Goal: Task Accomplishment & Management: Manage account settings

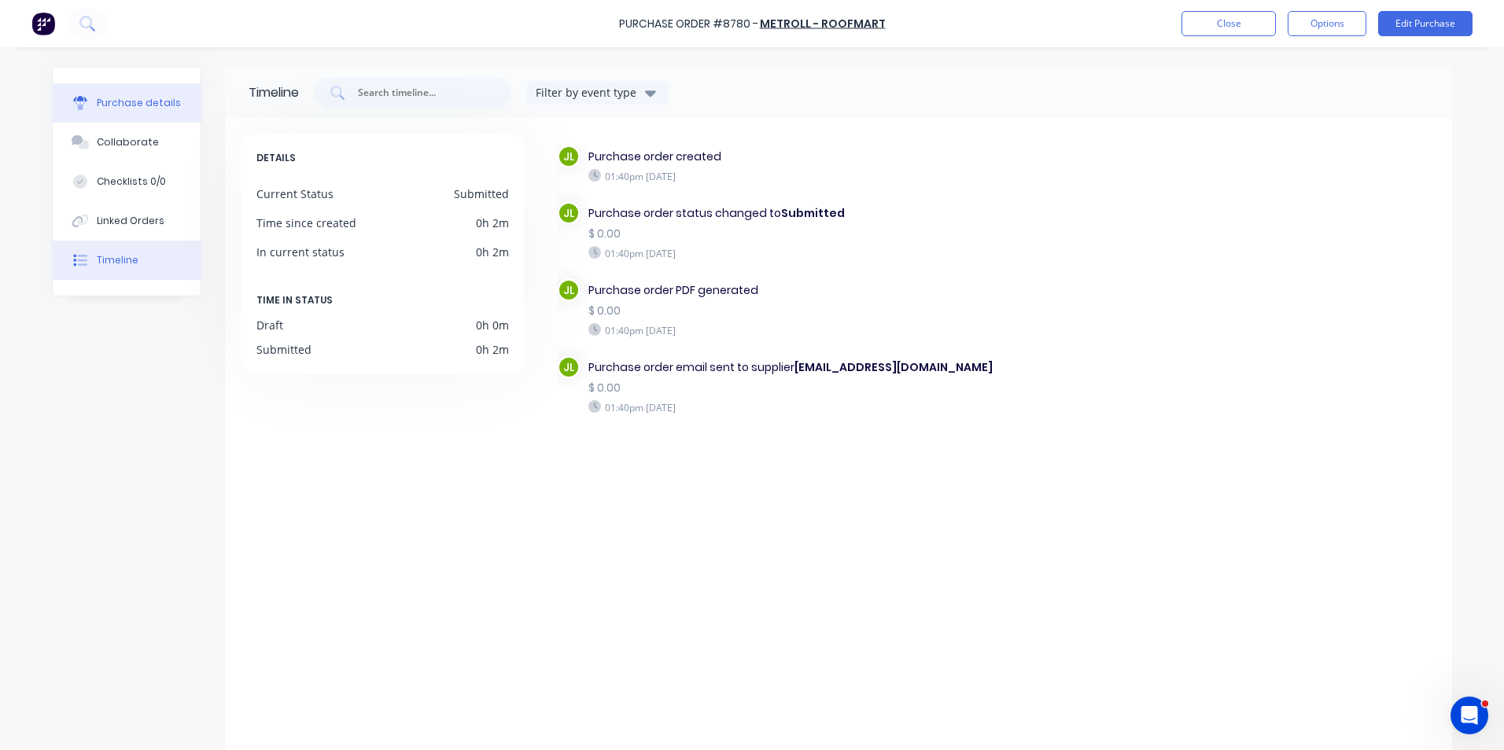
click at [146, 120] on button "Purchase details" at bounding box center [127, 102] width 148 height 39
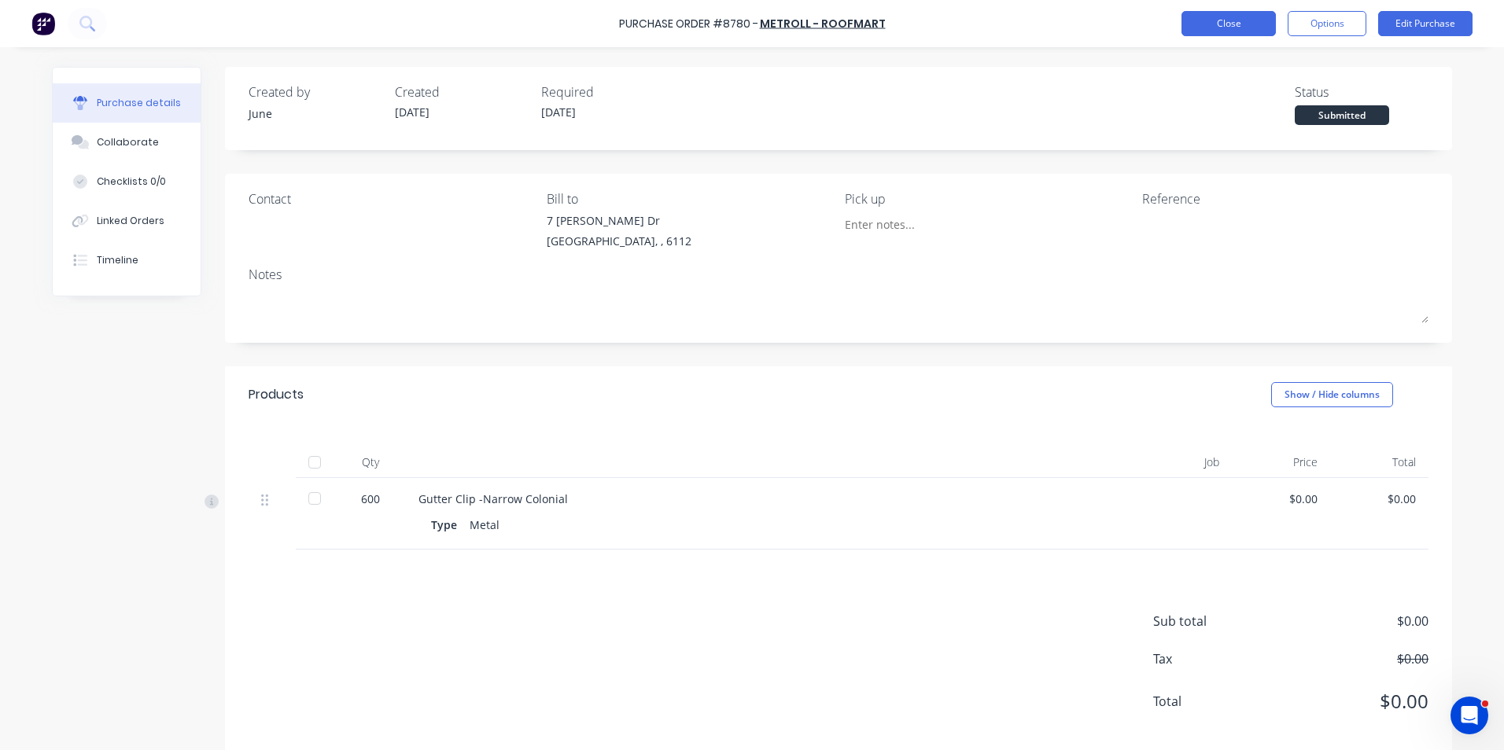
click at [1212, 31] on button "Close" at bounding box center [1228, 23] width 94 height 25
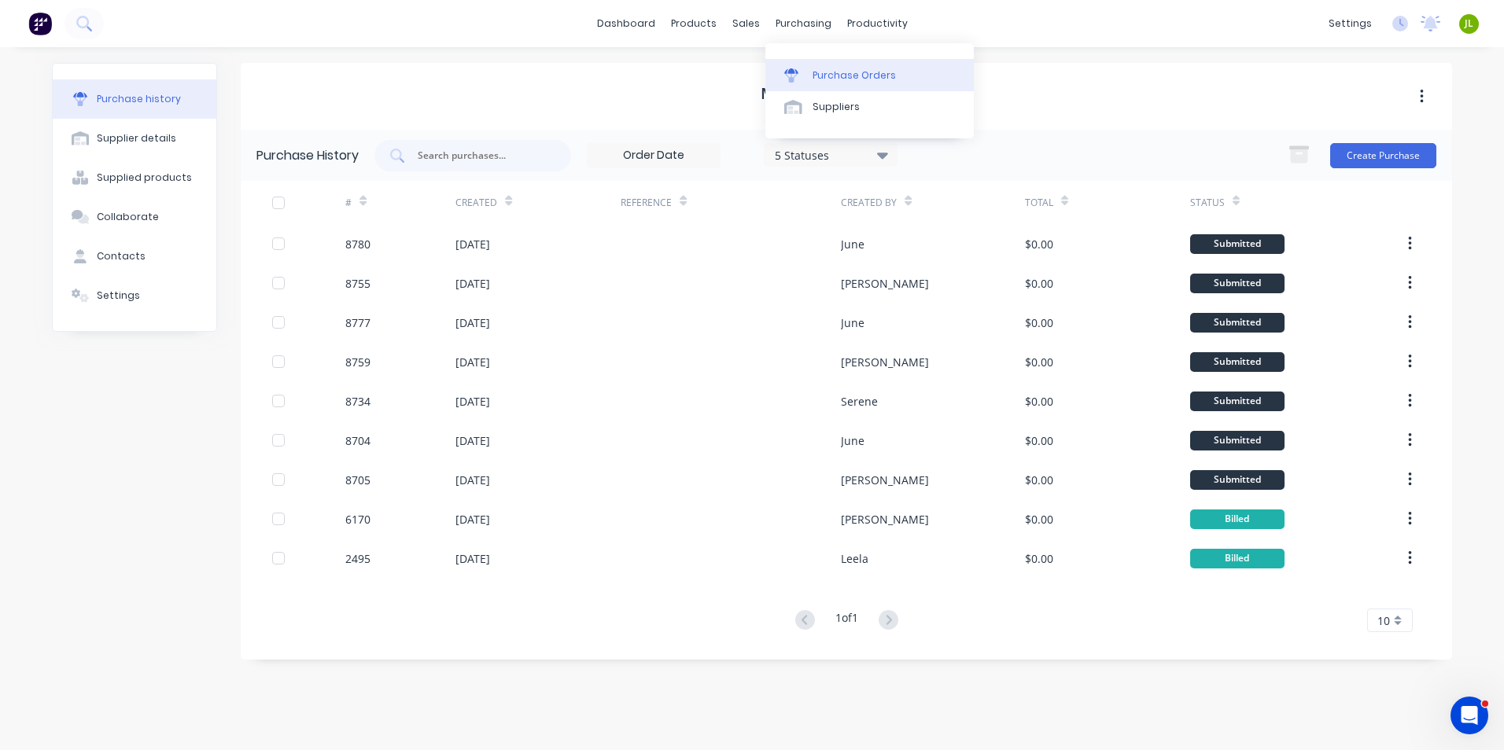
click at [820, 75] on div "Purchase Orders" at bounding box center [854, 75] width 83 height 14
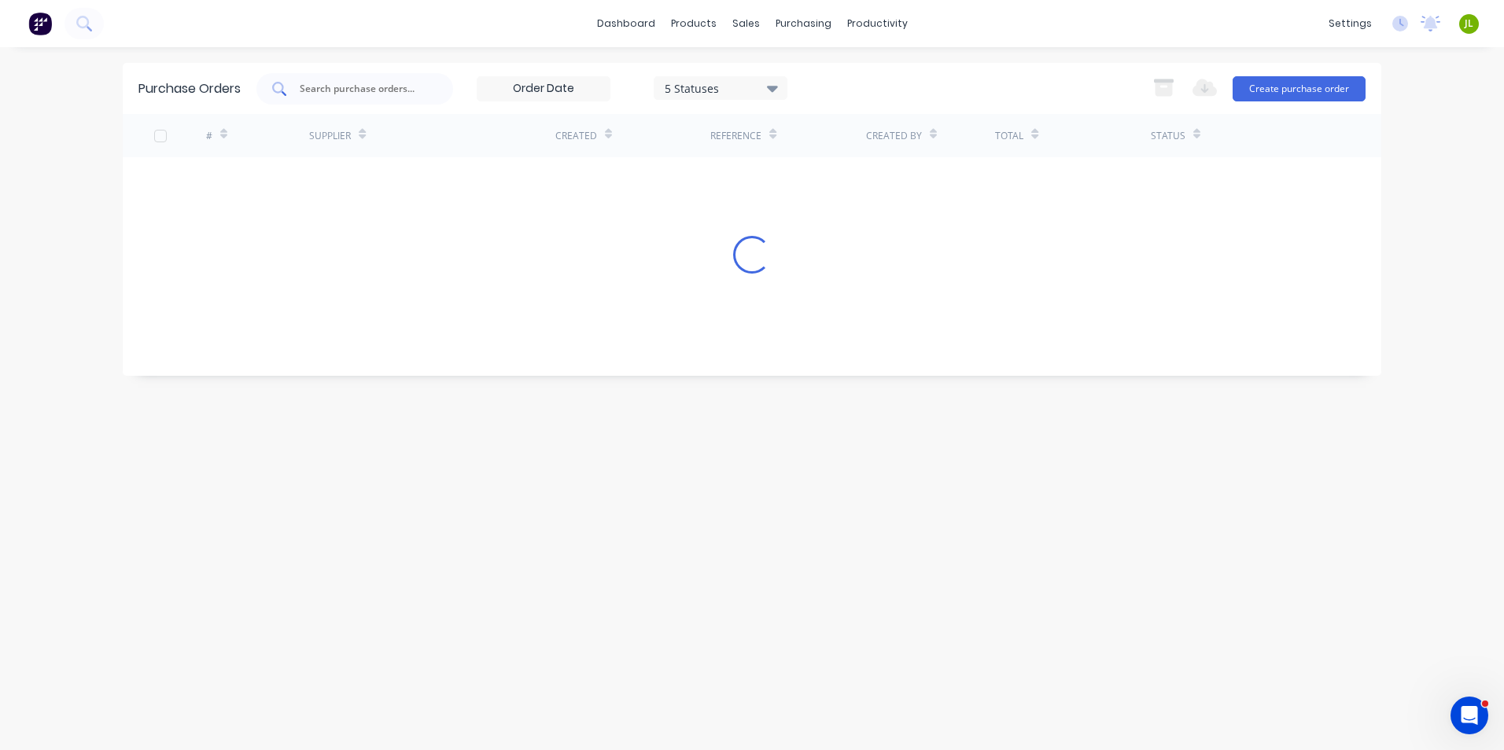
click at [344, 73] on div at bounding box center [354, 88] width 197 height 31
click at [342, 91] on input "text" at bounding box center [363, 89] width 131 height 16
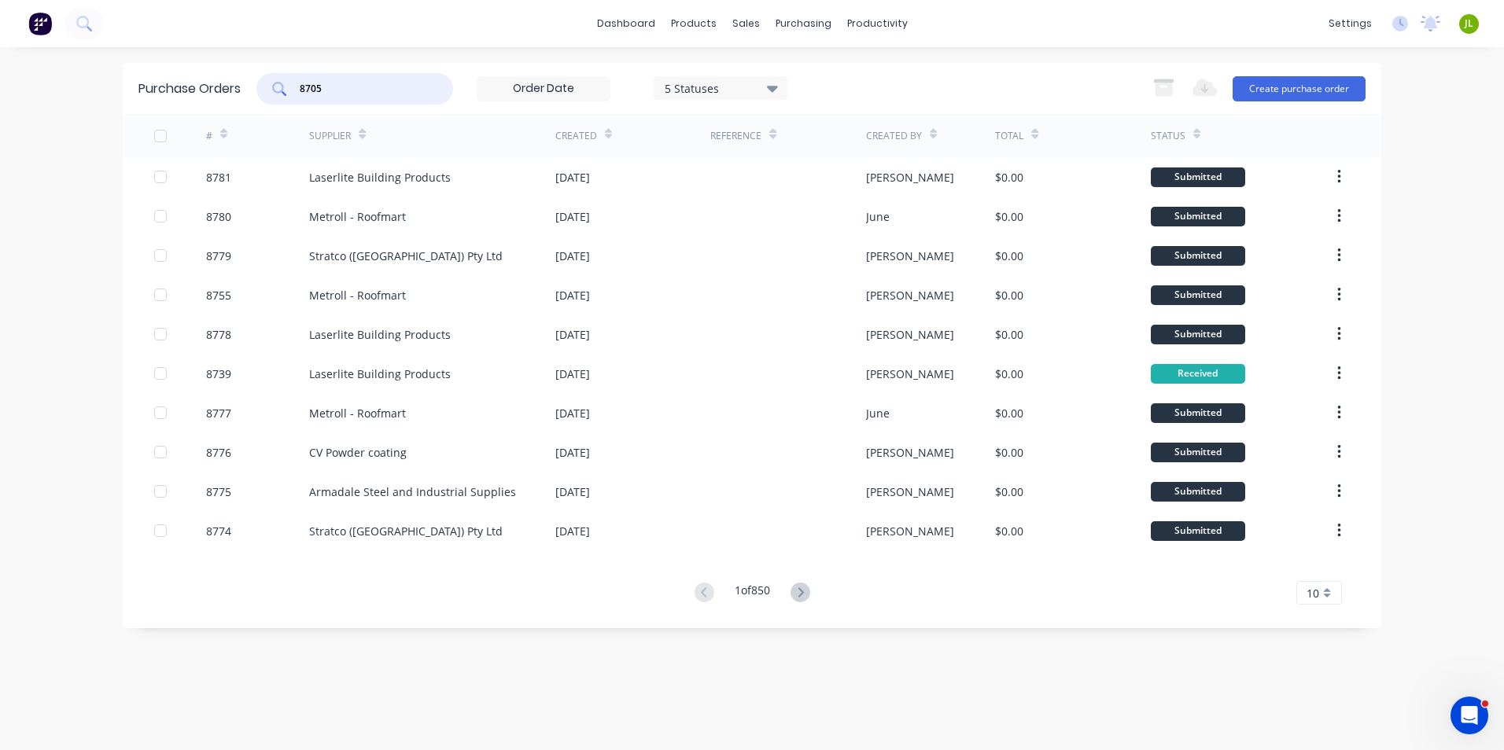
type input "8705"
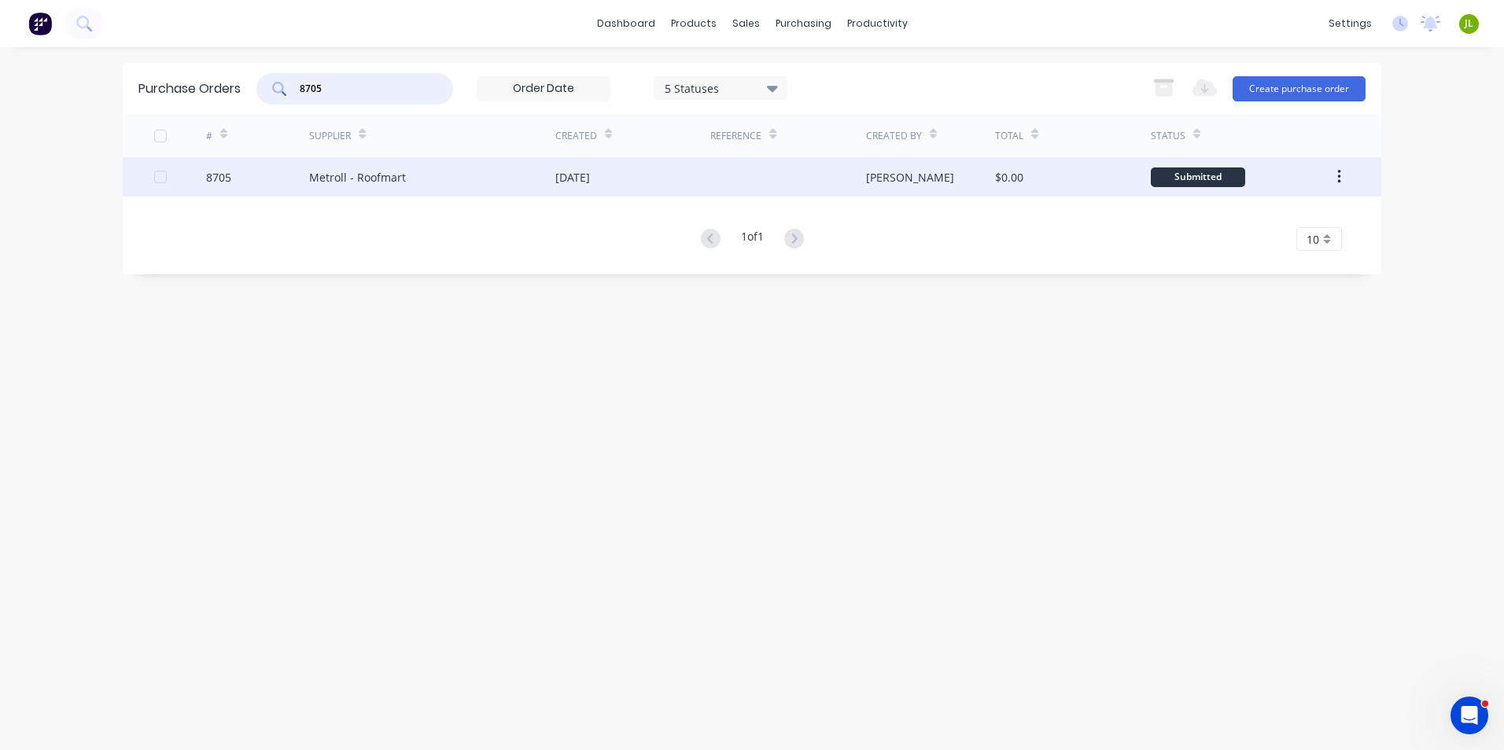
click at [311, 166] on div "Metroll - Roofmart" at bounding box center [432, 176] width 246 height 39
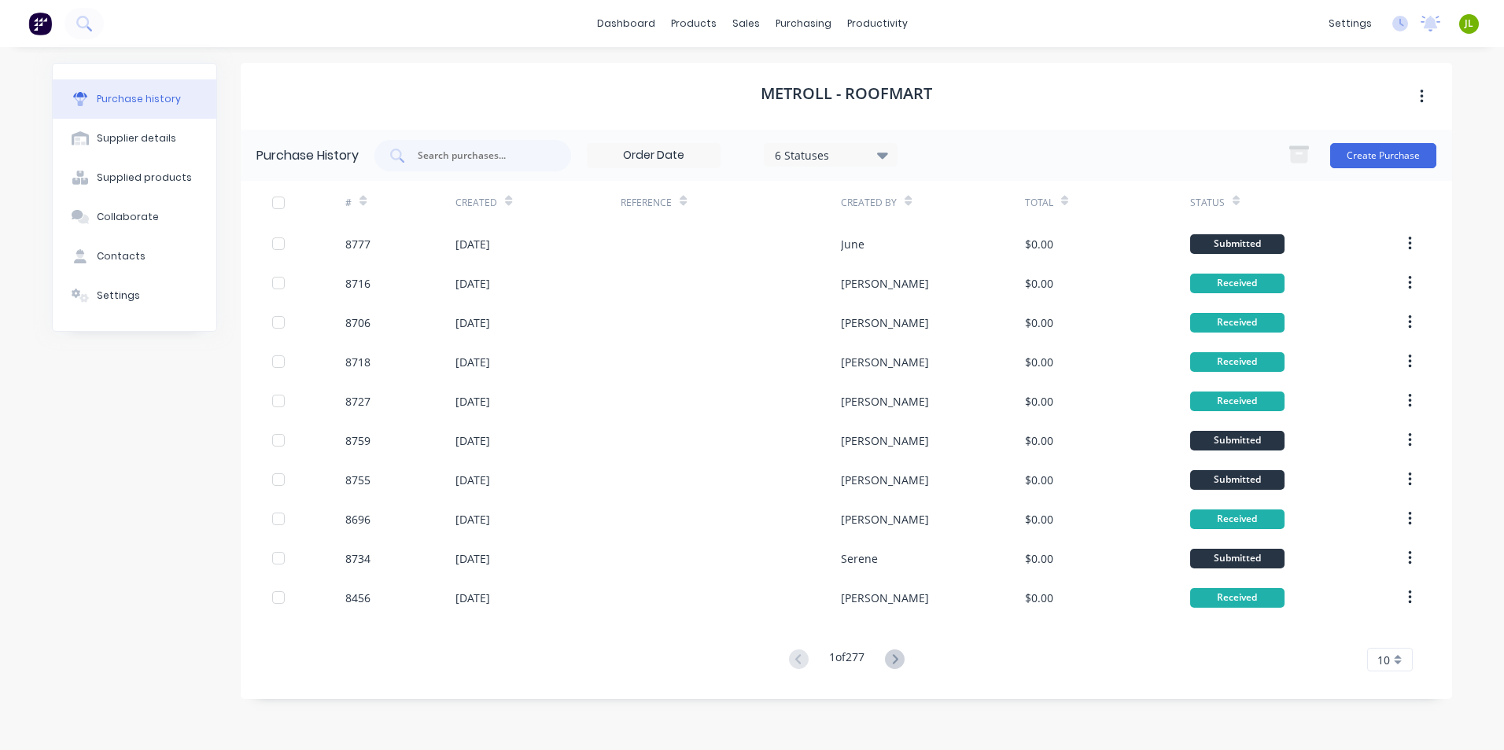
click at [472, 177] on div "Purchase History 6 Statuses 6 Statuses Create Purchase" at bounding box center [846, 155] width 1211 height 51
click at [479, 160] on input "text" at bounding box center [481, 156] width 131 height 16
type input "8705"
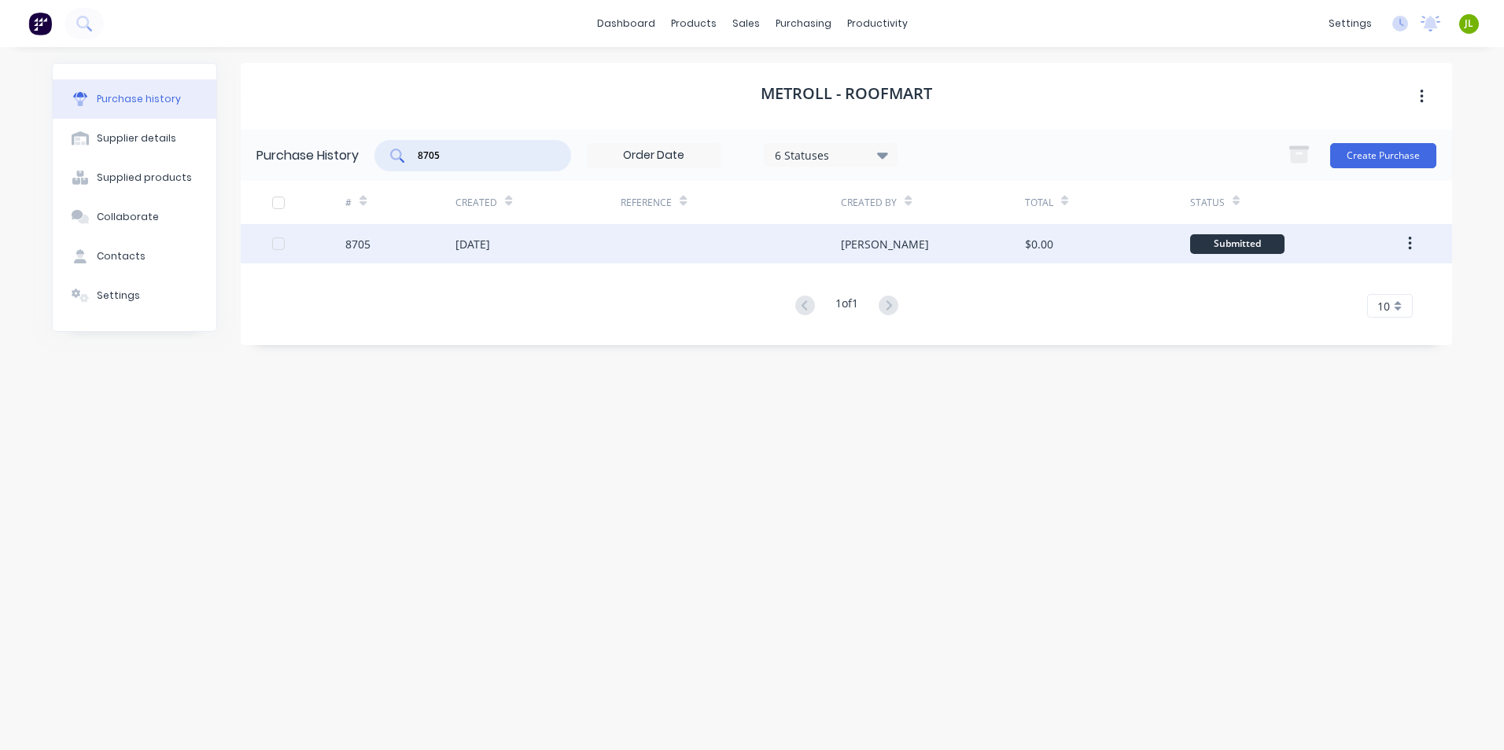
click at [526, 256] on div "[DATE]" at bounding box center [537, 243] width 165 height 39
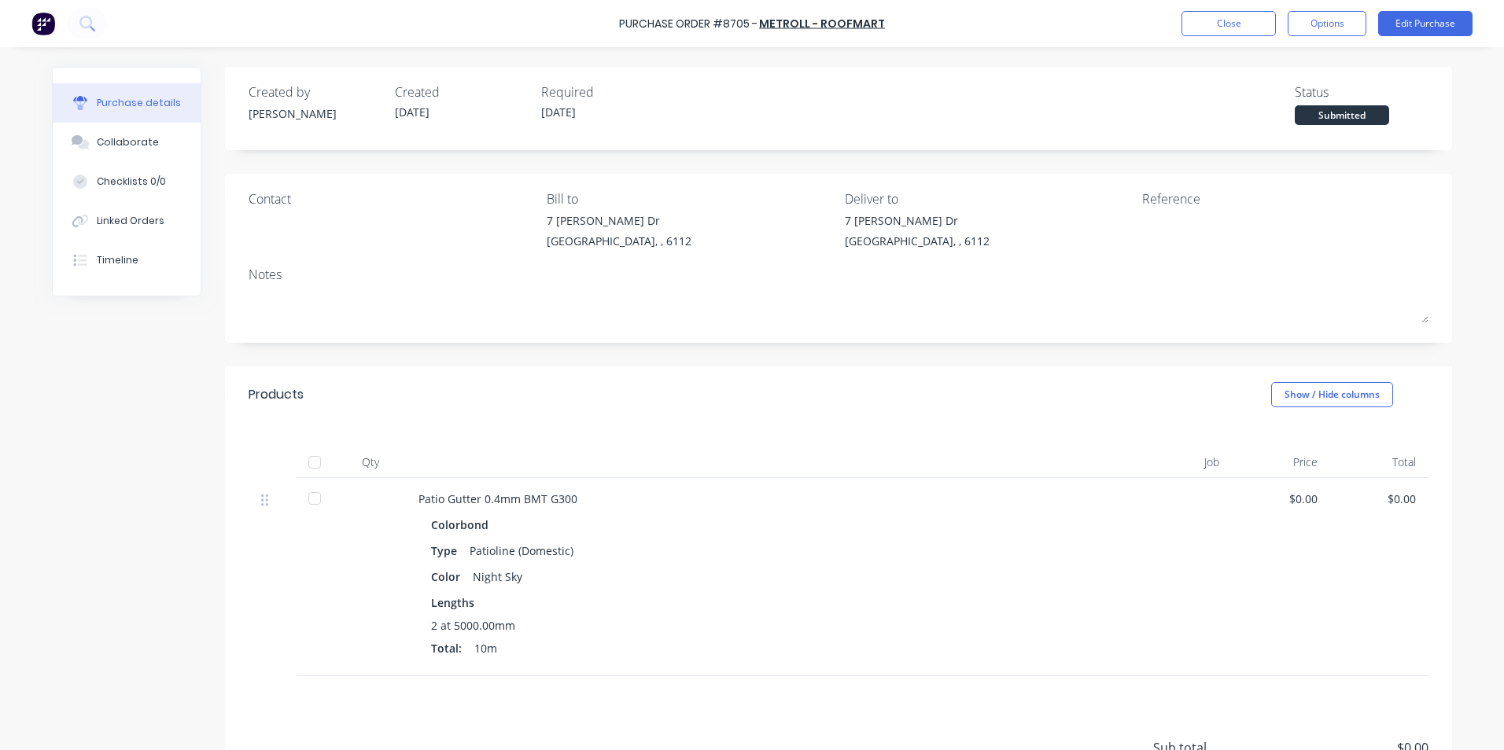
click at [307, 460] on div at bounding box center [314, 462] width 31 height 31
click at [128, 213] on button "Linked Orders" at bounding box center [127, 220] width 148 height 39
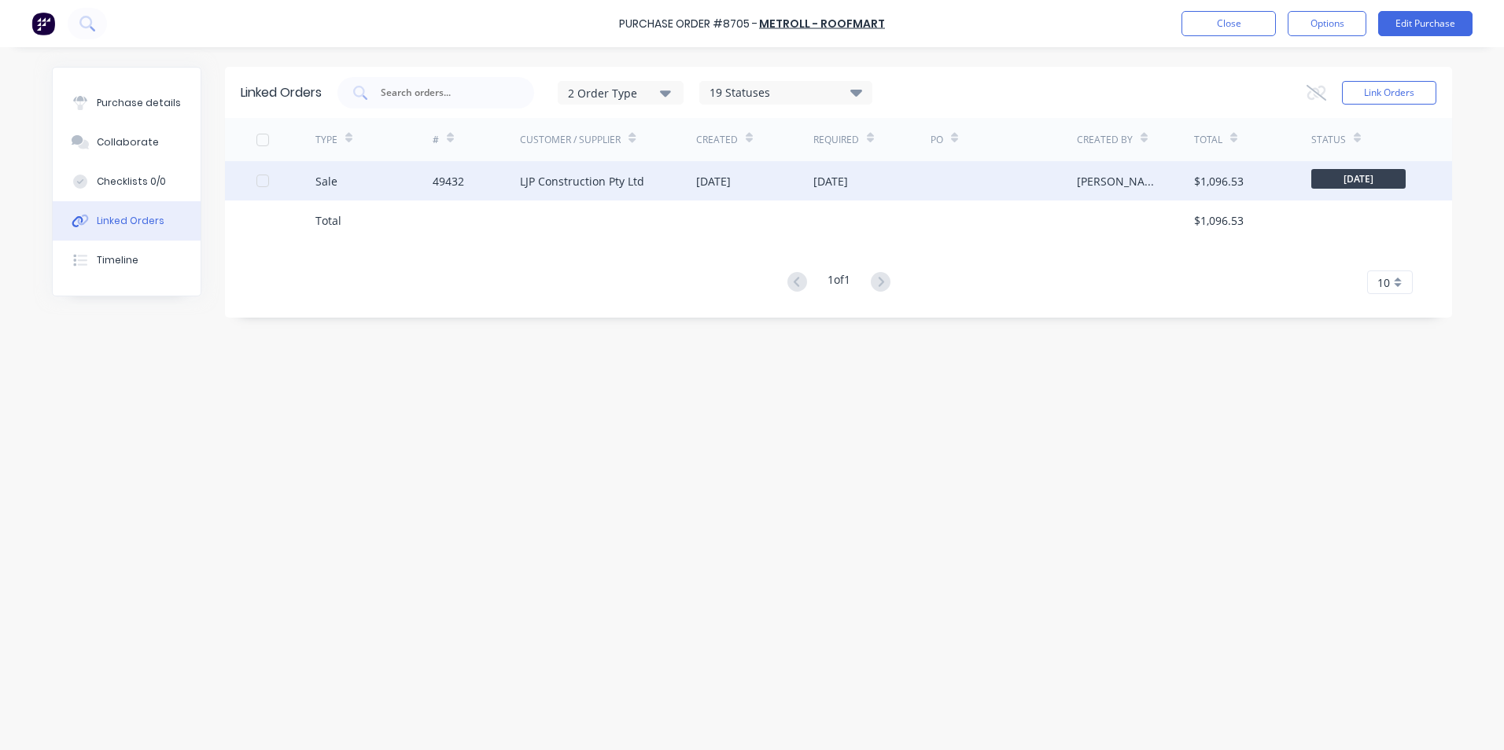
click at [507, 199] on div "49432" at bounding box center [477, 180] width 88 height 39
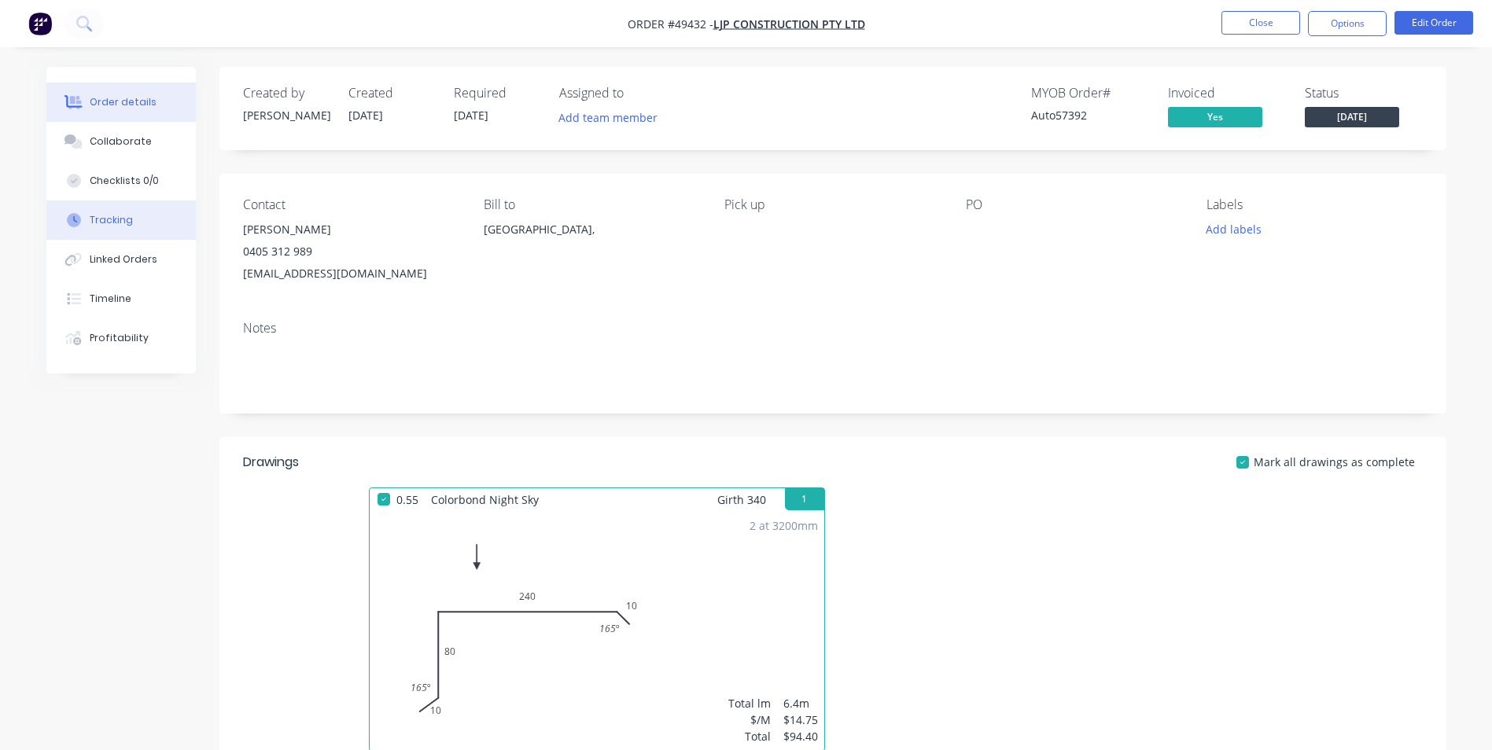
click at [110, 238] on button "Tracking" at bounding box center [120, 220] width 149 height 39
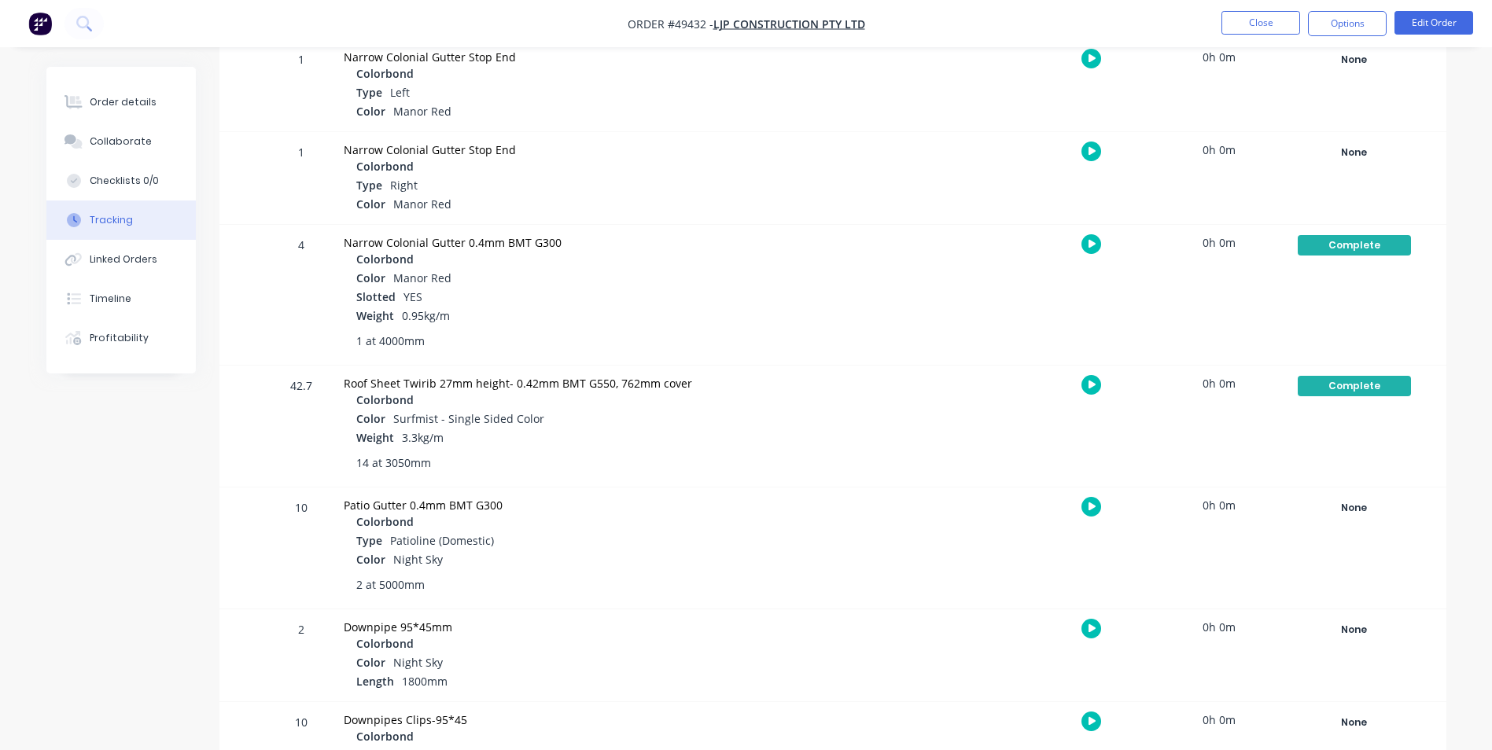
scroll to position [551, 0]
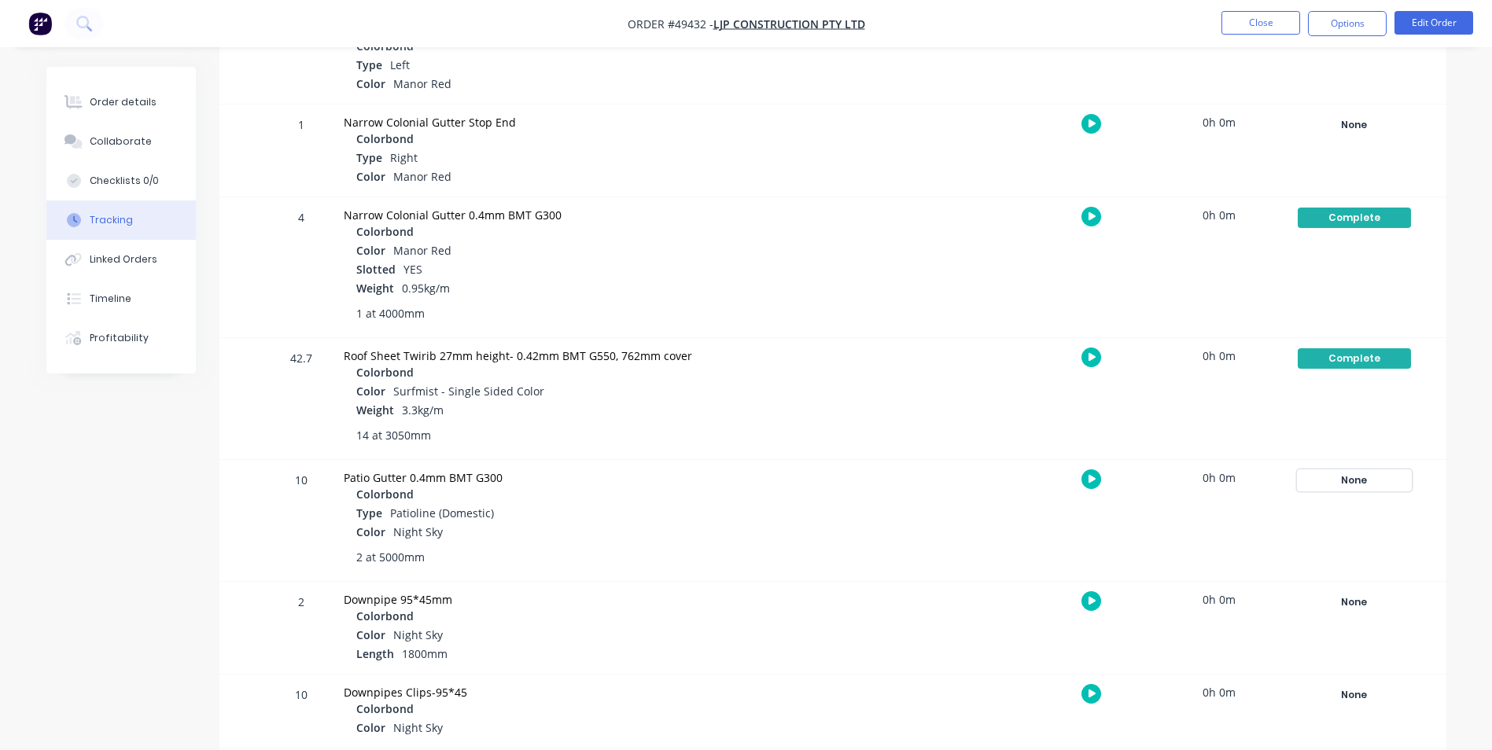
click at [1369, 483] on div "None" at bounding box center [1354, 480] width 113 height 20
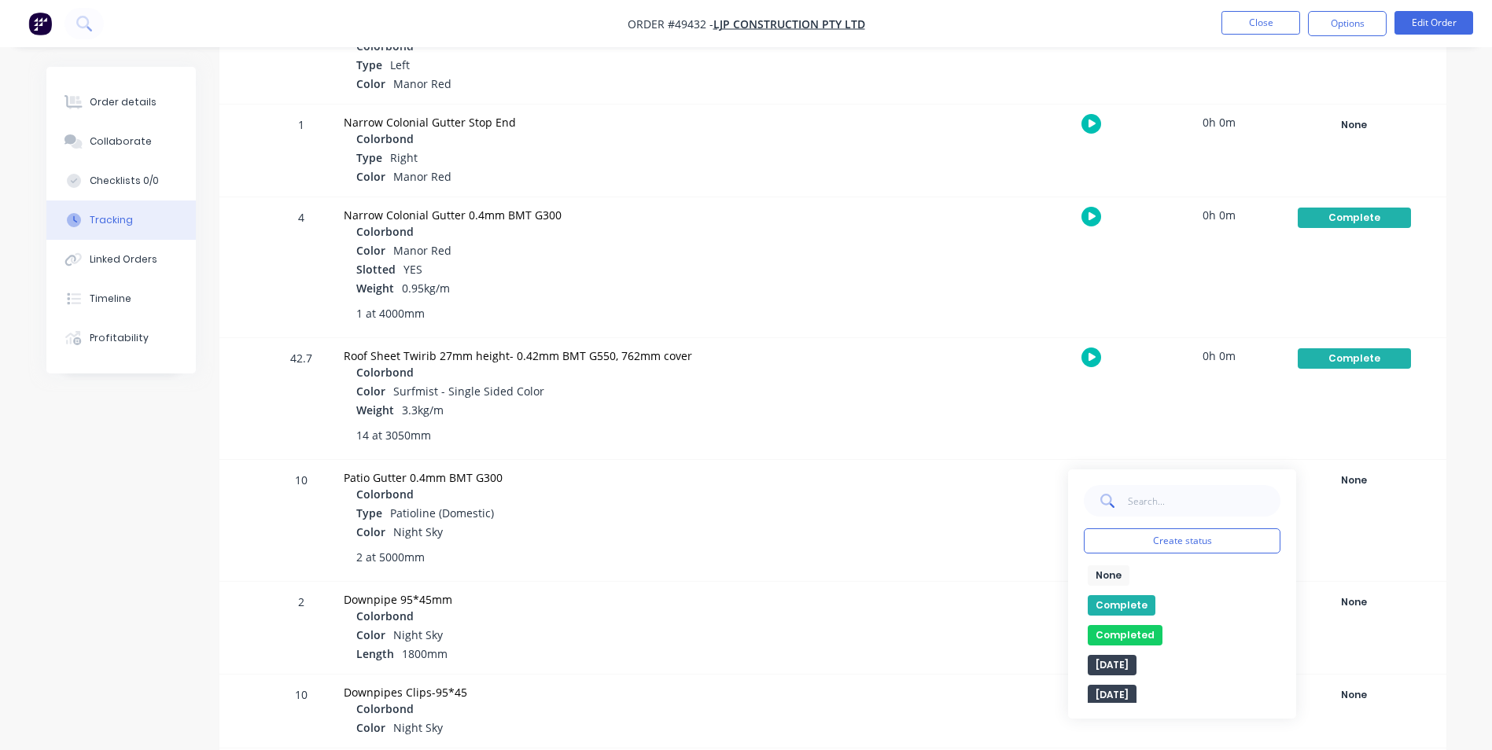
click at [1119, 605] on button "Complete" at bounding box center [1122, 605] width 68 height 20
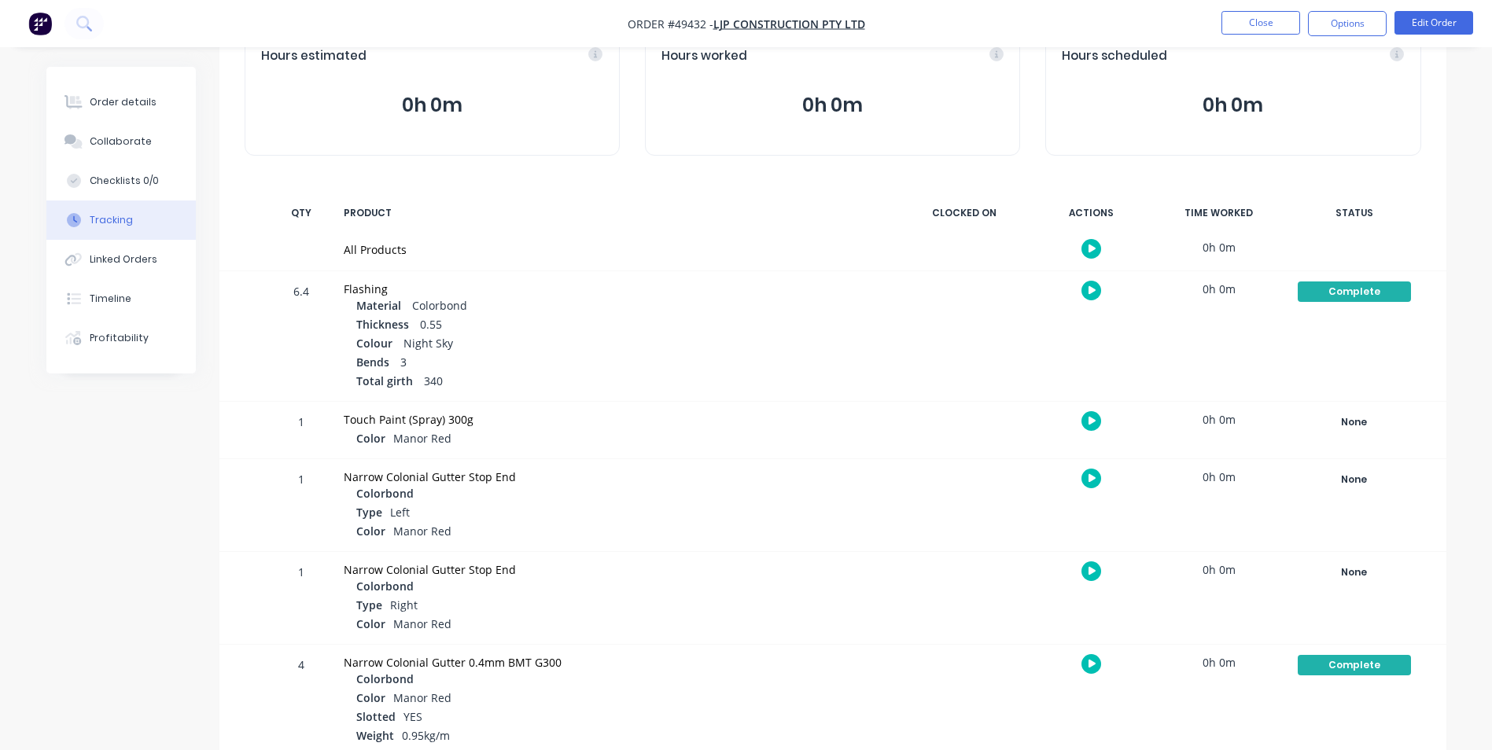
scroll to position [102, 0]
click at [99, 94] on button "Order details" at bounding box center [120, 102] width 149 height 39
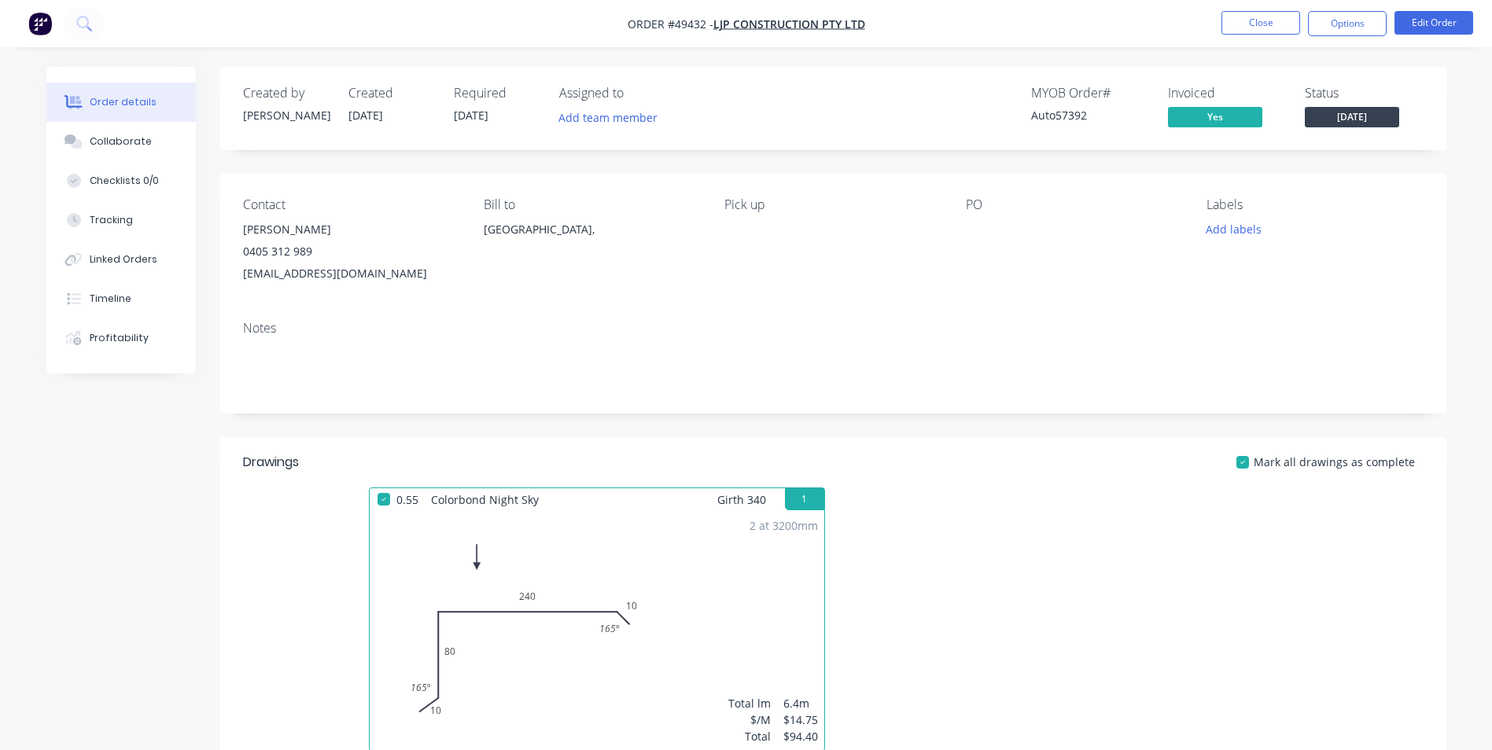
click at [1348, 114] on span "[DATE]" at bounding box center [1352, 117] width 94 height 20
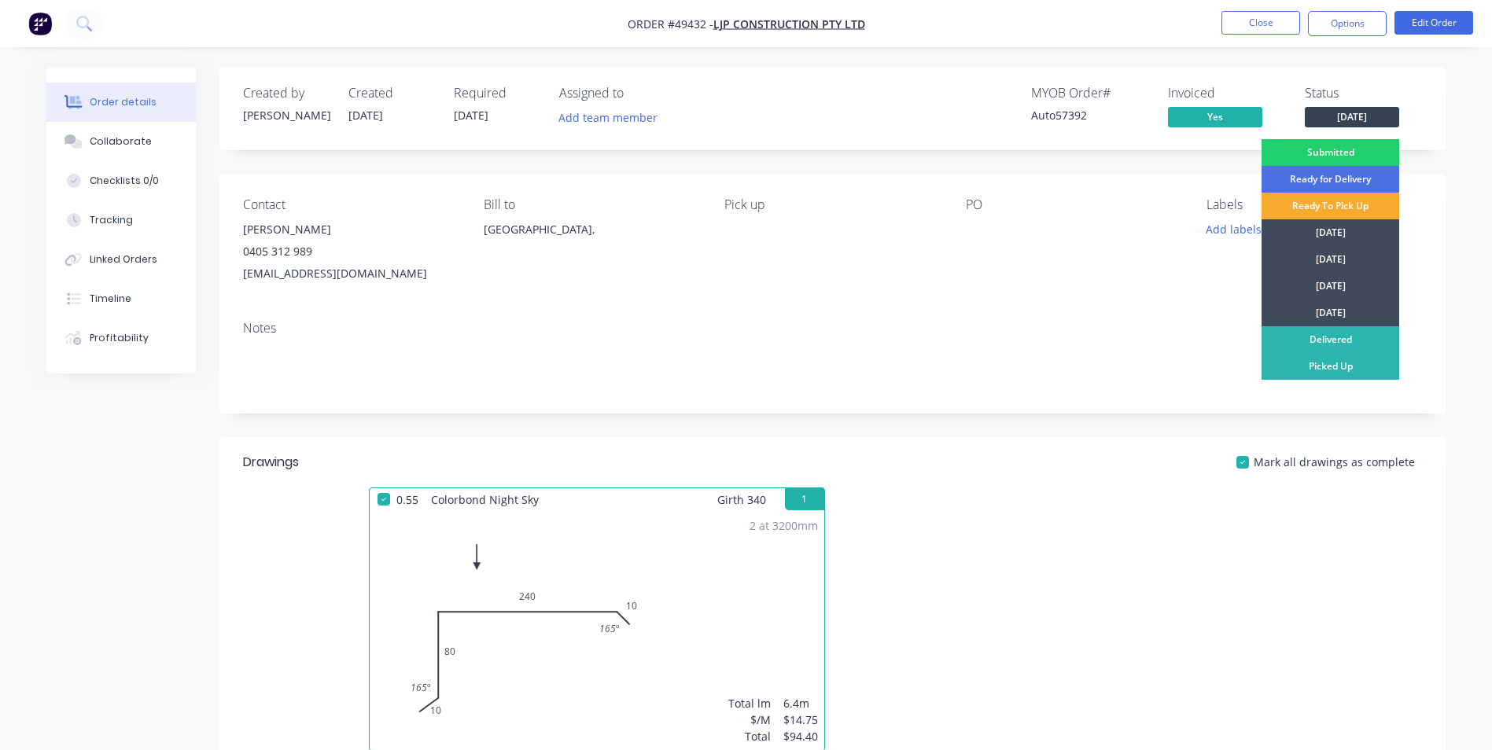
click at [1331, 202] on div "Ready To Pick Up" at bounding box center [1331, 206] width 138 height 27
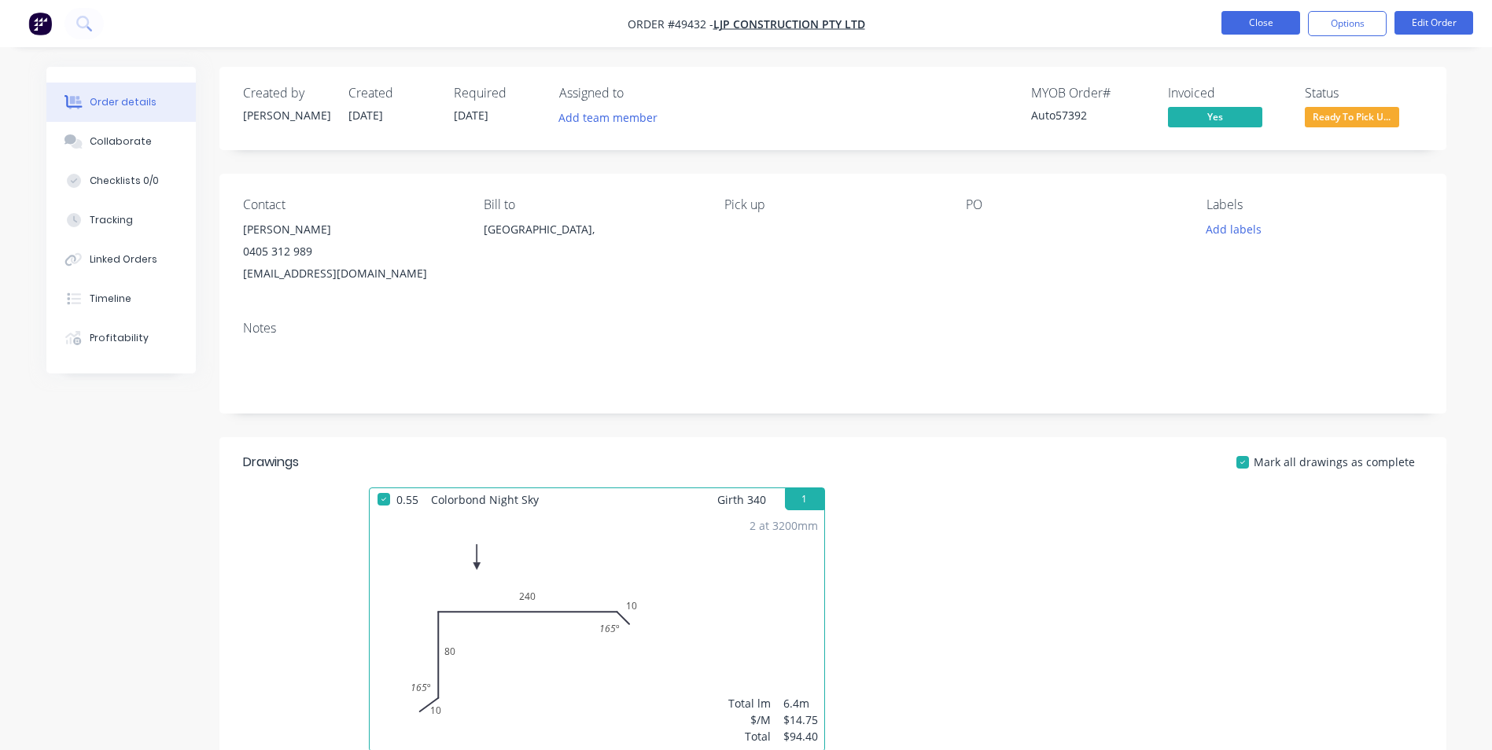
click at [1281, 23] on button "Close" at bounding box center [1261, 23] width 79 height 24
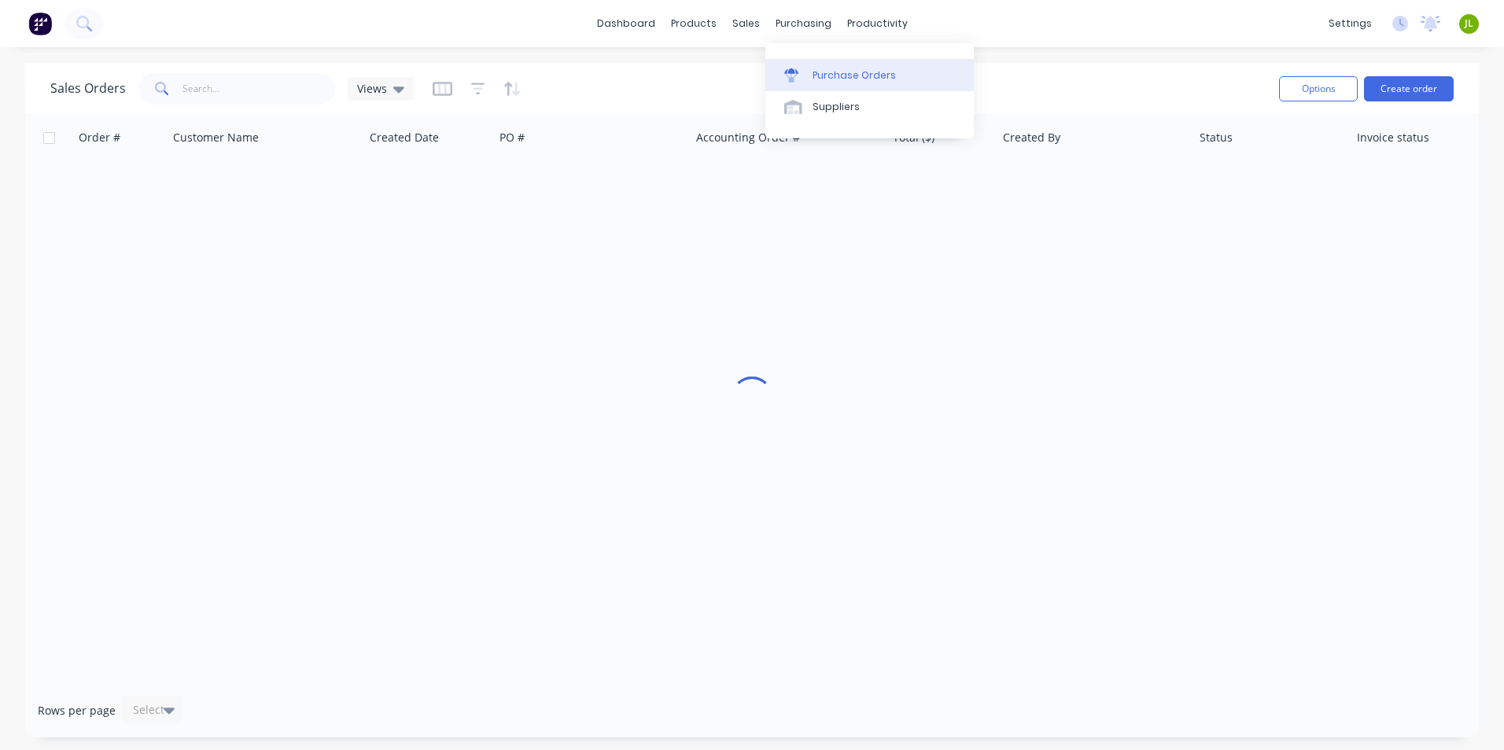
click at [802, 83] on link "Purchase Orders" at bounding box center [869, 74] width 208 height 31
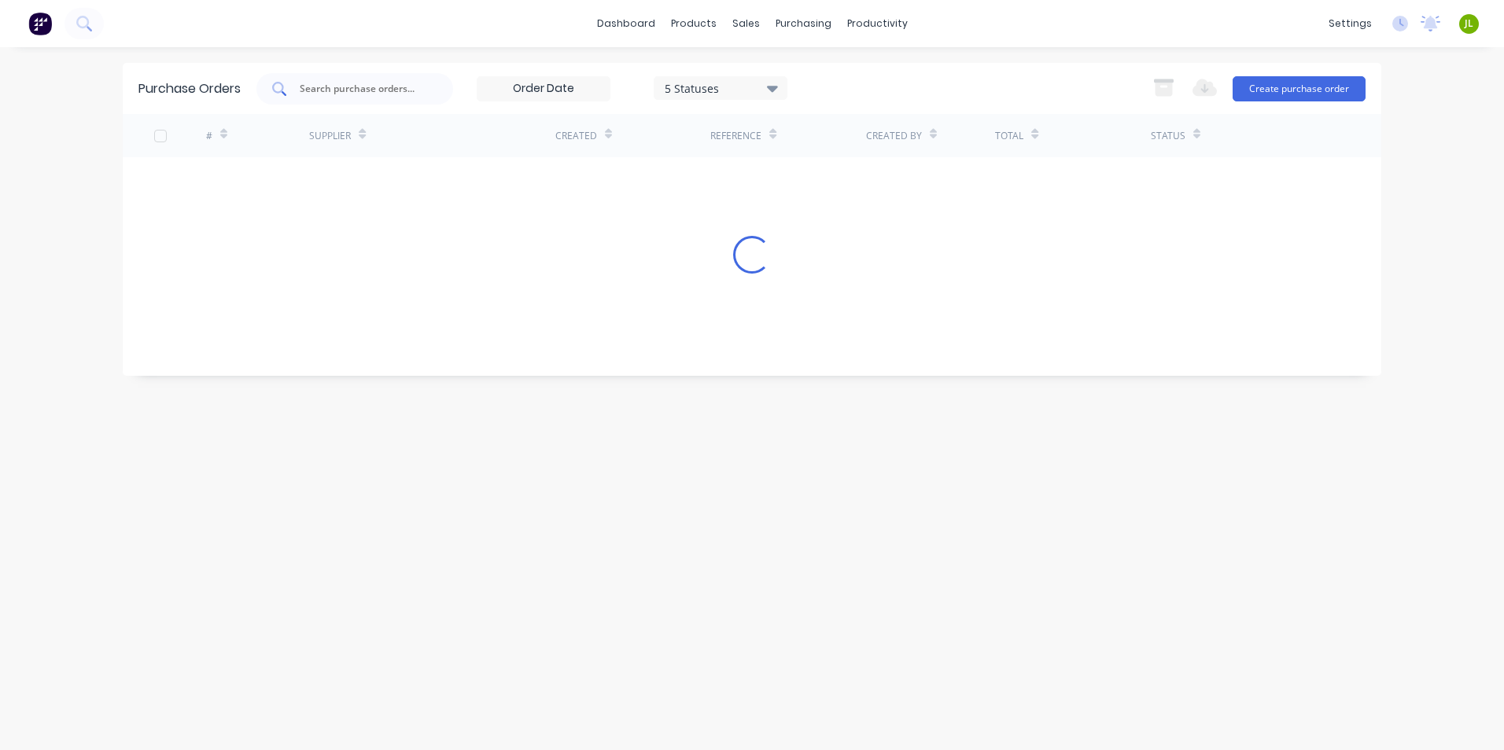
click at [409, 87] on input "text" at bounding box center [363, 89] width 131 height 16
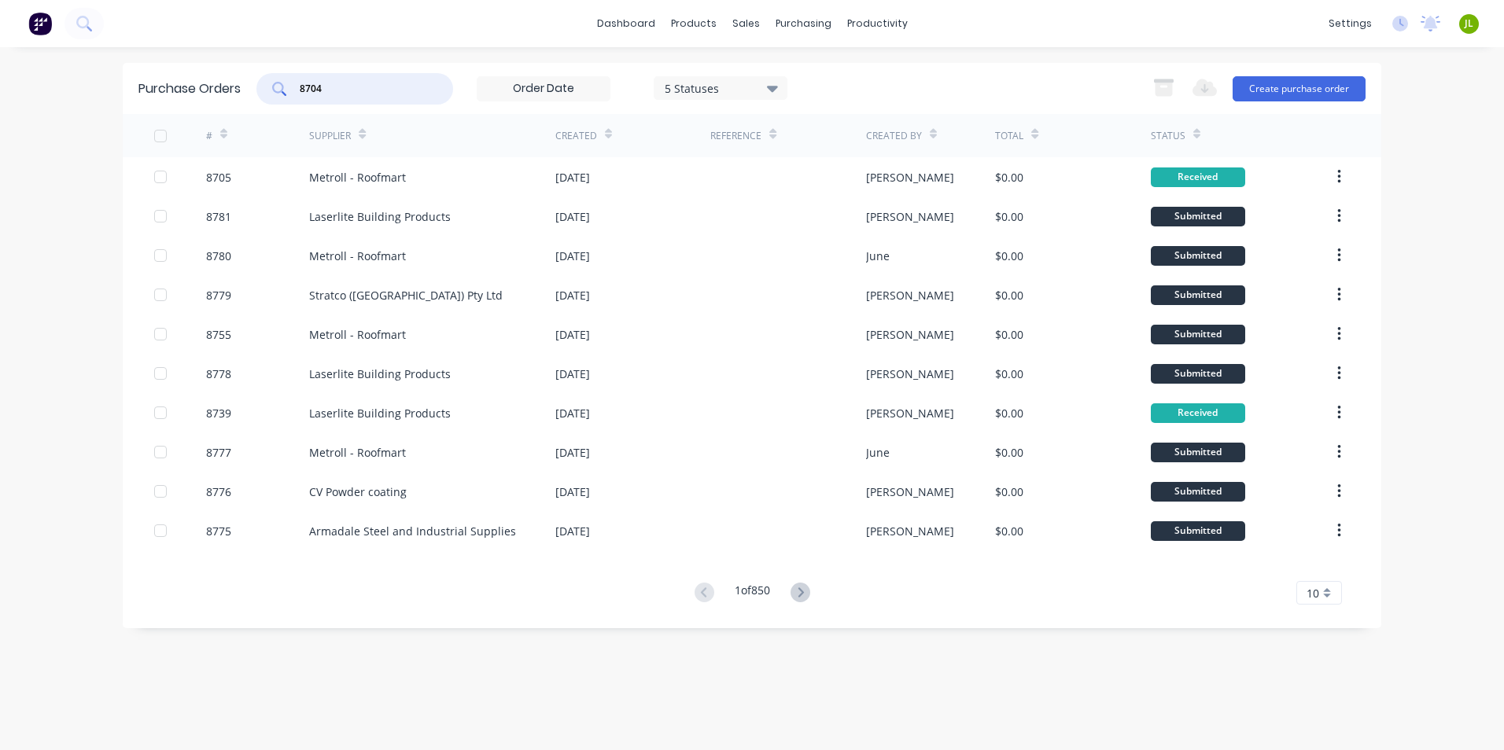
type input "8704"
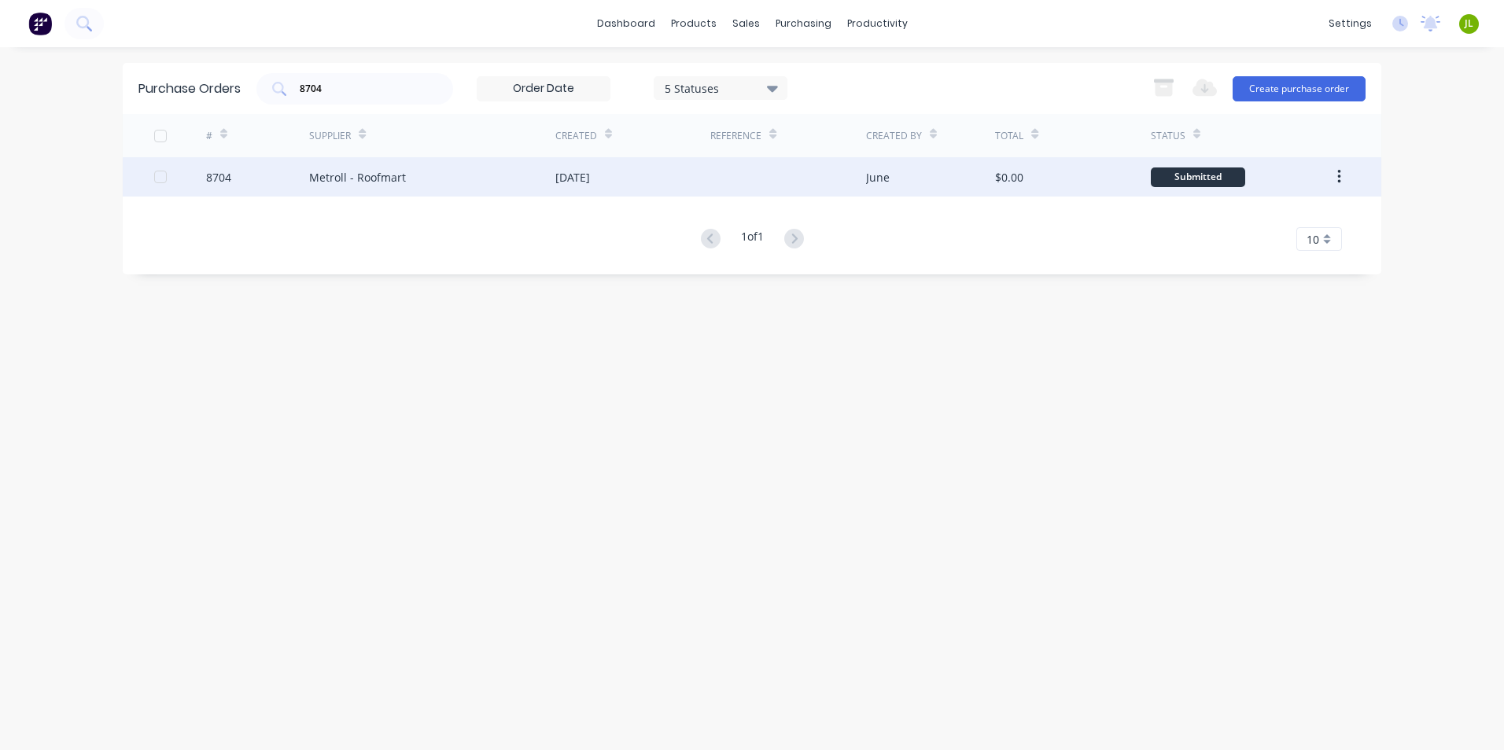
click at [589, 184] on div "[DATE]" at bounding box center [572, 177] width 35 height 17
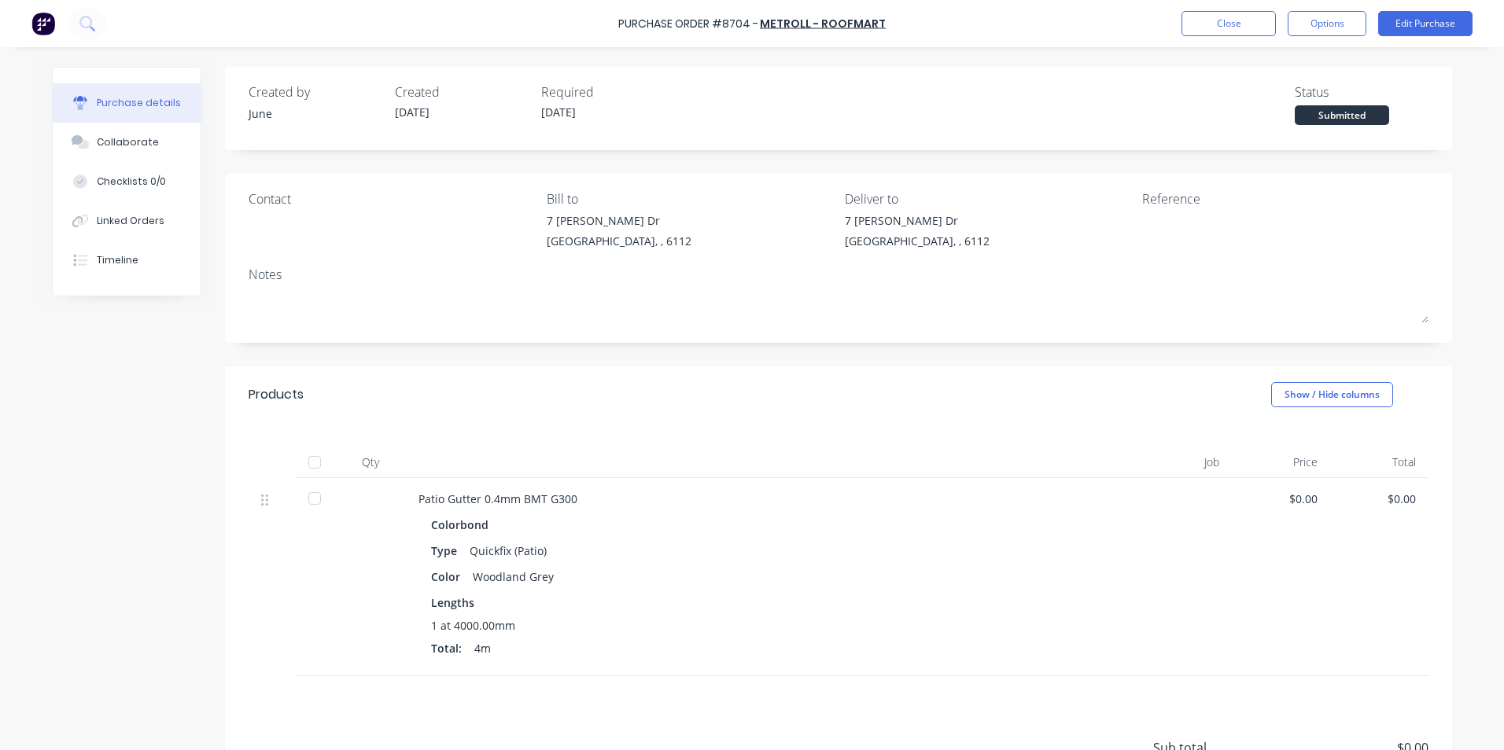
click at [308, 465] on div at bounding box center [314, 462] width 31 height 31
click at [124, 217] on div "Linked Orders" at bounding box center [131, 221] width 68 height 14
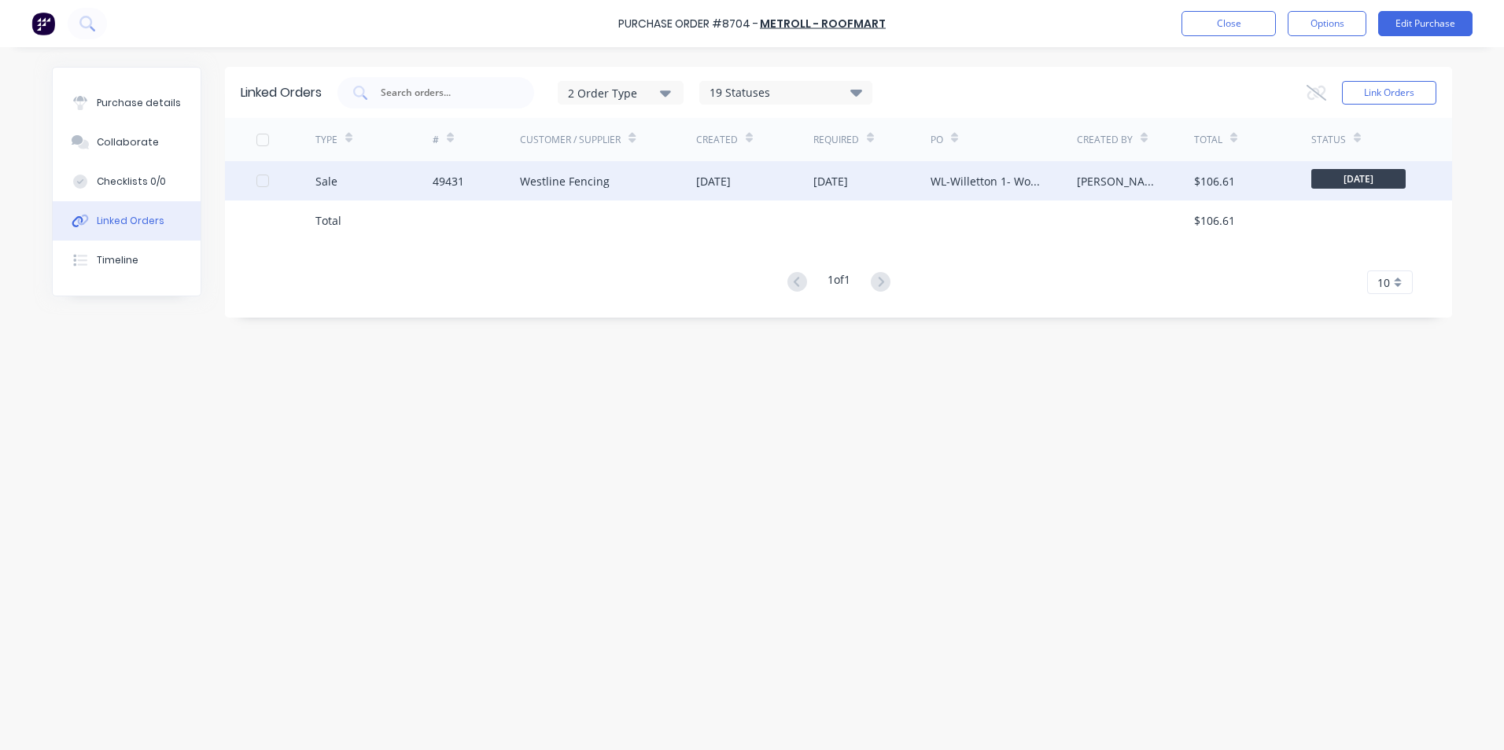
click at [646, 183] on div "Westline Fencing" at bounding box center [608, 180] width 176 height 39
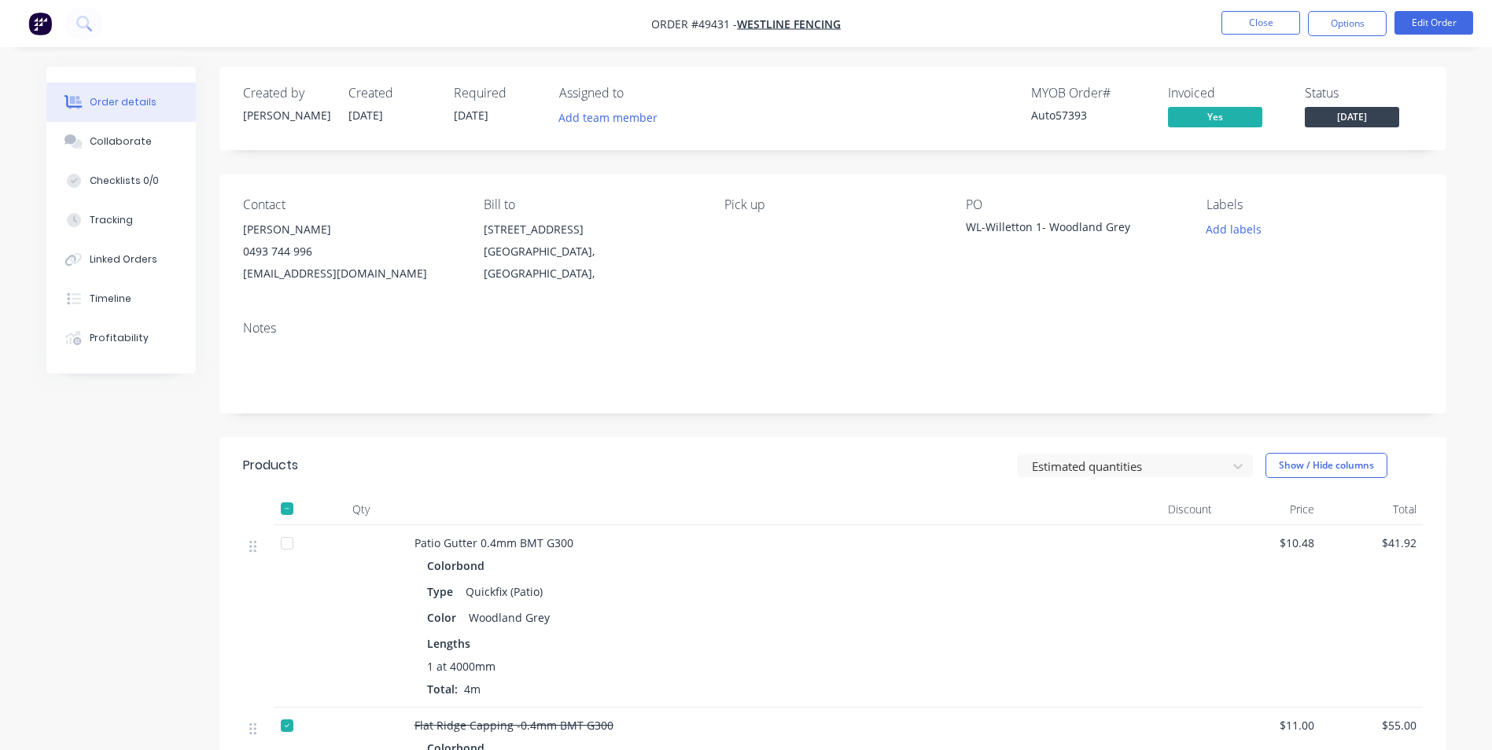
click at [1364, 109] on span "[DATE]" at bounding box center [1352, 117] width 94 height 20
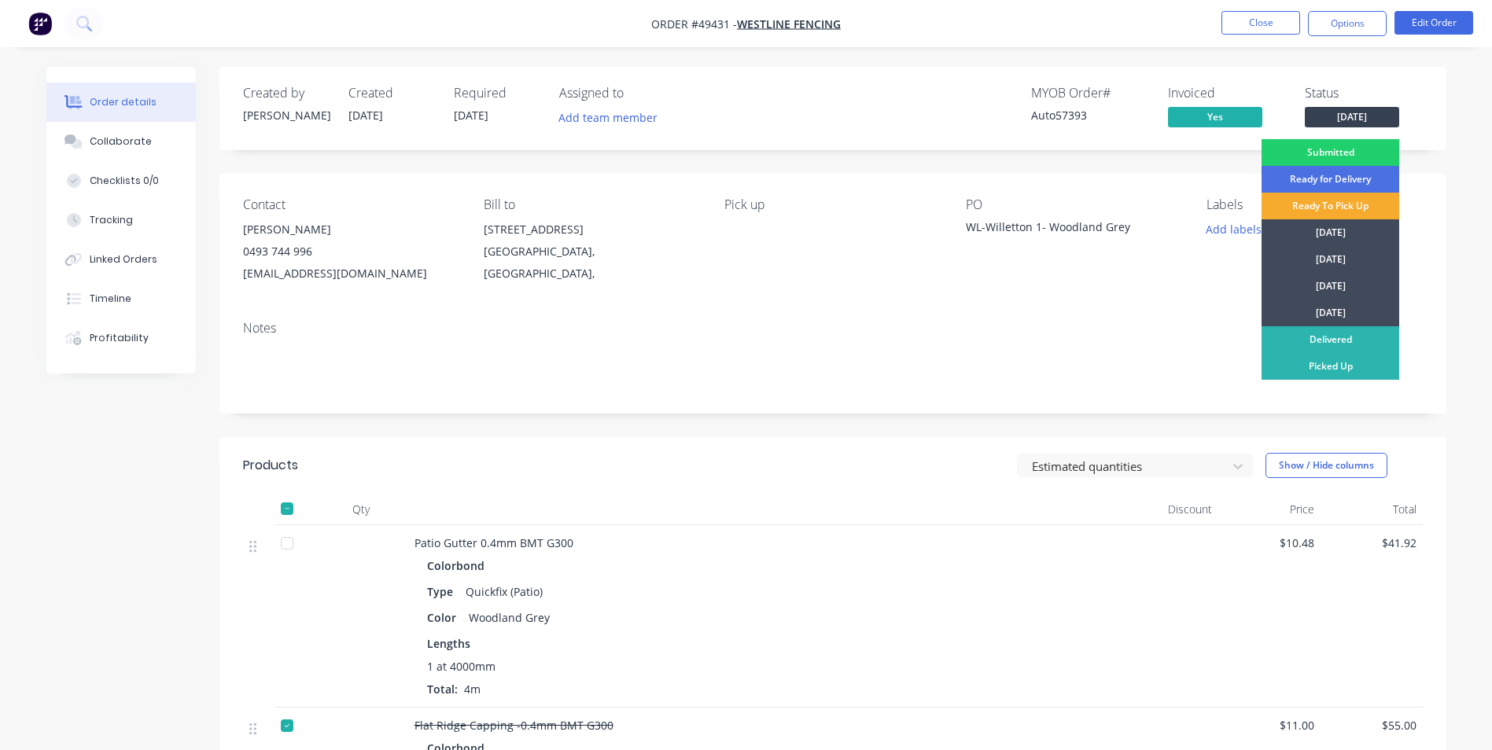
click at [1332, 207] on div "Ready To Pick Up" at bounding box center [1331, 206] width 138 height 27
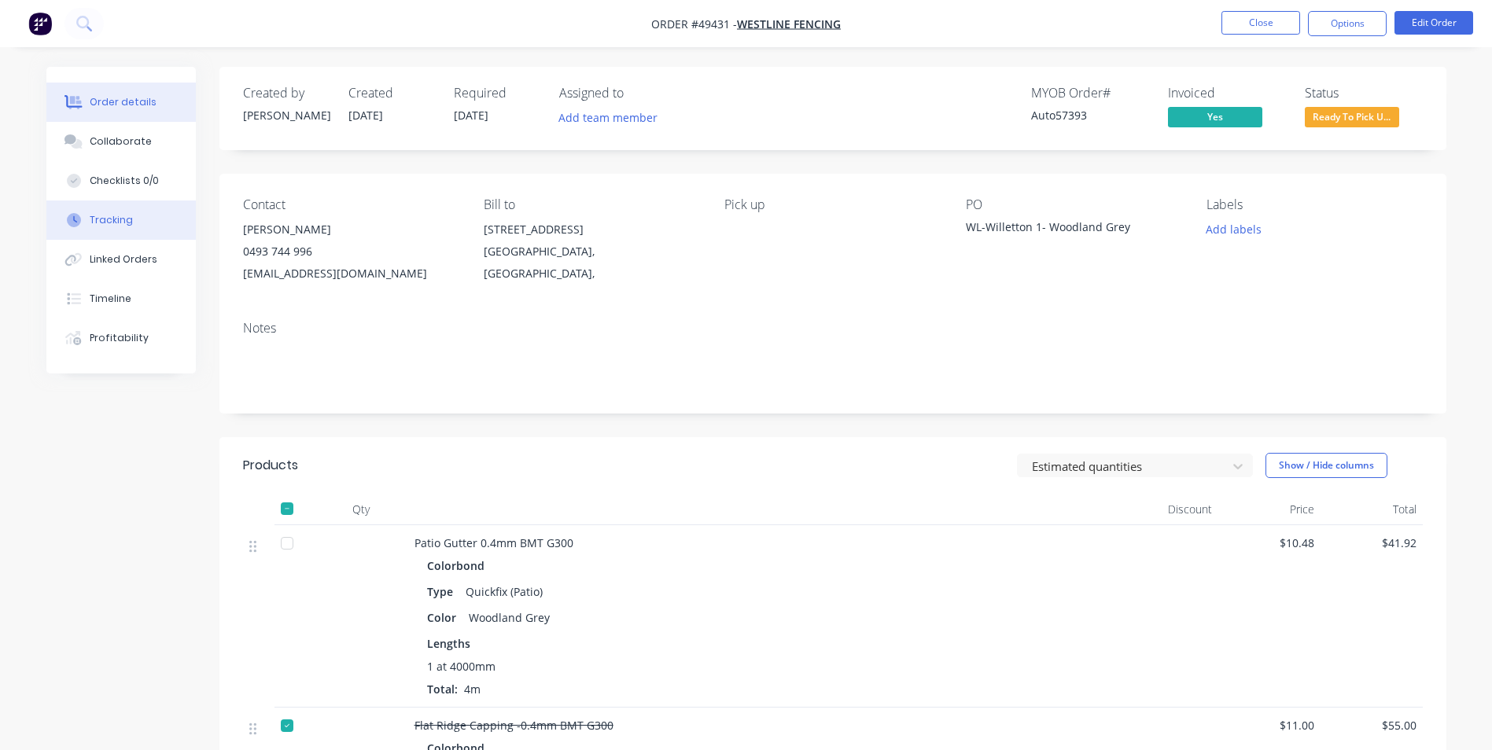
click at [138, 213] on button "Tracking" at bounding box center [120, 220] width 149 height 39
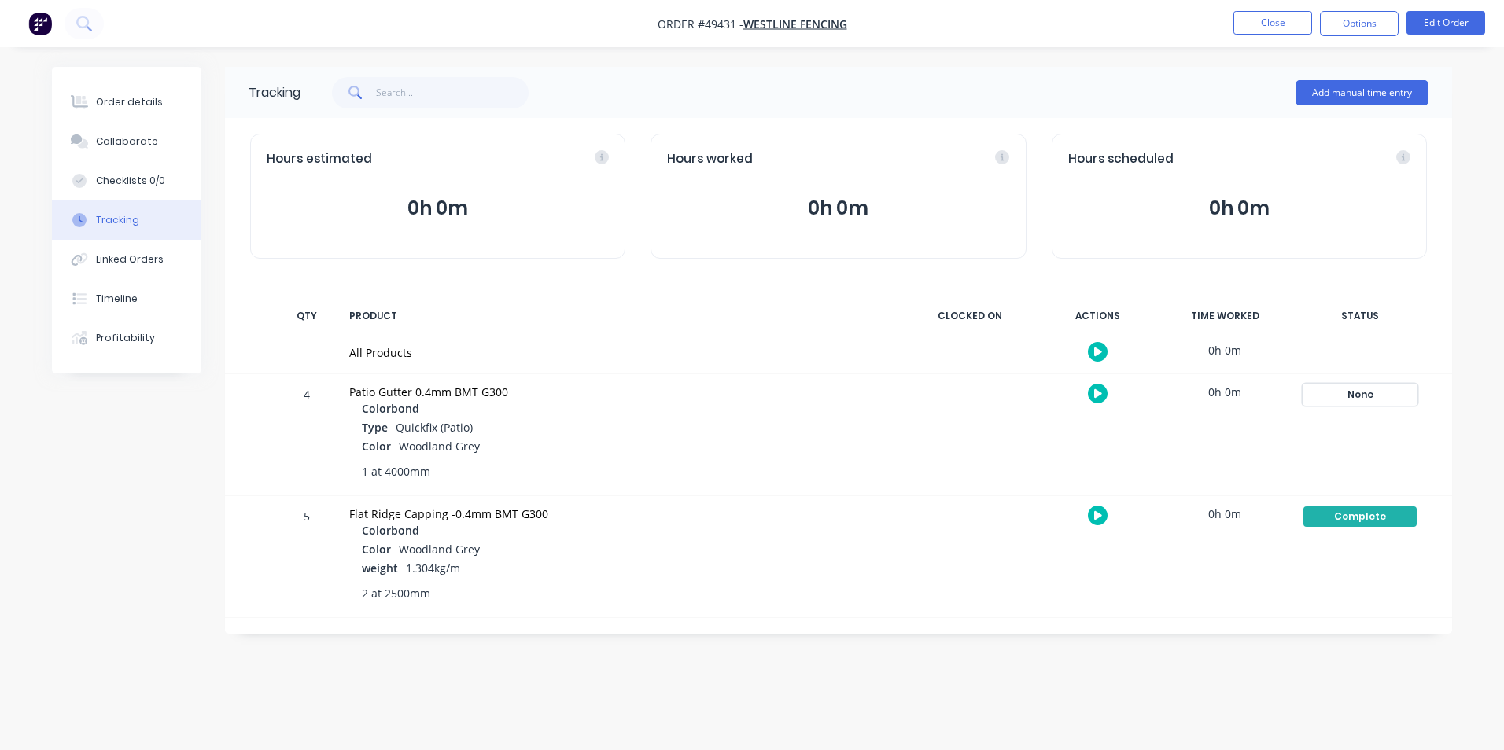
click at [1351, 392] on div "None" at bounding box center [1359, 395] width 113 height 20
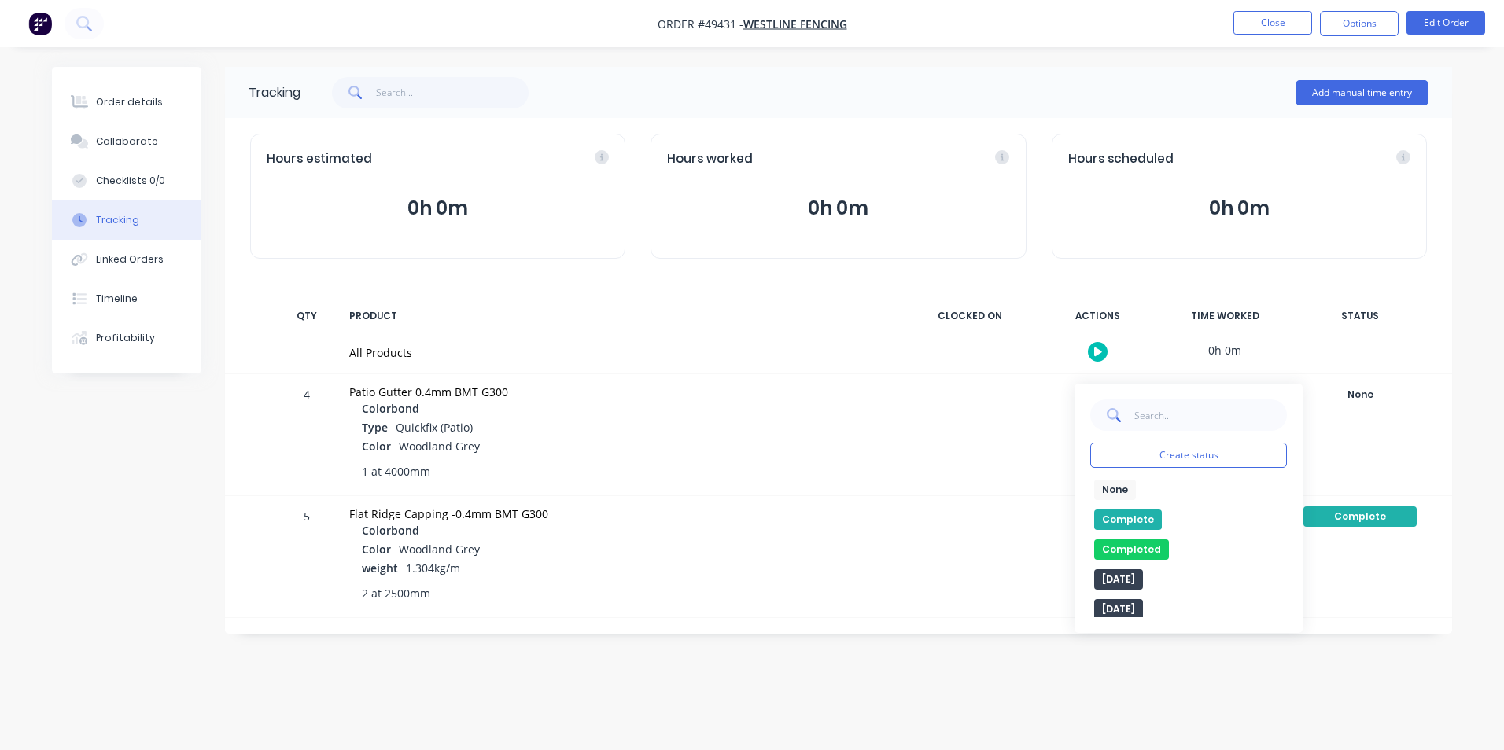
click at [1130, 516] on button "Complete" at bounding box center [1128, 520] width 68 height 20
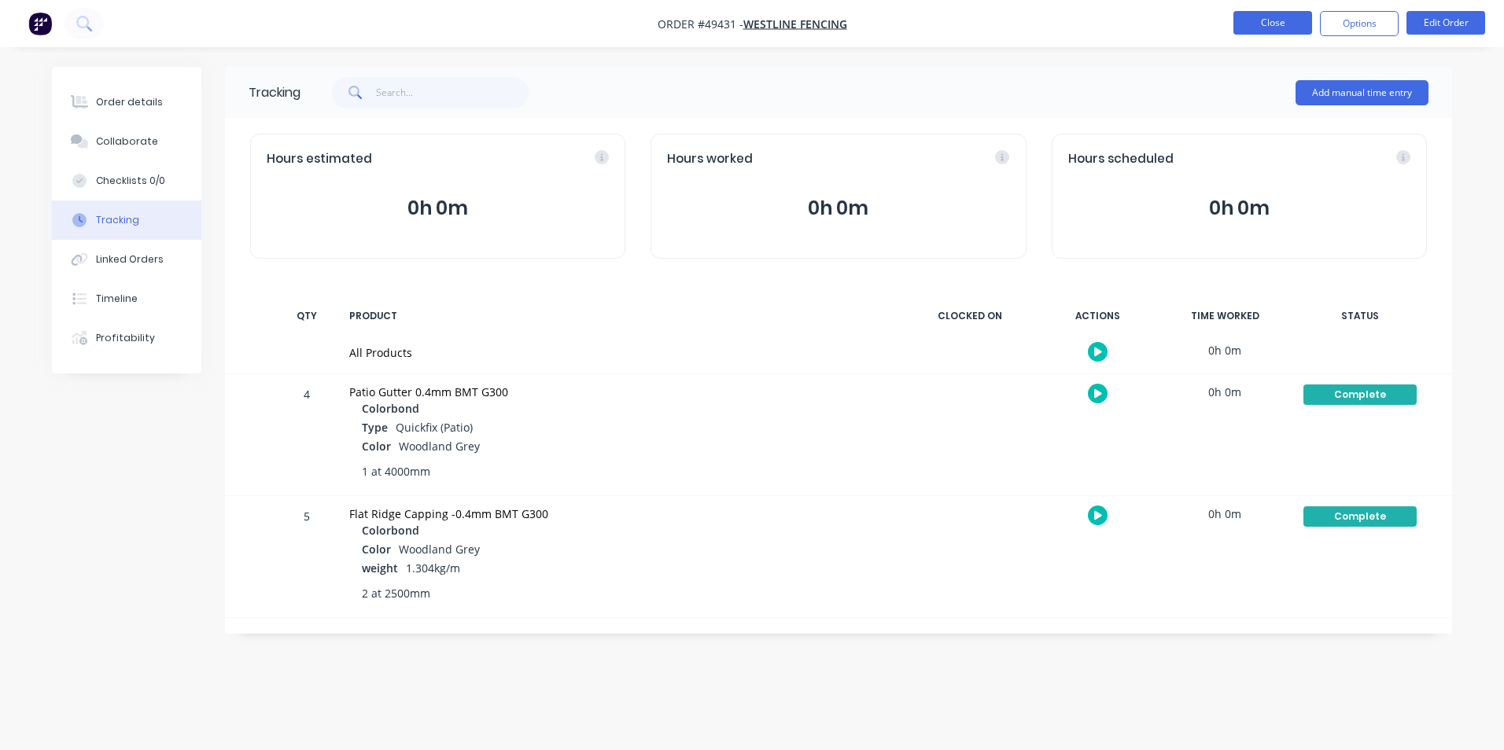
click at [1276, 24] on button "Close" at bounding box center [1272, 23] width 79 height 24
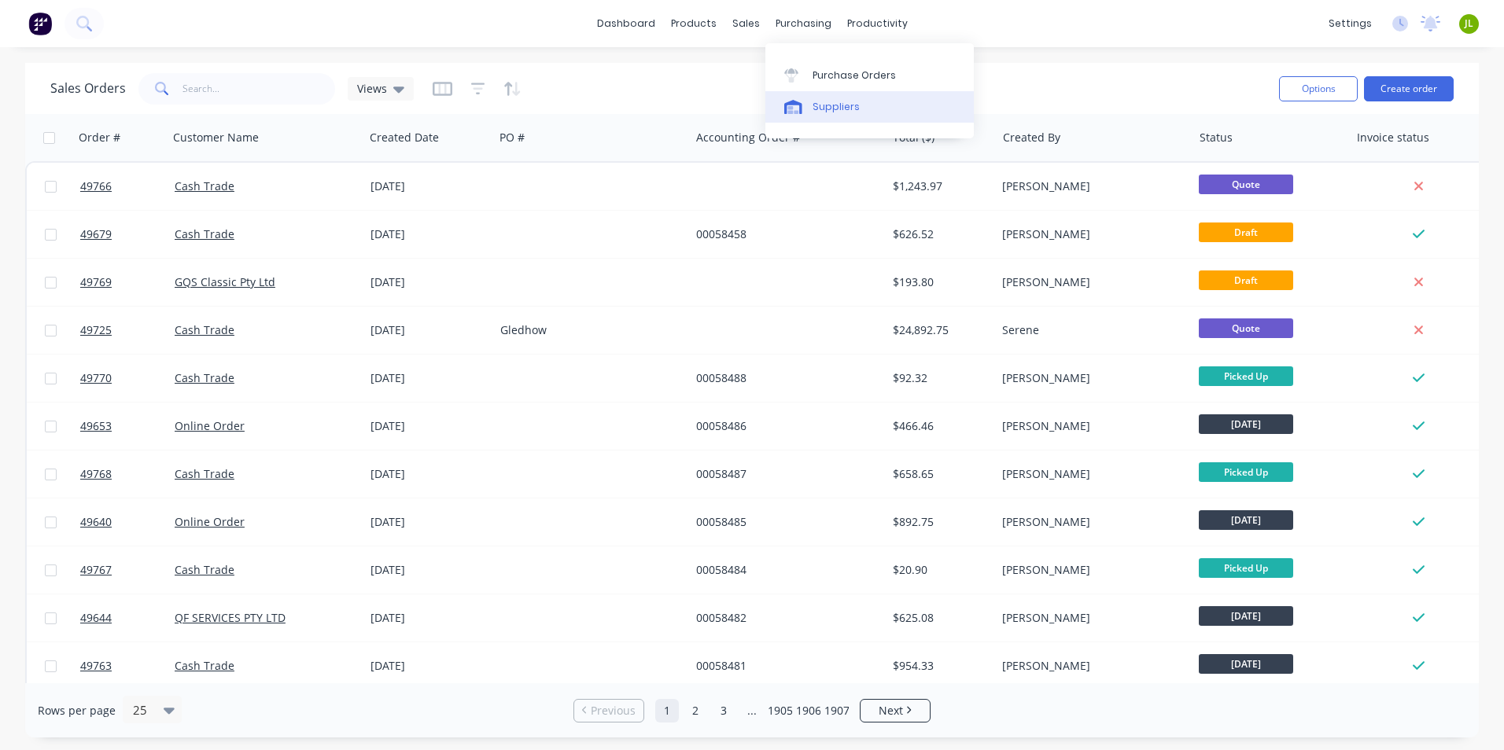
click at [819, 101] on div "Suppliers" at bounding box center [836, 107] width 47 height 14
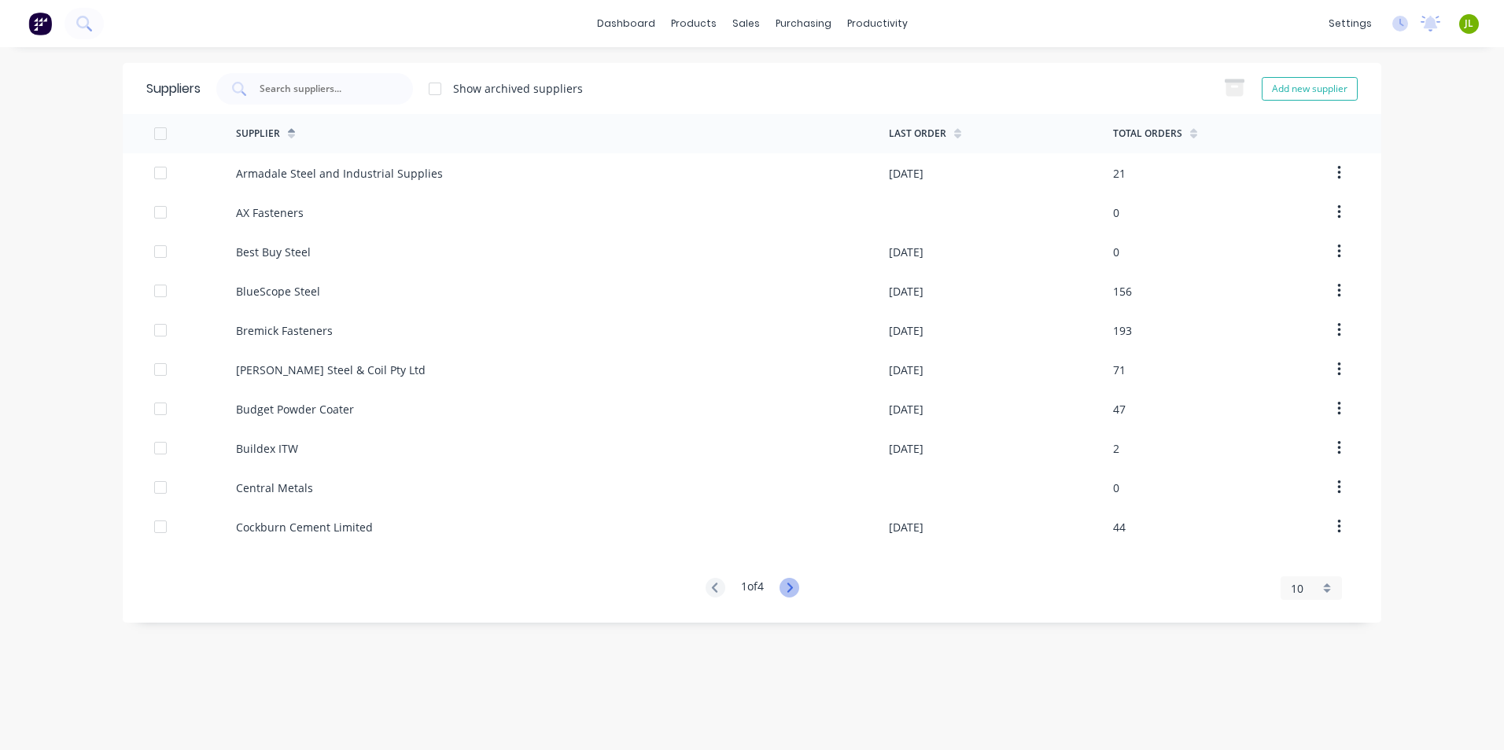
click at [799, 589] on icon at bounding box center [789, 588] width 20 height 20
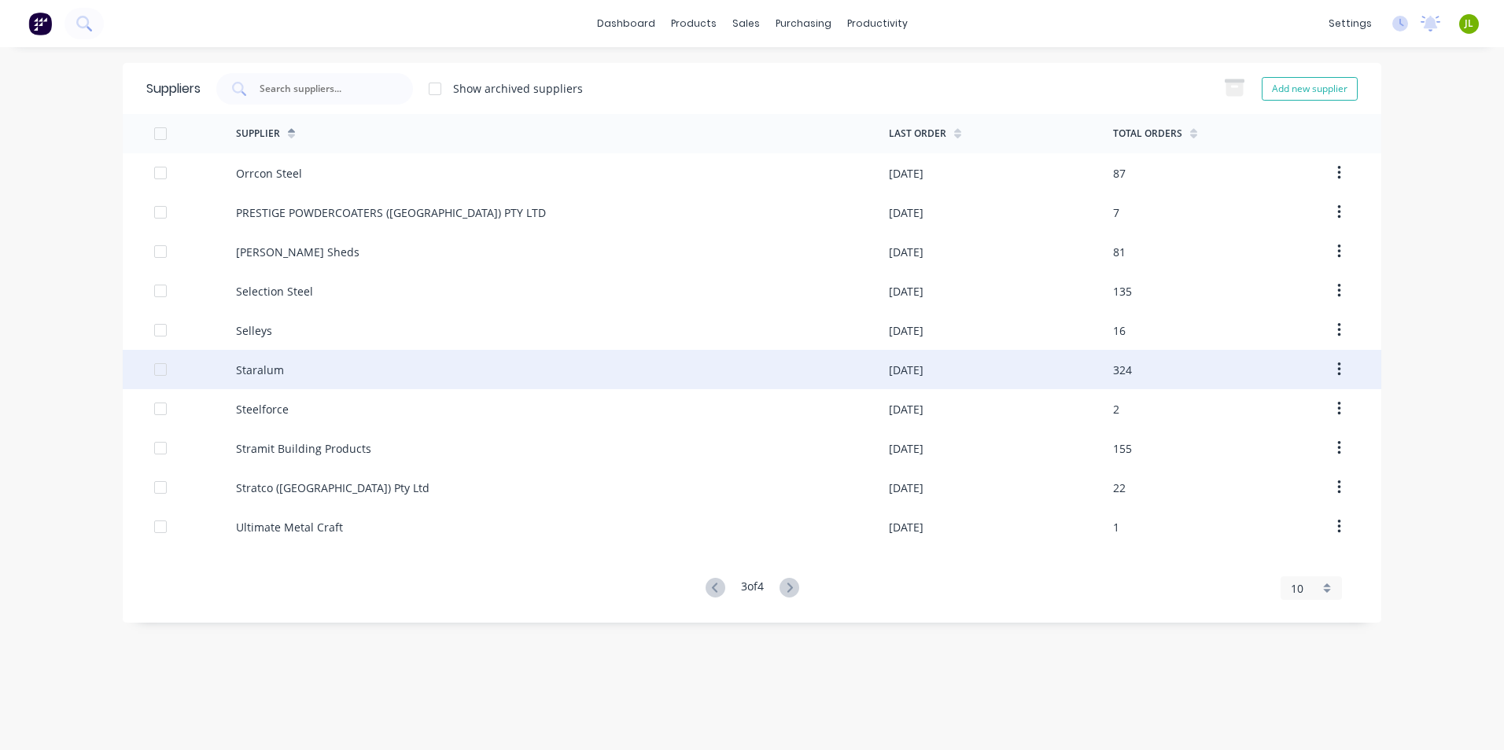
click at [265, 374] on div "Staralum" at bounding box center [260, 370] width 48 height 17
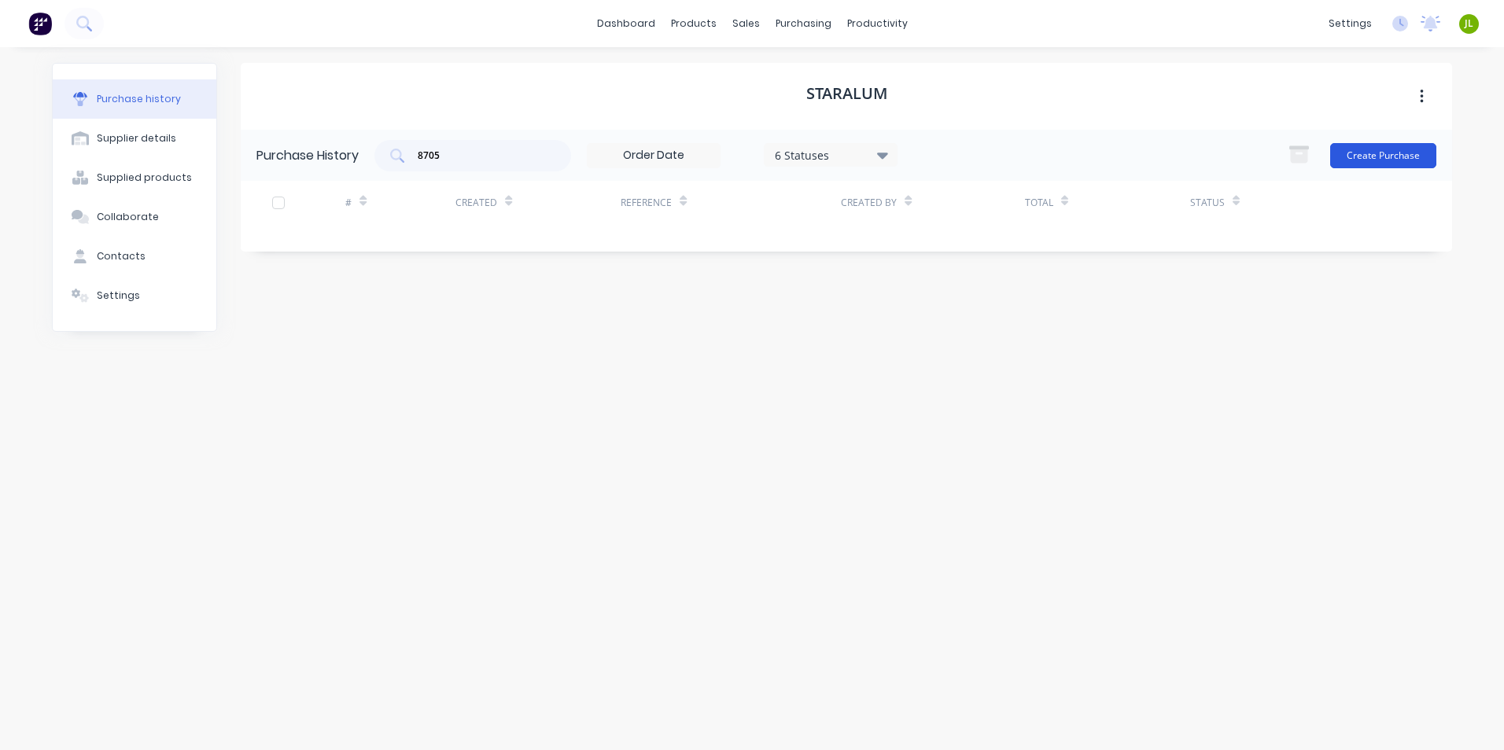
click at [1395, 156] on button "Create Purchase" at bounding box center [1383, 155] width 106 height 25
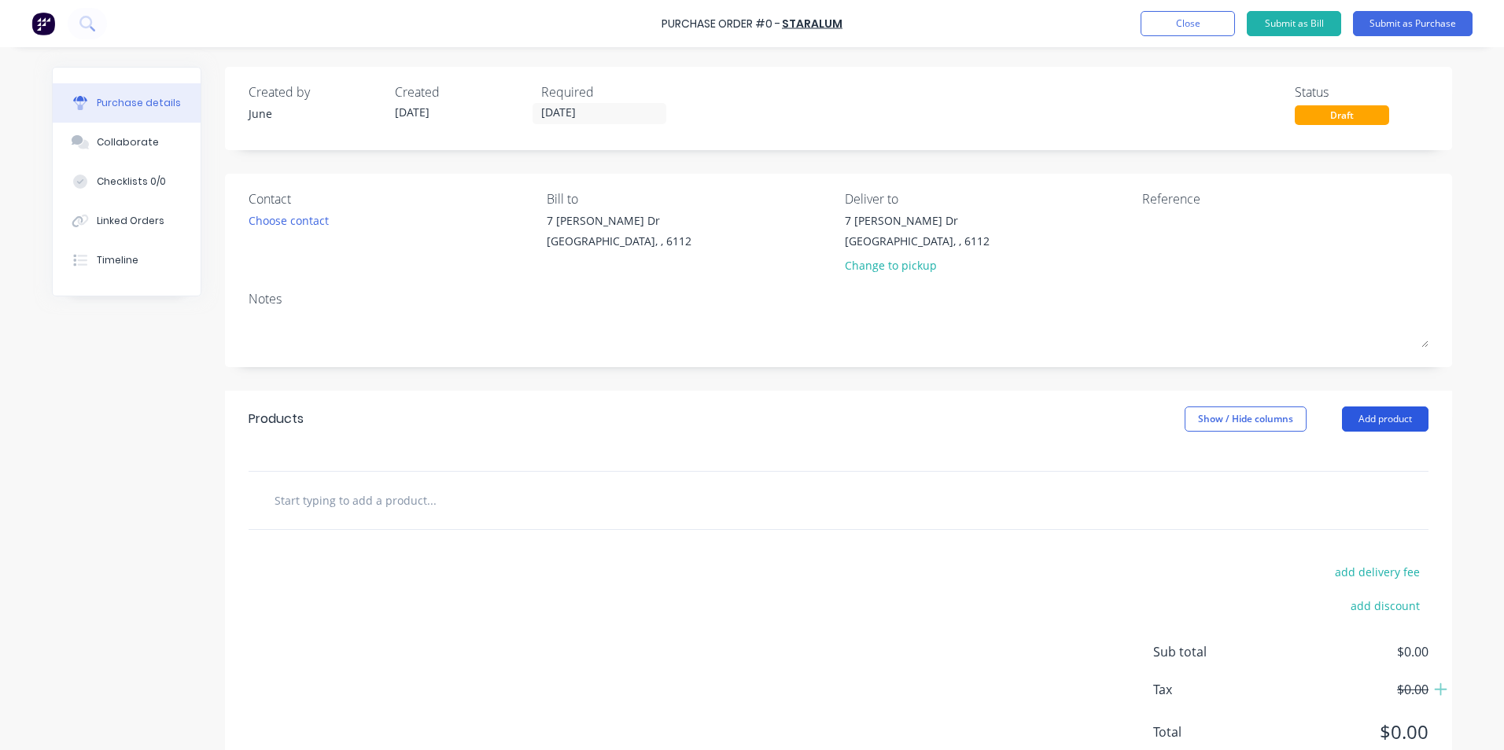
click at [1359, 411] on button "Add product" at bounding box center [1385, 419] width 87 height 25
click at [1294, 448] on div "Product catalogue" at bounding box center [1353, 459] width 121 height 23
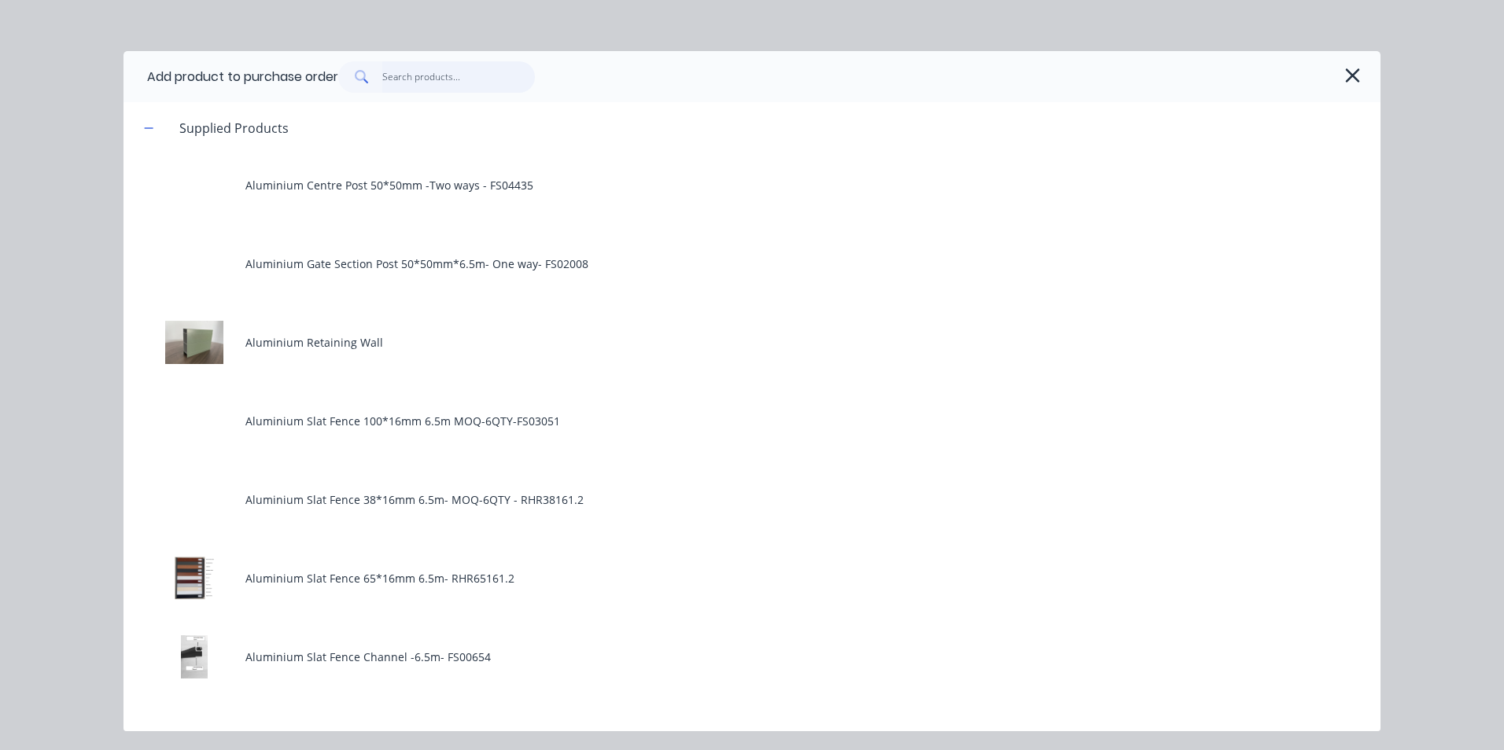
click at [451, 82] on input "text" at bounding box center [458, 76] width 153 height 31
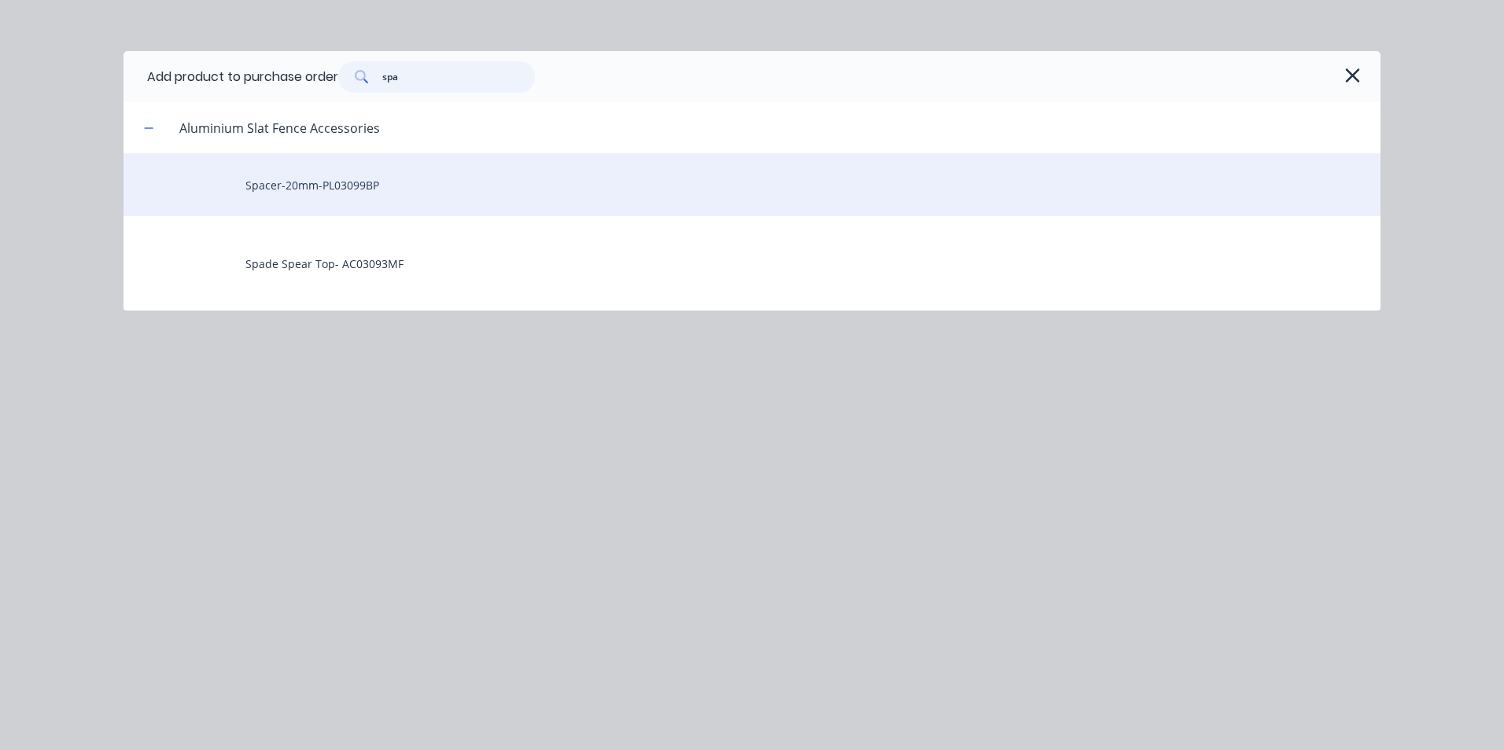
type input "spa"
click at [402, 177] on div "Spacer-20mm-PL03099BP" at bounding box center [751, 184] width 1257 height 63
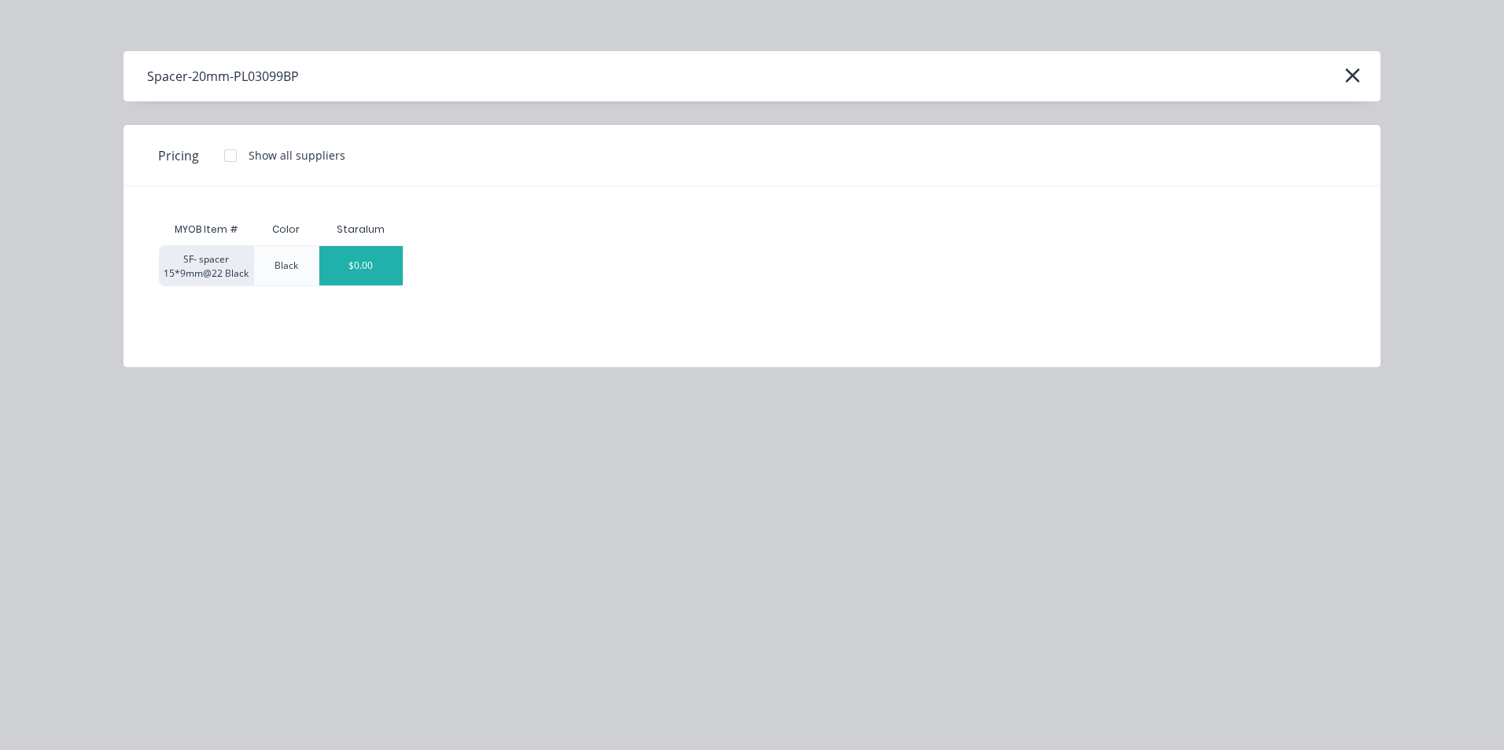
click at [380, 260] on div "$0.00" at bounding box center [361, 265] width 84 height 39
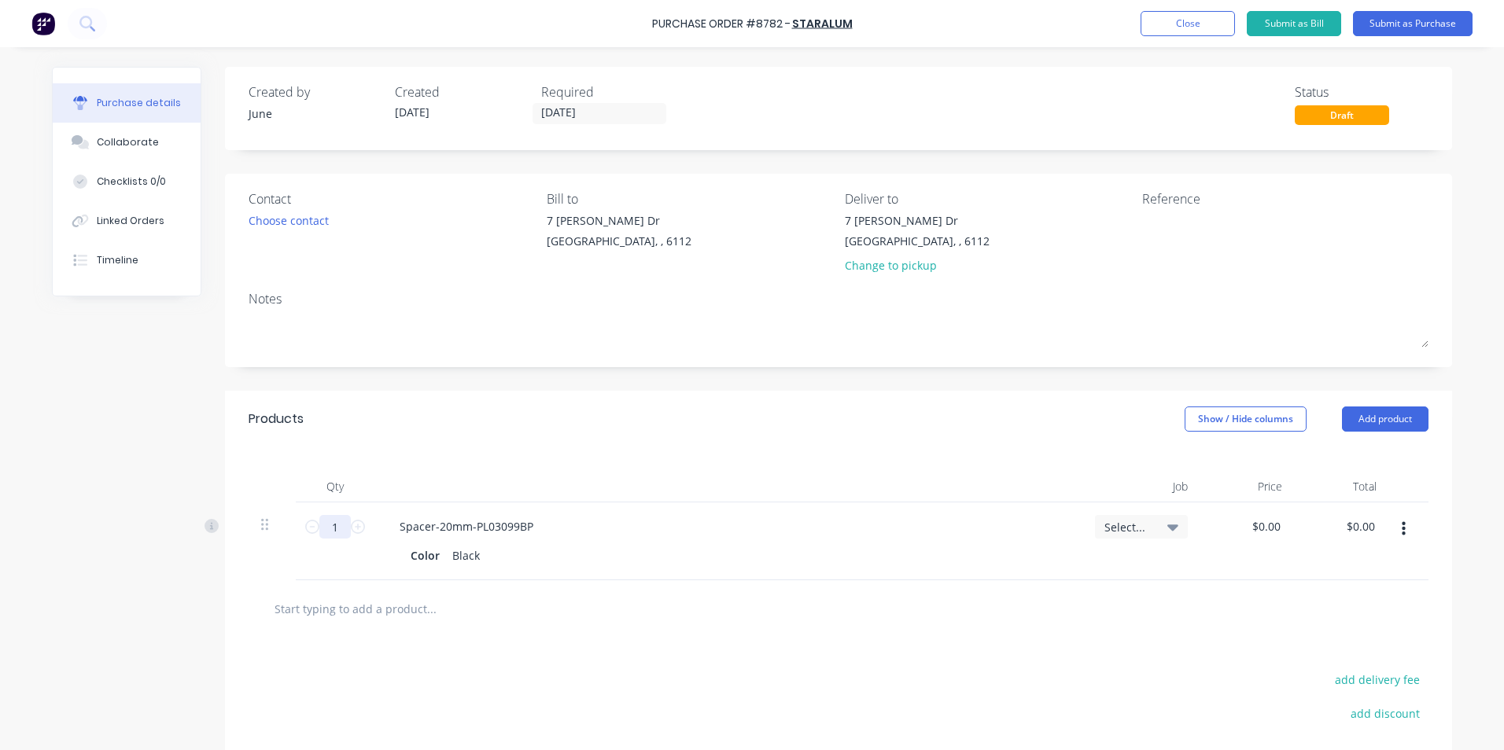
click at [337, 525] on input "1" at bounding box center [334, 527] width 31 height 24
type input "100"
click at [747, 508] on div "Spacer-20mm-PL03099BP Color Black" at bounding box center [728, 542] width 708 height 78
click at [937, 266] on div "Change to pickup" at bounding box center [917, 265] width 145 height 17
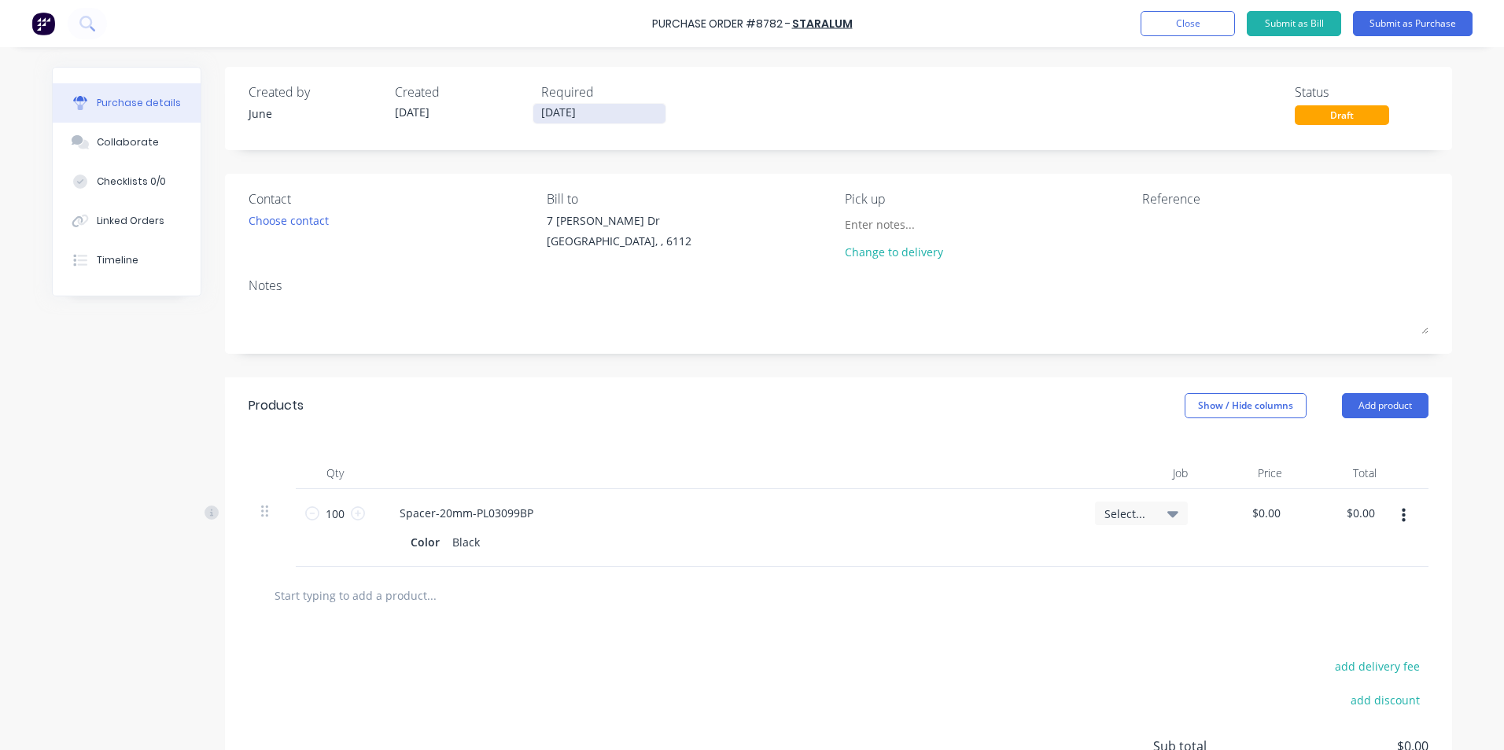
click at [613, 104] on label "[DATE]" at bounding box center [600, 113] width 134 height 21
click at [613, 104] on input "[DATE]" at bounding box center [599, 114] width 132 height 20
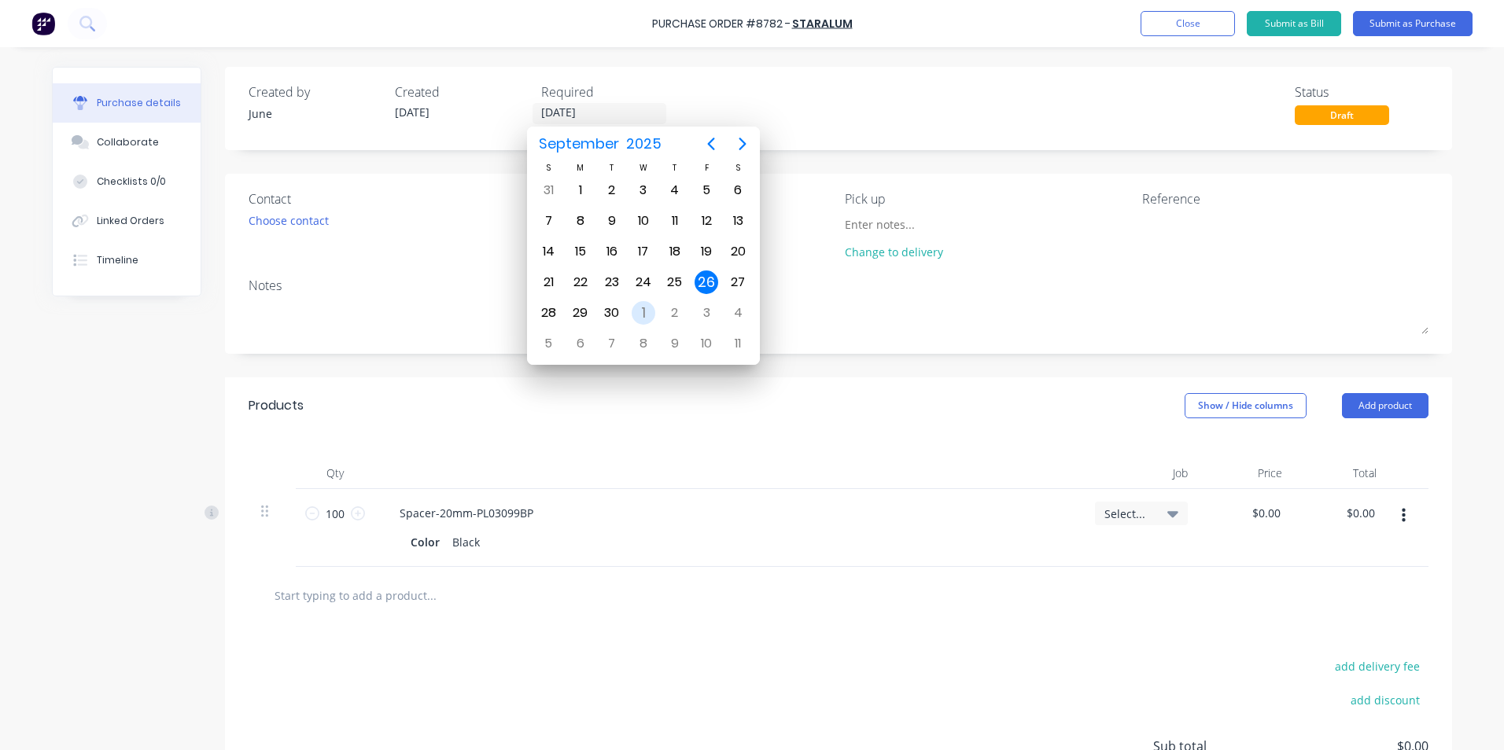
click at [639, 316] on div "1" at bounding box center [644, 313] width 24 height 24
type input "[DATE]"
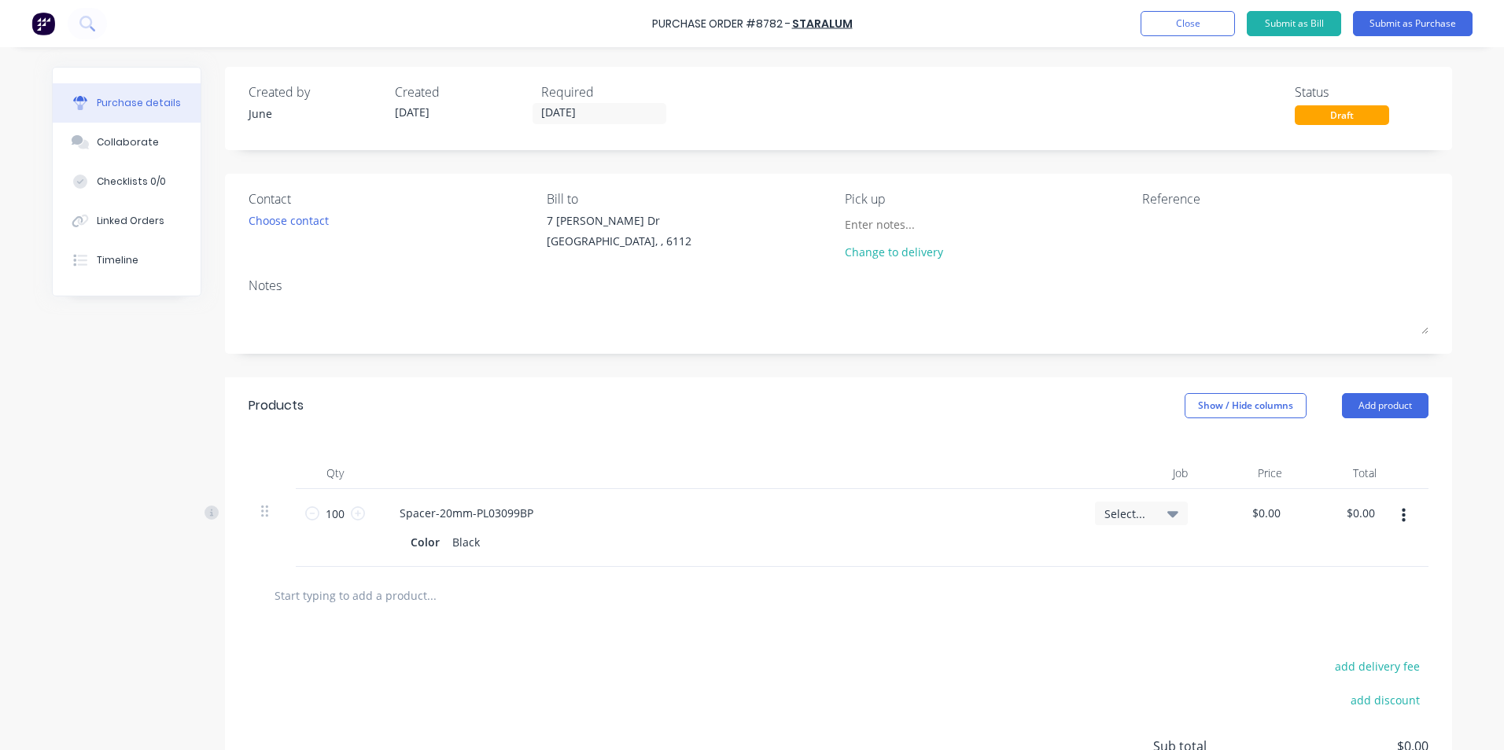
click at [807, 195] on div "Bill to" at bounding box center [690, 199] width 286 height 19
click at [1392, 28] on button "Submit as Purchase" at bounding box center [1413, 23] width 120 height 25
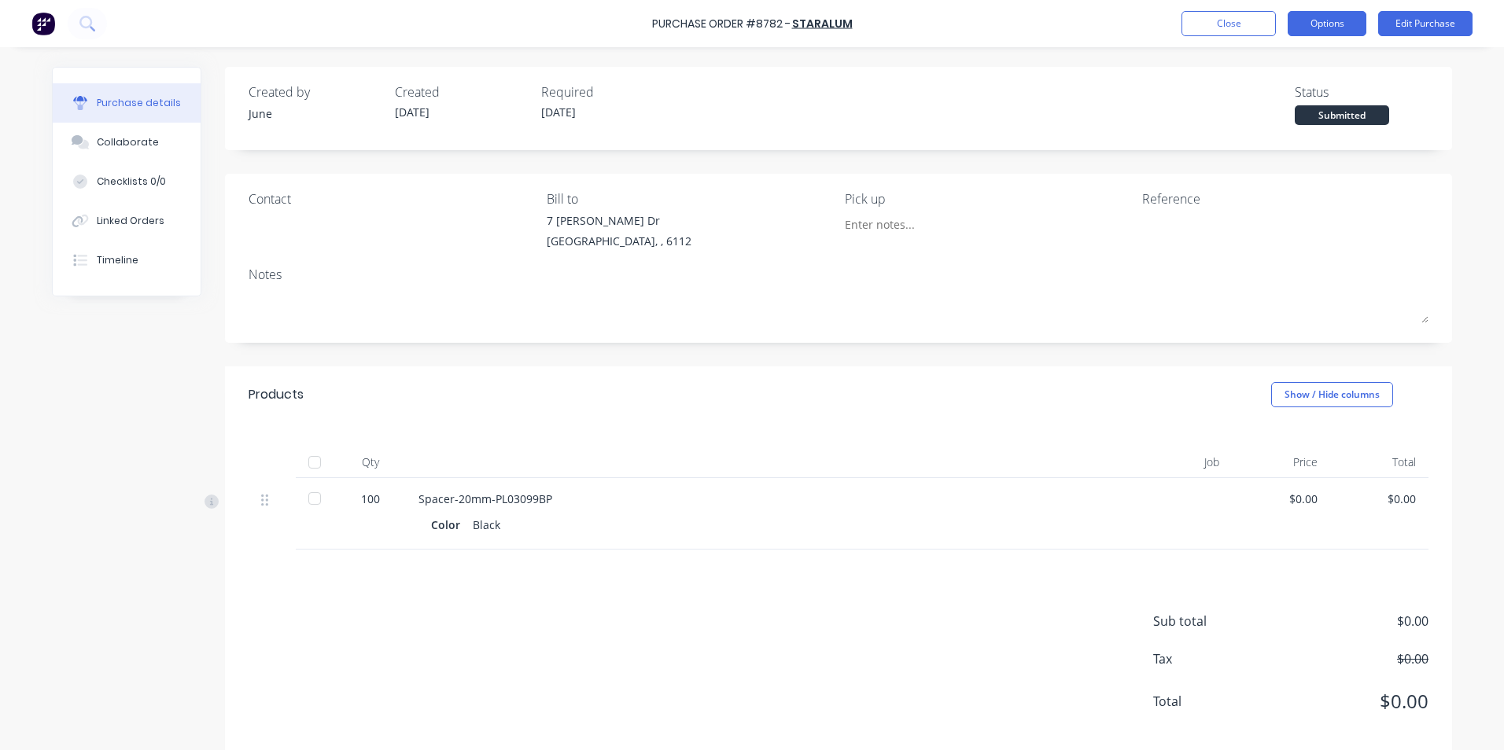
click at [1339, 32] on button "Options" at bounding box center [1327, 23] width 79 height 25
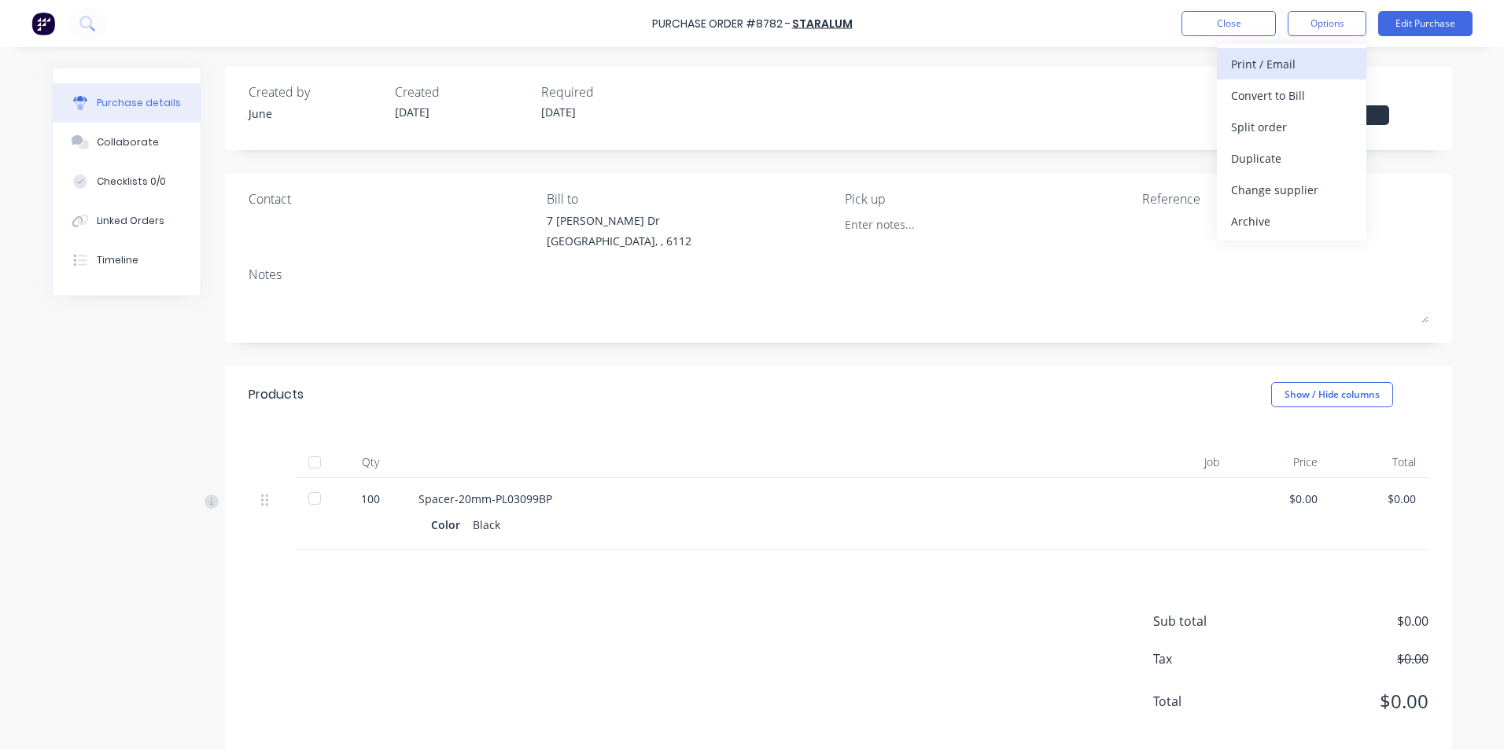
click at [1325, 72] on div "Print / Email" at bounding box center [1291, 64] width 121 height 23
click at [1318, 124] on div "Without pricing" at bounding box center [1291, 127] width 121 height 23
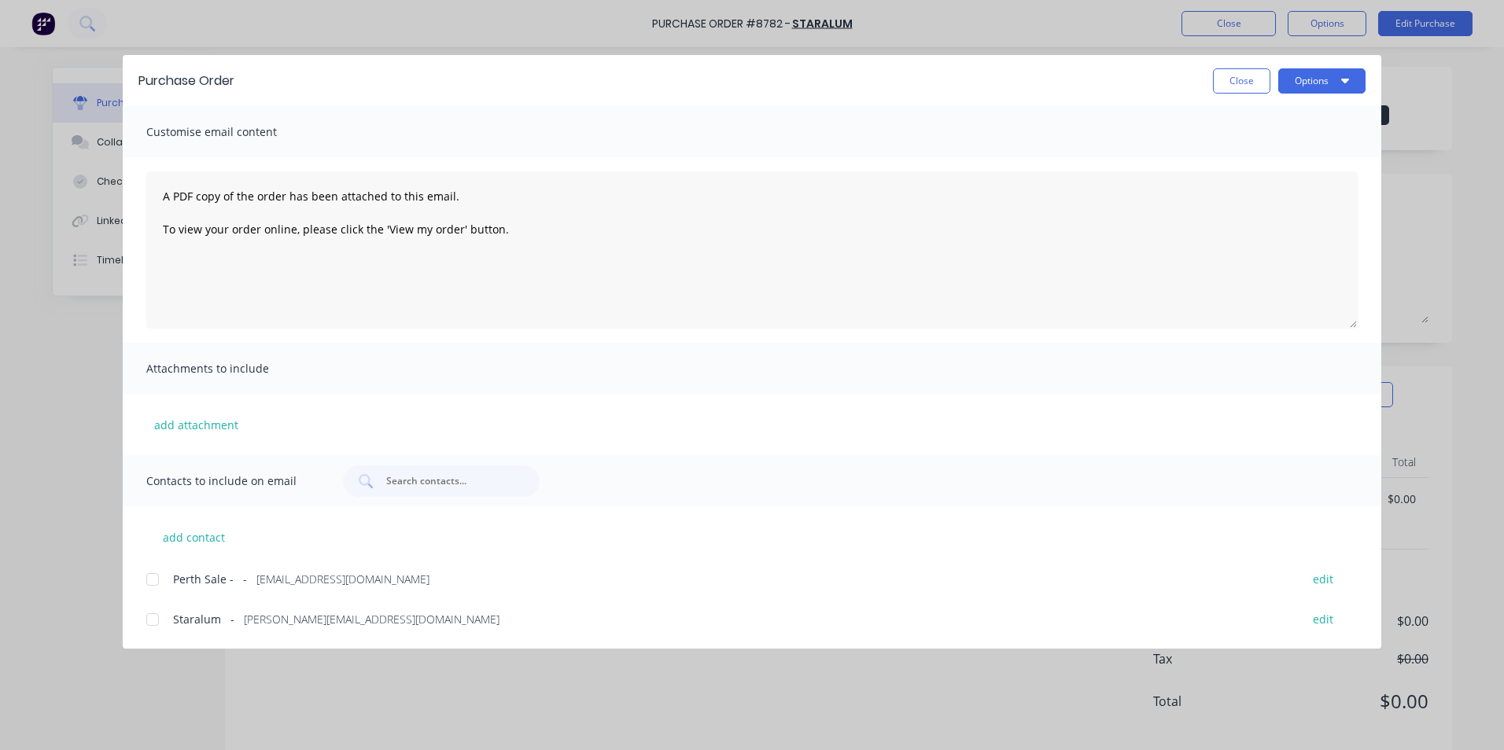
click at [293, 595] on div "add contact Perth Sale - - perth.sales@staralum.com.au edit Staralum - michelle…" at bounding box center [752, 568] width 1259 height 123
click at [311, 573] on span "perth.sales@staralum.com.au" at bounding box center [342, 579] width 173 height 17
click at [1347, 74] on icon "button" at bounding box center [1345, 80] width 8 height 13
click at [1327, 182] on div "Email" at bounding box center [1290, 183] width 121 height 23
click at [1252, 88] on button "Close" at bounding box center [1241, 80] width 57 height 25
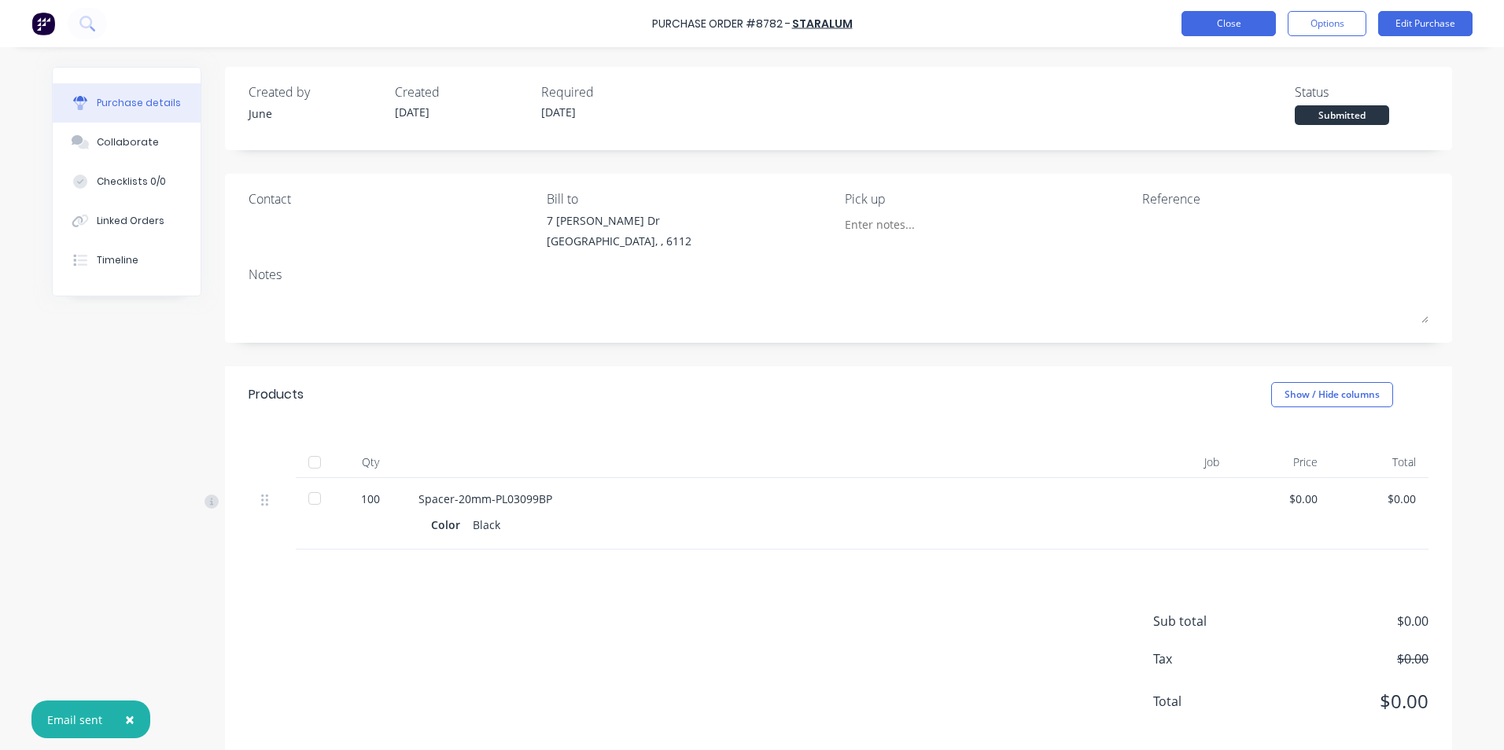
click at [1244, 34] on button "Close" at bounding box center [1228, 23] width 94 height 25
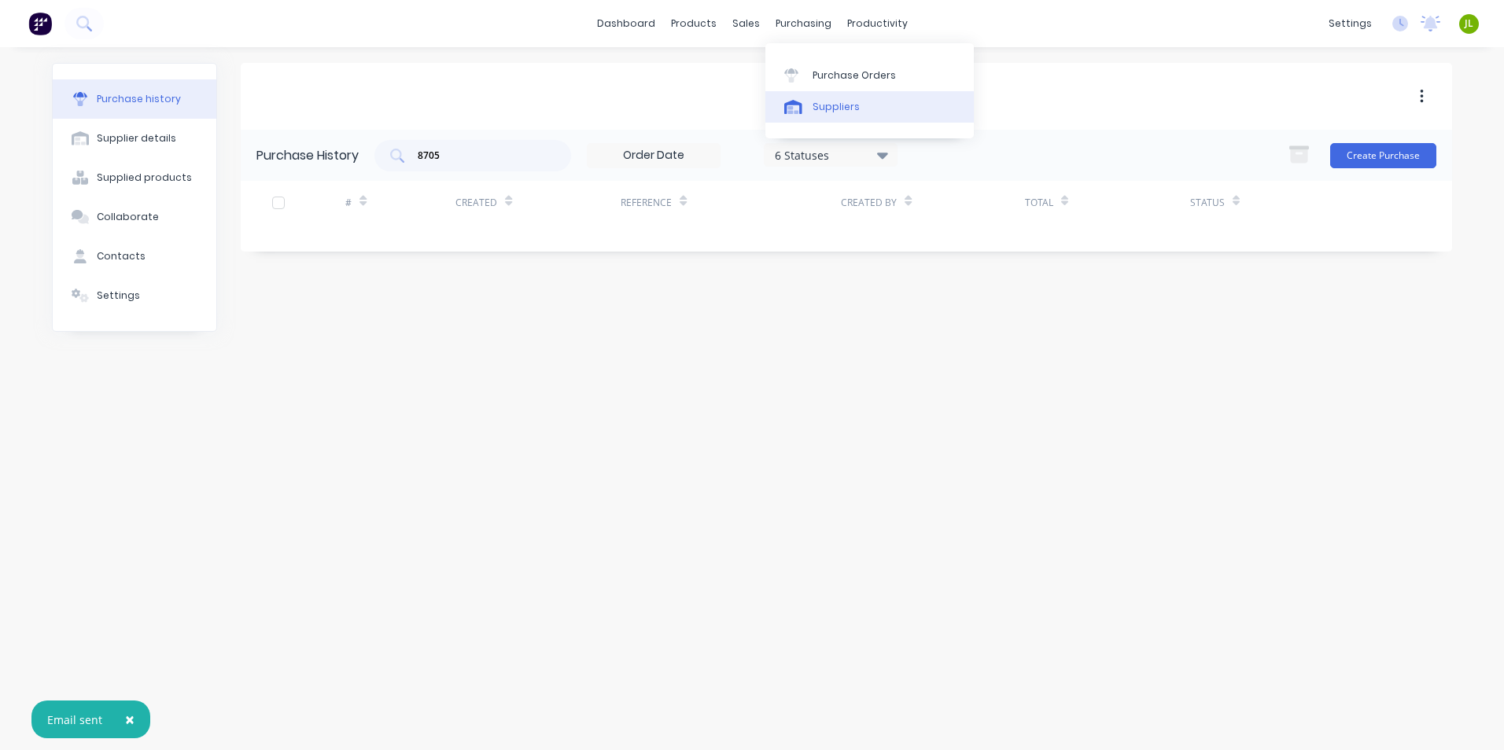
click at [842, 109] on div "Suppliers" at bounding box center [836, 107] width 47 height 14
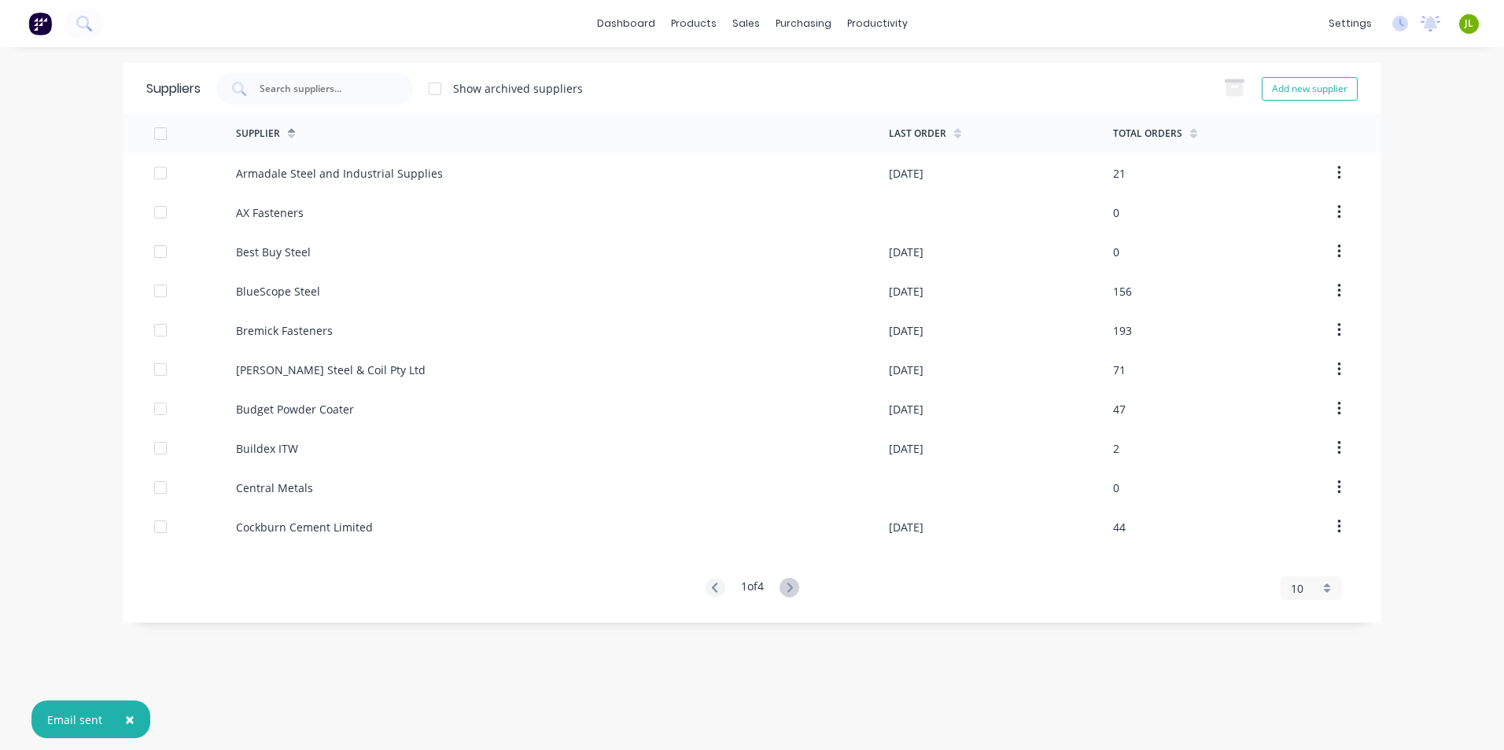
click at [799, 596] on div "1 of 4" at bounding box center [753, 588] width 94 height 21
click at [798, 590] on icon at bounding box center [789, 588] width 20 height 20
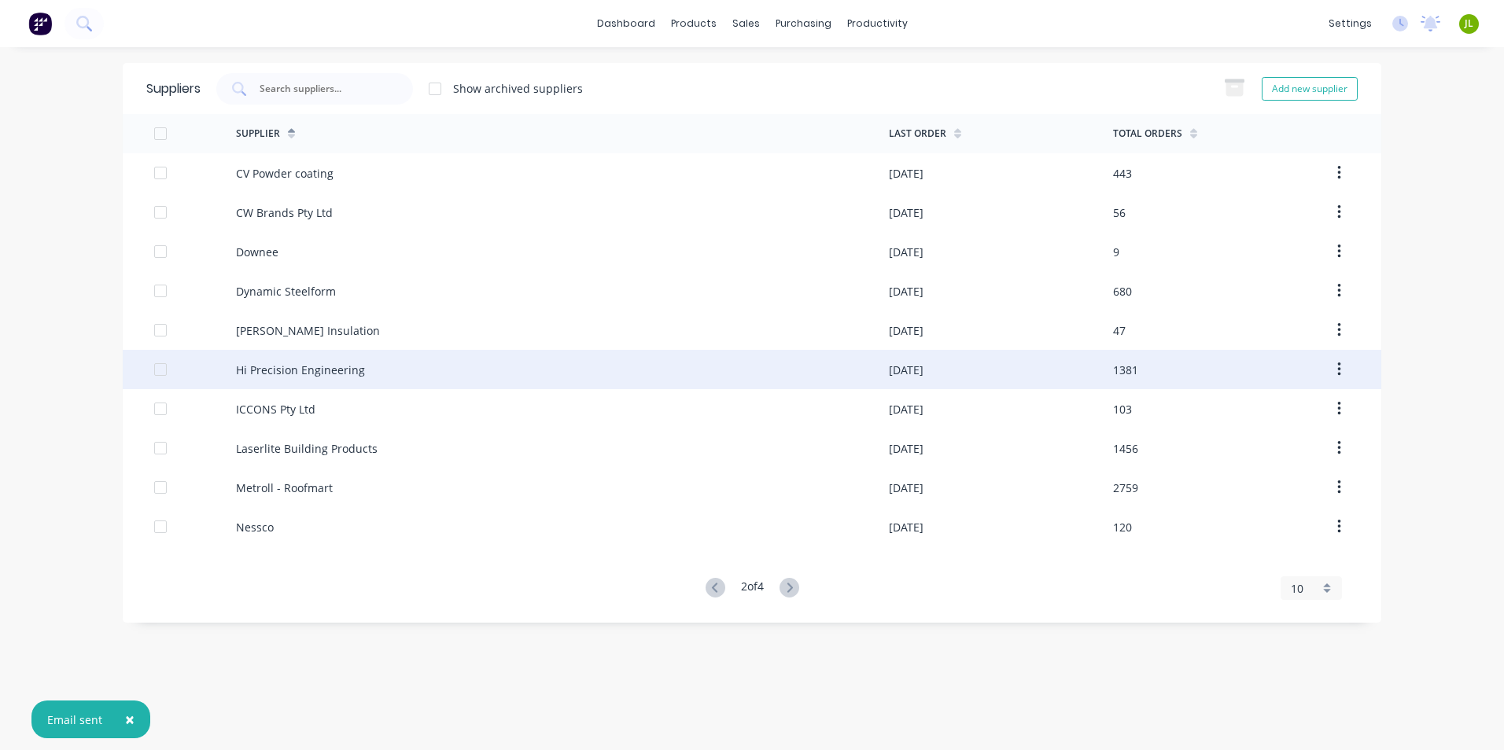
click at [343, 387] on div "Hi Precision Engineering" at bounding box center [562, 369] width 653 height 39
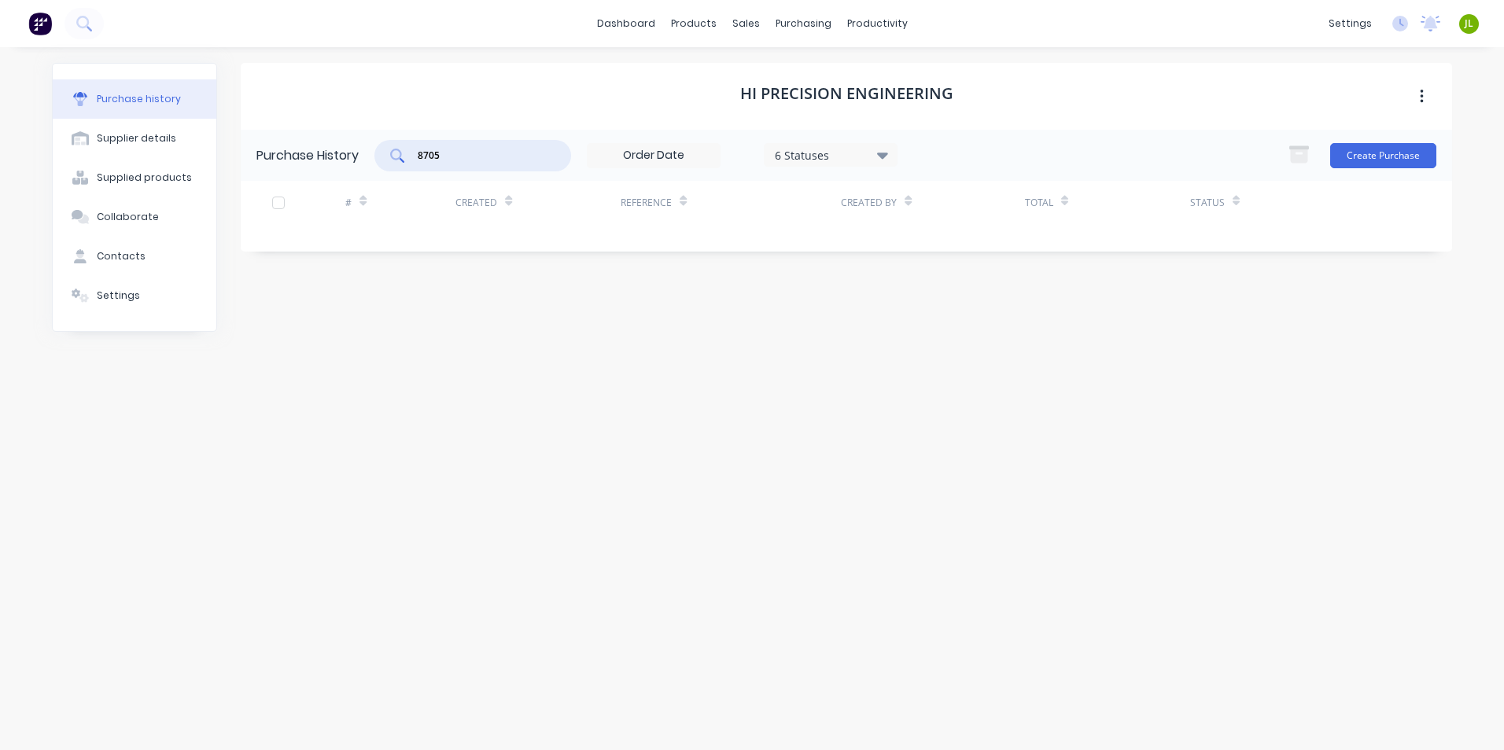
drag, startPoint x: 509, startPoint y: 149, endPoint x: 331, endPoint y: 161, distance: 178.2
click at [331, 161] on div "Purchase History 8705 6 Statuses 6 Statuses Create Purchase" at bounding box center [846, 155] width 1211 height 51
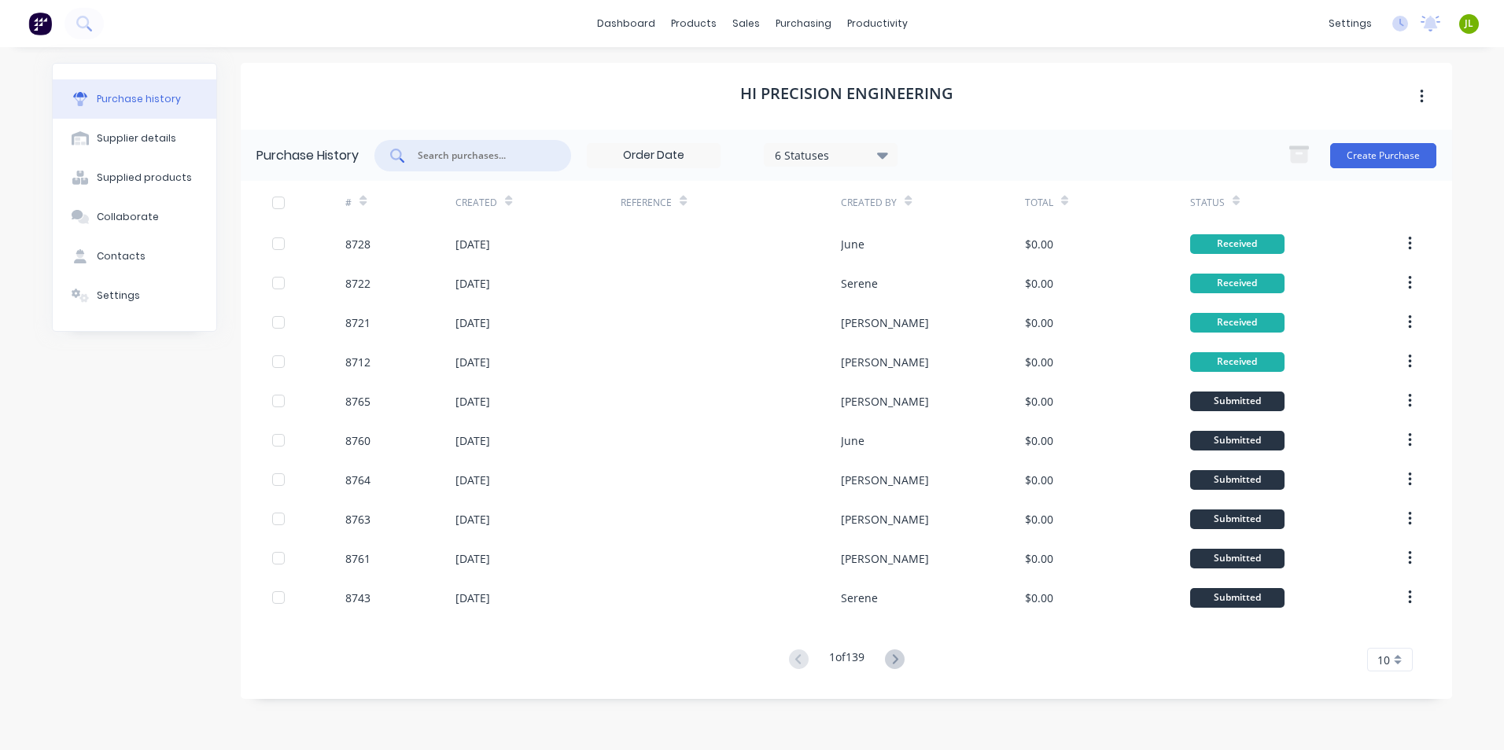
click at [798, 160] on div "6 Statuses" at bounding box center [831, 154] width 112 height 17
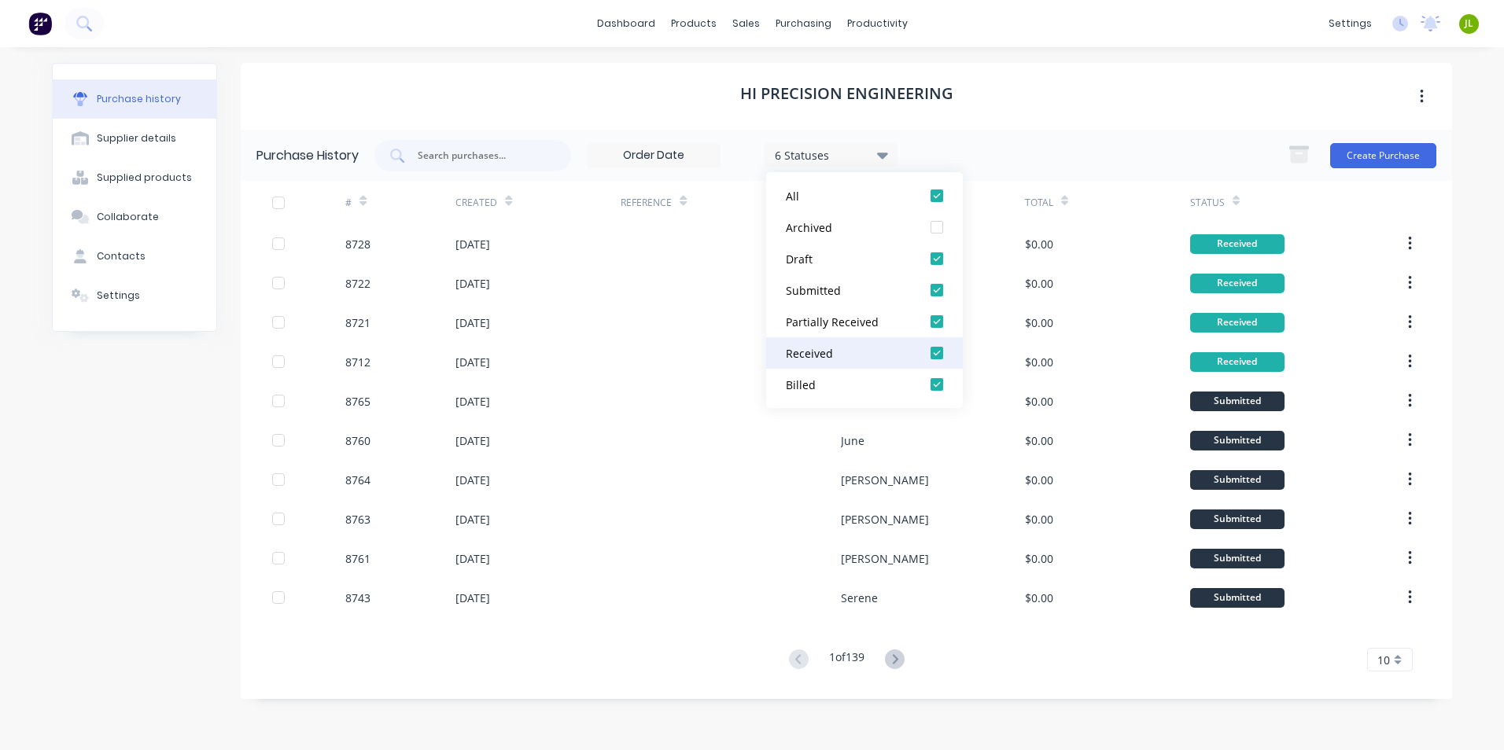
click at [934, 356] on div at bounding box center [936, 352] width 31 height 31
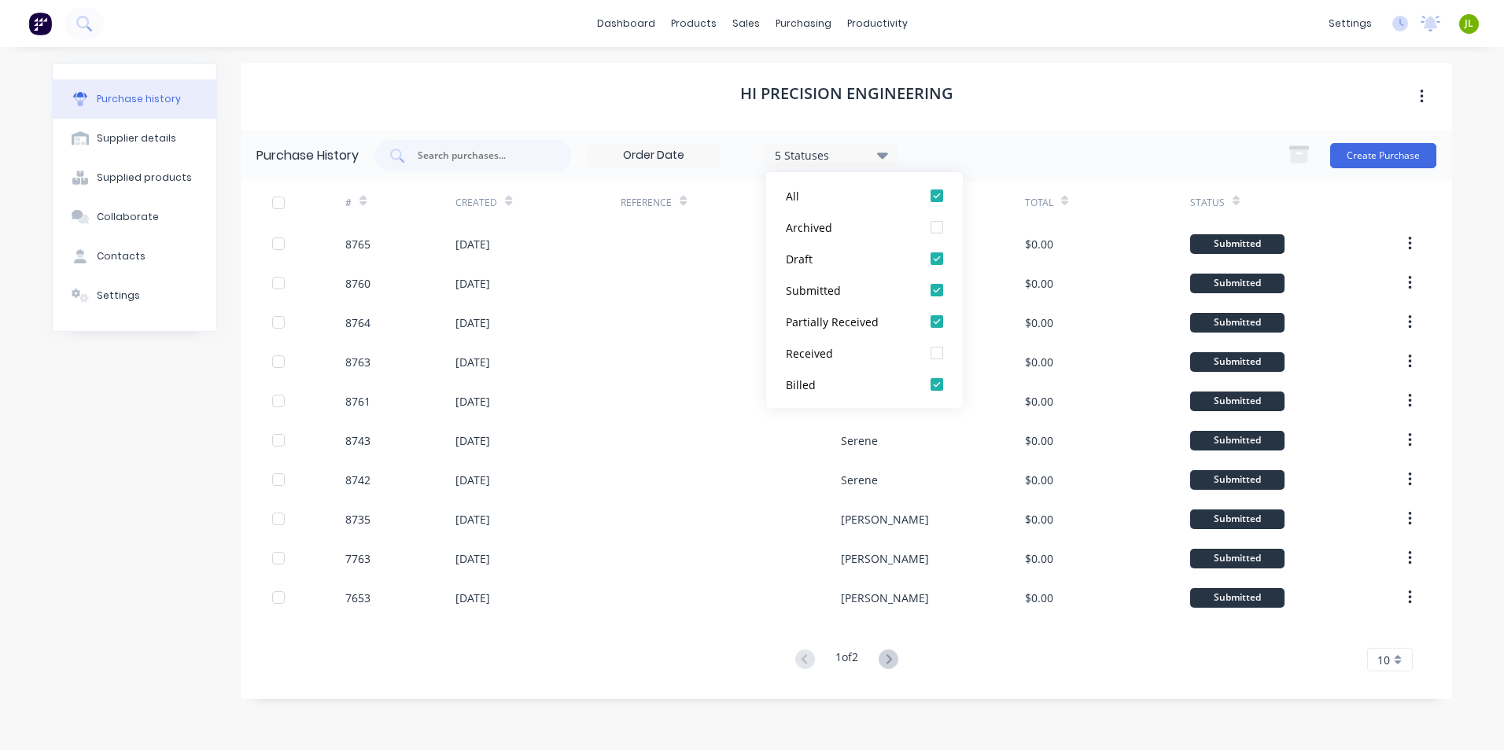
click at [503, 76] on div "Hi Precision Engineering" at bounding box center [846, 96] width 1211 height 67
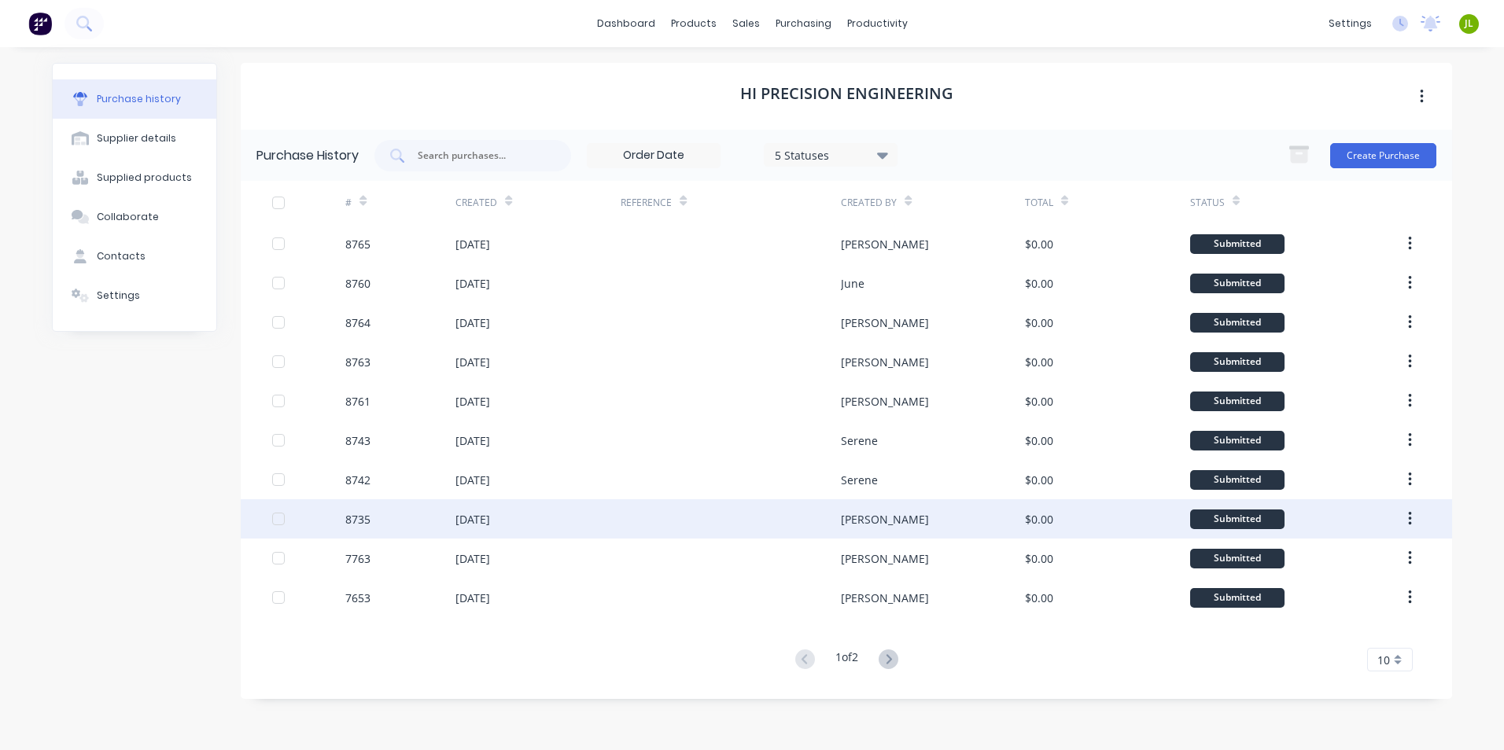
click at [713, 523] on div at bounding box center [731, 518] width 220 height 39
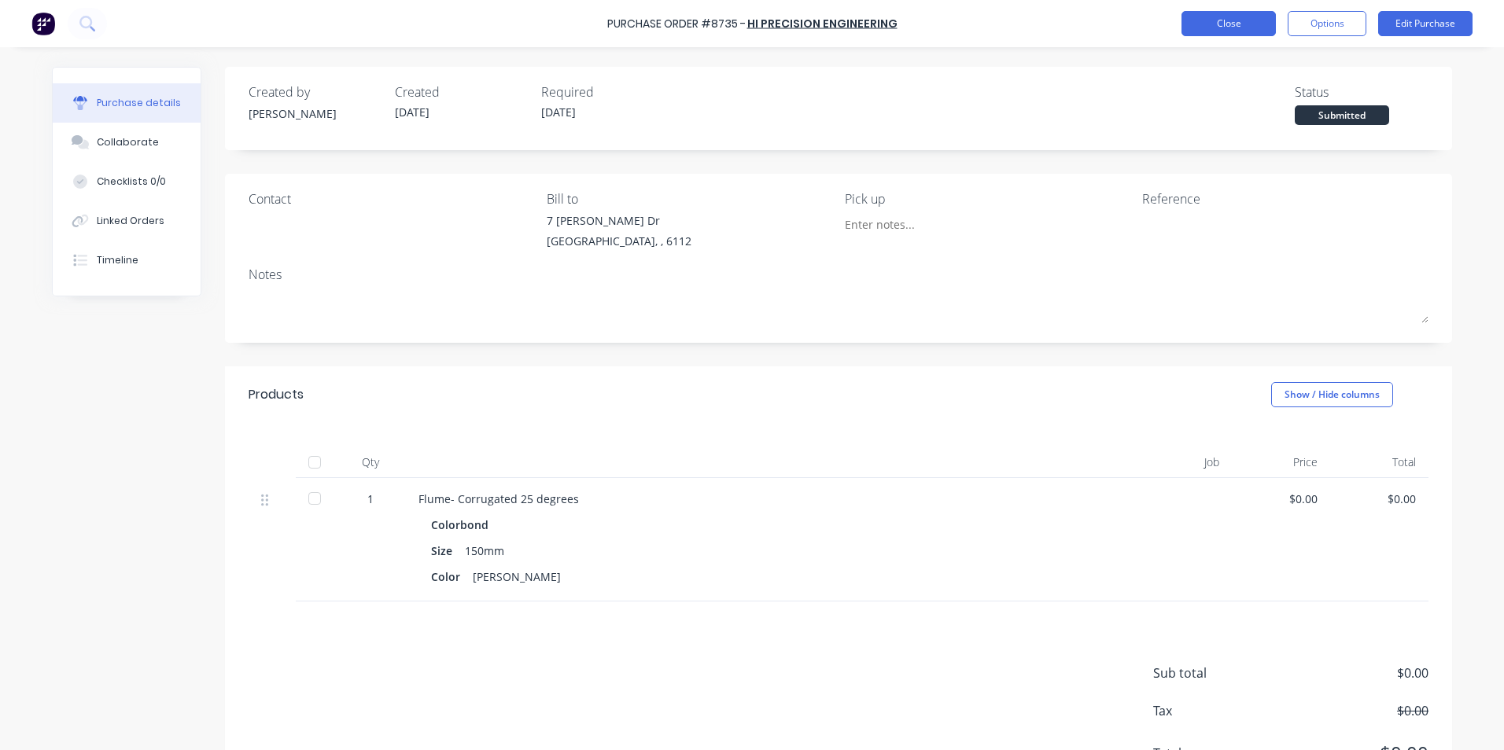
click at [1214, 16] on button "Close" at bounding box center [1228, 23] width 94 height 25
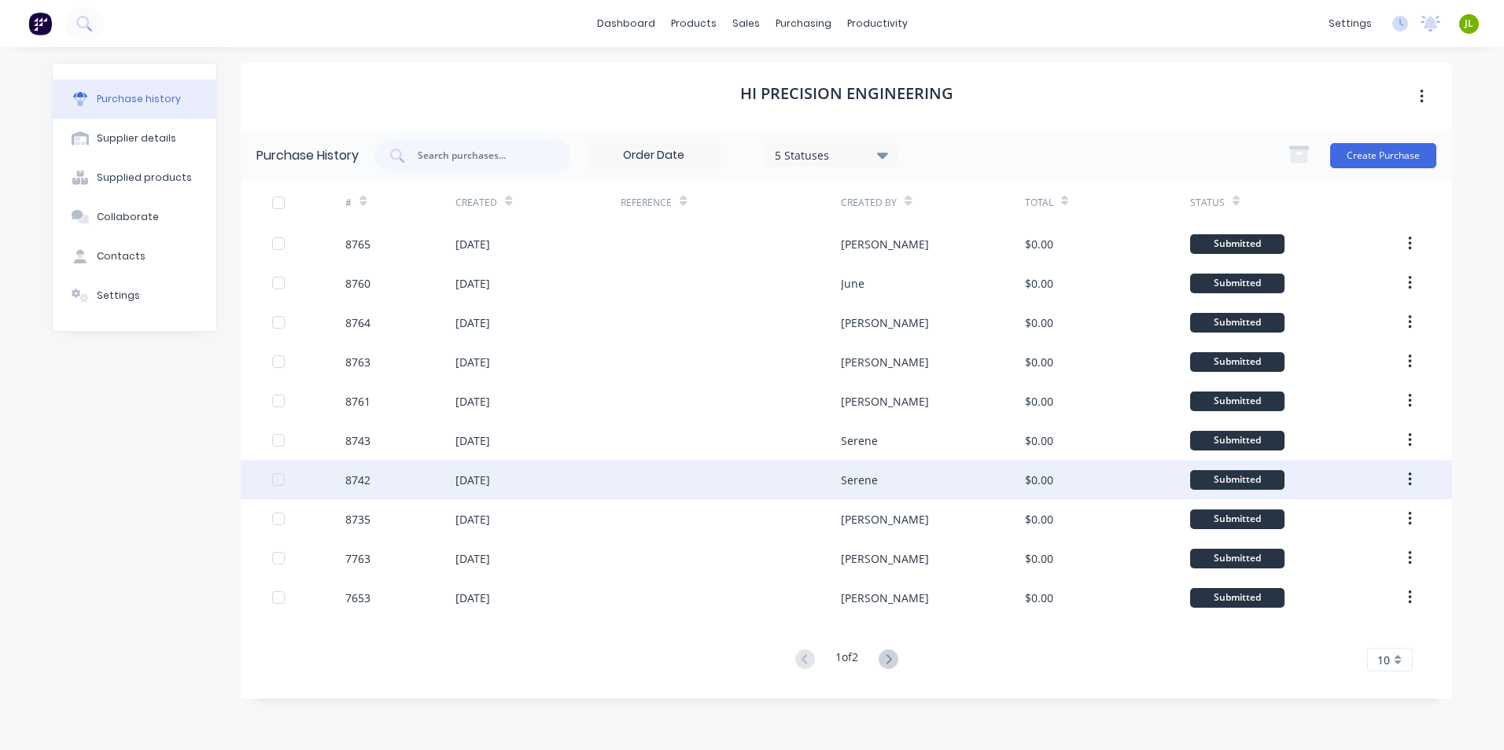
click at [663, 496] on div at bounding box center [731, 479] width 220 height 39
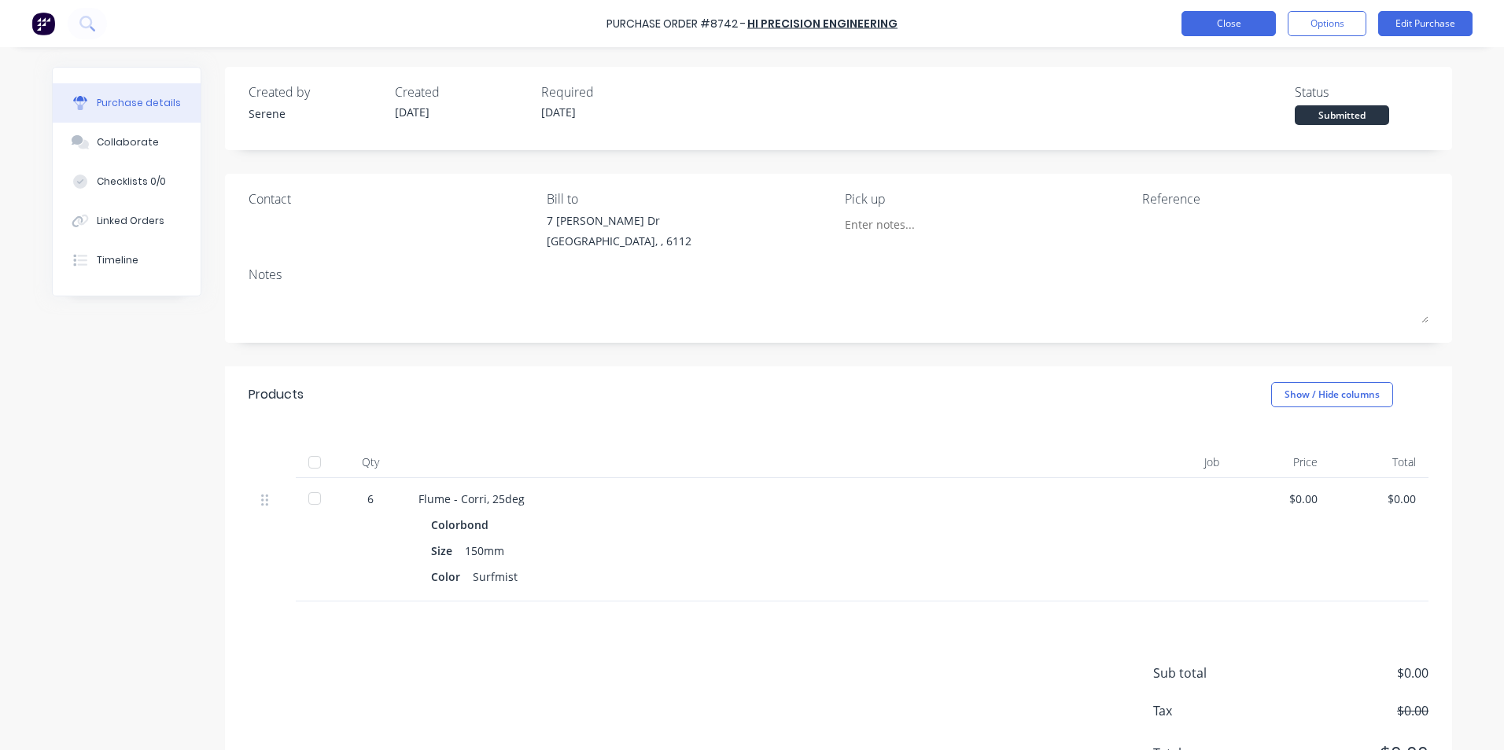
click at [1243, 24] on button "Close" at bounding box center [1228, 23] width 94 height 25
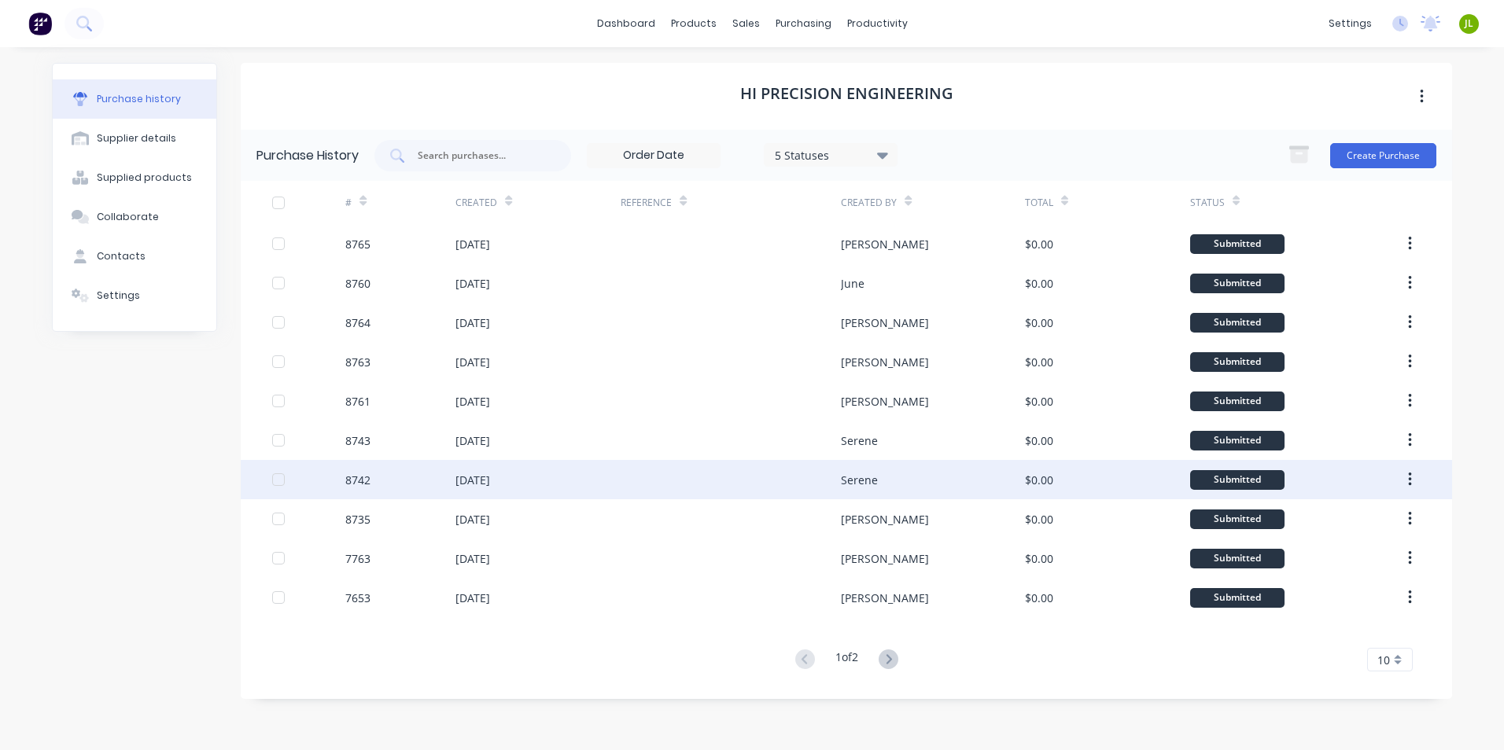
click at [610, 493] on div "[DATE]" at bounding box center [537, 479] width 165 height 39
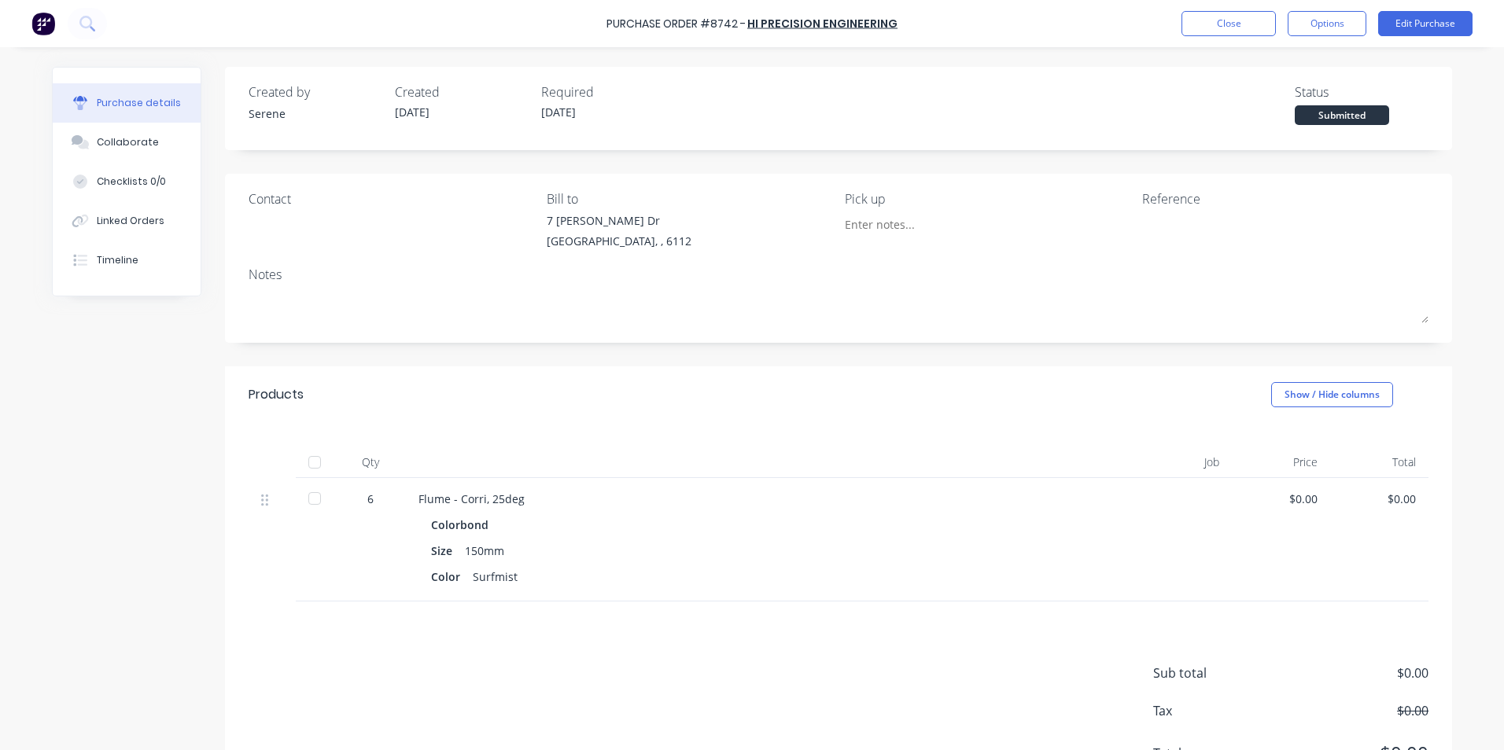
click at [1232, 5] on div "Purchase Order #8742 - Hi Precision Engineering Close Options Edit Purchase" at bounding box center [752, 23] width 1504 height 47
click at [1228, 18] on button "Close" at bounding box center [1228, 23] width 94 height 25
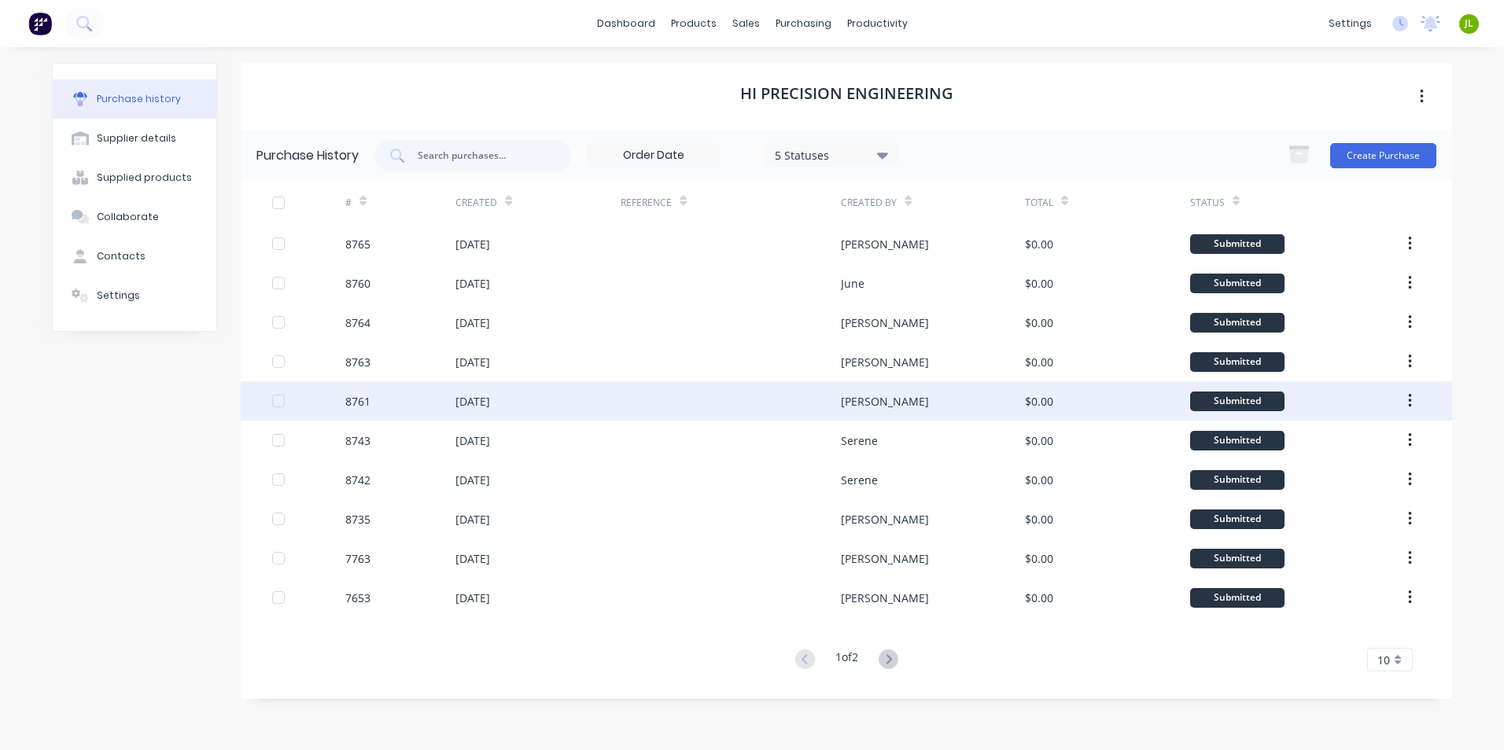
click at [765, 406] on div at bounding box center [731, 400] width 220 height 39
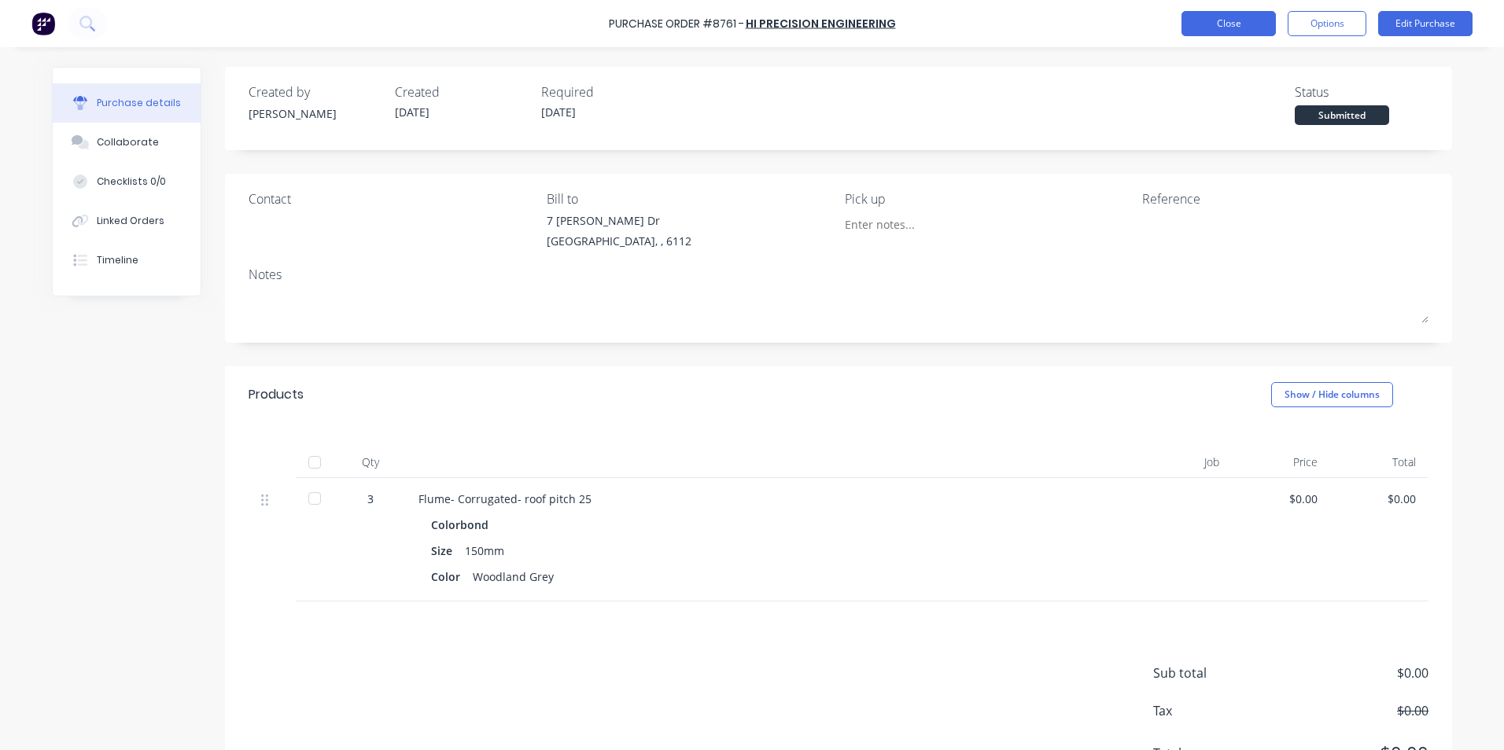
click at [1186, 31] on button "Close" at bounding box center [1228, 23] width 94 height 25
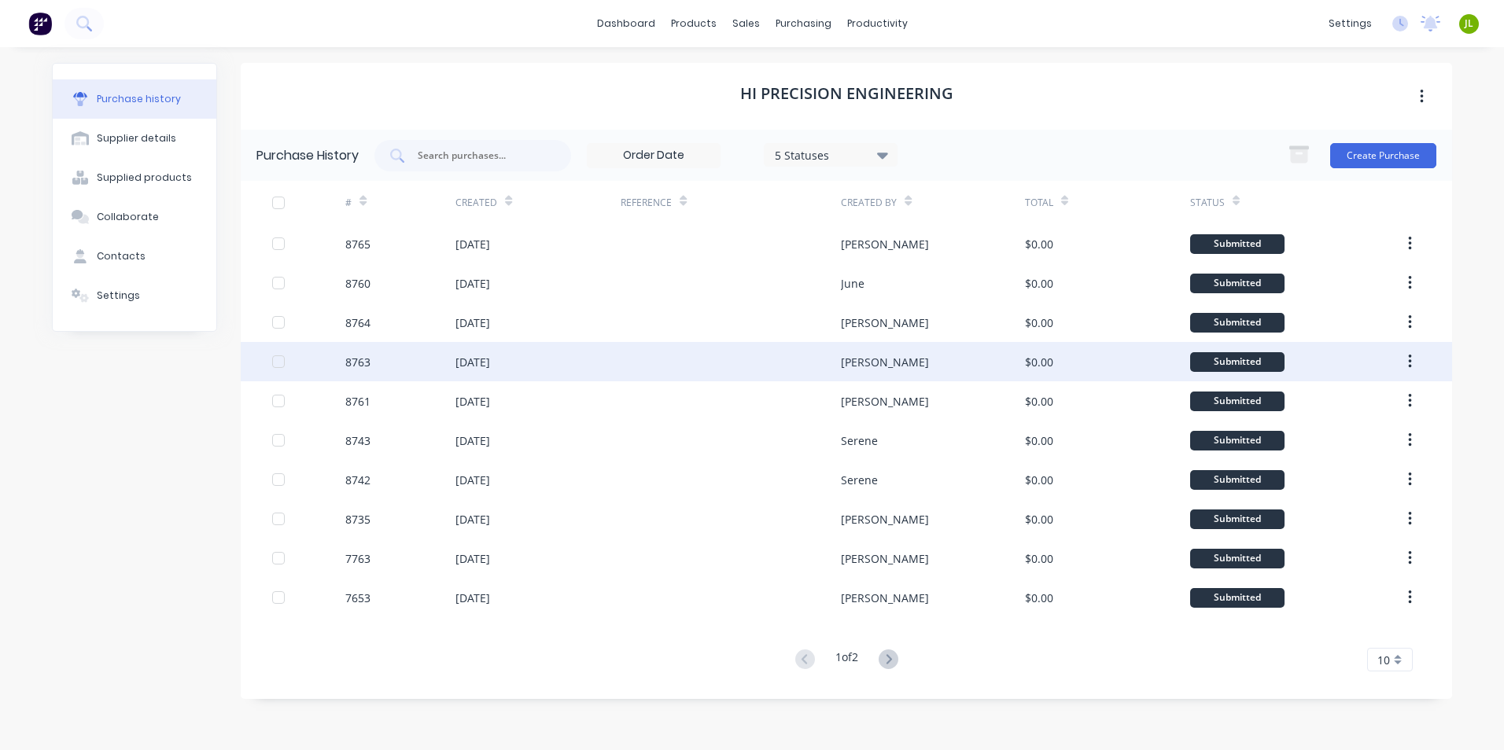
click at [654, 380] on div at bounding box center [731, 361] width 220 height 39
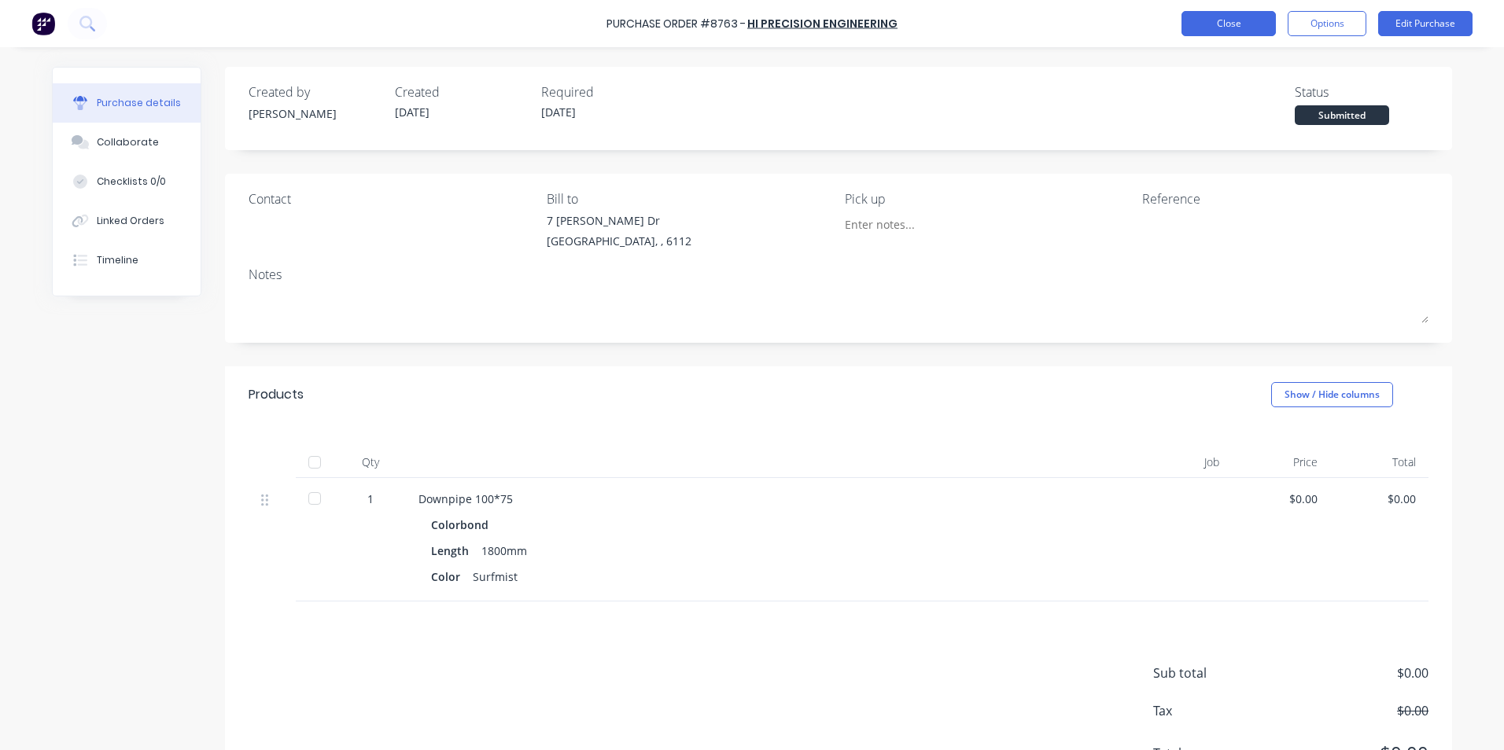
click at [1209, 20] on button "Close" at bounding box center [1228, 23] width 94 height 25
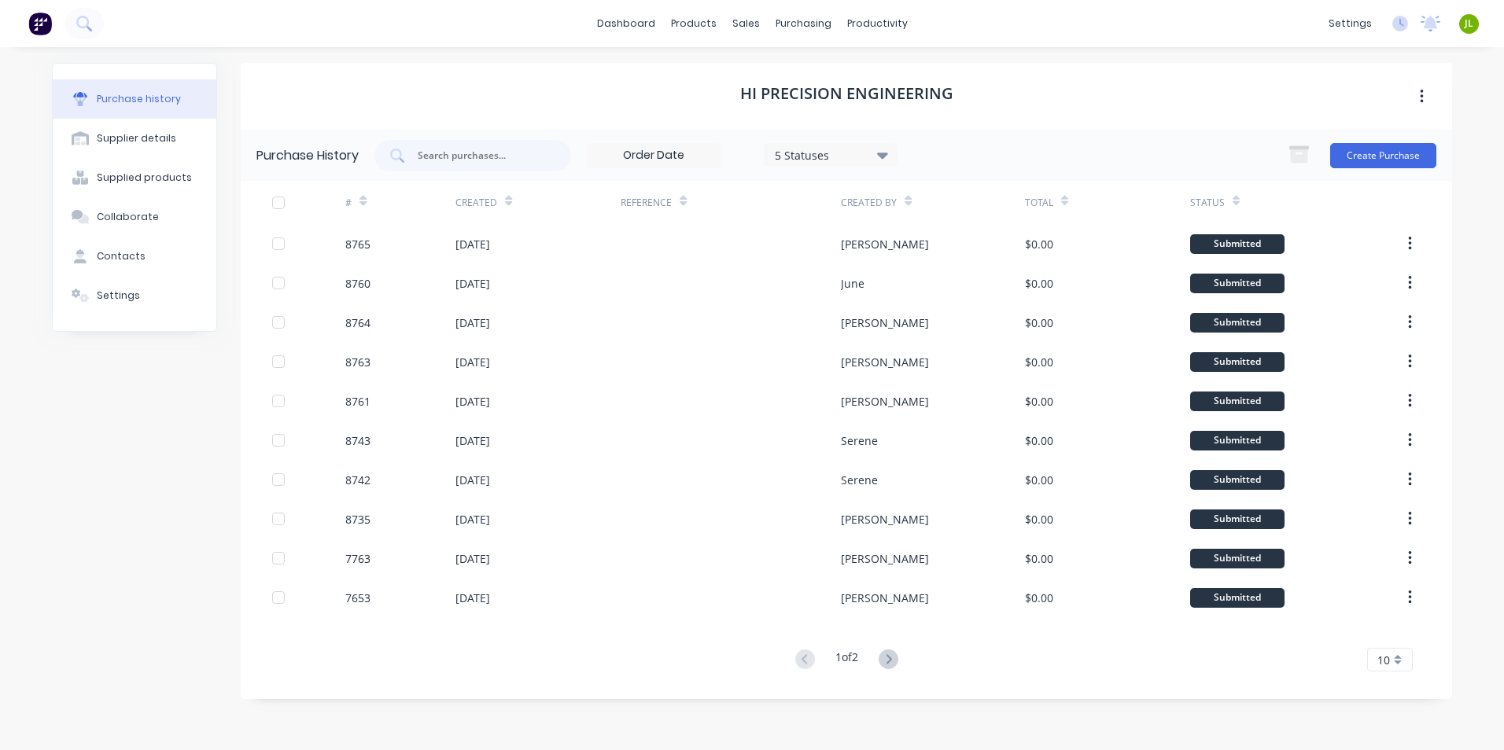
click at [1209, 20] on div "dashboard products sales purchasing productivity dashboard products Product Cat…" at bounding box center [752, 23] width 1504 height 47
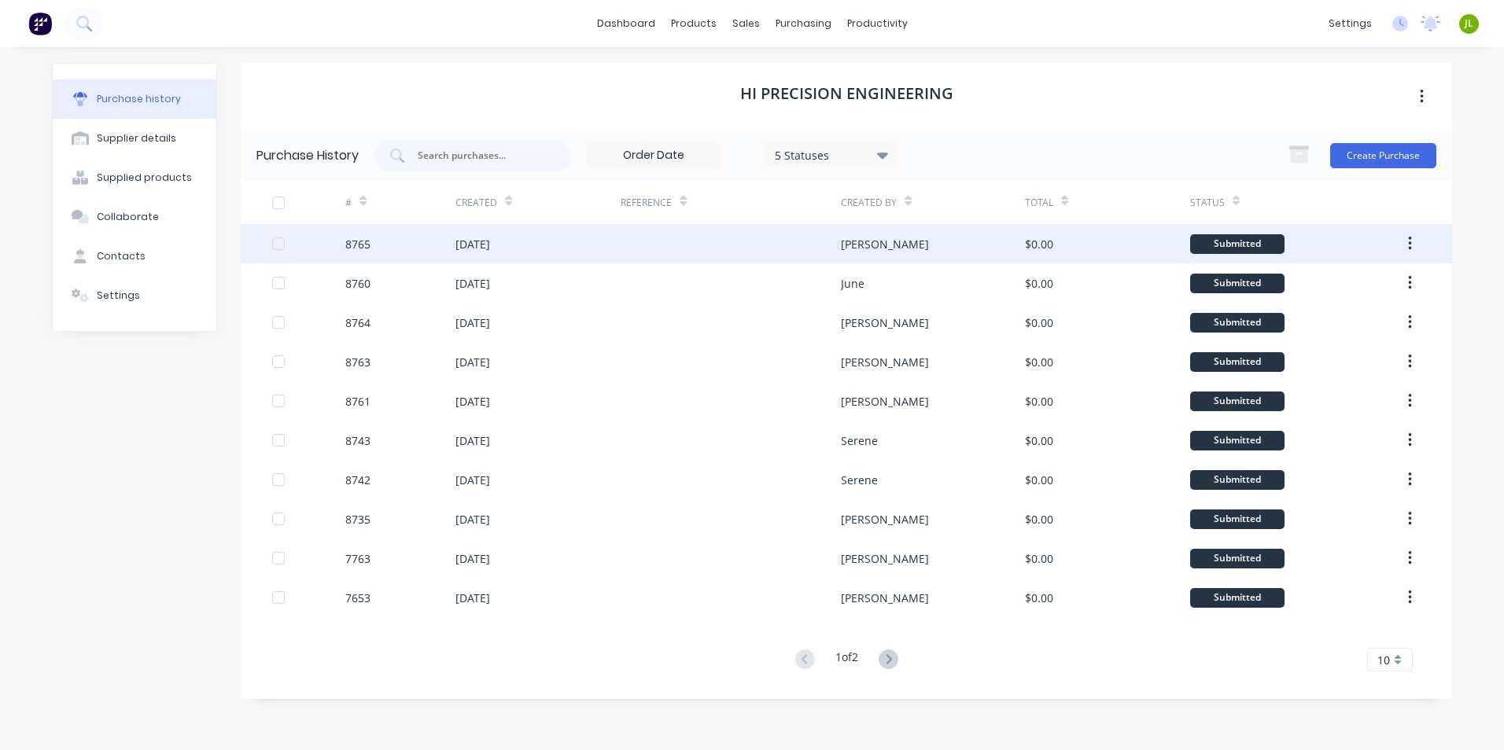
click at [386, 252] on div "8765" at bounding box center [400, 243] width 110 height 39
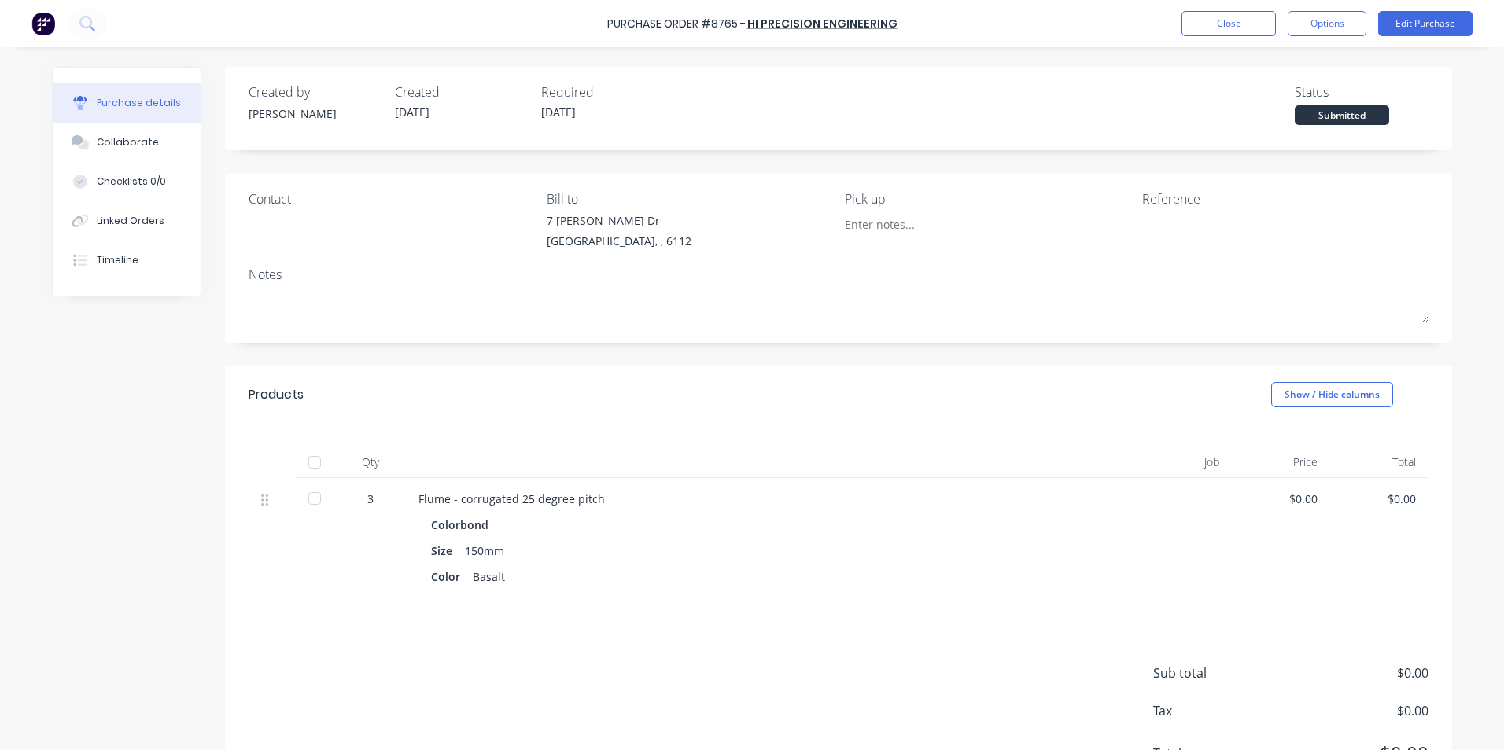
click at [316, 464] on div at bounding box center [314, 462] width 31 height 31
click at [157, 230] on button "Linked Orders" at bounding box center [127, 220] width 148 height 39
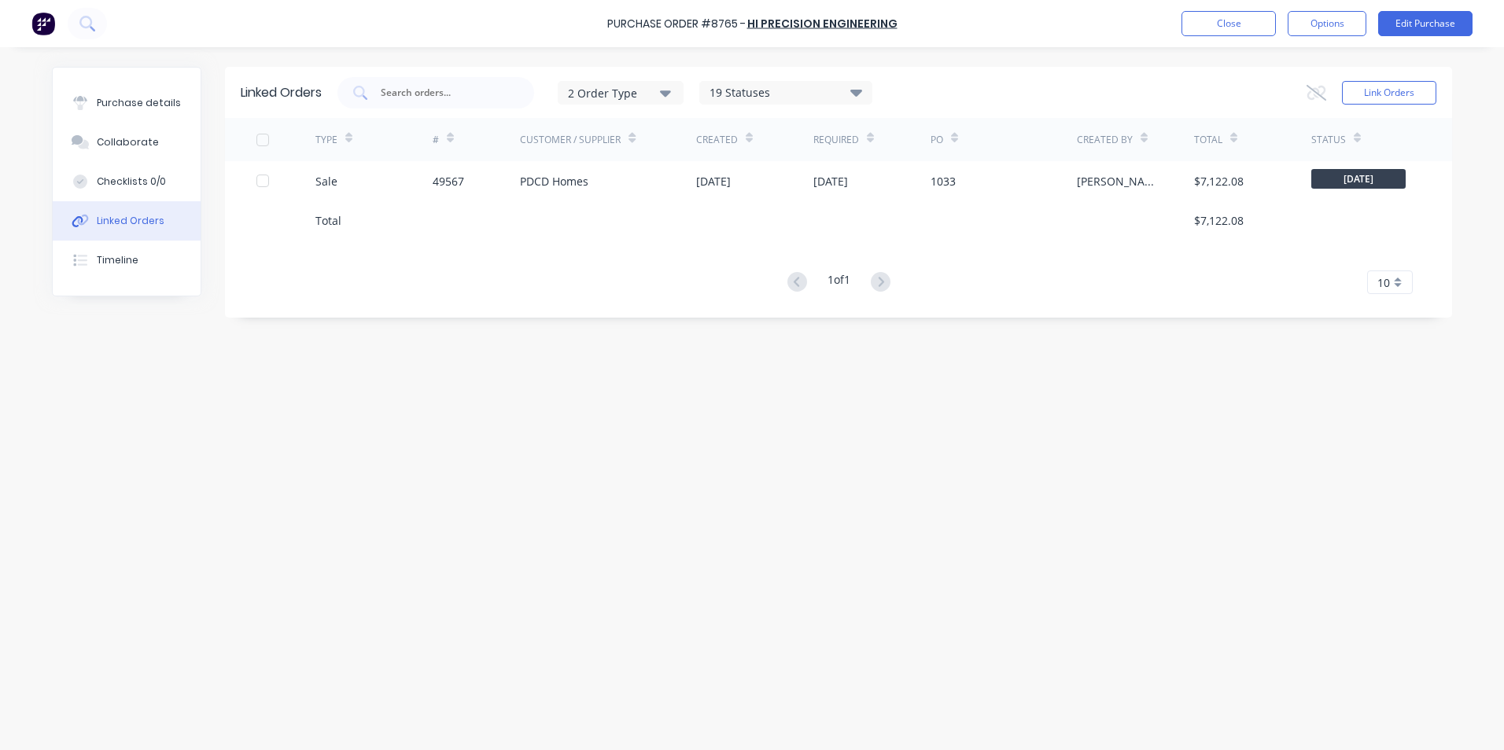
click at [602, 201] on div at bounding box center [608, 220] width 176 height 39
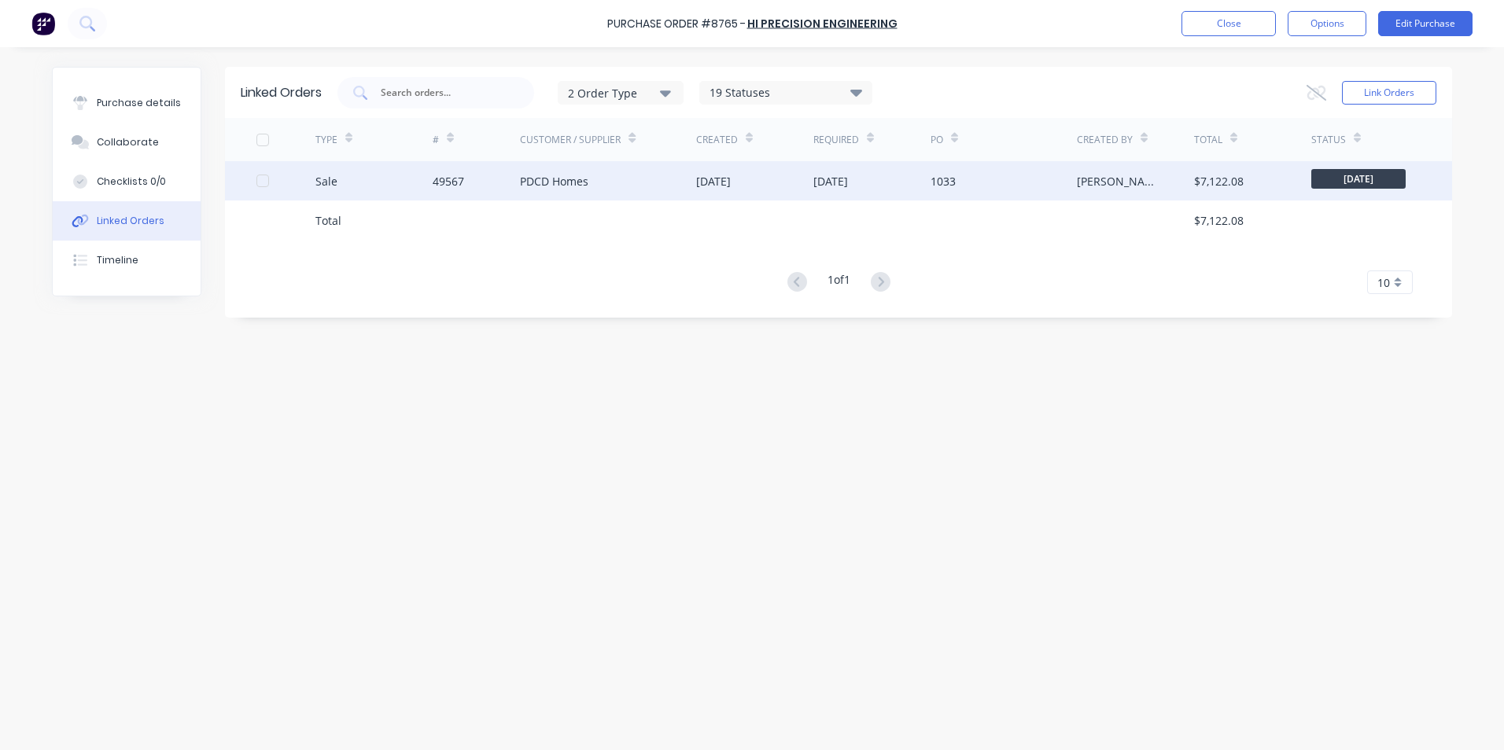
click at [602, 198] on div "PDCD Homes" at bounding box center [608, 180] width 176 height 39
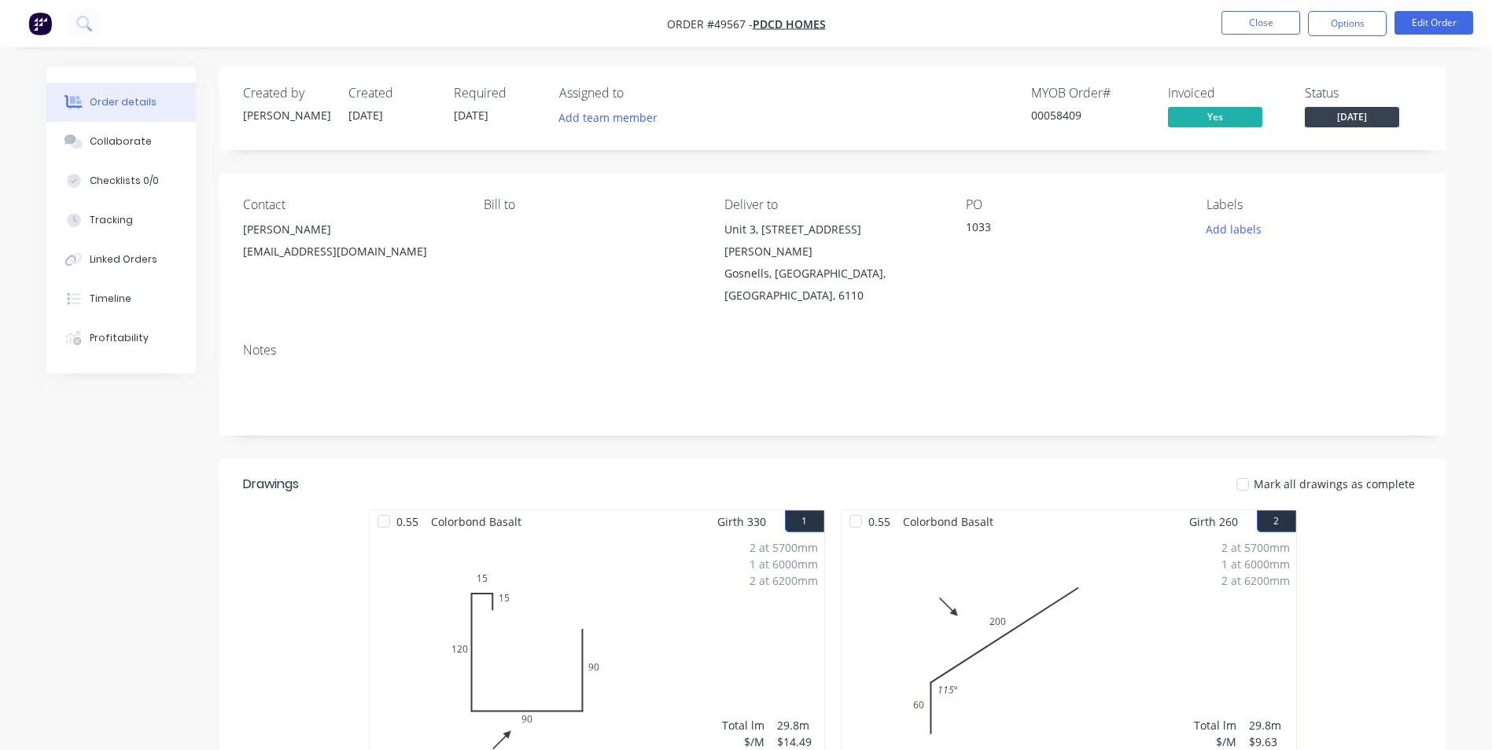
click at [120, 228] on button "Tracking" at bounding box center [120, 220] width 149 height 39
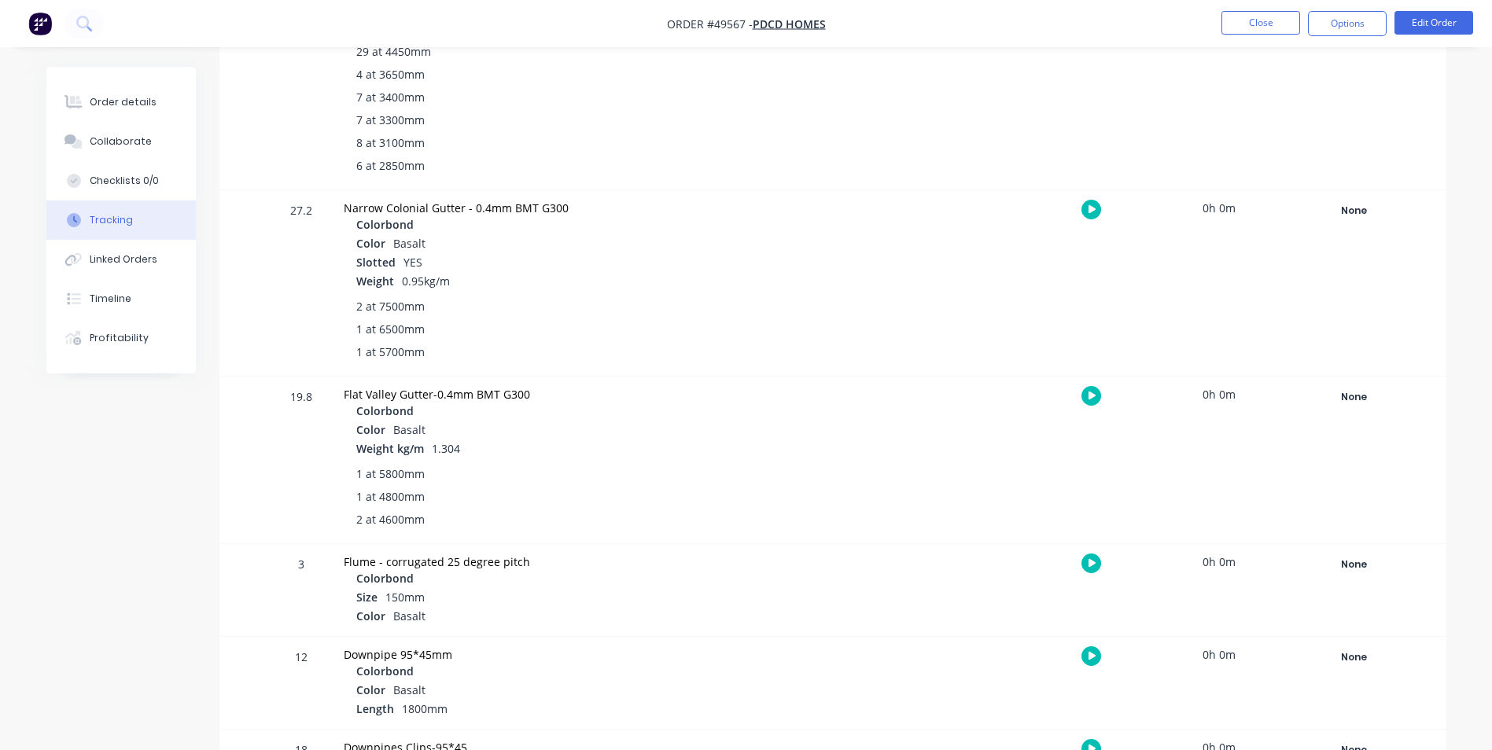
scroll to position [1730, 0]
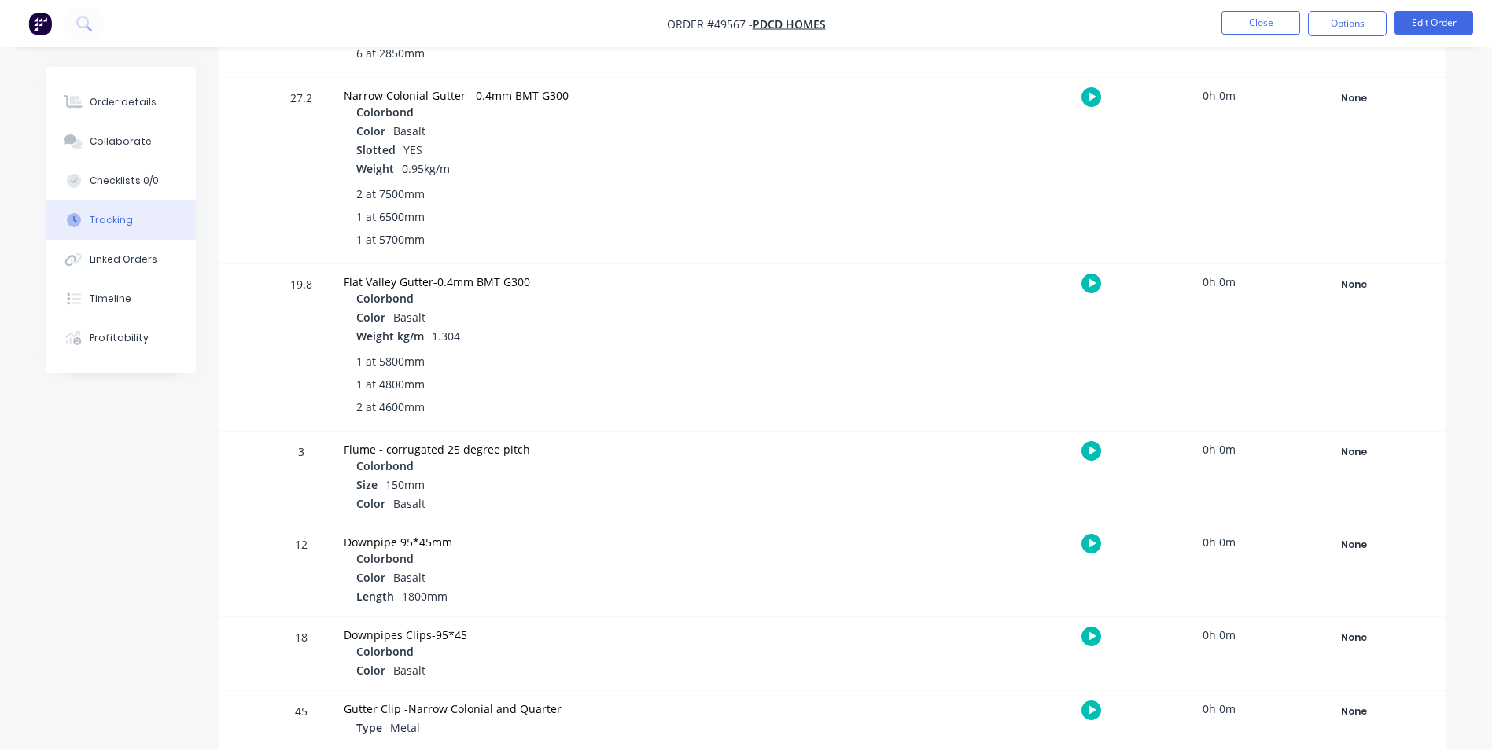
click at [1329, 469] on div "None Create status None edit Complete Completed edit Friday Monday Ready for De…" at bounding box center [1355, 478] width 134 height 92
click at [1341, 458] on div "None" at bounding box center [1354, 452] width 113 height 20
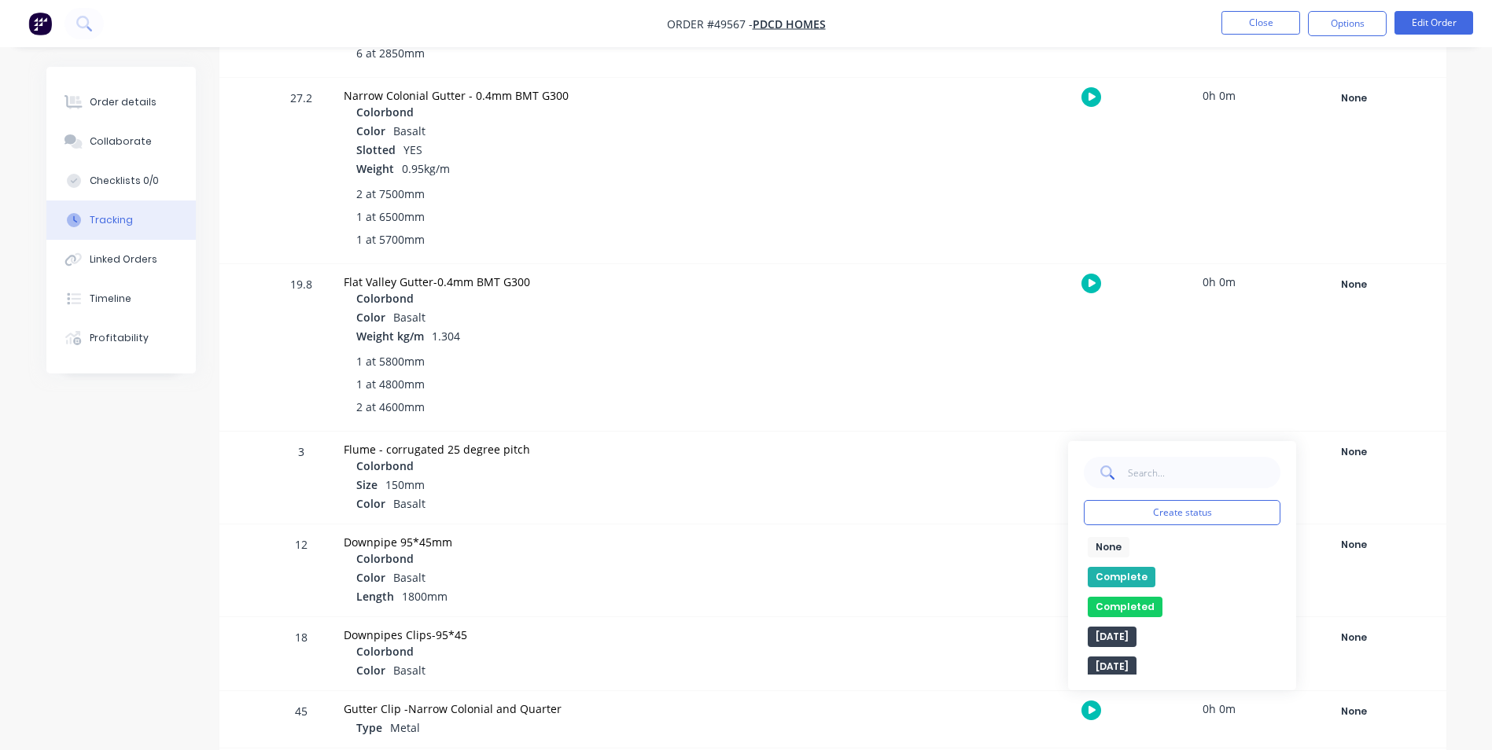
click at [1115, 576] on button "Complete" at bounding box center [1122, 577] width 68 height 20
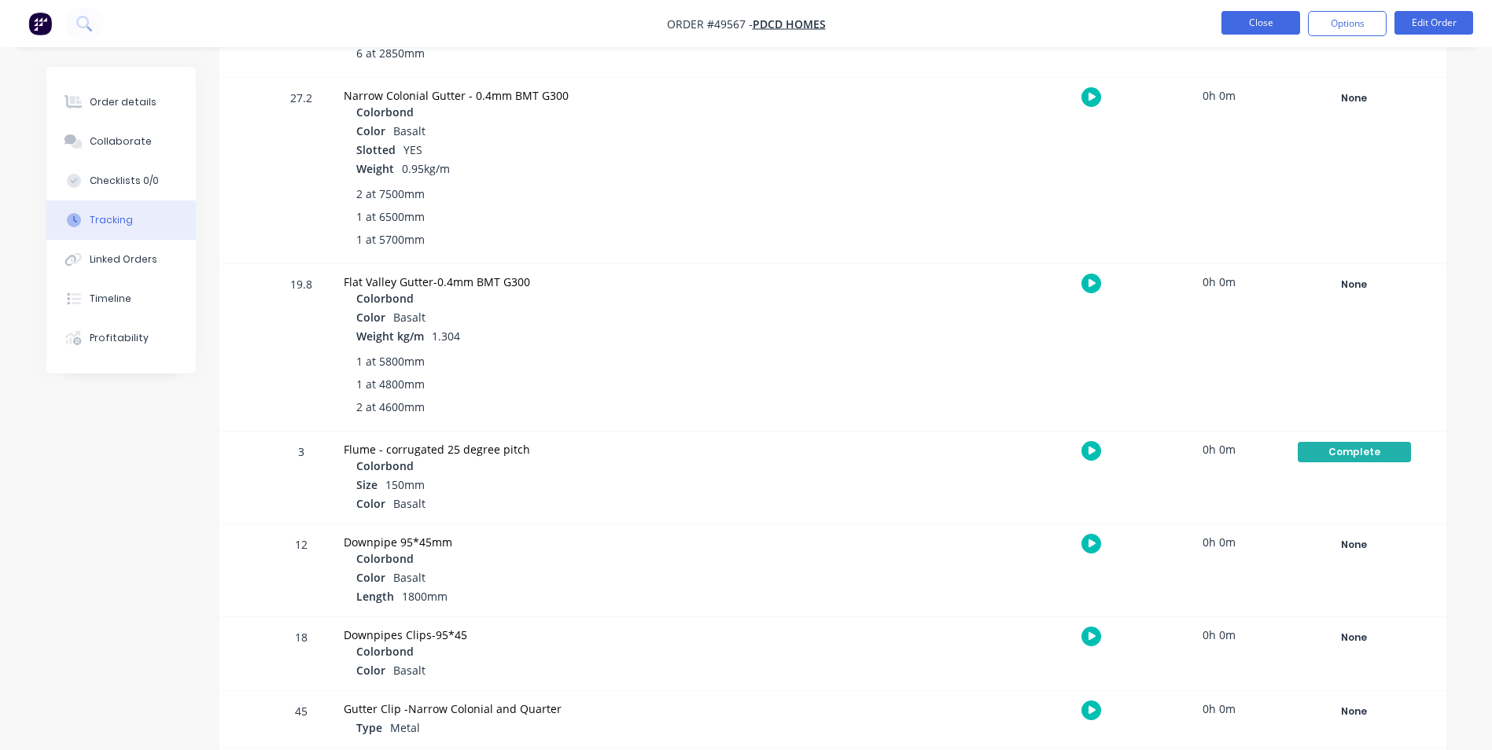
click at [1253, 18] on button "Close" at bounding box center [1261, 23] width 79 height 24
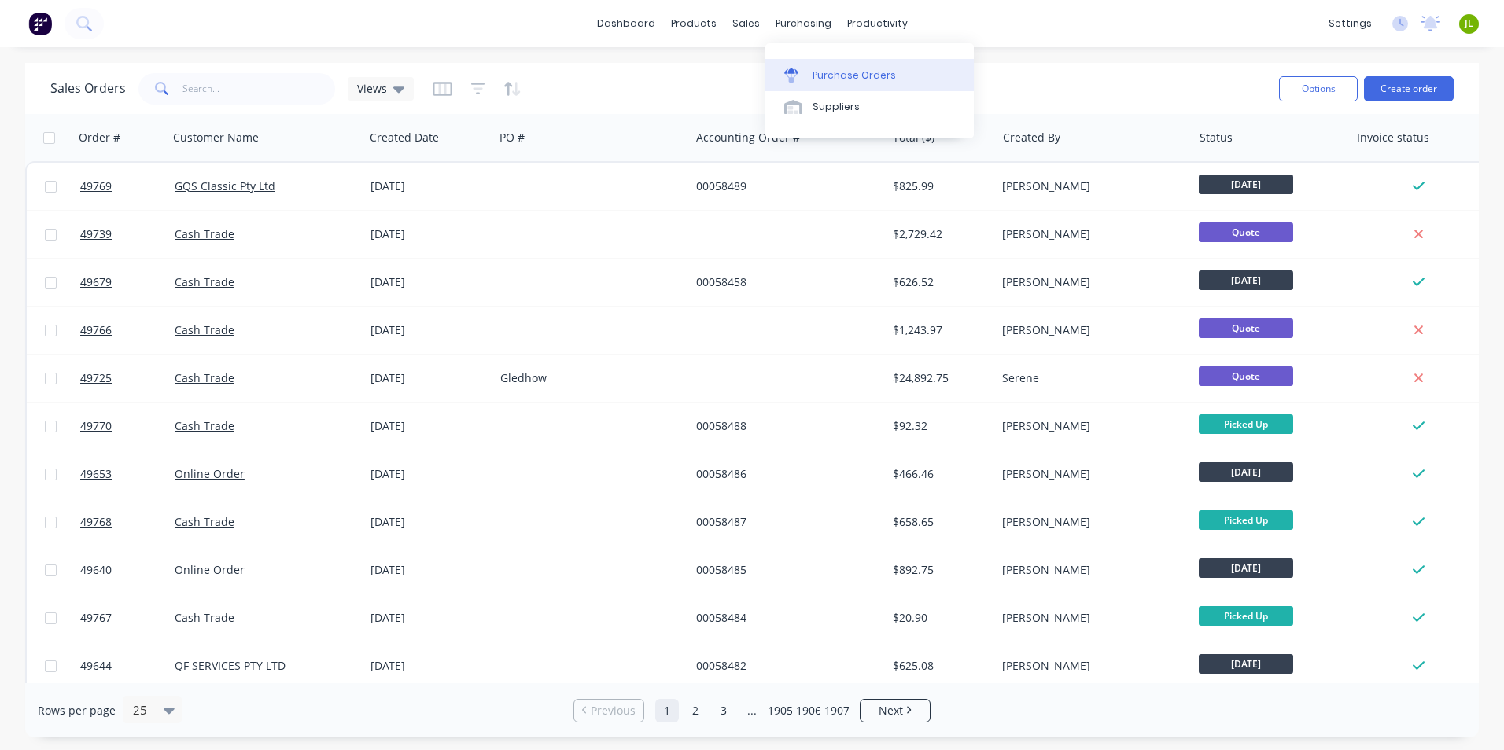
click at [798, 71] on icon at bounding box center [791, 75] width 14 height 14
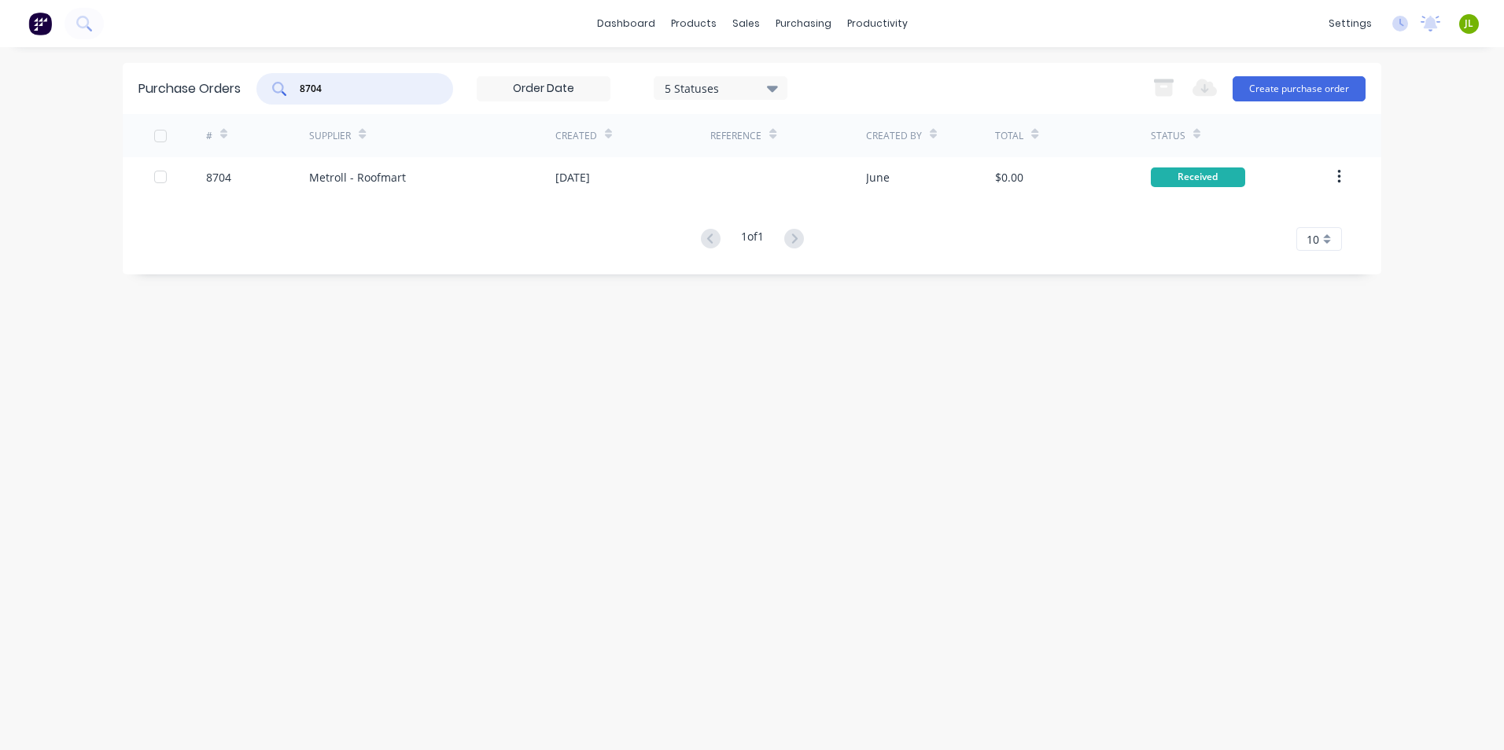
drag, startPoint x: 312, startPoint y: 87, endPoint x: 506, endPoint y: 83, distance: 193.5
click at [506, 83] on div "8704 5 Statuses 5 Statuses" at bounding box center [521, 88] width 531 height 31
type input "8760"
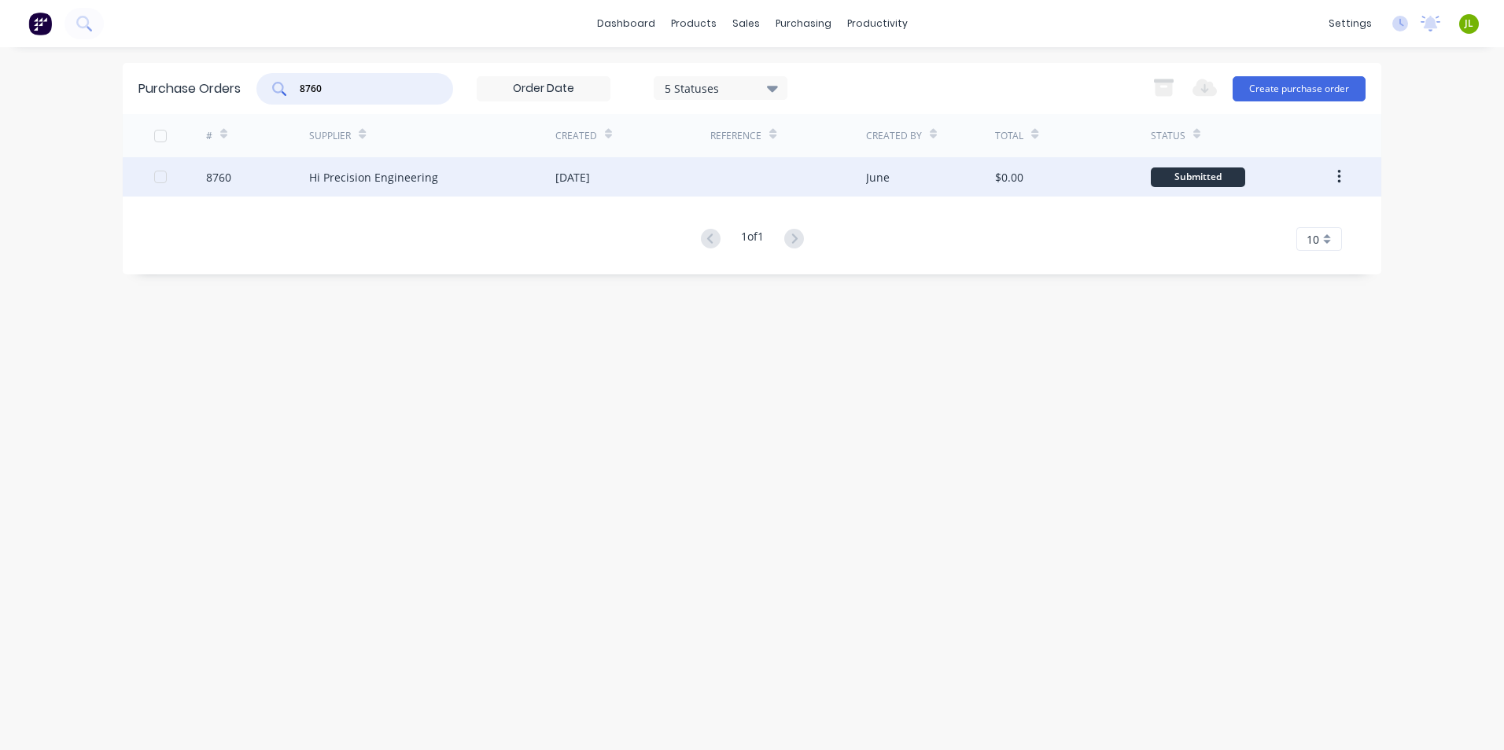
click at [539, 191] on div "Hi Precision Engineering" at bounding box center [432, 176] width 246 height 39
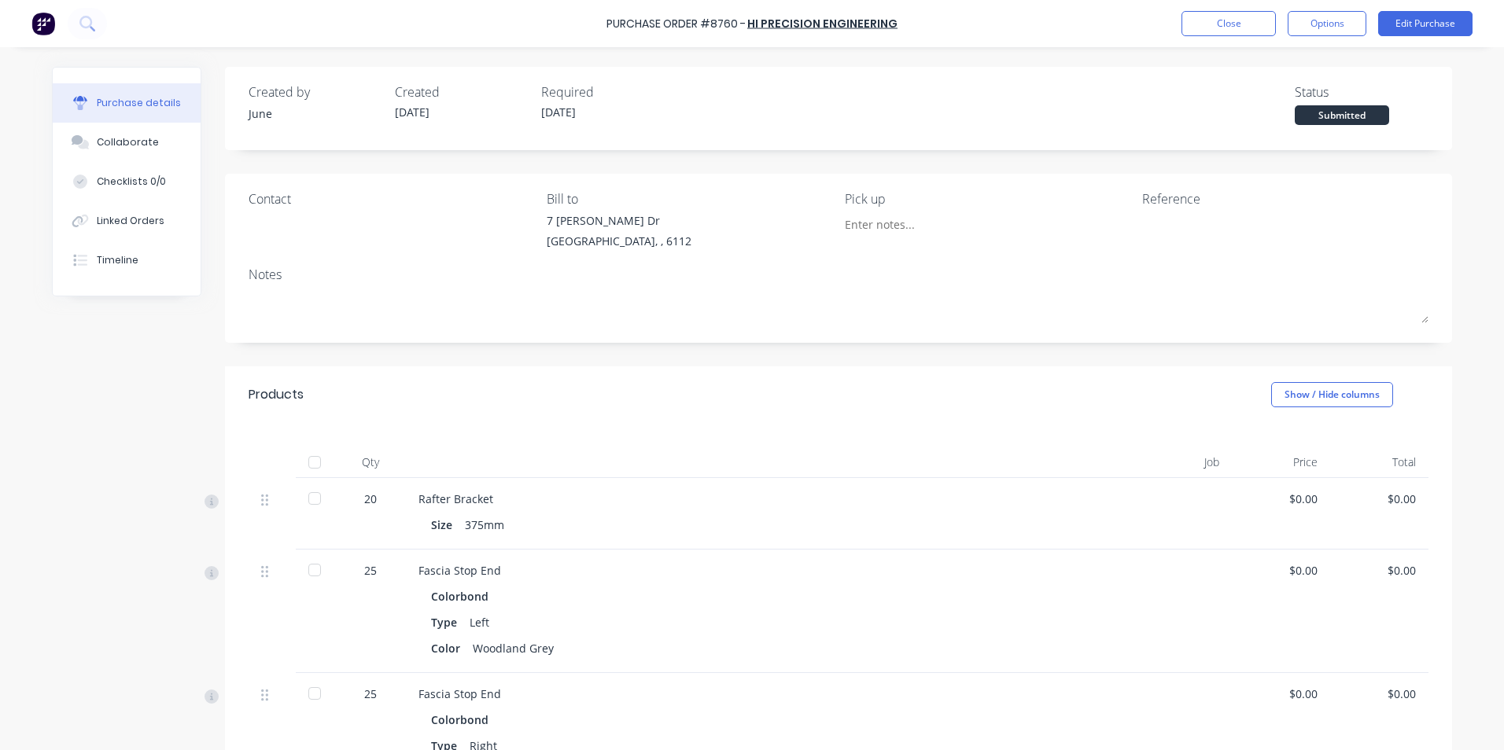
click at [299, 469] on div at bounding box center [314, 462] width 31 height 31
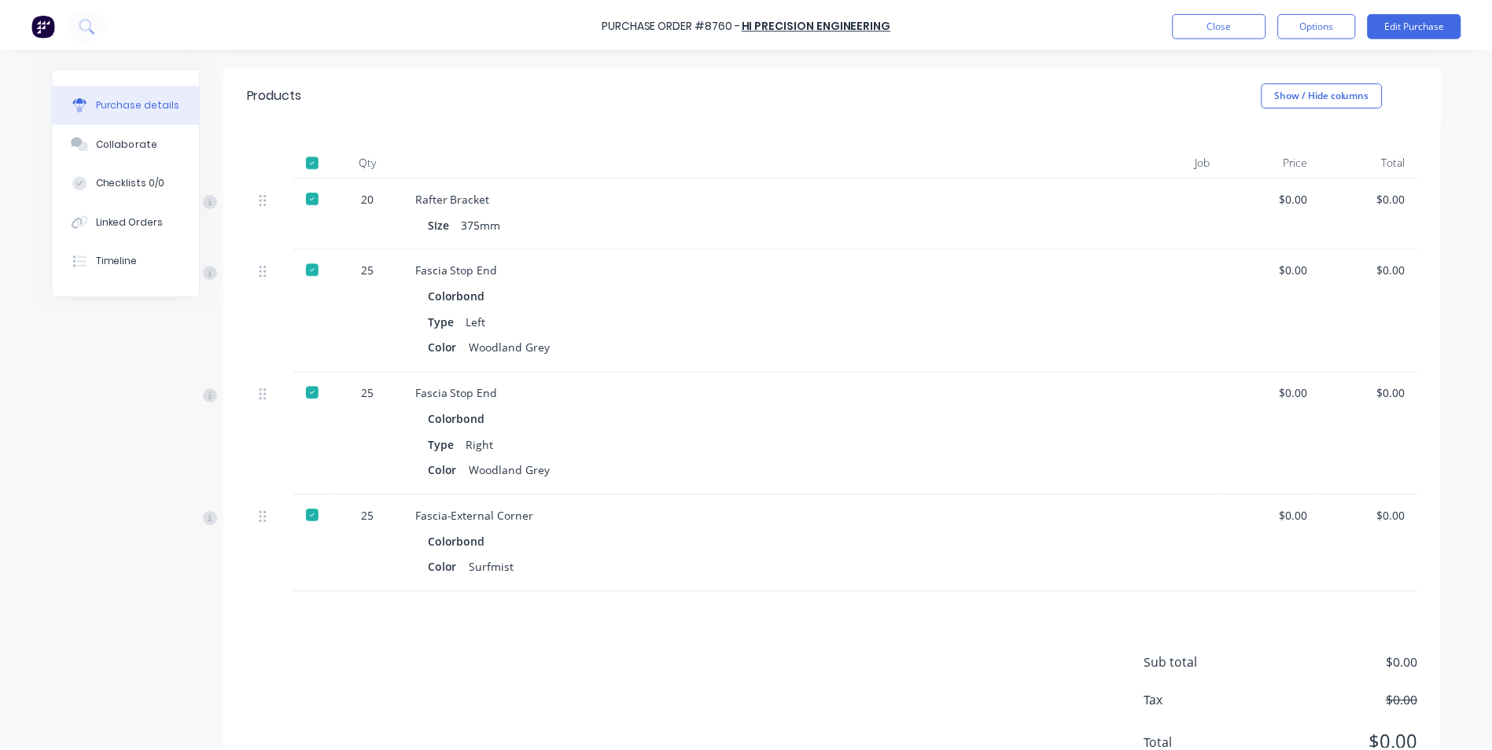
scroll to position [315, 0]
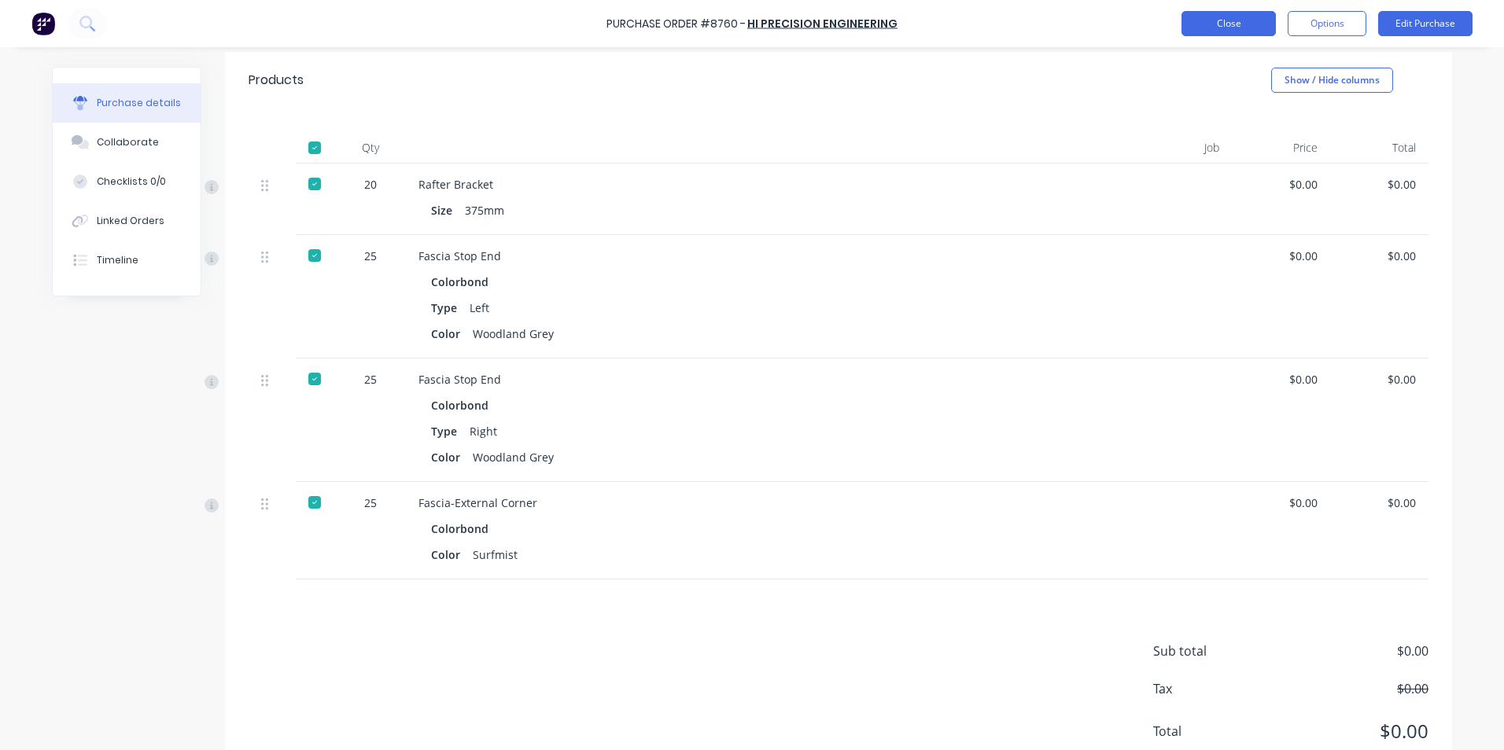
click at [1208, 13] on button "Close" at bounding box center [1228, 23] width 94 height 25
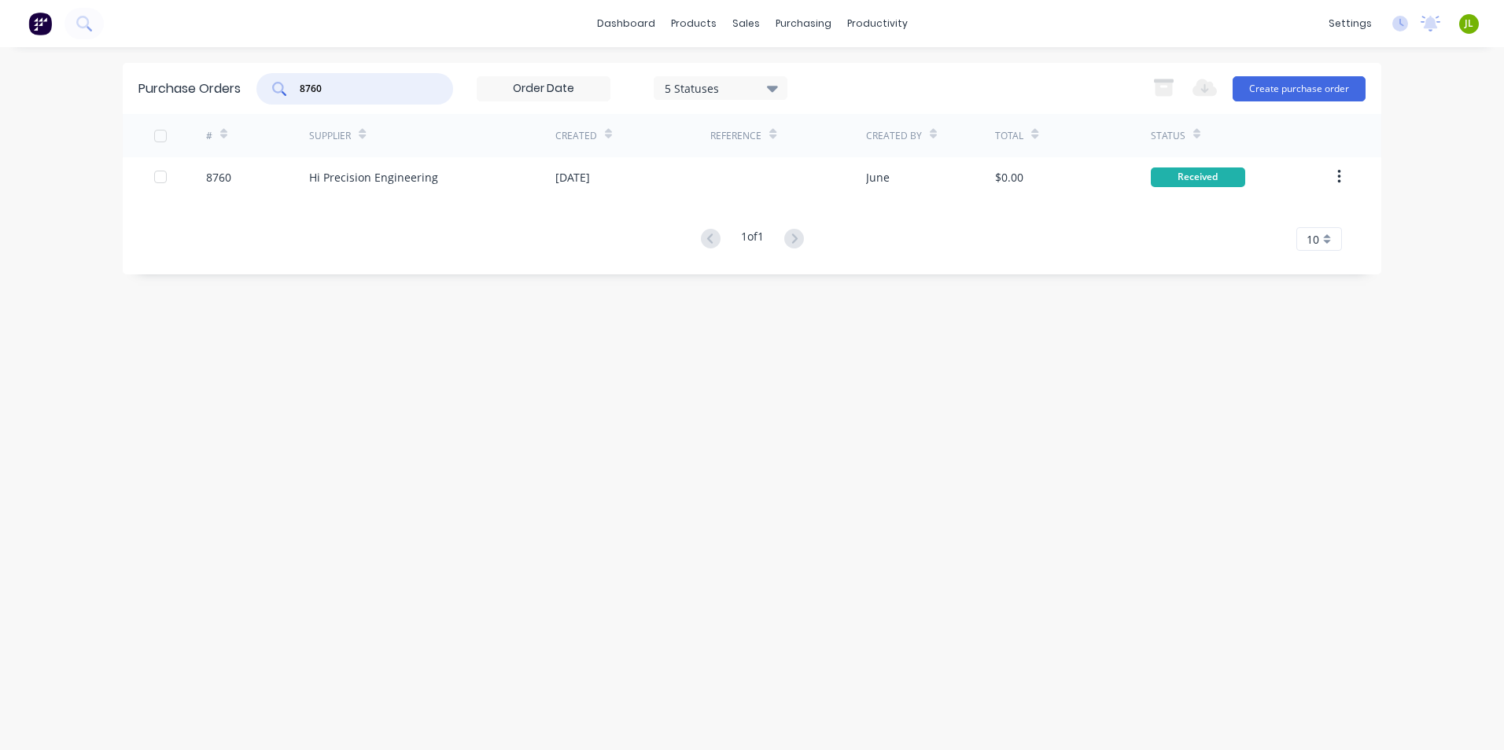
drag, startPoint x: 327, startPoint y: 91, endPoint x: 311, endPoint y: 92, distance: 15.8
click at [311, 92] on input "8760" at bounding box center [363, 89] width 131 height 16
type input "8764"
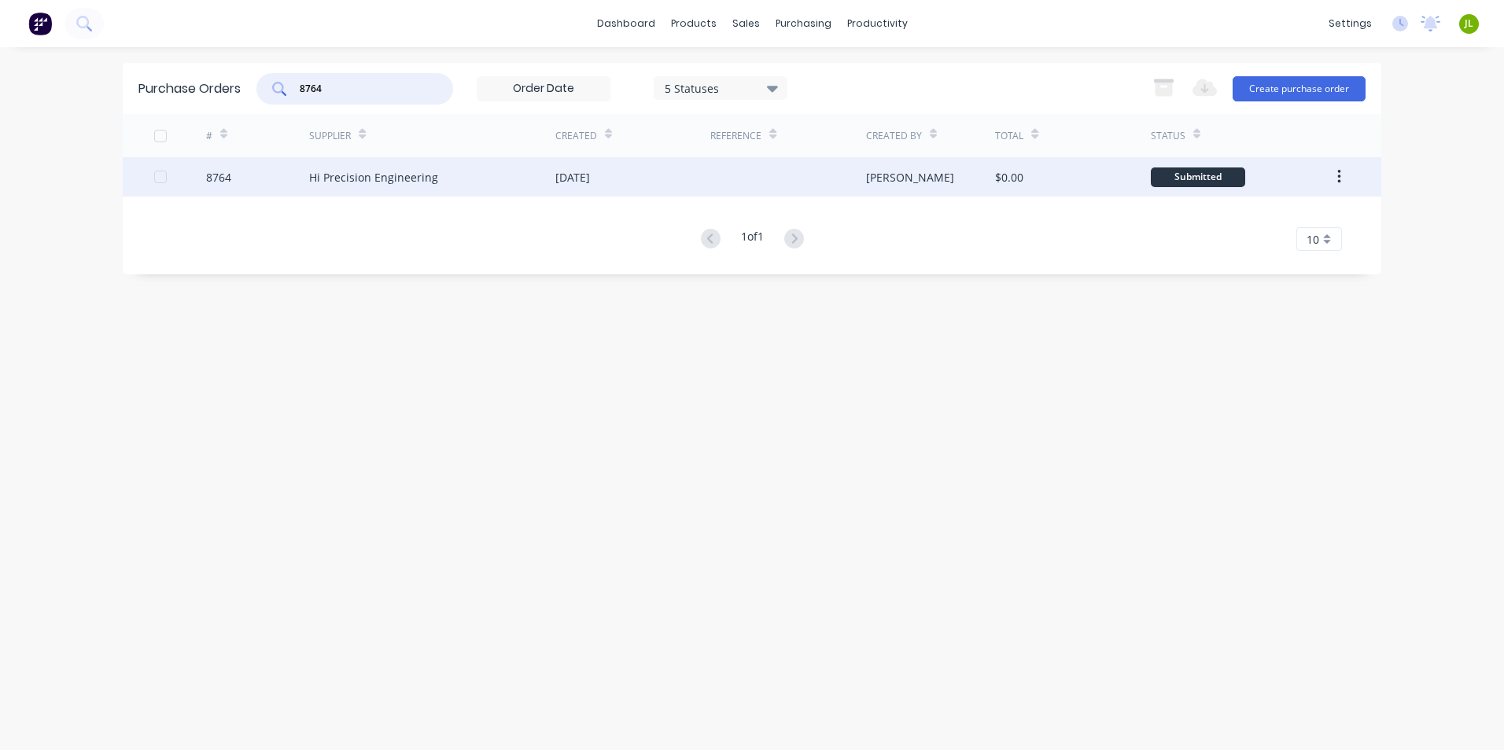
click at [343, 178] on div "Hi Precision Engineering" at bounding box center [373, 177] width 129 height 17
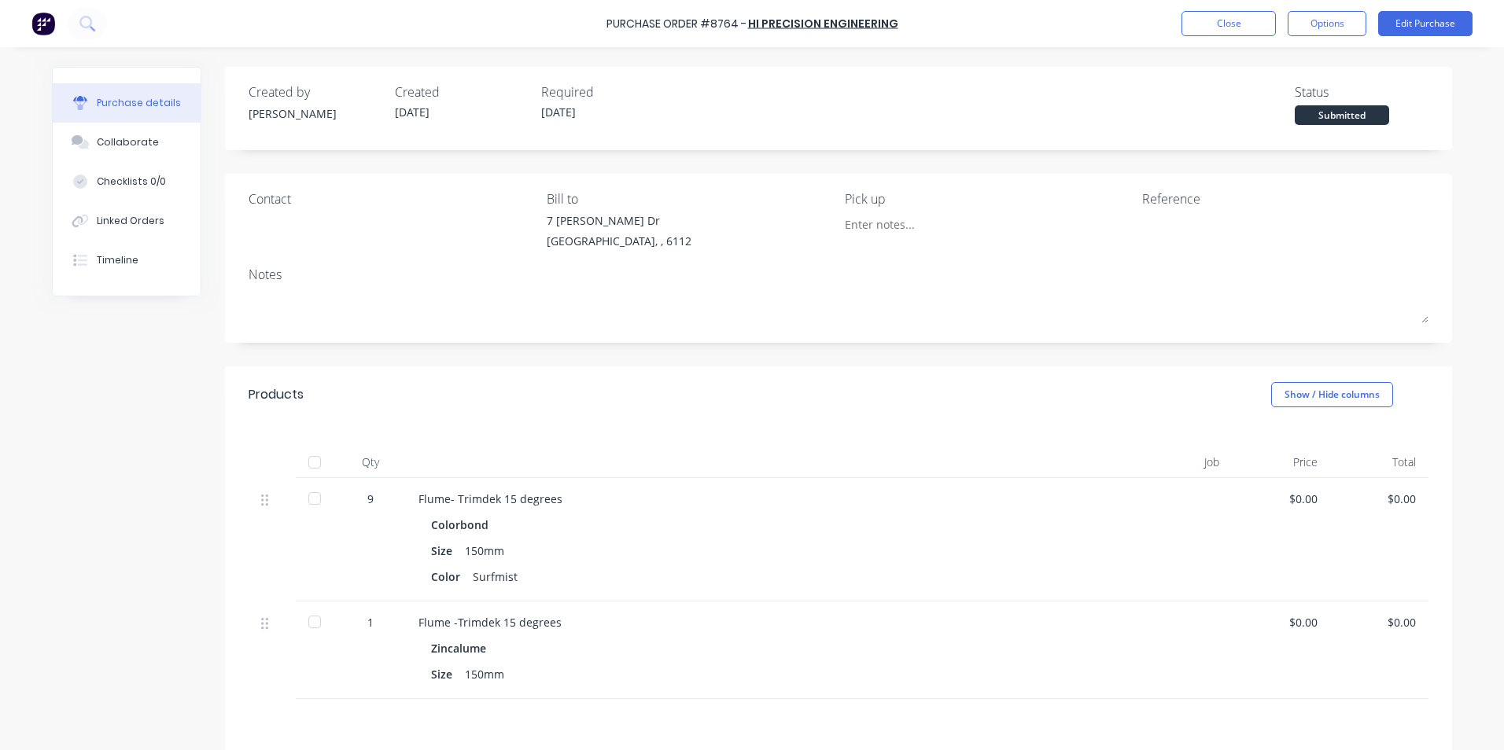
click at [311, 463] on div at bounding box center [314, 462] width 31 height 31
click at [129, 216] on div "Linked Orders" at bounding box center [131, 221] width 68 height 14
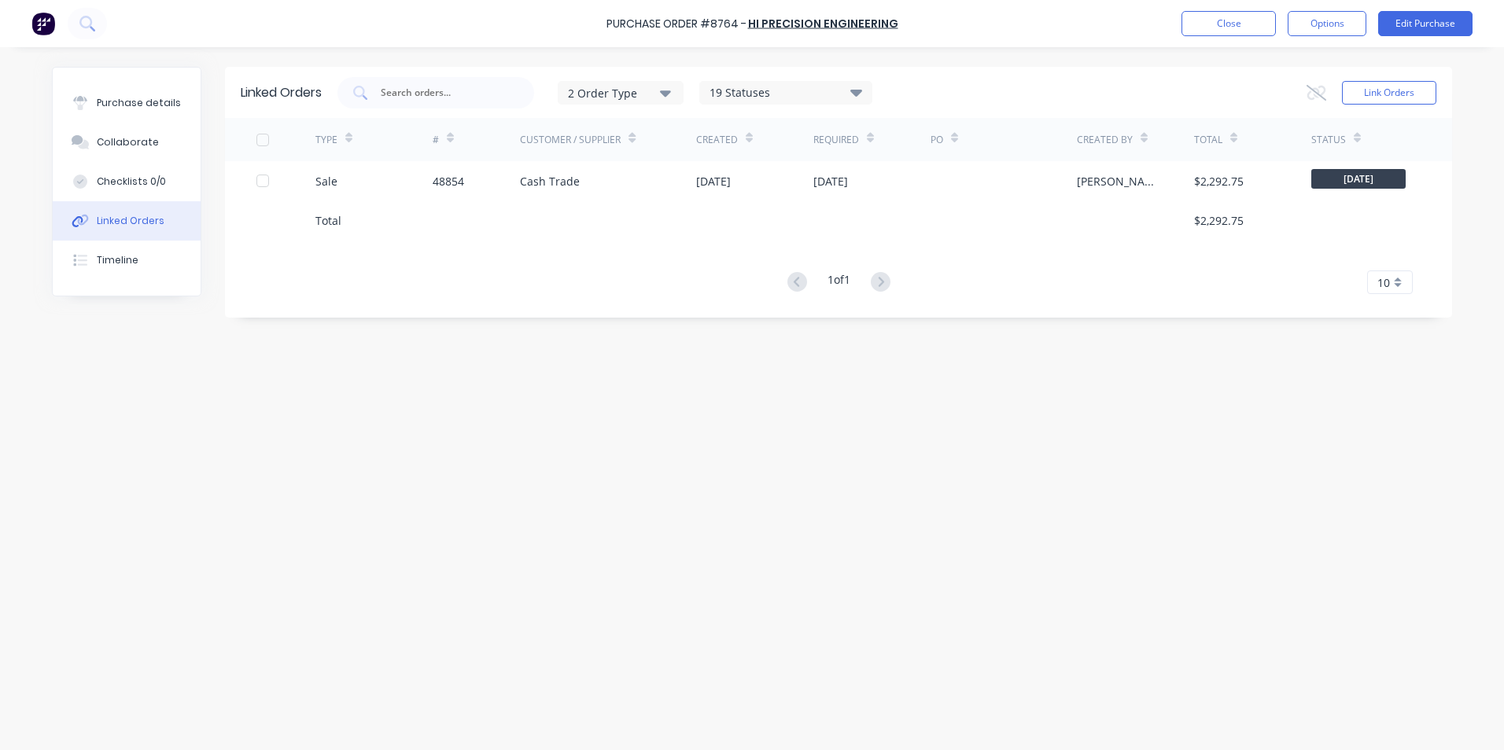
click at [613, 165] on div "Cash Trade" at bounding box center [608, 180] width 176 height 39
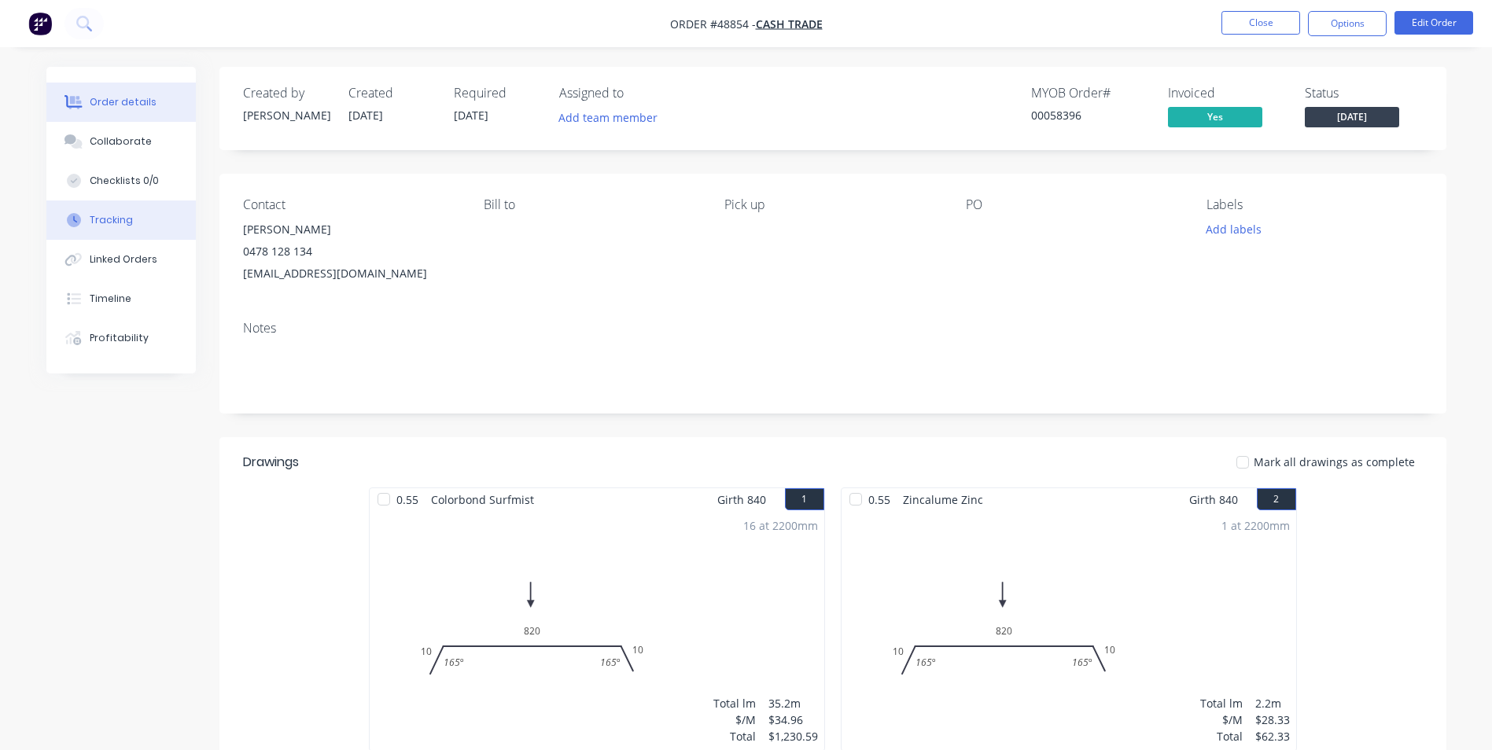
click at [83, 215] on div at bounding box center [74, 220] width 24 height 14
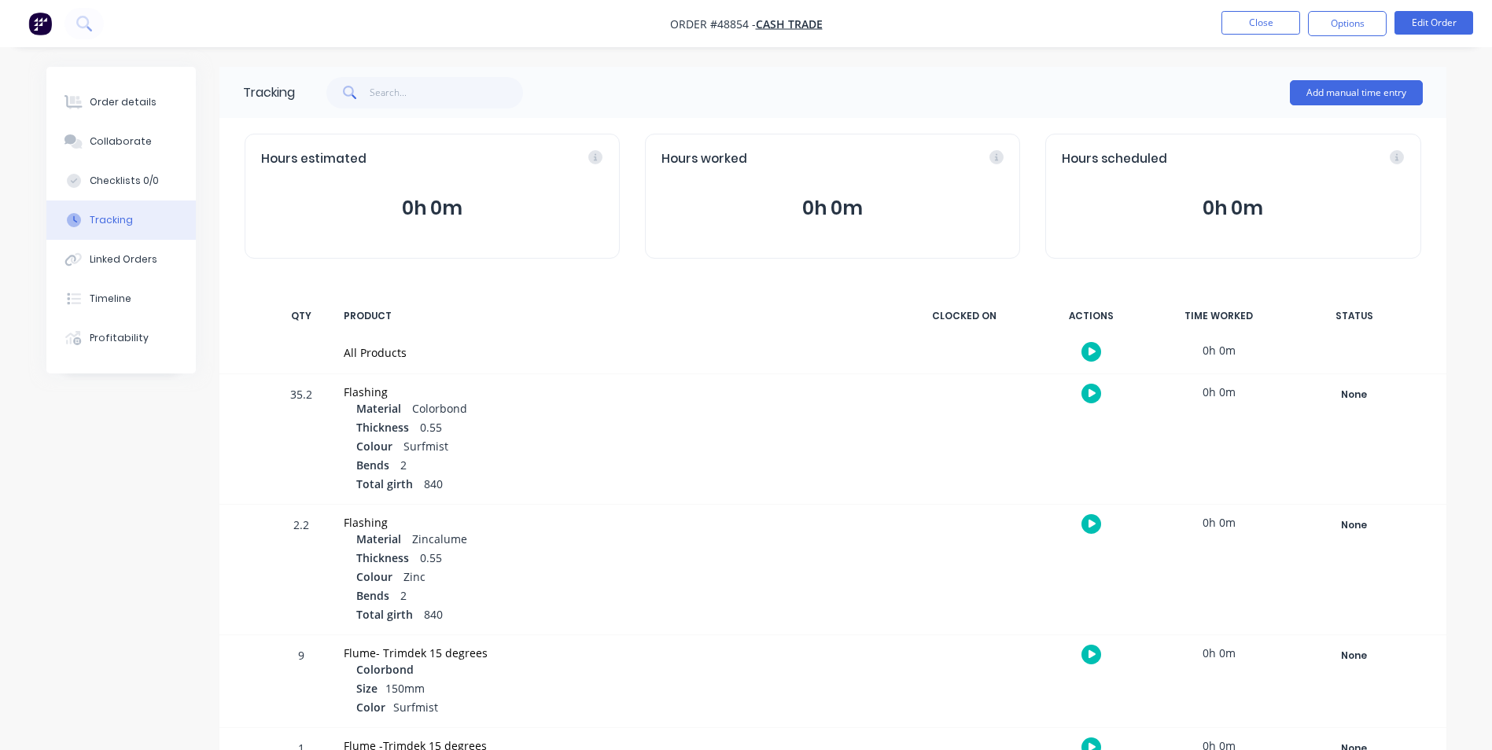
scroll to position [68, 0]
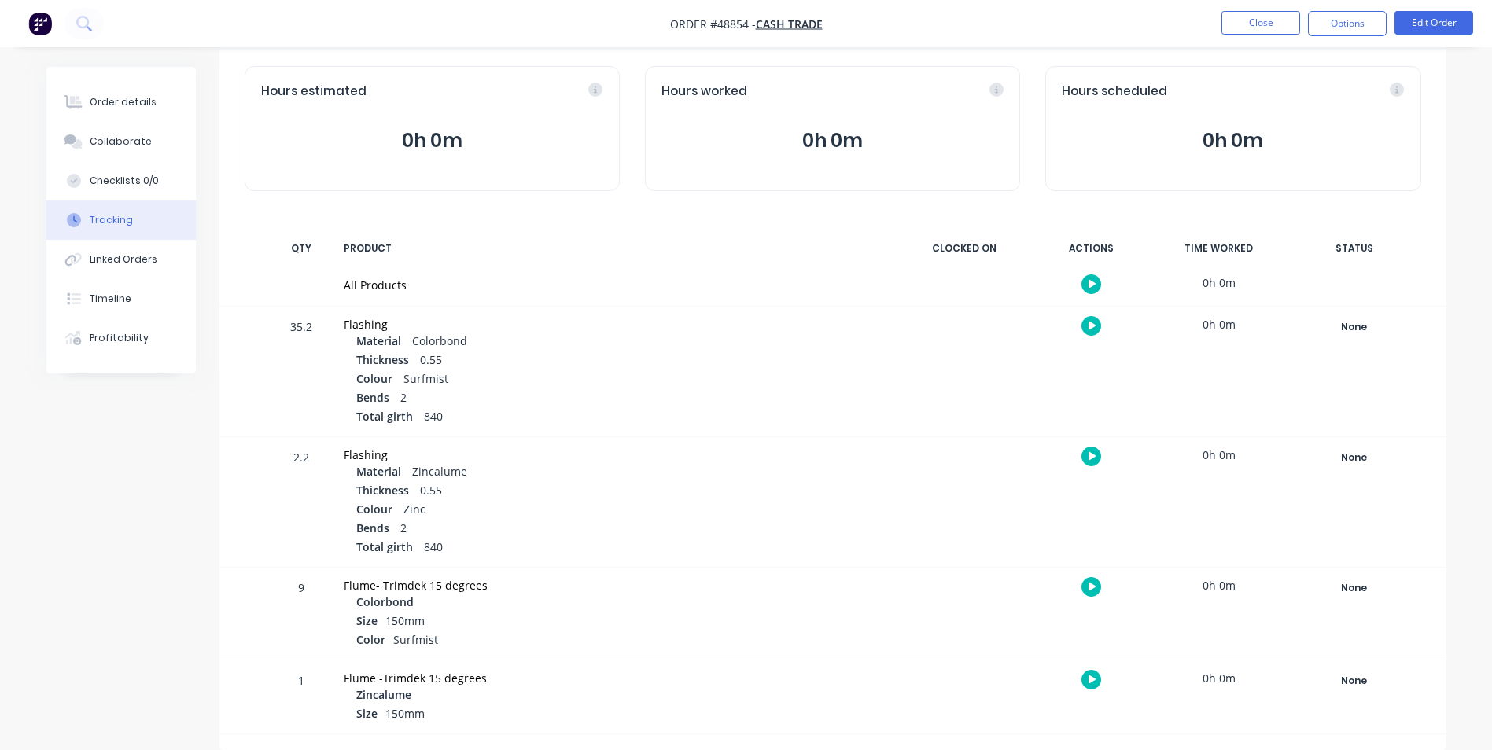
click at [1326, 603] on div "None Create status None edit Complete Completed edit Friday Monday Ready for De…" at bounding box center [1355, 614] width 134 height 92
click at [1327, 601] on div "None Create status None edit Complete Completed edit Friday Monday Ready for De…" at bounding box center [1355, 614] width 134 height 92
click at [1337, 595] on div "None" at bounding box center [1354, 588] width 113 height 20
click at [1133, 708] on button "Complete" at bounding box center [1122, 713] width 68 height 20
click at [1357, 672] on div "None" at bounding box center [1354, 681] width 113 height 20
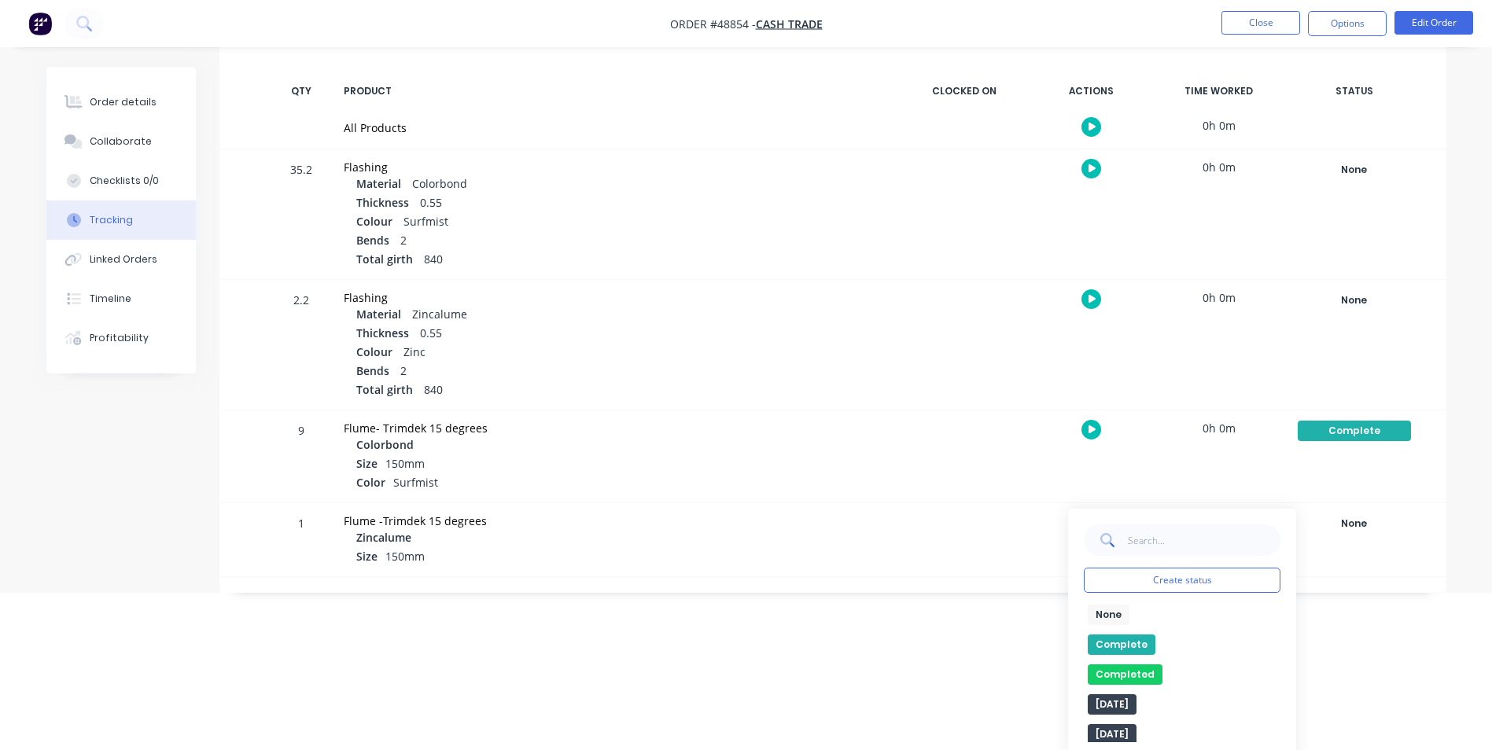
click at [1128, 647] on button "Complete" at bounding box center [1122, 645] width 68 height 20
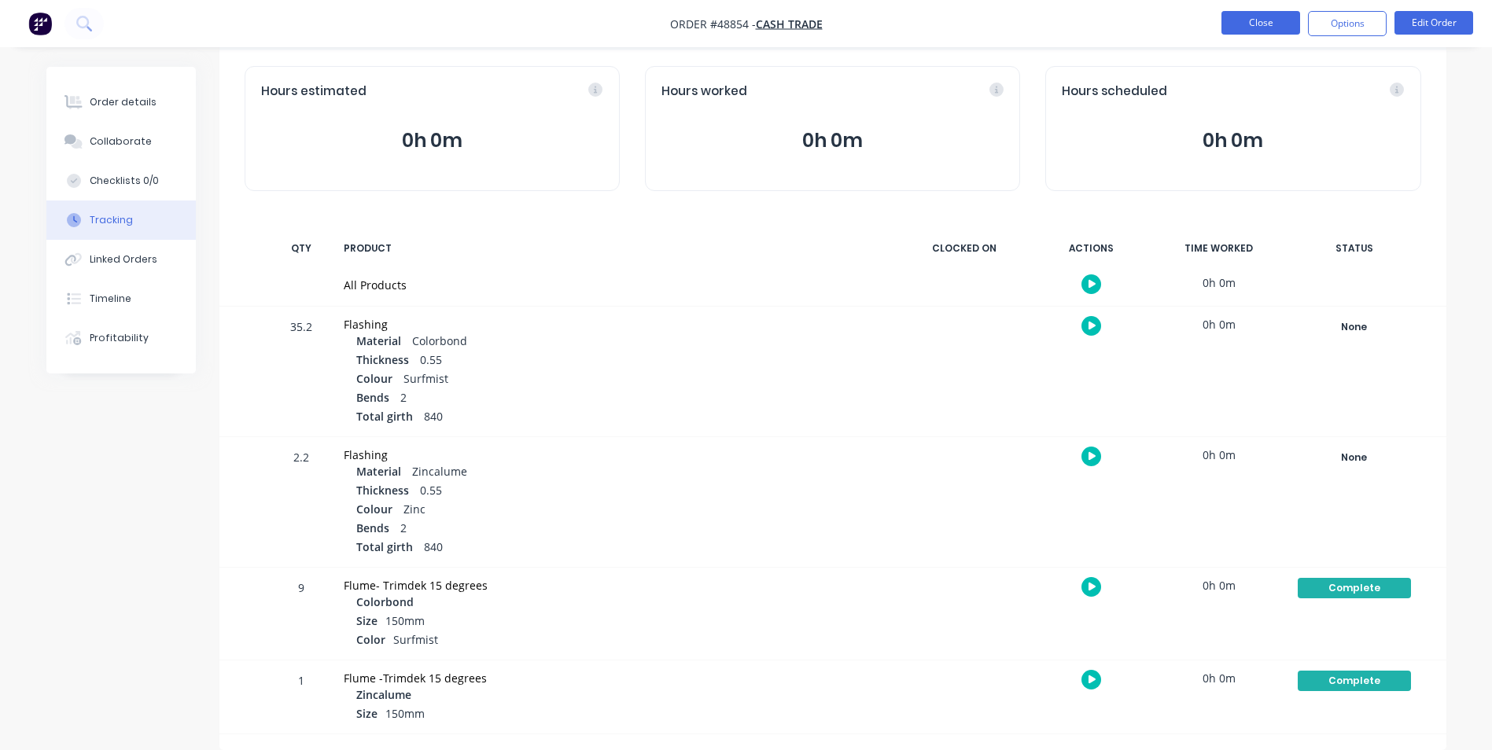
click at [1262, 20] on button "Close" at bounding box center [1261, 23] width 79 height 24
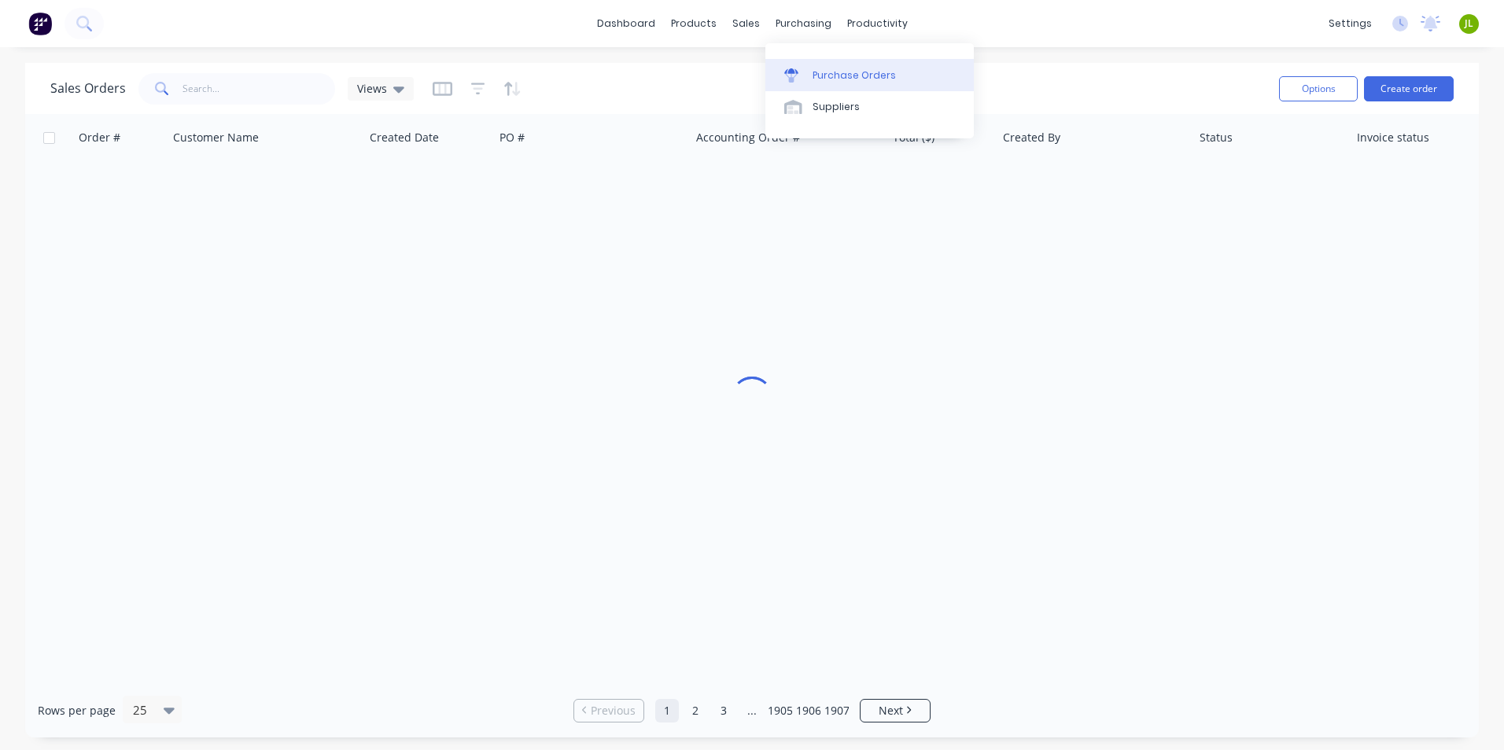
click at [827, 62] on link "Purchase Orders" at bounding box center [869, 74] width 208 height 31
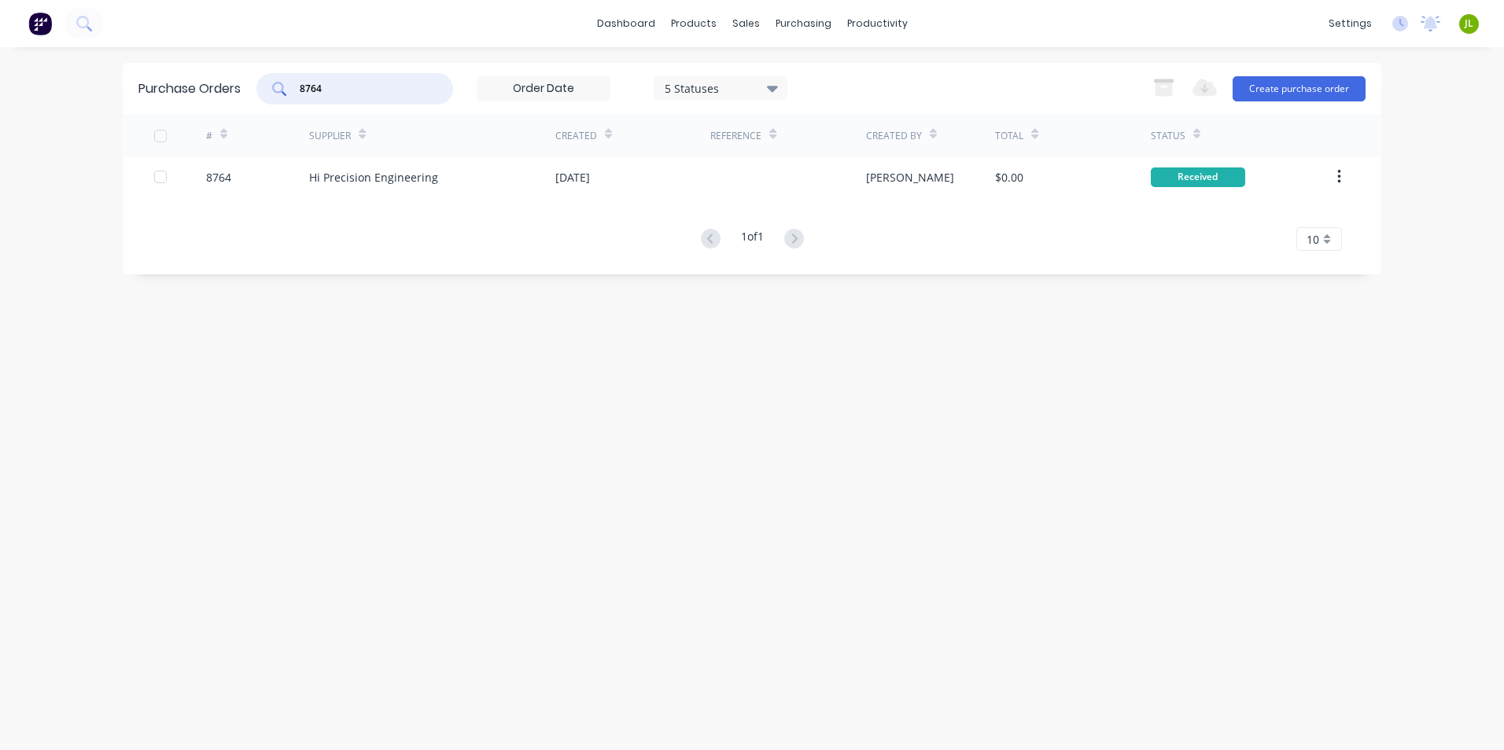
click at [320, 87] on input "8764" at bounding box center [363, 89] width 131 height 16
type input "8763"
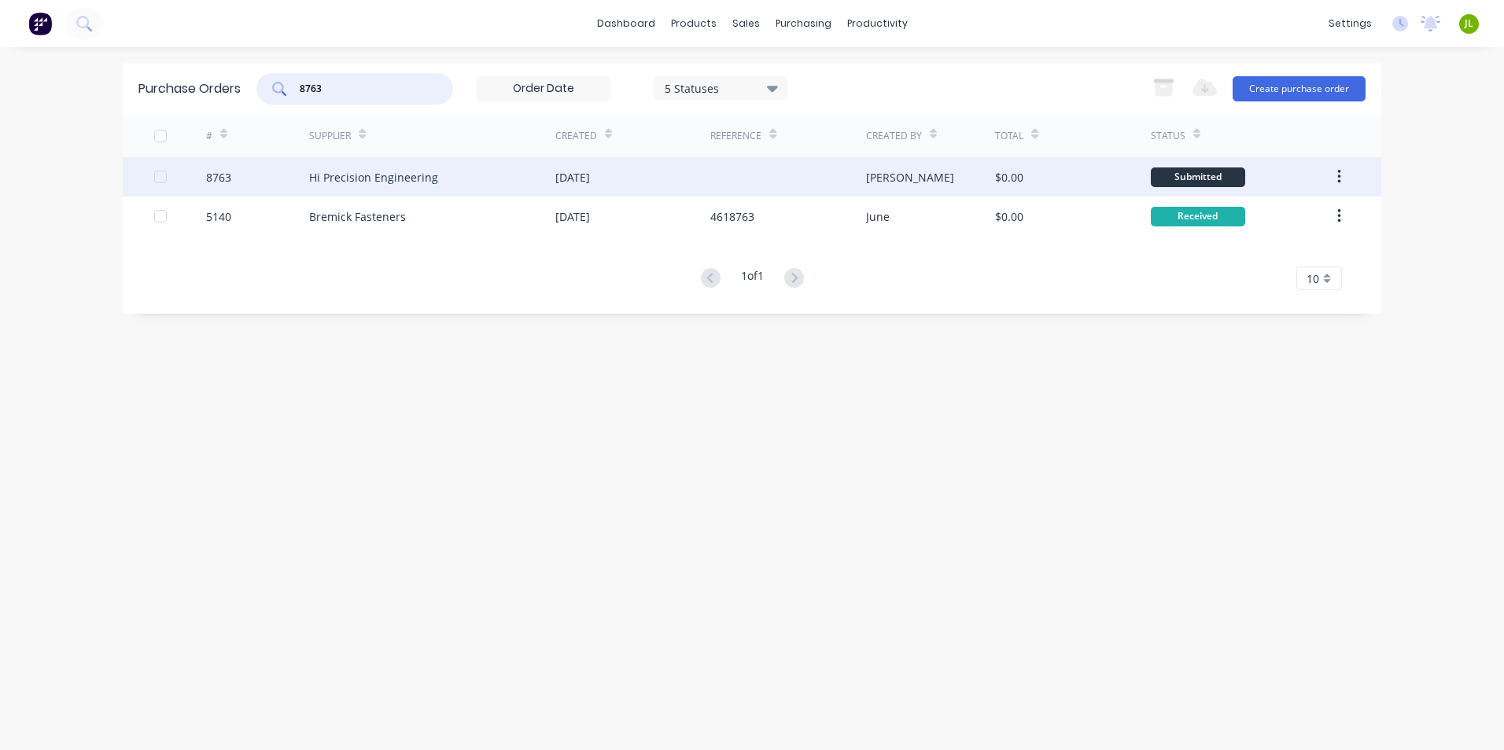
click at [386, 181] on div "Hi Precision Engineering" at bounding box center [373, 177] width 129 height 17
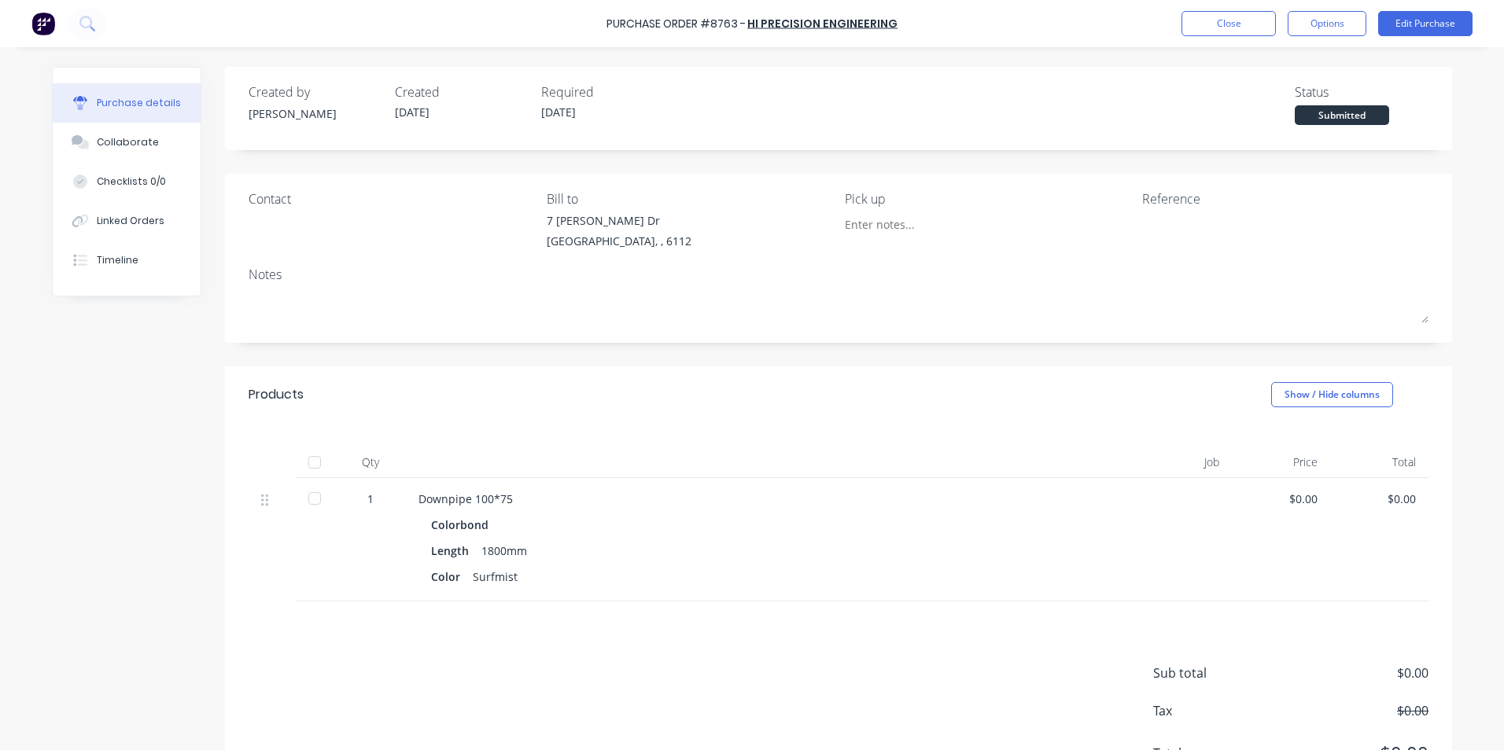
click at [310, 461] on div at bounding box center [314, 462] width 31 height 31
click at [143, 218] on div "Linked Orders" at bounding box center [131, 221] width 68 height 14
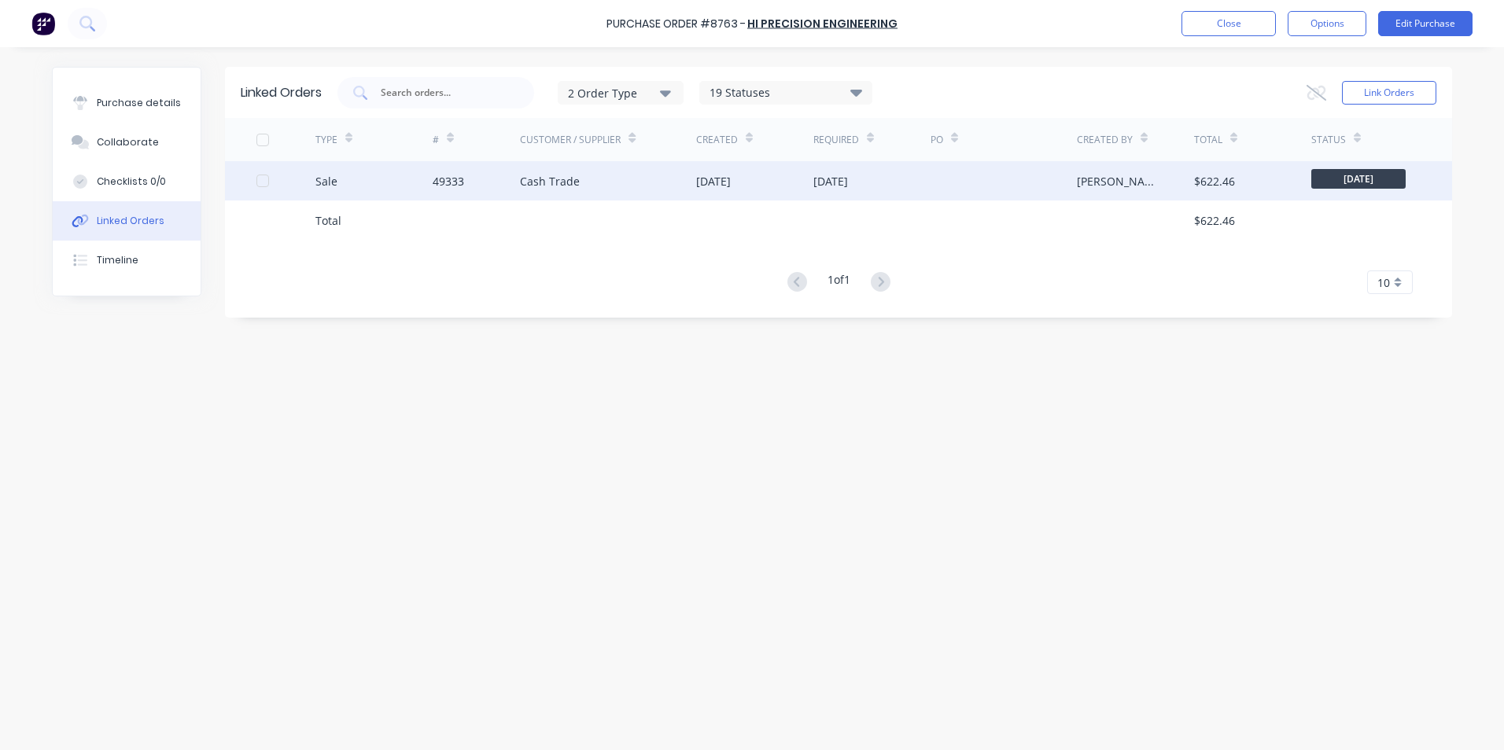
click at [558, 186] on div "Cash Trade" at bounding box center [550, 181] width 60 height 17
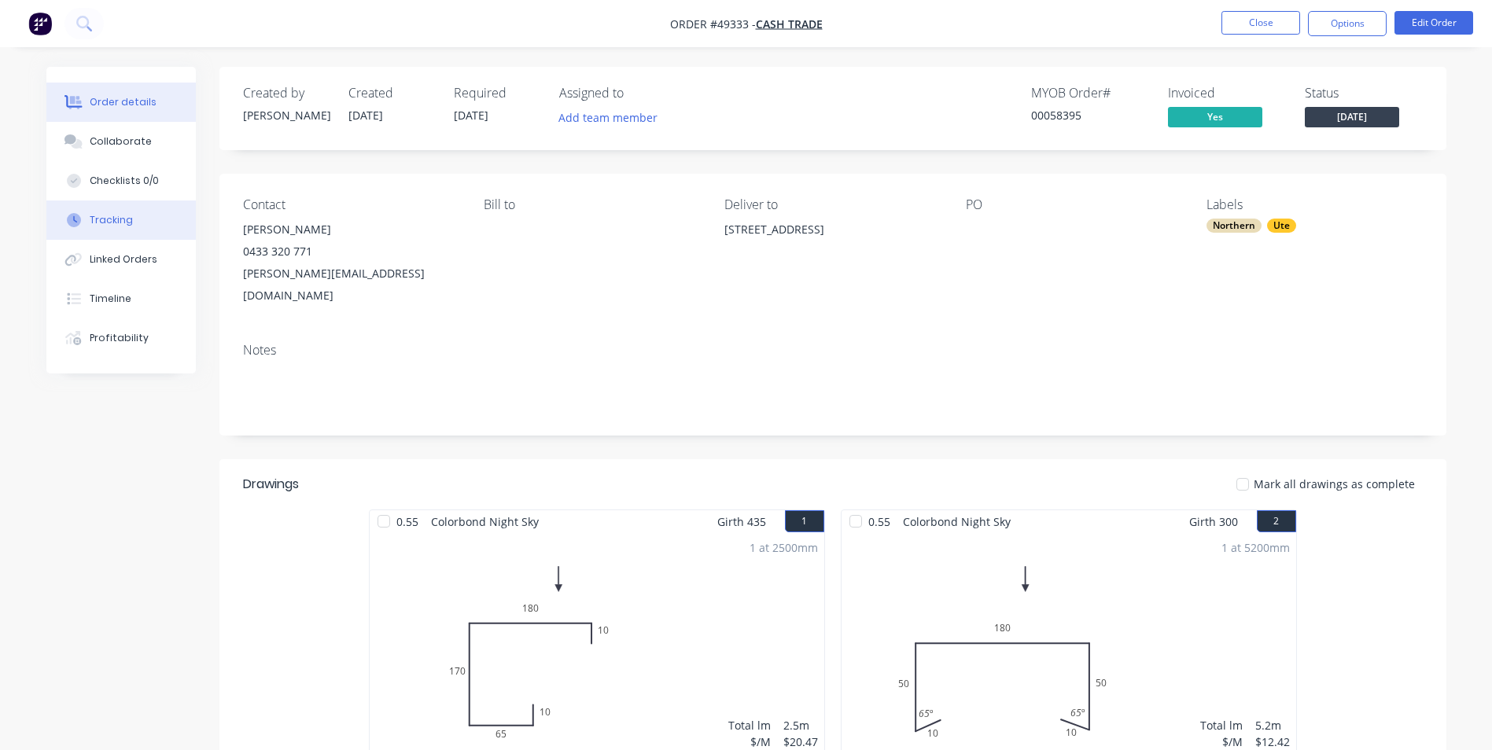
click at [127, 227] on button "Tracking" at bounding box center [120, 220] width 149 height 39
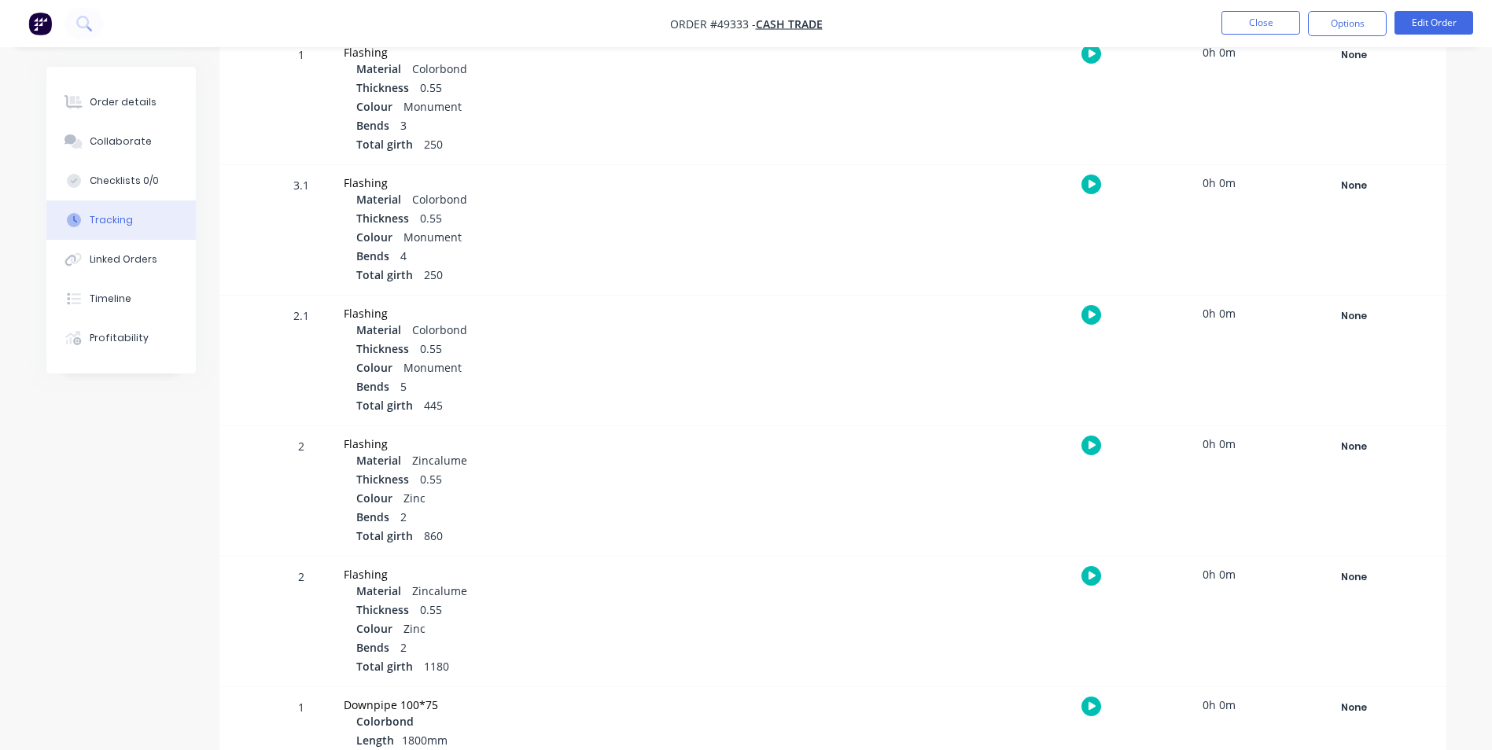
scroll to position [1430, 0]
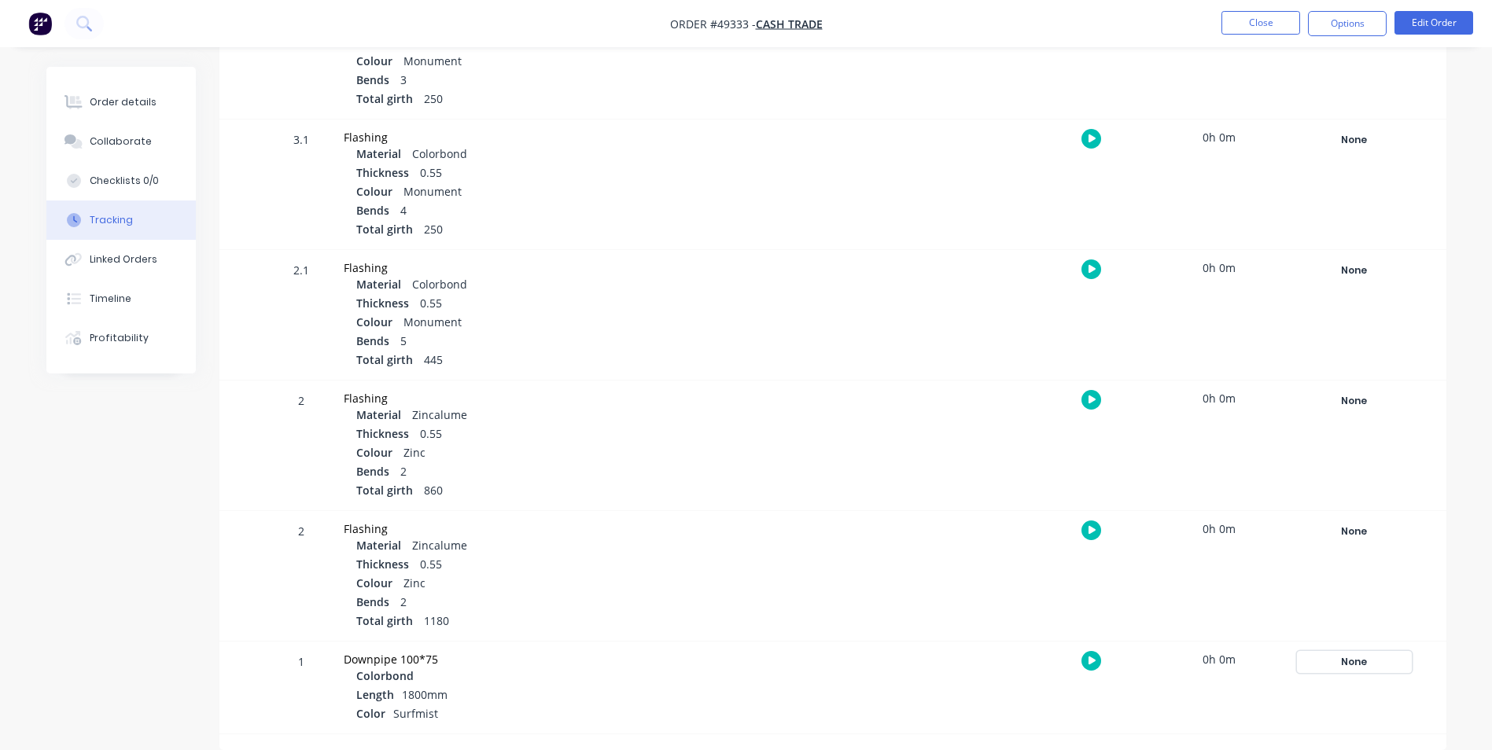
click at [1346, 669] on div "None" at bounding box center [1354, 662] width 113 height 20
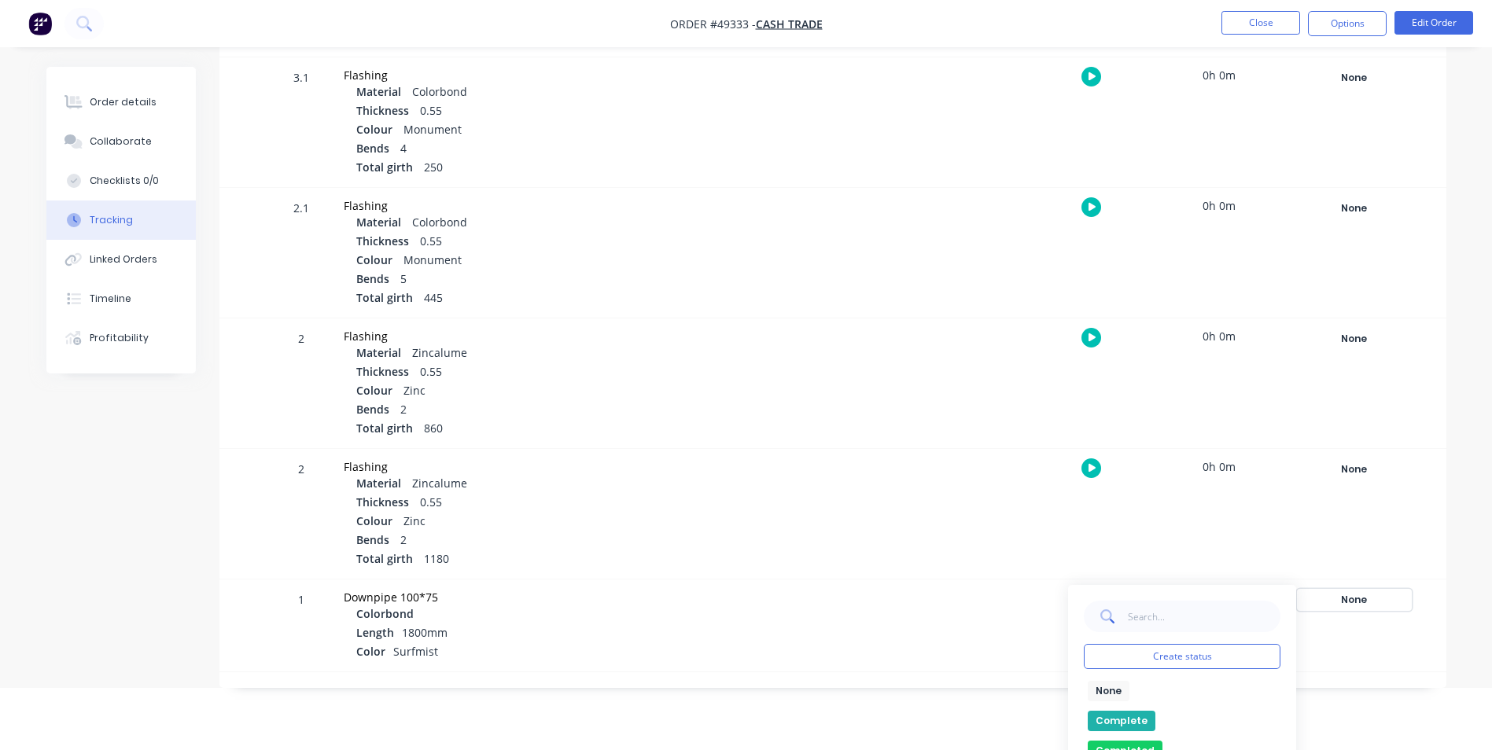
scroll to position [1576, 0]
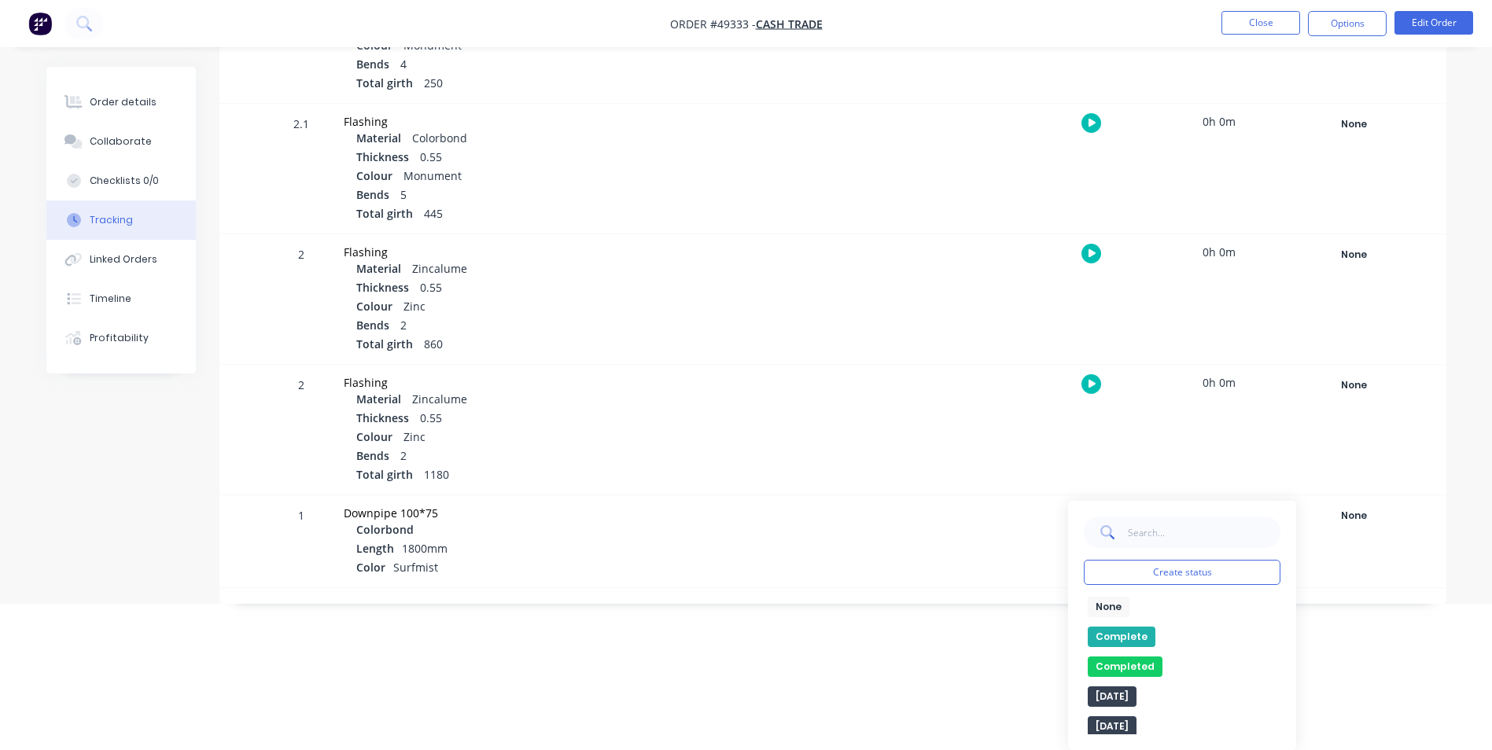
click at [1118, 642] on button "Complete" at bounding box center [1122, 637] width 68 height 20
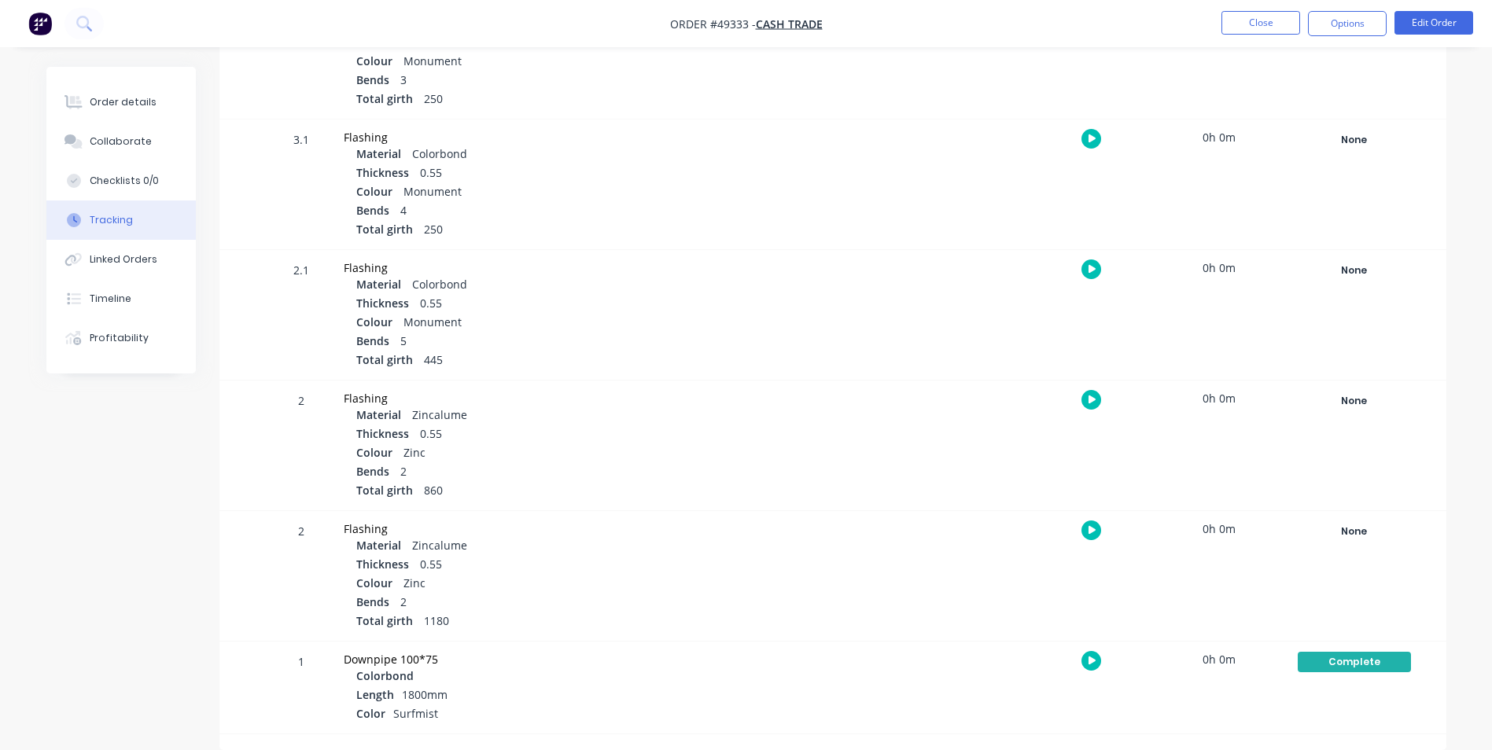
scroll to position [1430, 0]
click at [1231, 23] on button "Close" at bounding box center [1261, 23] width 79 height 24
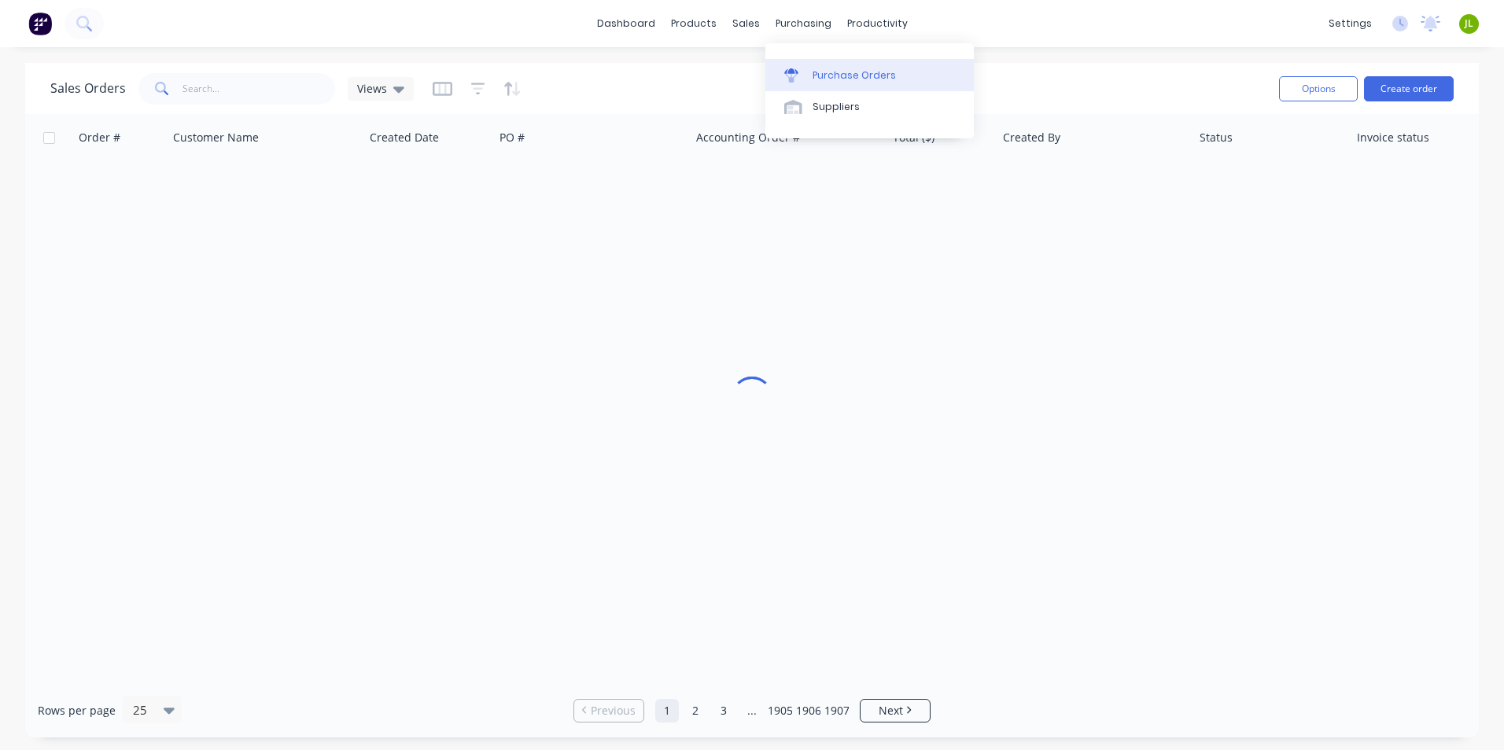
click at [809, 66] on link "Purchase Orders" at bounding box center [869, 74] width 208 height 31
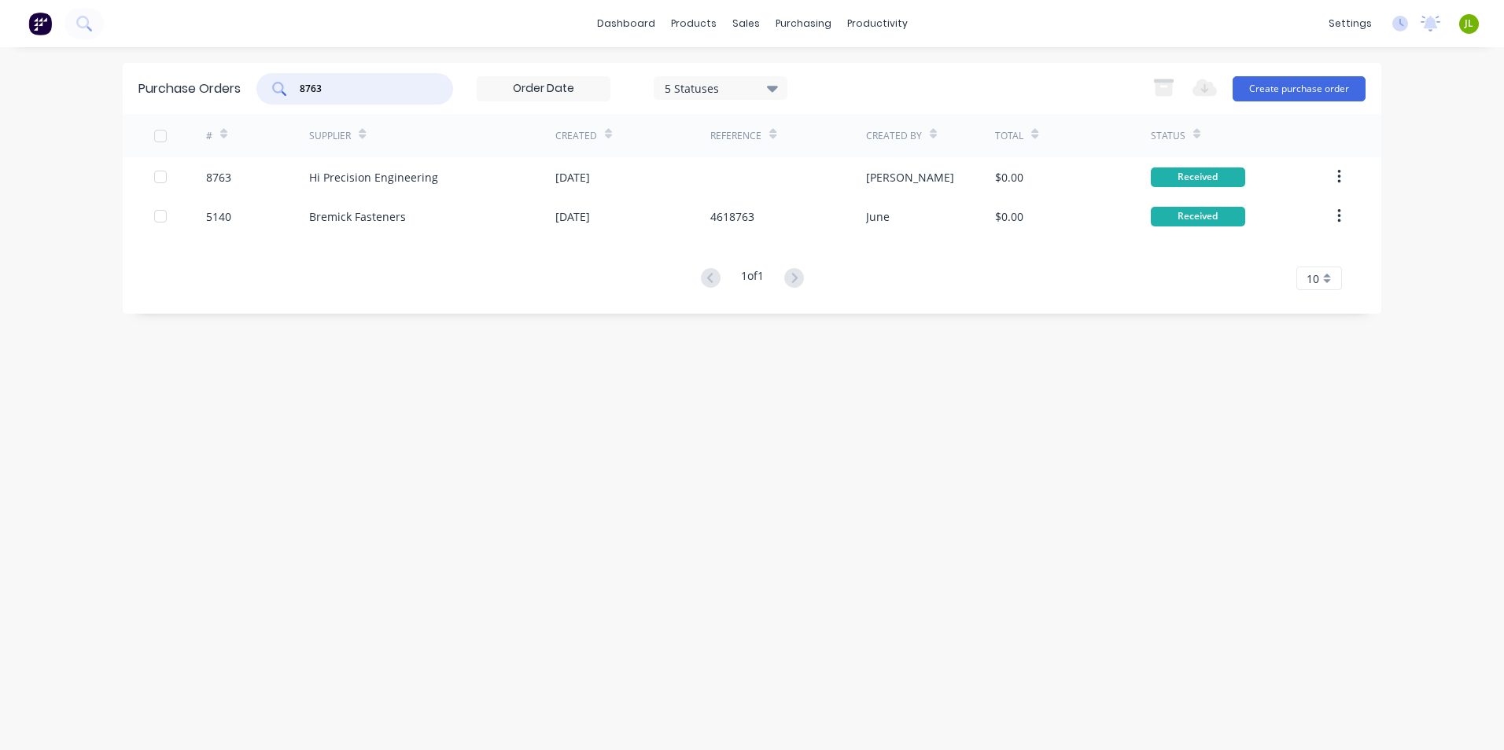
drag, startPoint x: 380, startPoint y: 89, endPoint x: 289, endPoint y: 95, distance: 91.5
click at [289, 95] on div "8763" at bounding box center [354, 88] width 197 height 31
click at [372, 81] on input "8763" at bounding box center [363, 89] width 131 height 16
type input "8761"
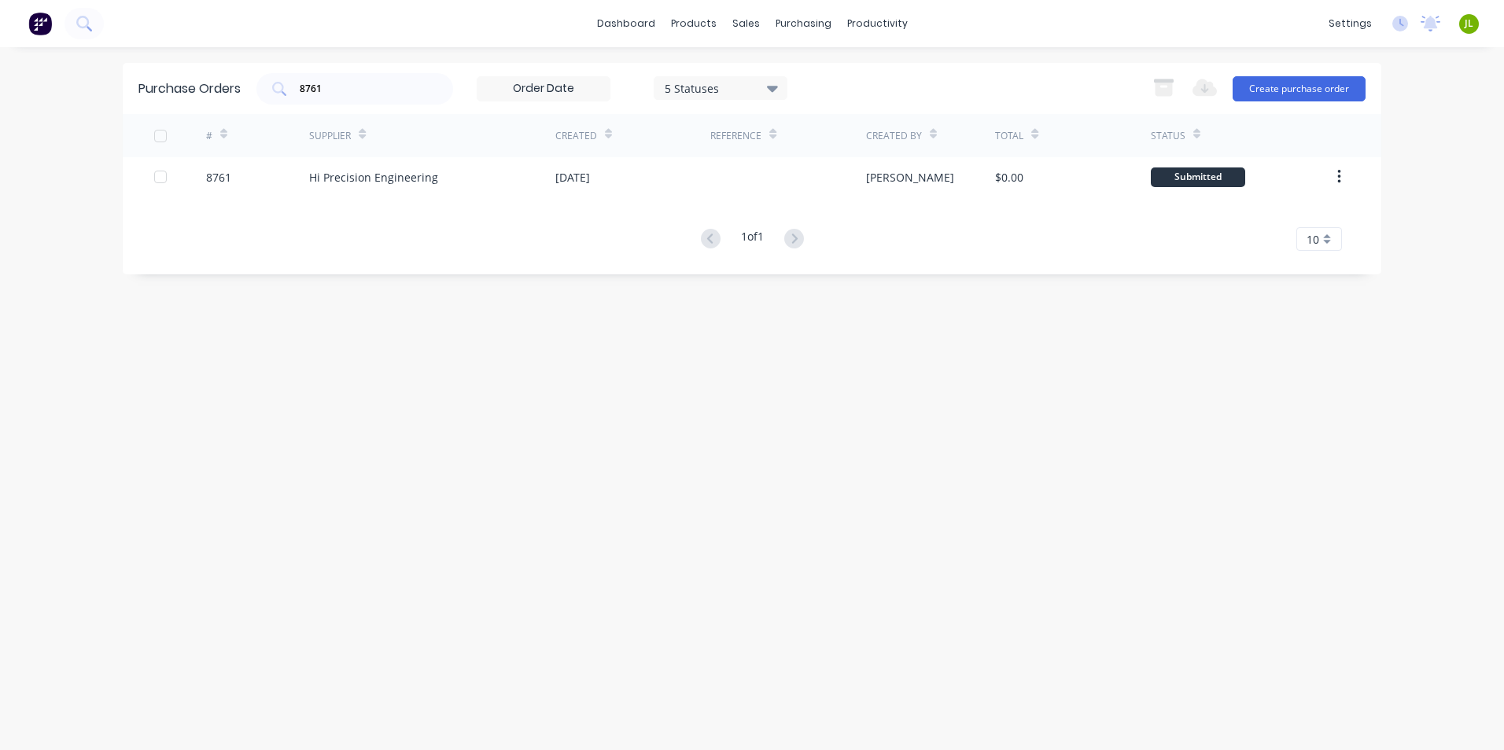
click at [499, 150] on div "Supplier" at bounding box center [432, 135] width 246 height 43
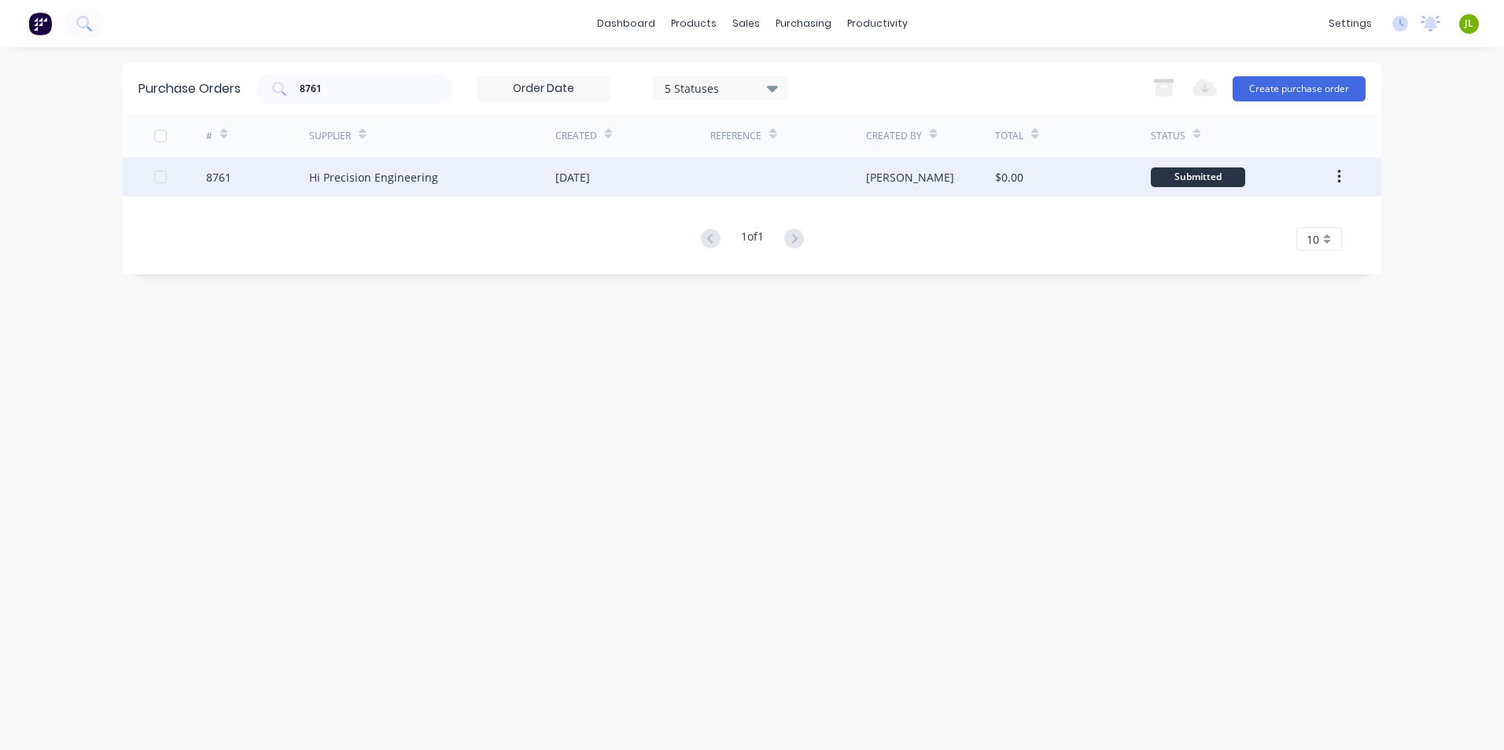
click at [493, 171] on div "Hi Precision Engineering" at bounding box center [432, 176] width 246 height 39
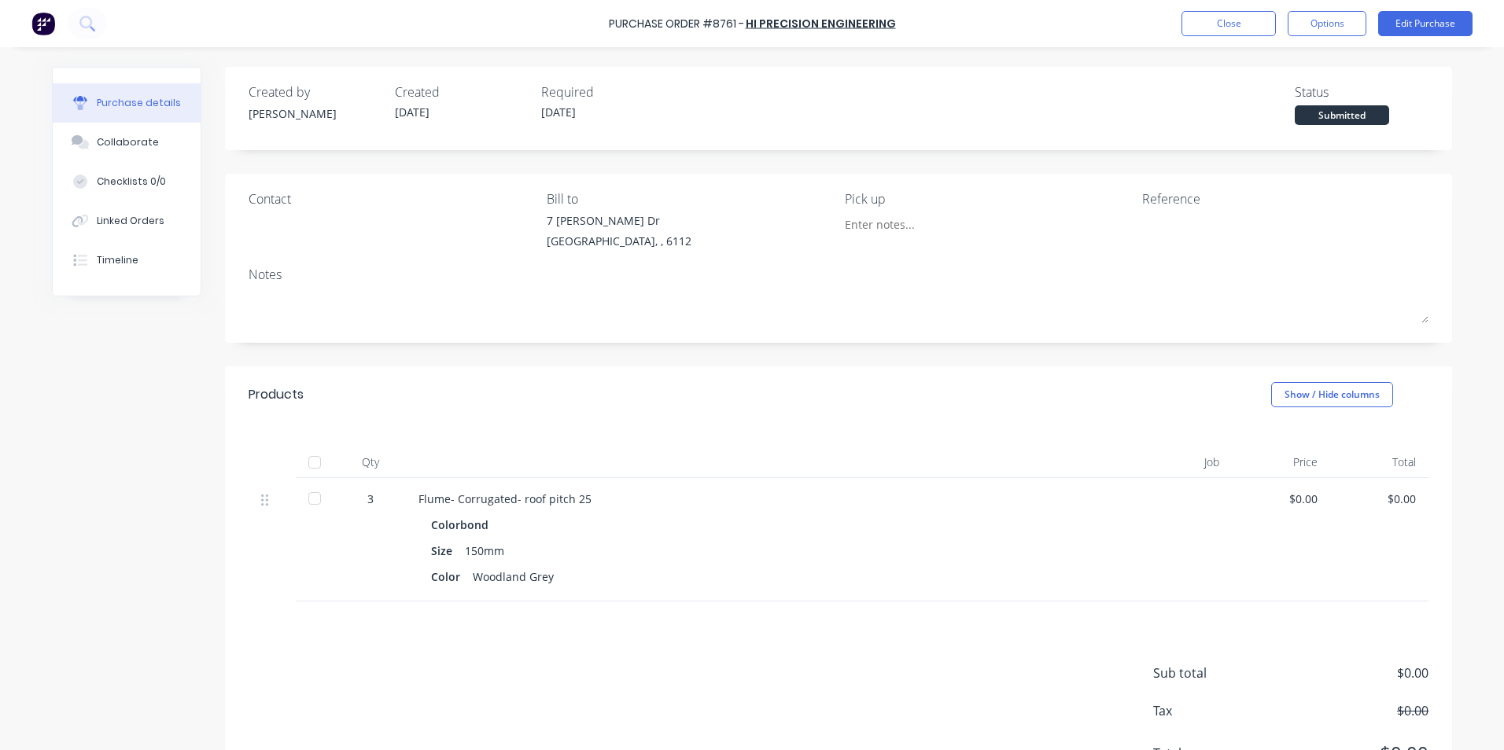
click at [311, 473] on div at bounding box center [314, 462] width 31 height 31
click at [123, 220] on div "Linked Orders" at bounding box center [131, 221] width 68 height 14
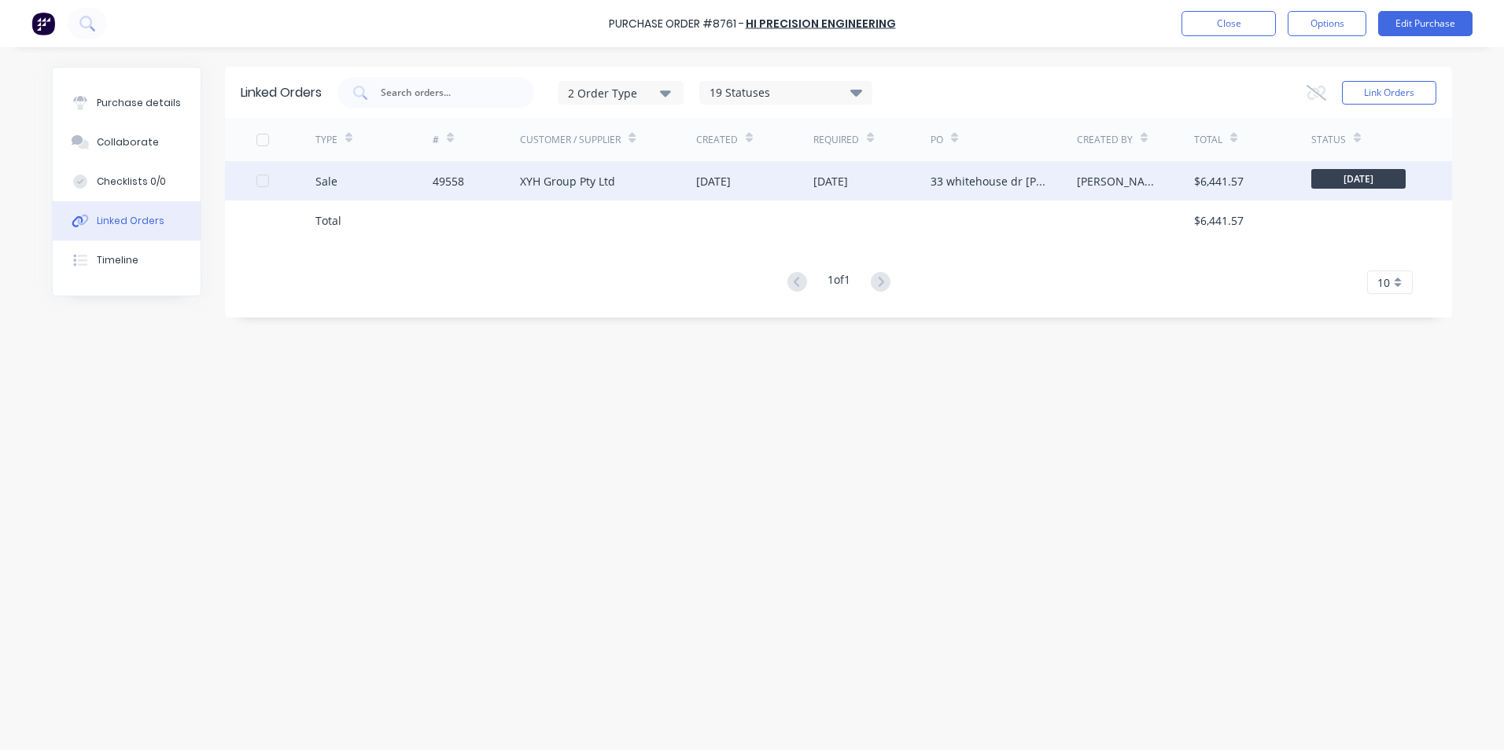
click at [622, 172] on div "XYH Group Pty Ltd" at bounding box center [608, 180] width 176 height 39
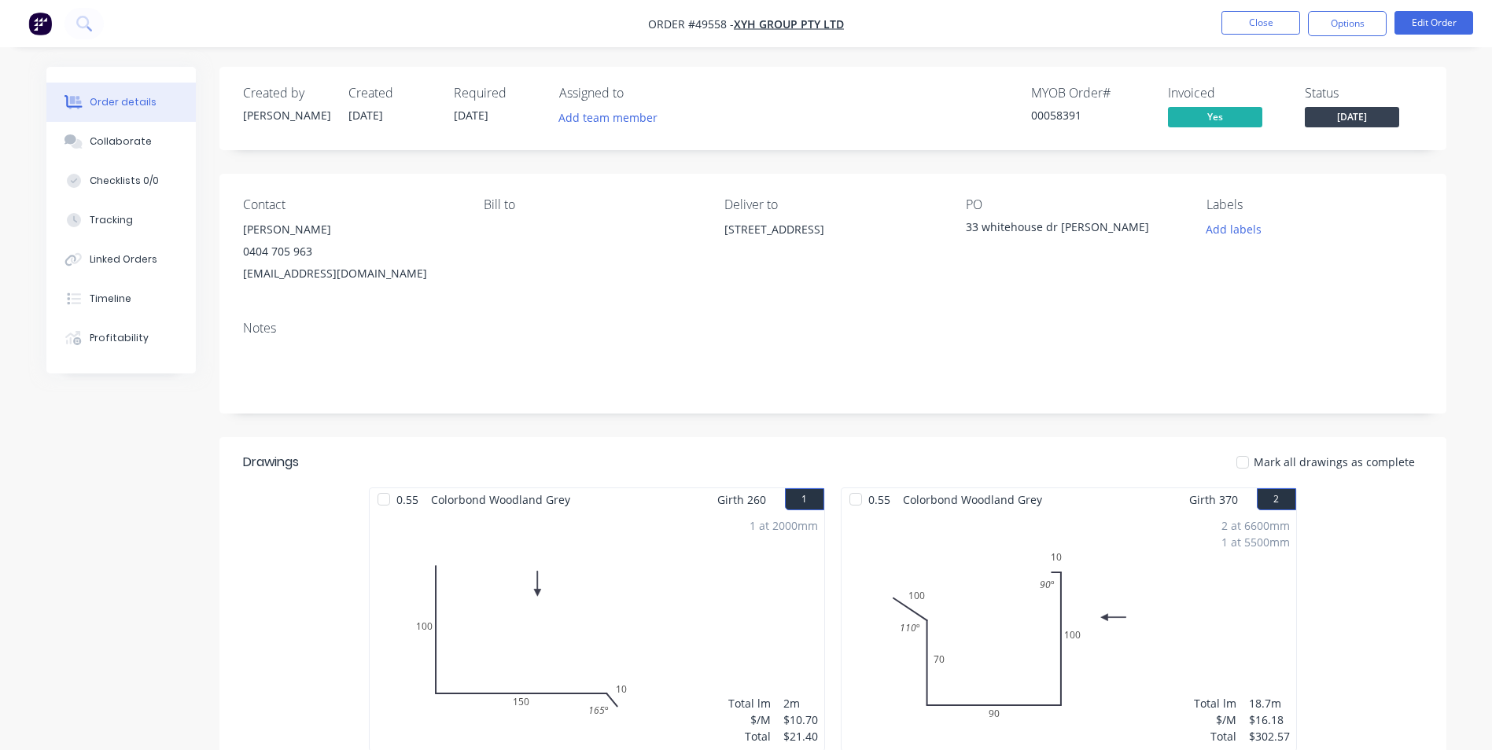
click at [130, 219] on div "Tracking" at bounding box center [111, 220] width 43 height 14
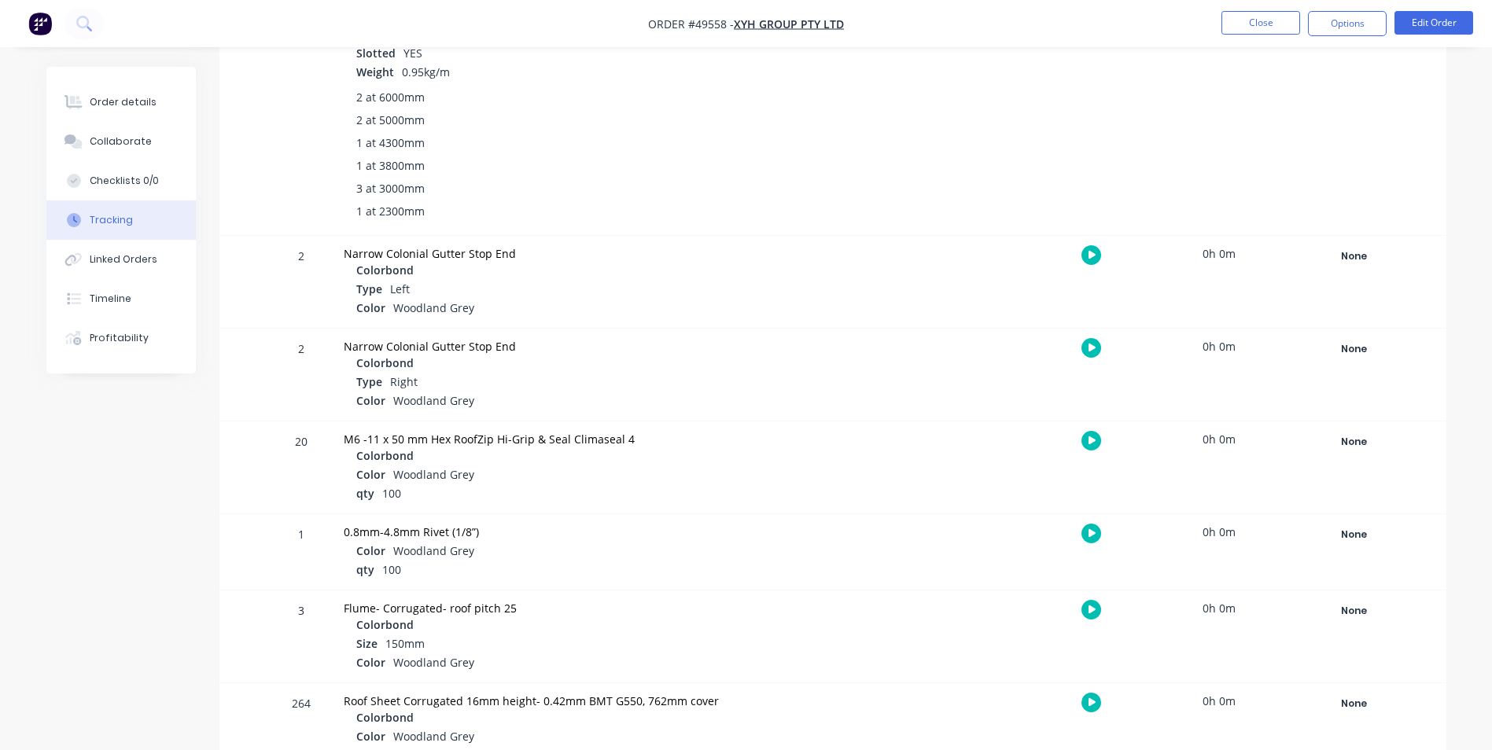
scroll to position [1259, 0]
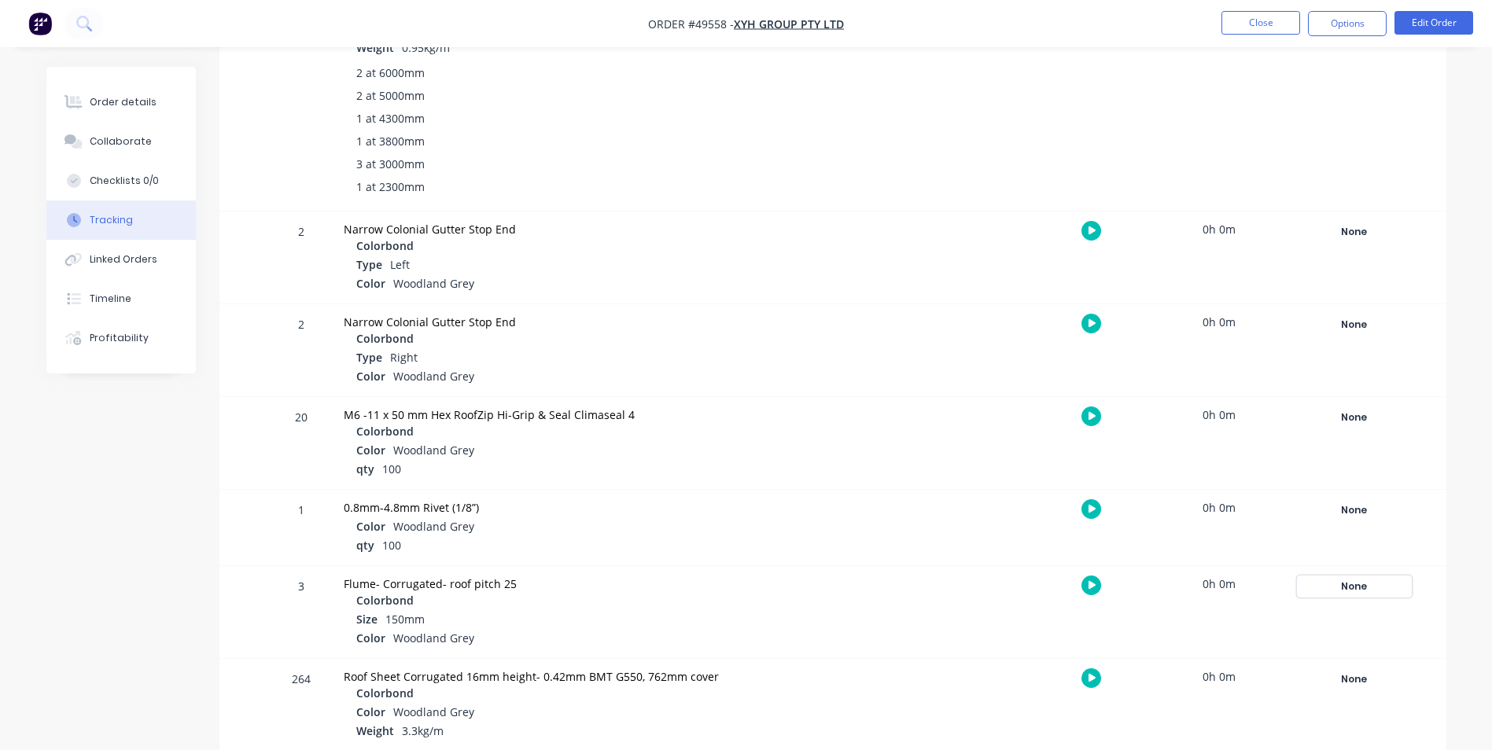
click at [1351, 586] on div "None" at bounding box center [1354, 587] width 113 height 20
click at [1152, 706] on div "Complete" at bounding box center [1182, 712] width 197 height 20
click at [1140, 706] on button "Complete" at bounding box center [1122, 712] width 68 height 20
click at [110, 94] on button "Order details" at bounding box center [120, 102] width 149 height 39
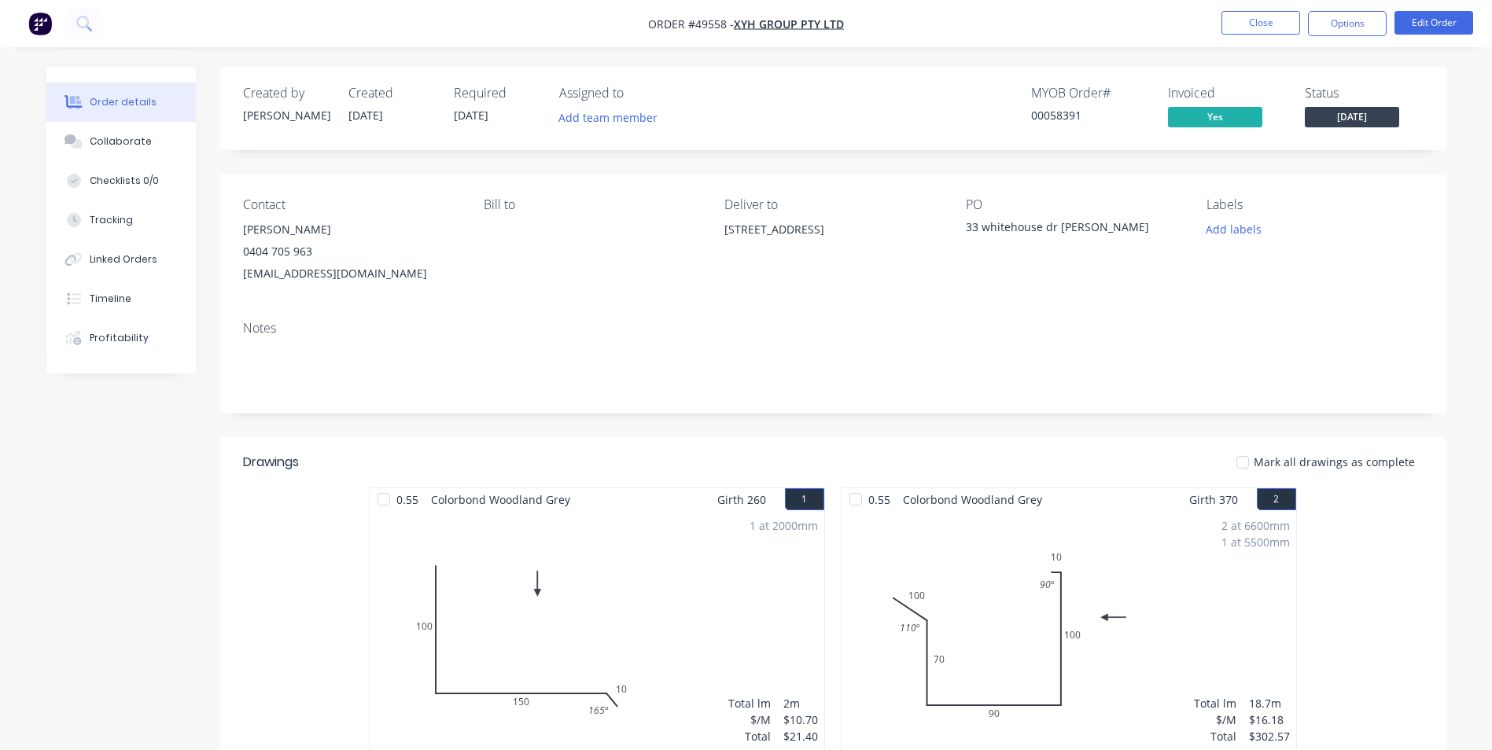
click at [1255, 9] on nav "Order #49558 - XYH Group Pty Ltd Close Options Edit Order" at bounding box center [746, 23] width 1492 height 47
click at [1252, 16] on button "Close" at bounding box center [1261, 23] width 79 height 24
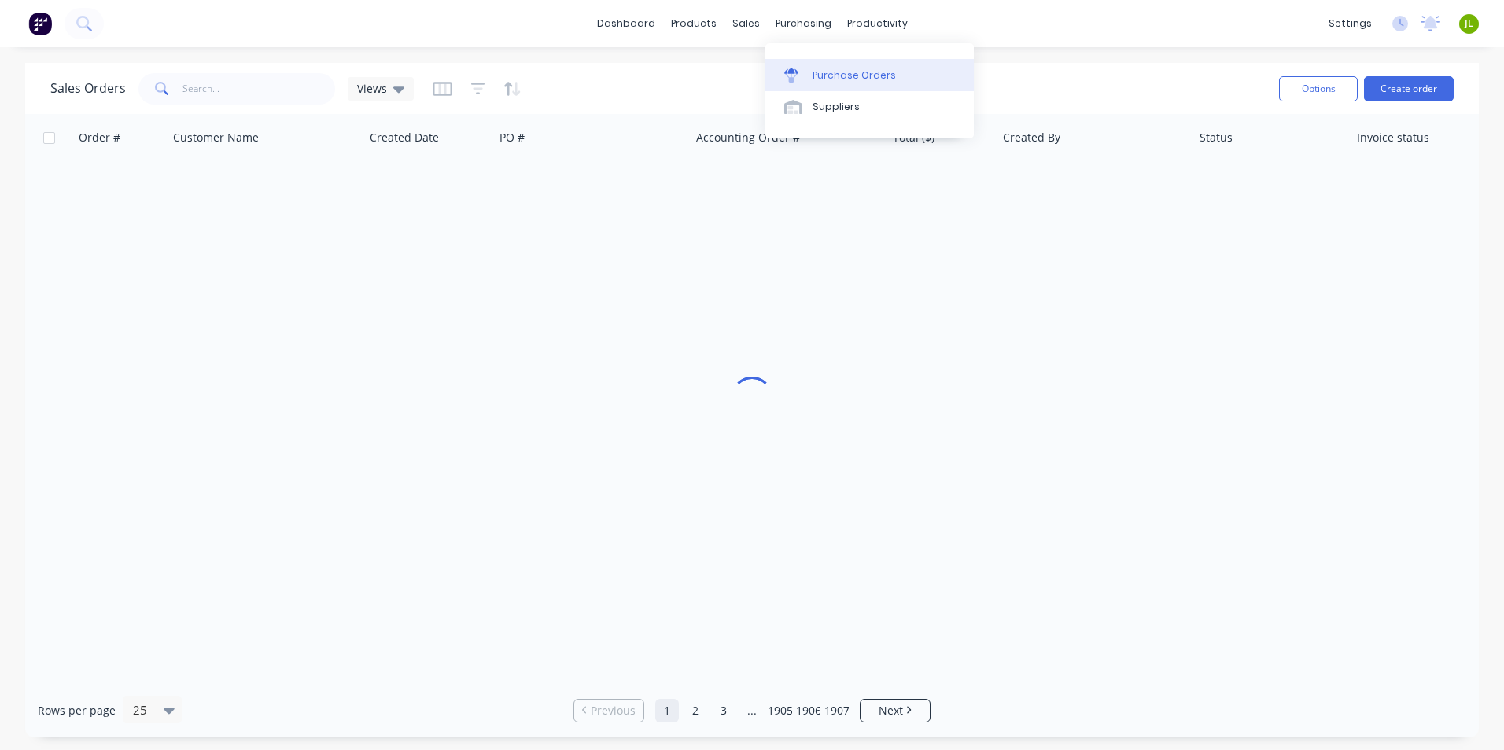
click at [796, 88] on link "Purchase Orders" at bounding box center [869, 74] width 208 height 31
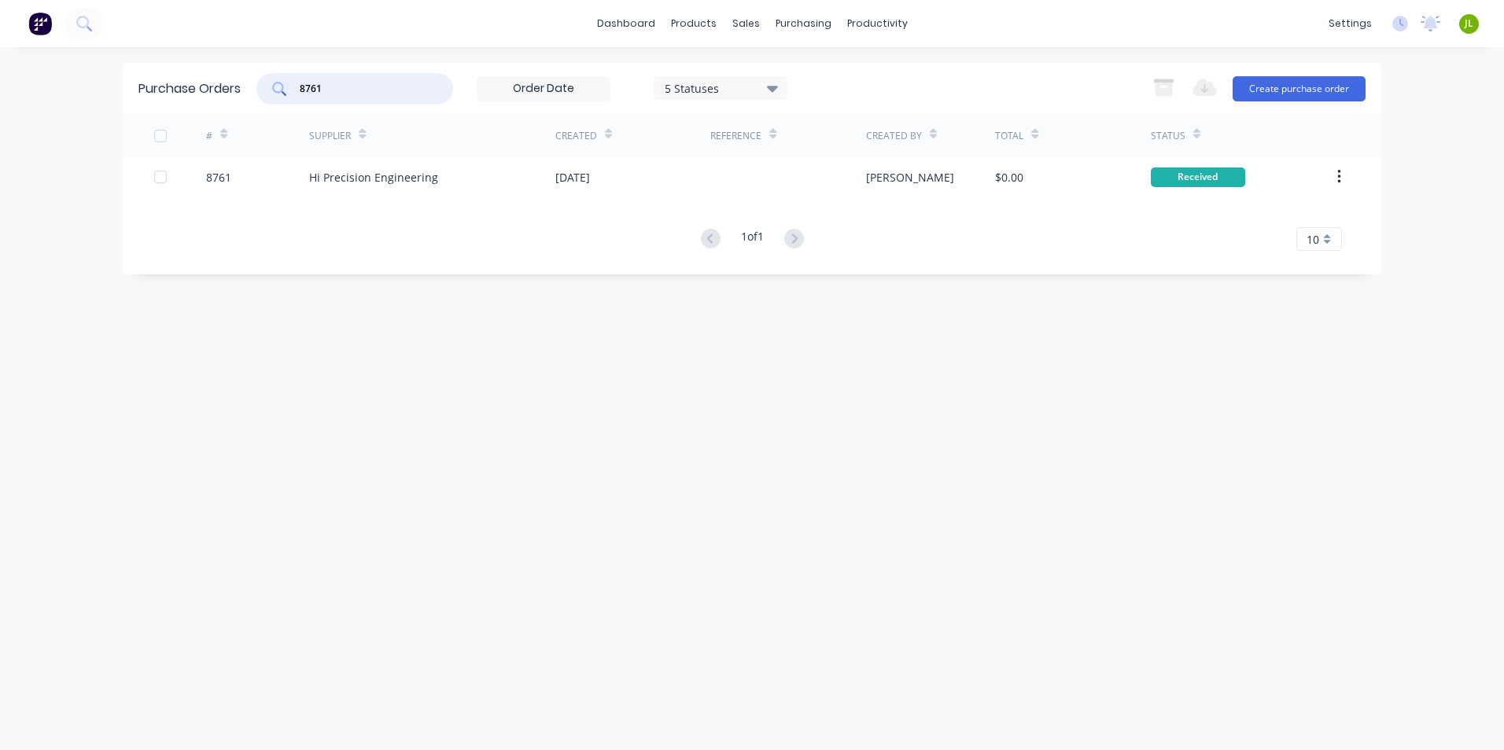
drag, startPoint x: 363, startPoint y: 90, endPoint x: 314, endPoint y: 88, distance: 48.8
click at [314, 88] on input "8761" at bounding box center [363, 89] width 131 height 16
type input "8743"
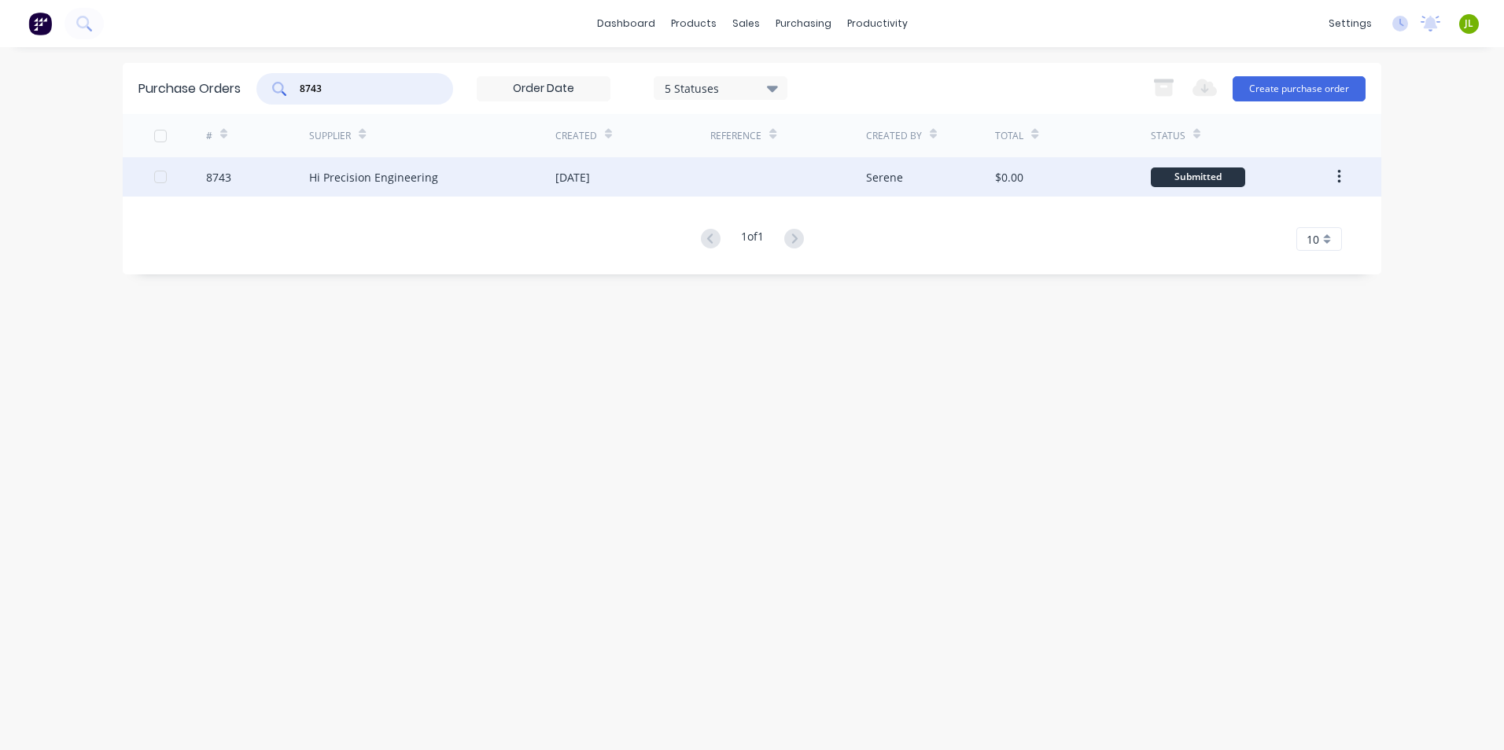
click at [459, 182] on div "Hi Precision Engineering" at bounding box center [432, 176] width 246 height 39
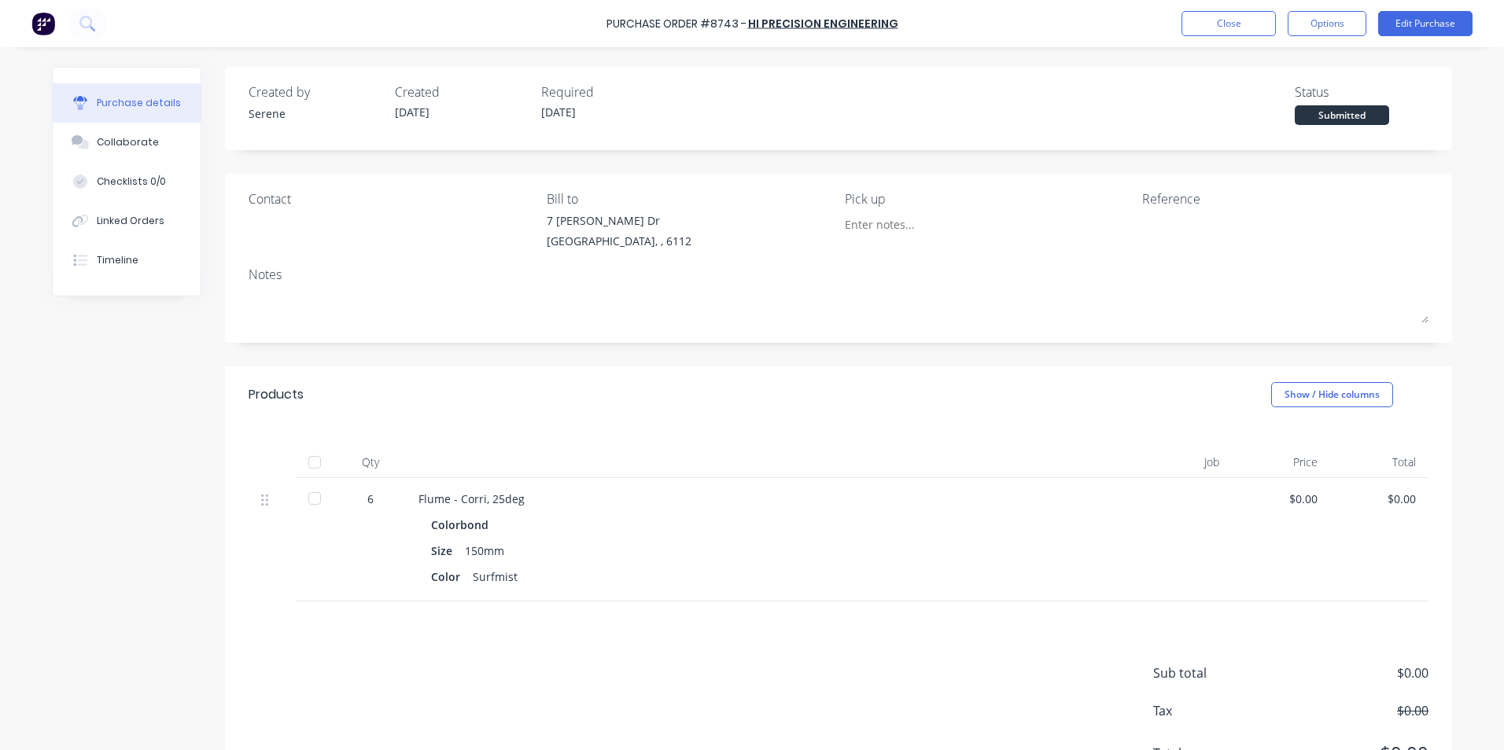
click at [306, 459] on div at bounding box center [314, 462] width 31 height 31
click at [163, 219] on button "Linked Orders" at bounding box center [127, 220] width 148 height 39
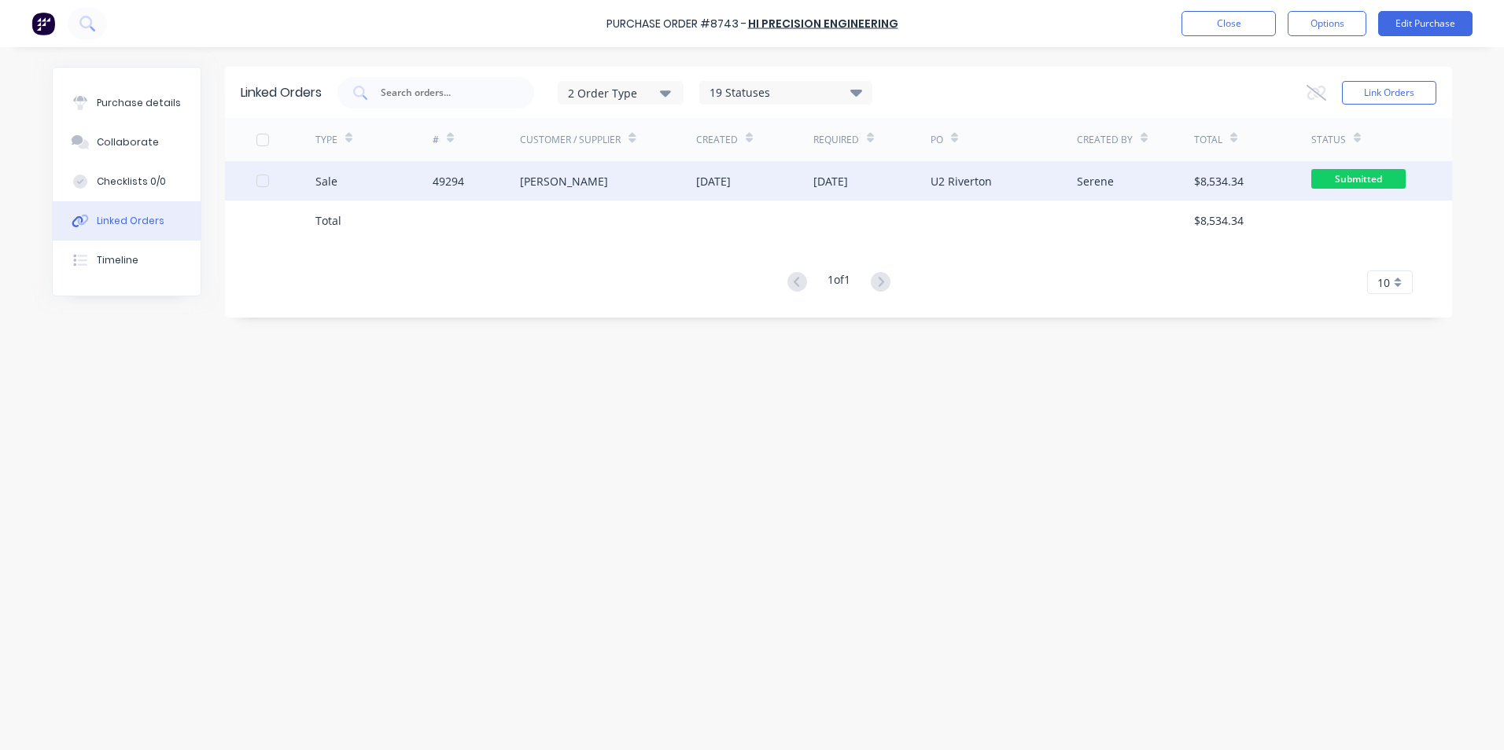
click at [483, 168] on div "49294" at bounding box center [477, 180] width 88 height 39
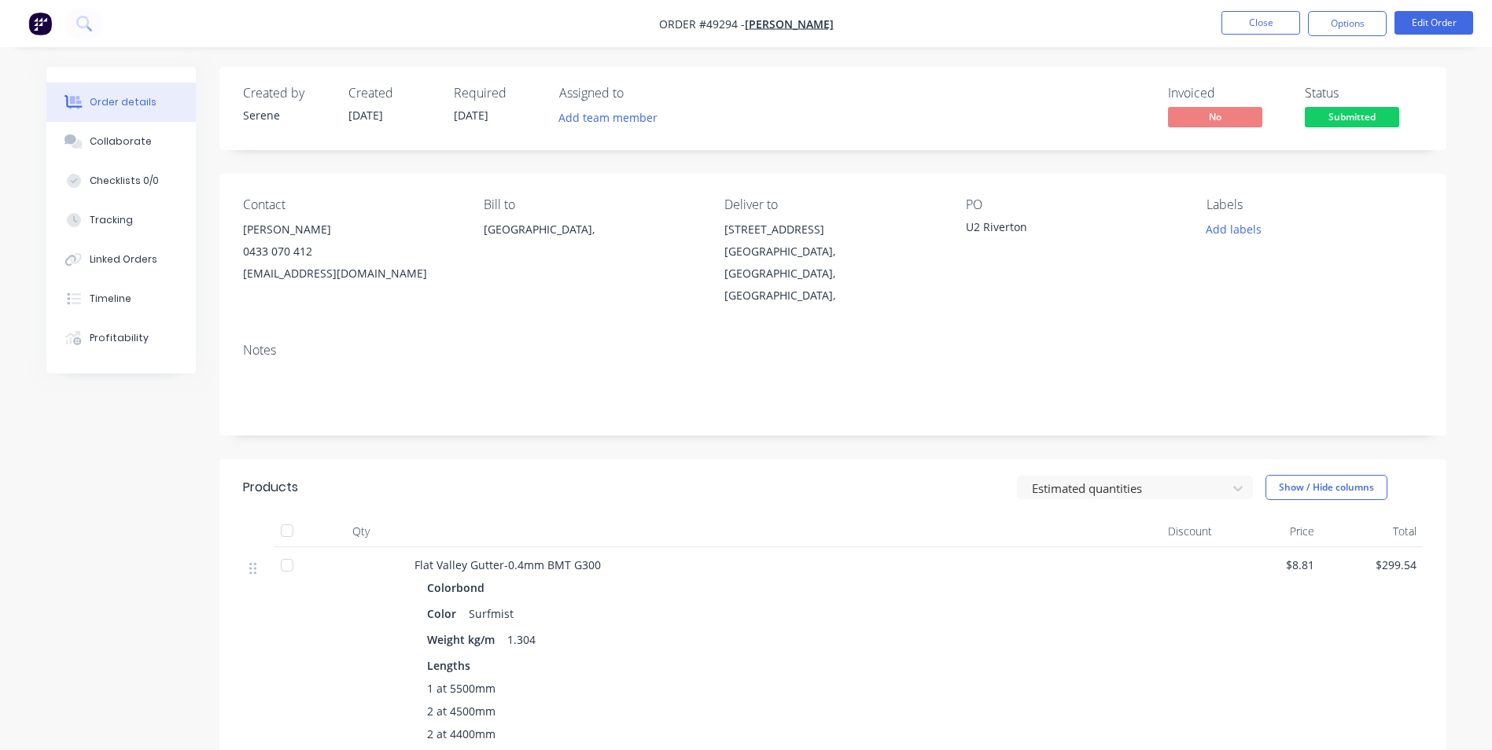
click at [131, 229] on button "Tracking" at bounding box center [120, 220] width 149 height 39
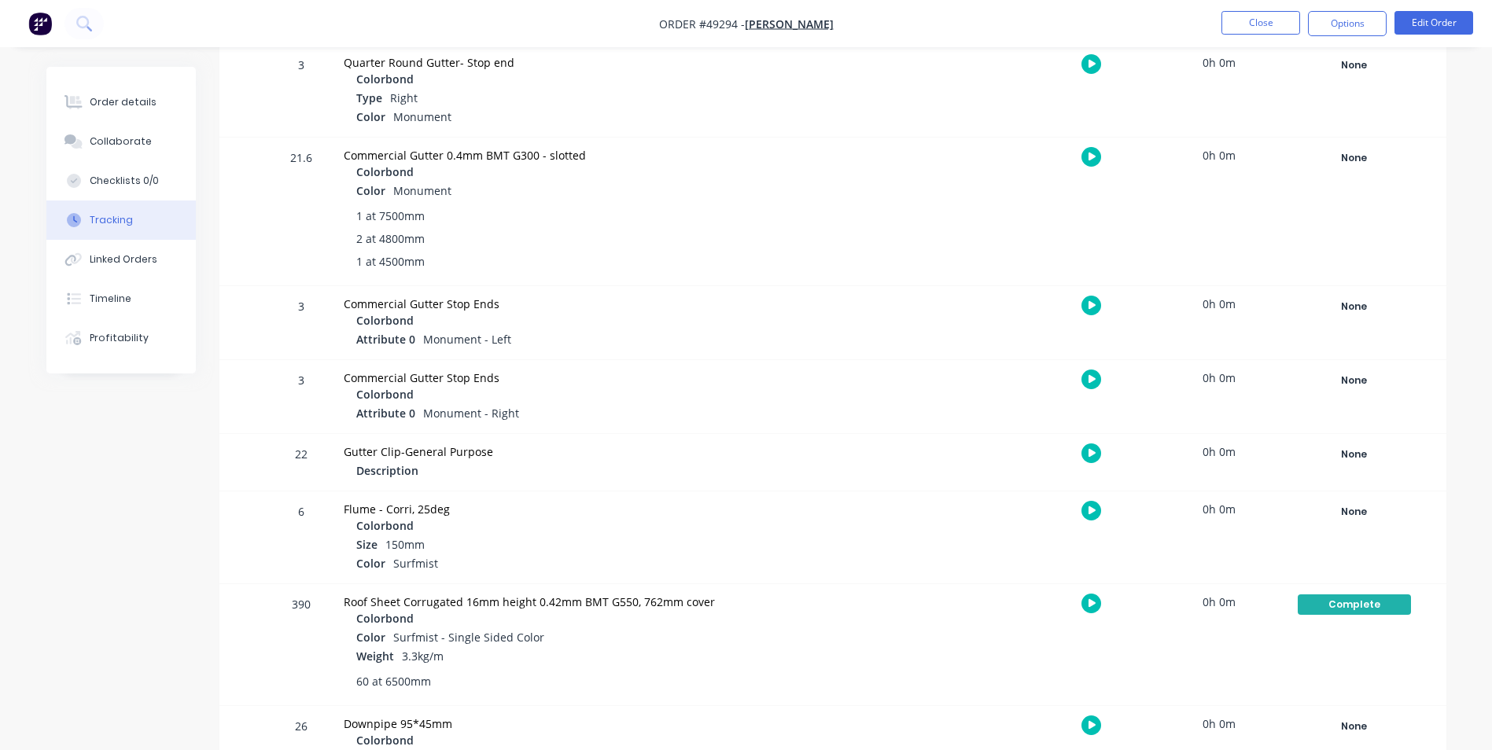
scroll to position [1101, 0]
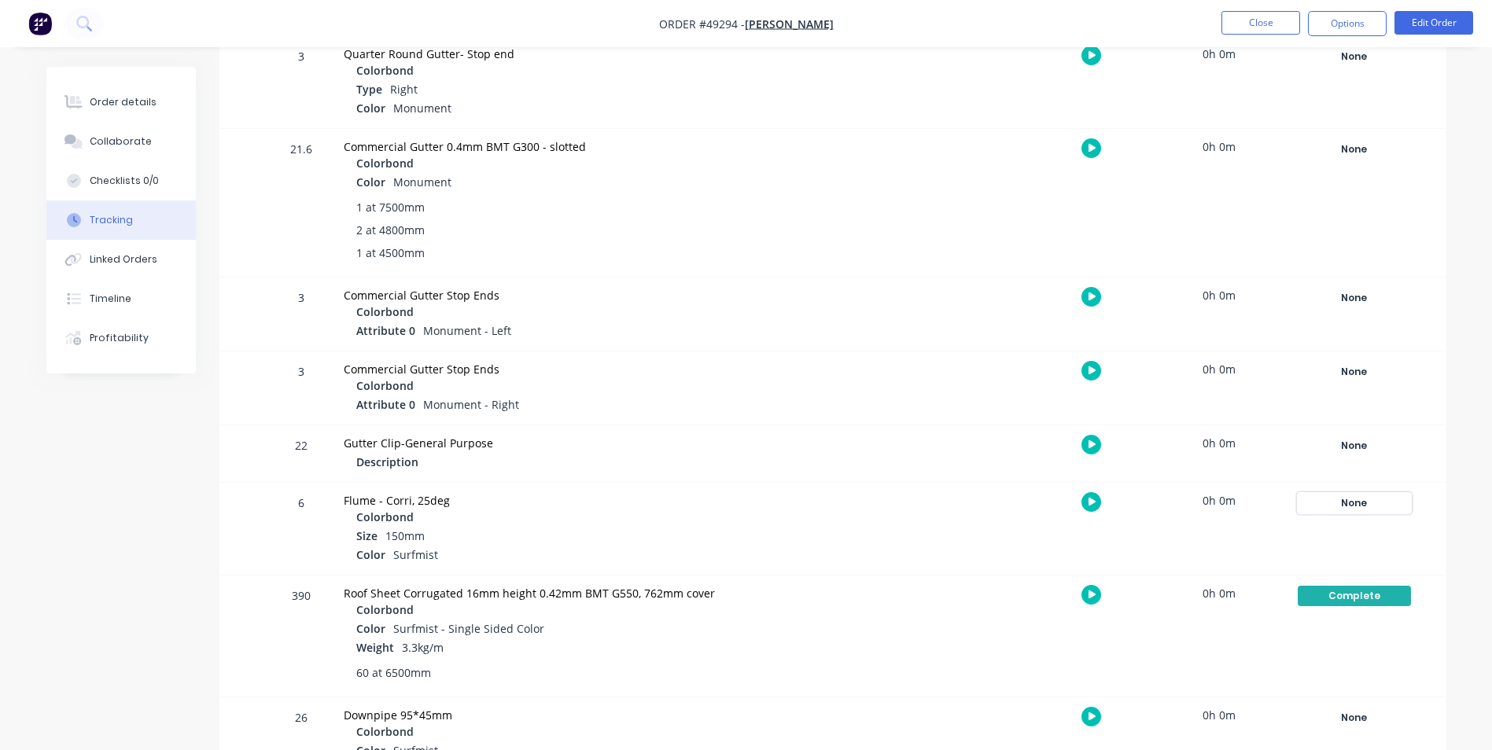
click at [1377, 510] on div "None" at bounding box center [1354, 503] width 113 height 20
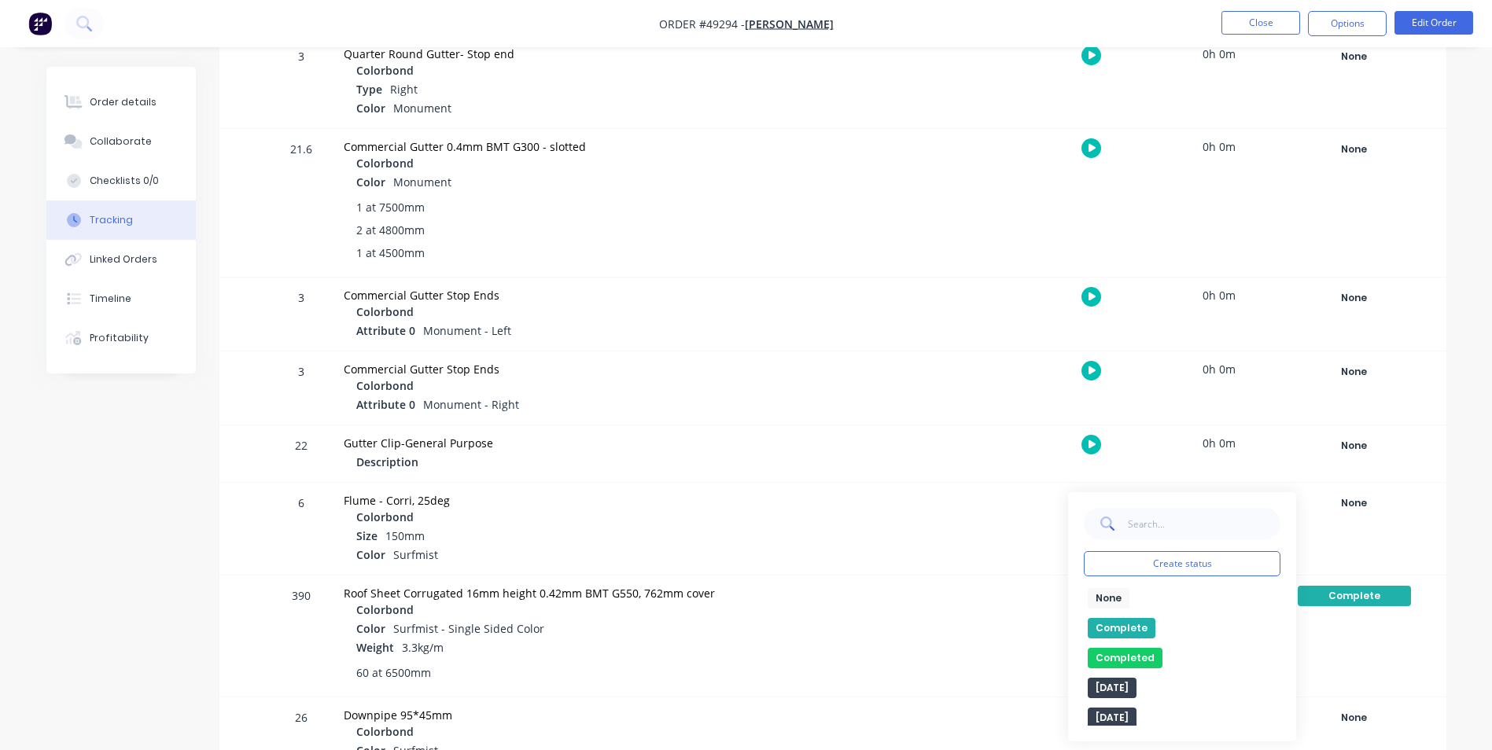
click at [1106, 625] on button "Complete" at bounding box center [1122, 628] width 68 height 20
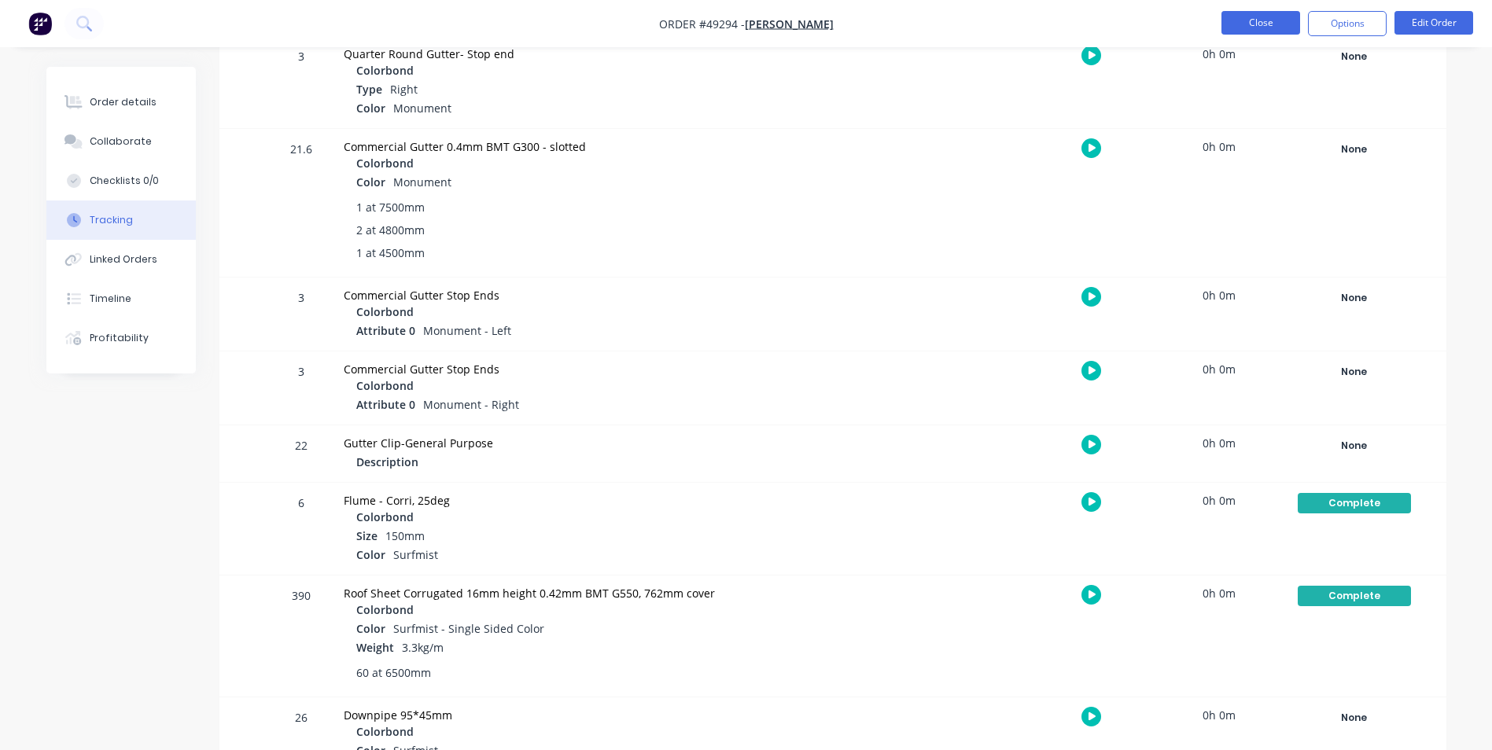
click at [1269, 29] on button "Close" at bounding box center [1261, 23] width 79 height 24
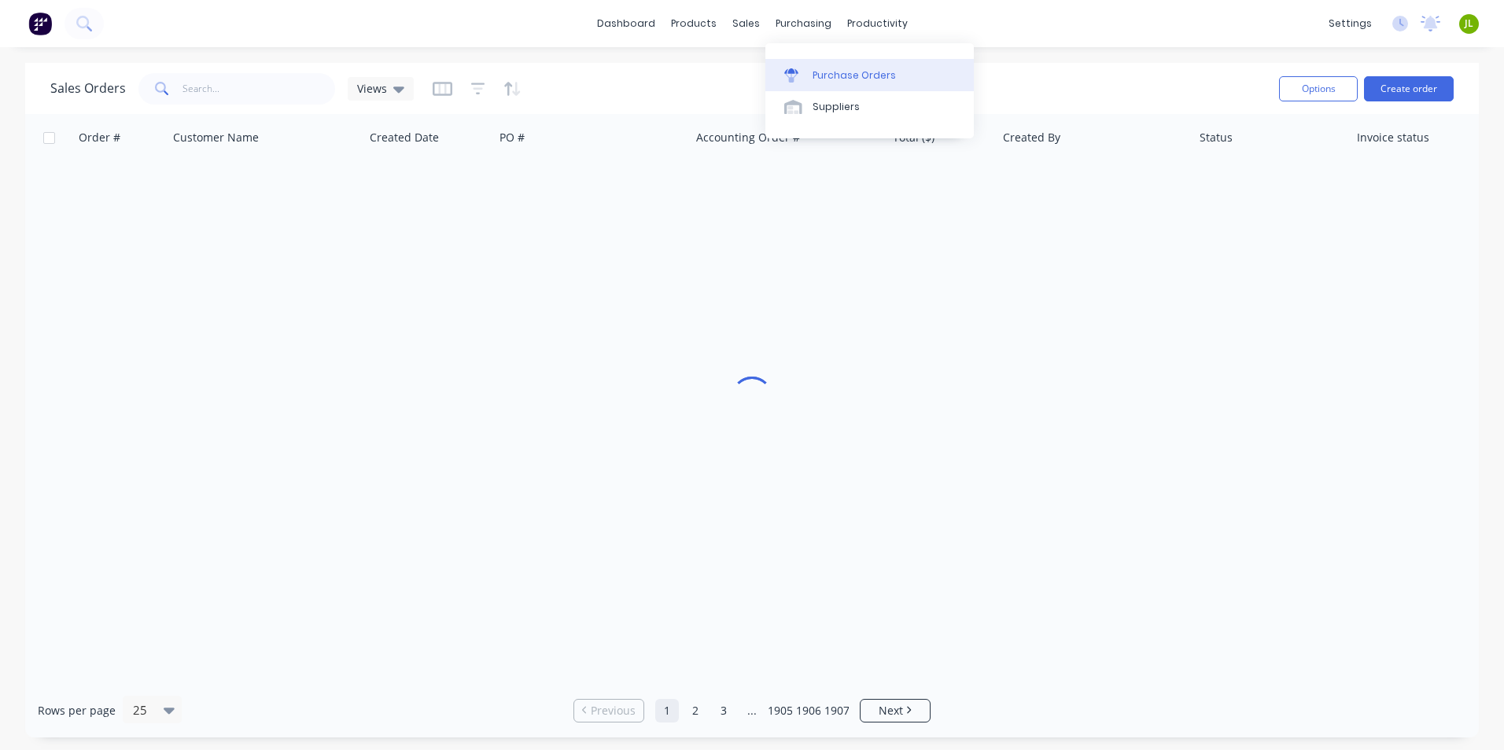
click at [824, 71] on div "Purchase Orders" at bounding box center [854, 75] width 83 height 14
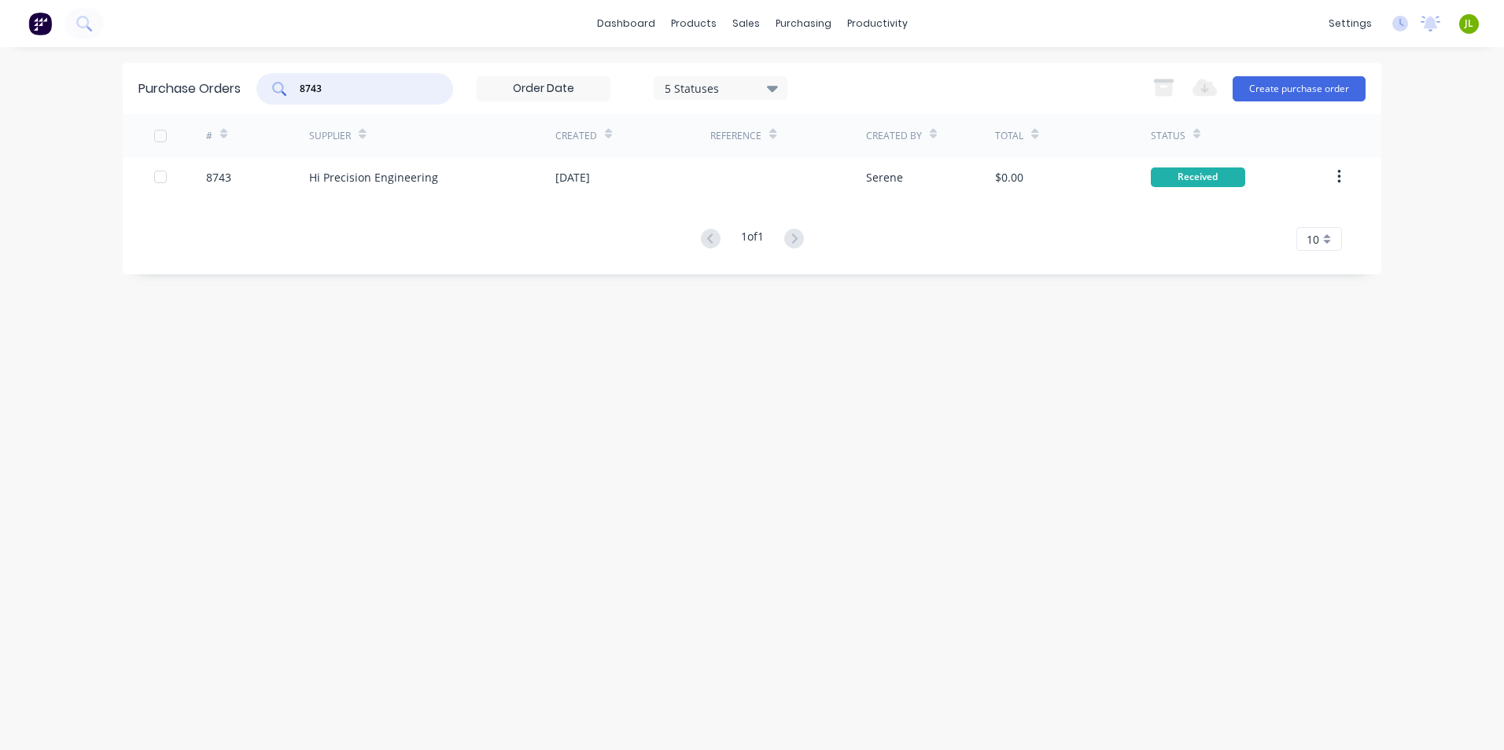
click at [267, 83] on div "8743" at bounding box center [354, 88] width 197 height 31
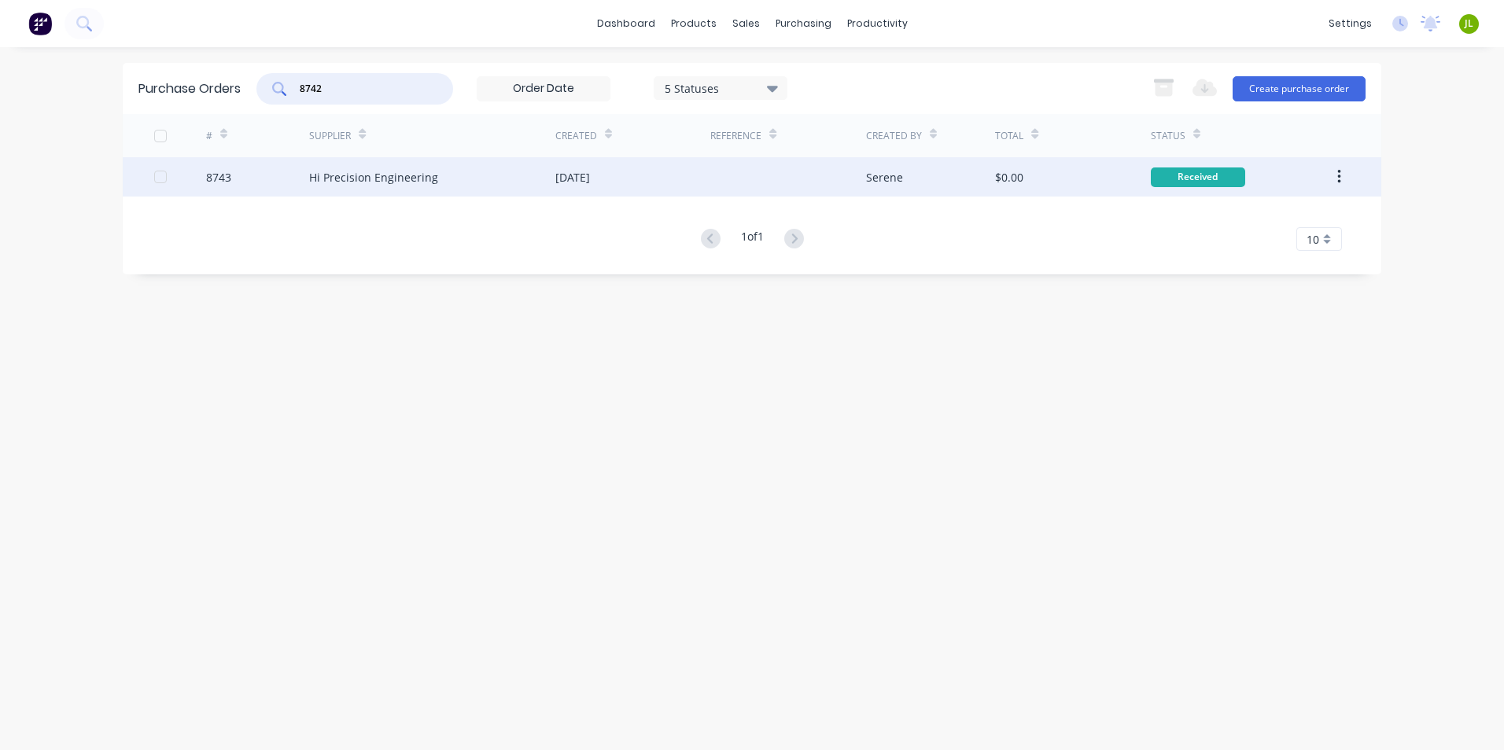
type input "8742"
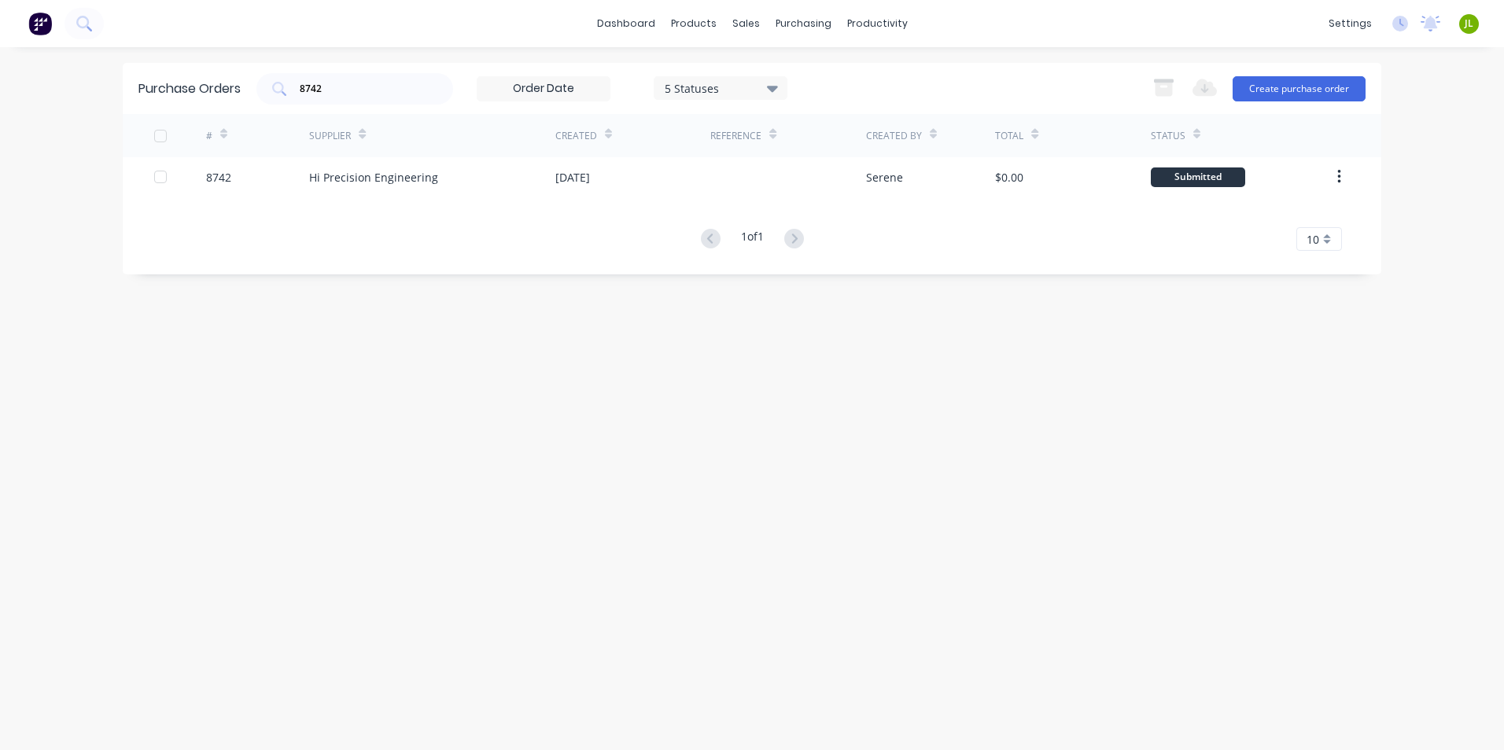
click at [639, 183] on div "[DATE]" at bounding box center [632, 176] width 155 height 39
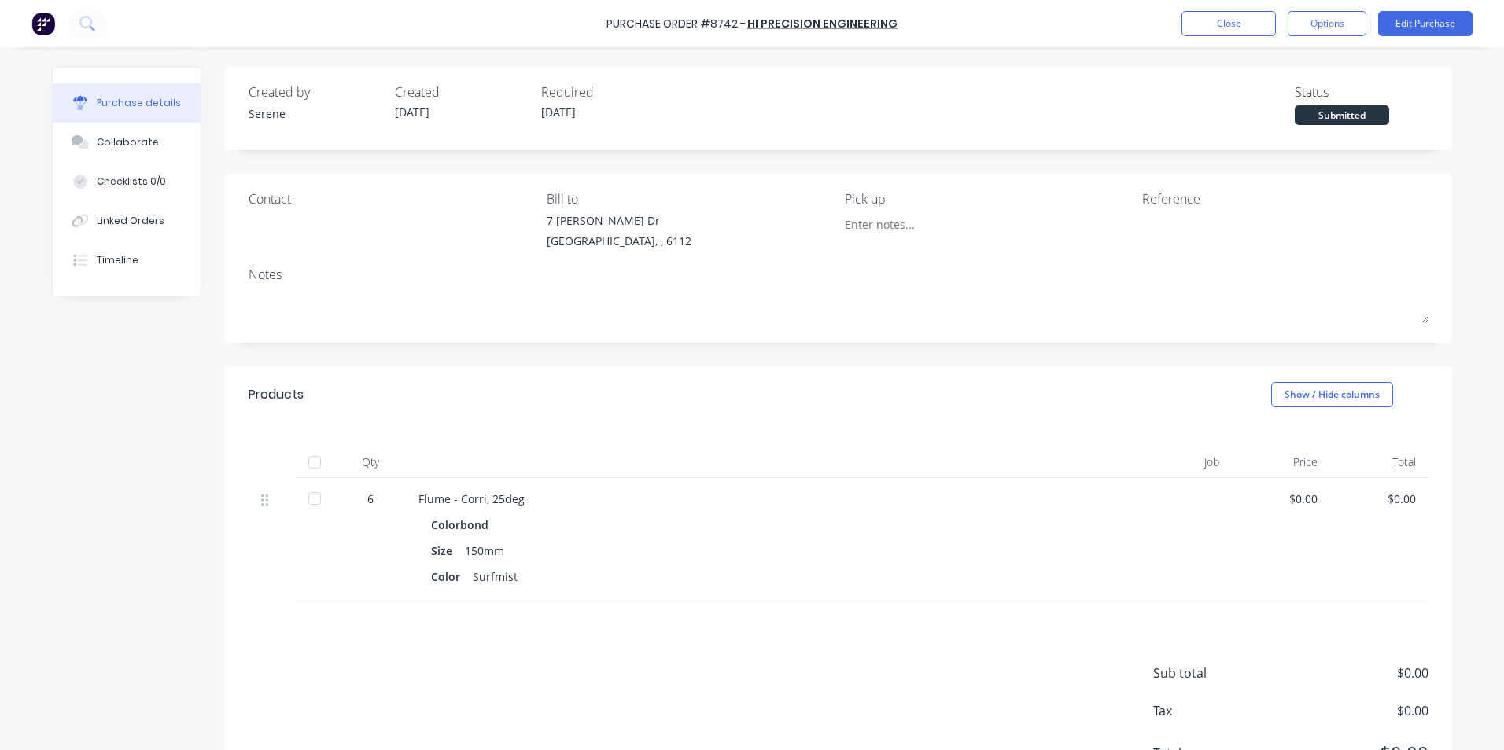
click at [309, 469] on div at bounding box center [314, 462] width 31 height 31
click at [136, 223] on div "Linked Orders" at bounding box center [131, 221] width 68 height 14
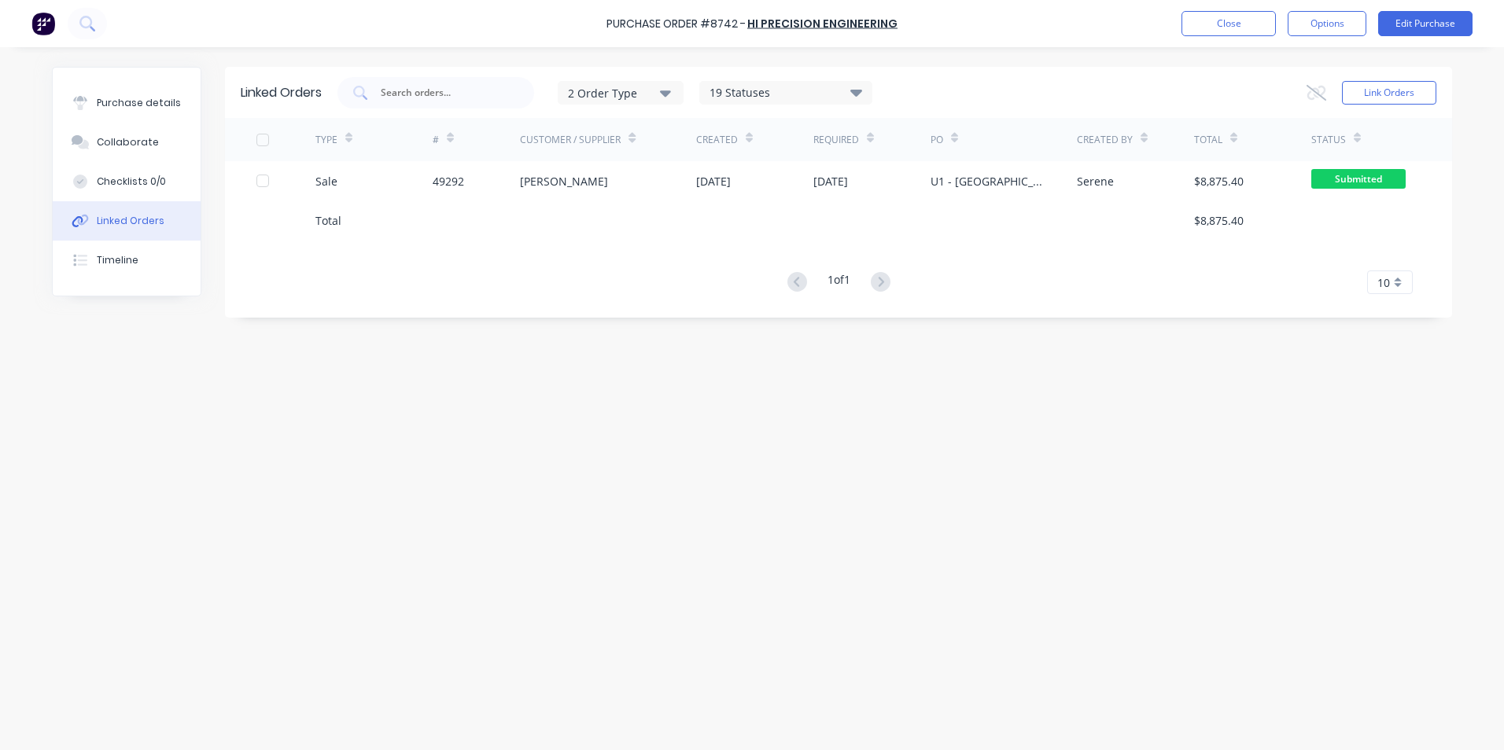
click at [386, 186] on div "Sale" at bounding box center [373, 180] width 117 height 39
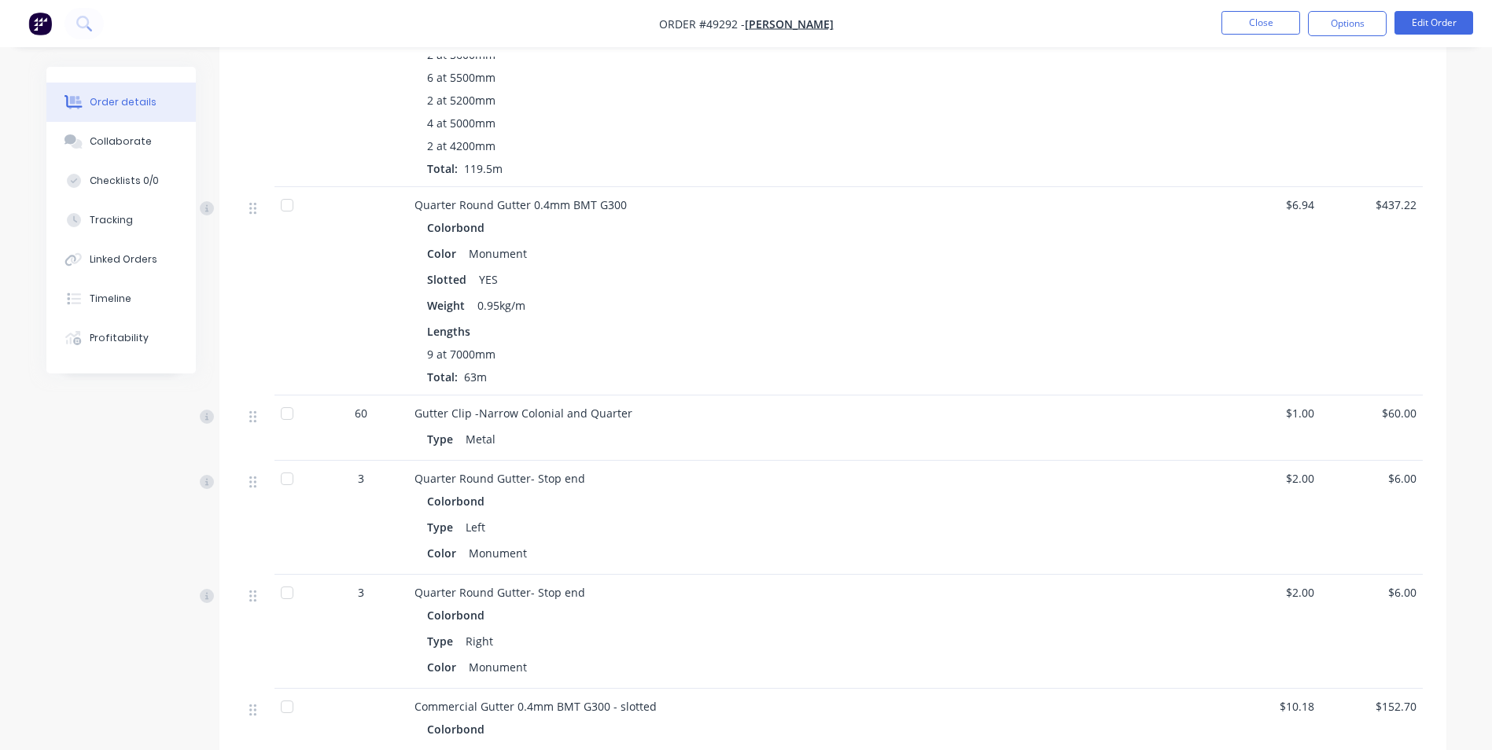
scroll to position [1023, 0]
click at [111, 223] on div "Tracking" at bounding box center [111, 220] width 43 height 14
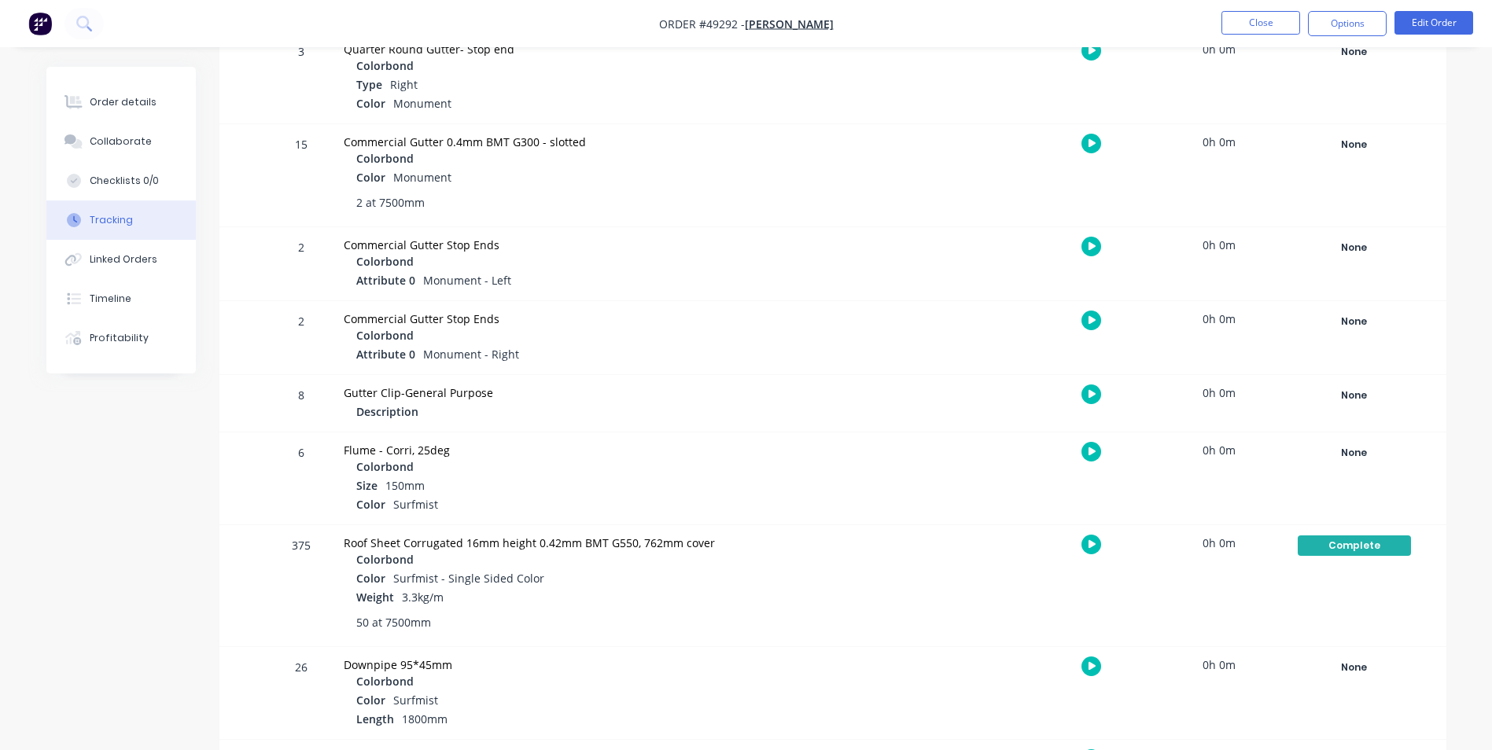
scroll to position [1180, 0]
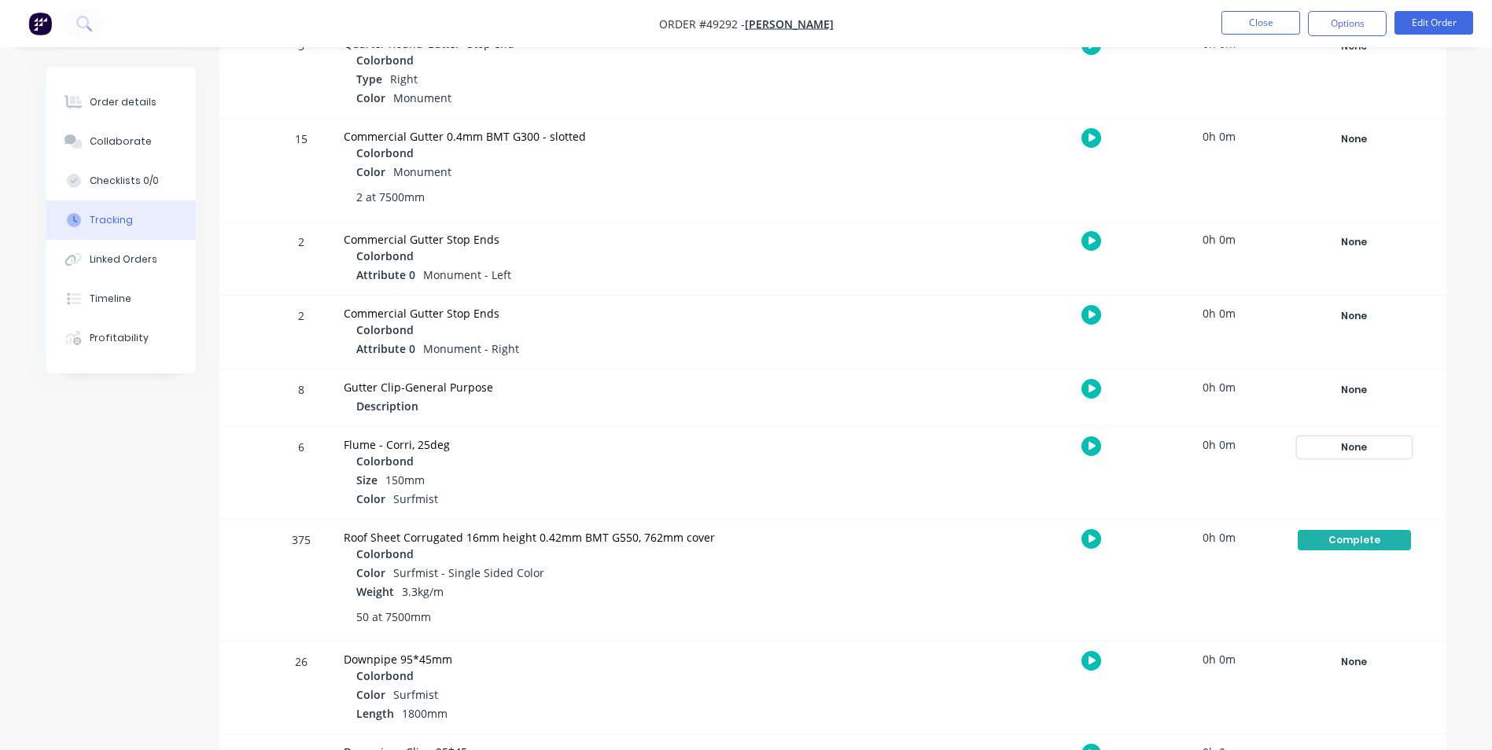
click at [1371, 442] on div "None" at bounding box center [1354, 447] width 113 height 20
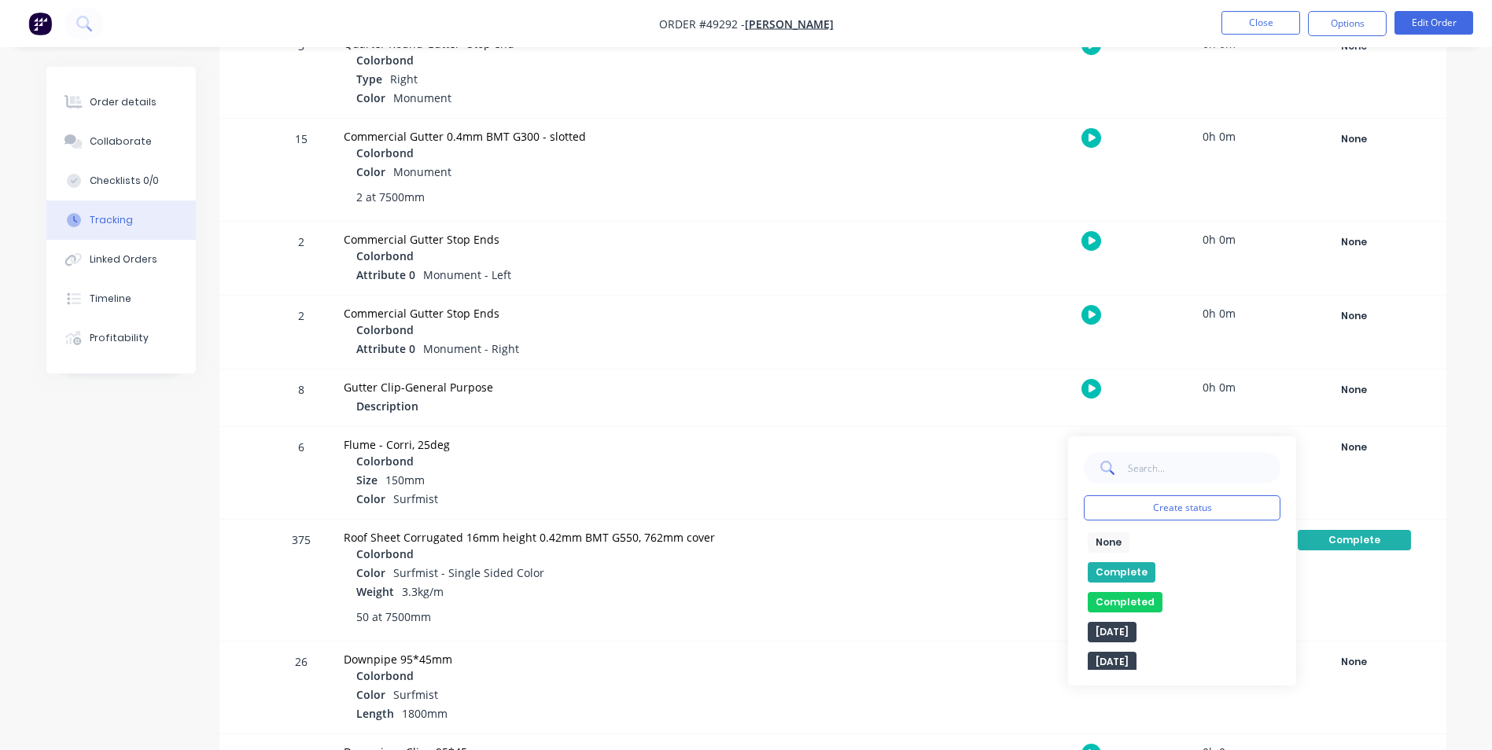
click at [1107, 568] on button "Complete" at bounding box center [1122, 572] width 68 height 20
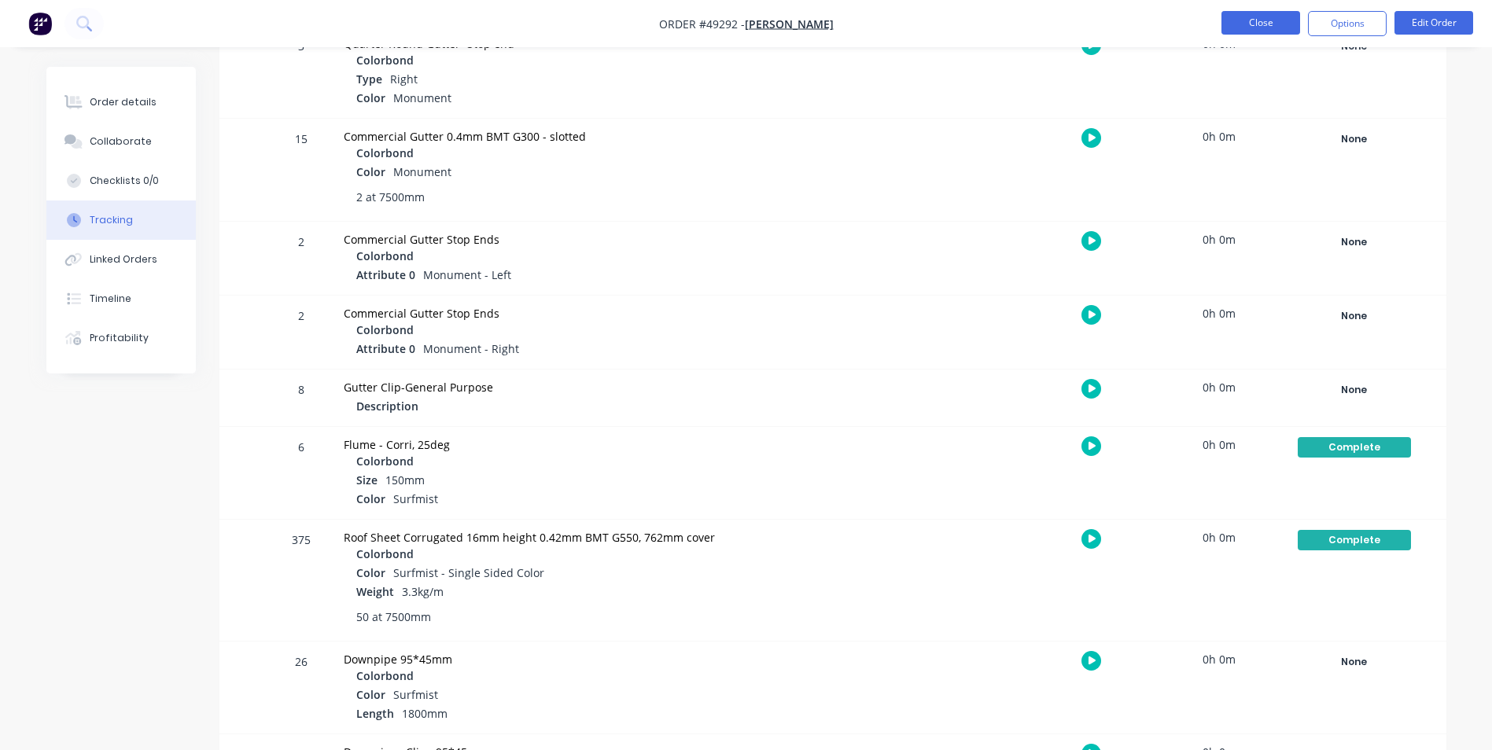
click at [1242, 24] on button "Close" at bounding box center [1261, 23] width 79 height 24
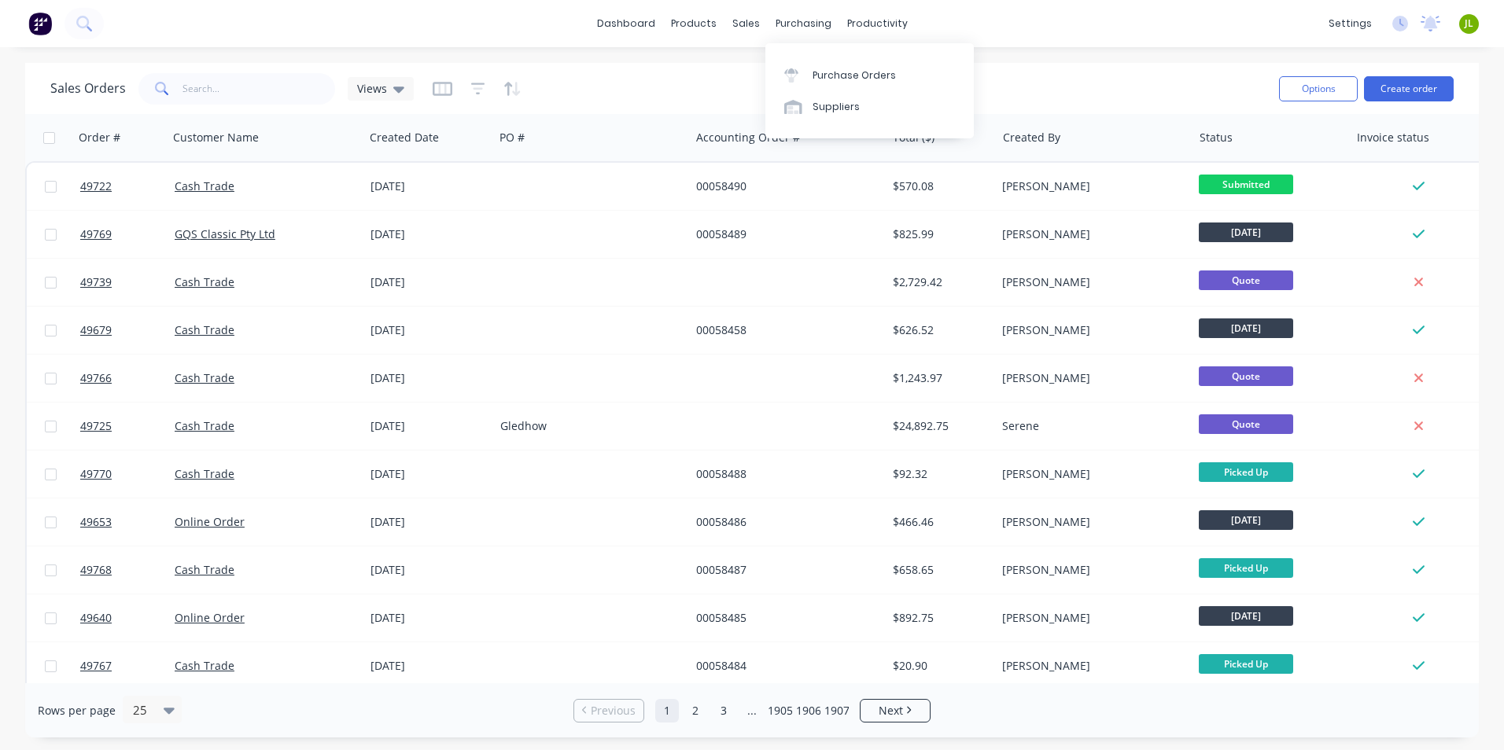
click at [802, 57] on div "Purchase Orders Suppliers" at bounding box center [869, 90] width 208 height 95
click at [802, 72] on div at bounding box center [796, 75] width 24 height 14
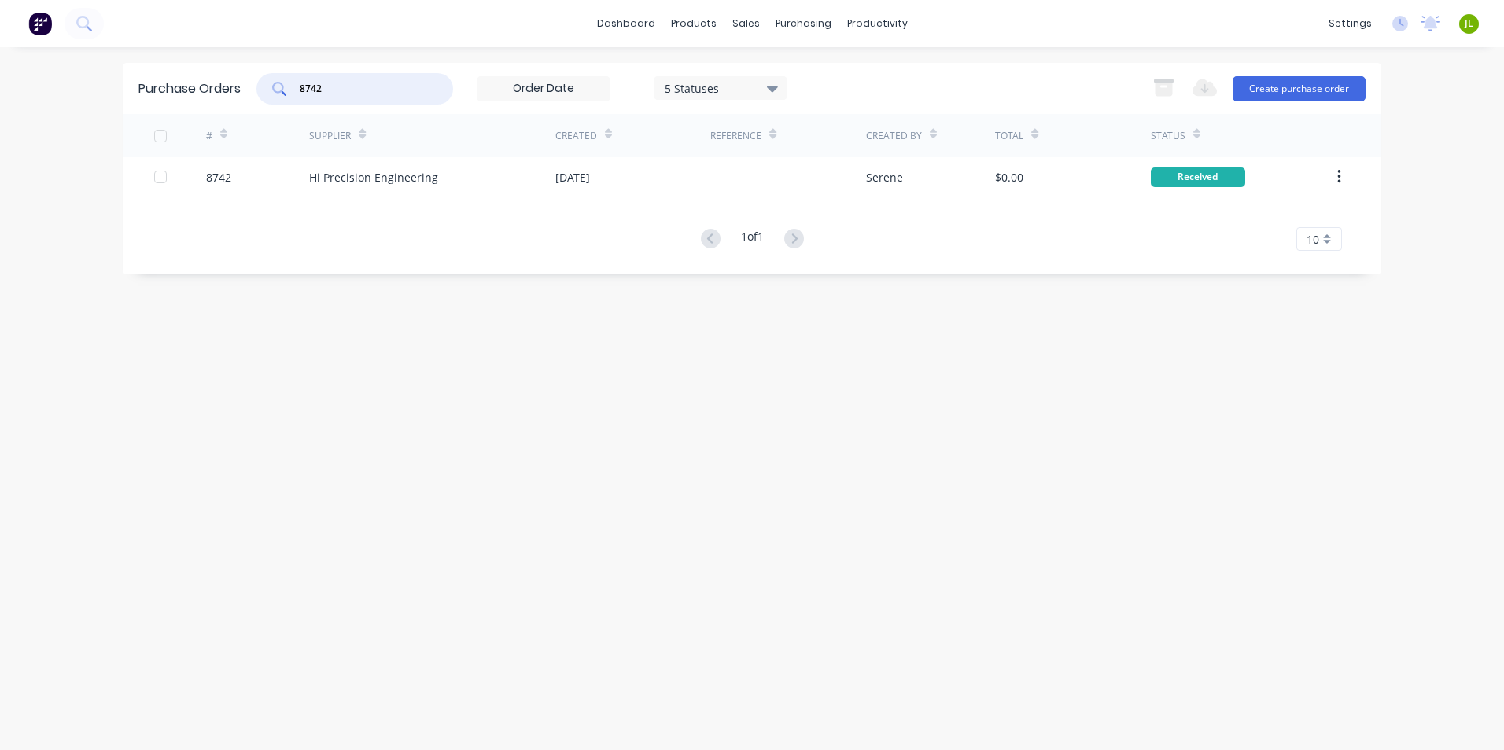
drag, startPoint x: 314, startPoint y: 86, endPoint x: 340, endPoint y: 71, distance: 30.0
click at [340, 71] on div "Purchase Orders 8742 5 Statuses 5 Statuses Export to Excel (XLSX) Create purcha…" at bounding box center [752, 88] width 1259 height 51
type input "8735"
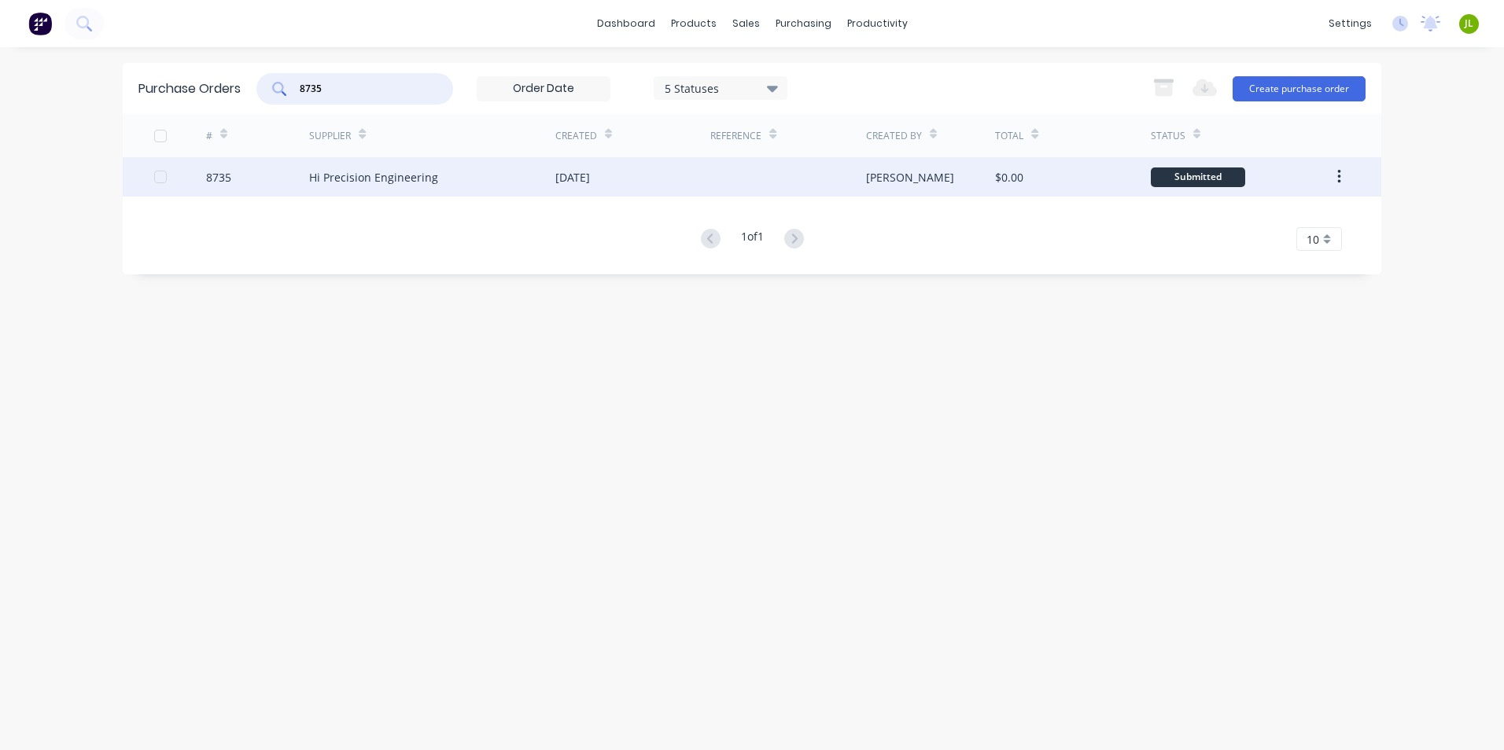
click at [357, 170] on div "Hi Precision Engineering" at bounding box center [373, 177] width 129 height 17
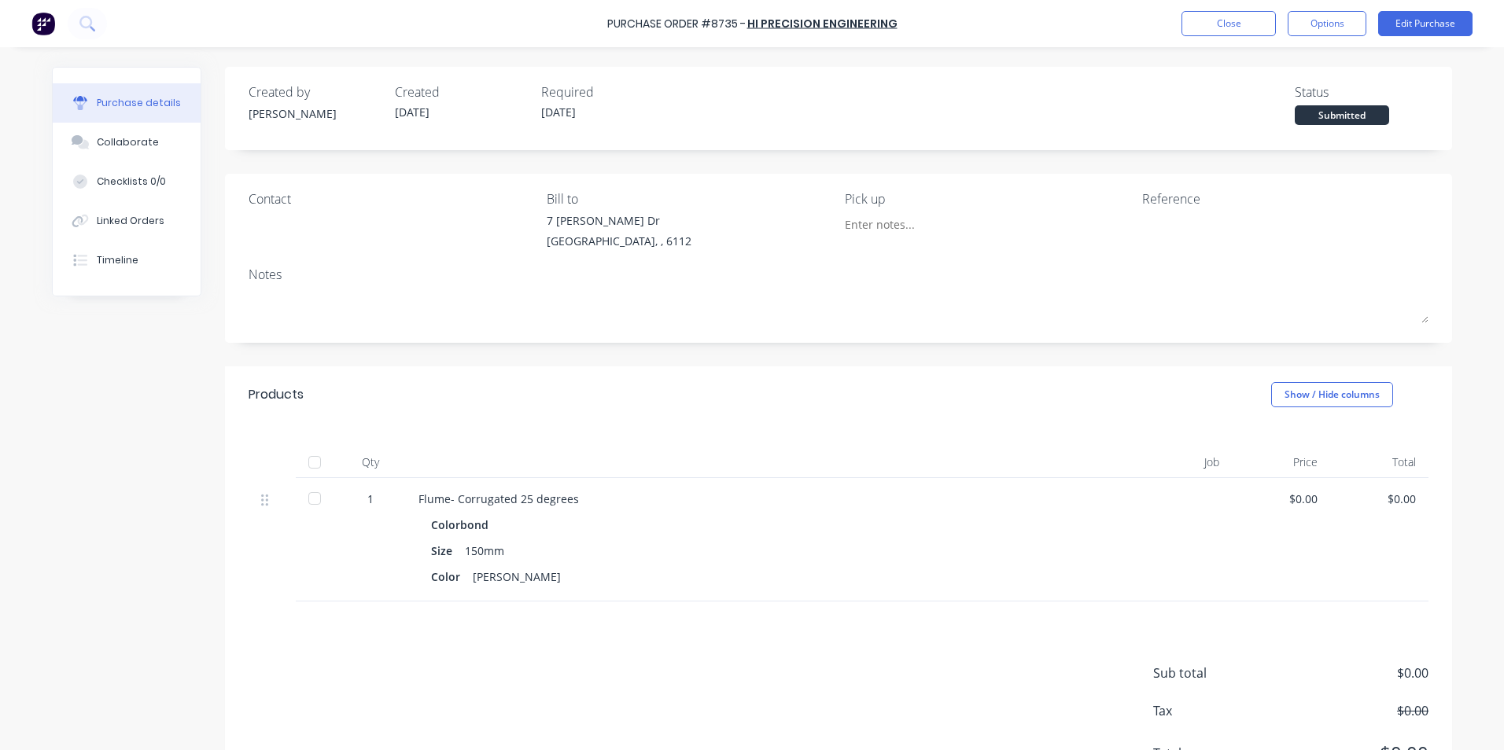
click at [299, 463] on div at bounding box center [314, 462] width 31 height 31
click at [130, 231] on button "Linked Orders" at bounding box center [127, 220] width 148 height 39
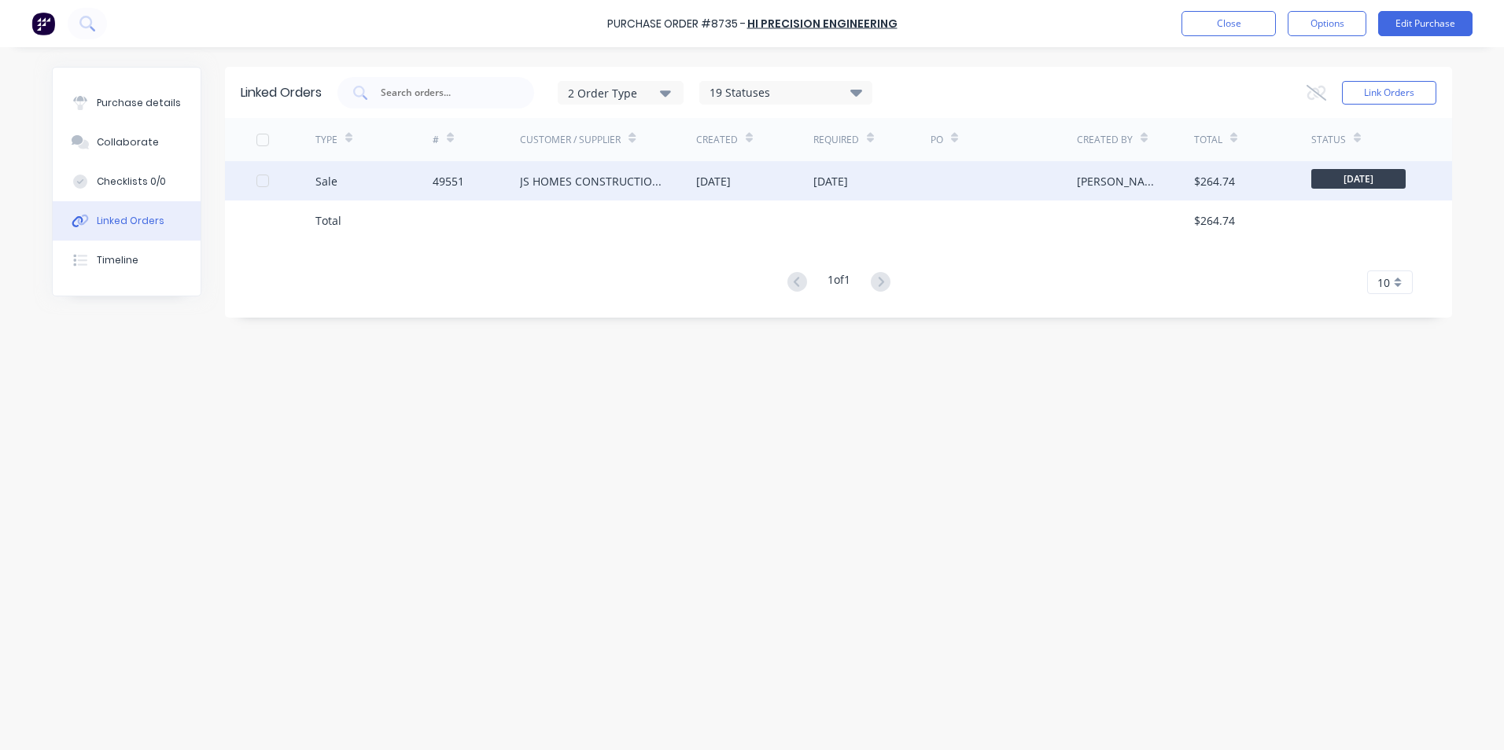
click at [374, 187] on div "Sale" at bounding box center [373, 180] width 117 height 39
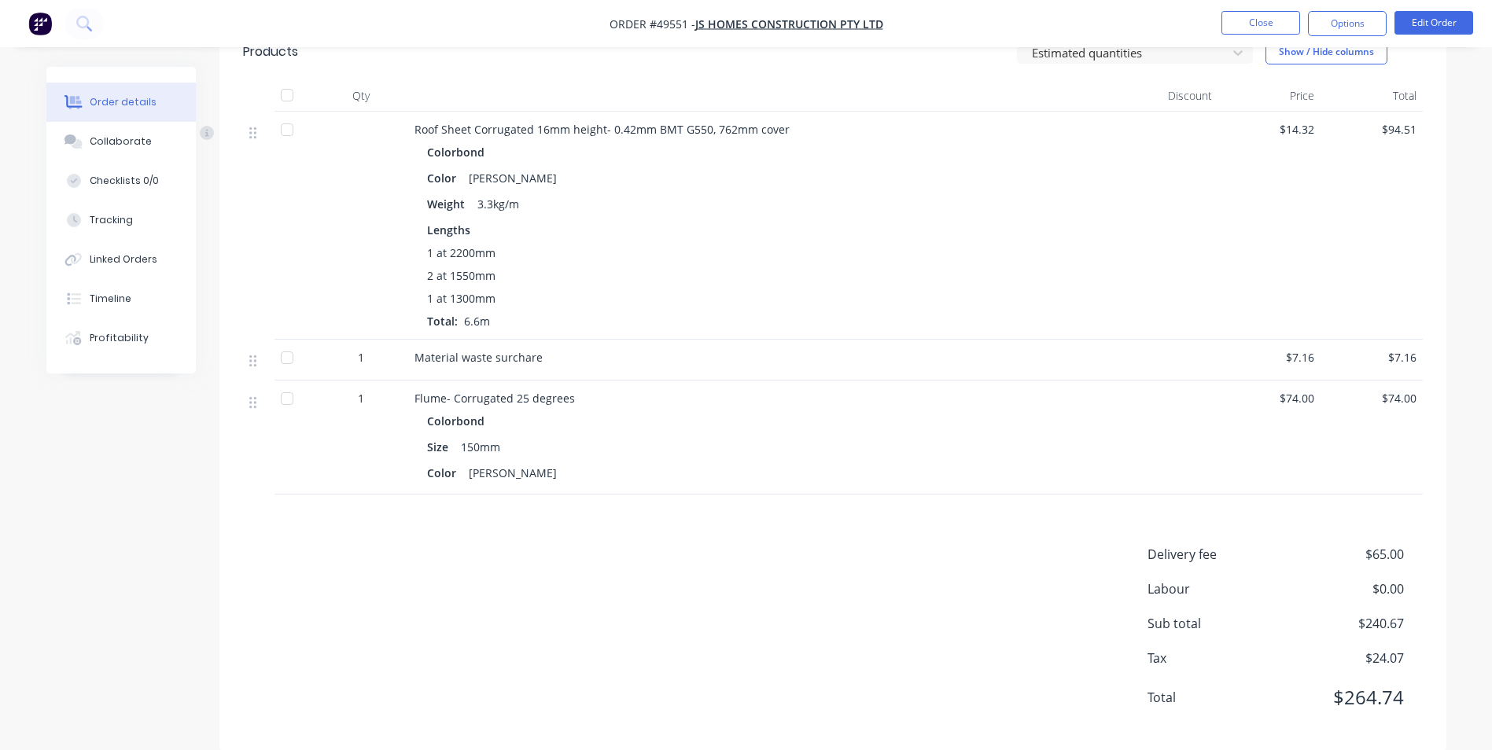
scroll to position [438, 0]
click at [107, 241] on button "Linked Orders" at bounding box center [120, 259] width 149 height 39
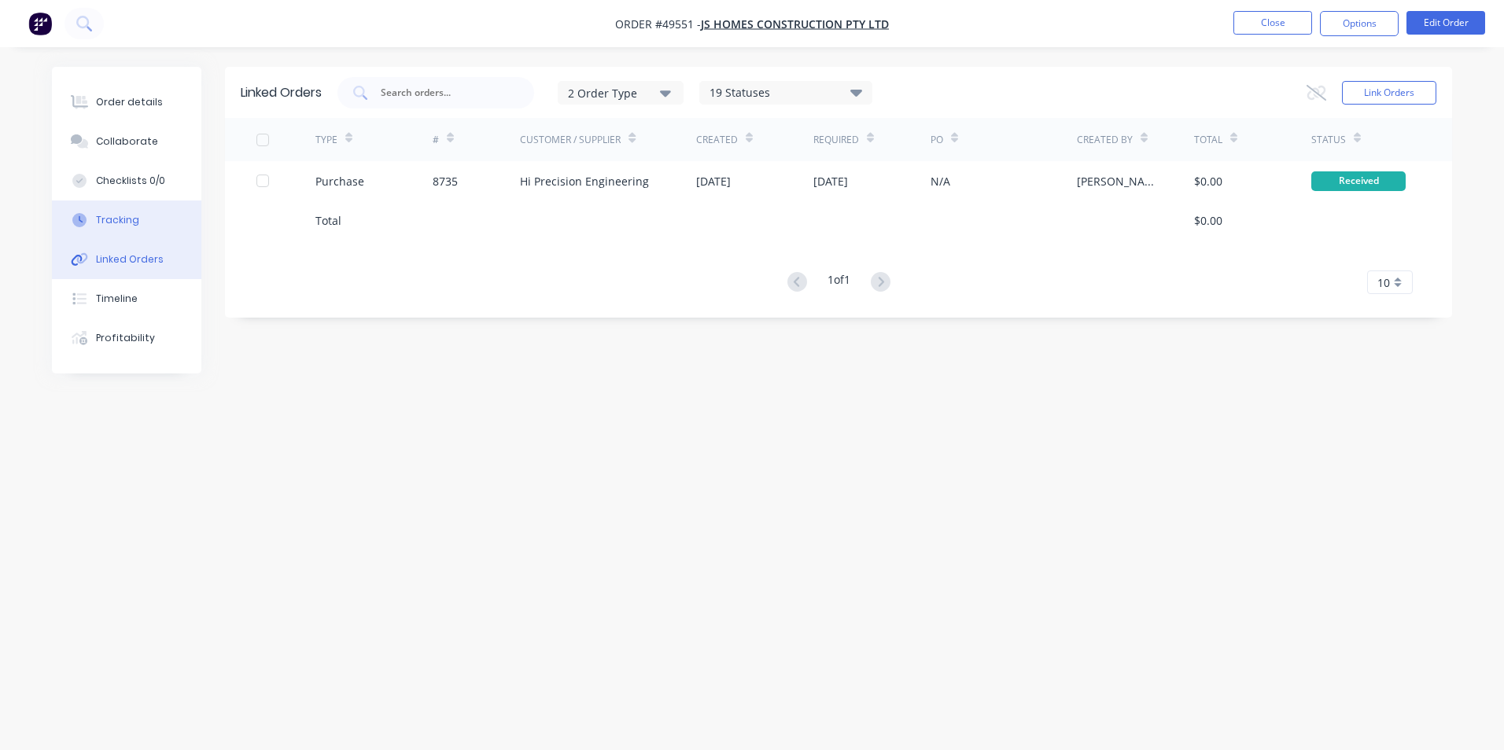
click at [107, 224] on div "Tracking" at bounding box center [117, 220] width 43 height 14
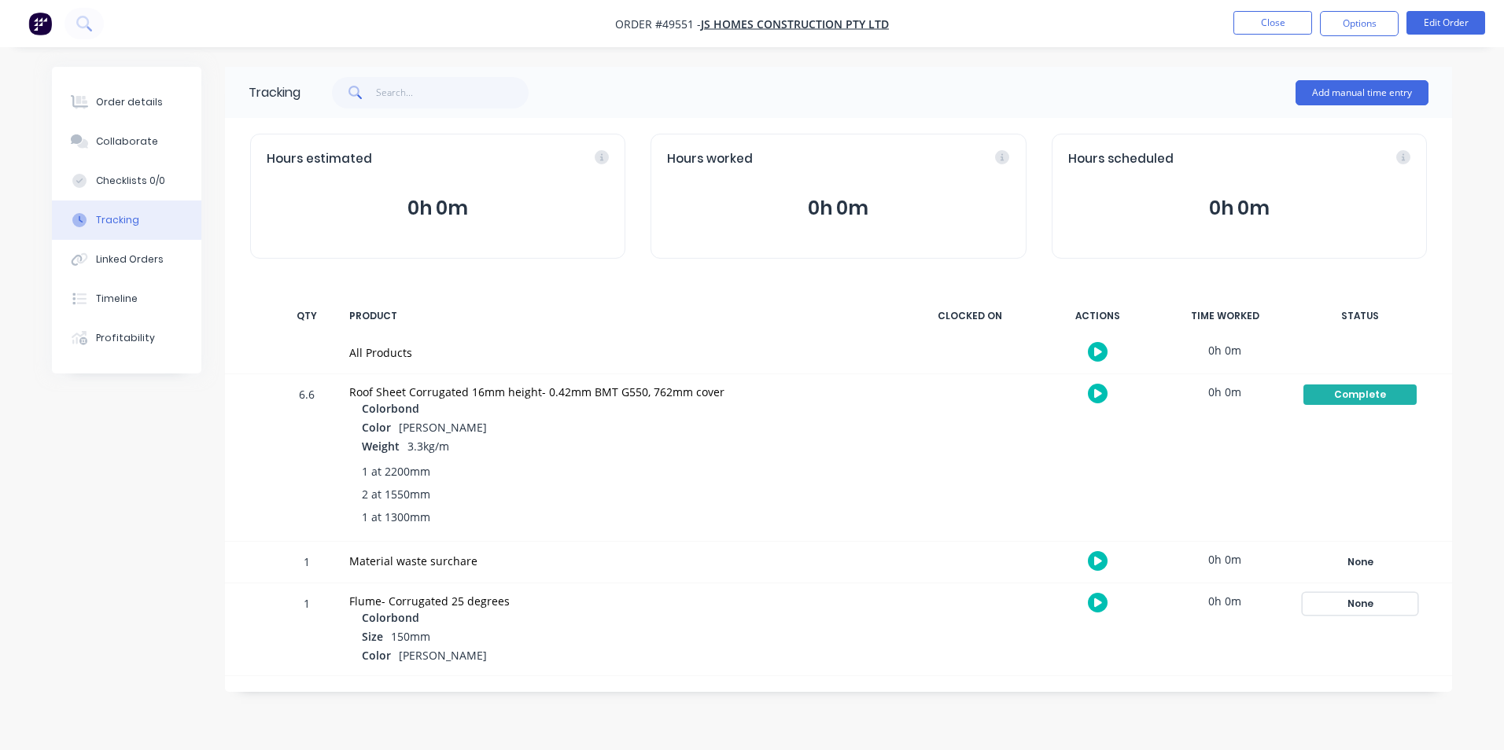
click at [1378, 610] on div "None" at bounding box center [1359, 604] width 113 height 20
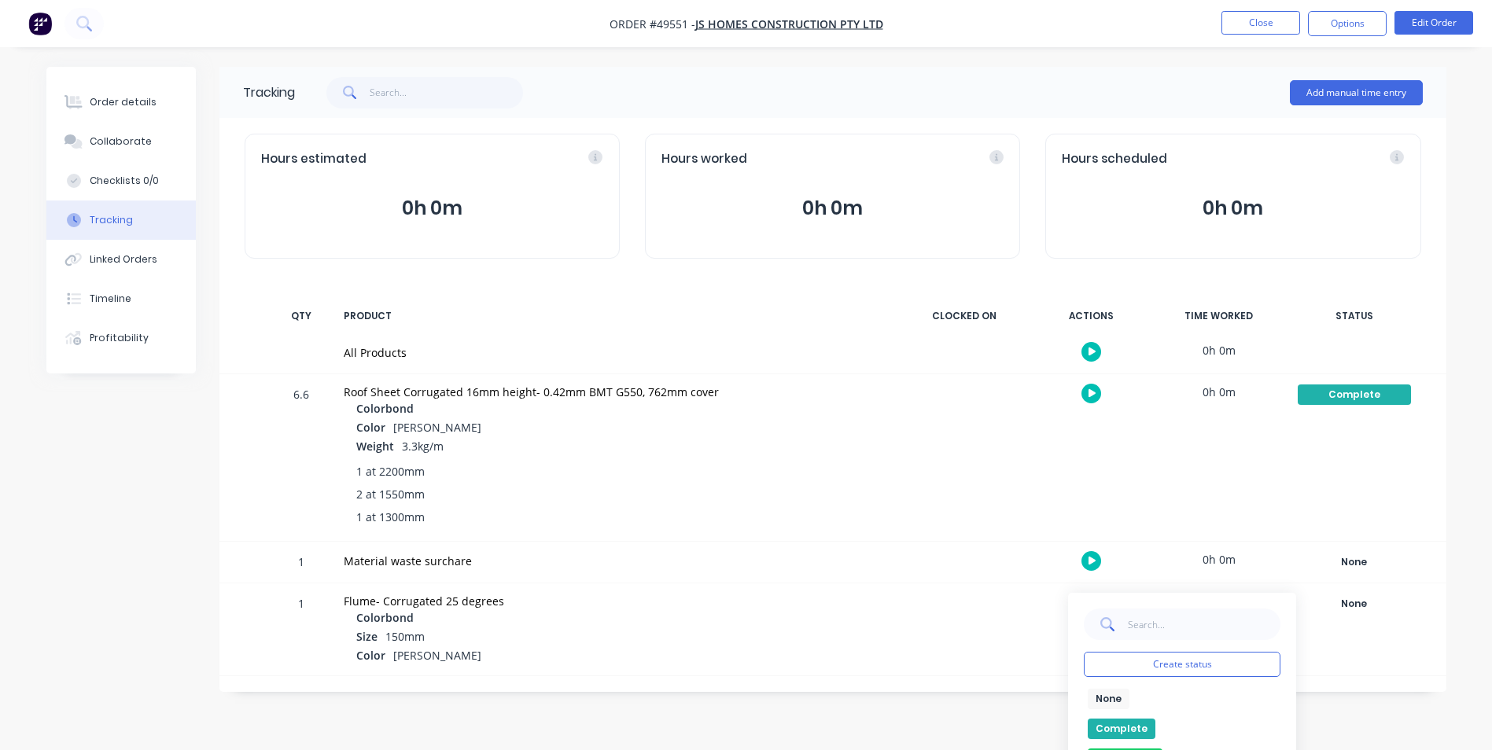
click at [1107, 722] on button "Complete" at bounding box center [1122, 729] width 68 height 20
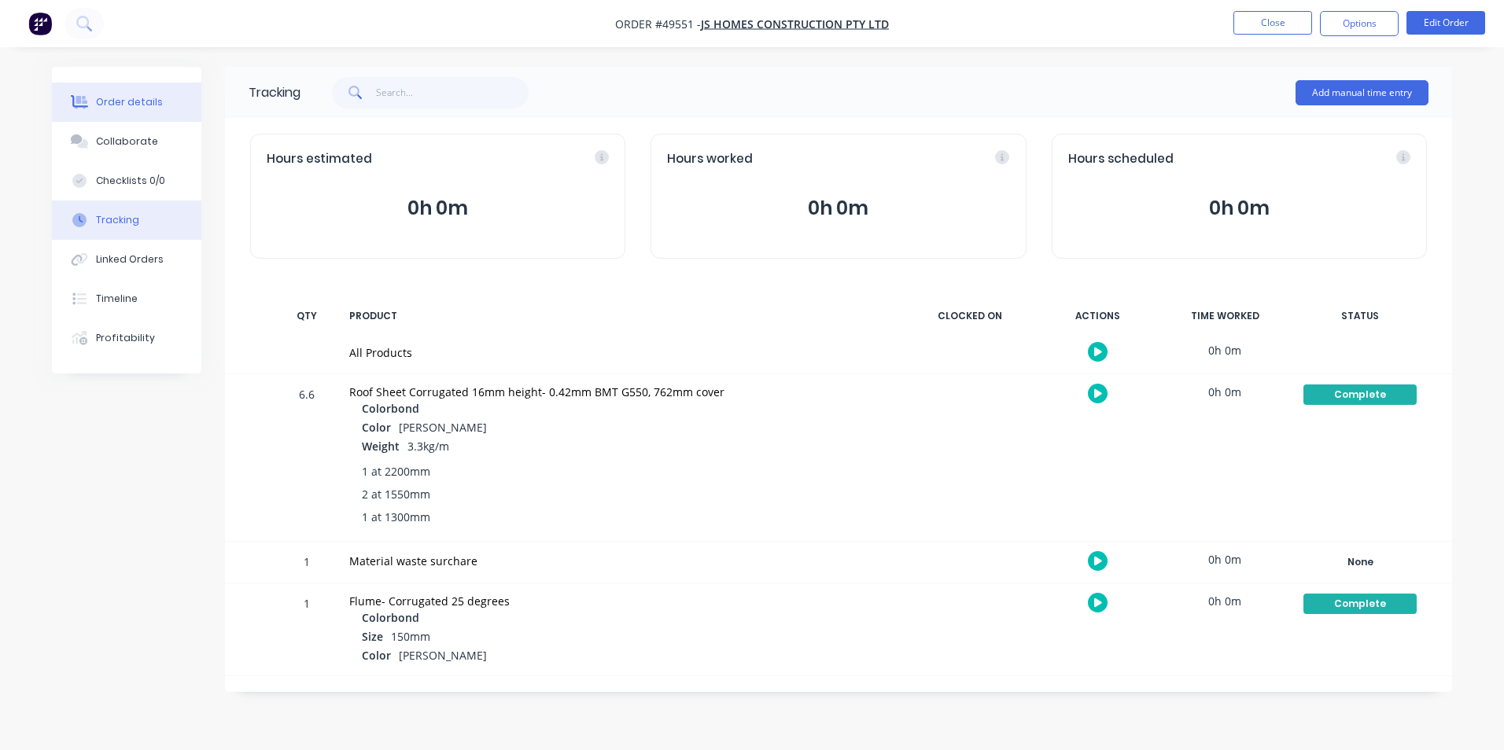
click at [99, 87] on button "Order details" at bounding box center [126, 102] width 149 height 39
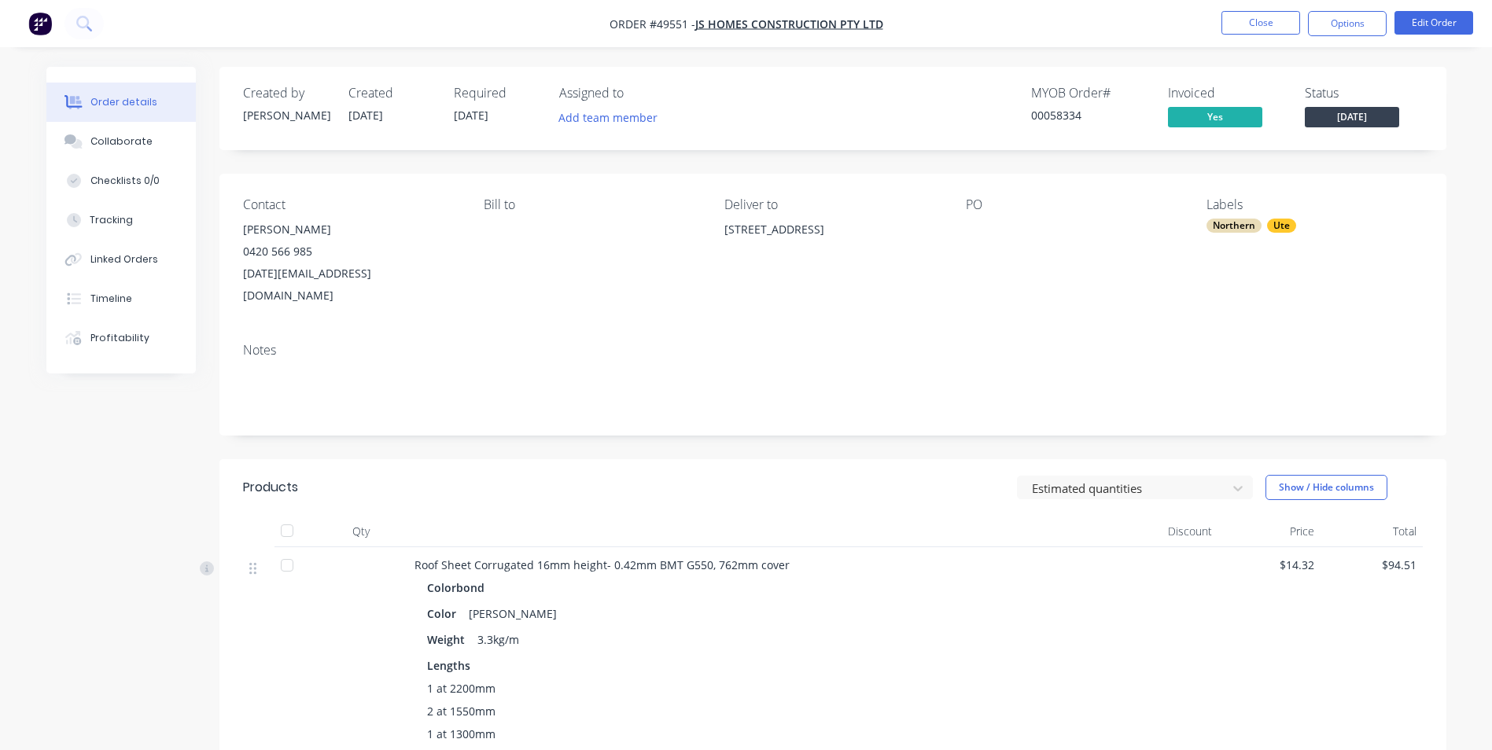
click at [1371, 120] on span "[DATE]" at bounding box center [1352, 117] width 94 height 20
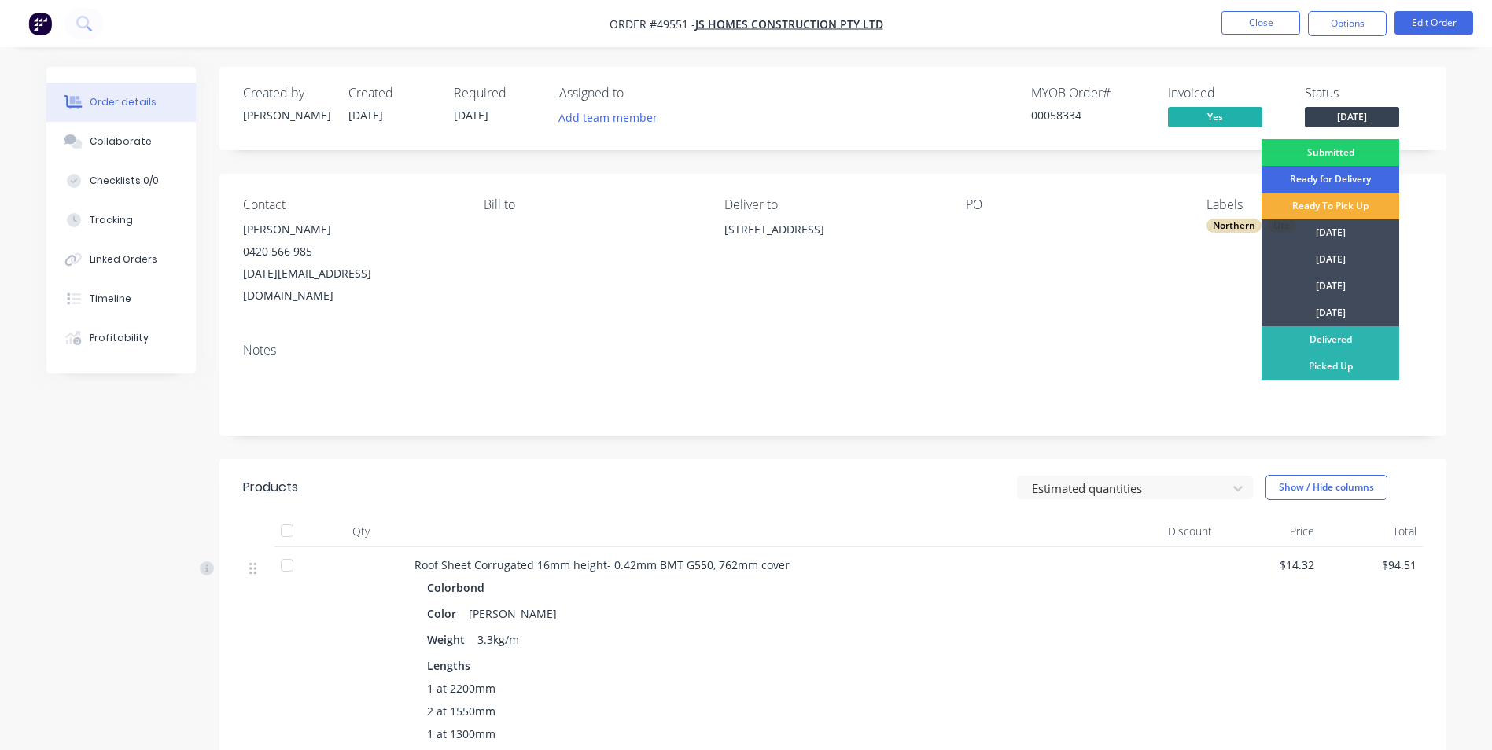
click at [1336, 182] on div "Ready for Delivery" at bounding box center [1331, 179] width 138 height 27
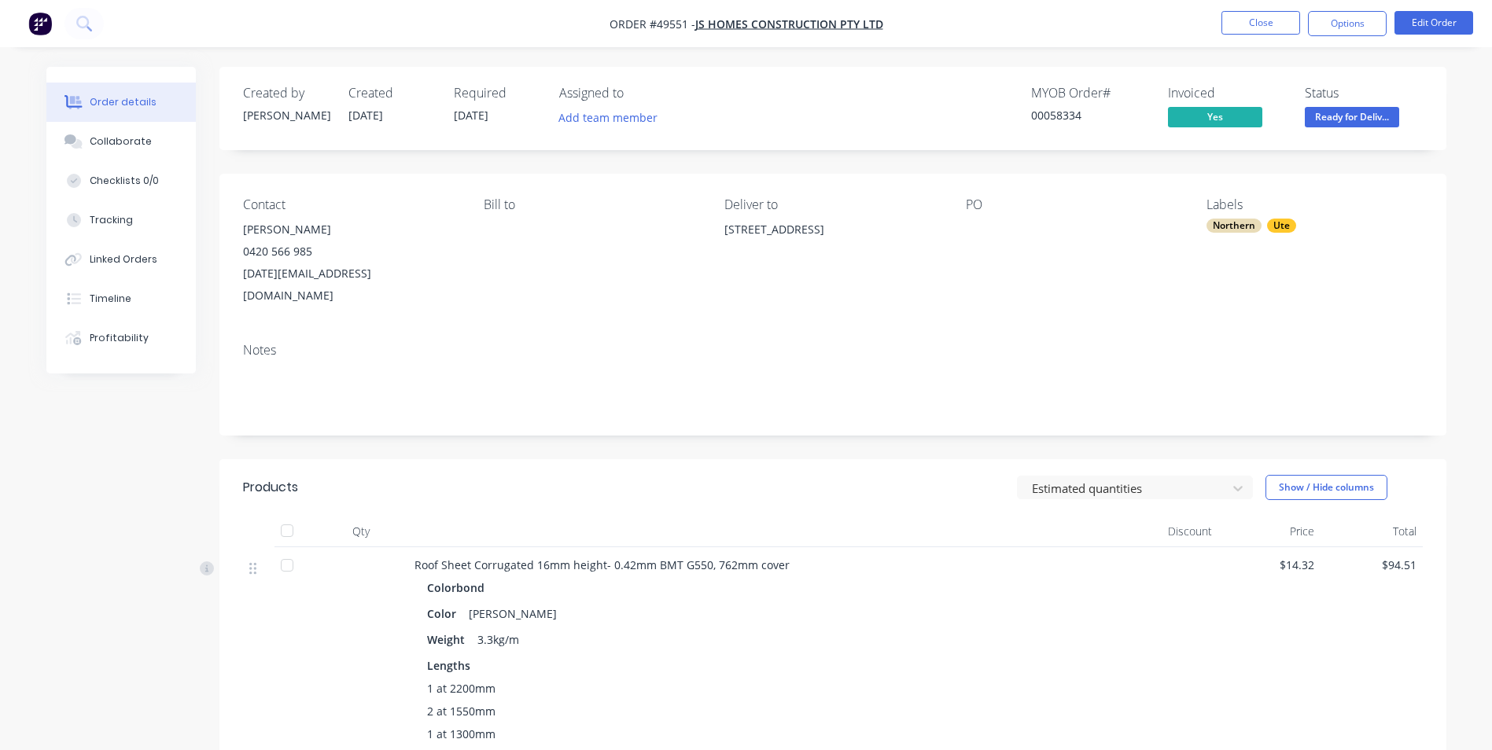
click at [827, 169] on div "Created by Cathy Created 23/09/25 Required 30/09/25 Assigned to Add team member…" at bounding box center [832, 627] width 1227 height 1120
click at [1295, 22] on button "Close" at bounding box center [1261, 23] width 79 height 24
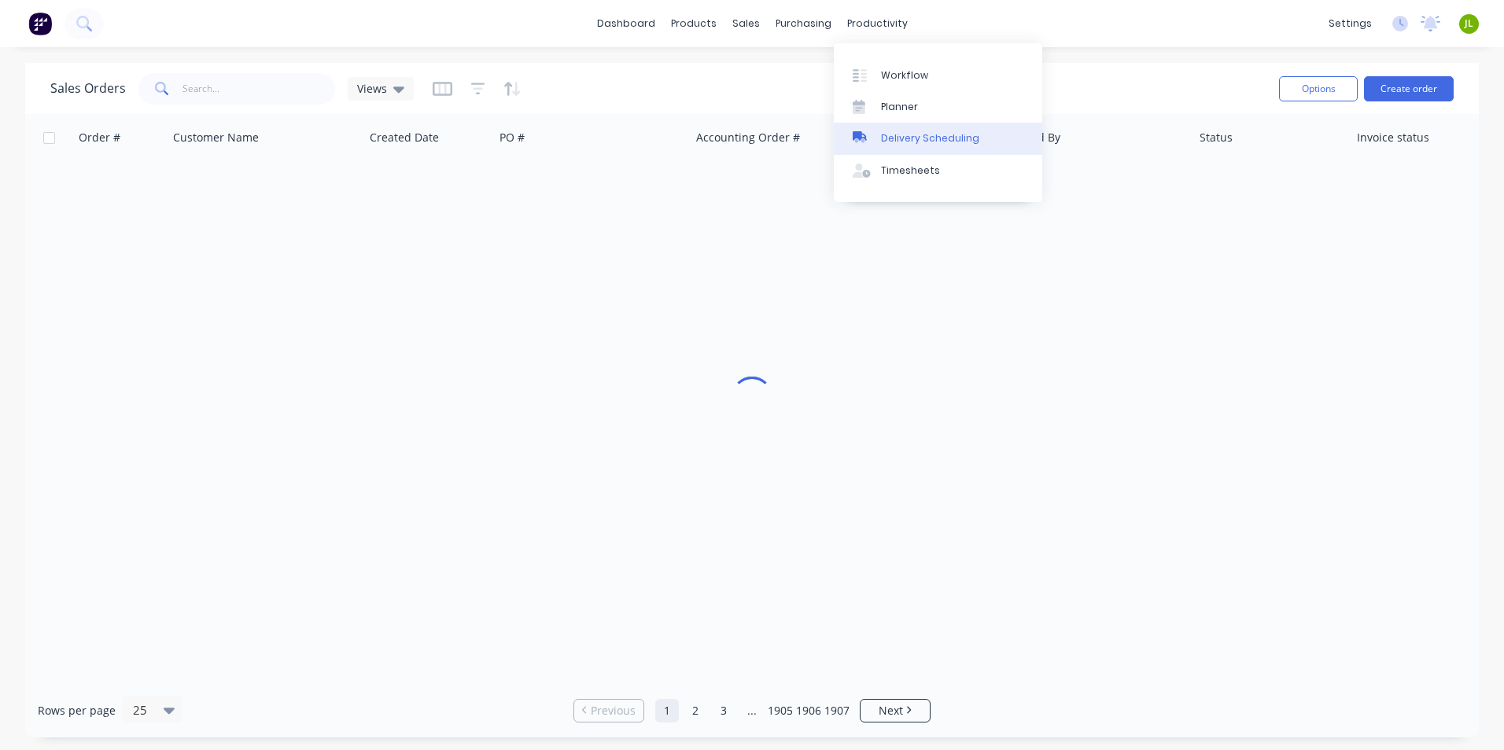
drag, startPoint x: 910, startPoint y: 138, endPoint x: 921, endPoint y: 131, distance: 13.1
click at [910, 138] on div "Delivery Scheduling" at bounding box center [930, 138] width 98 height 14
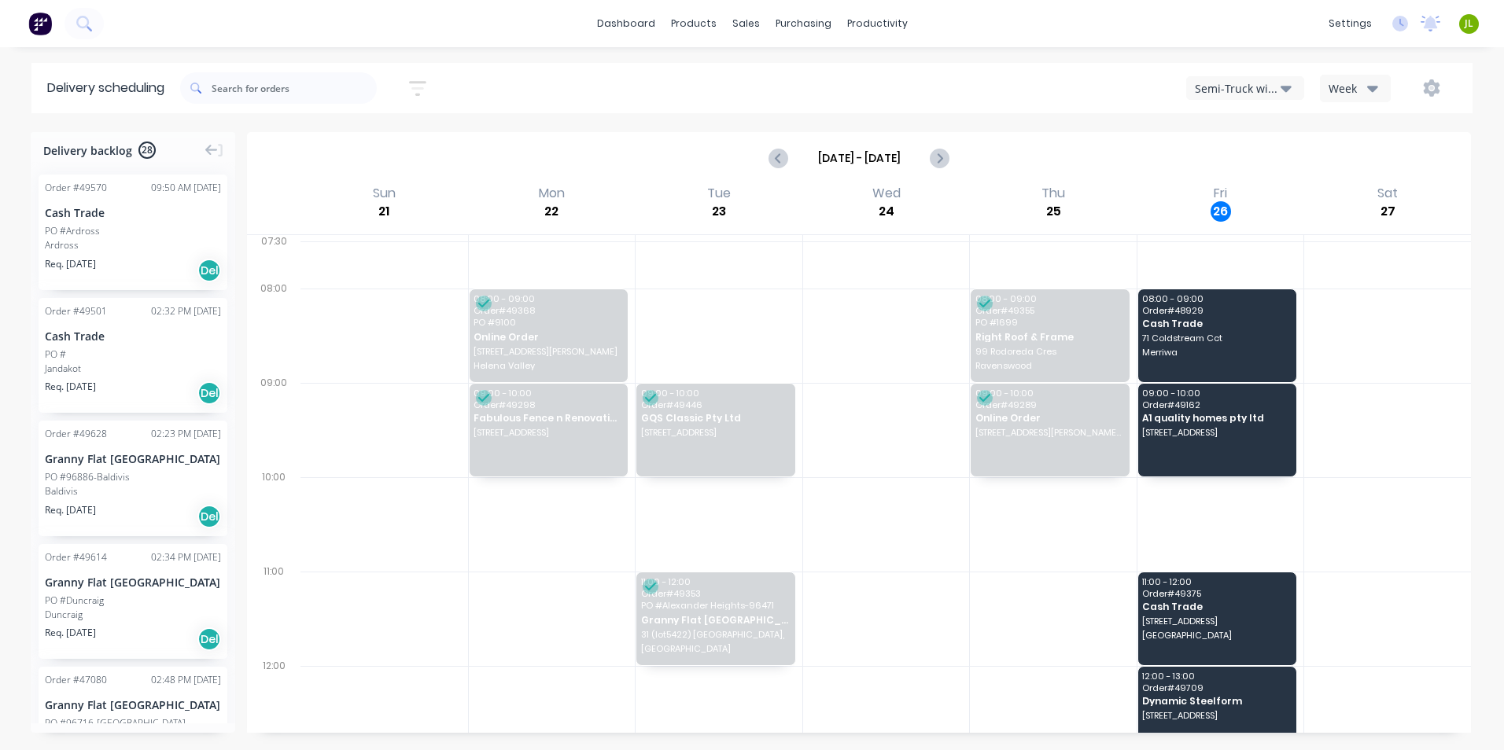
click at [1246, 75] on div "Semi-Truck with Hiab Week" at bounding box center [1134, 88] width 647 height 28
click at [1246, 87] on div "Semi-Truck with Hiab" at bounding box center [1238, 88] width 86 height 17
click at [1236, 190] on div "Utes Delivery" at bounding box center [1265, 190] width 156 height 31
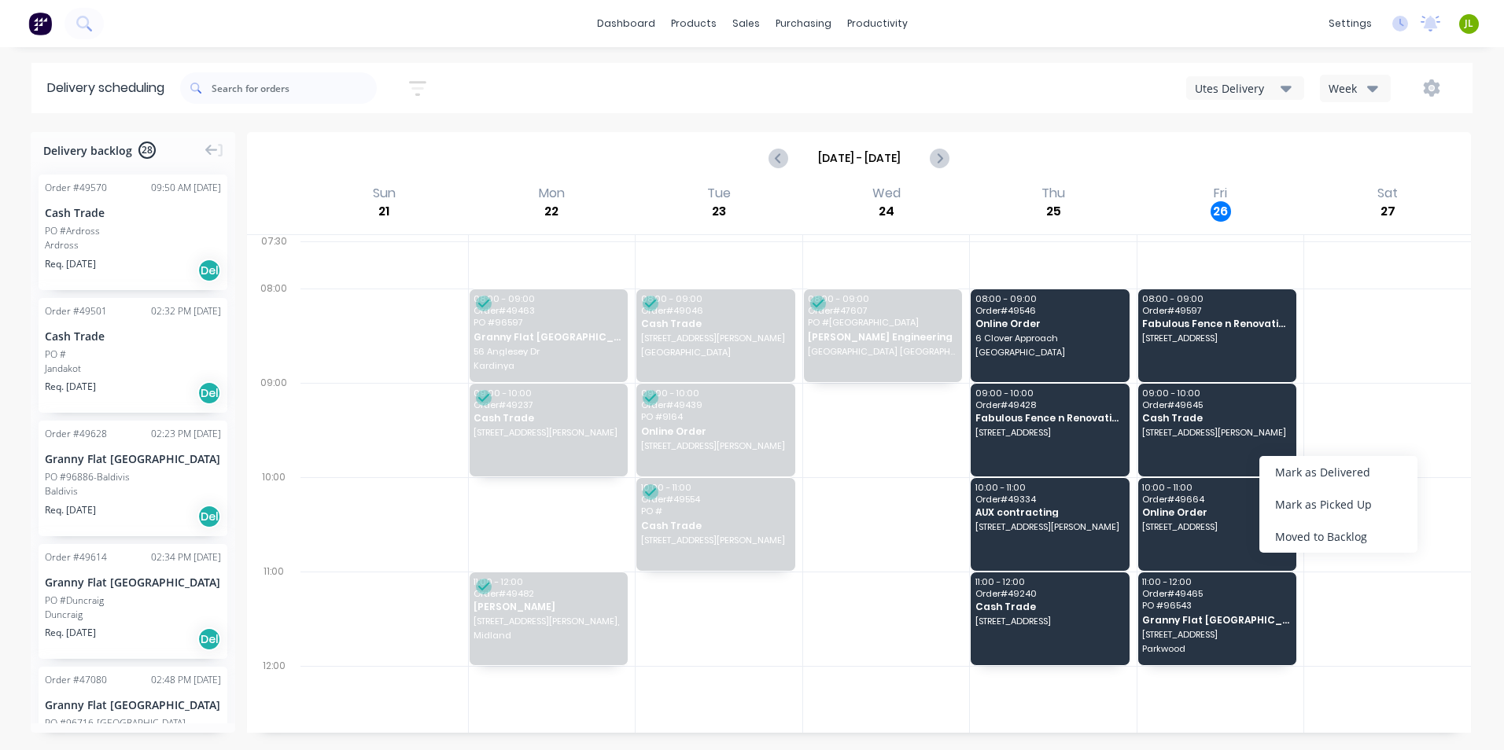
click at [1267, 474] on div "Mark as Delivered" at bounding box center [1338, 472] width 158 height 32
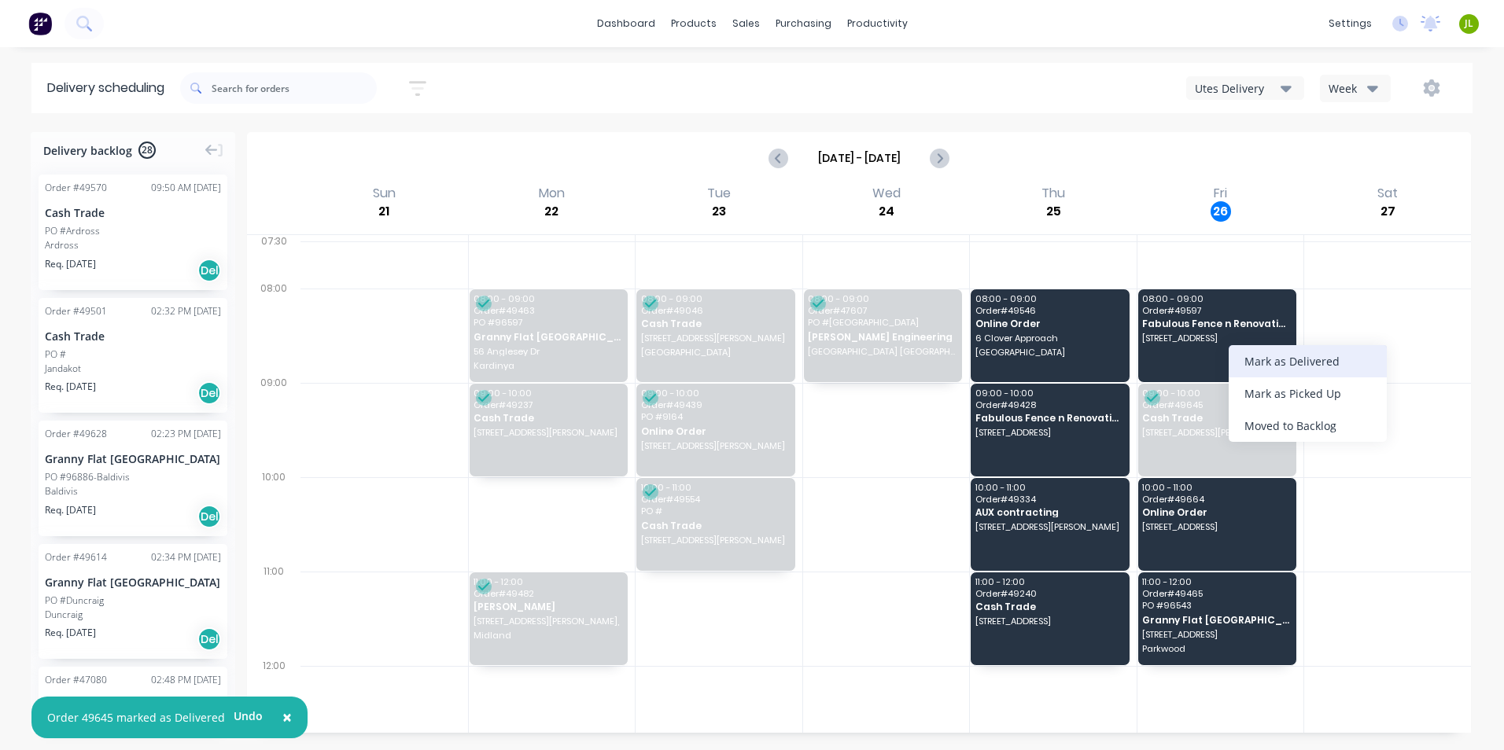
click at [1256, 360] on div "Mark as Delivered" at bounding box center [1308, 361] width 158 height 32
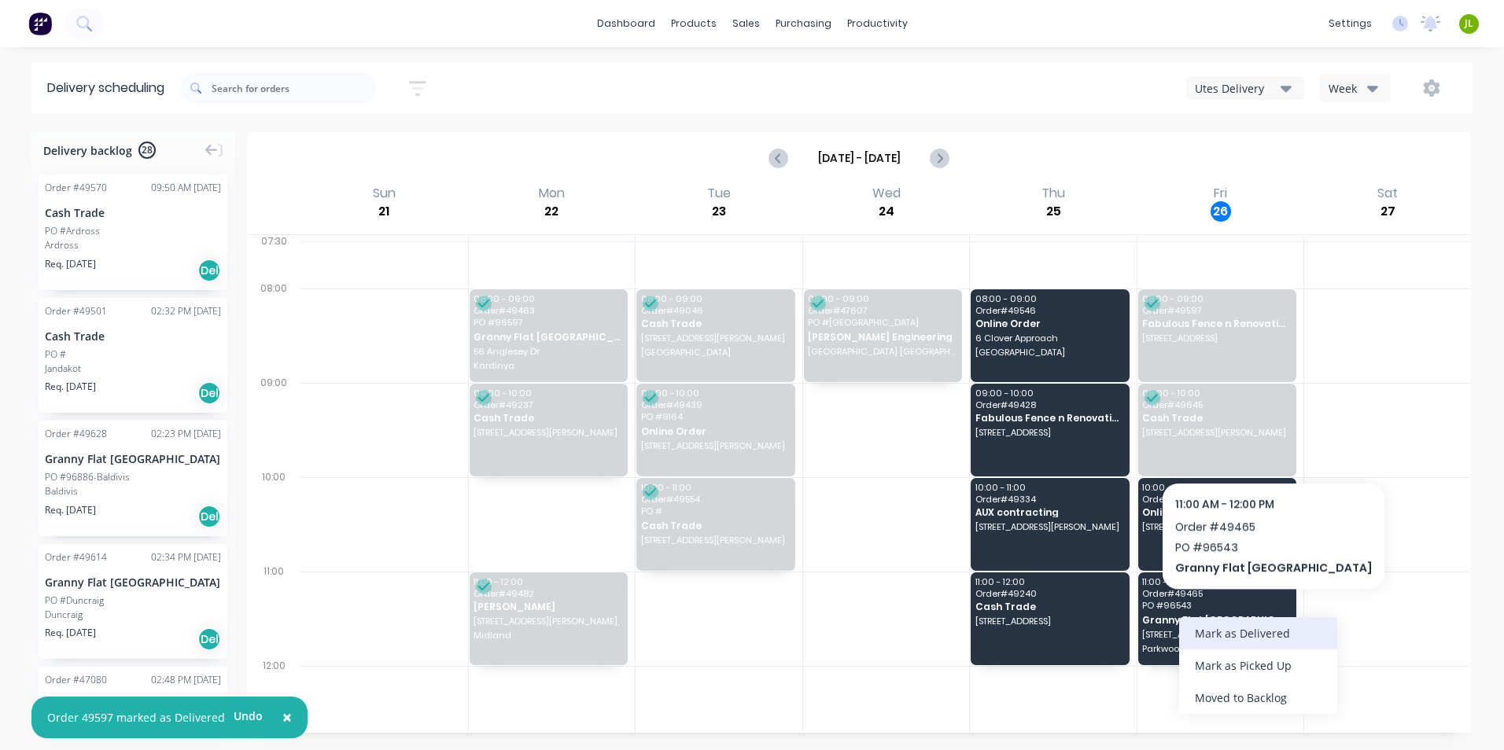
click at [1224, 635] on div "Mark as Delivered" at bounding box center [1258, 633] width 158 height 32
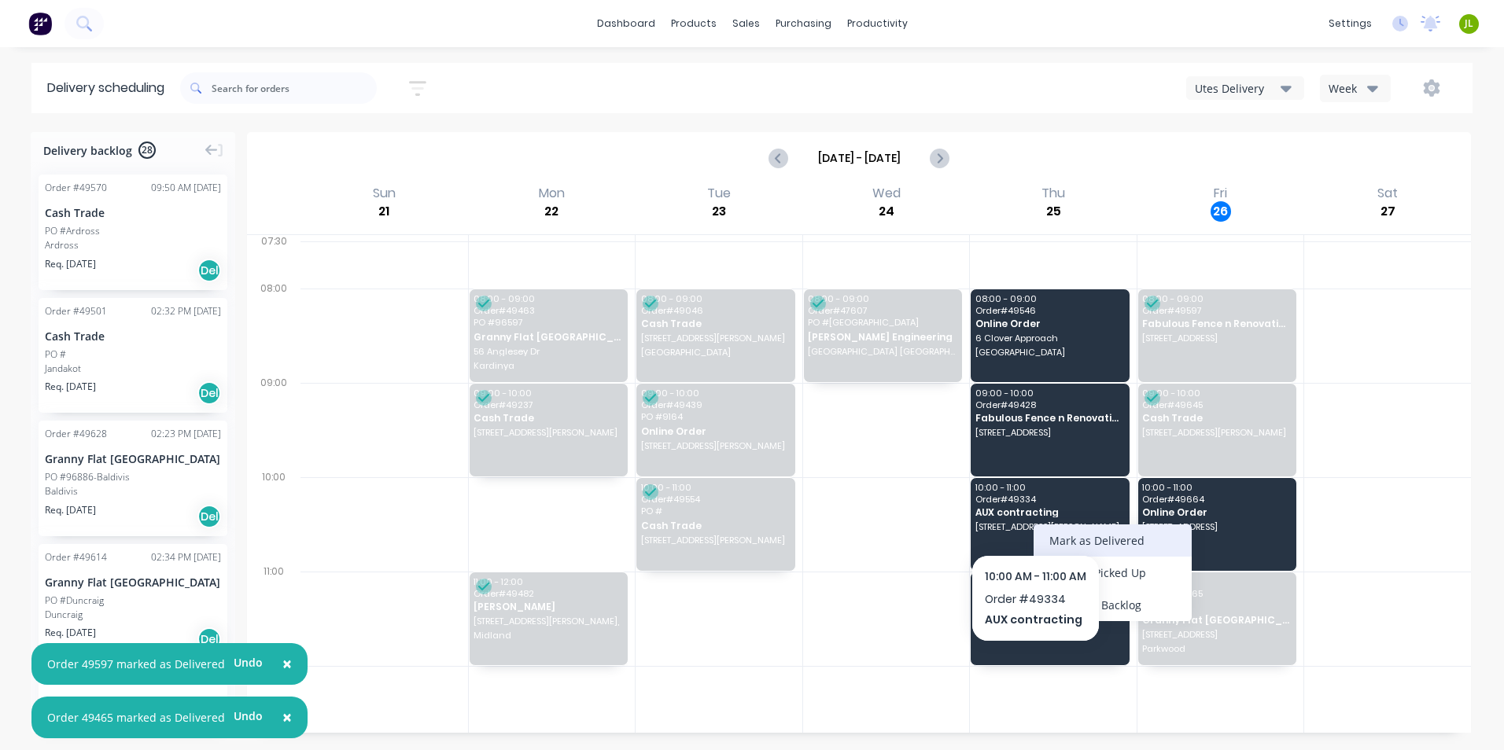
click at [1075, 540] on div "Mark as Delivered" at bounding box center [1113, 541] width 158 height 32
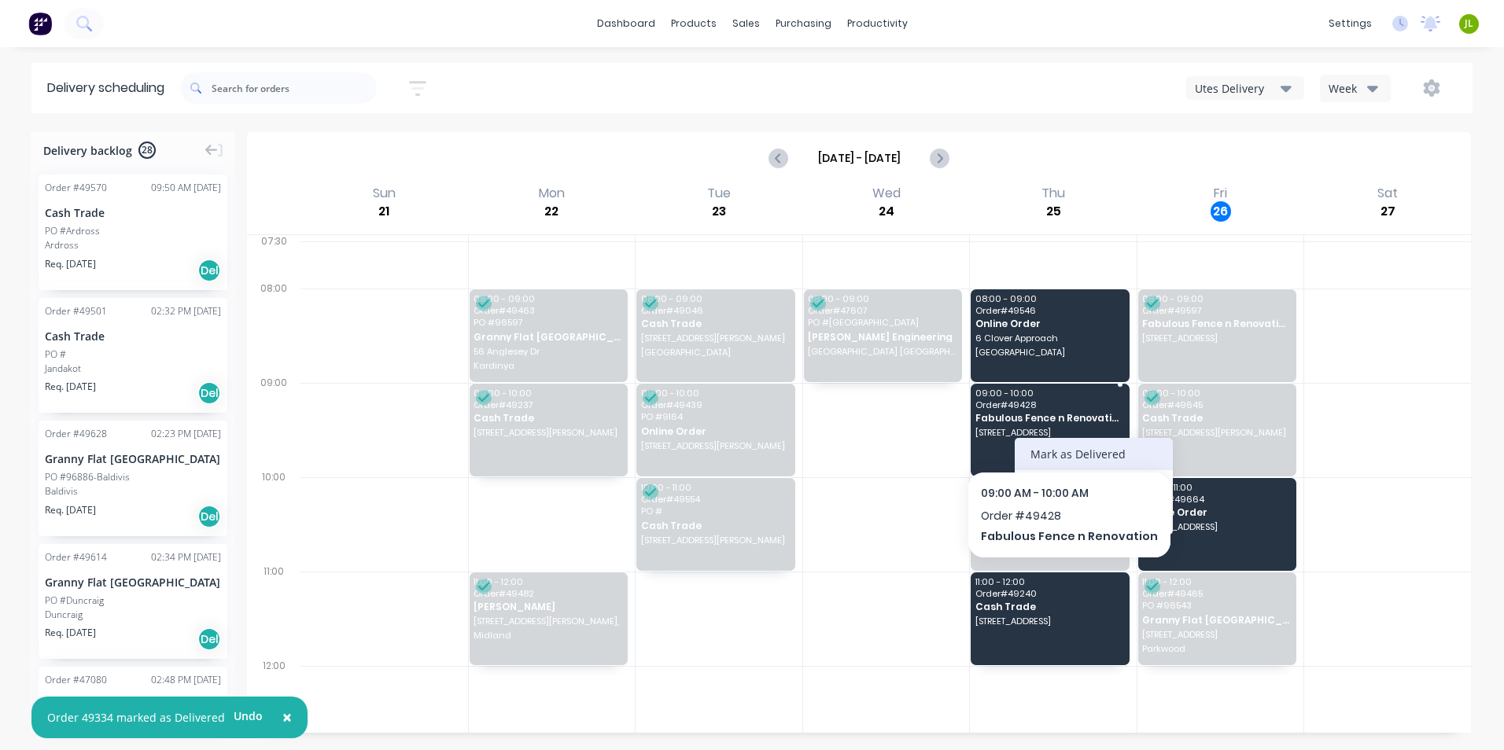
click at [1060, 450] on div "Mark as Delivered" at bounding box center [1094, 454] width 158 height 32
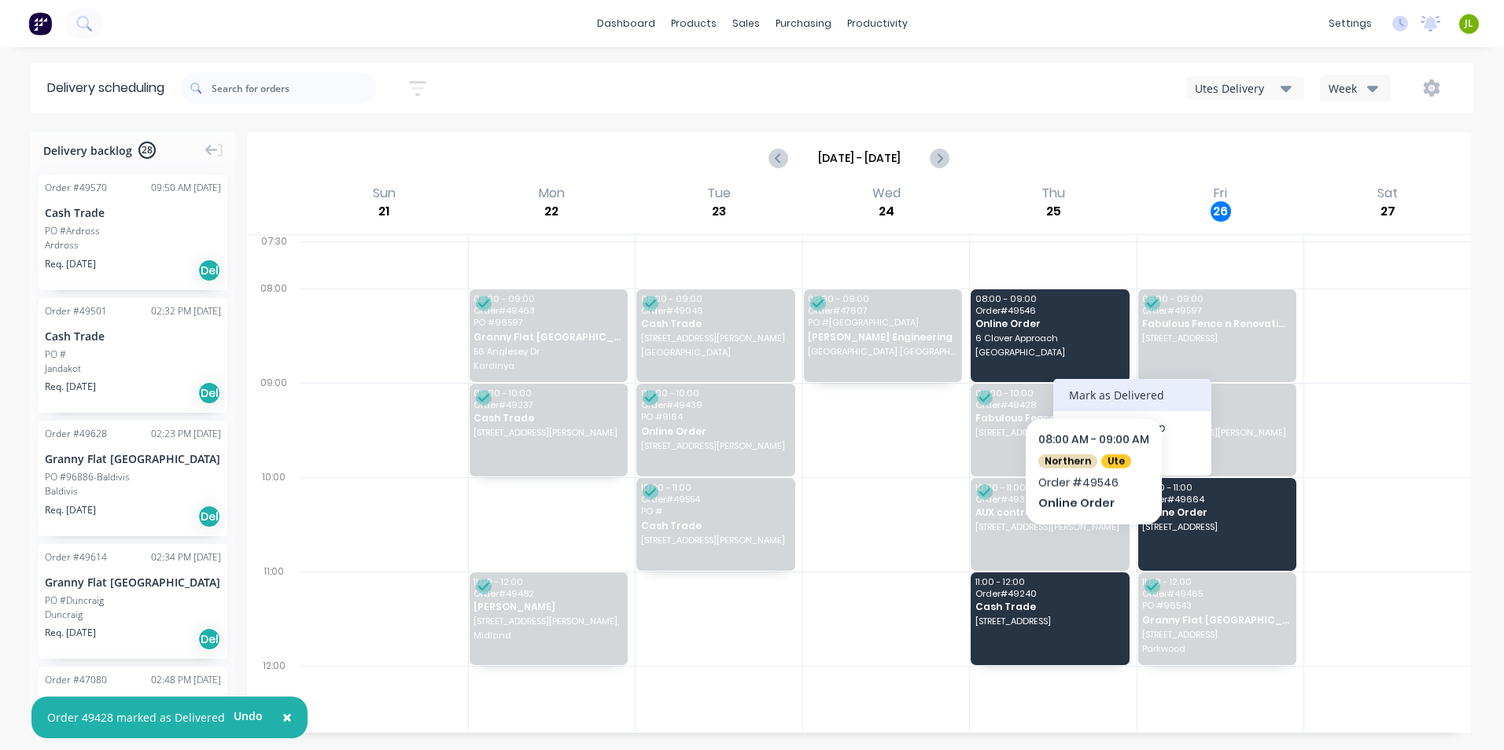
click at [1102, 389] on div "Mark as Delivered" at bounding box center [1132, 395] width 158 height 32
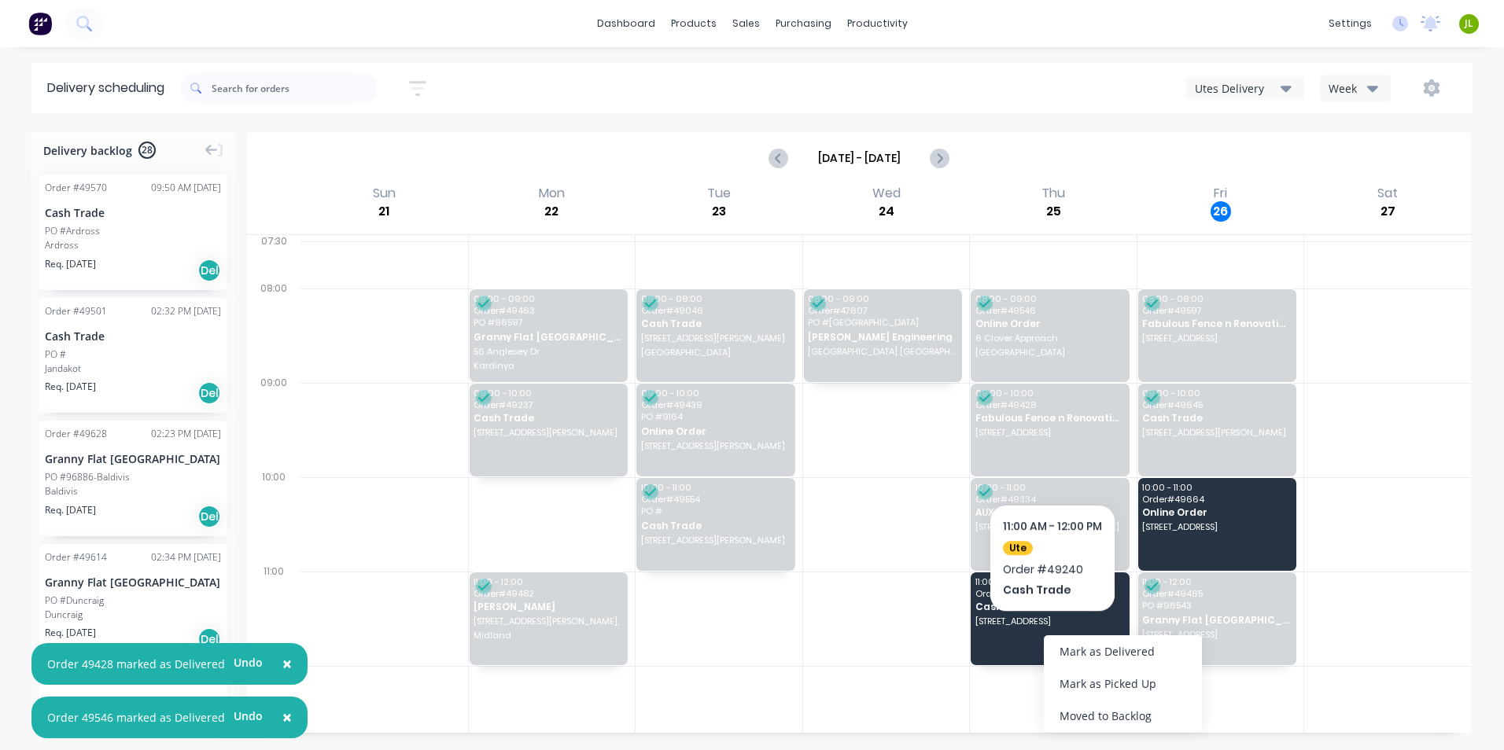
click at [1066, 643] on div "Mark as Delivered" at bounding box center [1123, 652] width 158 height 32
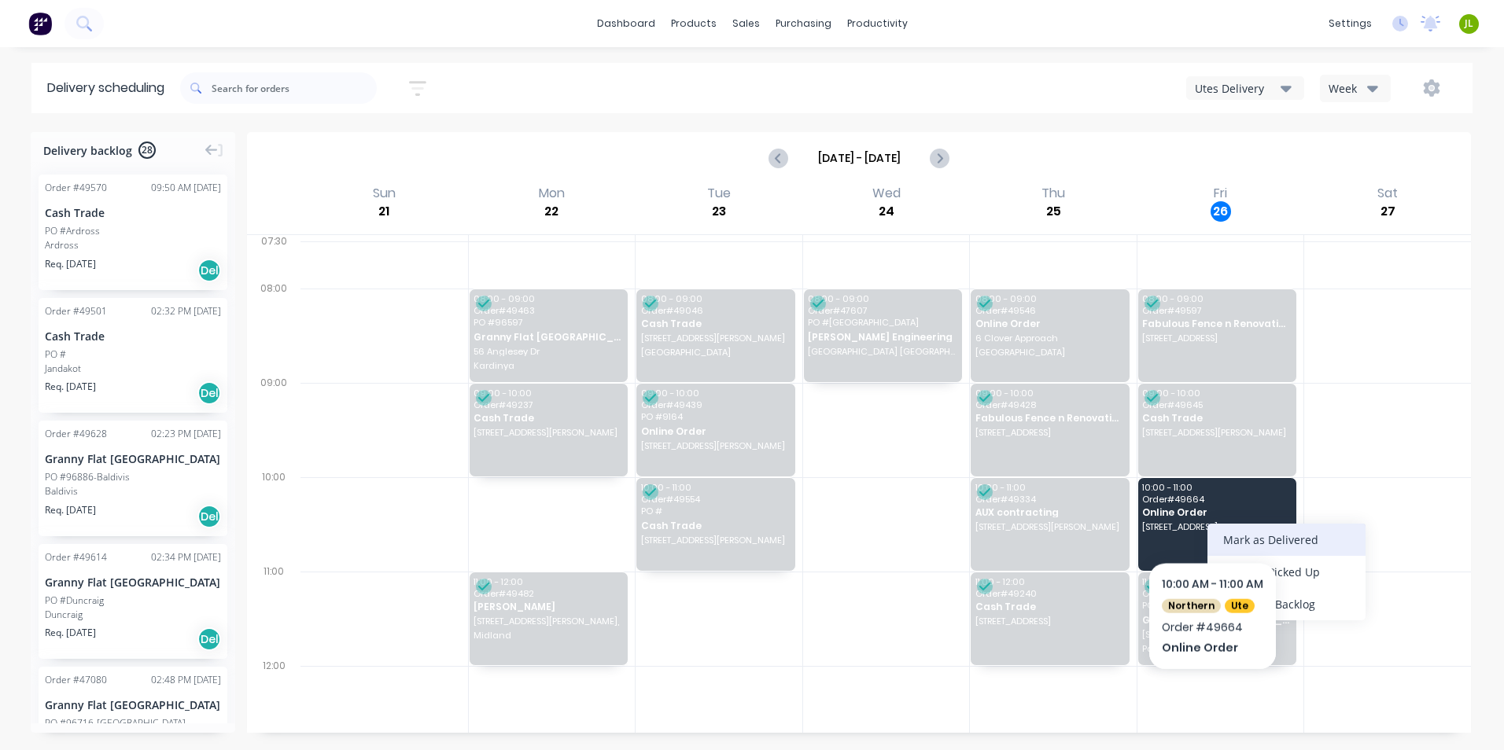
click at [1231, 540] on div "Mark as Delivered" at bounding box center [1286, 540] width 158 height 32
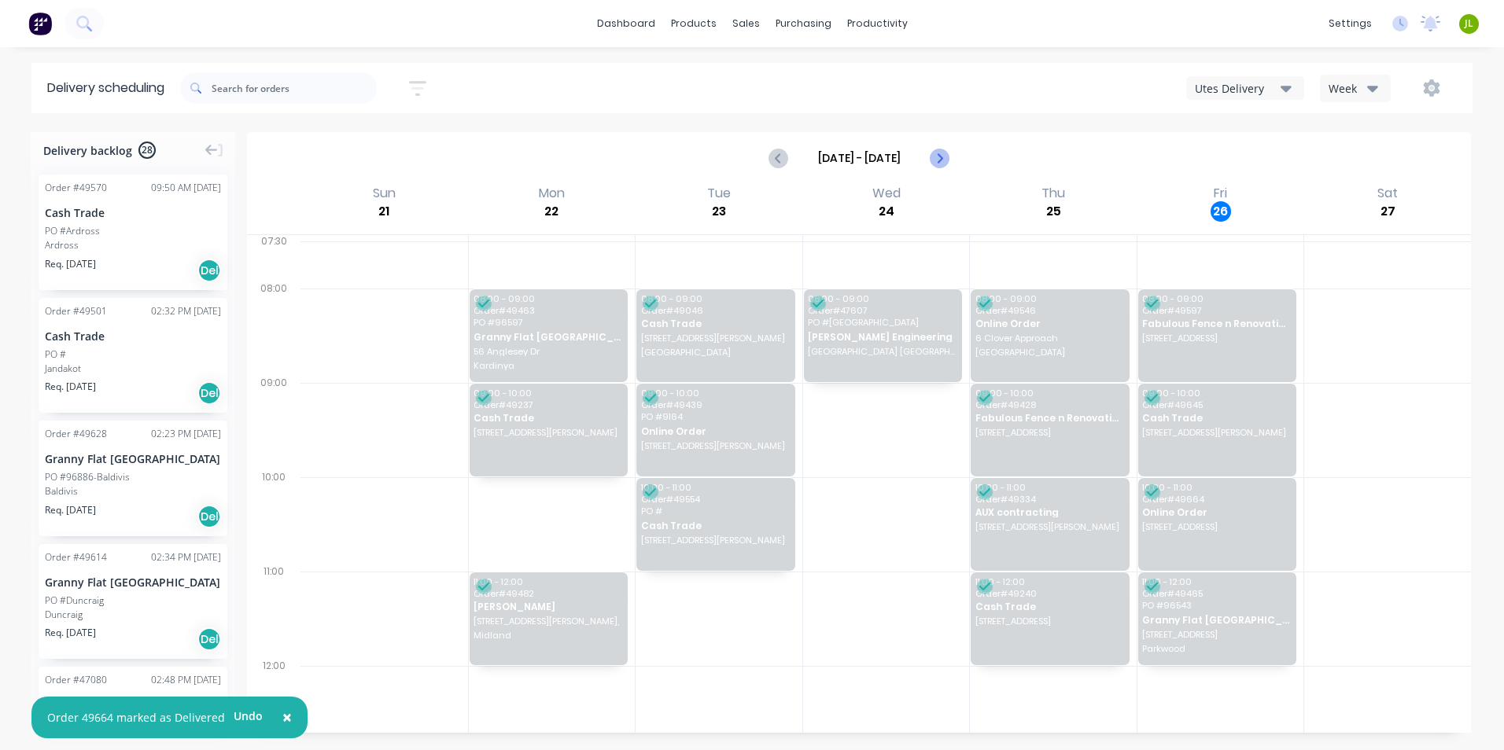
click at [942, 163] on icon "Next page" at bounding box center [939, 158] width 19 height 19
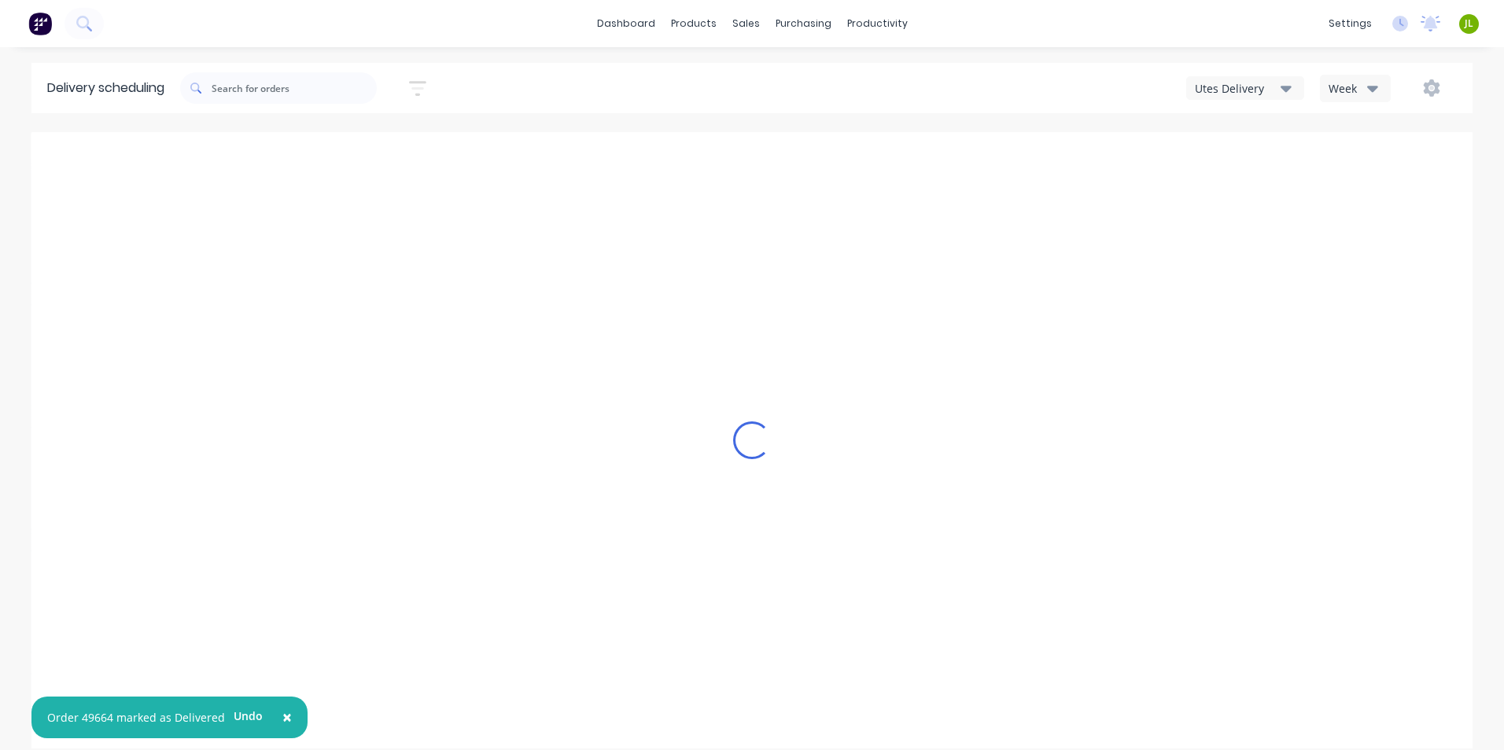
type input "Sep 28 - Oct 4"
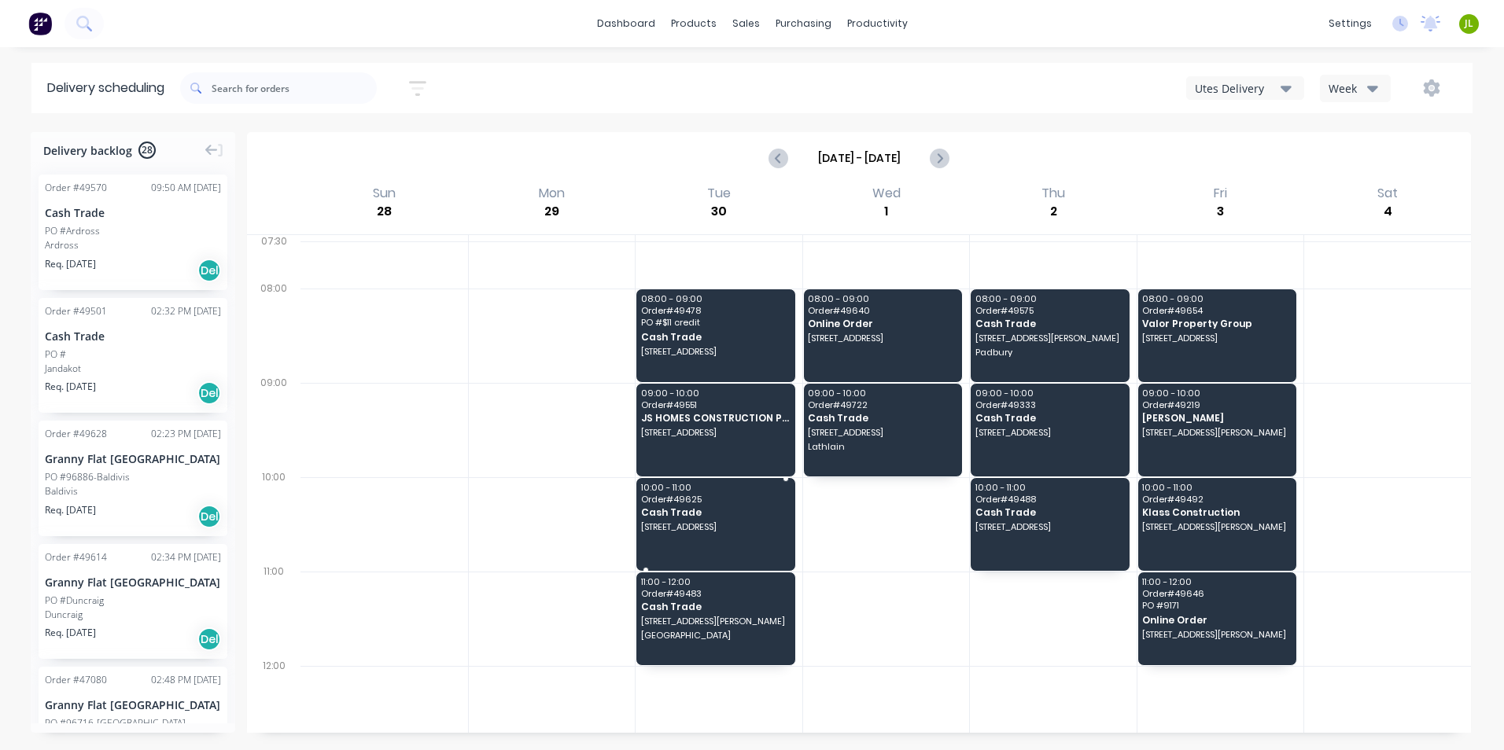
click at [694, 516] on span "Cash Trade" at bounding box center [715, 512] width 148 height 10
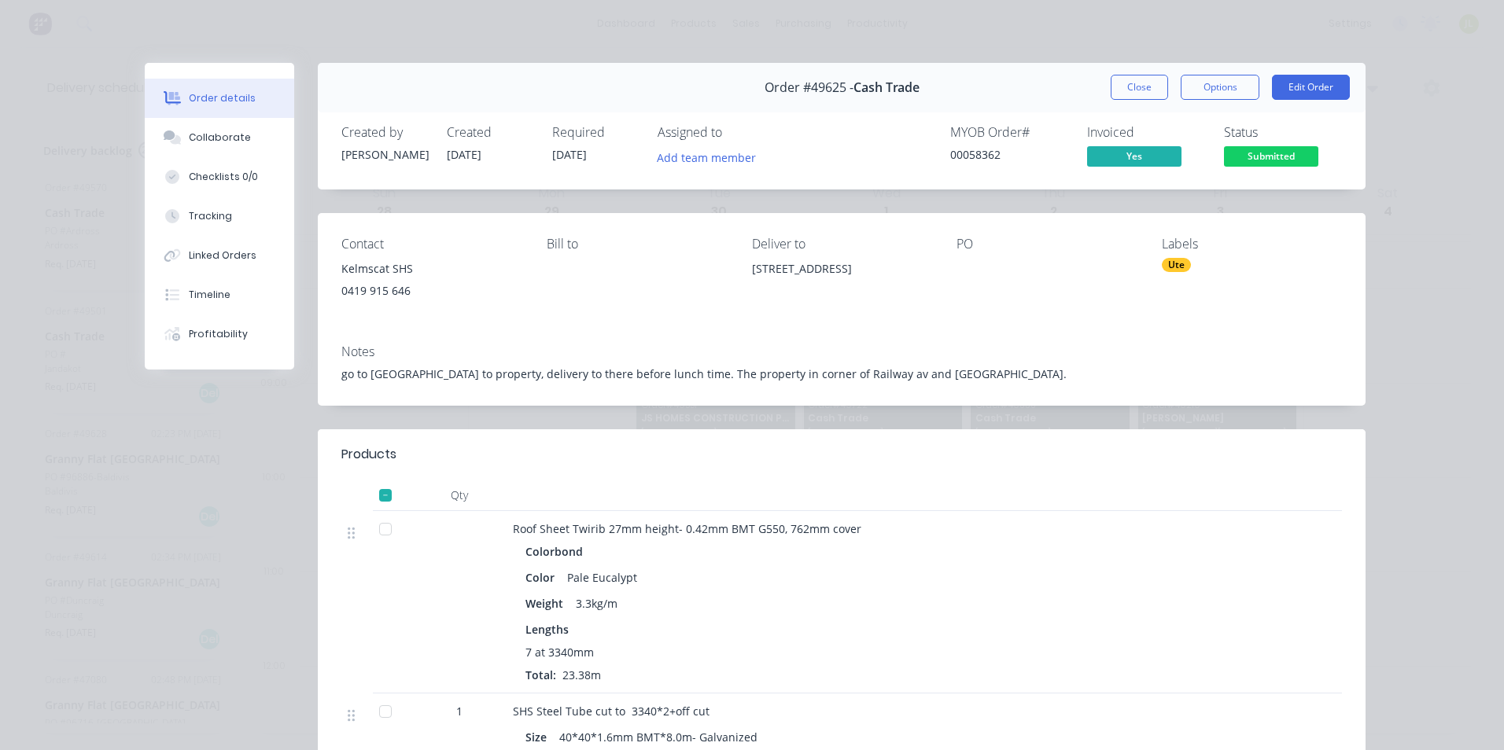
drag, startPoint x: 592, startPoint y: 156, endPoint x: 537, endPoint y: 158, distance: 54.3
click at [537, 158] on div "Created by Rachel Created 23/09/25 Required 01/10/25 Assigned to Add team member" at bounding box center [578, 148] width 474 height 46
click at [540, 178] on div "Created by Rachel Created 23/09/25 Required 01/10/25 Assigned to Add team membe…" at bounding box center [842, 147] width 1048 height 83
click at [1141, 89] on button "Close" at bounding box center [1139, 87] width 57 height 25
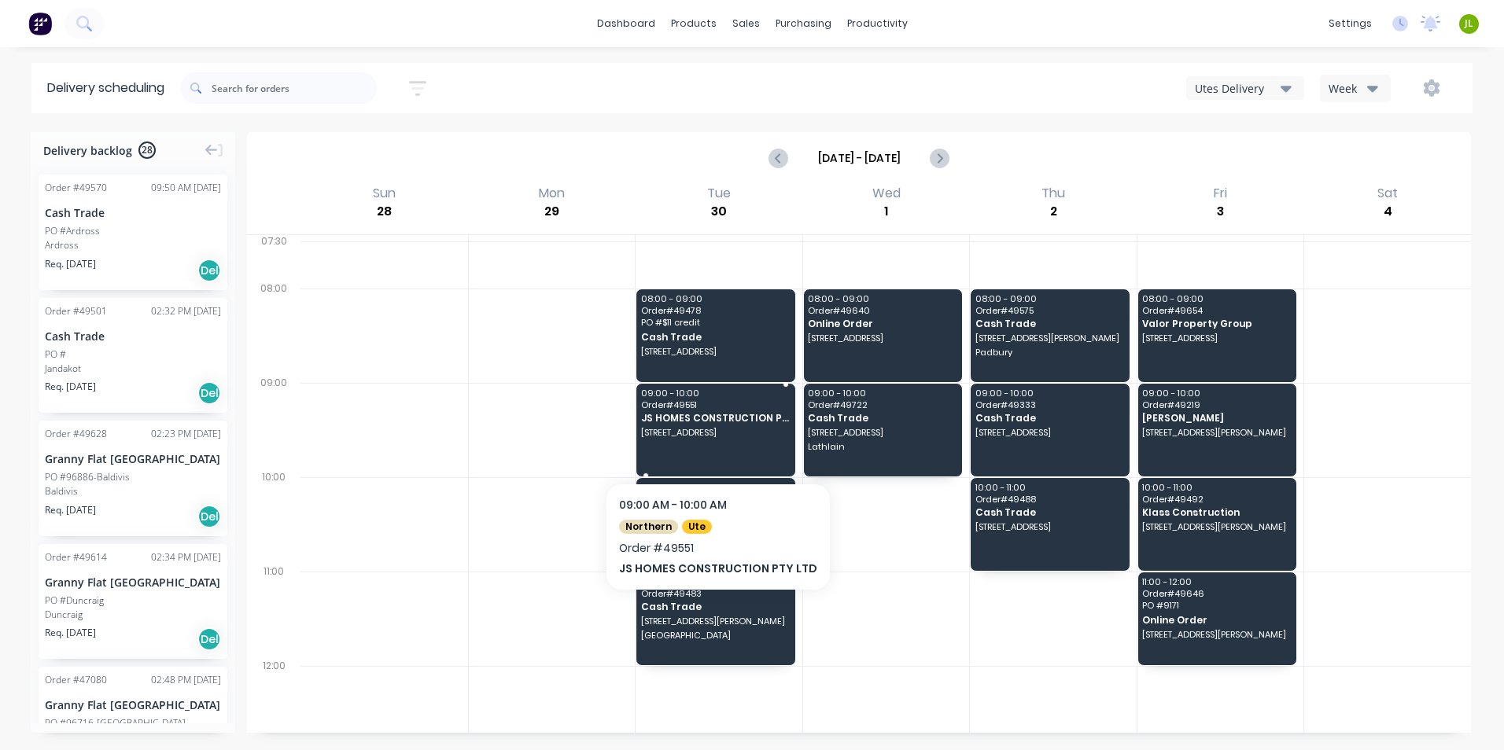
click at [680, 437] on span "27 Earlston Pl, Booragoon WA 6154" at bounding box center [715, 432] width 148 height 9
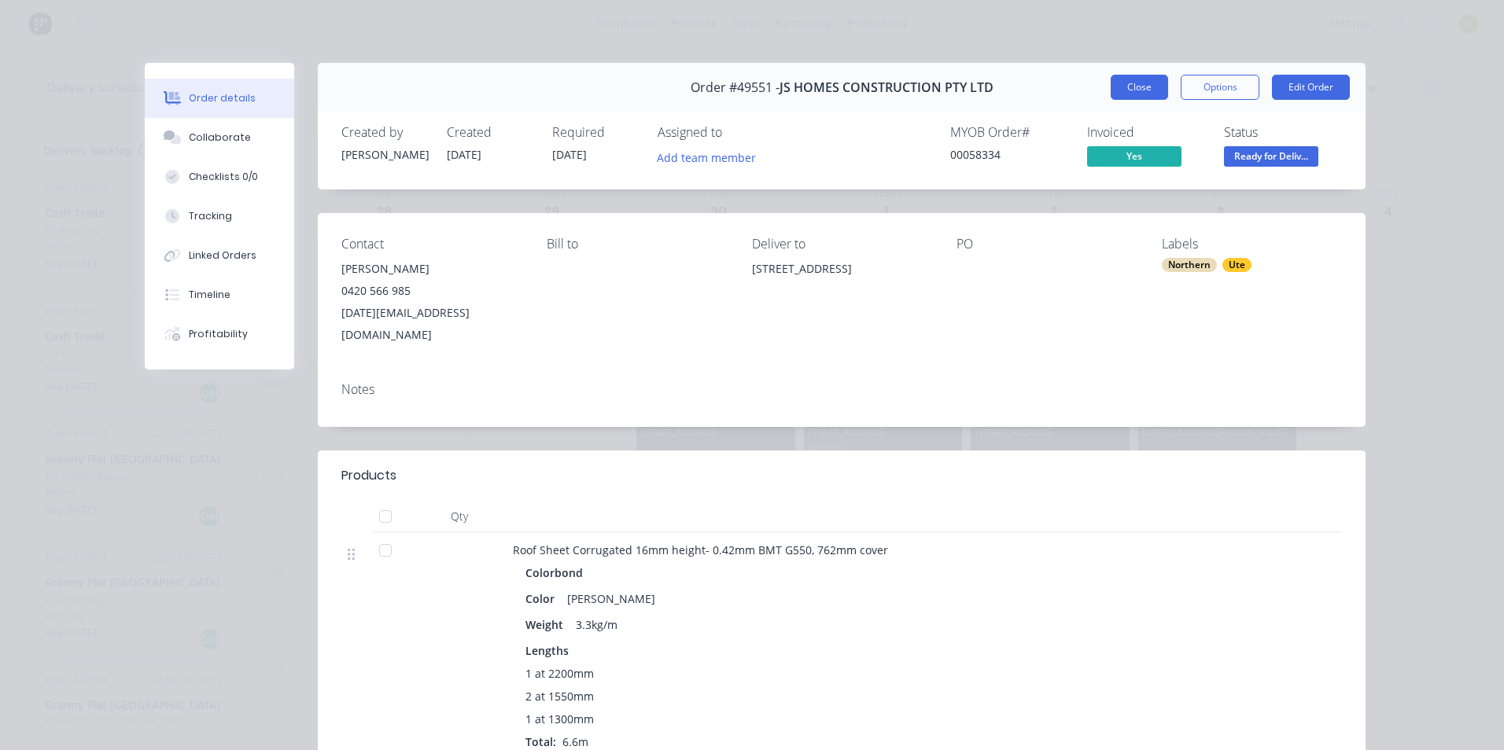
click at [1144, 84] on button "Close" at bounding box center [1139, 87] width 57 height 25
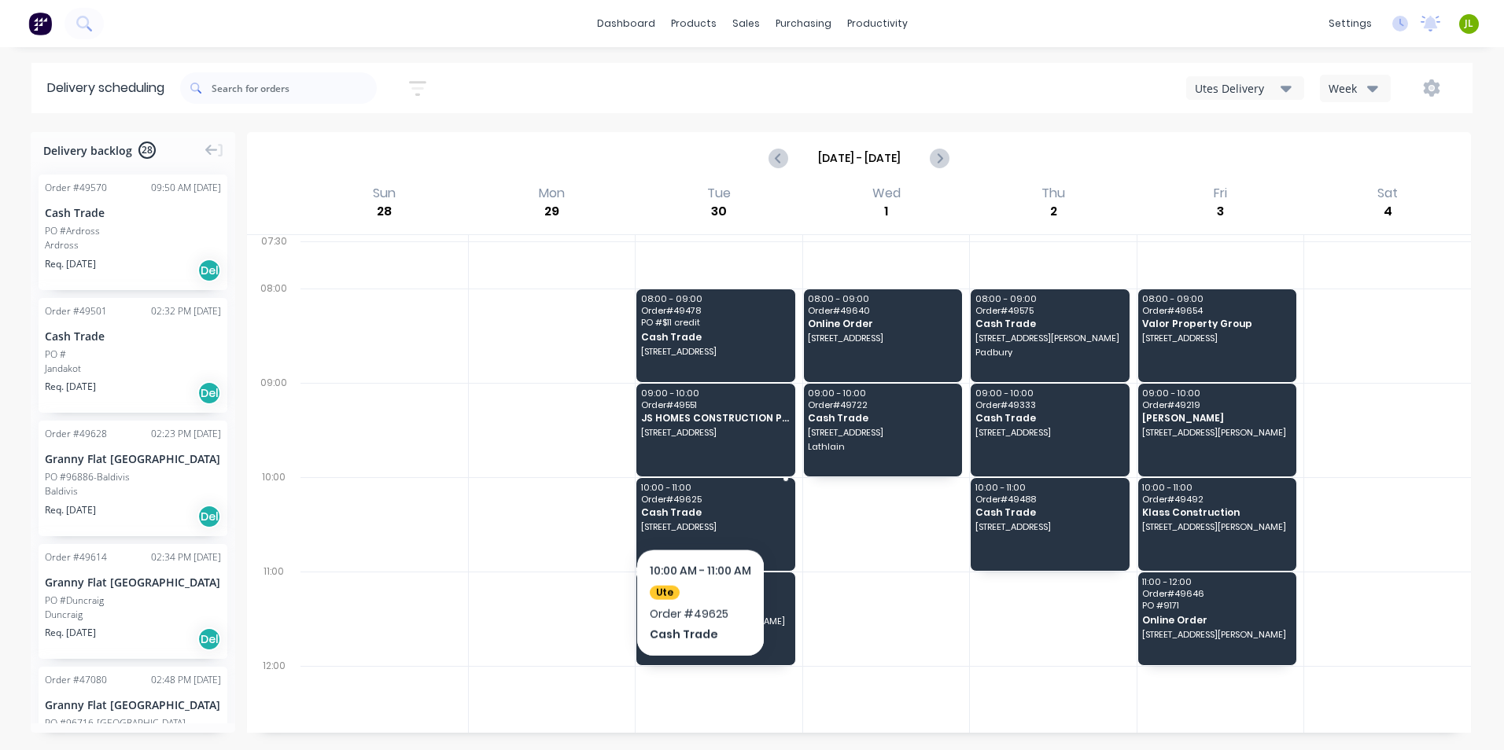
click at [699, 507] on span "Cash Trade" at bounding box center [715, 512] width 148 height 10
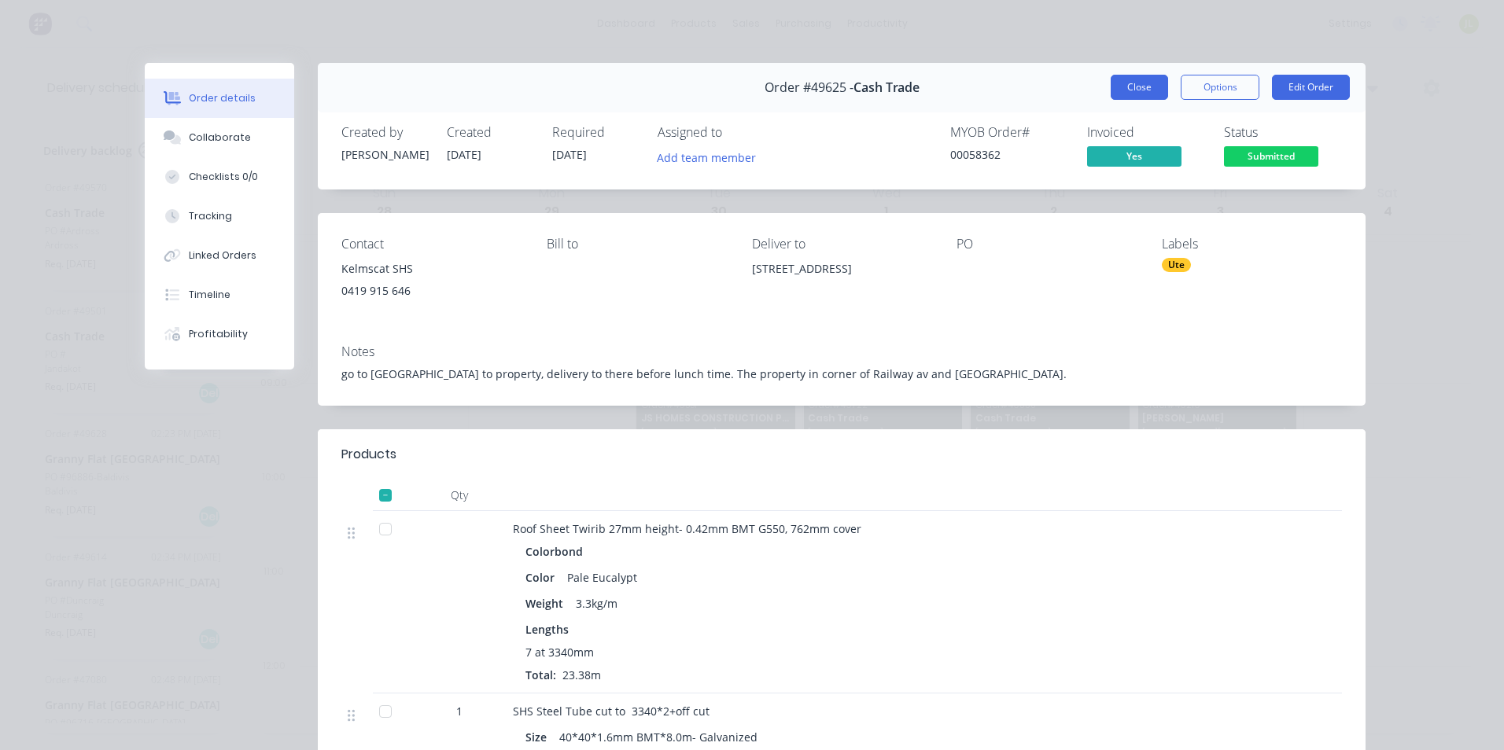
click at [1152, 80] on button "Close" at bounding box center [1139, 87] width 57 height 25
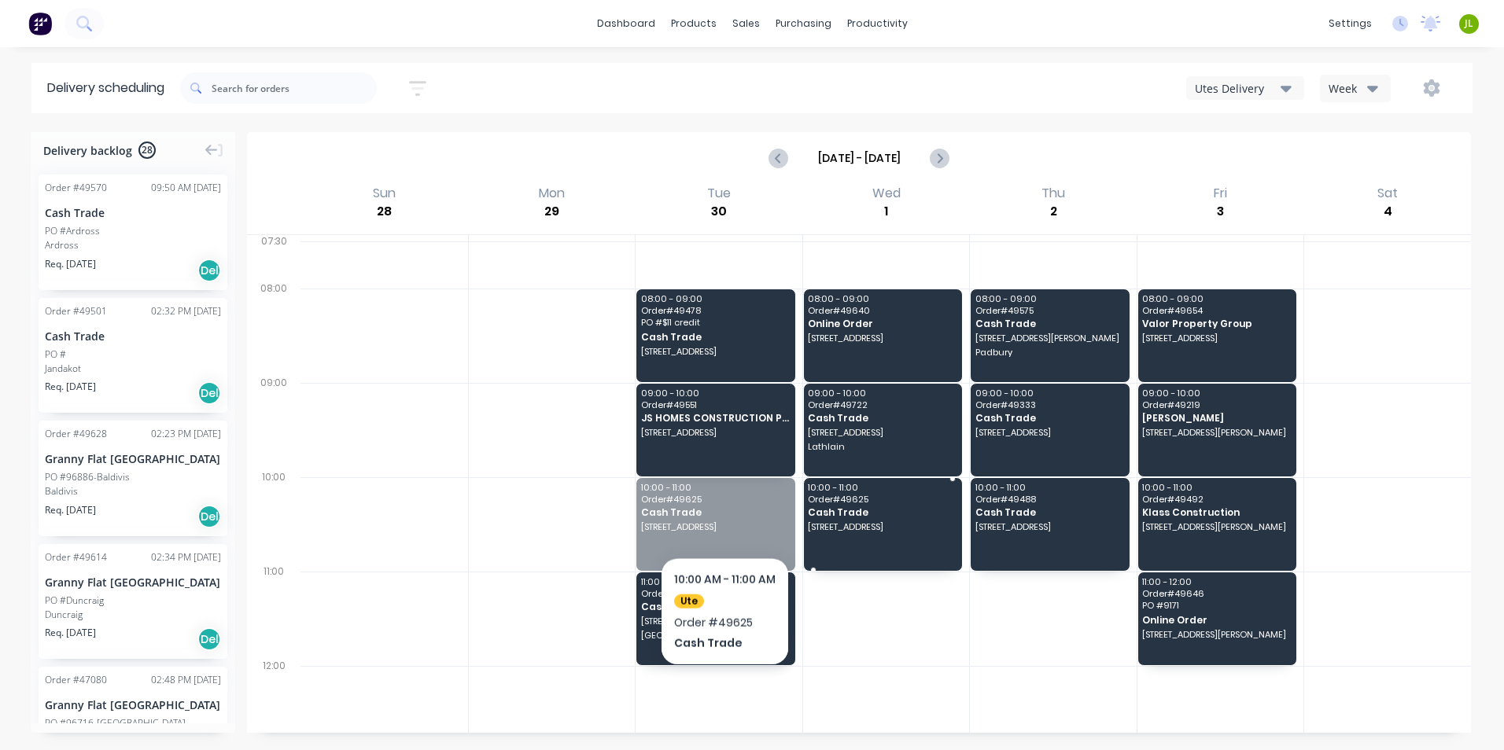
drag, startPoint x: 709, startPoint y: 512, endPoint x: 879, endPoint y: 525, distance: 169.6
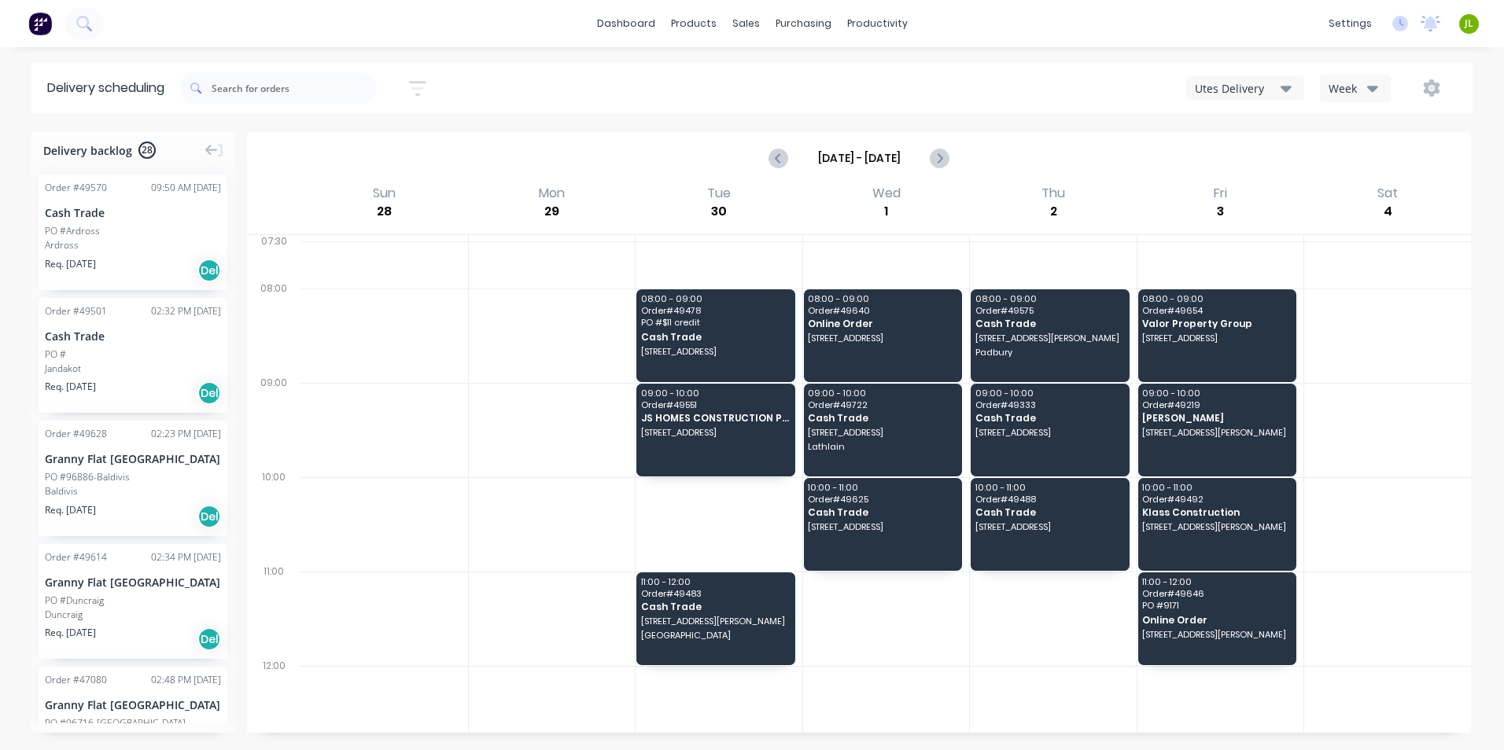
click at [897, 642] on div at bounding box center [886, 619] width 167 height 94
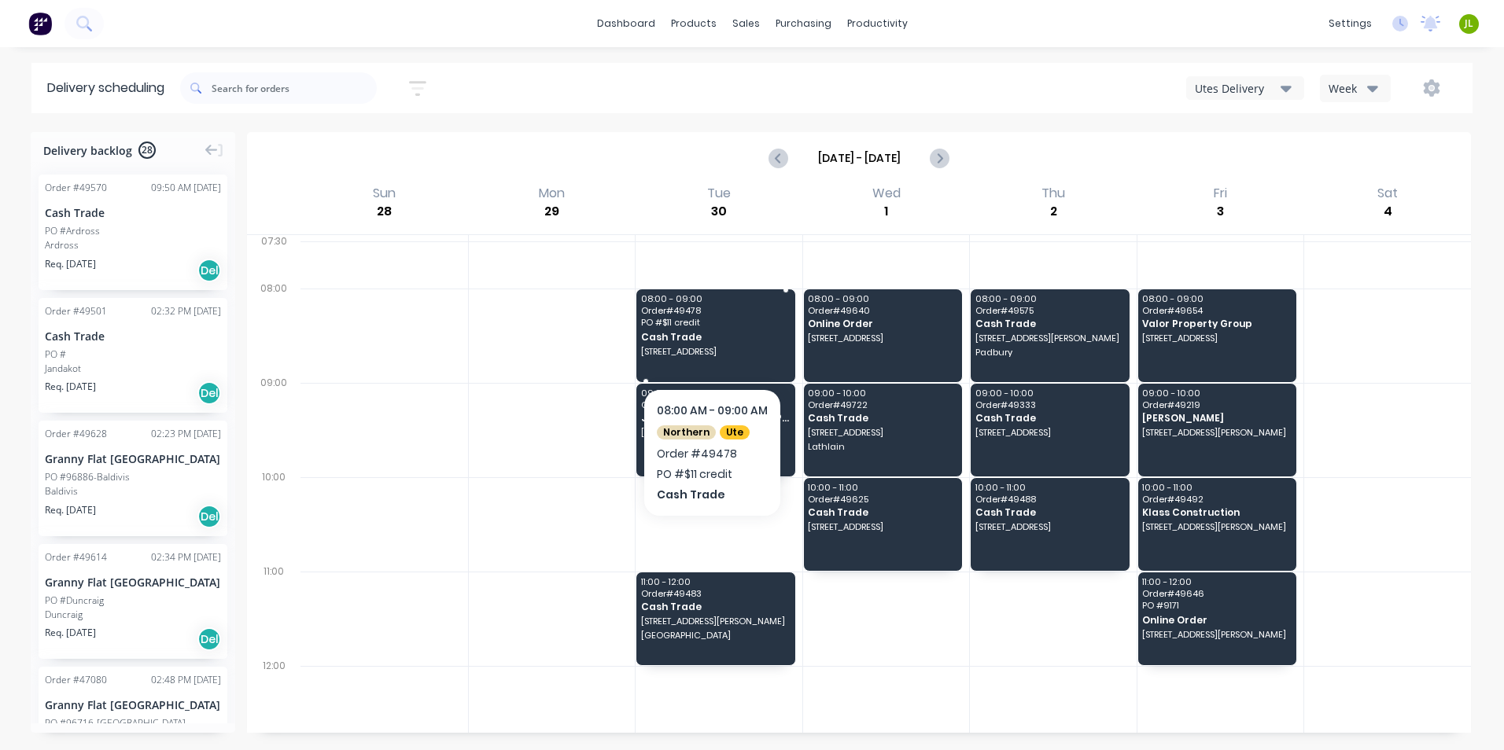
click at [724, 353] on span "15 River Fig Pl, Alexander Heights WA 6064" at bounding box center [715, 351] width 148 height 9
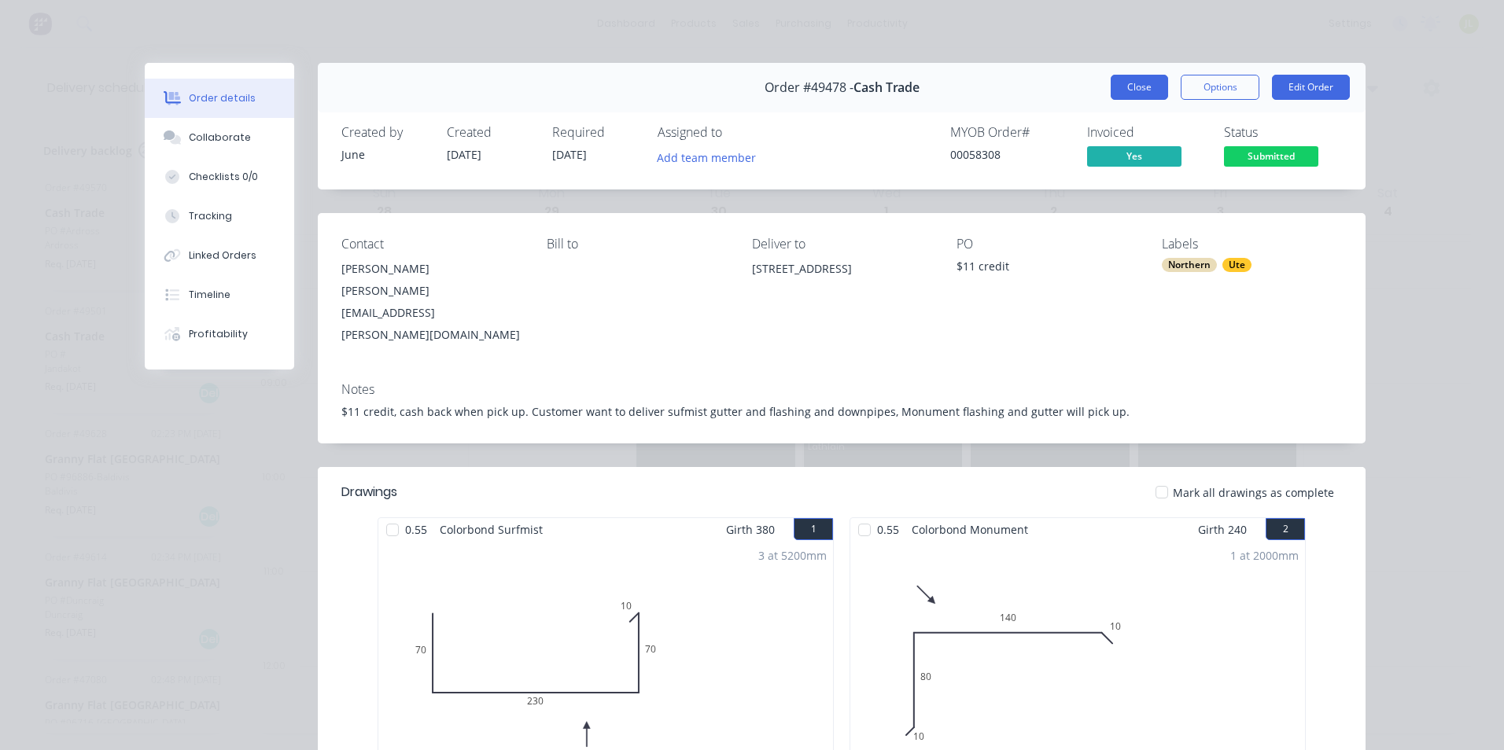
click at [1122, 90] on button "Close" at bounding box center [1139, 87] width 57 height 25
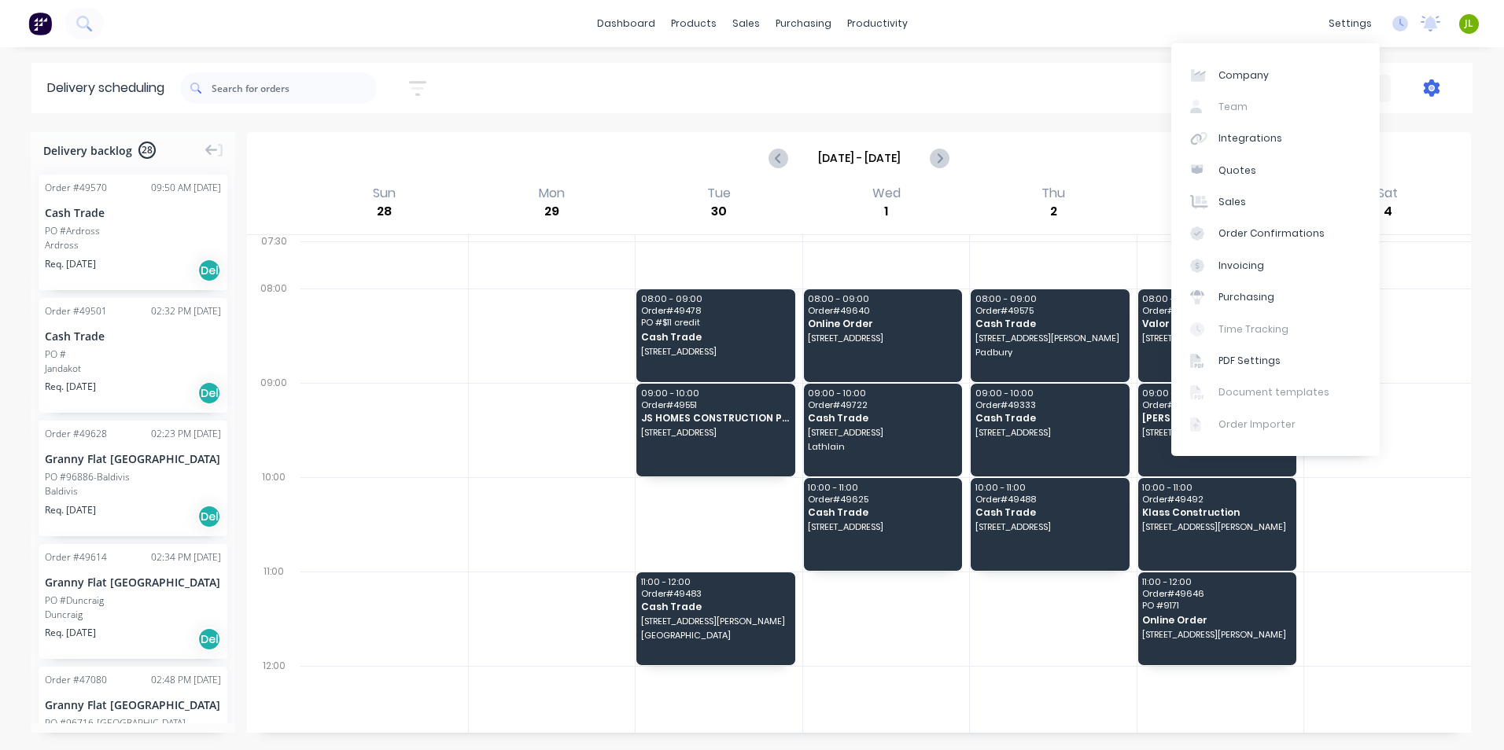
click at [1429, 95] on icon "button" at bounding box center [1431, 87] width 17 height 17
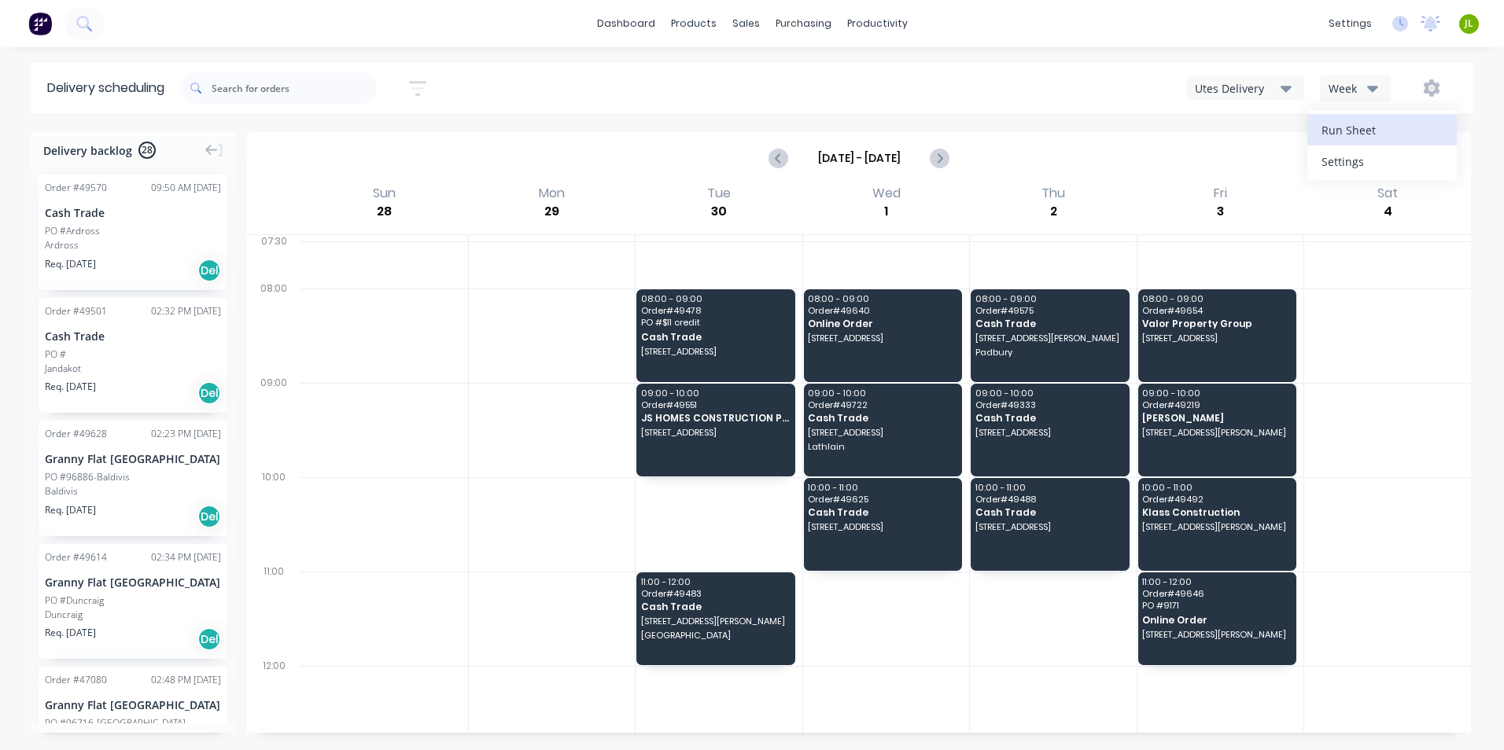
click at [1410, 131] on div "Run Sheet" at bounding box center [1381, 130] width 121 height 23
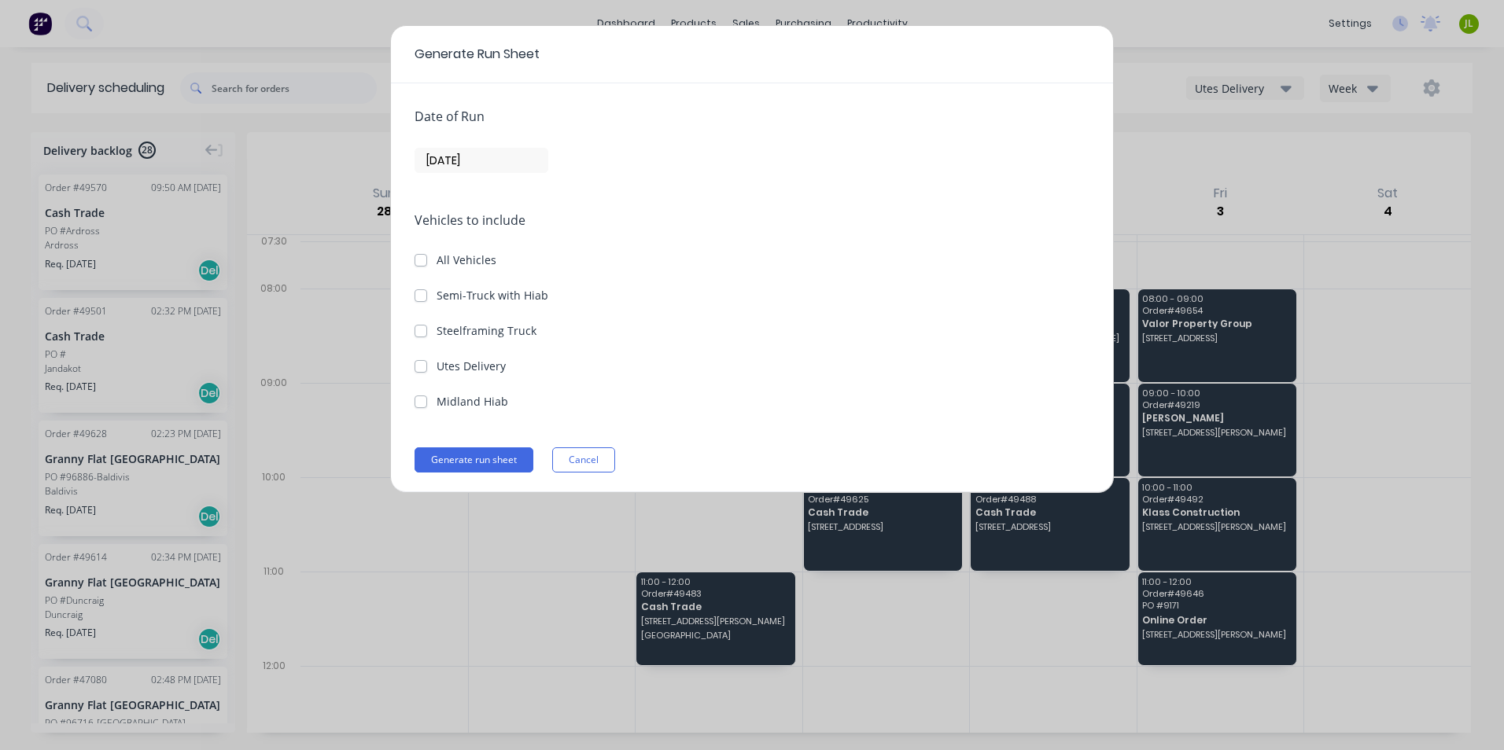
click at [436, 363] on div "Utes Delivery" at bounding box center [752, 366] width 675 height 17
click at [437, 372] on label "Utes Delivery" at bounding box center [471, 366] width 69 height 17
click at [425, 372] on Delivery "Utes Delivery" at bounding box center [421, 365] width 13 height 15
checkbox Delivery "true"
click at [533, 161] on input "[DATE]" at bounding box center [481, 161] width 132 height 24
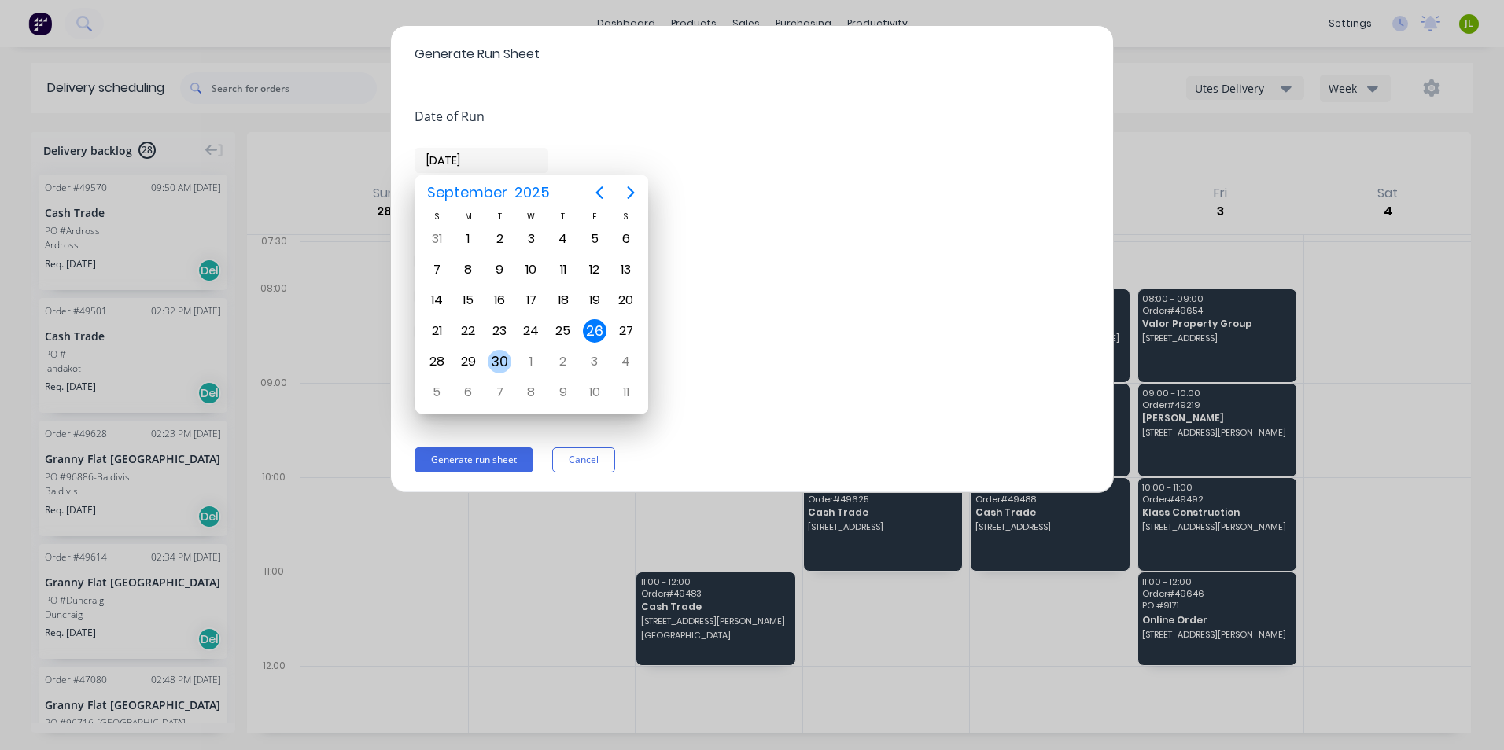
click at [491, 356] on div "30" at bounding box center [500, 362] width 24 height 24
type input "30/09/25"
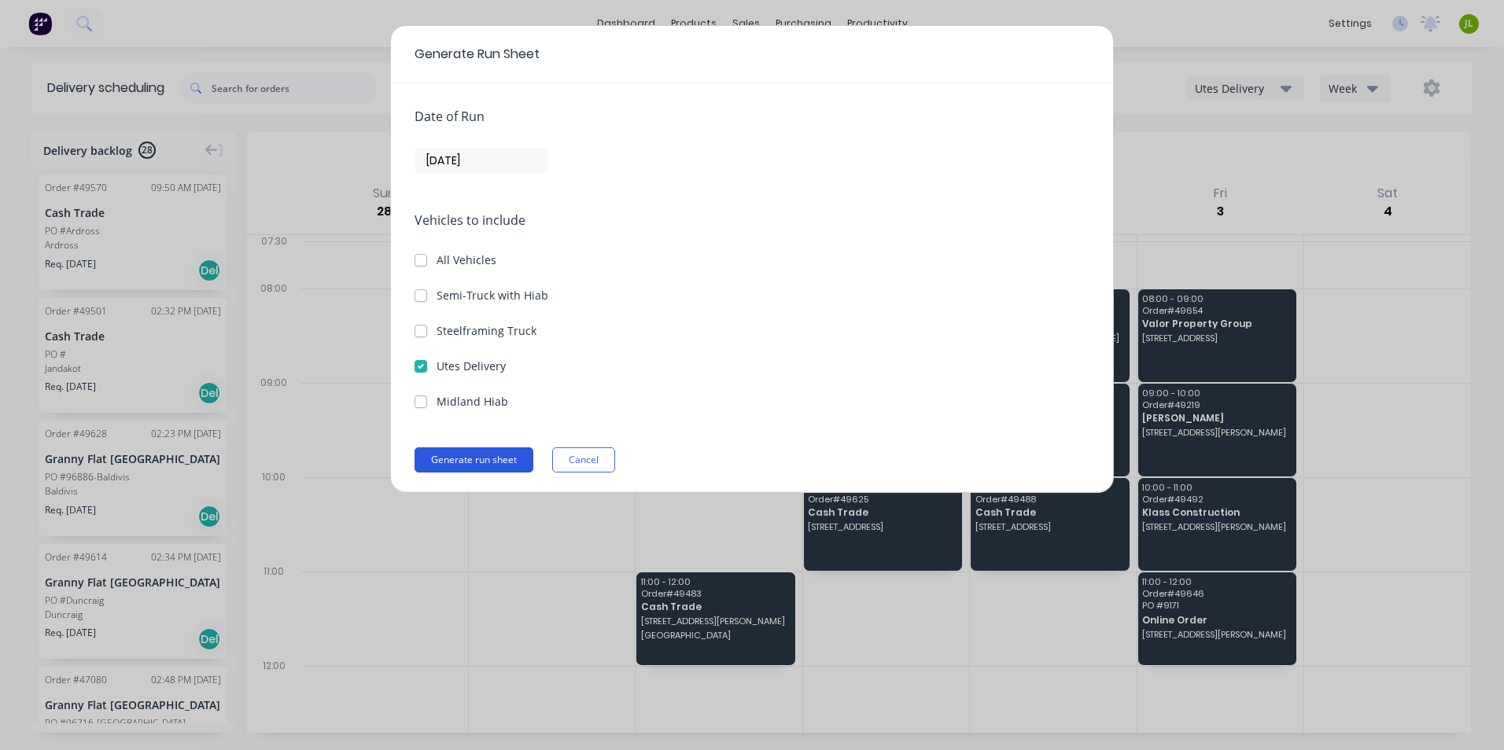
click at [495, 462] on button "Generate run sheet" at bounding box center [474, 460] width 119 height 25
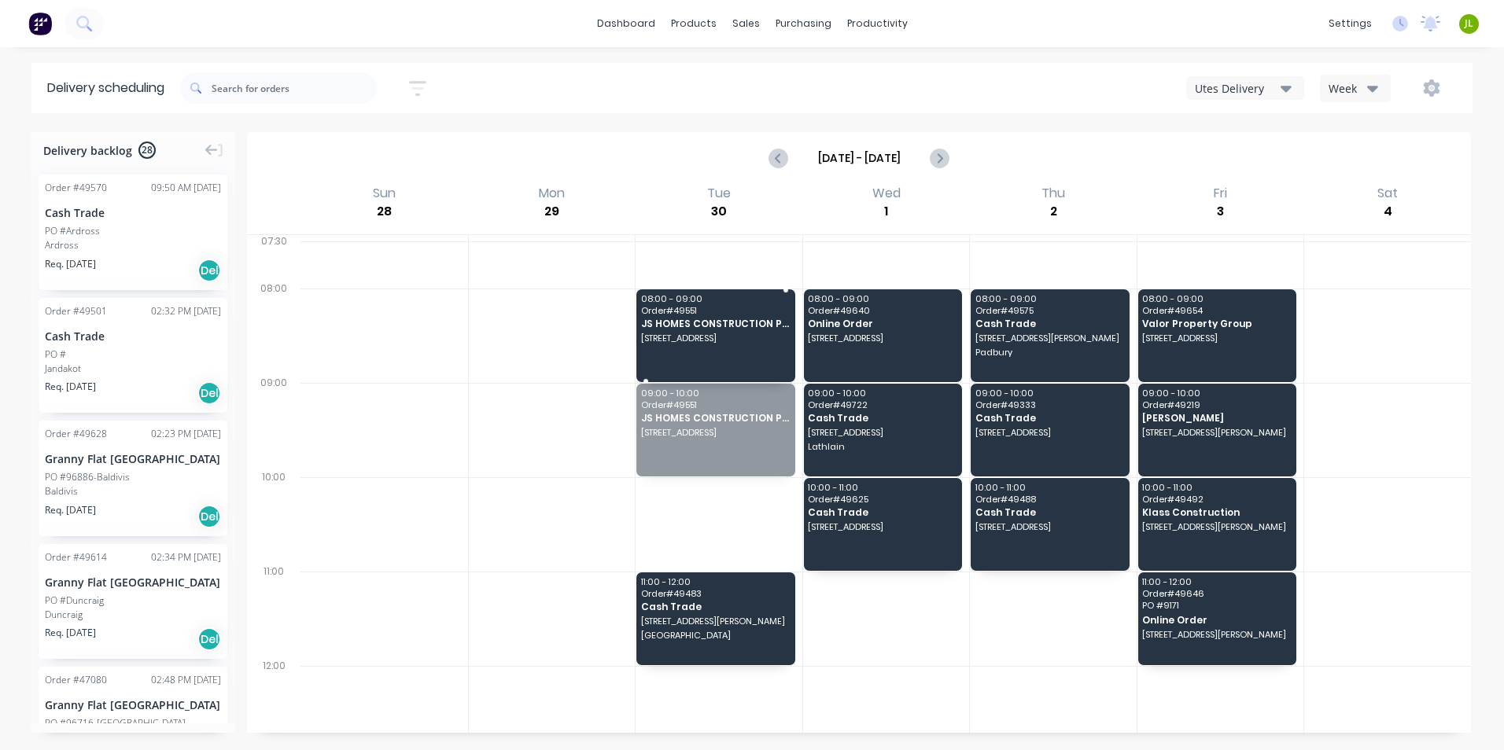
drag, startPoint x: 723, startPoint y: 432, endPoint x: 718, endPoint y: 338, distance: 93.7
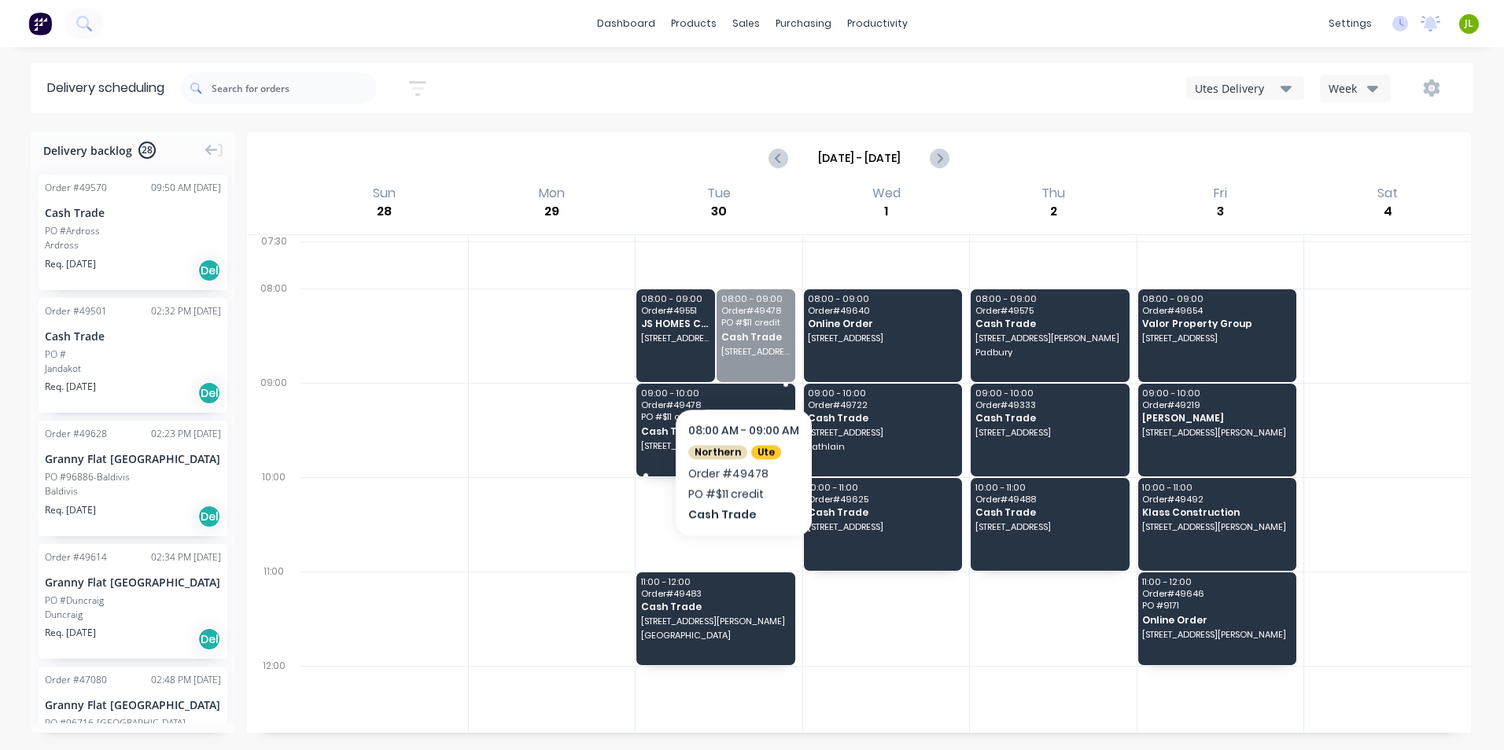
drag, startPoint x: 743, startPoint y: 348, endPoint x: 716, endPoint y: 439, distance: 94.6
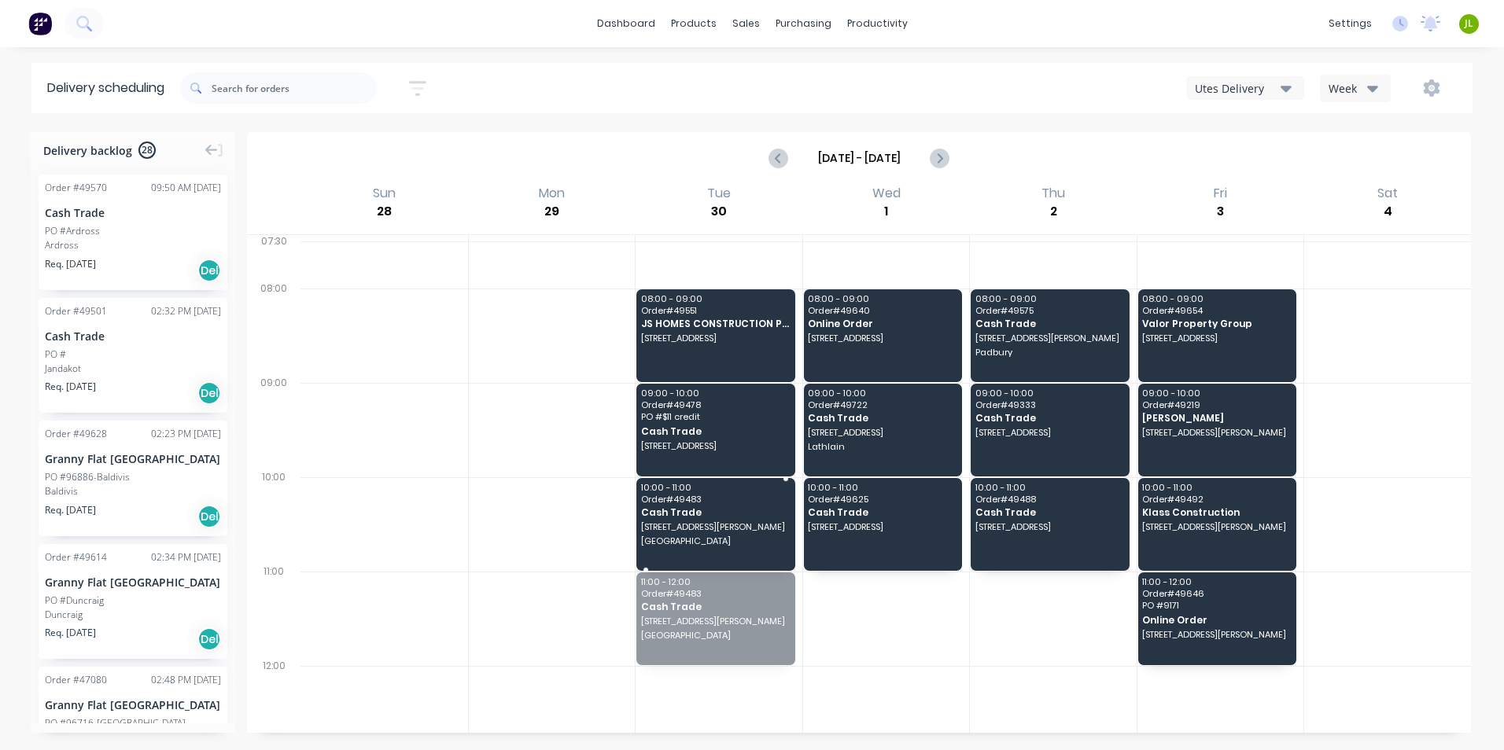
drag, startPoint x: 693, startPoint y: 600, endPoint x: 694, endPoint y: 507, distance: 93.6
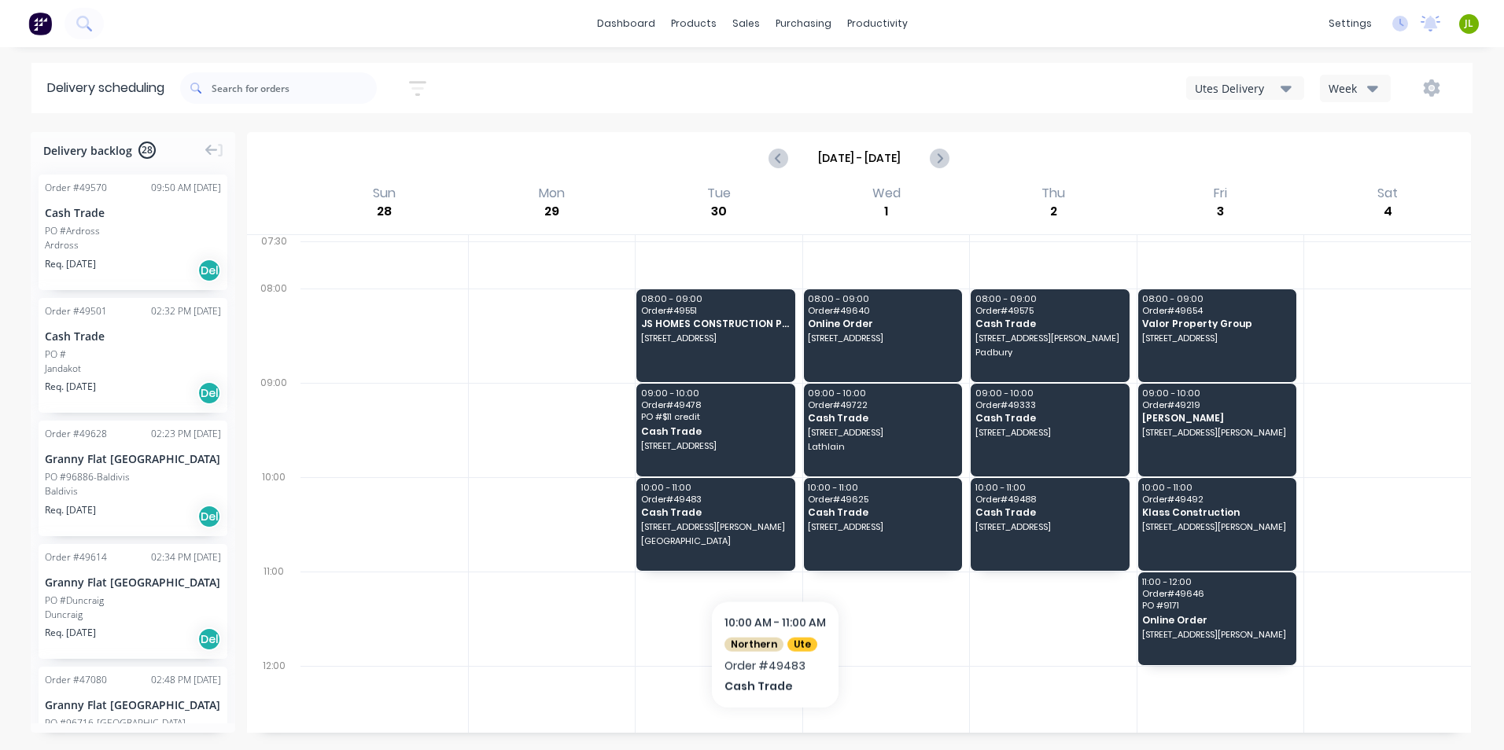
click at [854, 634] on div at bounding box center [886, 619] width 167 height 94
drag, startPoint x: 1437, startPoint y: 69, endPoint x: 1435, endPoint y: 87, distance: 17.5
click at [1437, 72] on div "Sort by Most recent Created date Required date Order number Customer name Most …" at bounding box center [826, 88] width 1292 height 44
click at [1435, 87] on icon "button" at bounding box center [1432, 87] width 17 height 17
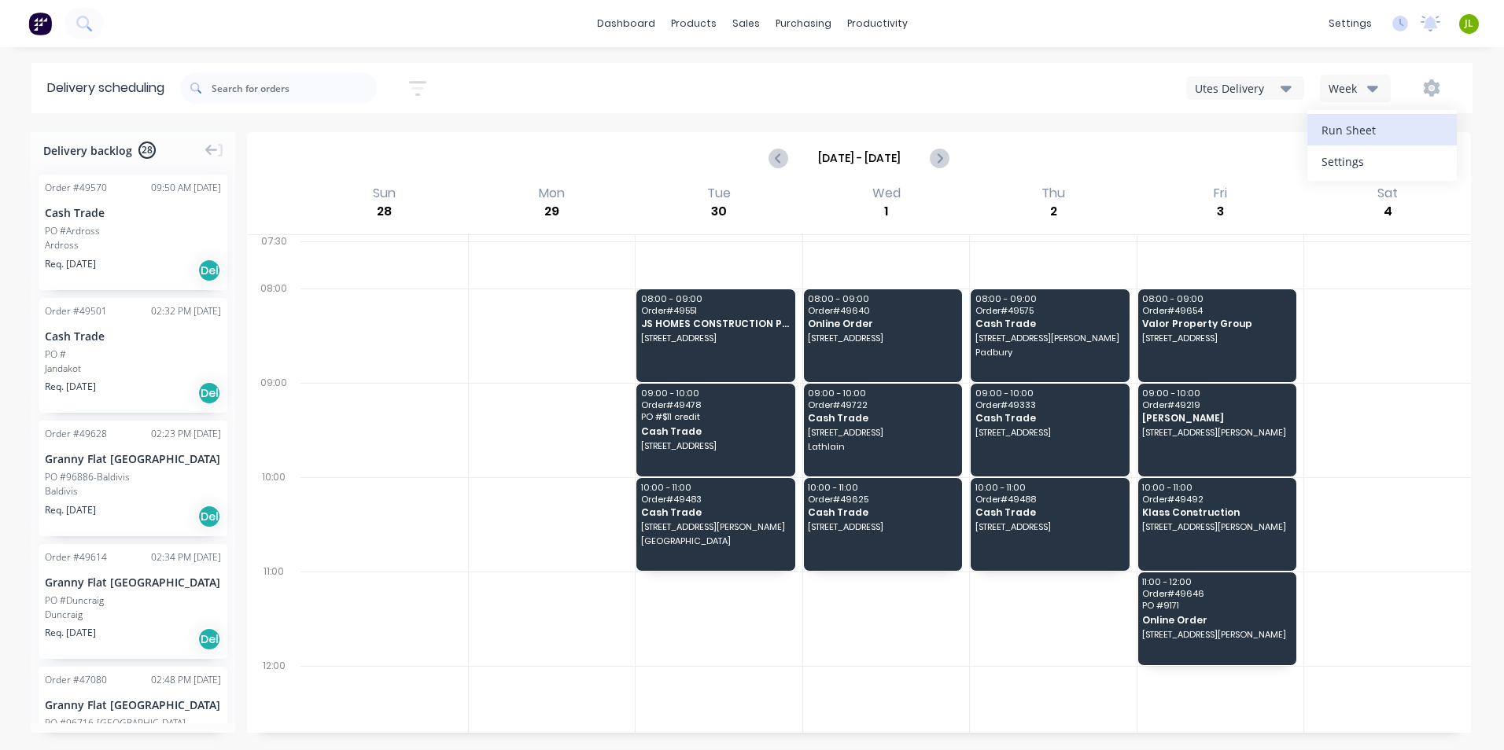
click at [1360, 135] on div "Run Sheet" at bounding box center [1381, 130] width 121 height 23
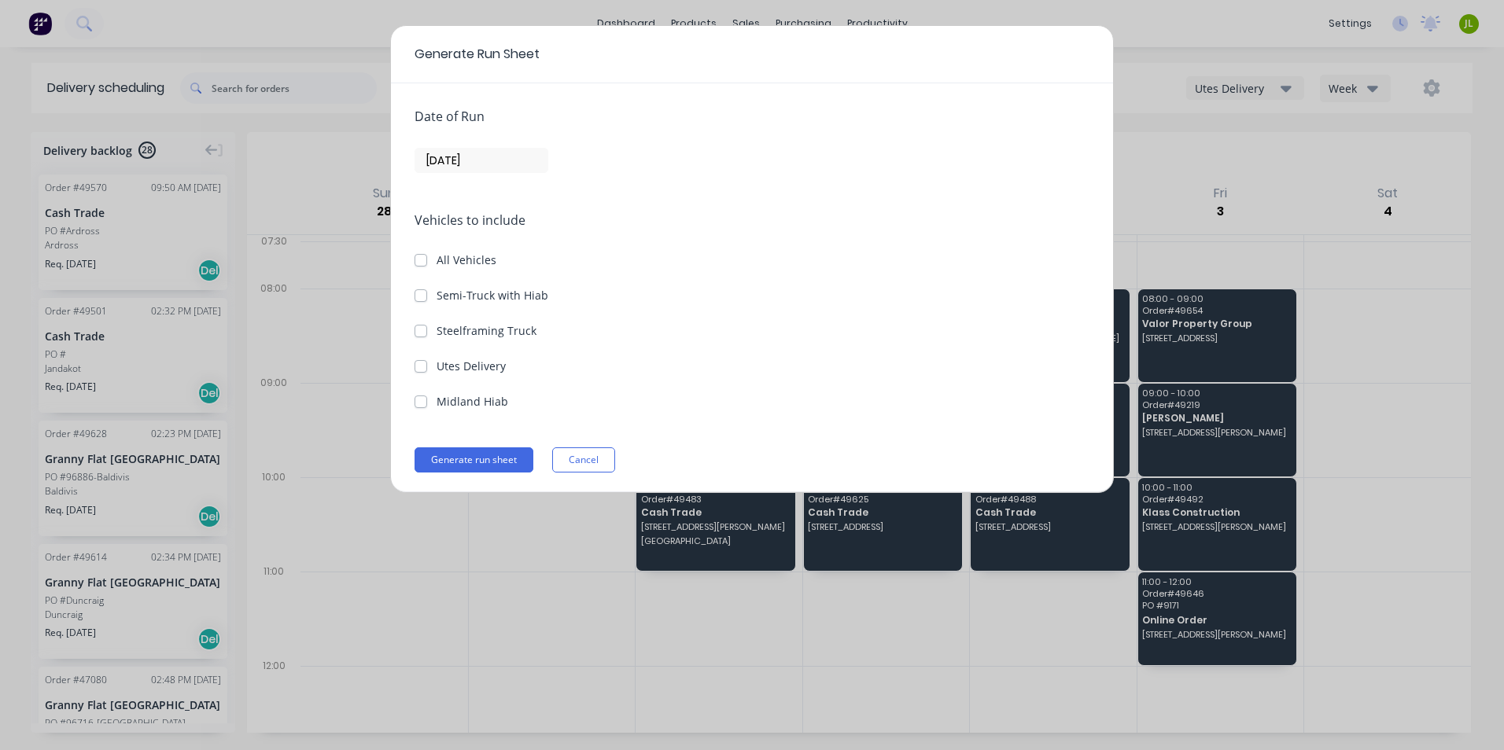
click at [466, 367] on label "Utes Delivery" at bounding box center [471, 366] width 69 height 17
click at [427, 367] on Delivery "Utes Delivery" at bounding box center [421, 365] width 13 height 15
checkbox Delivery "true"
click at [469, 163] on input "[DATE]" at bounding box center [481, 161] width 132 height 24
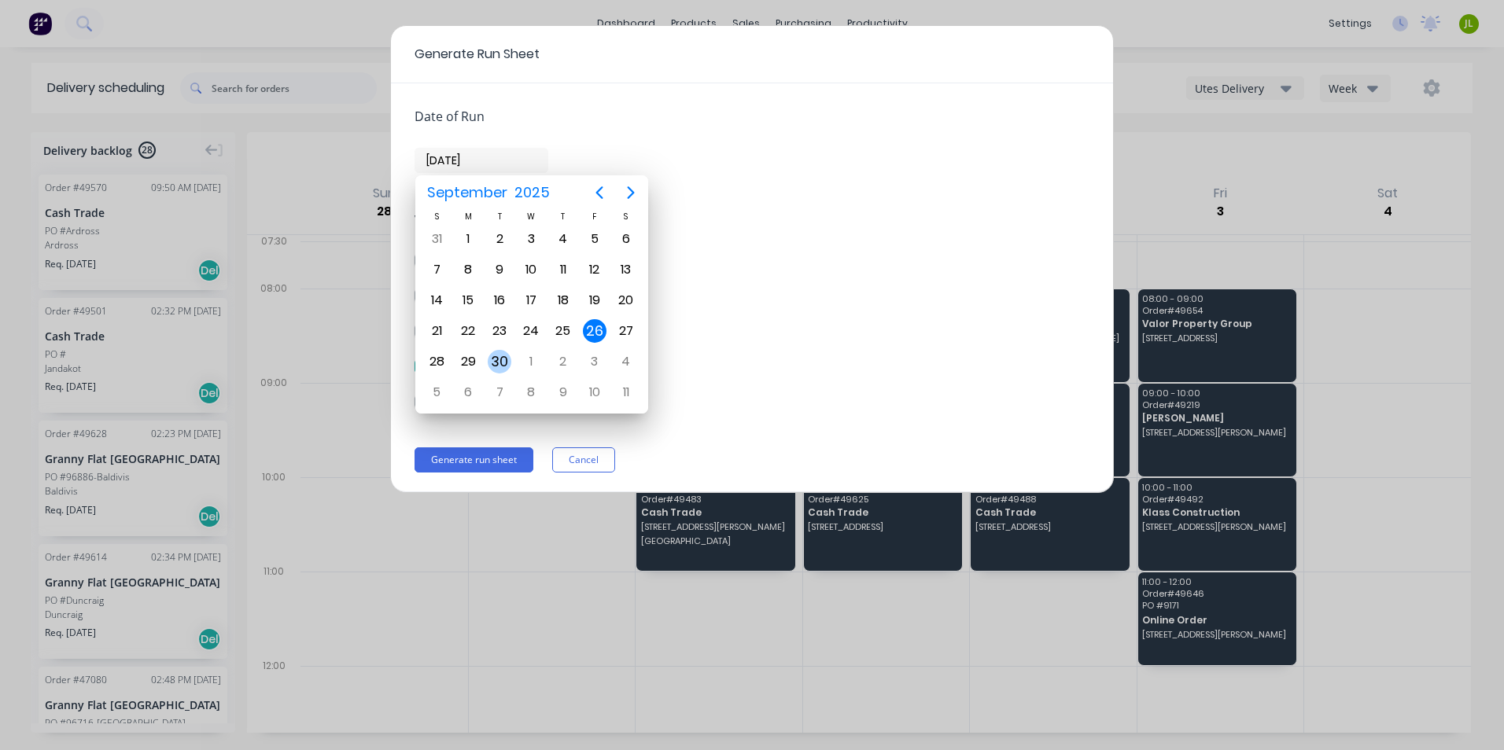
click at [507, 360] on div "30" at bounding box center [500, 362] width 24 height 24
type input "30/09/25"
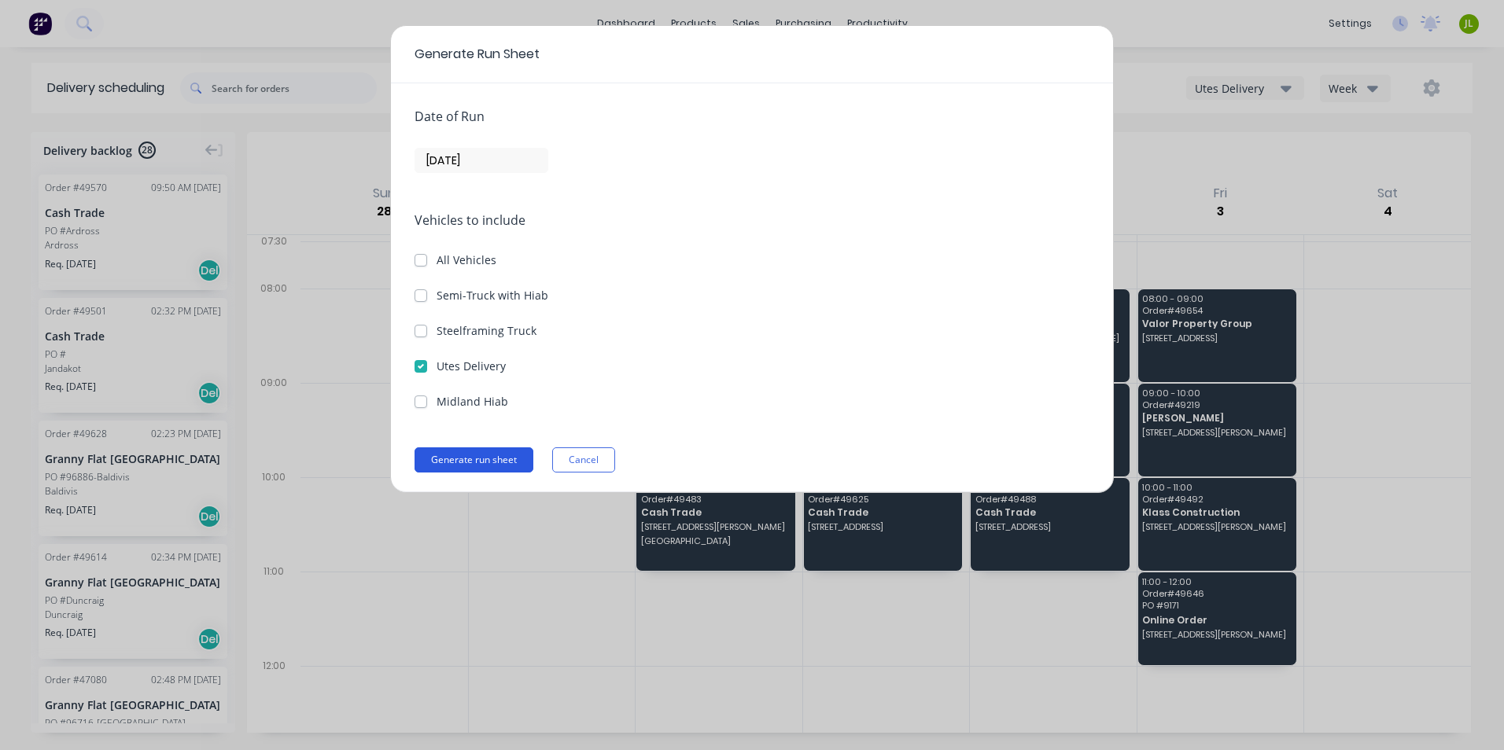
click at [503, 466] on button "Generate run sheet" at bounding box center [474, 460] width 119 height 25
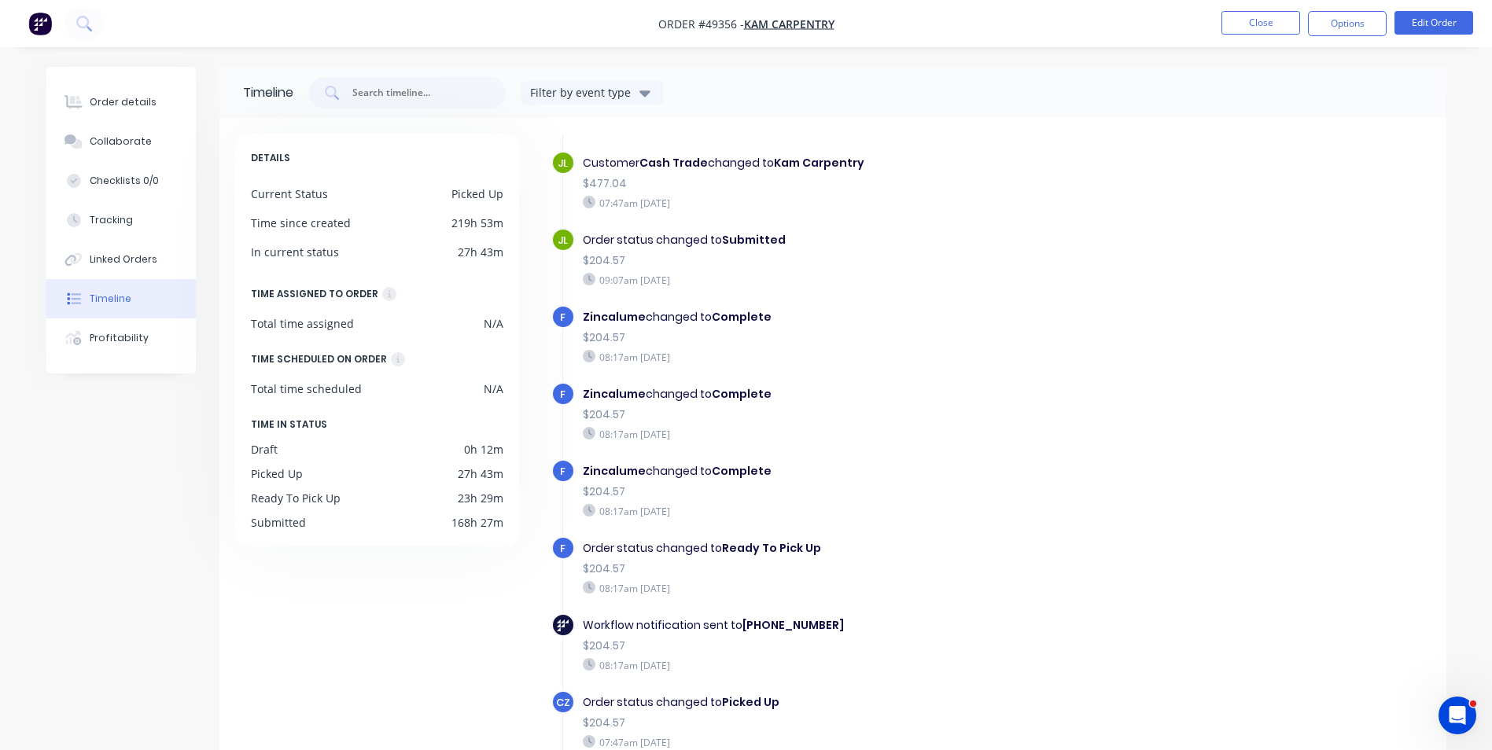
scroll to position [474, 0]
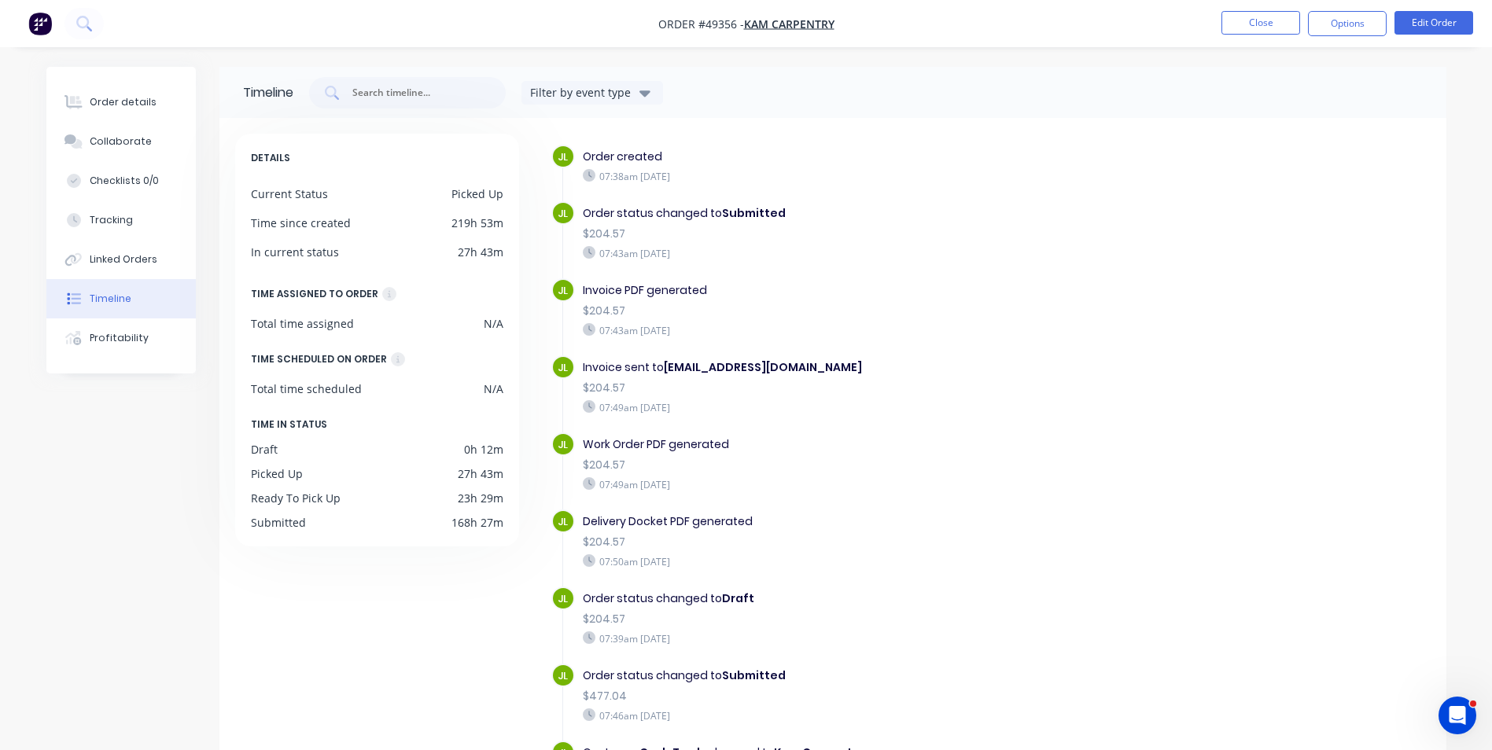
scroll to position [474, 0]
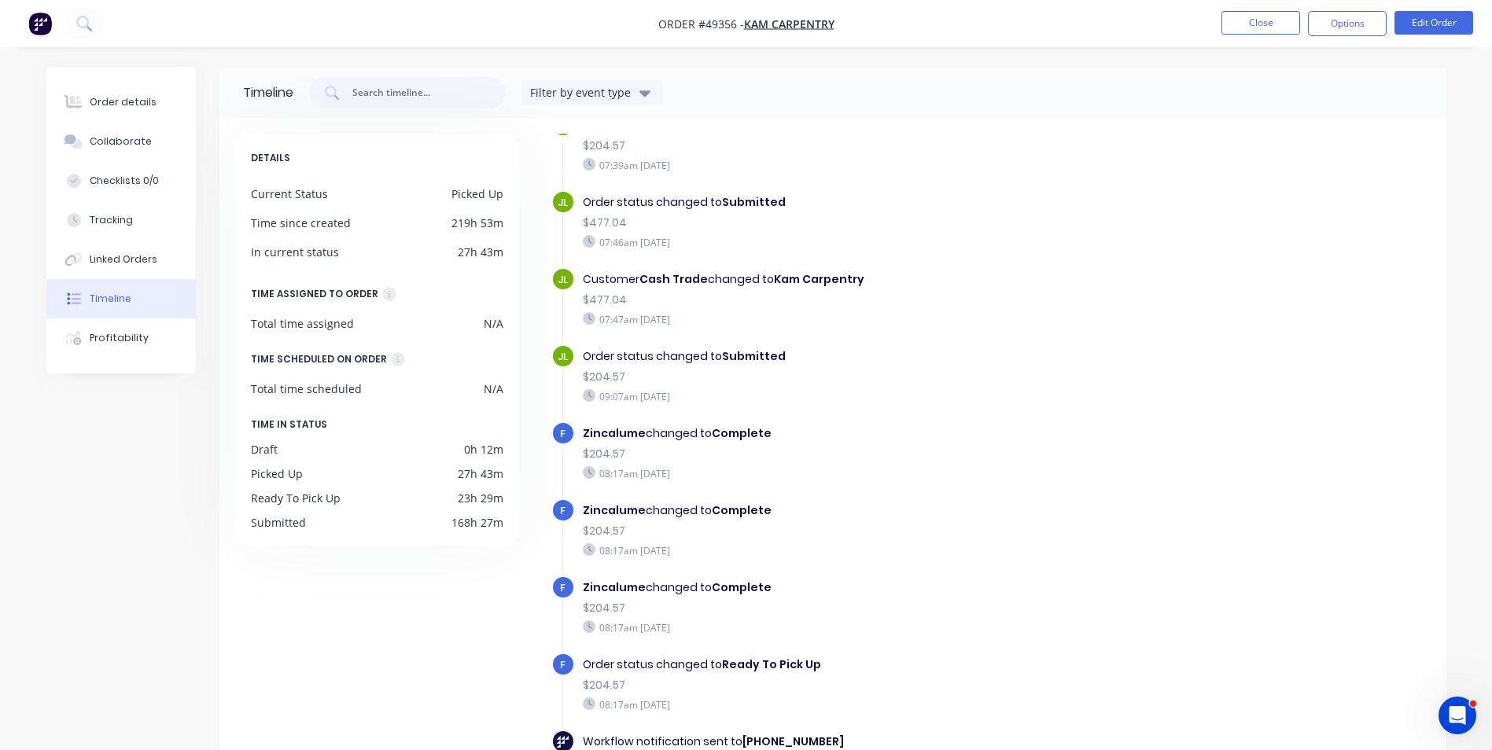
click at [1262, 36] on nav "Order #49356 - Kam Carpentry Close Options Edit Order" at bounding box center [746, 23] width 1492 height 47
click at [1266, 26] on button "Close" at bounding box center [1261, 23] width 79 height 24
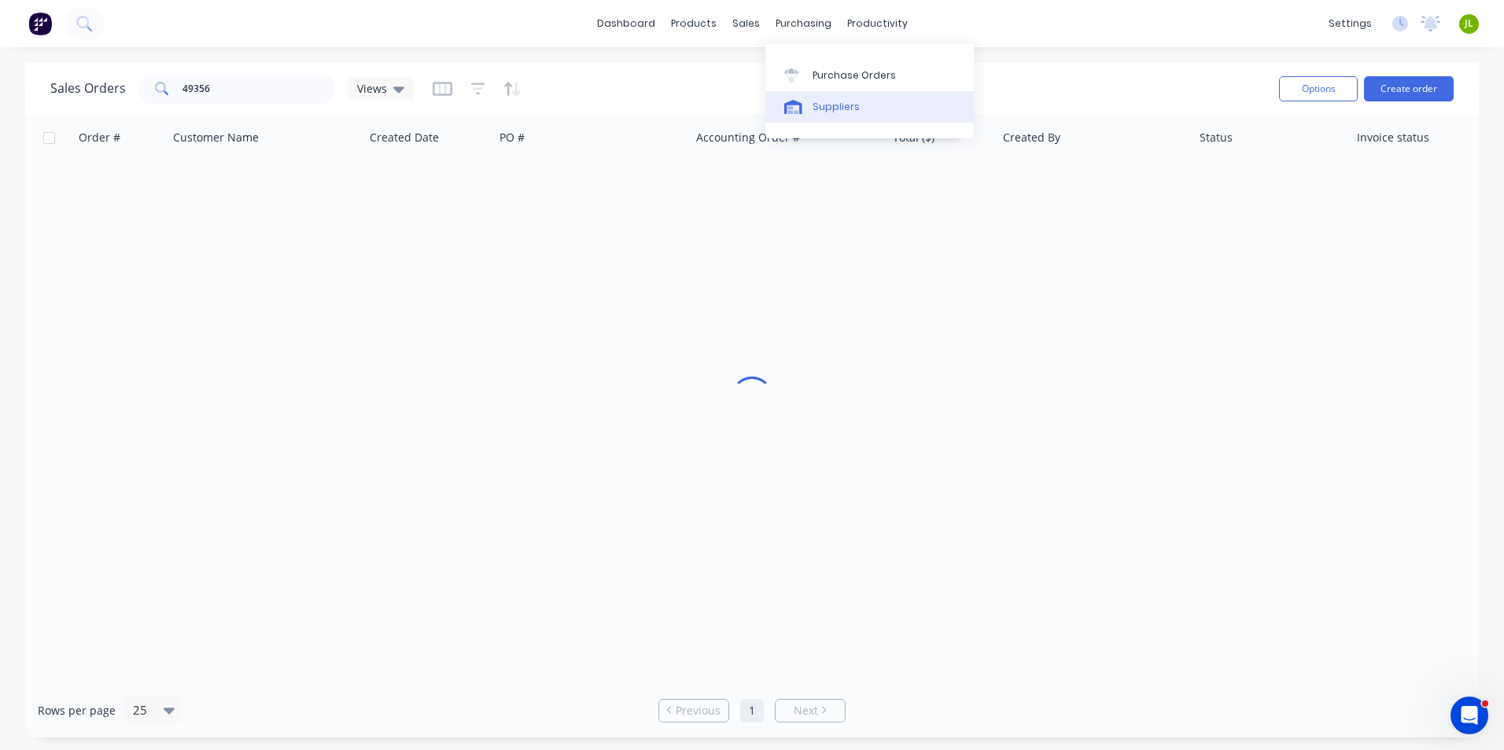
click at [833, 100] on div "Suppliers" at bounding box center [836, 107] width 47 height 14
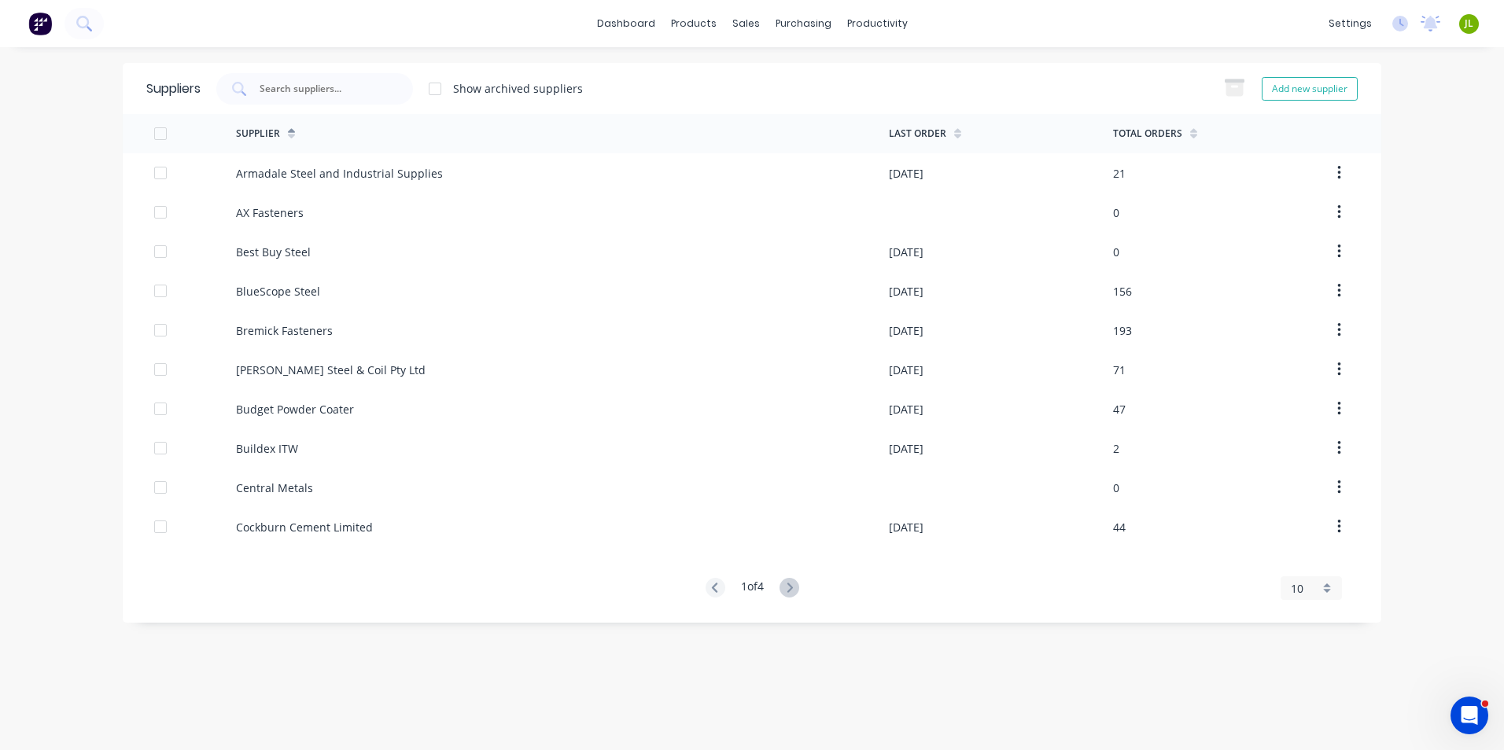
click at [779, 589] on div "1 of 4" at bounding box center [753, 588] width 94 height 21
click at [785, 589] on icon at bounding box center [789, 588] width 20 height 20
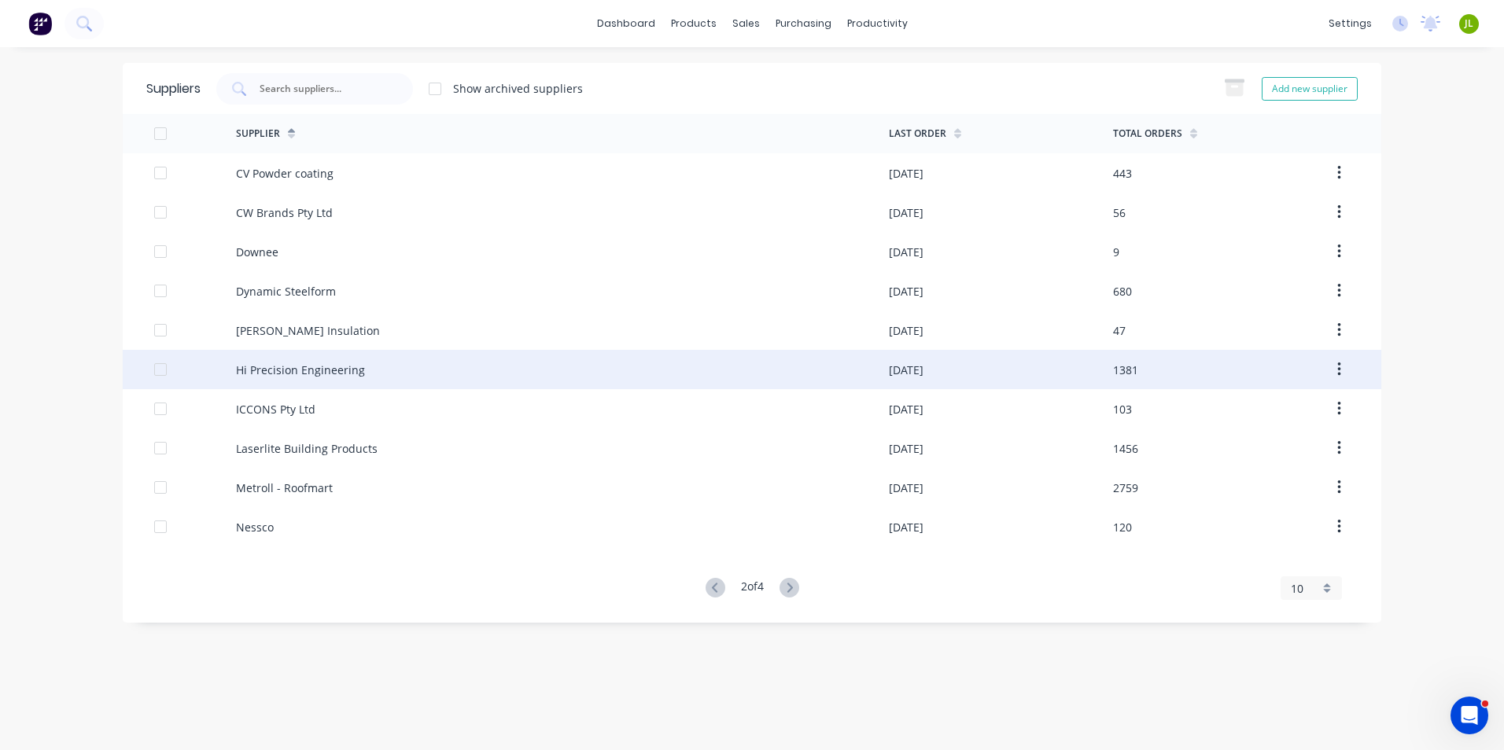
click at [407, 361] on div "Hi Precision Engineering" at bounding box center [562, 369] width 653 height 39
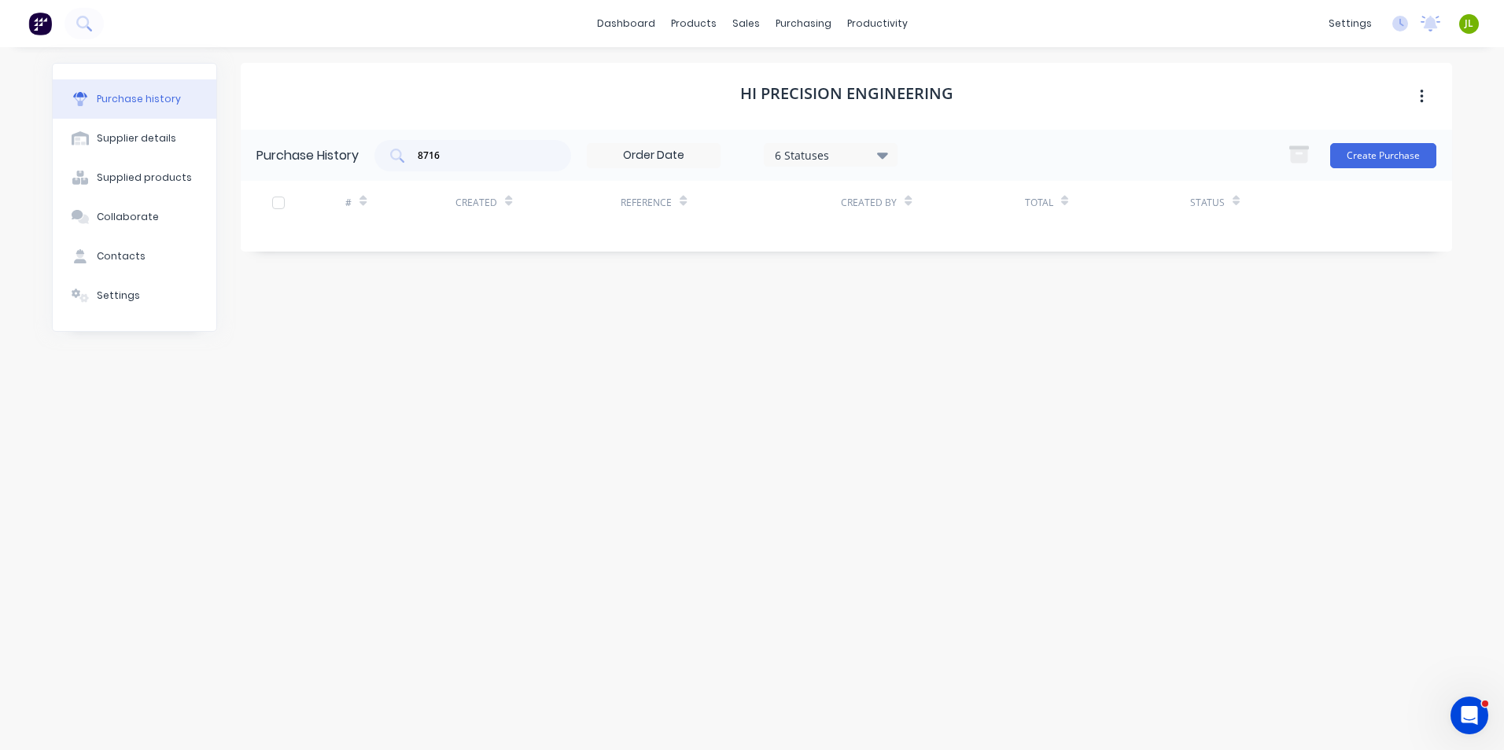
drag, startPoint x: 472, startPoint y: 140, endPoint x: 369, endPoint y: 167, distance: 106.5
click at [369, 167] on div "Purchase History 8716 6 Statuses 6 Statuses Create Purchase" at bounding box center [846, 155] width 1211 height 51
drag, startPoint x: 488, startPoint y: 154, endPoint x: 238, endPoint y: 159, distance: 250.2
click at [238, 159] on div "Purchase history Supplier details Supplied products Collaborate Contacts Settin…" at bounding box center [752, 391] width 1400 height 656
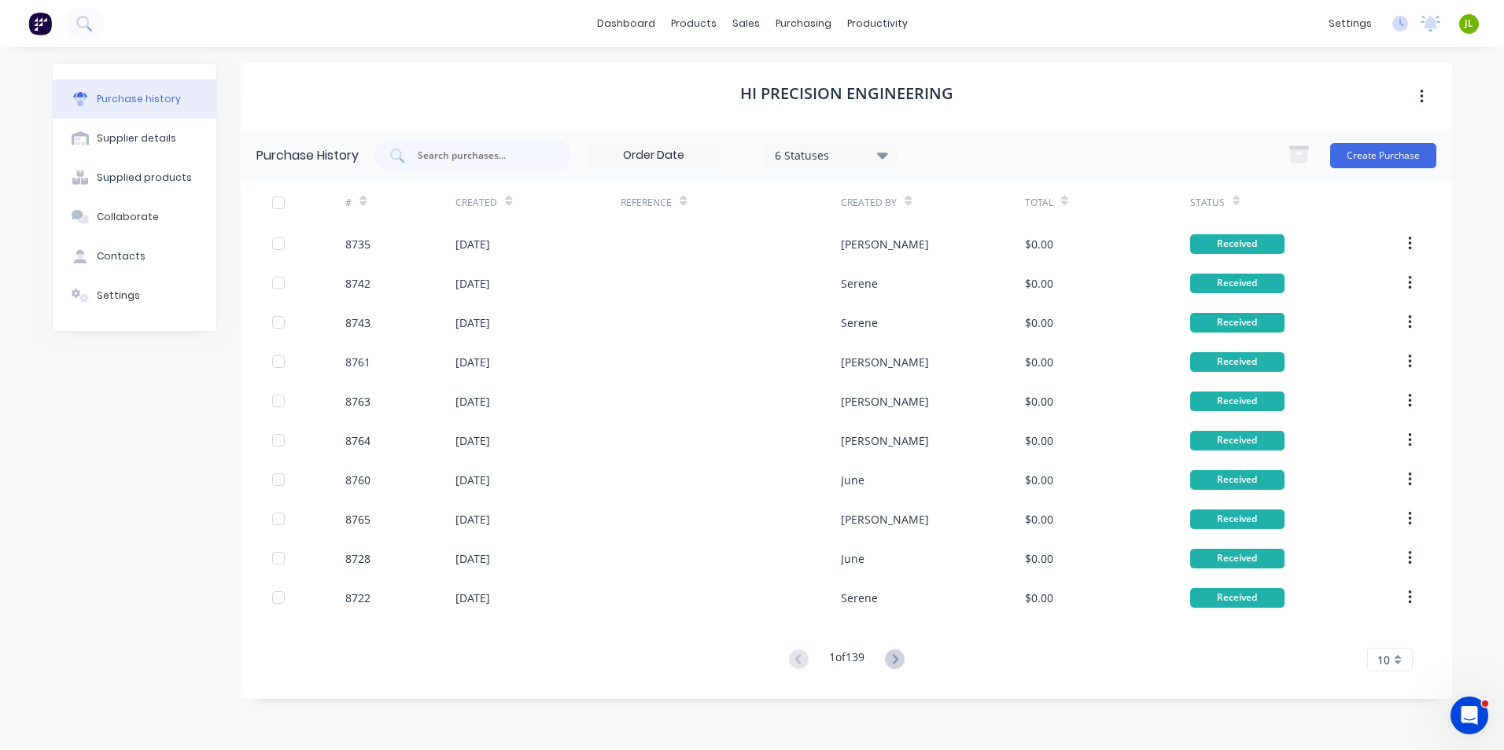
click at [885, 162] on icon at bounding box center [882, 154] width 11 height 17
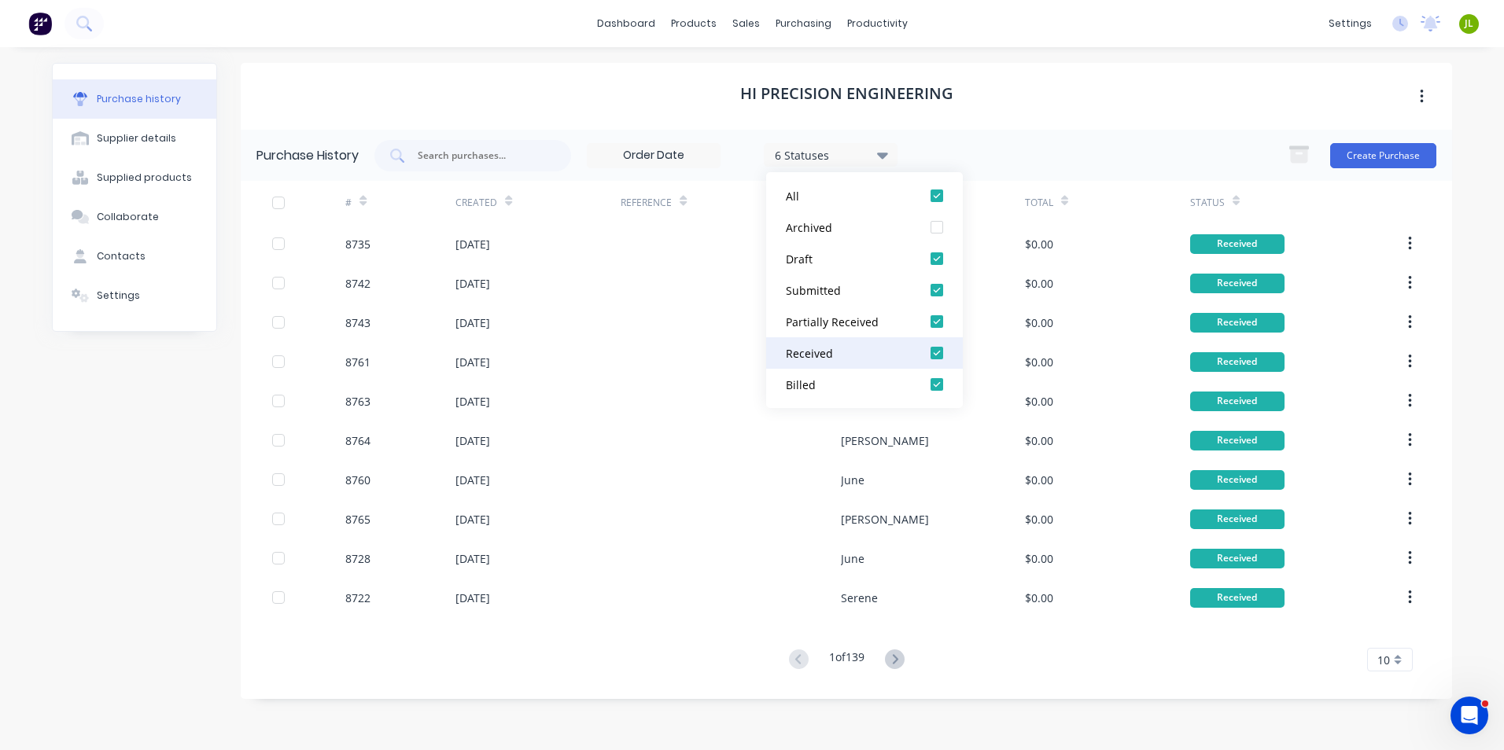
click at [945, 356] on div at bounding box center [936, 352] width 31 height 31
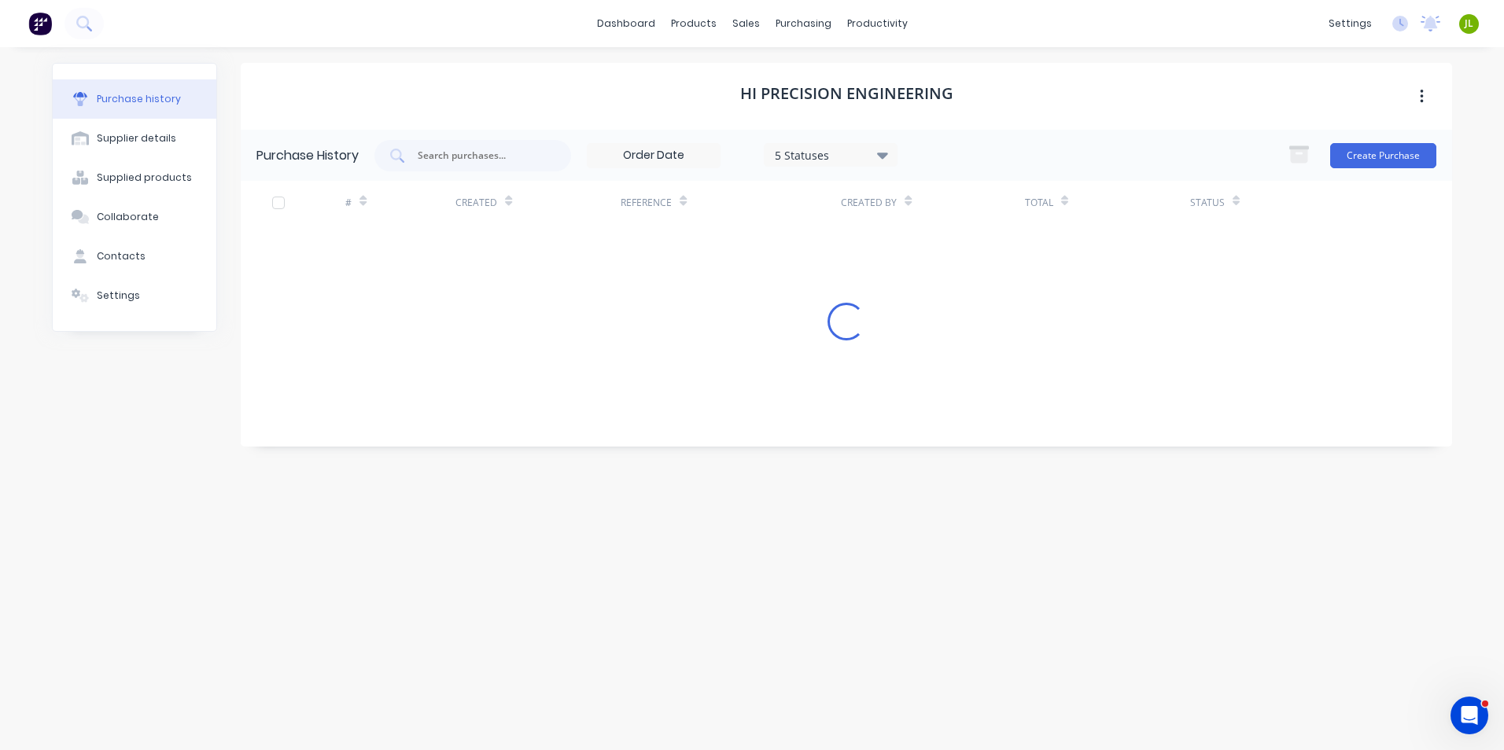
click at [1071, 140] on div "5 Statuses 5 Statuses Create Purchase" at bounding box center [905, 155] width 1062 height 31
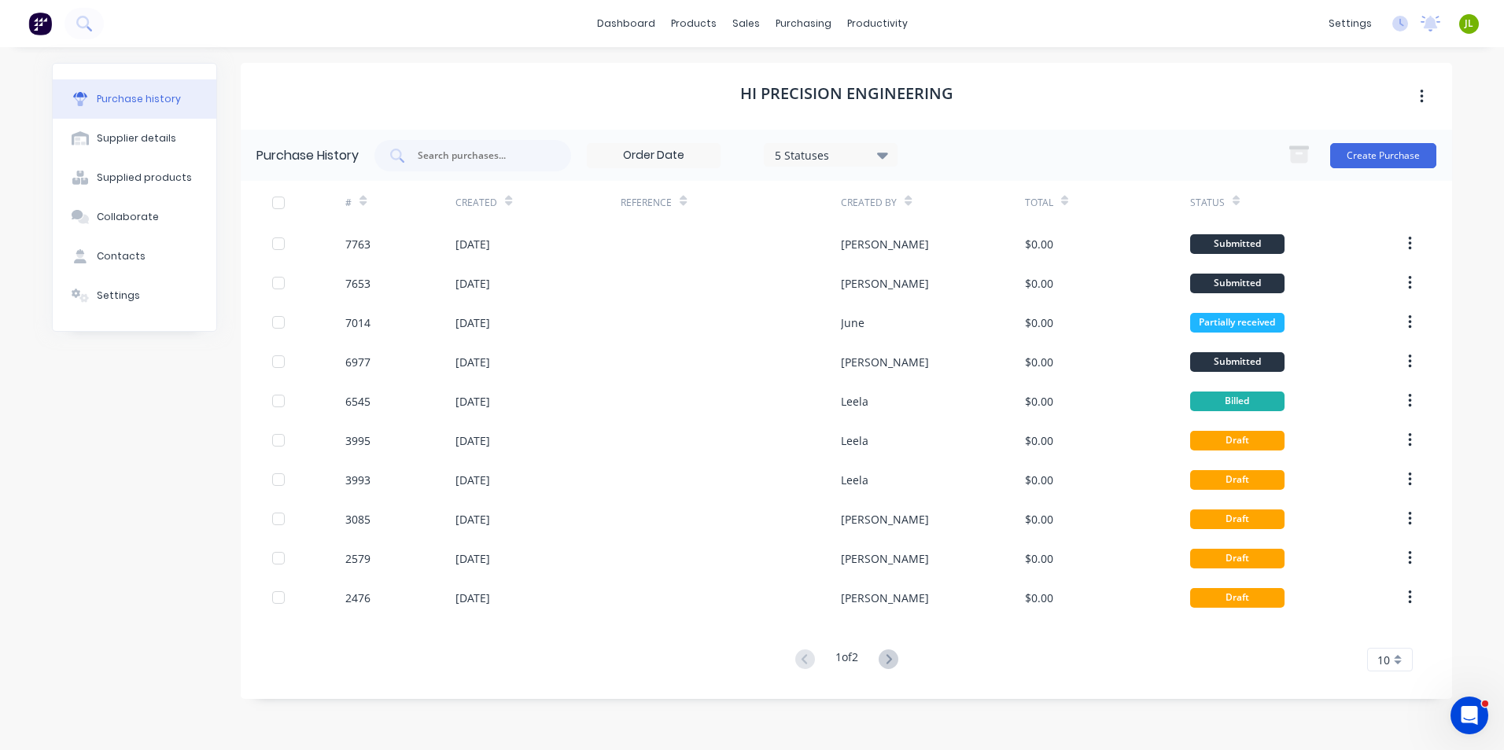
click at [1035, 74] on div "Hi Precision Engineering" at bounding box center [846, 96] width 1211 height 67
click at [811, 94] on link "Suppliers" at bounding box center [869, 106] width 208 height 31
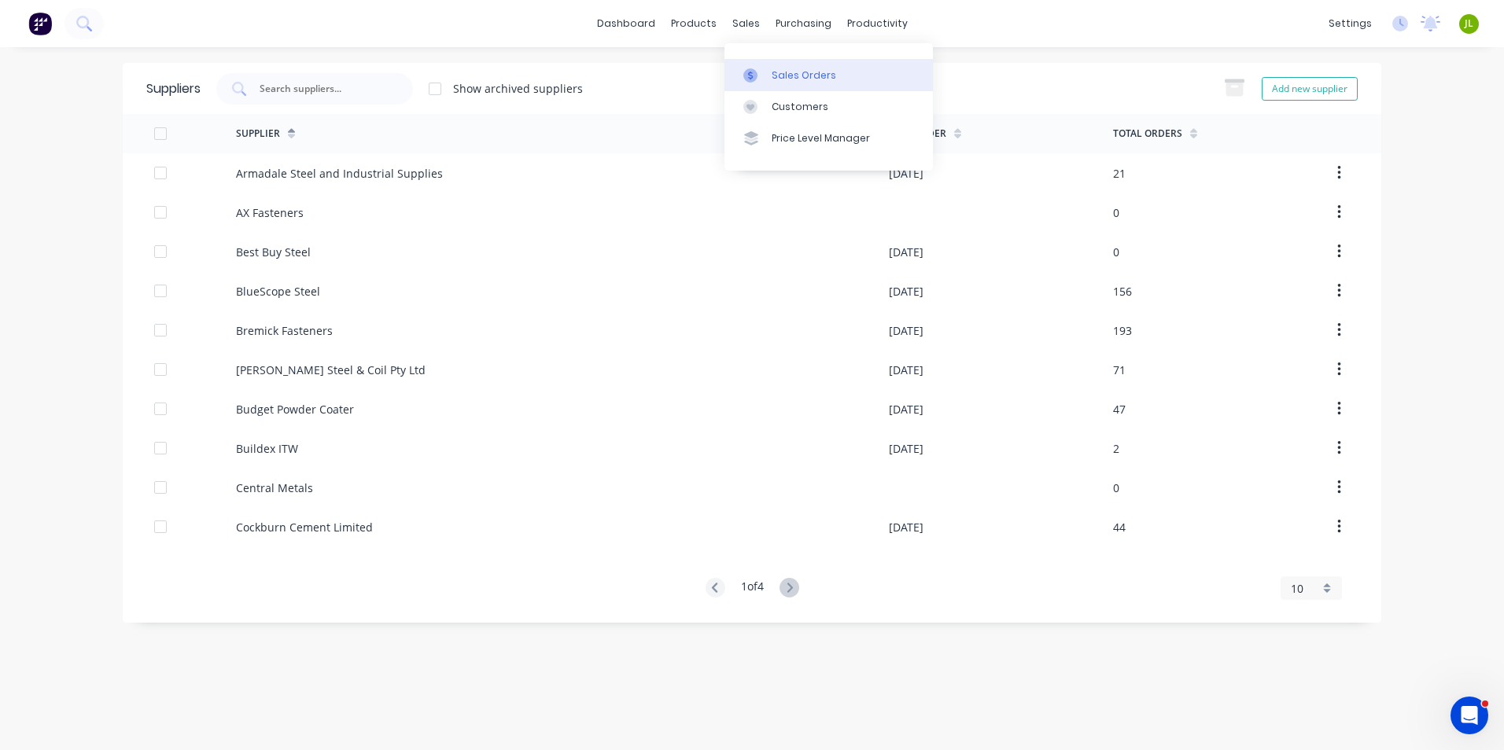
click at [746, 69] on icon at bounding box center [750, 75] width 14 height 14
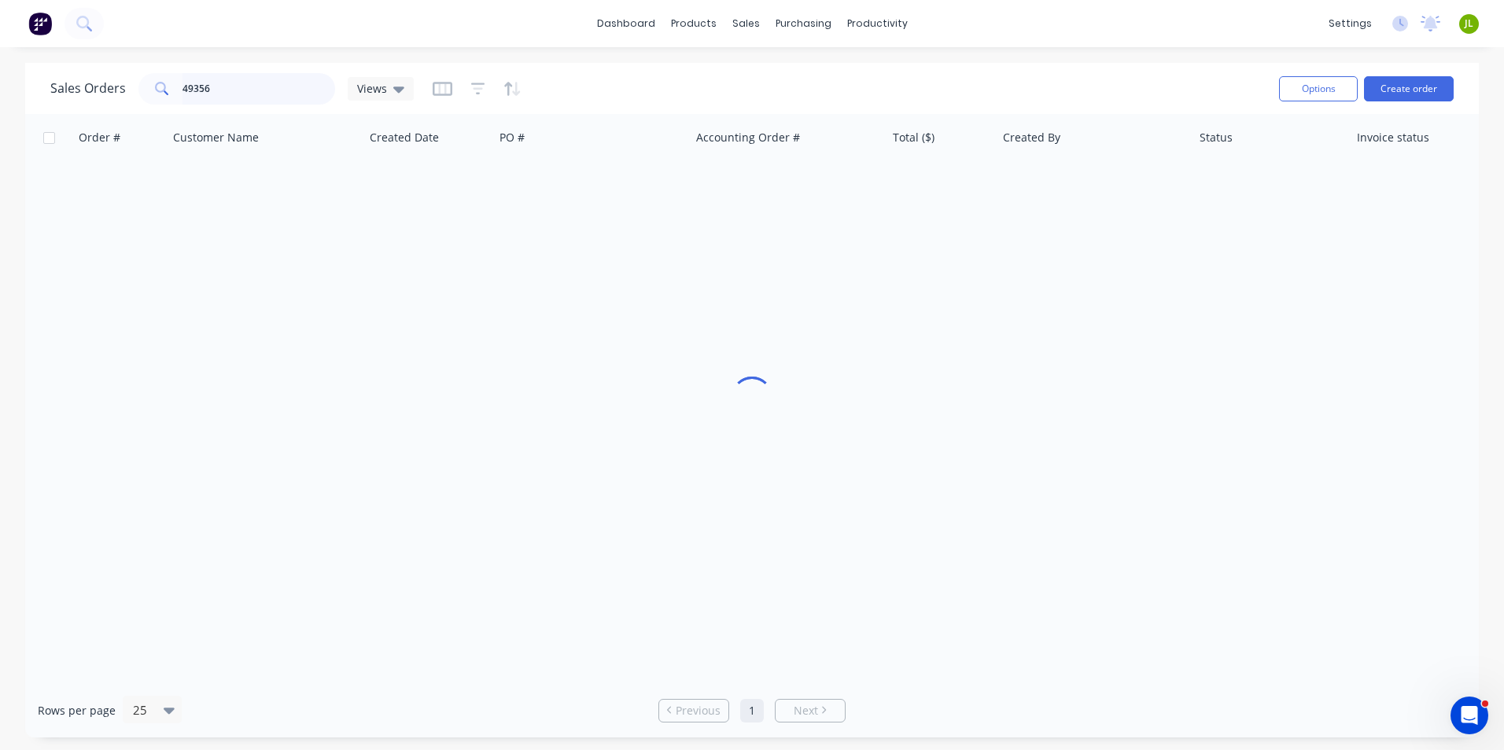
click at [278, 85] on input "49356" at bounding box center [258, 88] width 153 height 31
drag, startPoint x: 278, startPoint y: 85, endPoint x: 140, endPoint y: 98, distance: 138.3
click at [140, 98] on div "49356" at bounding box center [236, 88] width 197 height 31
type input "s"
type input "clip"
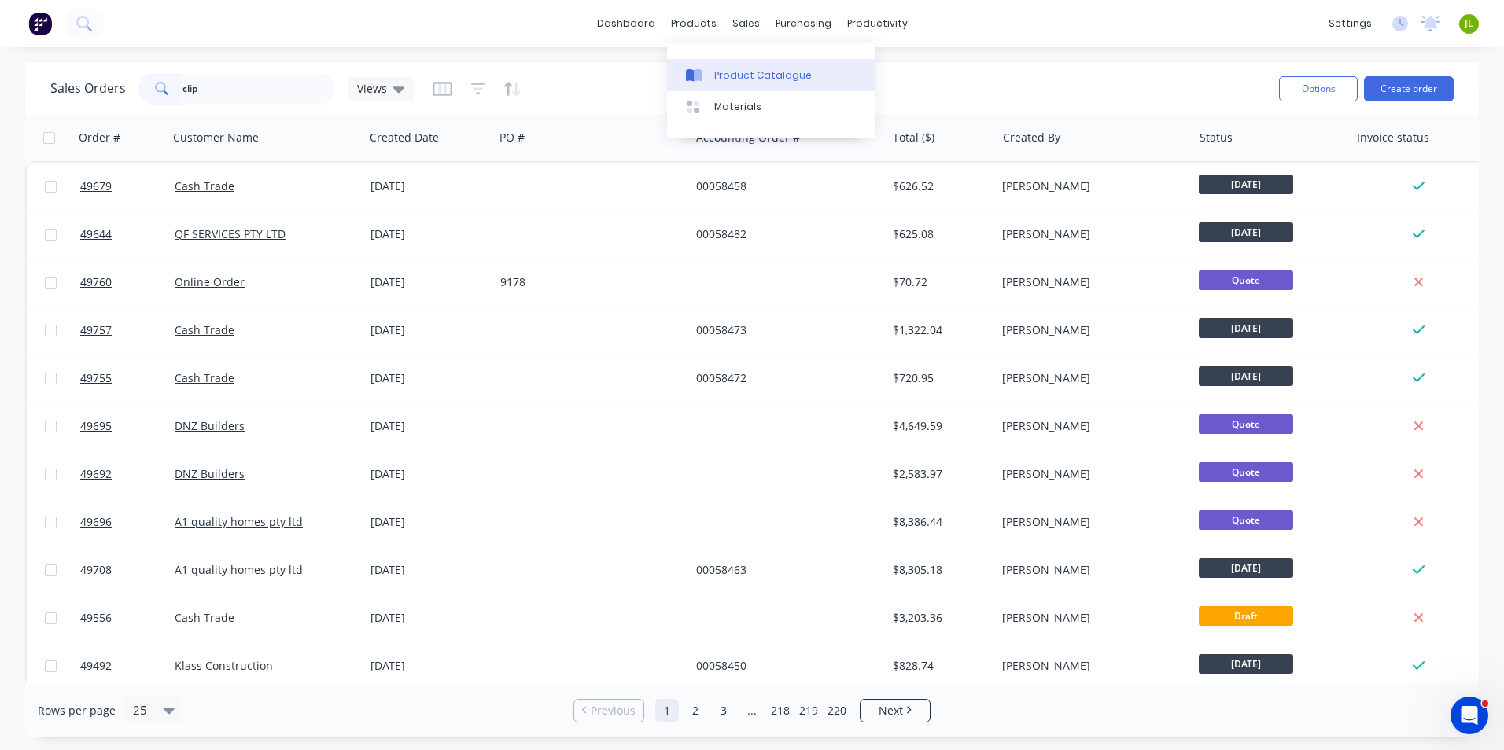
click at [705, 71] on div at bounding box center [698, 75] width 24 height 14
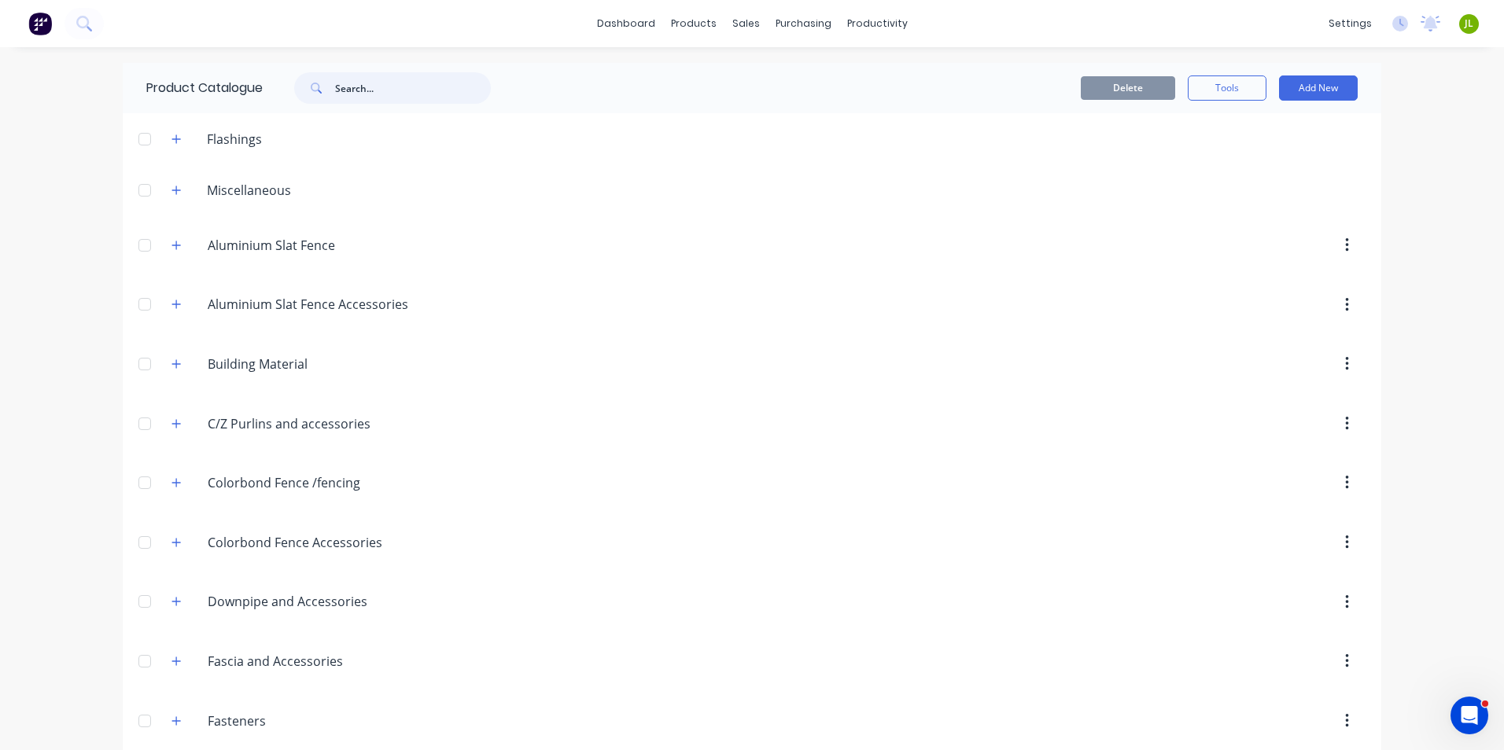
click at [379, 94] on input "text" at bounding box center [413, 87] width 156 height 31
type input "clip"
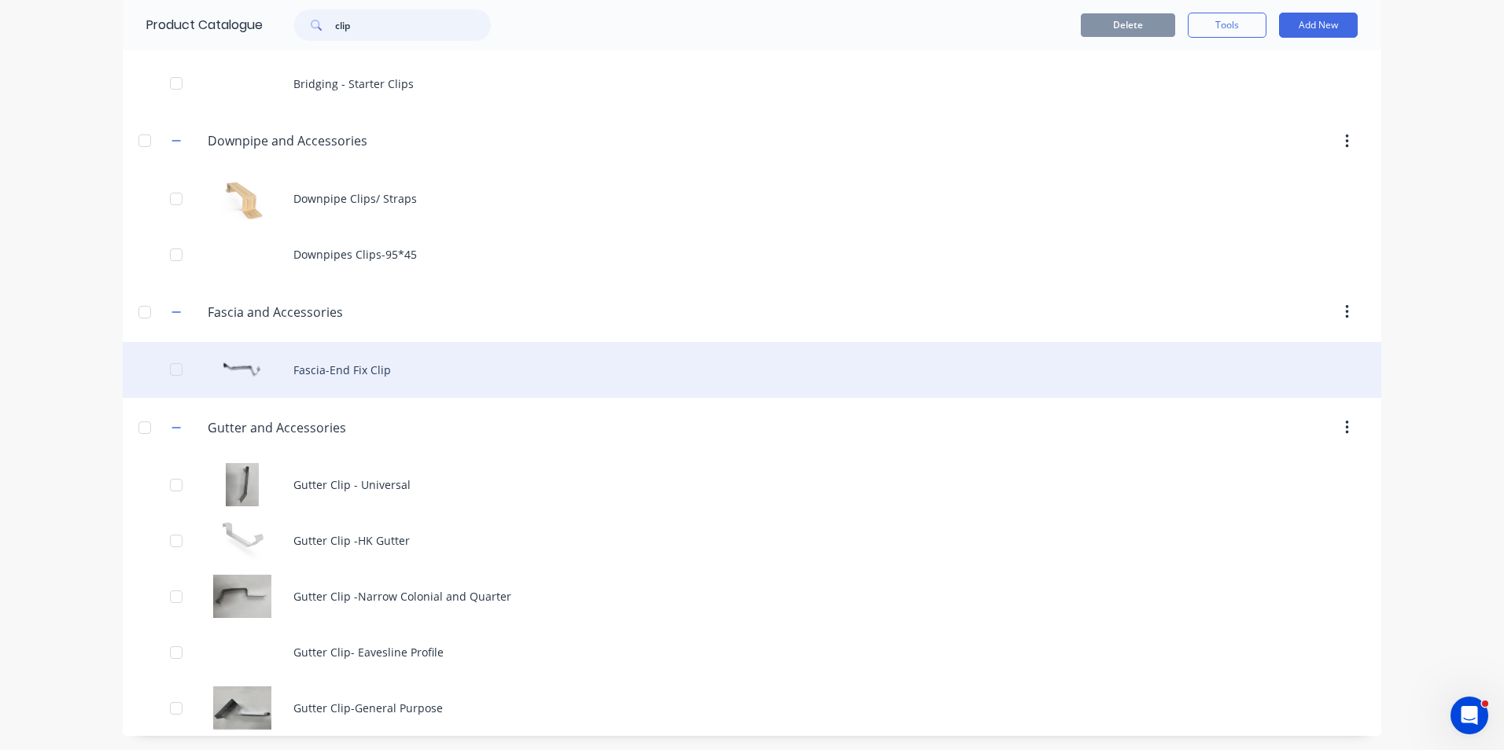
scroll to position [119, 0]
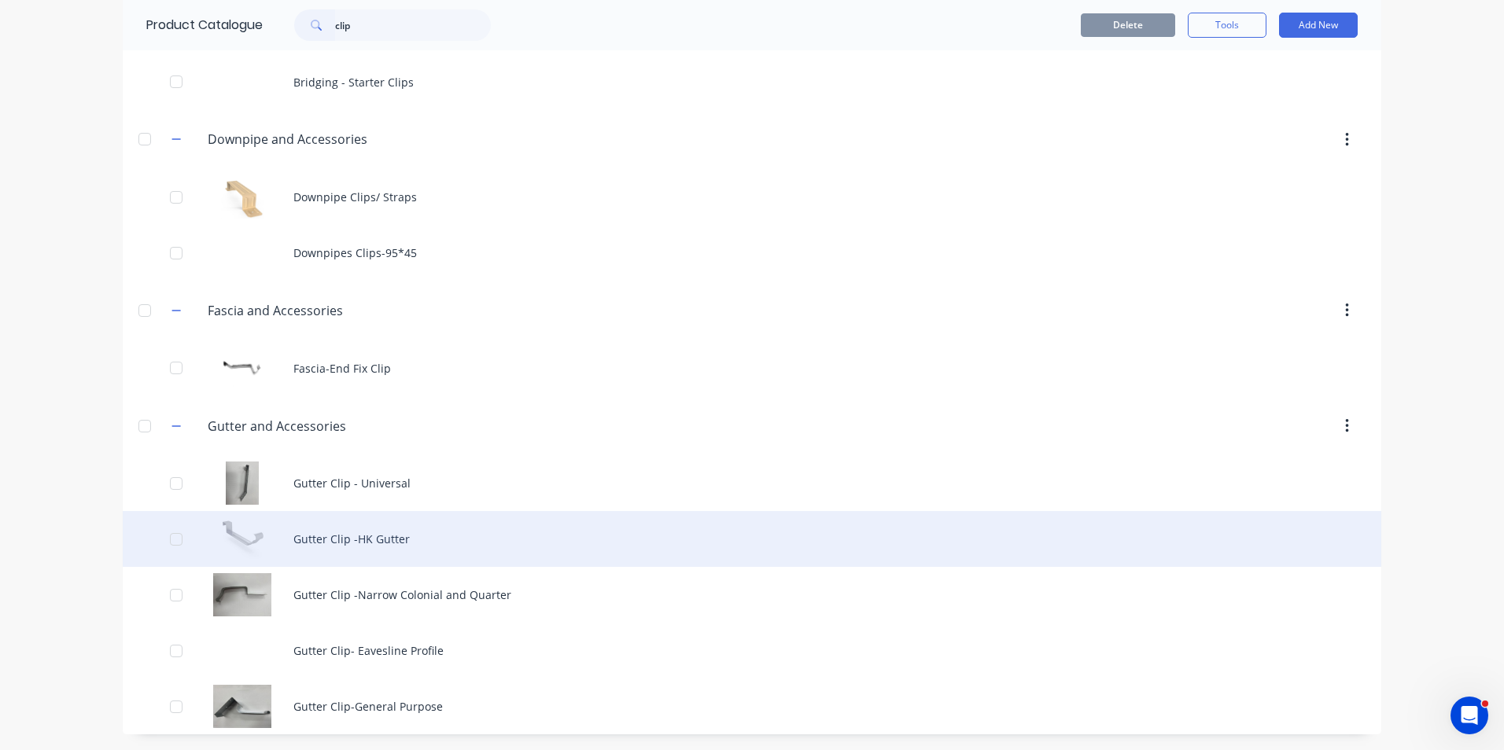
click at [403, 532] on div "Gutter Clip -HK Gutter" at bounding box center [752, 539] width 1259 height 56
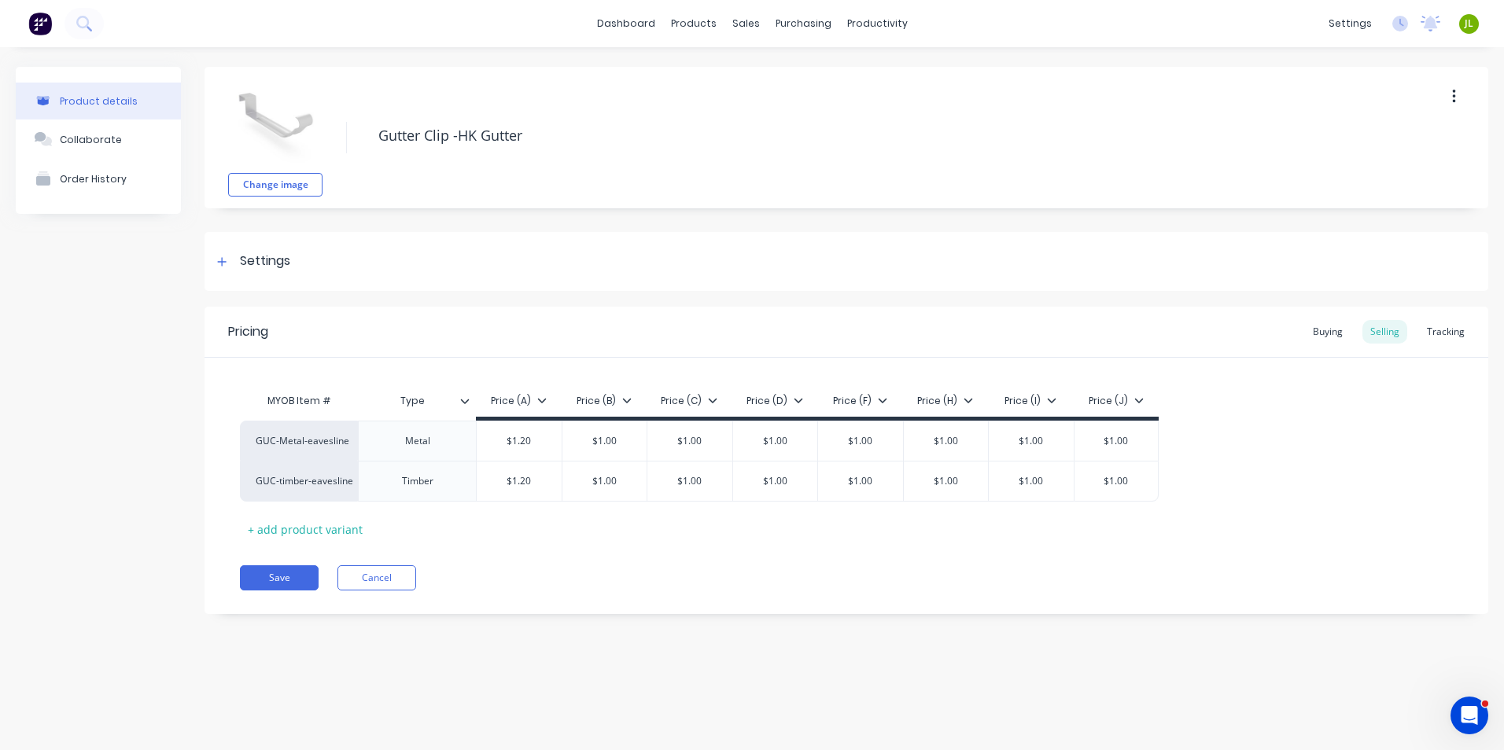
type textarea "x"
click at [1457, 335] on div "Tracking" at bounding box center [1445, 332] width 53 height 24
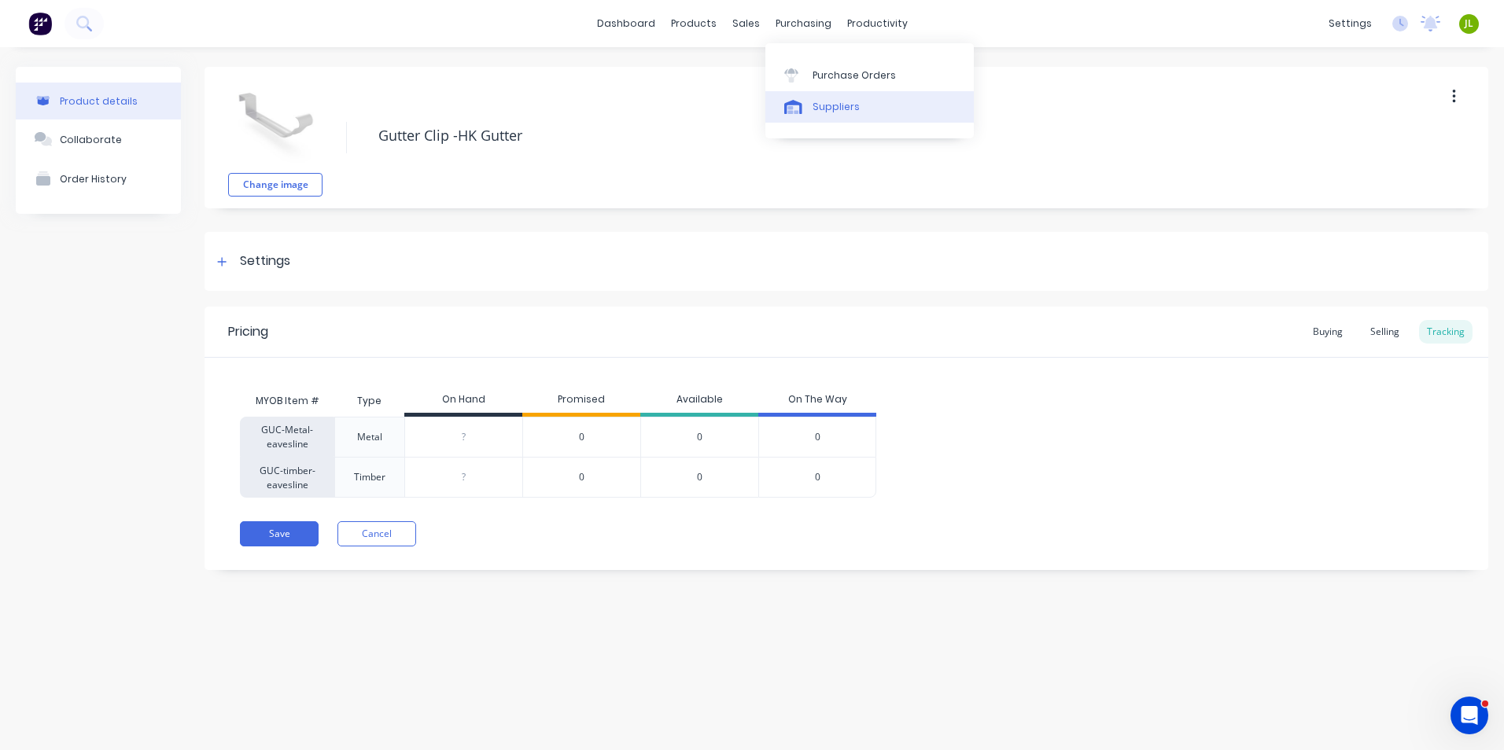
click at [822, 112] on div "Suppliers" at bounding box center [836, 107] width 47 height 14
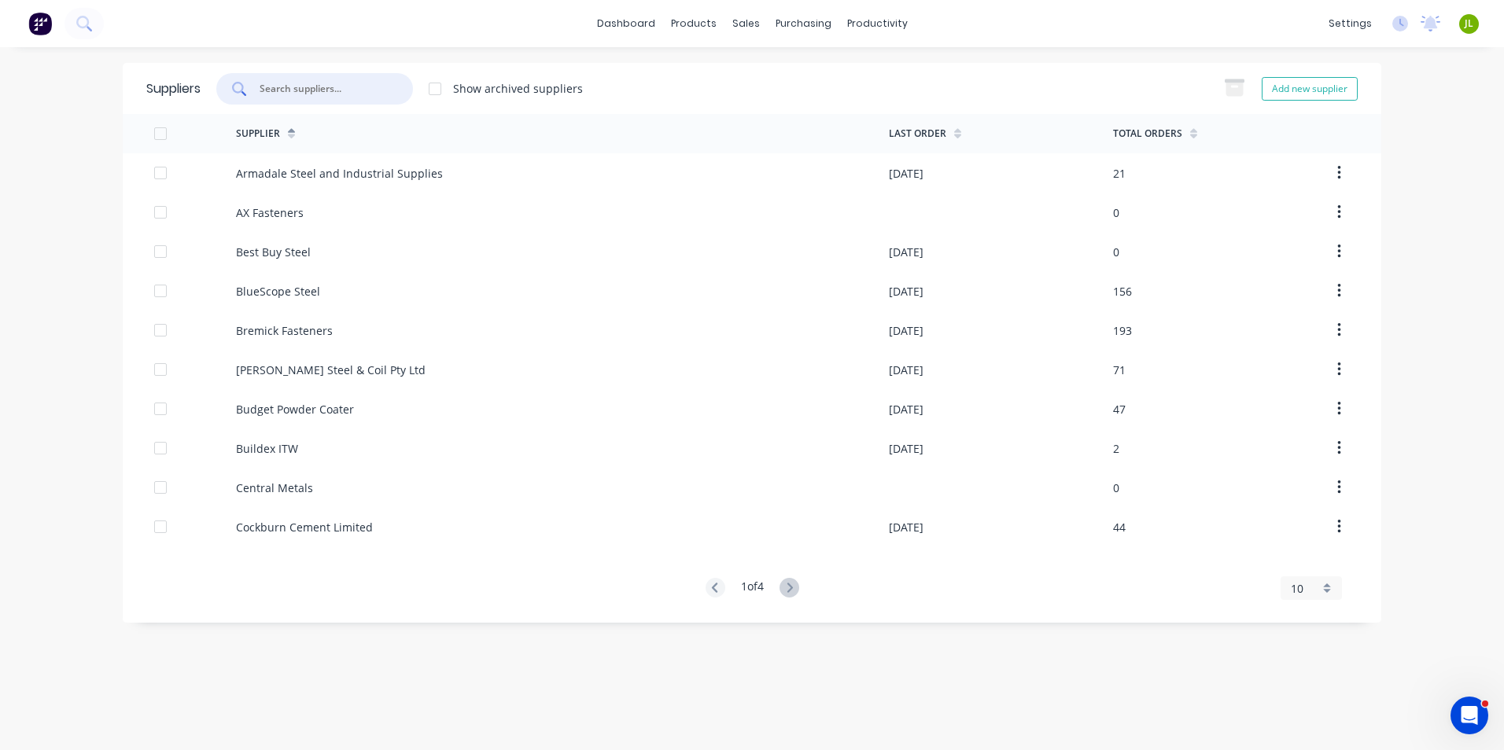
click at [351, 87] on input "text" at bounding box center [323, 89] width 131 height 16
click at [809, 105] on link "Suppliers" at bounding box center [869, 106] width 208 height 31
click at [786, 591] on icon at bounding box center [789, 588] width 20 height 20
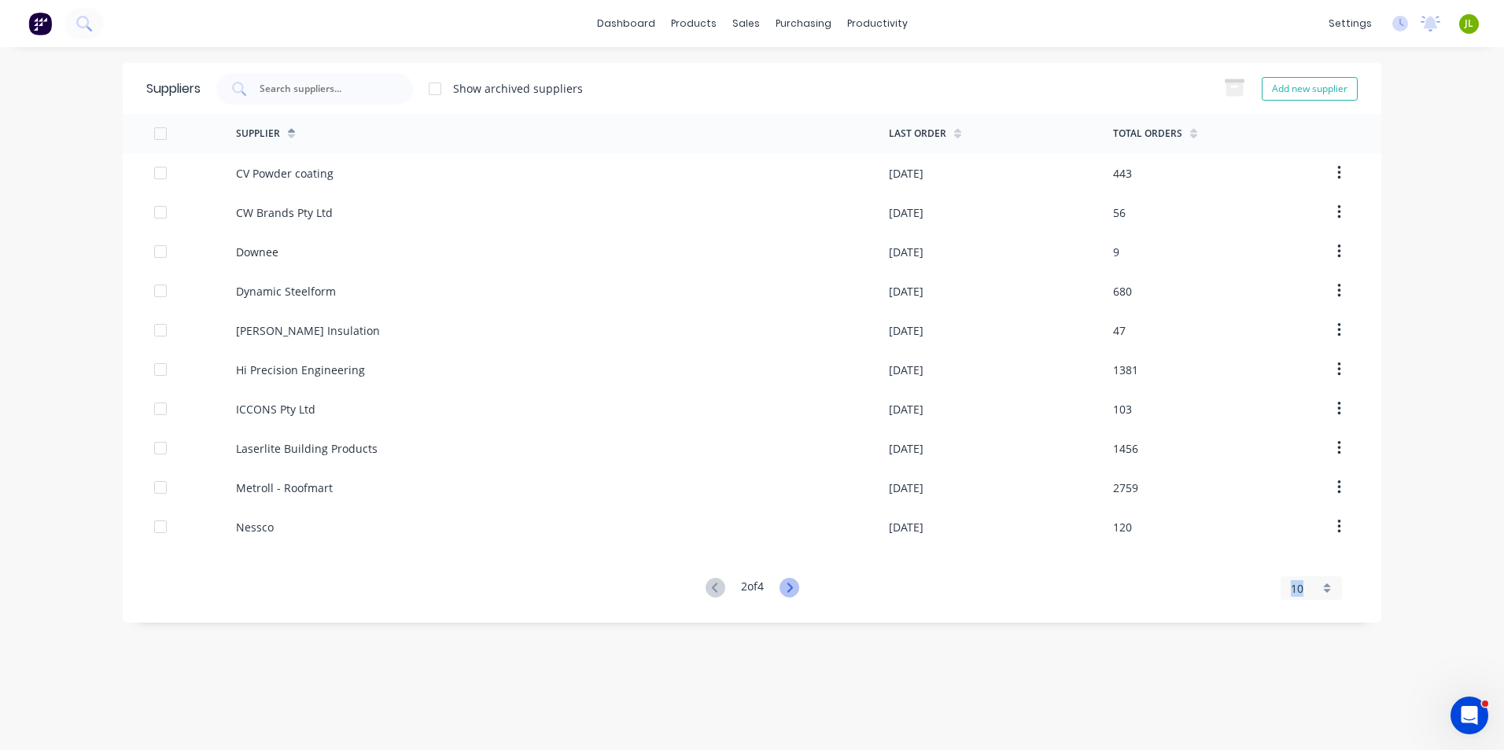
click at [786, 591] on icon at bounding box center [789, 588] width 20 height 20
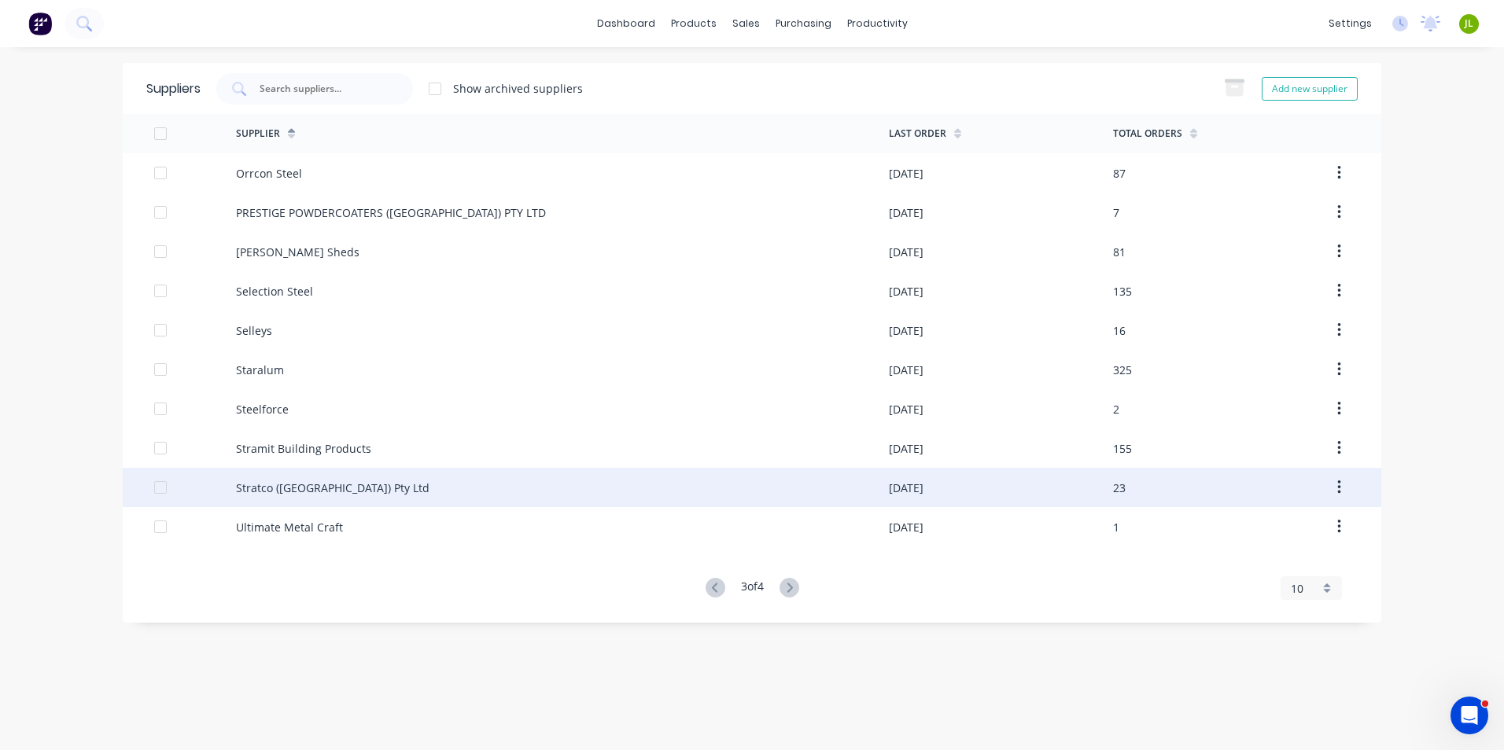
click at [345, 485] on div "Stratco (WA) Pty Ltd" at bounding box center [562, 487] width 653 height 39
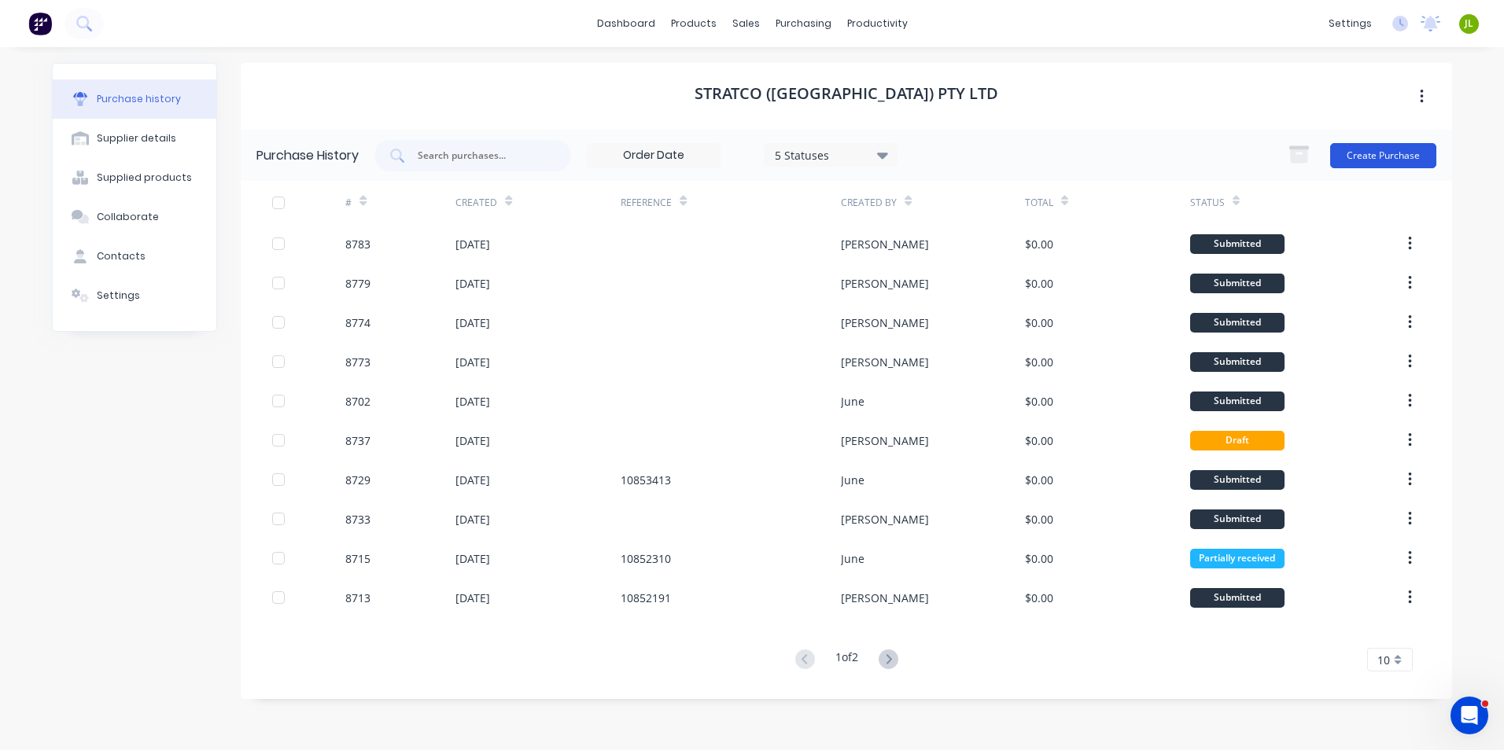
click at [1389, 153] on button "Create Purchase" at bounding box center [1383, 155] width 106 height 25
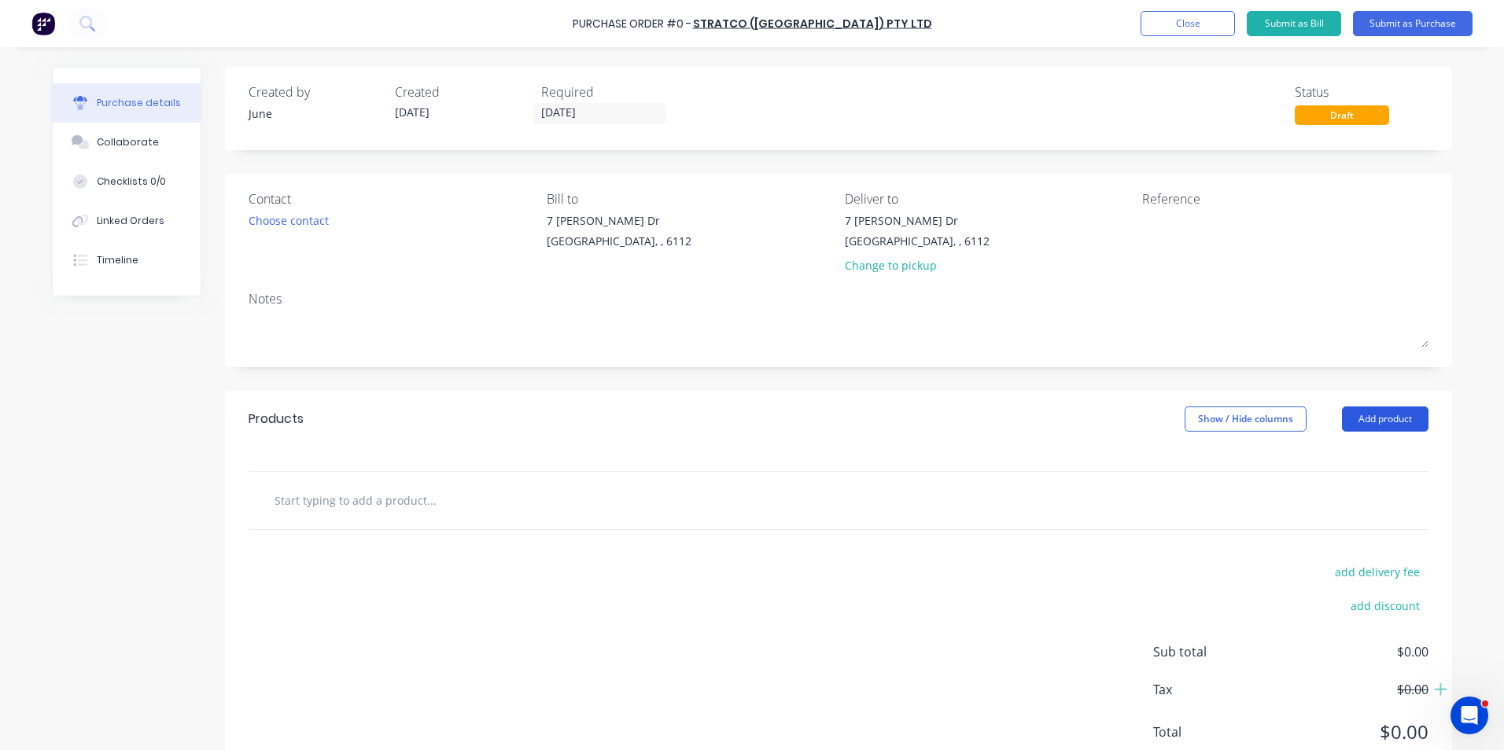
click at [1379, 418] on button "Add product" at bounding box center [1385, 419] width 87 height 25
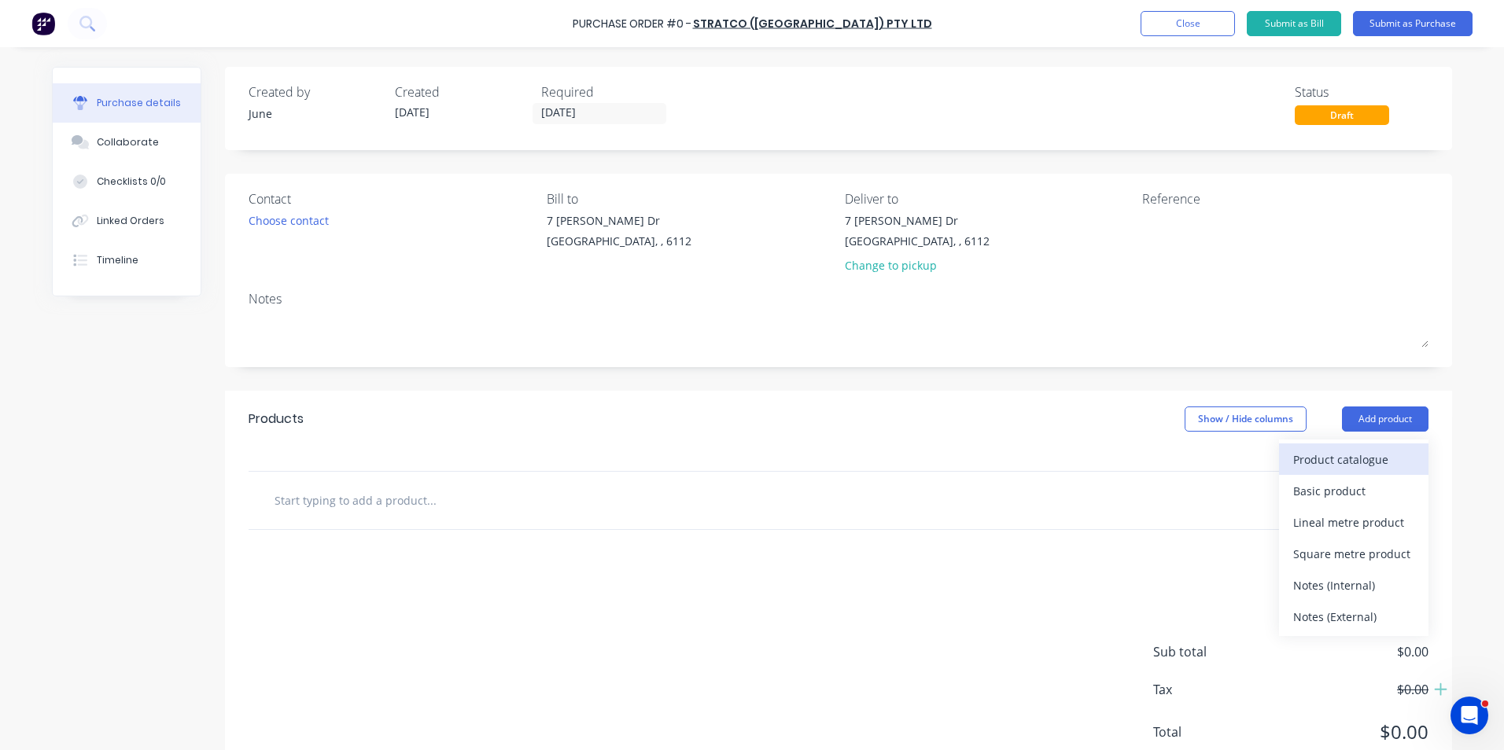
click at [1310, 467] on div "Product catalogue" at bounding box center [1353, 459] width 121 height 23
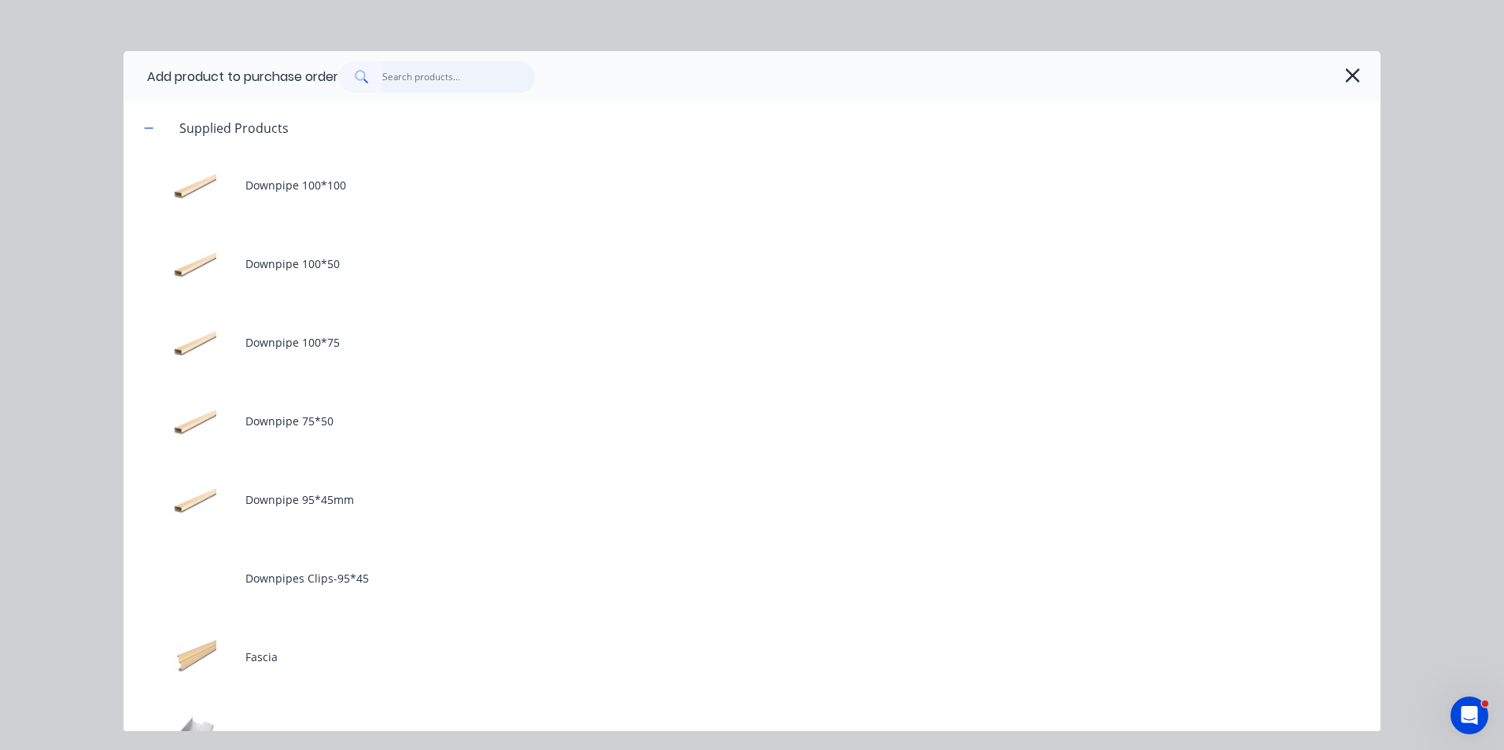
click at [435, 77] on input "text" at bounding box center [458, 76] width 153 height 31
type input "v"
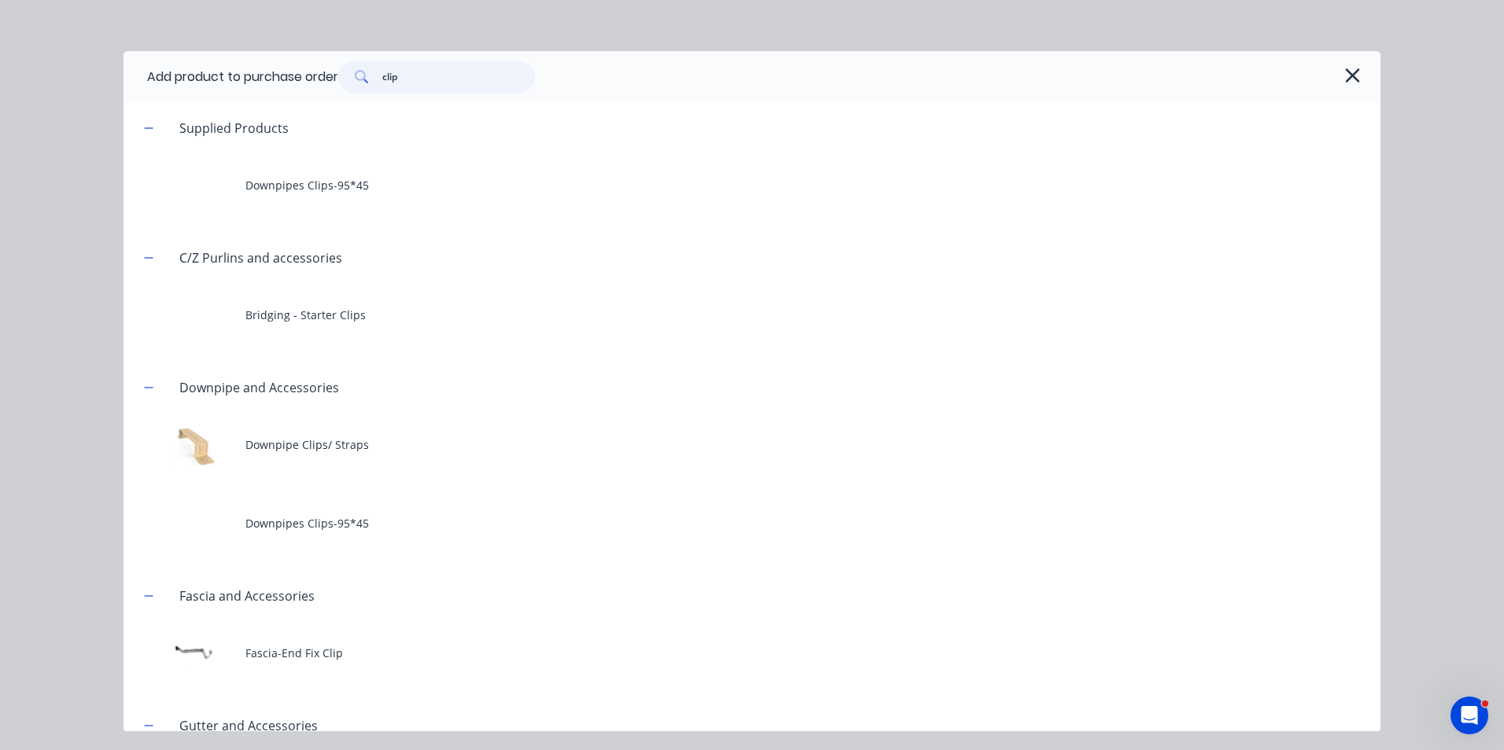
type input "clip"
click at [558, 346] on div "Supplied Products Downpipes Clips-95*45 C/Z Purlins and accessories Bridging - …" at bounding box center [751, 416] width 1257 height 629
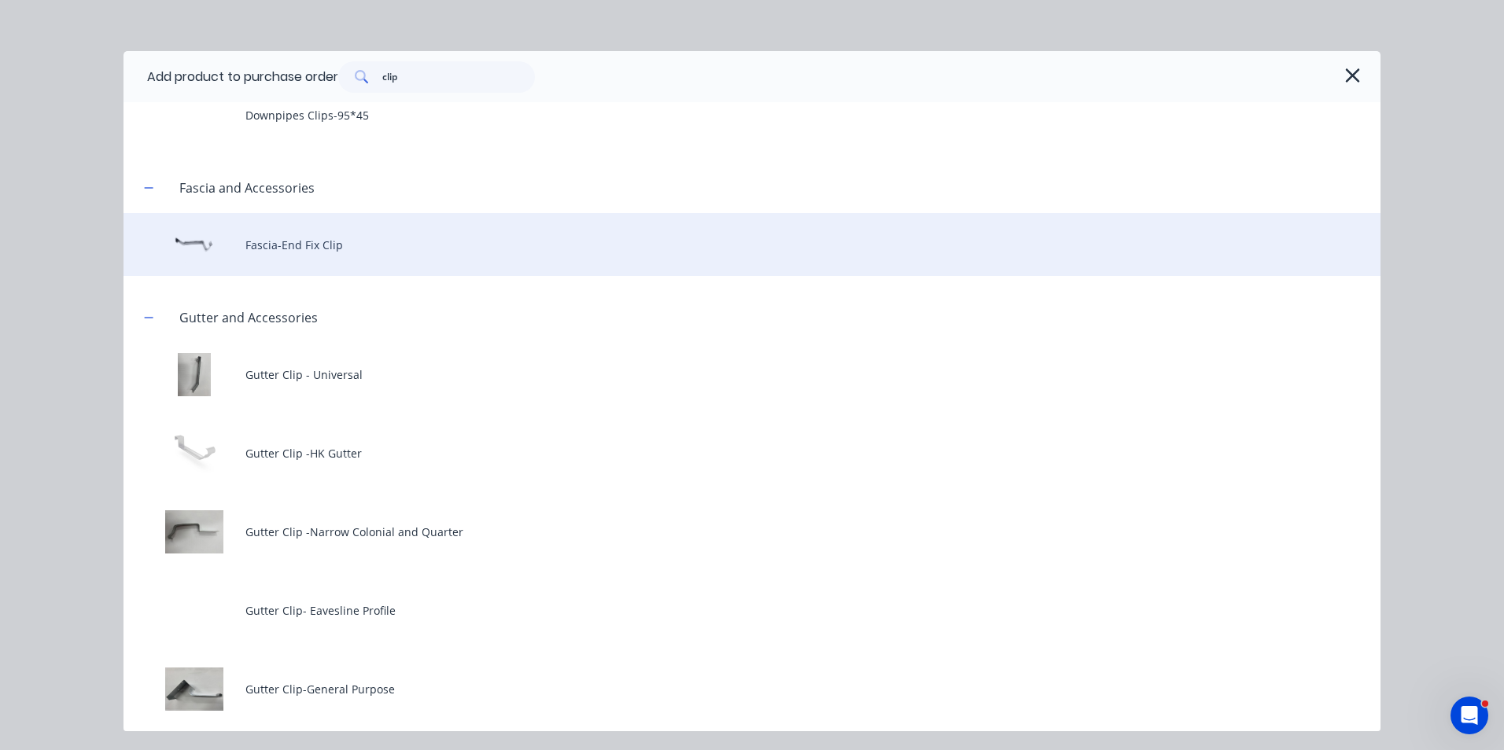
scroll to position [413, 0]
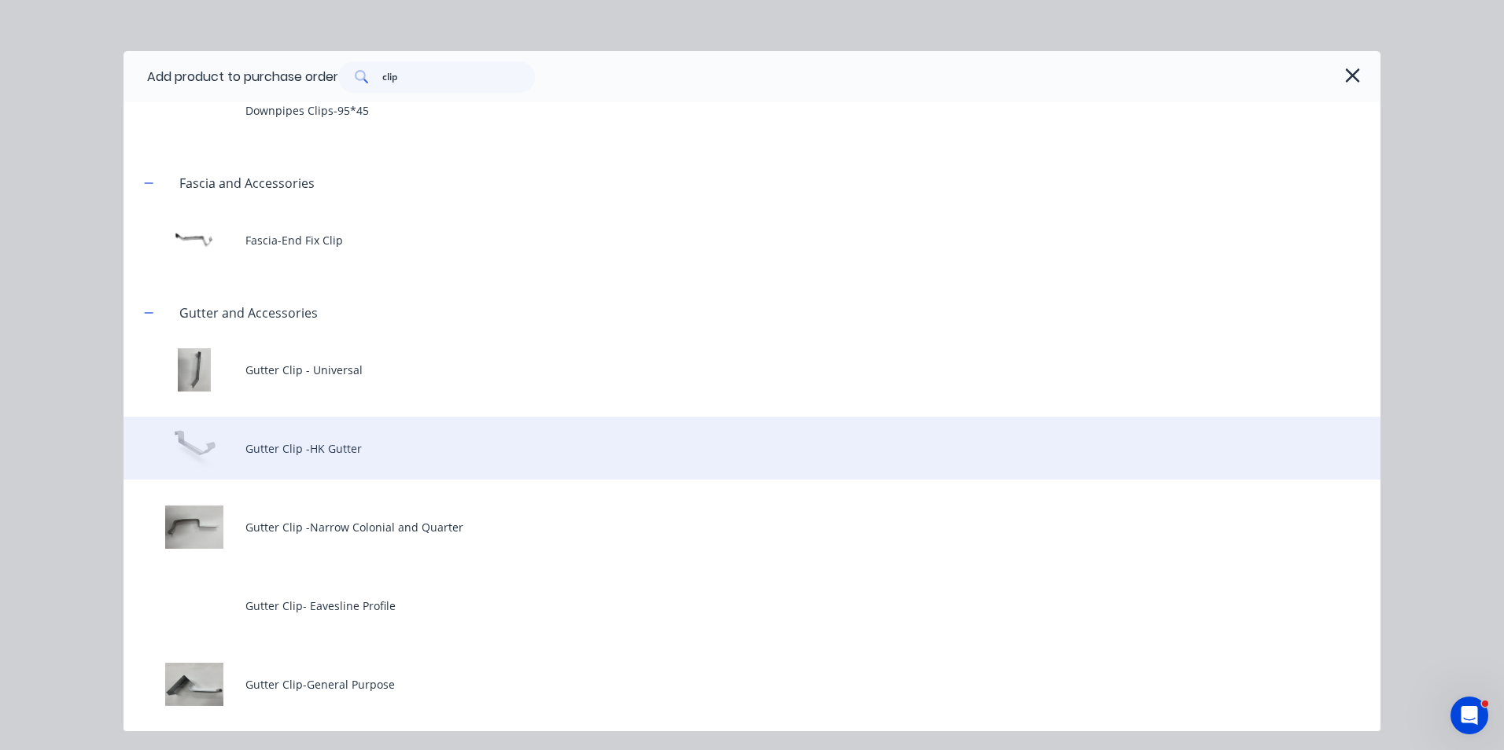
click at [304, 463] on div "Gutter Clip -HK Gutter" at bounding box center [751, 448] width 1257 height 63
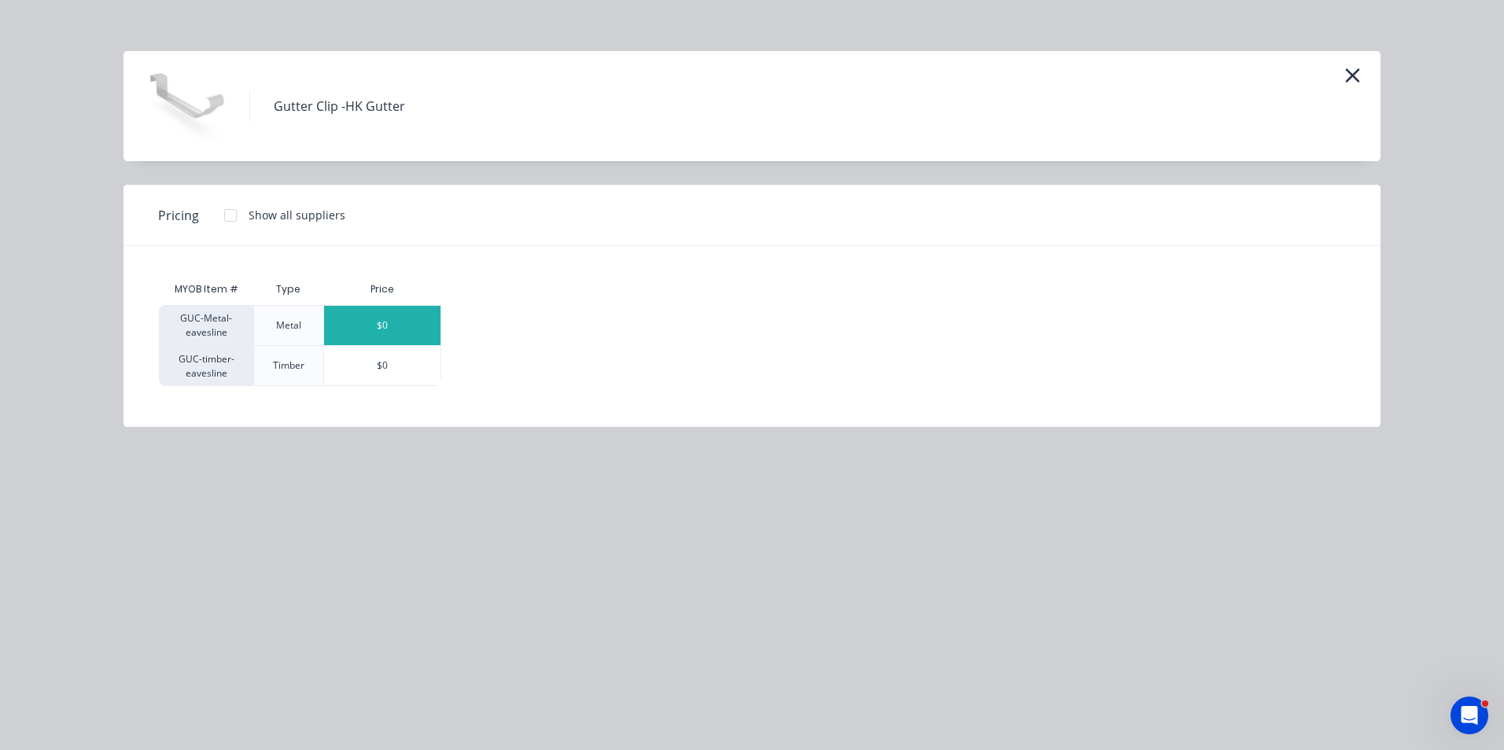
click at [377, 332] on div "$0" at bounding box center [382, 325] width 116 height 39
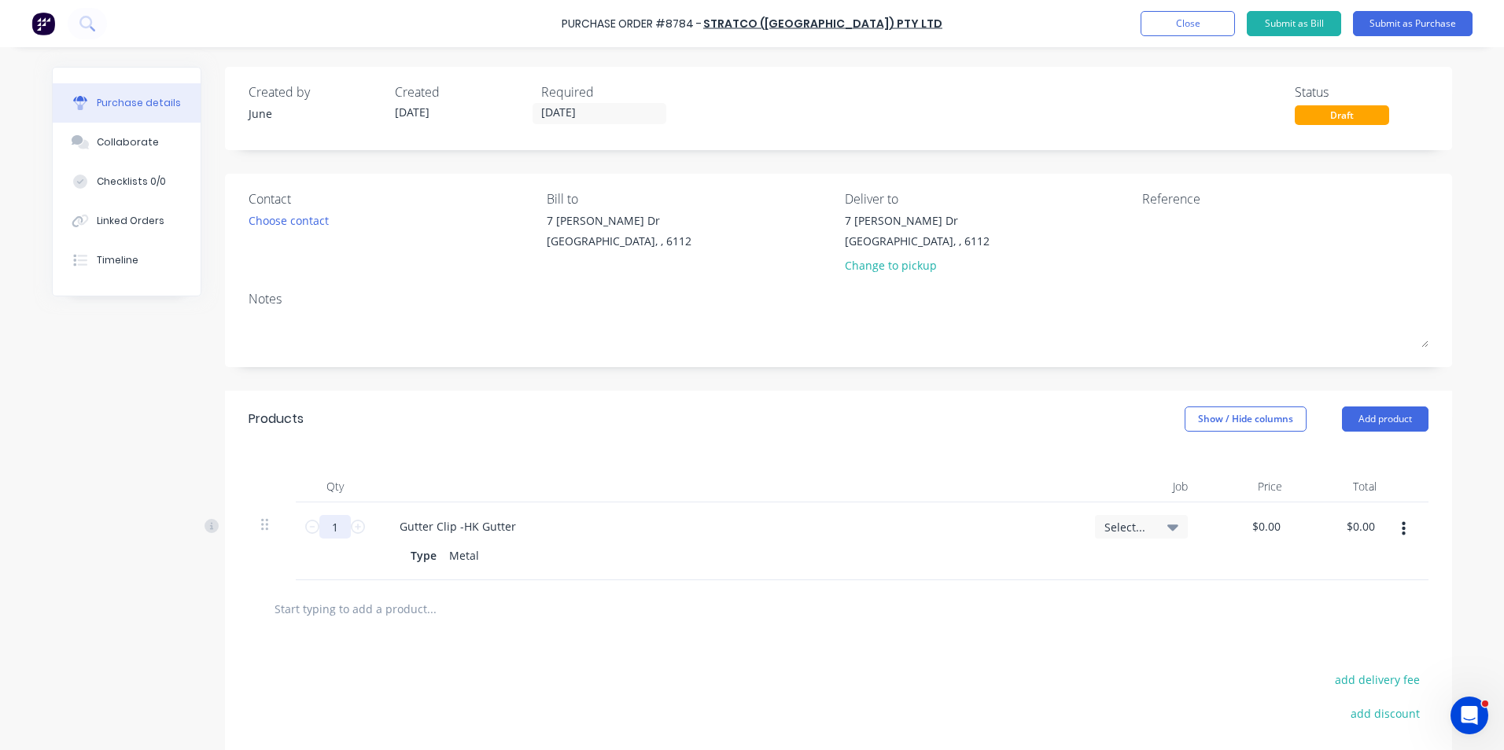
click at [334, 530] on input "1" at bounding box center [334, 527] width 31 height 24
type input "300"
click at [847, 582] on div at bounding box center [839, 608] width 1180 height 57
click at [1402, 534] on icon "button" at bounding box center [1404, 529] width 4 height 14
click at [1390, 601] on button "Duplicate" at bounding box center [1355, 602] width 134 height 31
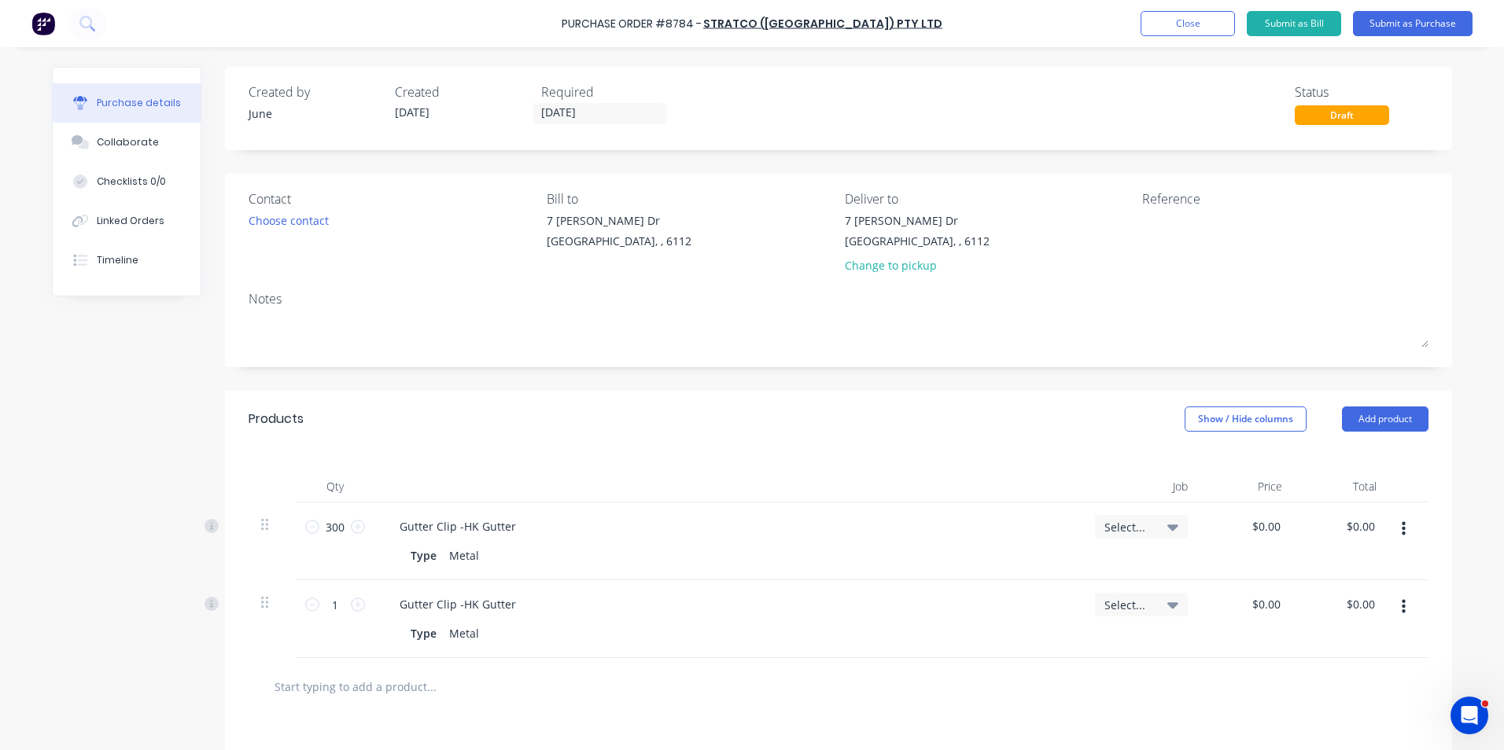
click at [1396, 625] on div at bounding box center [1408, 619] width 39 height 78
click at [1402, 612] on icon "button" at bounding box center [1404, 607] width 4 height 17
click at [1378, 643] on button "Edit" at bounding box center [1355, 648] width 134 height 31
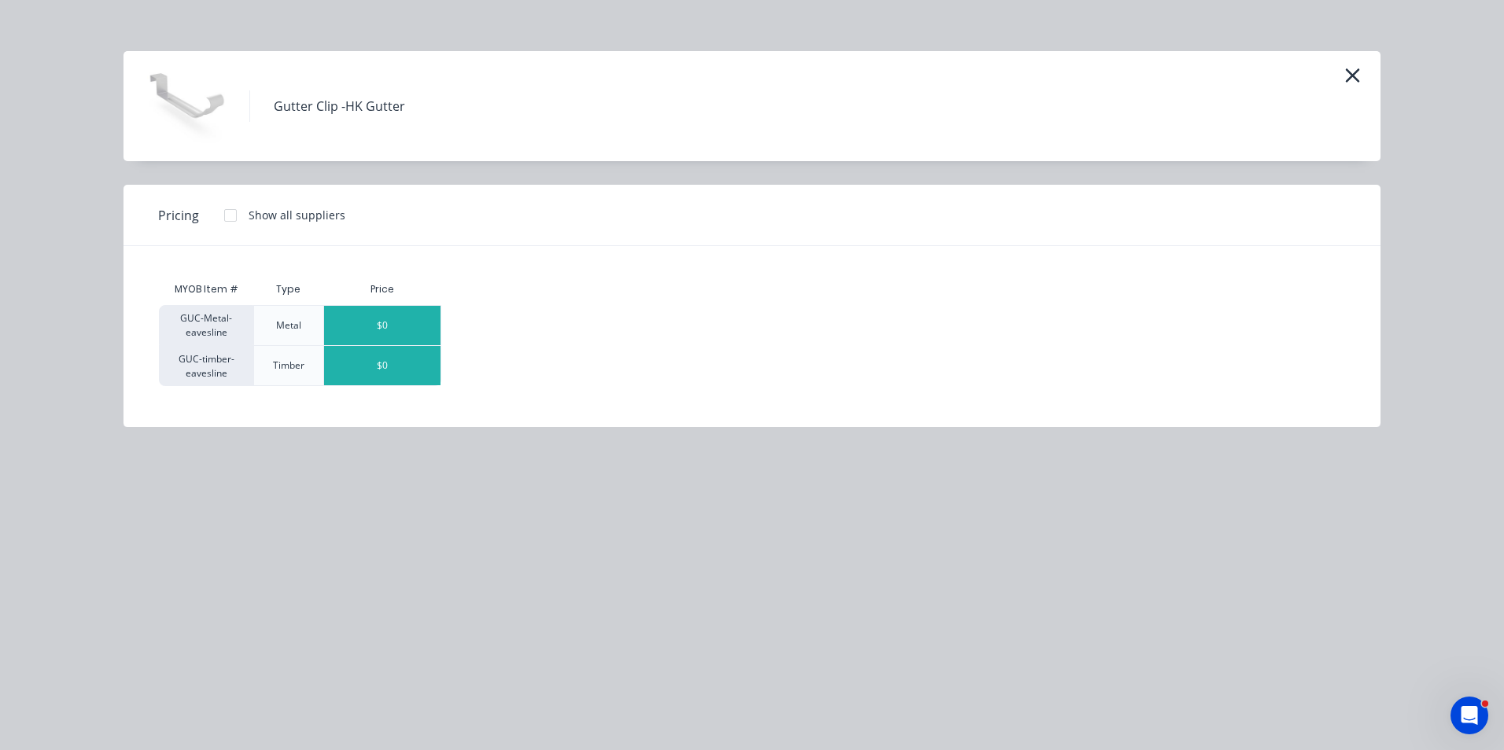
click at [392, 367] on div "$0" at bounding box center [382, 365] width 116 height 39
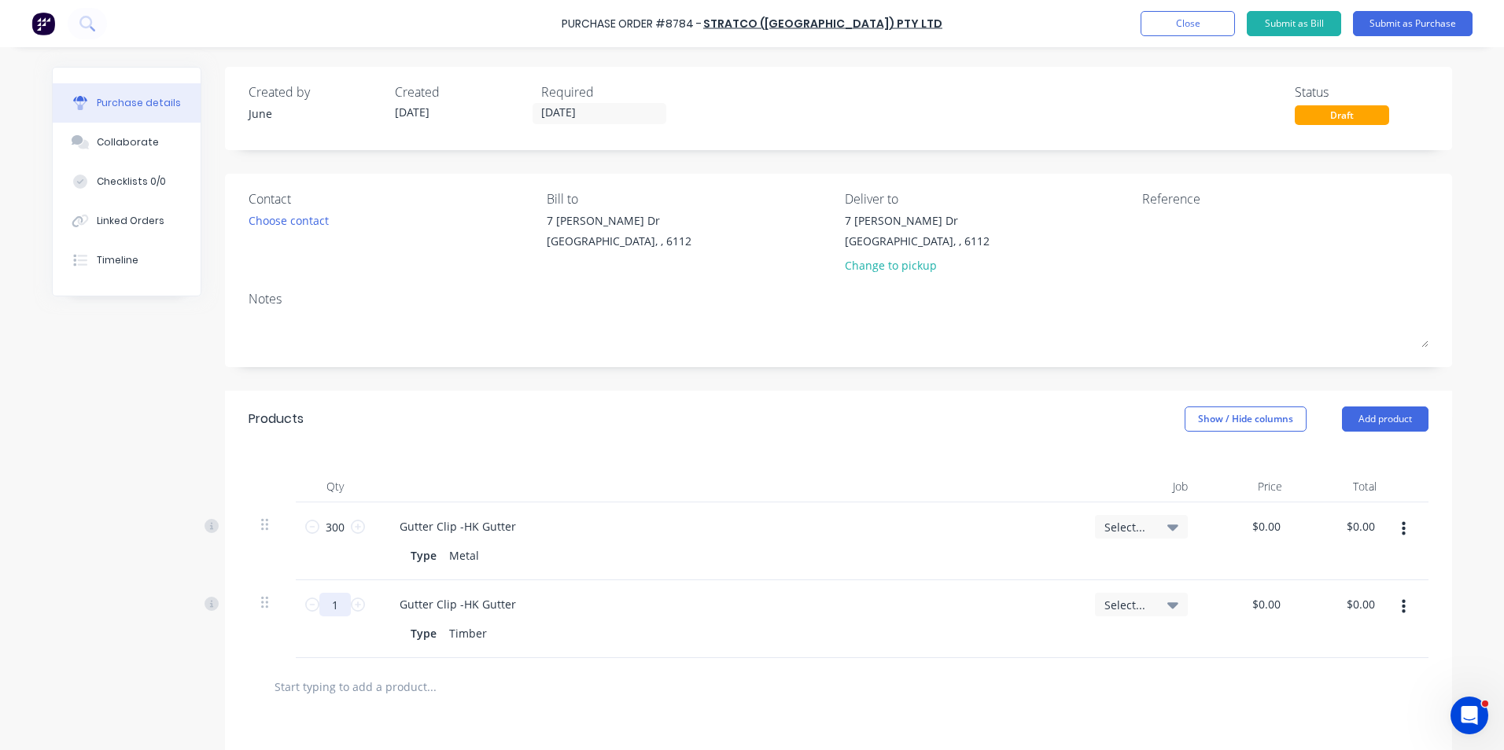
click at [320, 610] on input "1" at bounding box center [334, 605] width 31 height 24
type input "0"
type input "200"
click at [659, 589] on div "Gutter Clip -HK Gutter Type Timber" at bounding box center [728, 619] width 708 height 78
drag, startPoint x: 622, startPoint y: 96, endPoint x: 621, endPoint y: 108, distance: 11.8
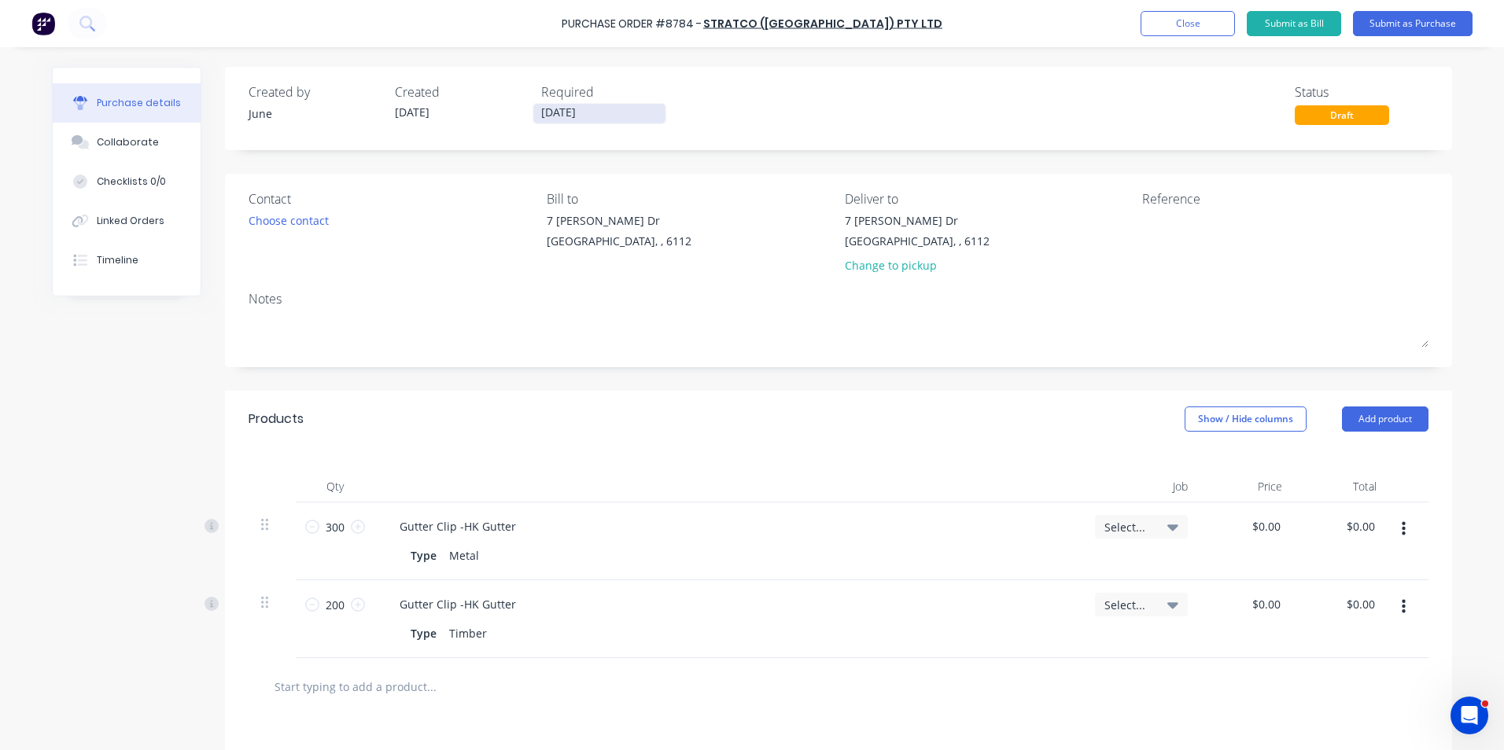
click at [621, 104] on div "Required 26/09/25" at bounding box center [608, 104] width 134 height 42
click at [621, 108] on input "[DATE]" at bounding box center [599, 114] width 132 height 20
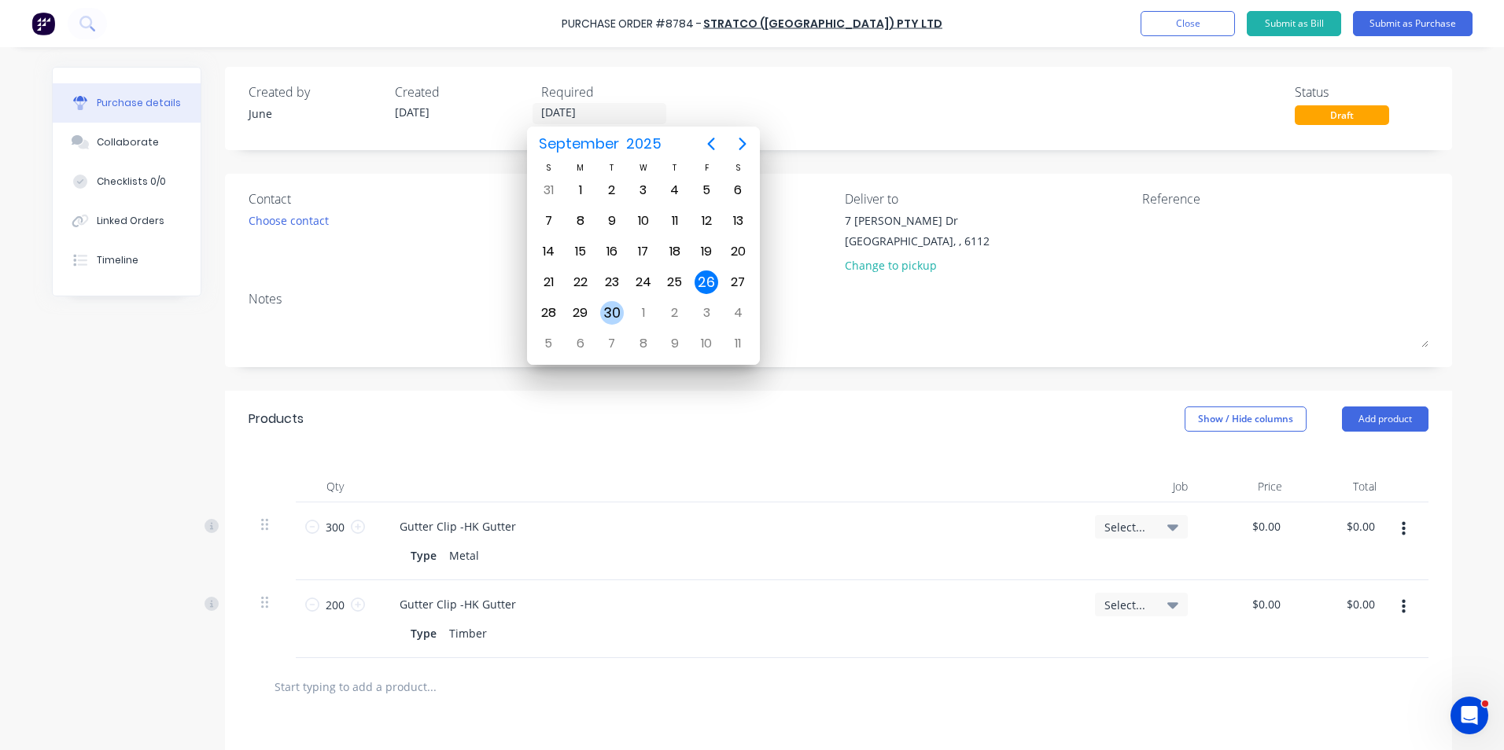
click at [608, 307] on div "30" at bounding box center [612, 313] width 24 height 24
type input "30/09/25"
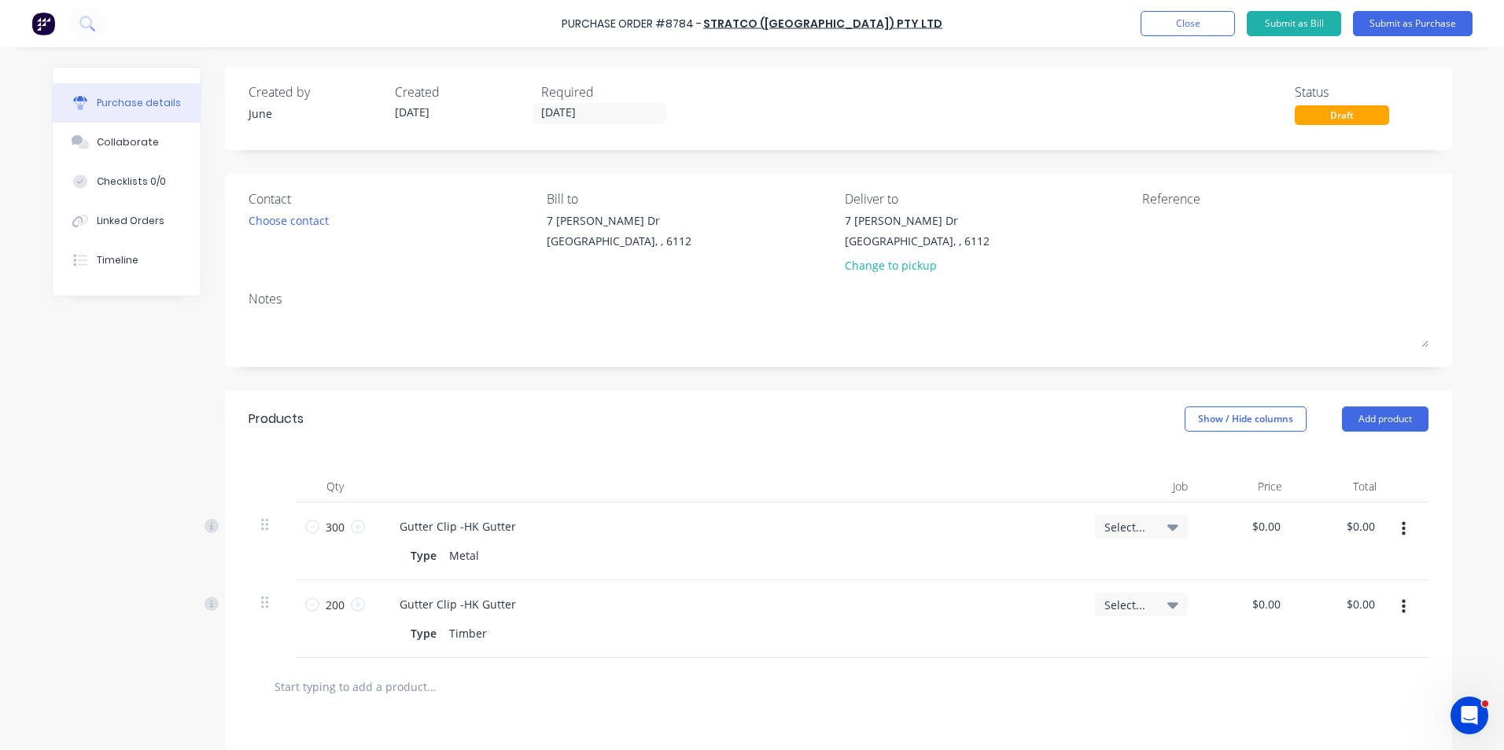
click at [720, 167] on div "Created by June Created 26/09/25 Required 30/09/25 Status Draft Contact Choose …" at bounding box center [838, 521] width 1227 height 908
click at [1397, 414] on button "Add product" at bounding box center [1385, 419] width 87 height 25
click at [1378, 455] on div "Product catalogue" at bounding box center [1353, 459] width 121 height 23
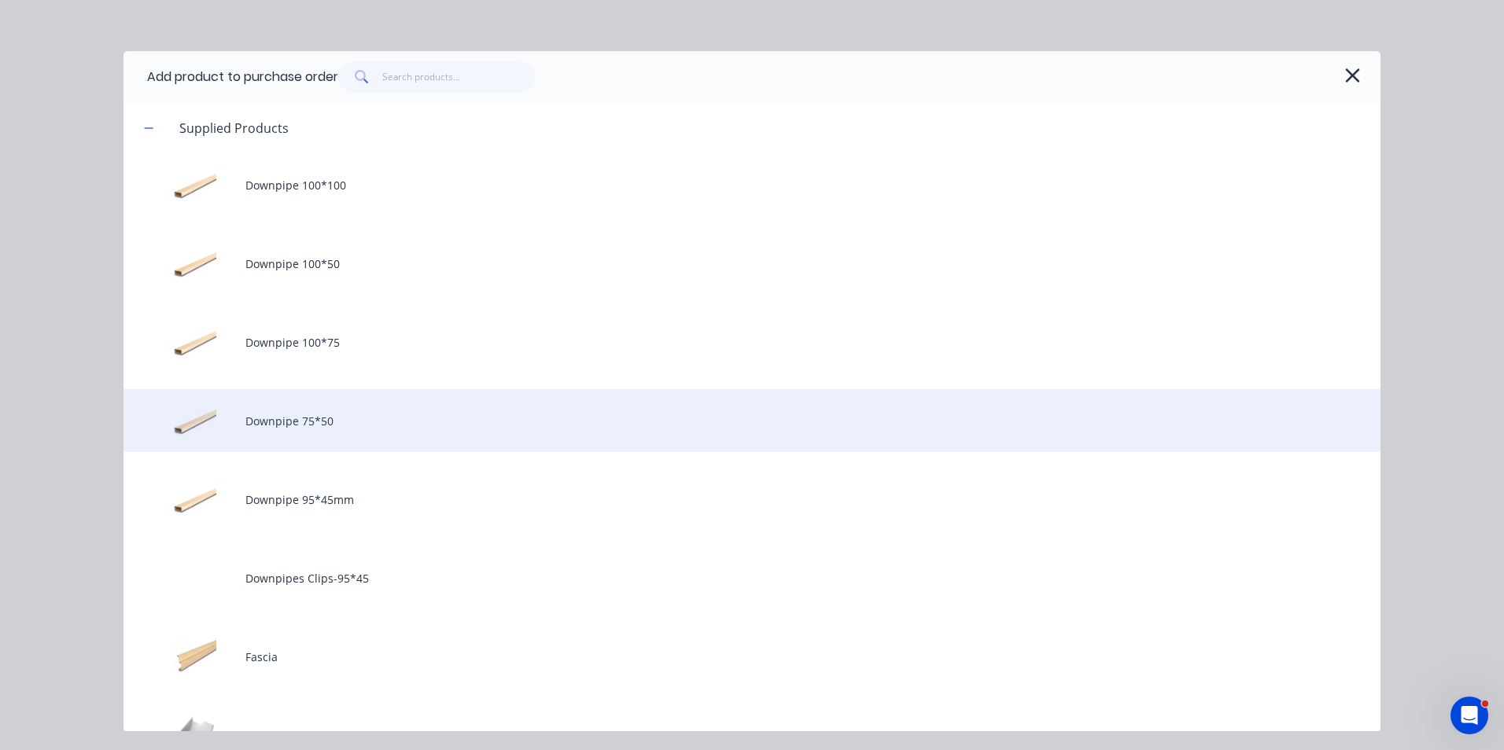
scroll to position [236, 0]
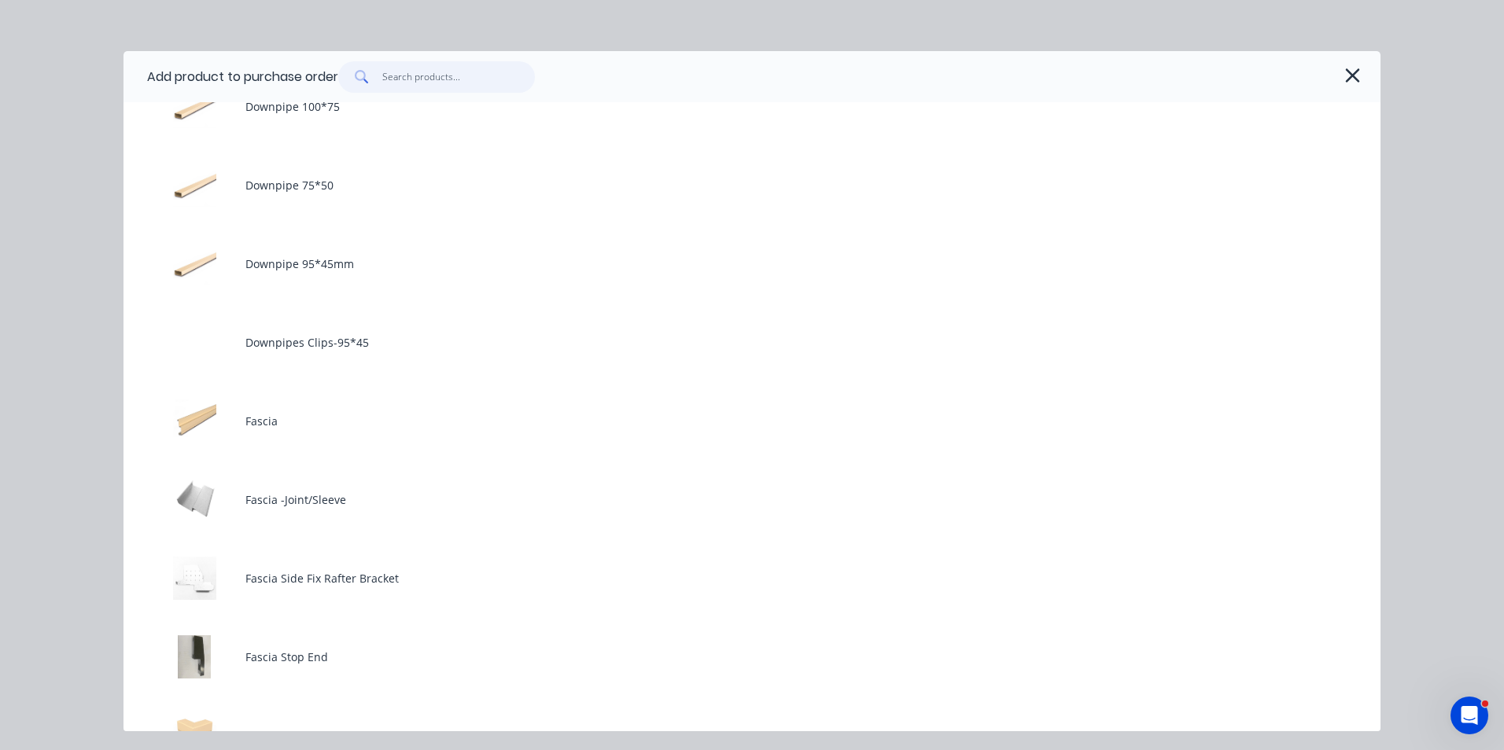
click at [432, 80] on input "text" at bounding box center [458, 76] width 153 height 31
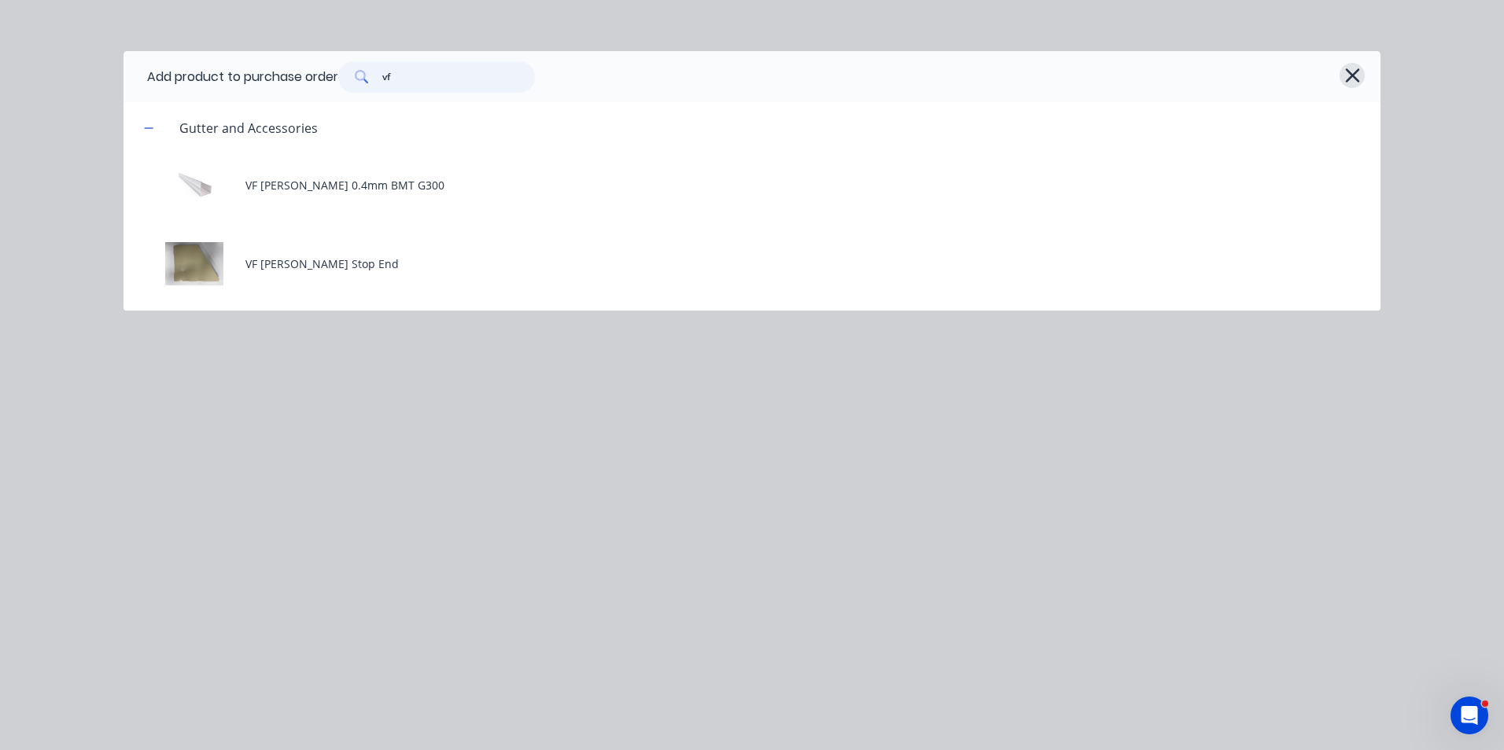
type input "vf"
click at [1354, 78] on icon "button" at bounding box center [1352, 75] width 14 height 14
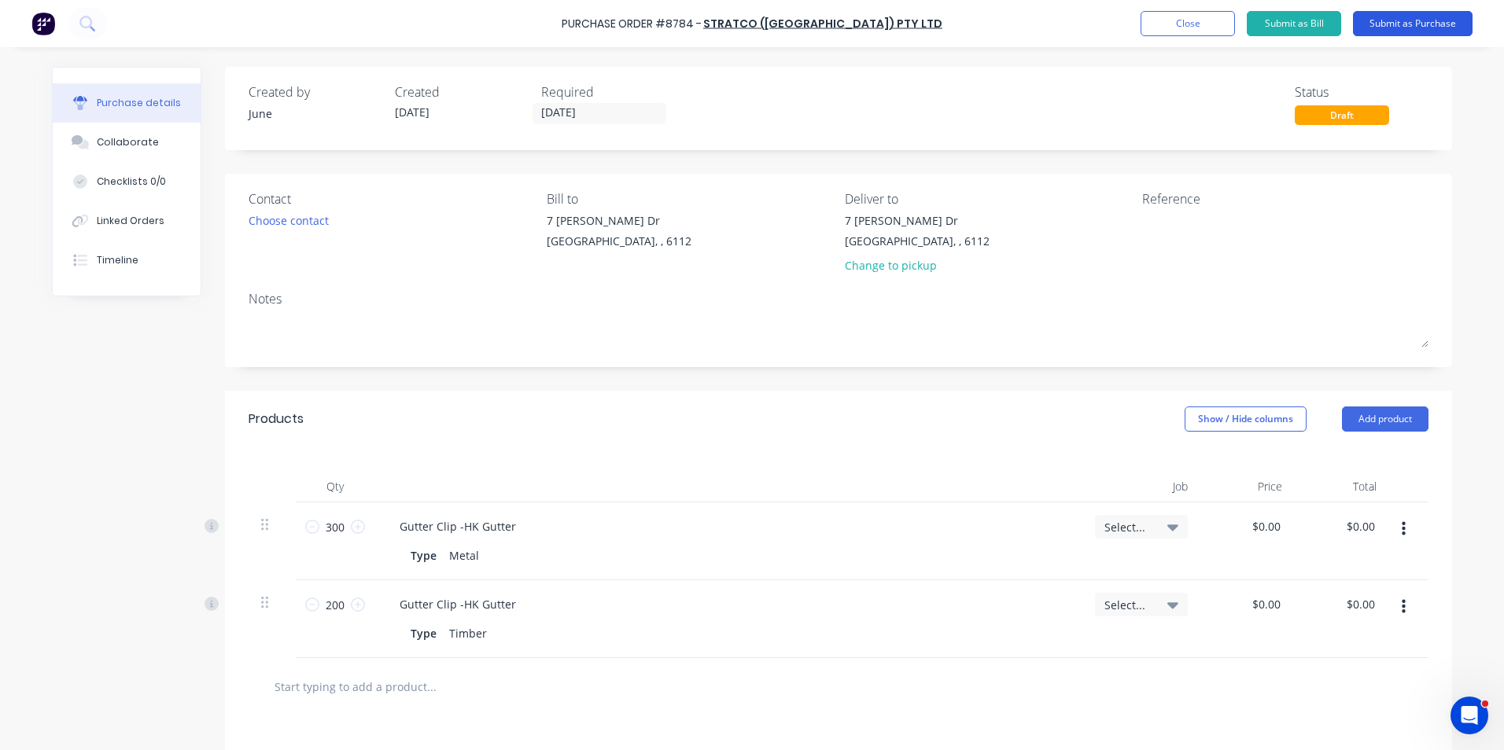
click at [1376, 24] on button "Submit as Purchase" at bounding box center [1413, 23] width 120 height 25
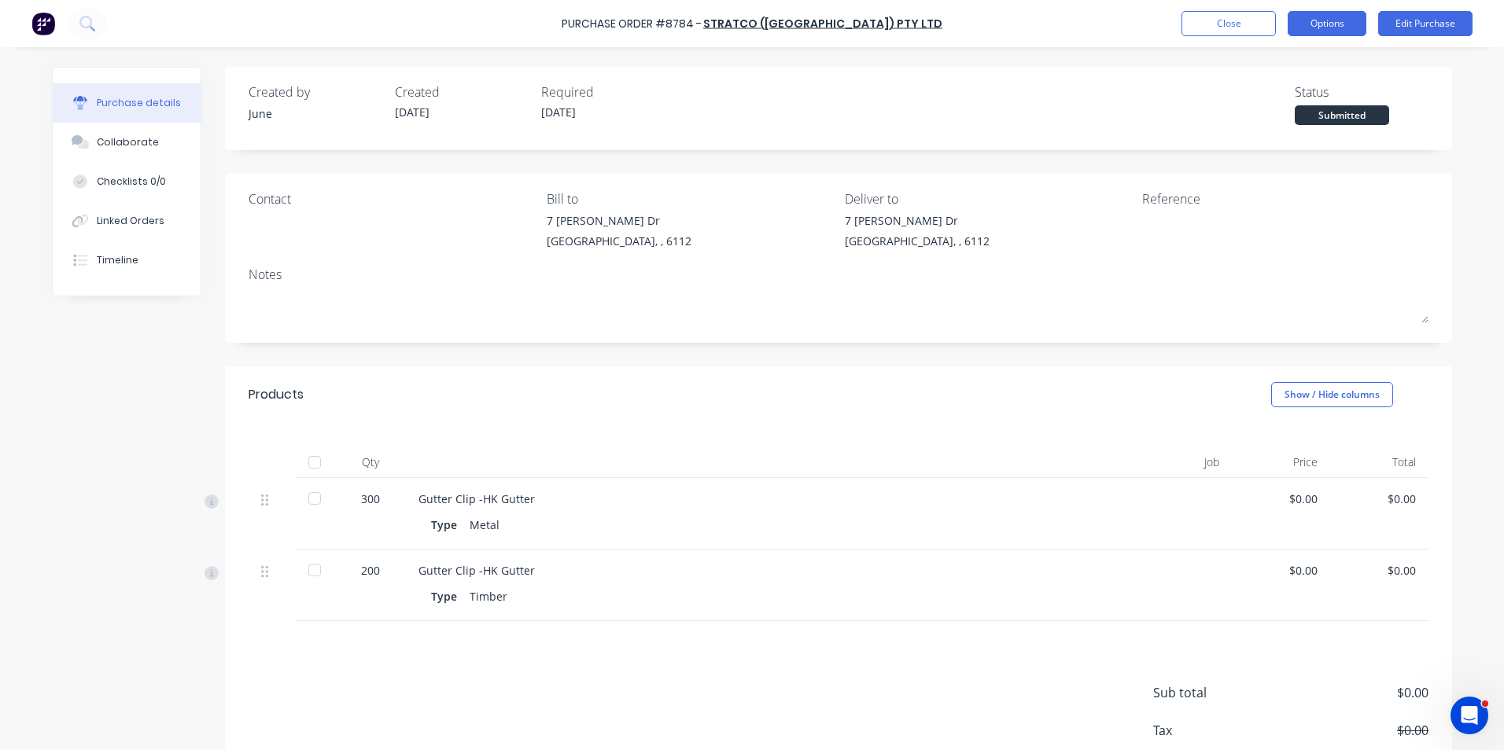
click at [1316, 20] on button "Options" at bounding box center [1327, 23] width 79 height 25
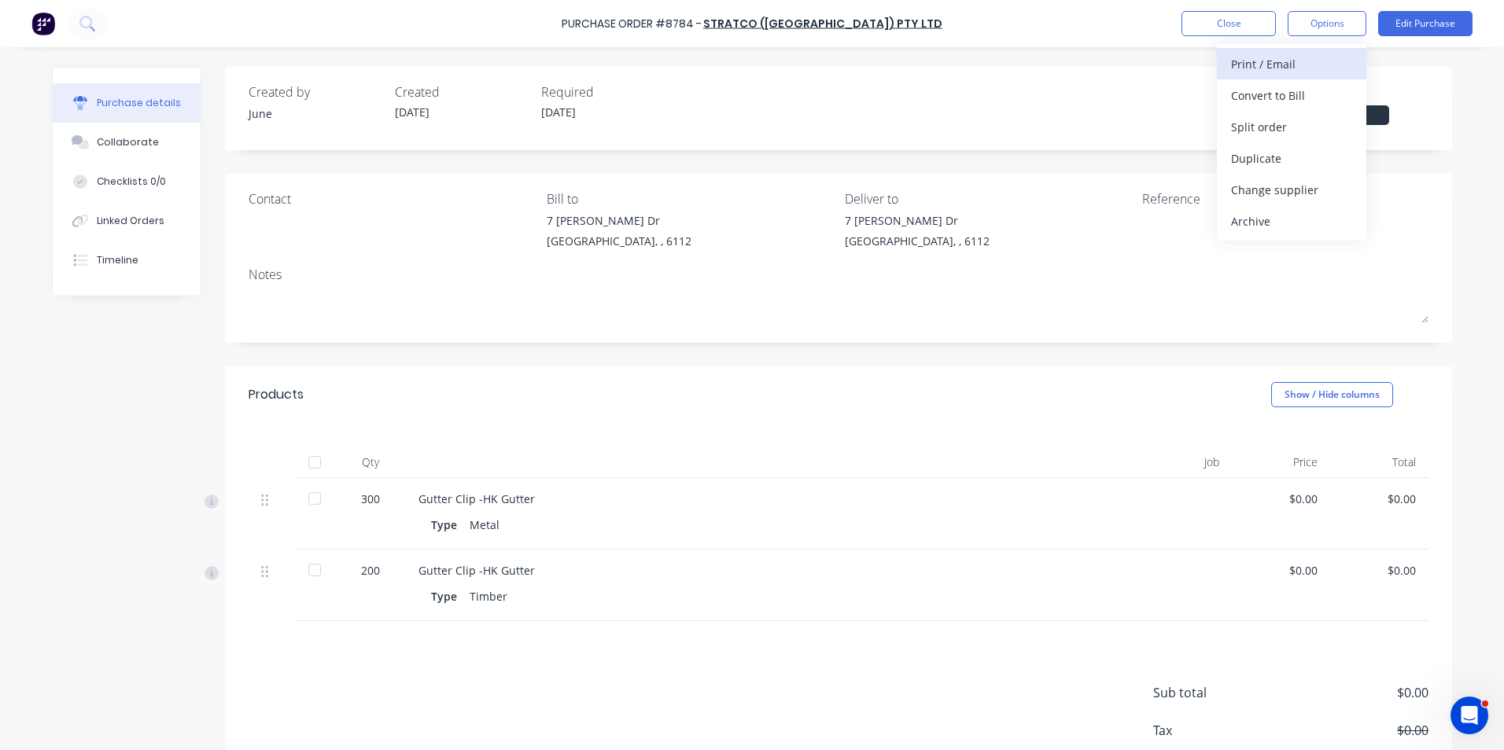
click at [1309, 58] on div "Print / Email" at bounding box center [1291, 64] width 121 height 23
click at [1291, 127] on div "Without pricing" at bounding box center [1291, 127] width 121 height 23
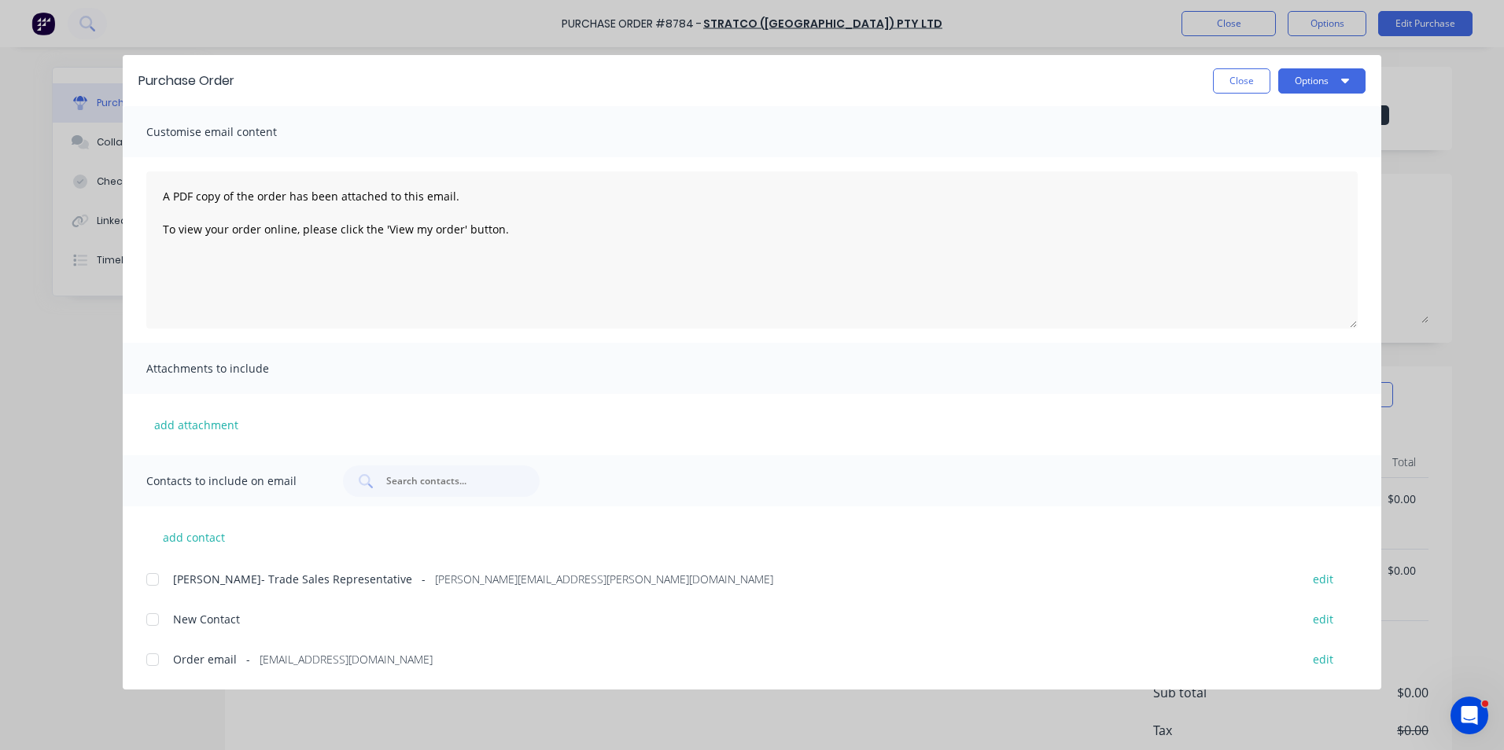
click at [155, 665] on div at bounding box center [152, 659] width 31 height 31
click at [156, 657] on div at bounding box center [152, 659] width 31 height 31
click at [144, 658] on div at bounding box center [152, 659] width 31 height 31
click at [1329, 94] on div "Purchase Order Close Options" at bounding box center [752, 80] width 1259 height 51
click at [1331, 90] on button "Options" at bounding box center [1321, 80] width 87 height 25
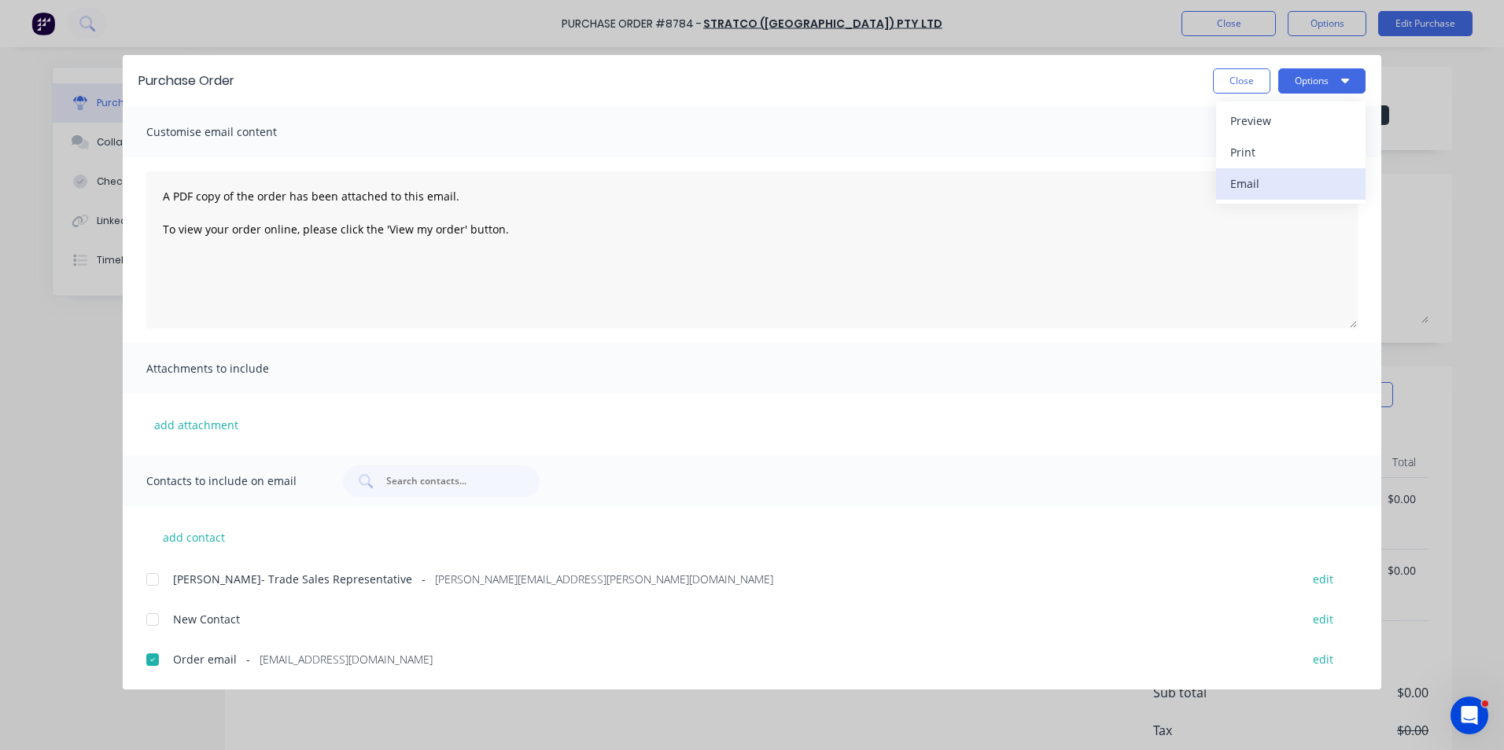
click at [1295, 186] on div "Email" at bounding box center [1290, 183] width 121 height 23
click at [1239, 94] on div "Purchase Order Close Options" at bounding box center [752, 80] width 1259 height 51
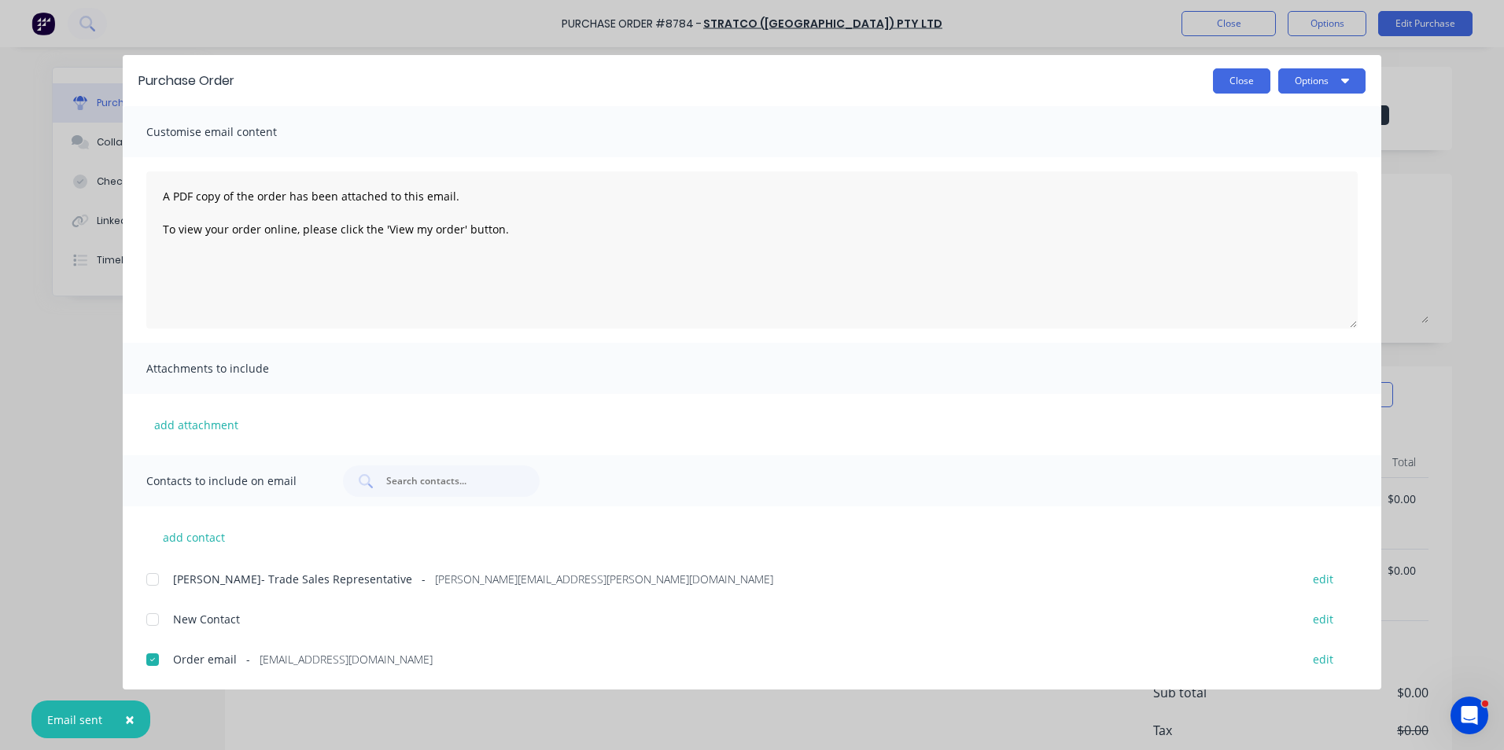
click at [1221, 92] on button "Close" at bounding box center [1241, 80] width 57 height 25
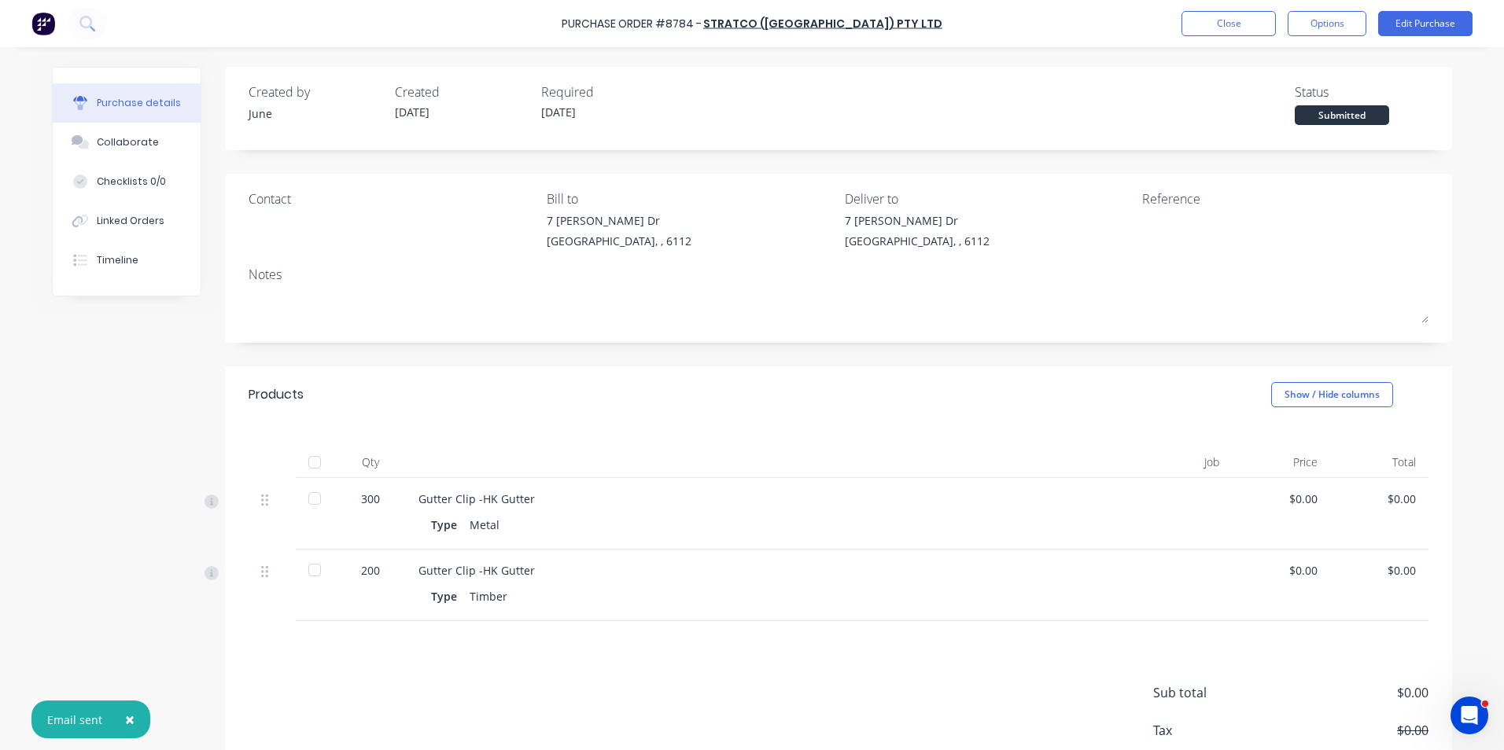
click at [1221, 45] on div "Purchase Order #8784 - Stratco (WA) Pty Ltd Close Options Edit Purchase" at bounding box center [752, 23] width 1504 height 47
click at [1221, 27] on button "Close" at bounding box center [1228, 23] width 94 height 25
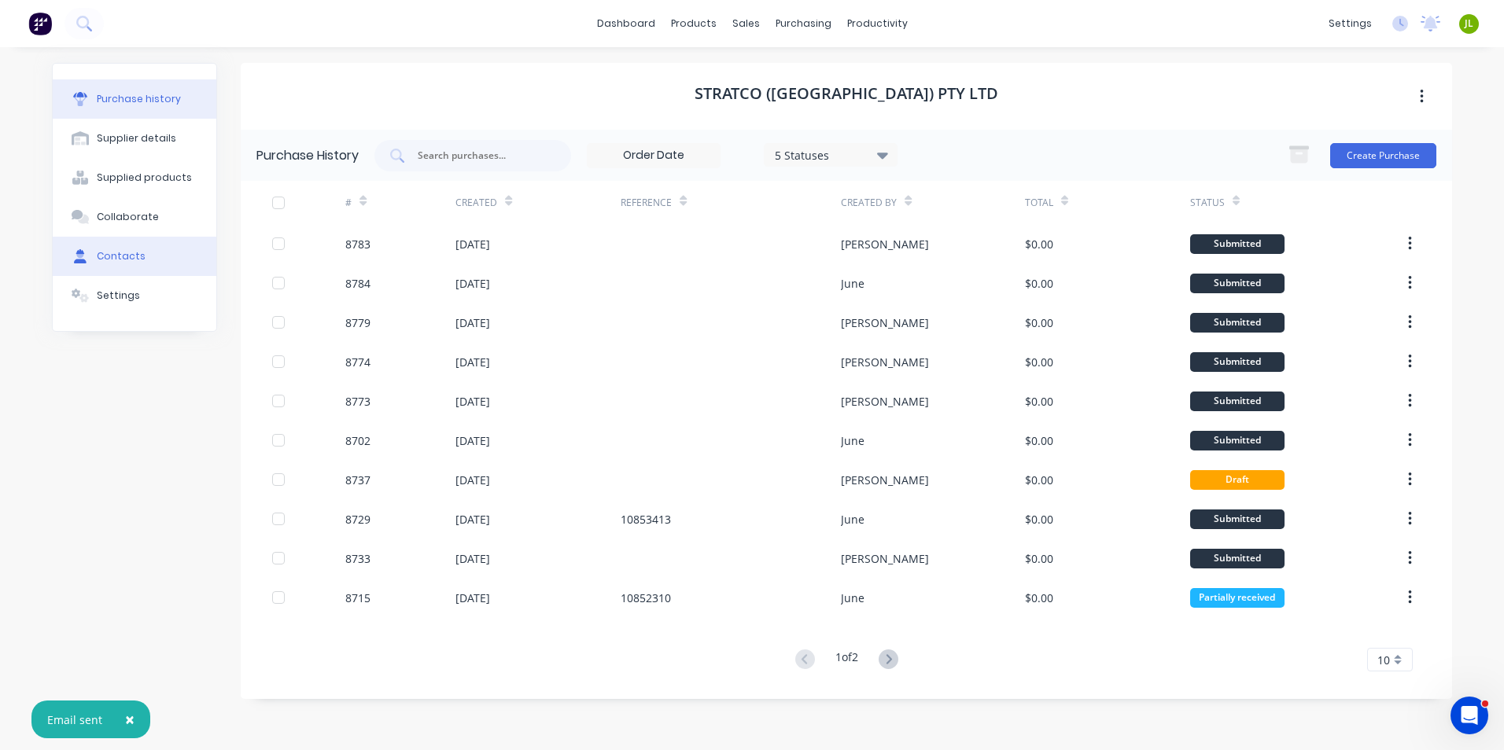
click at [115, 263] on div "Contacts" at bounding box center [121, 256] width 49 height 14
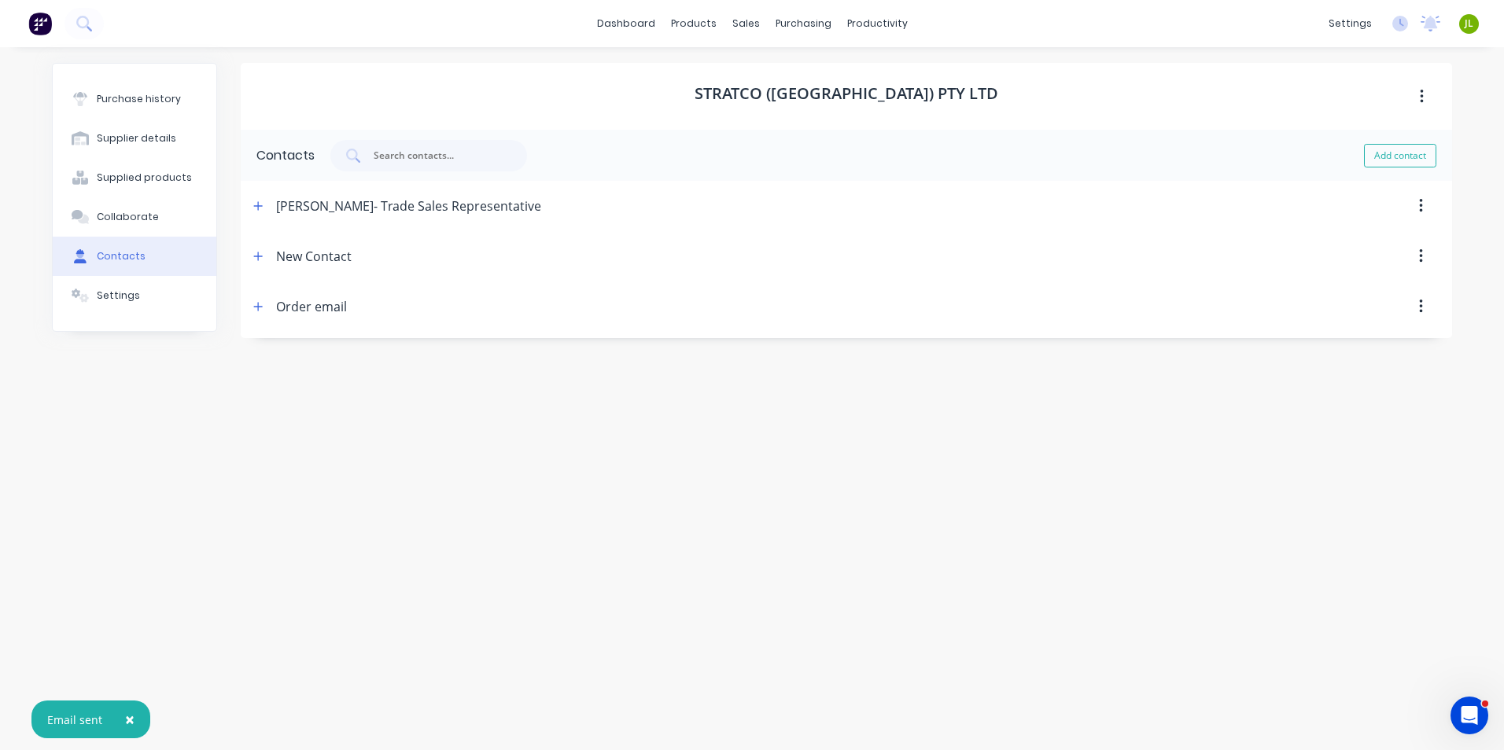
click at [1419, 260] on icon "button" at bounding box center [1421, 256] width 4 height 17
click at [1374, 307] on div "Delete" at bounding box center [1364, 297] width 121 height 23
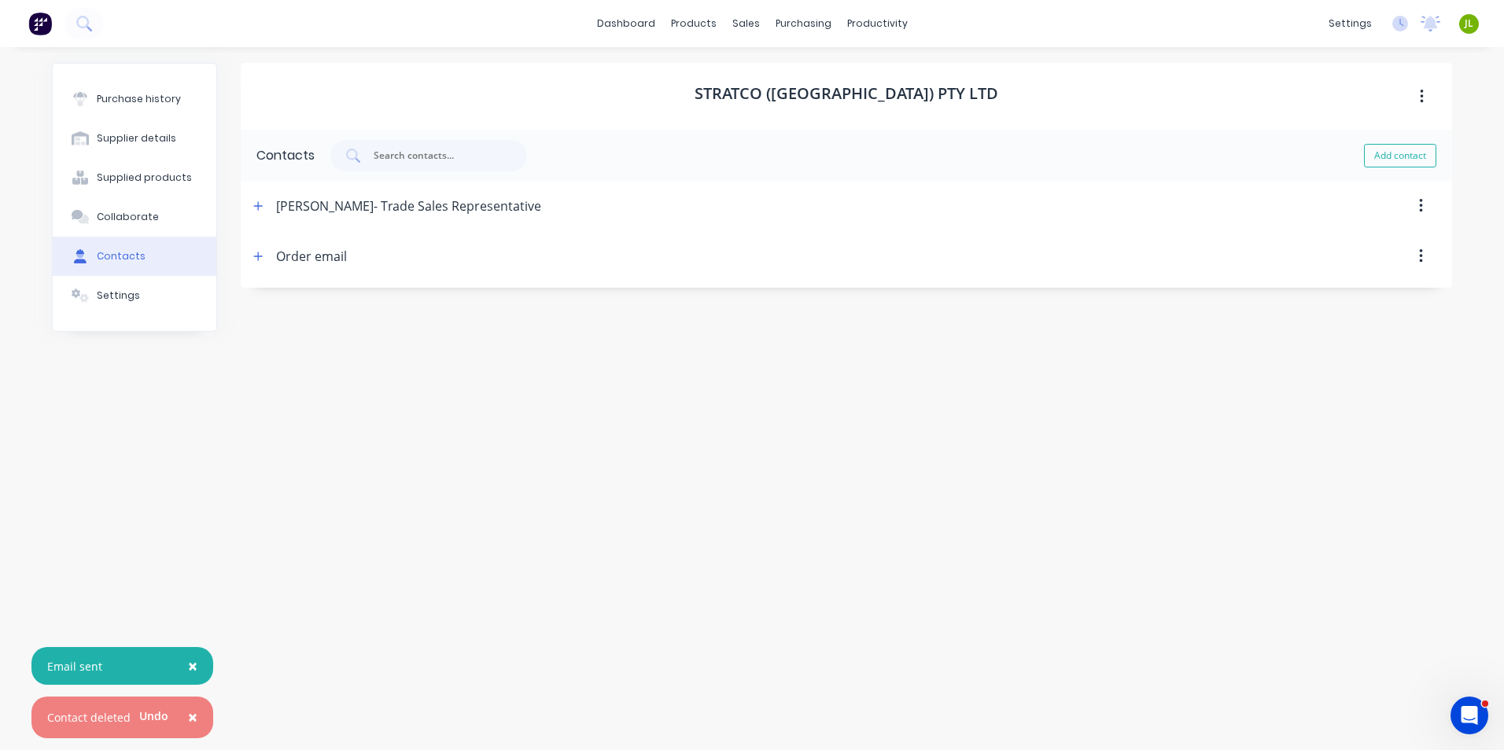
click at [496, 450] on div "Stratco (WA) Pty Ltd Contacts Add contact Craig Boulton- Trade Sales Representa…" at bounding box center [846, 391] width 1211 height 656
click at [878, 430] on div "Stratco (WA) Pty Ltd Contacts Add contact Craig Boulton- Trade Sales Representa…" at bounding box center [846, 391] width 1211 height 656
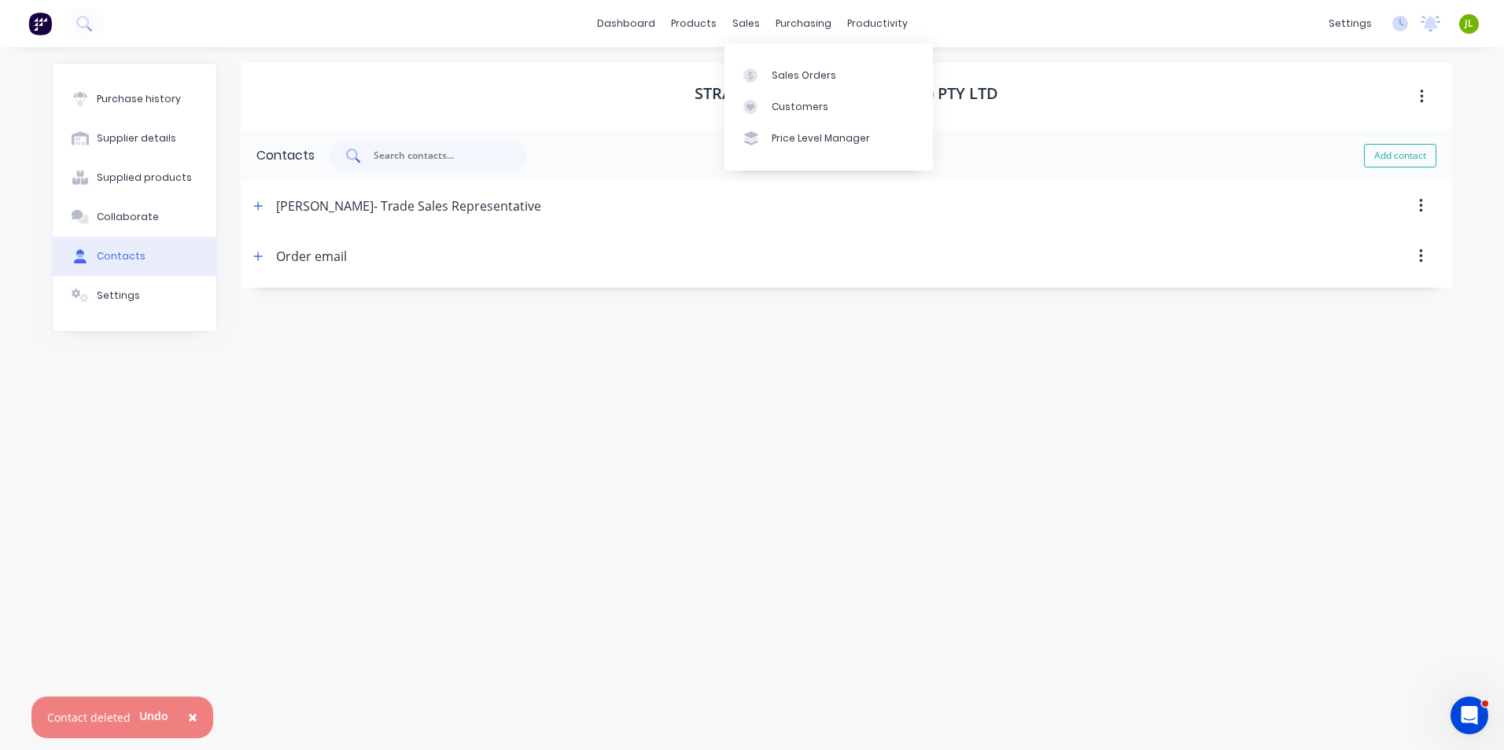
click at [426, 160] on input "text" at bounding box center [437, 156] width 131 height 16
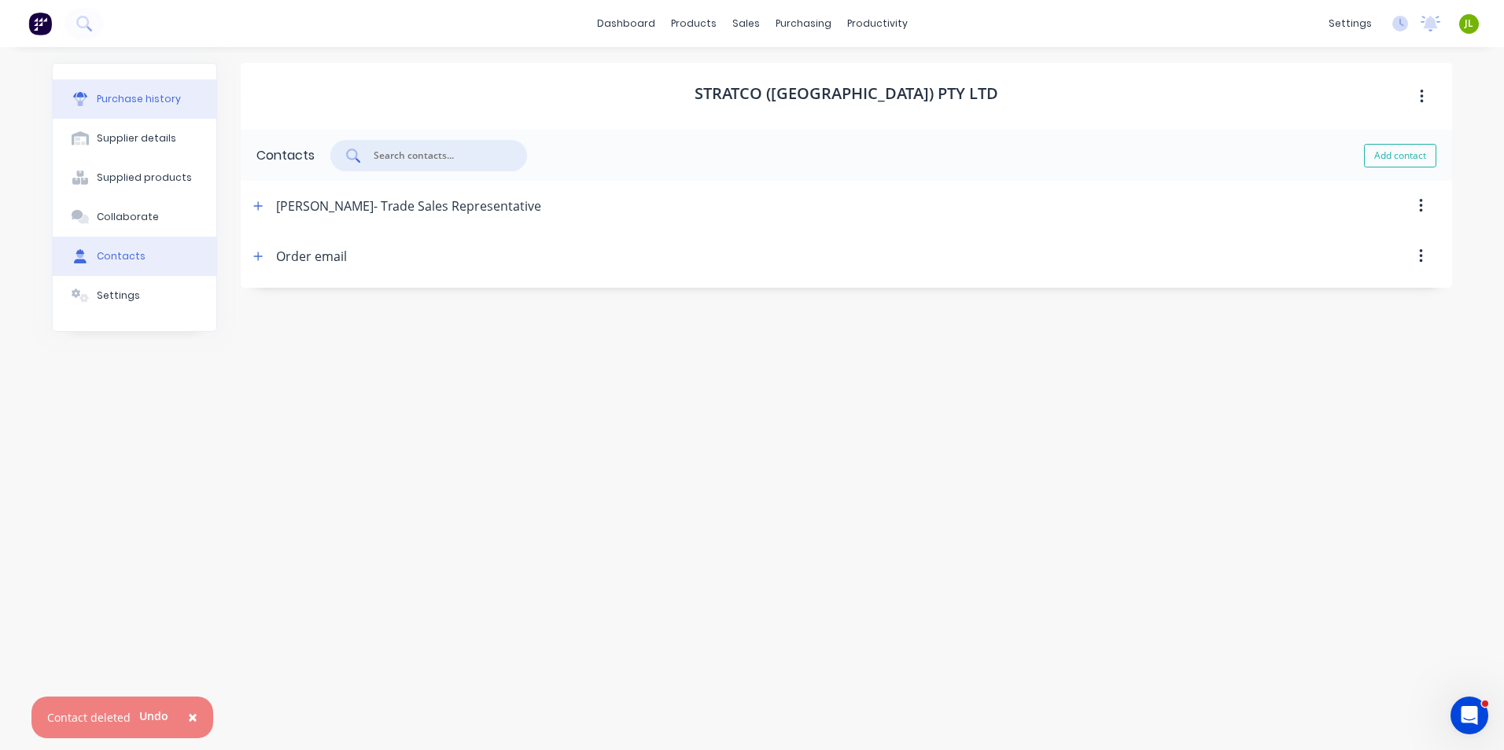
click at [166, 101] on div "Purchase history" at bounding box center [139, 99] width 84 height 14
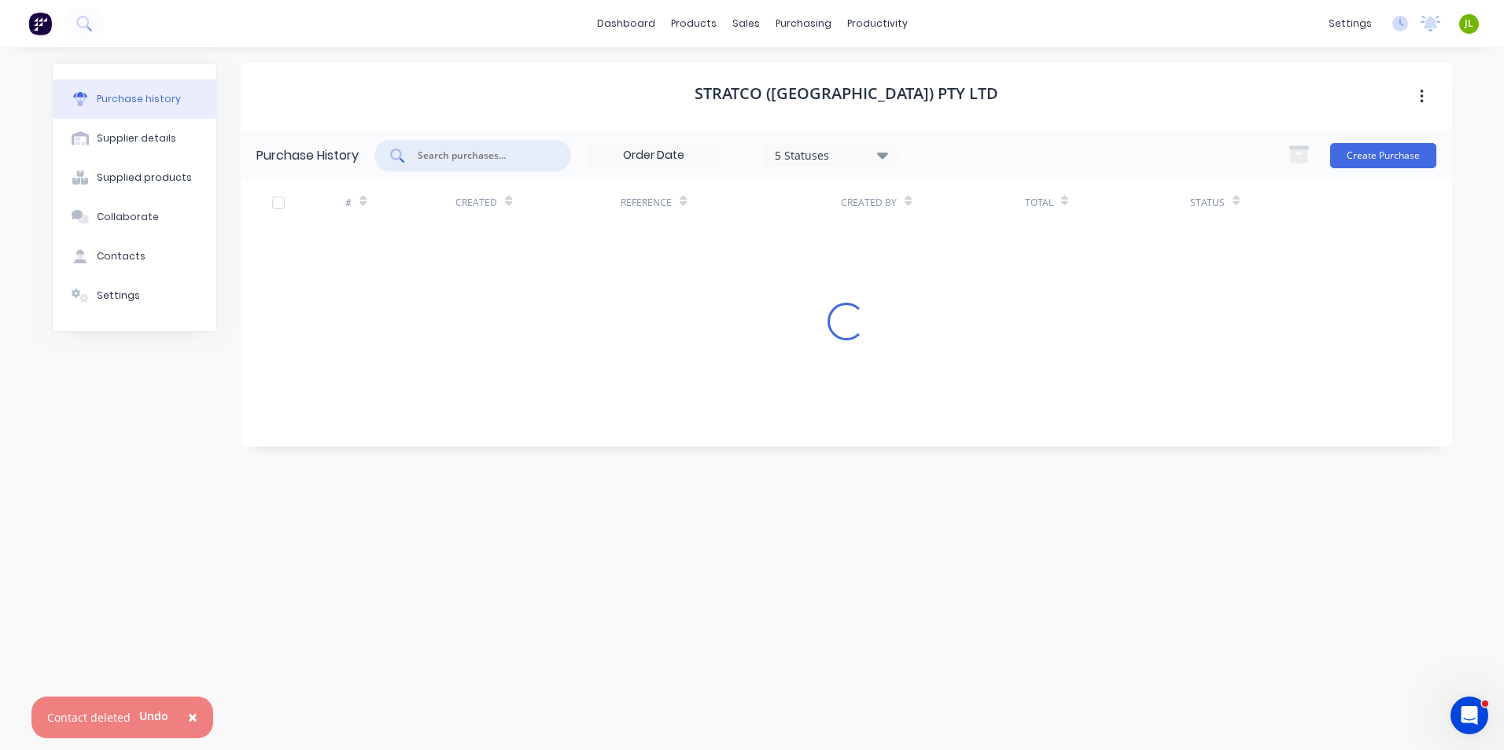
click at [453, 156] on input "text" at bounding box center [481, 156] width 131 height 16
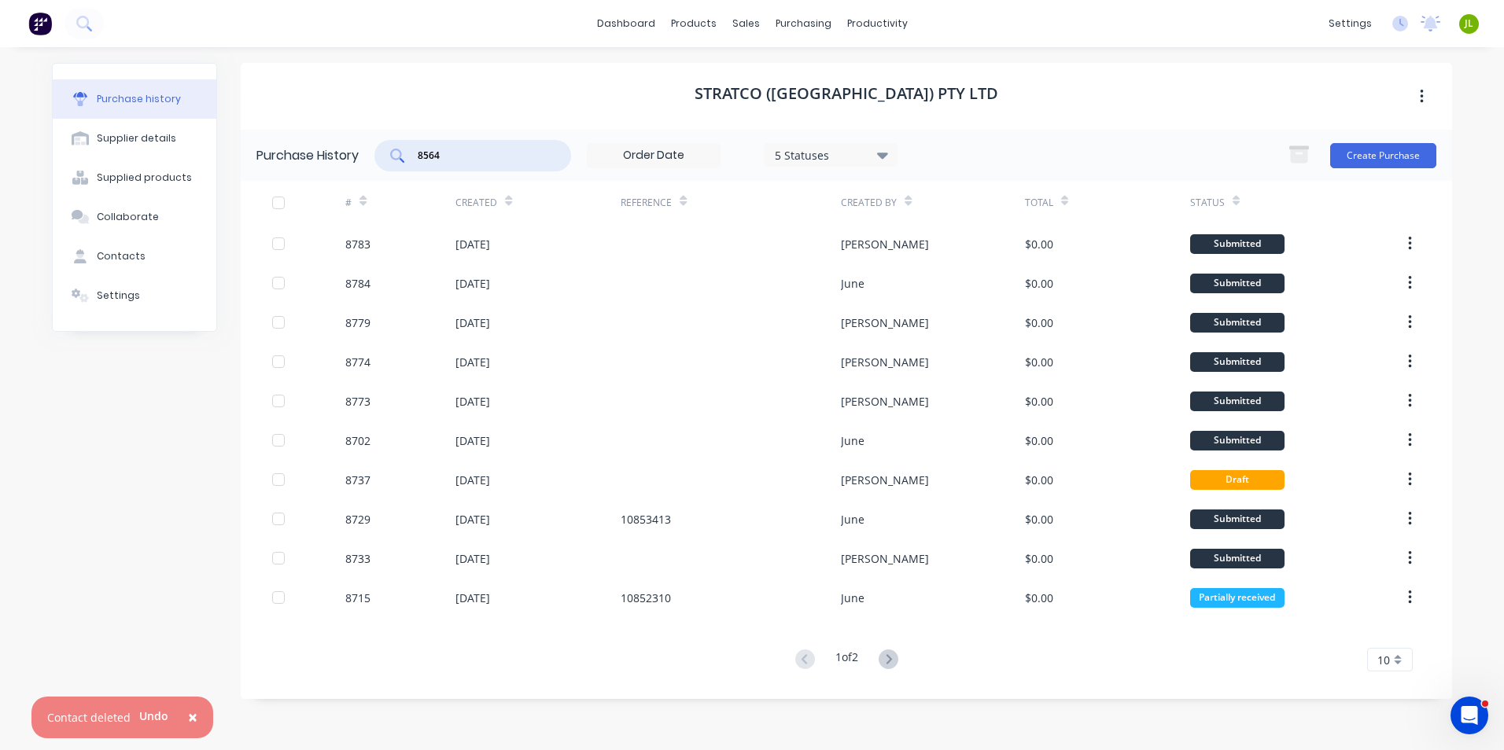
type input "8564"
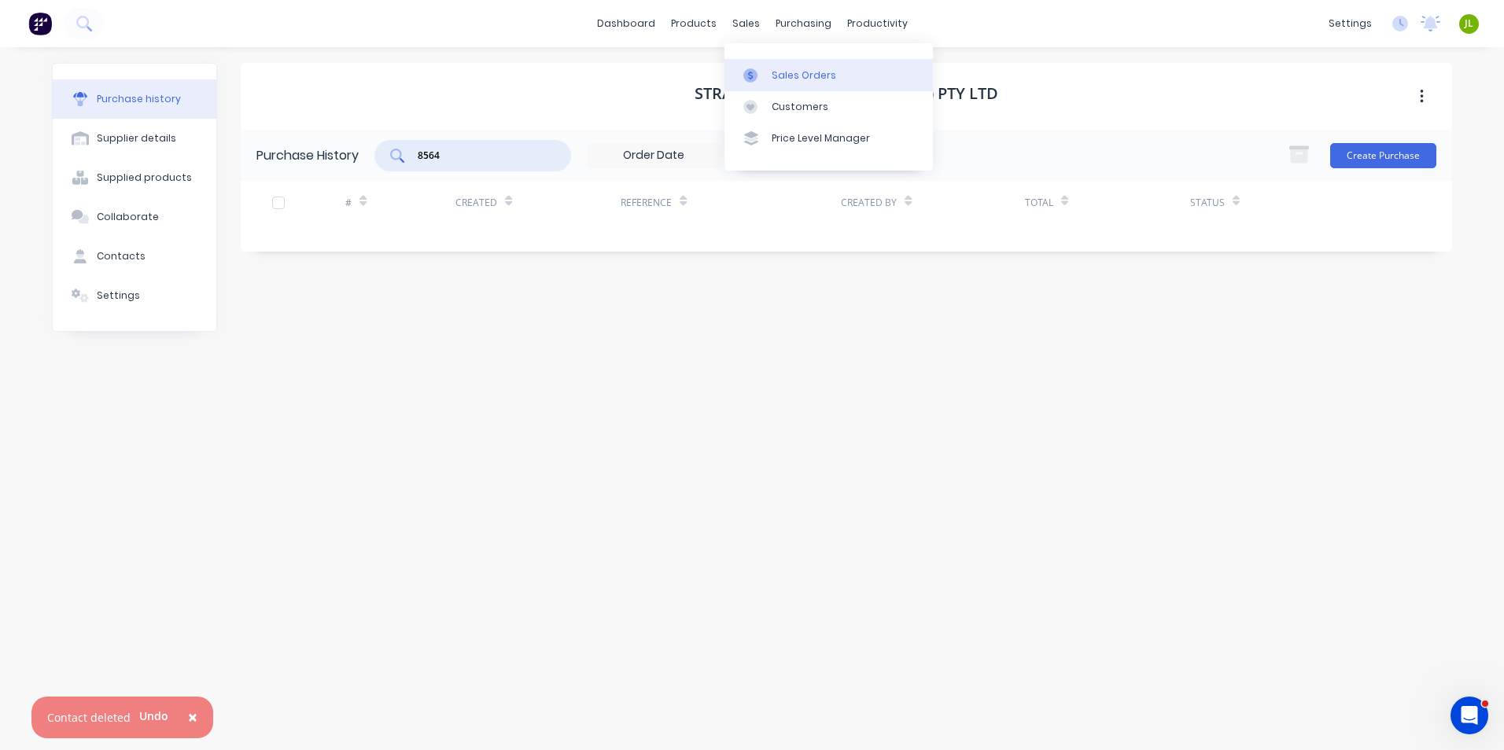
click at [755, 74] on icon at bounding box center [750, 75] width 14 height 14
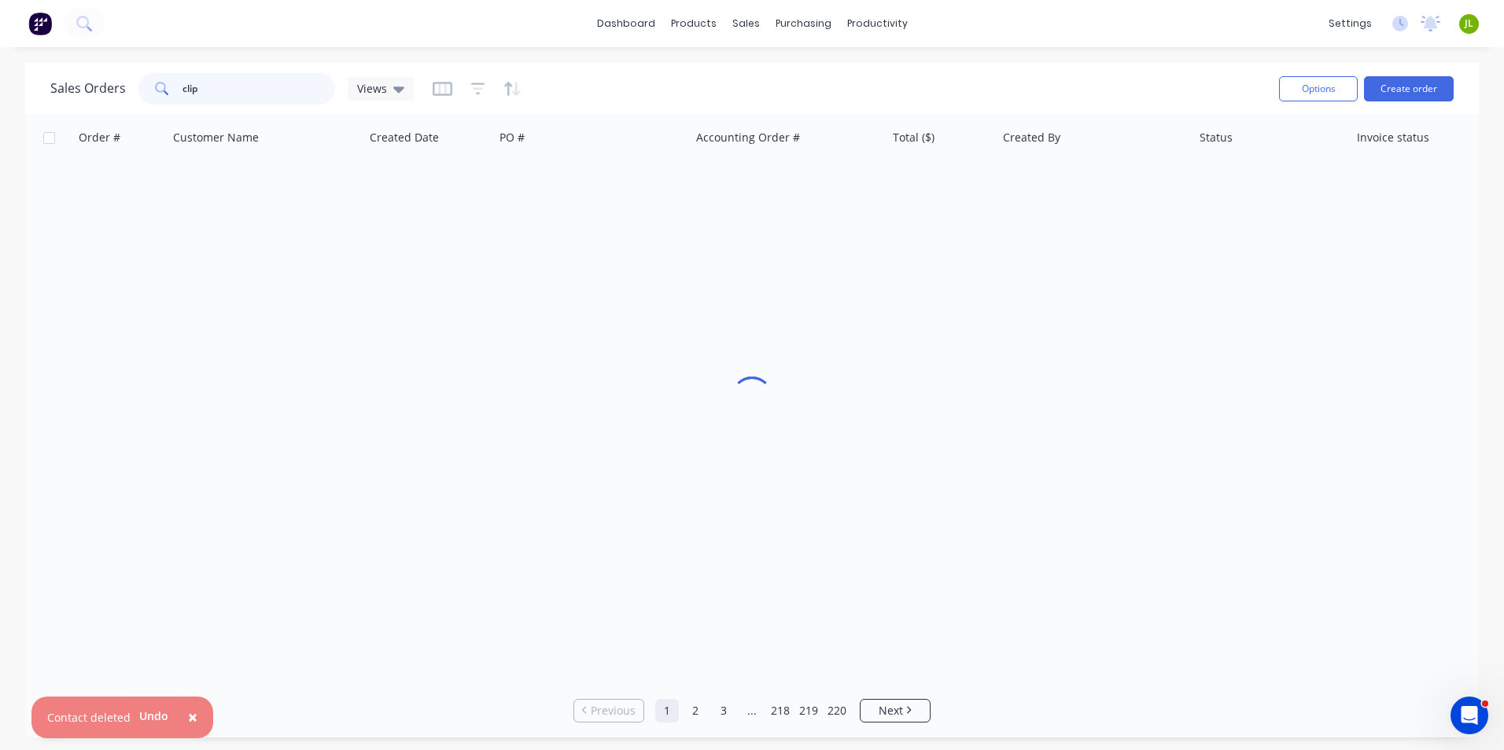
drag, startPoint x: 206, startPoint y: 89, endPoint x: 35, endPoint y: 112, distance: 172.3
click at [35, 112] on div "Sales Orders clip Views Options Create order" at bounding box center [752, 88] width 1454 height 51
click at [802, 72] on div at bounding box center [796, 75] width 24 height 14
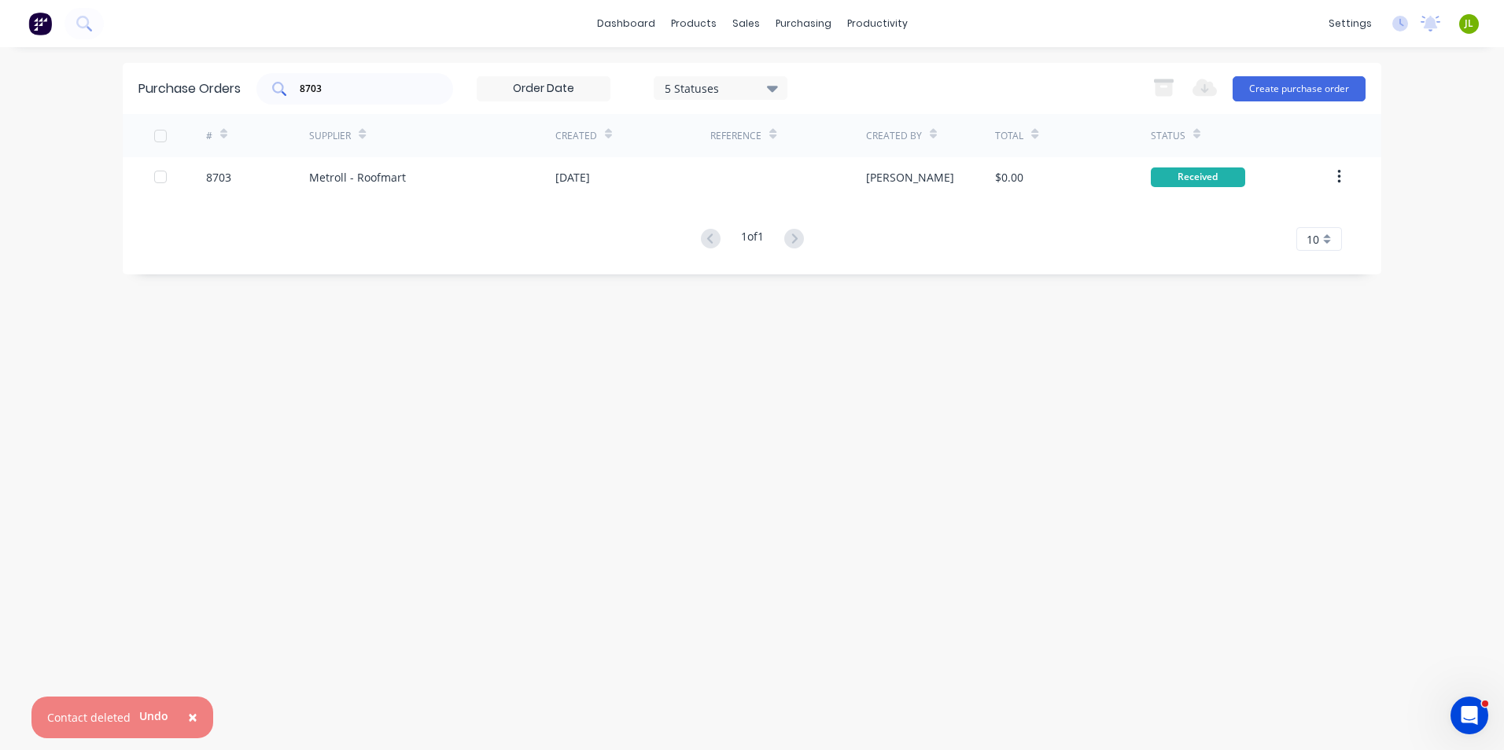
drag, startPoint x: 353, startPoint y: 74, endPoint x: 262, endPoint y: 98, distance: 94.4
click at [262, 98] on div "8703" at bounding box center [354, 88] width 197 height 31
drag, startPoint x: 333, startPoint y: 87, endPoint x: 264, endPoint y: 96, distance: 69.9
click at [264, 96] on div "8703" at bounding box center [354, 88] width 197 height 31
type input "8564"
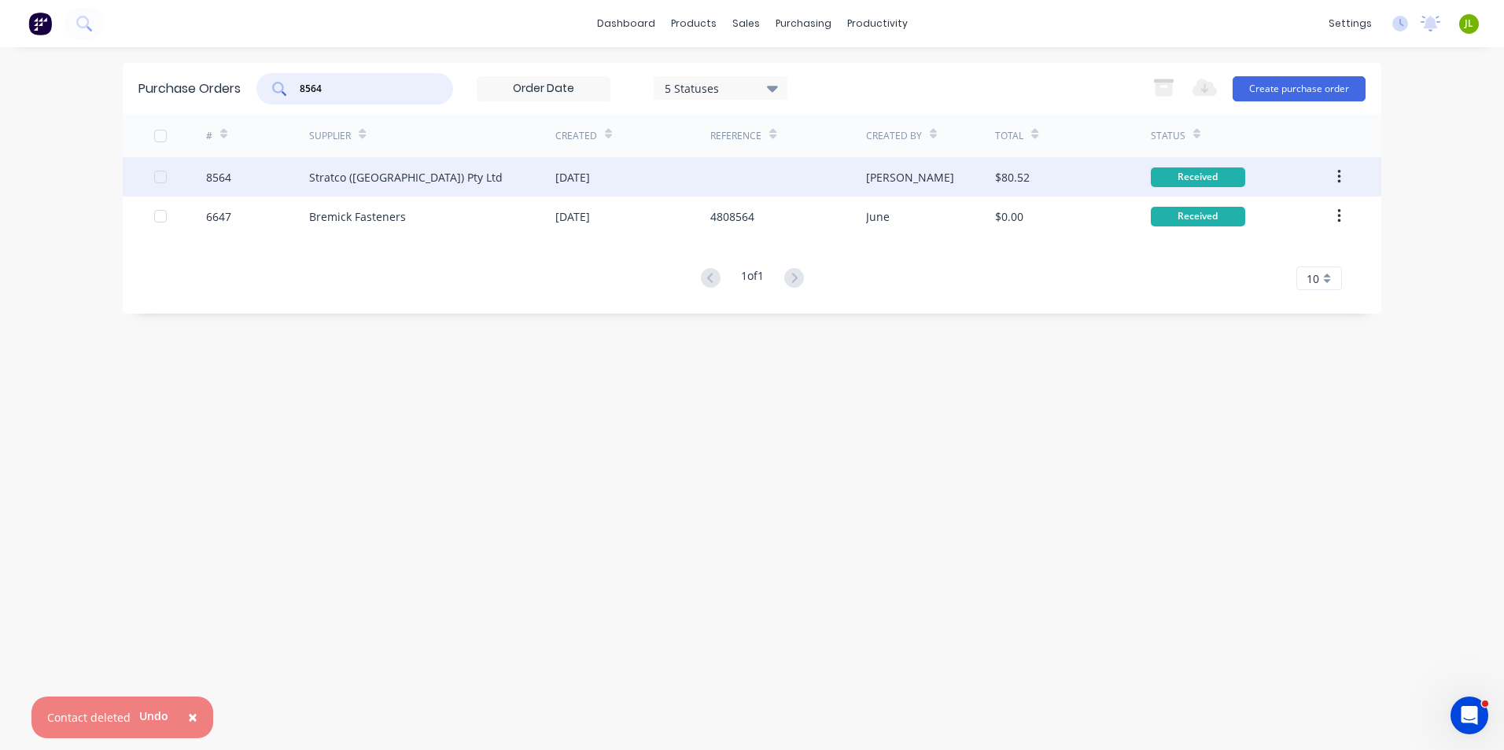
click at [513, 177] on div "Stratco (WA) Pty Ltd" at bounding box center [432, 176] width 246 height 39
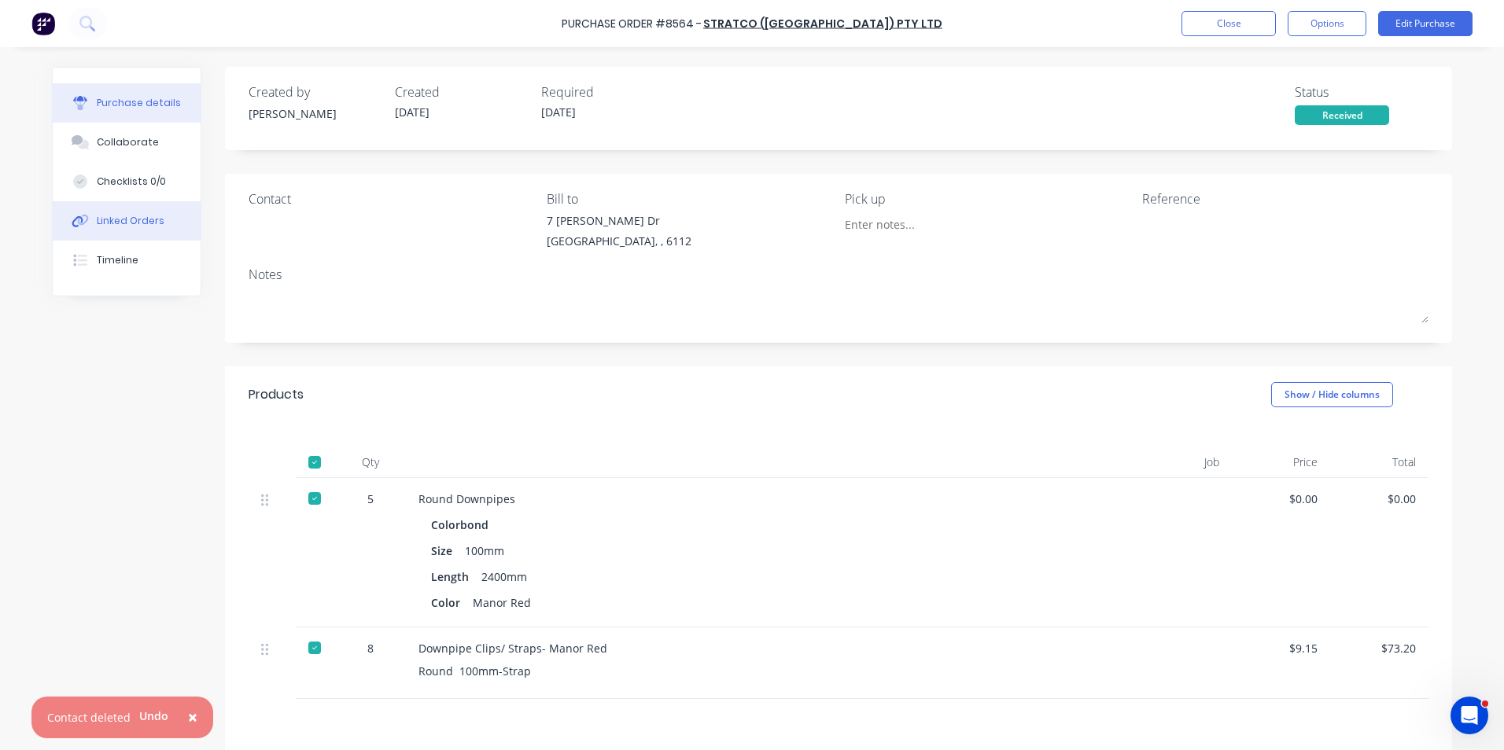
click at [97, 205] on button "Linked Orders" at bounding box center [127, 220] width 148 height 39
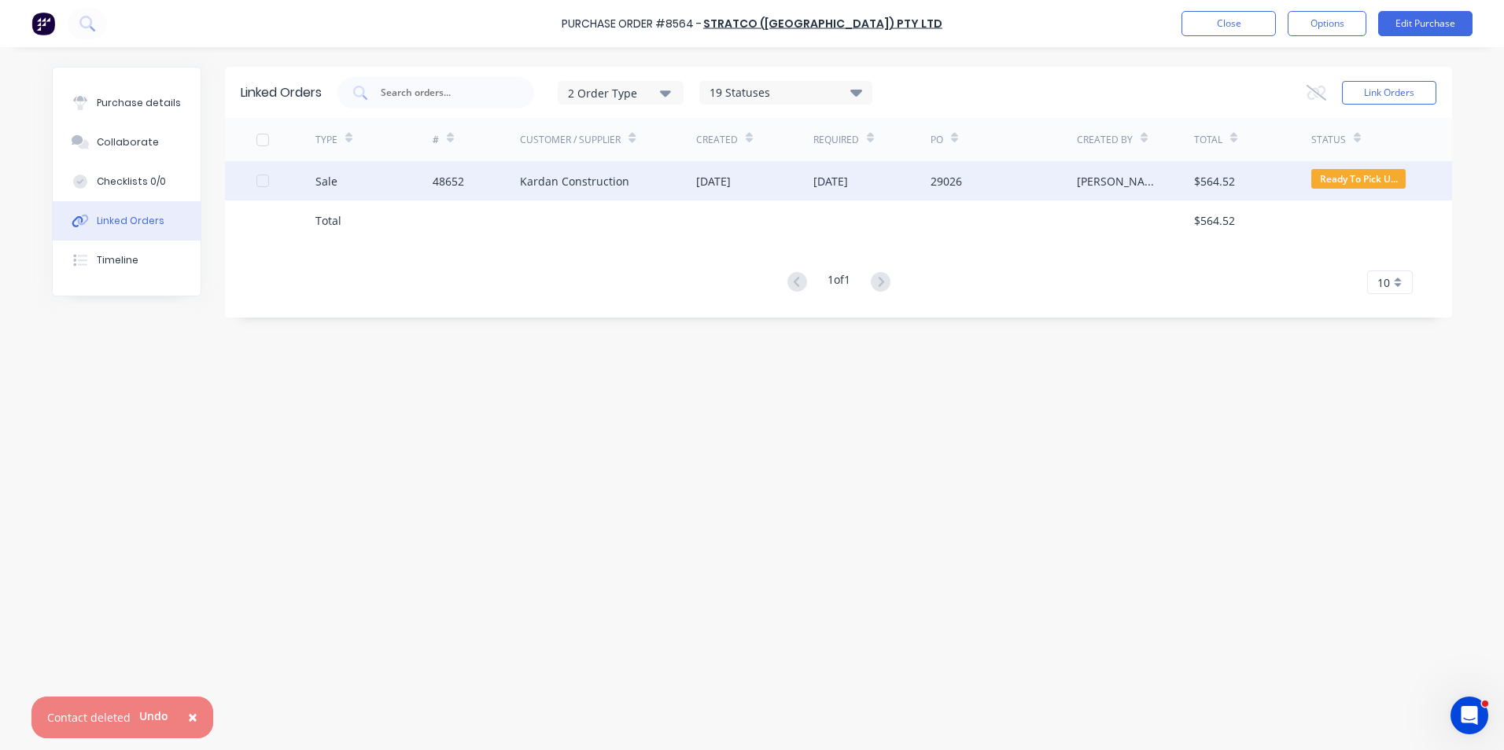
click at [587, 189] on div "Kardan Construction" at bounding box center [574, 181] width 109 height 17
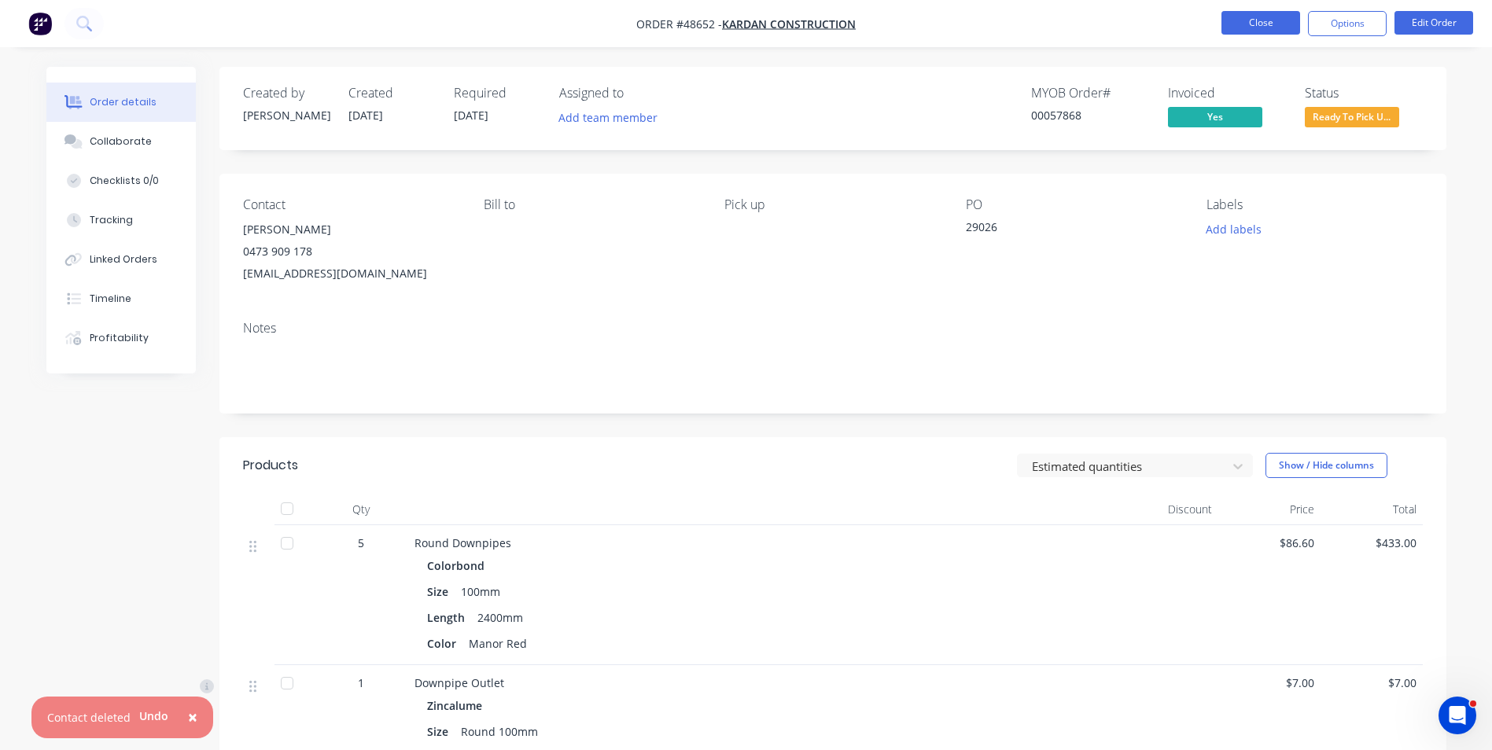
click at [1247, 24] on button "Close" at bounding box center [1261, 23] width 79 height 24
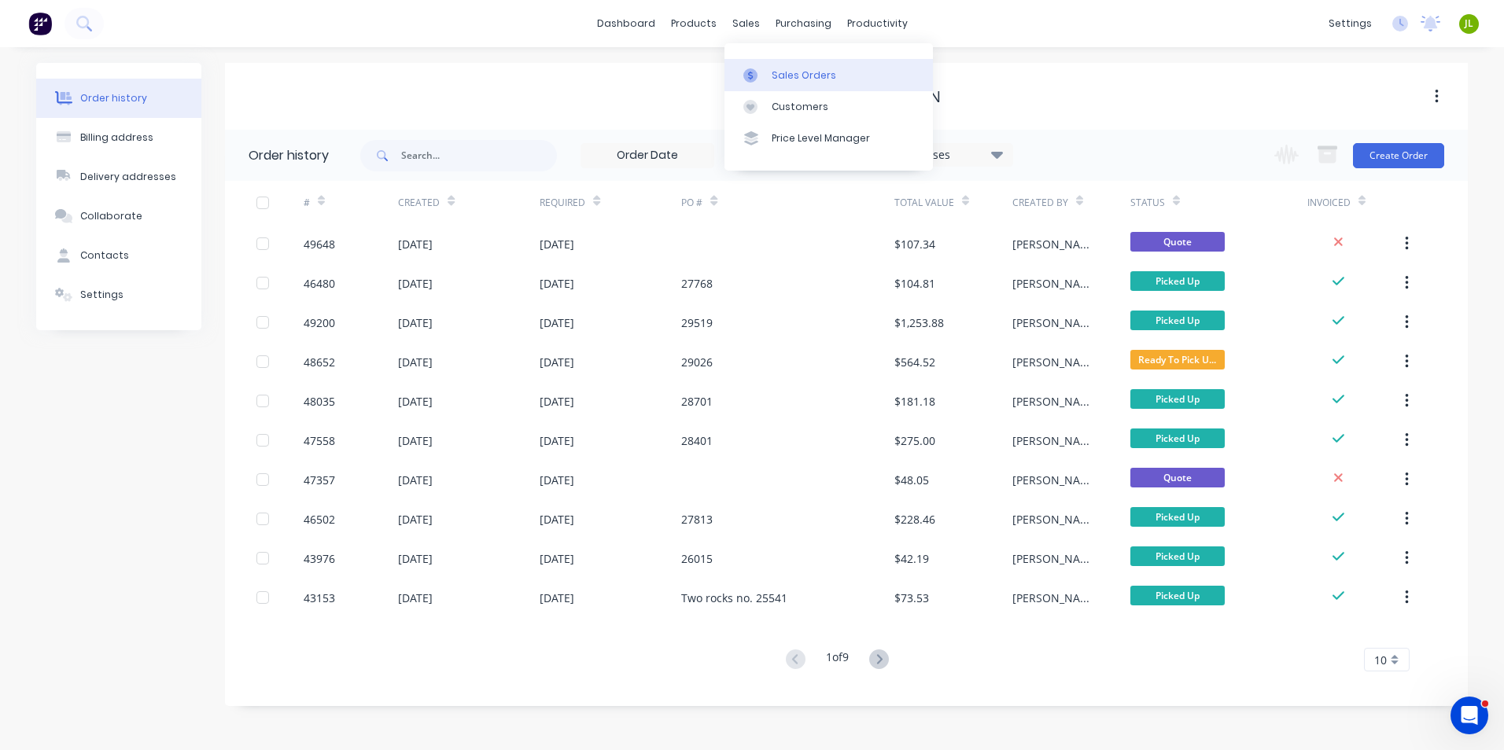
click at [757, 72] on div at bounding box center [755, 75] width 24 height 14
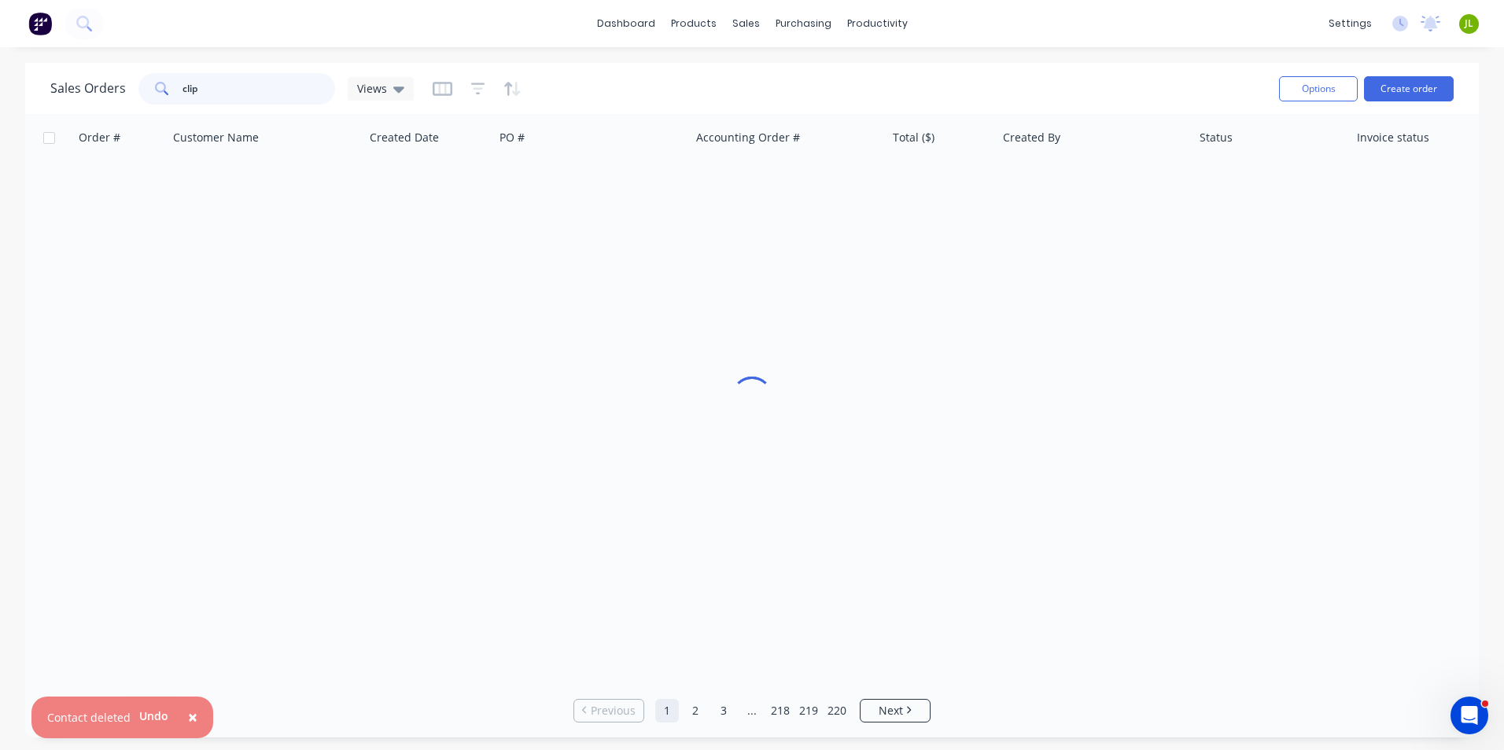
drag, startPoint x: 256, startPoint y: 98, endPoint x: 141, endPoint y: 99, distance: 114.8
click at [141, 99] on div "clip" at bounding box center [236, 88] width 197 height 31
type input "48984"
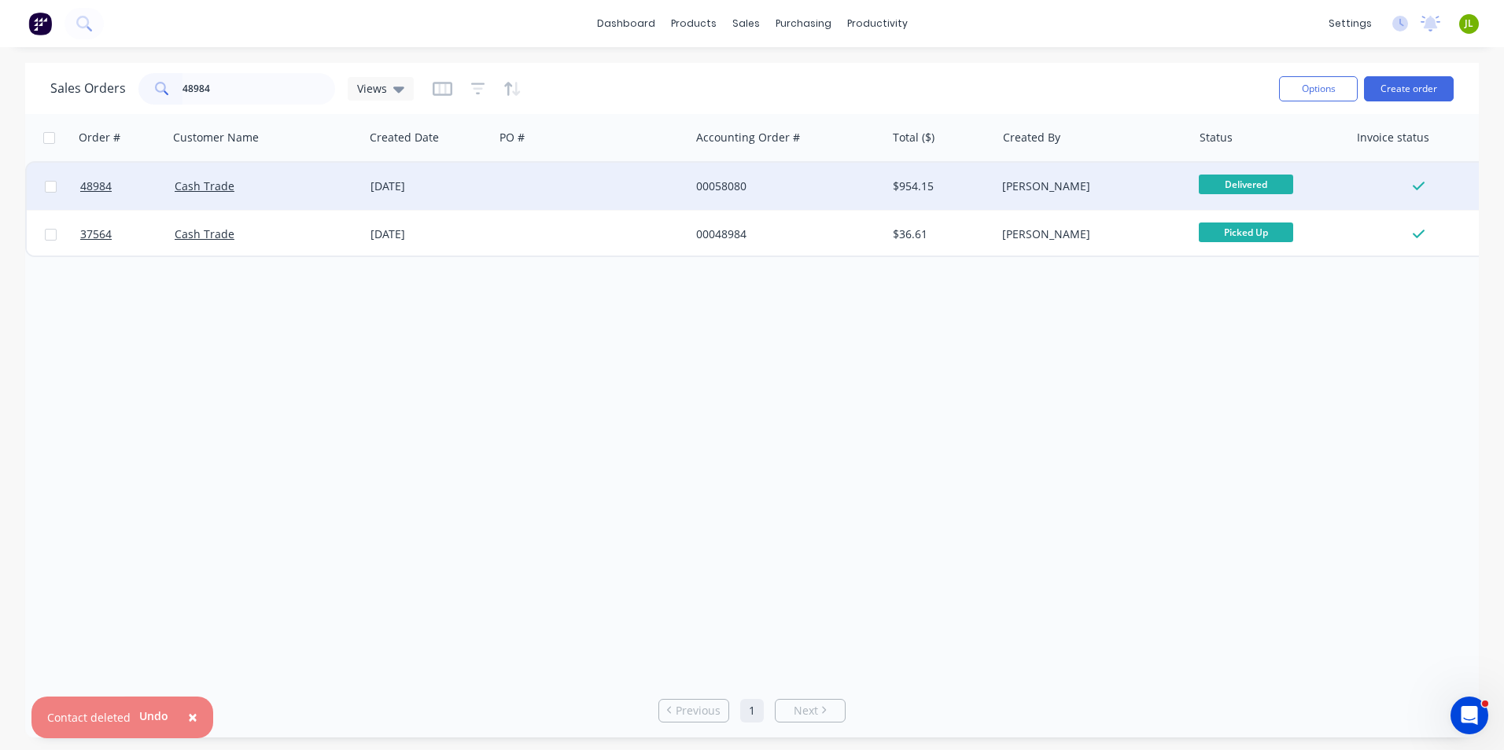
click at [572, 190] on div at bounding box center [592, 186] width 196 height 47
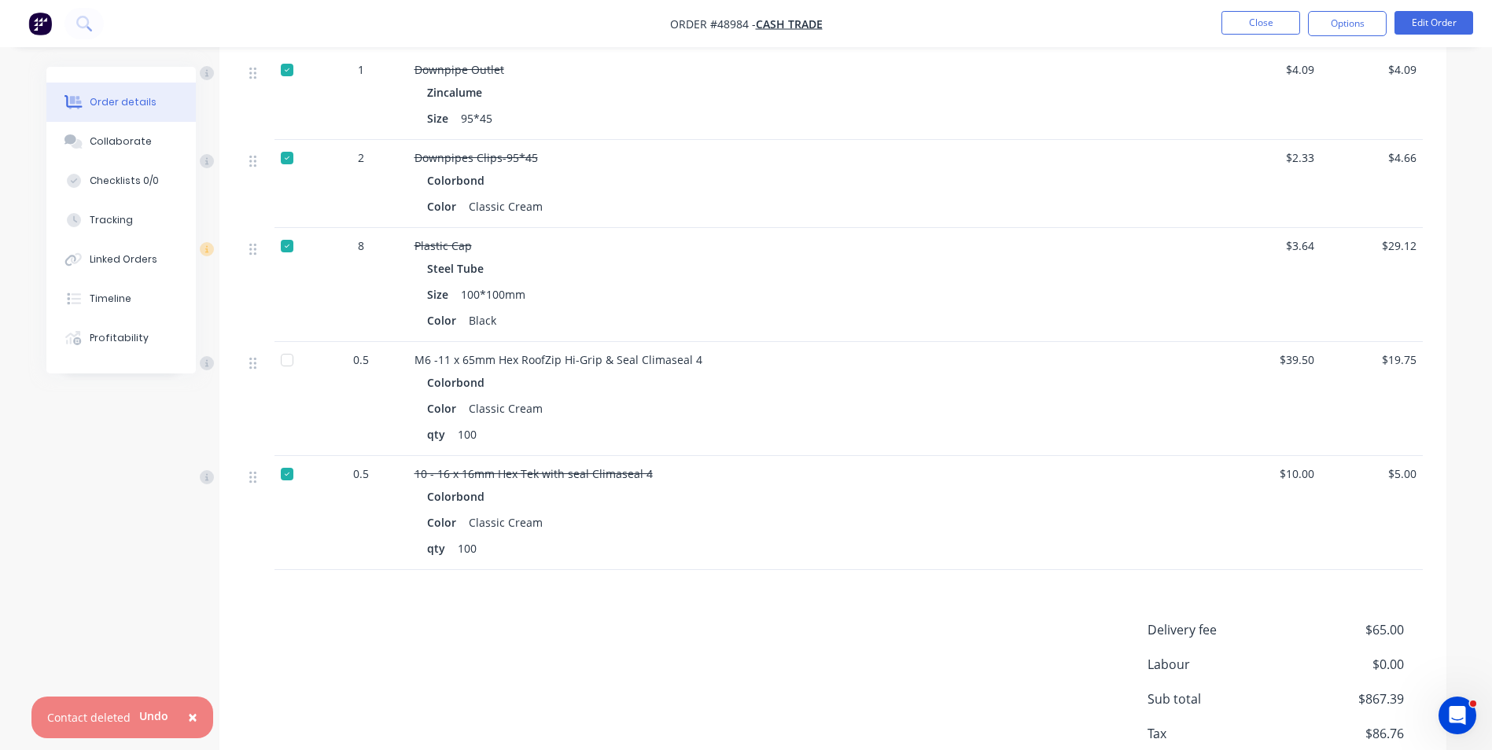
scroll to position [1809, 0]
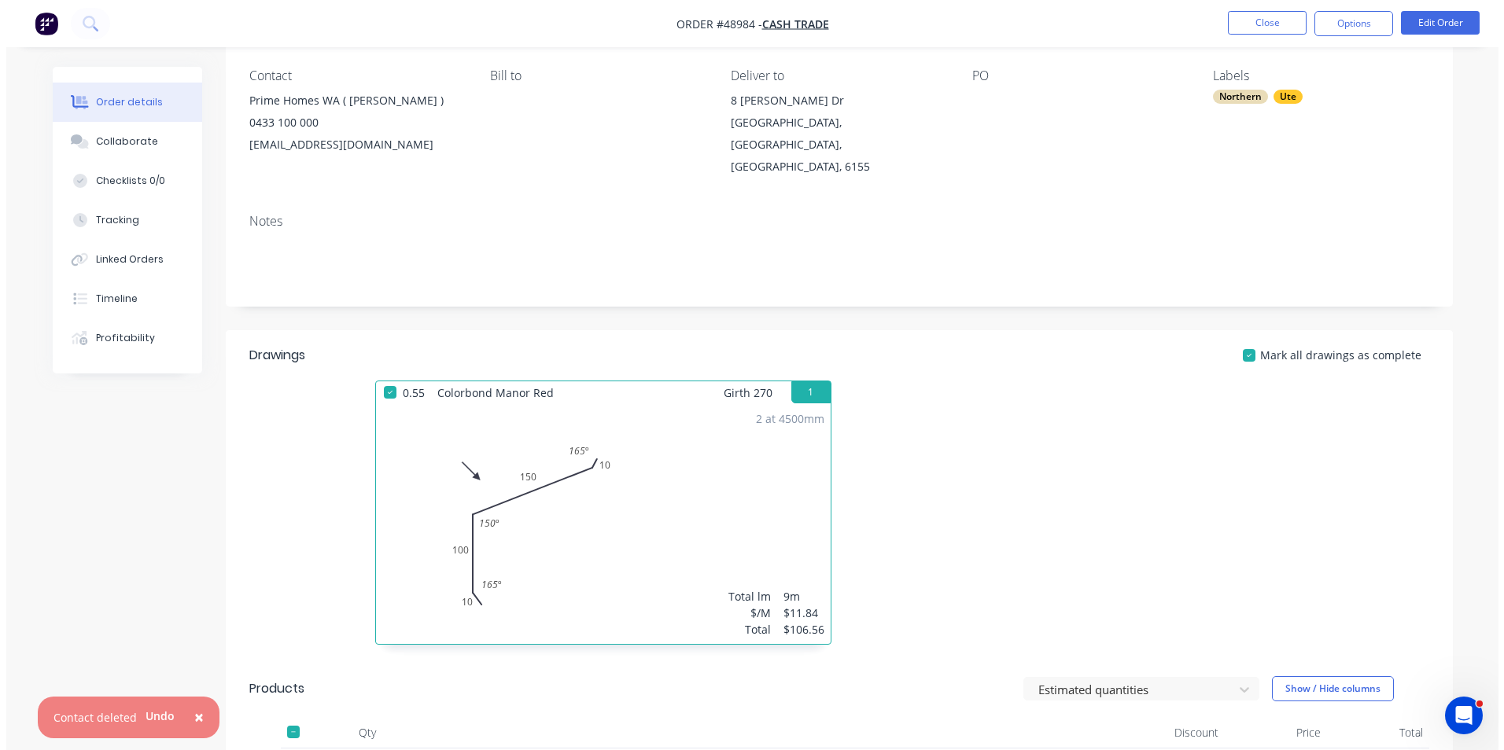
scroll to position [0, 0]
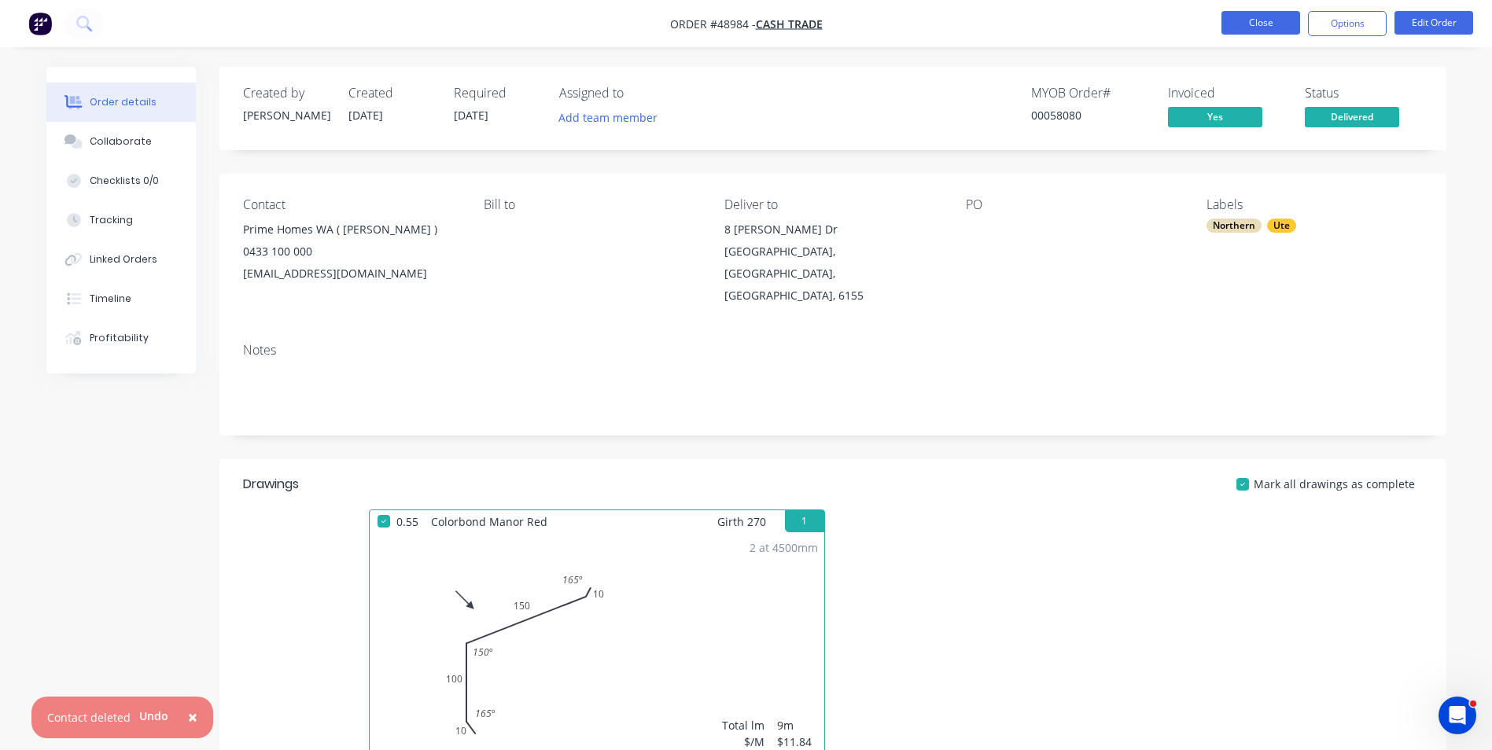
click at [1269, 31] on button "Close" at bounding box center [1261, 23] width 79 height 24
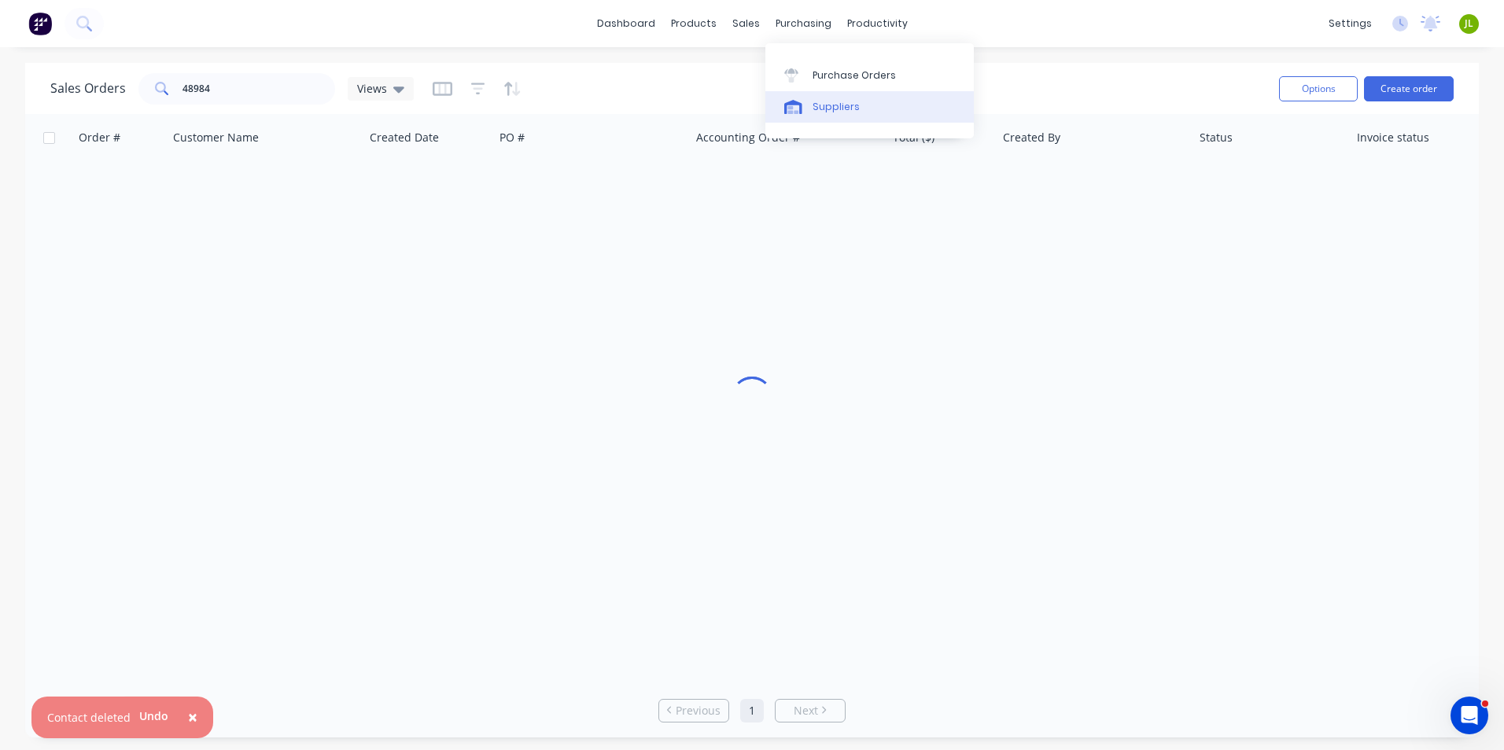
click at [803, 115] on link "Suppliers" at bounding box center [869, 106] width 208 height 31
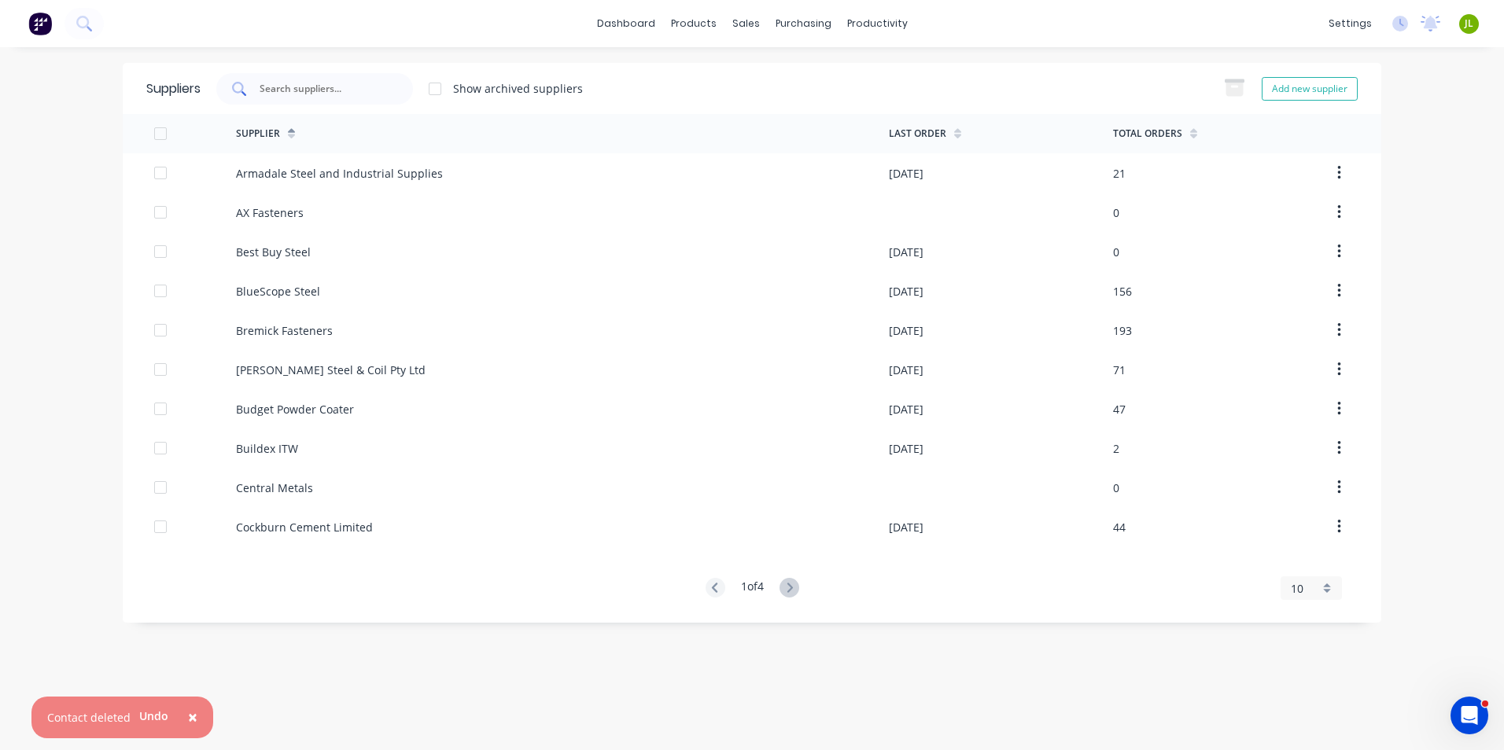
click at [289, 87] on input "text" at bounding box center [323, 89] width 131 height 16
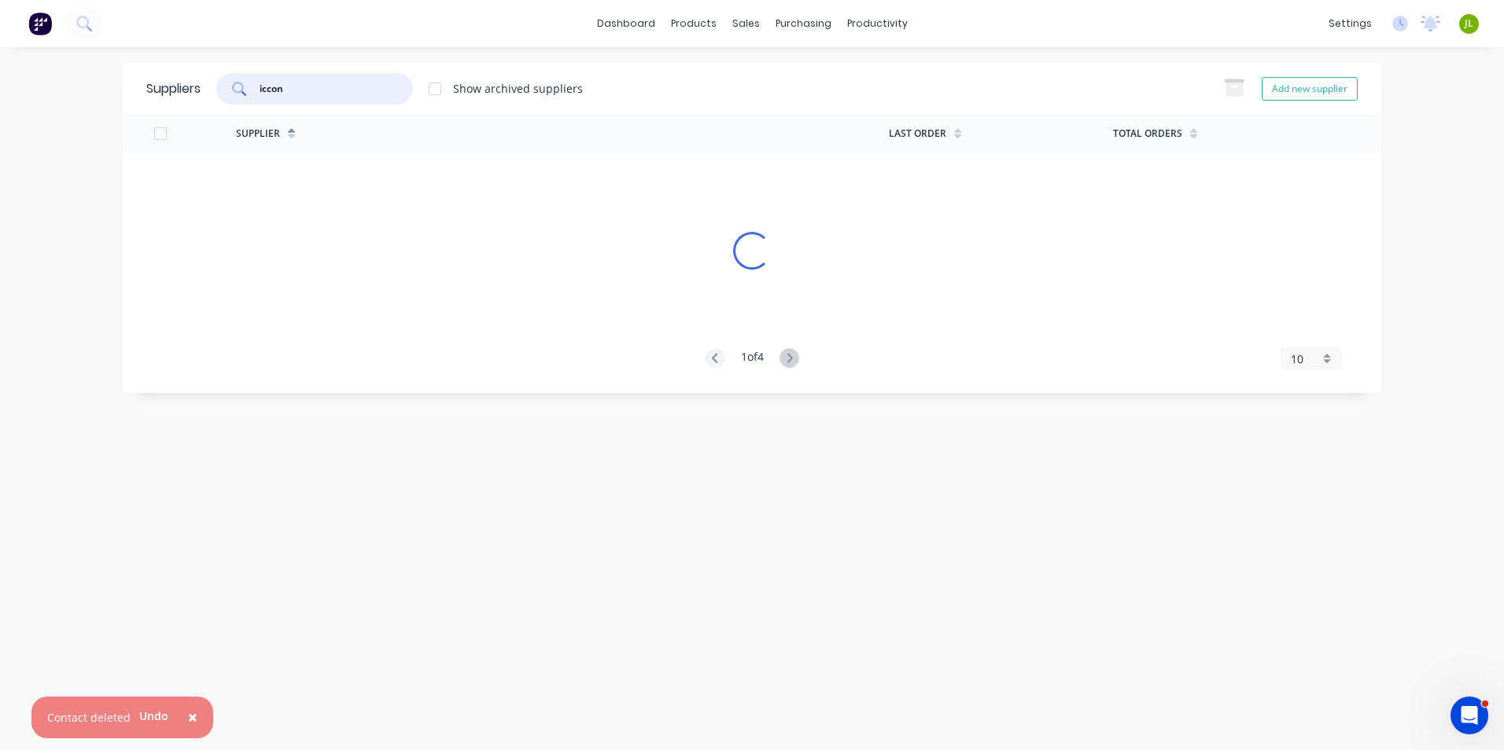
type input "iccon"
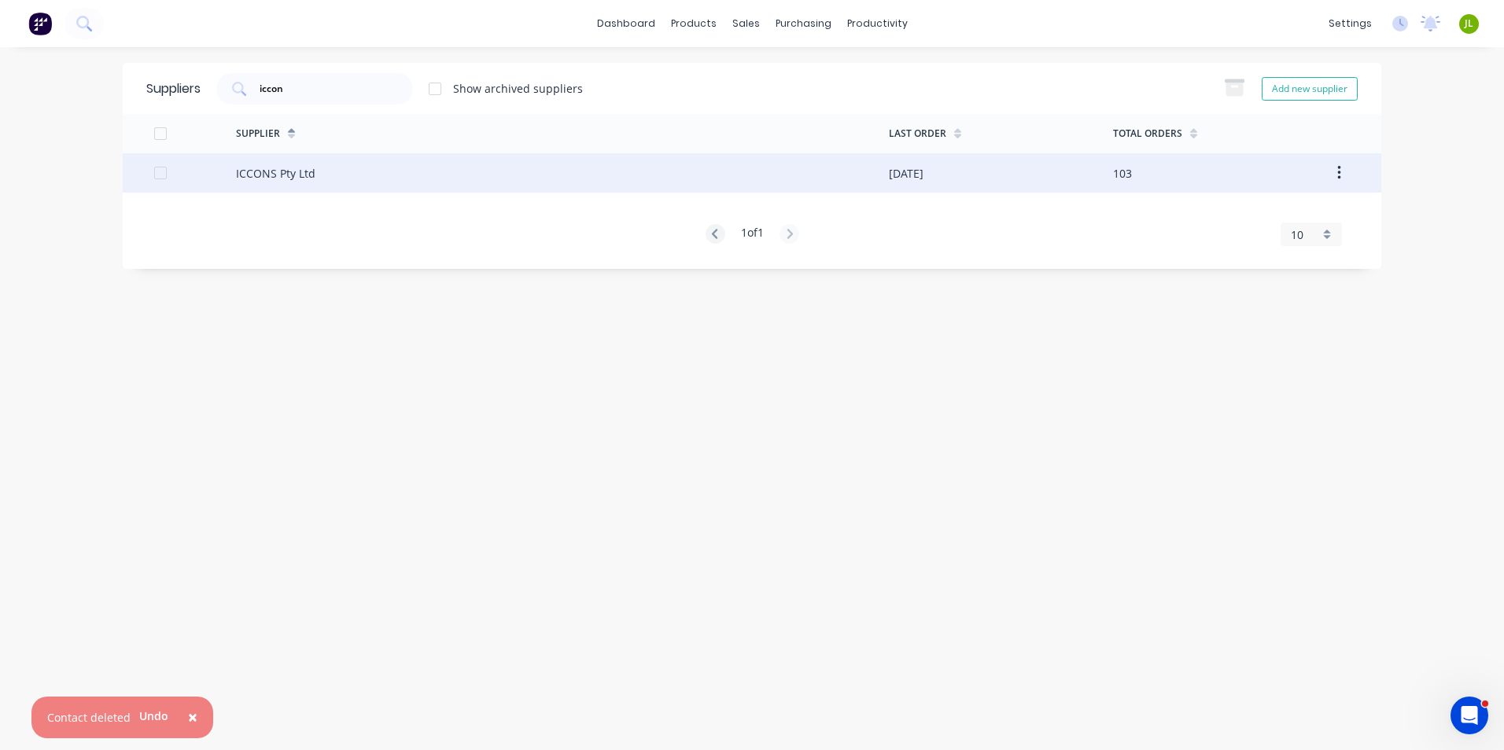
click at [291, 168] on div "ICCONS Pty Ltd" at bounding box center [275, 173] width 79 height 17
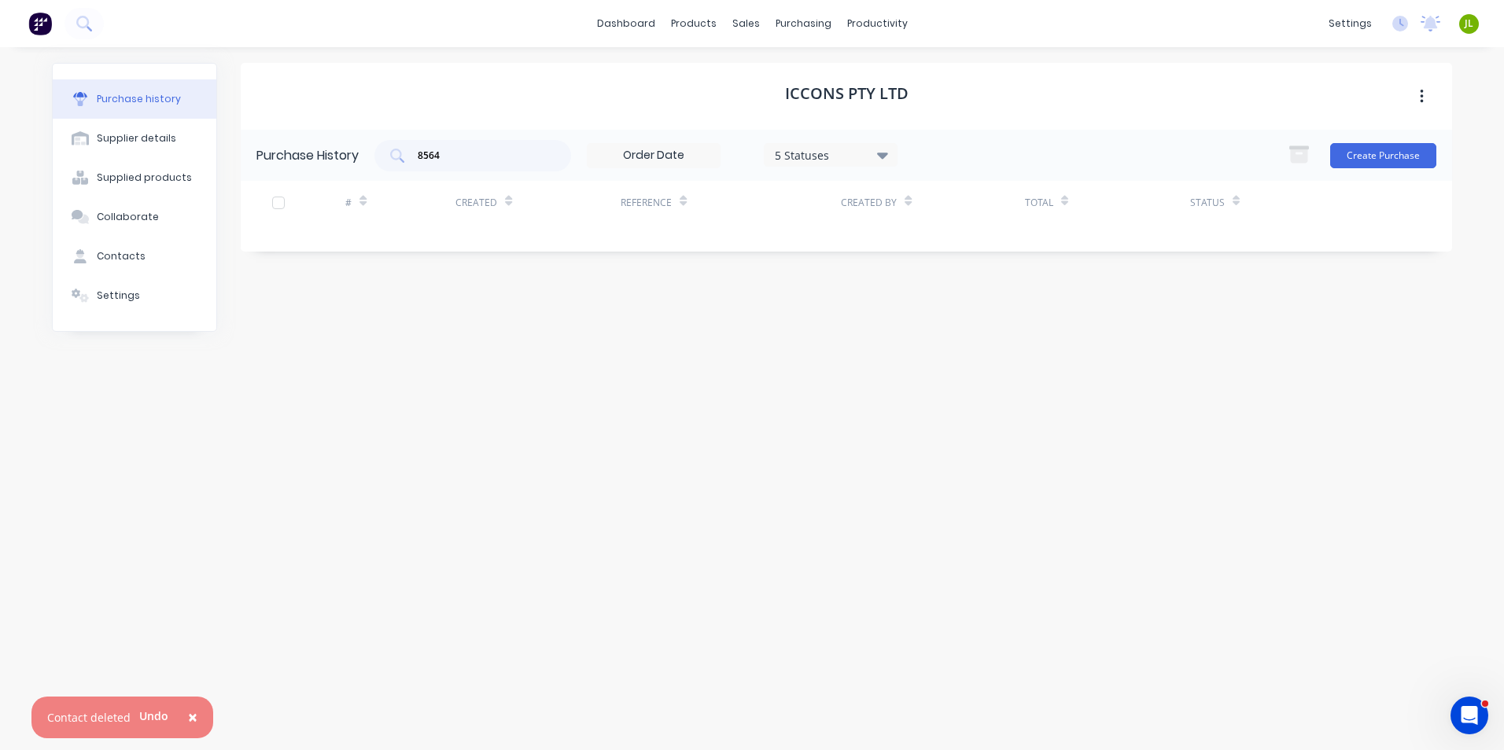
click at [1376, 142] on div "Create Purchase" at bounding box center [1358, 155] width 157 height 31
click at [1376, 158] on button "Create Purchase" at bounding box center [1383, 155] width 106 height 25
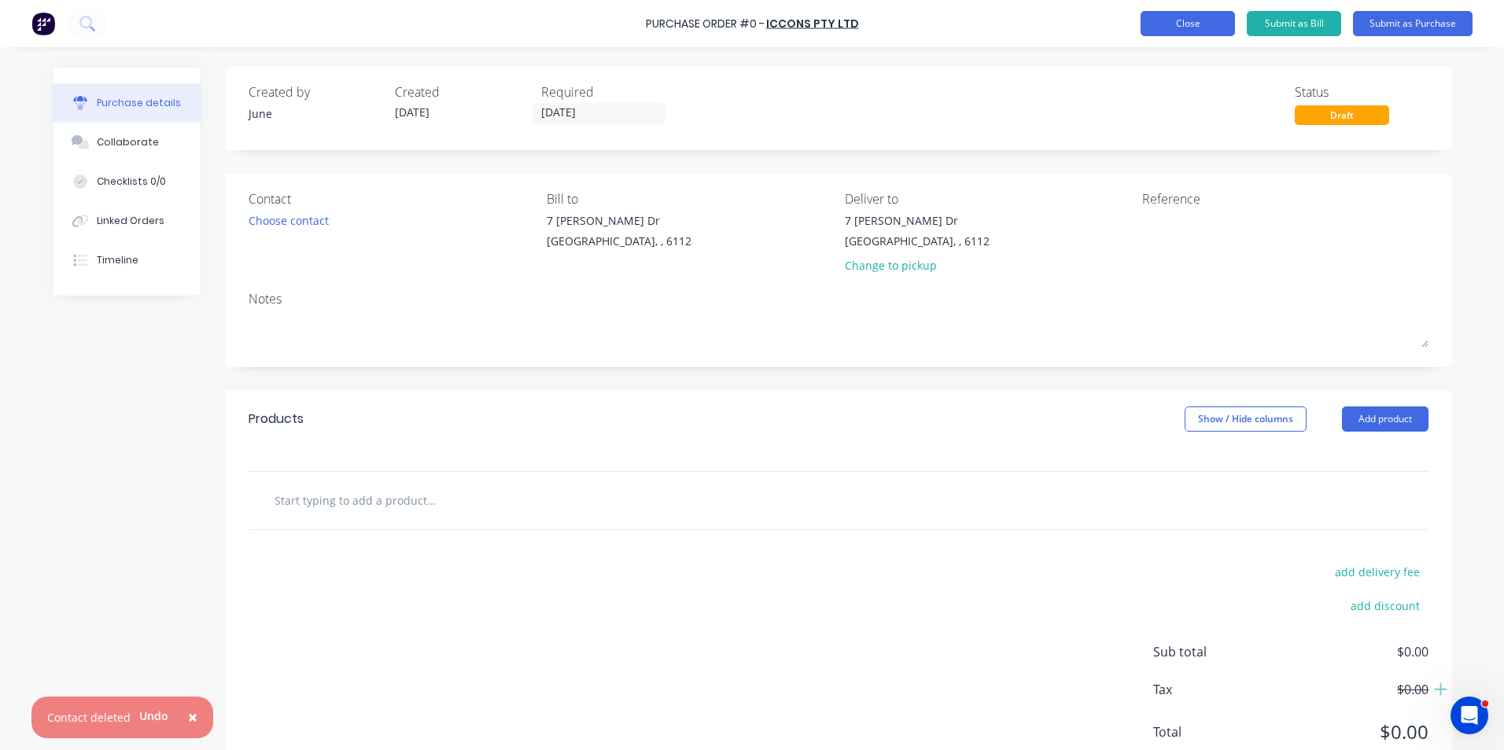
click at [1228, 29] on button "Close" at bounding box center [1188, 23] width 94 height 25
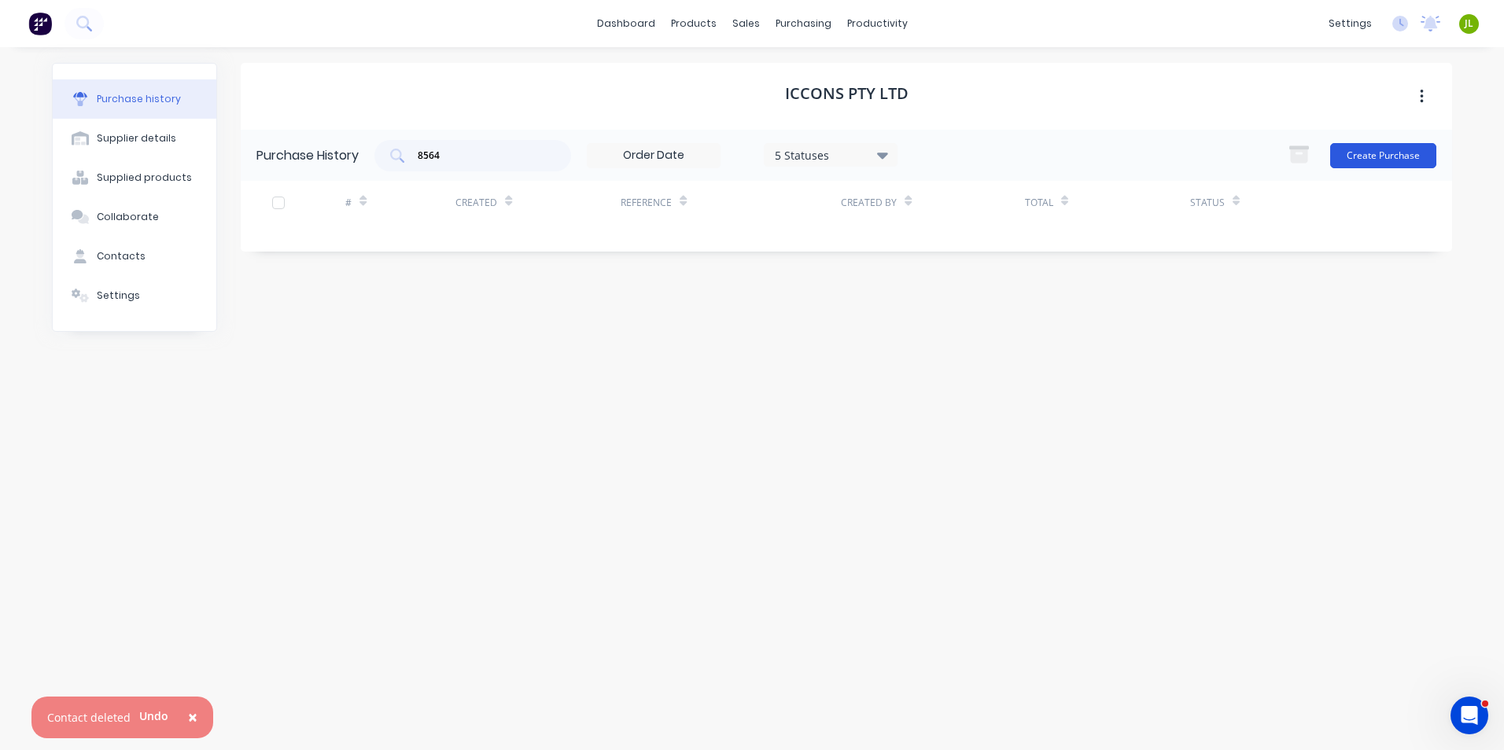
click at [1365, 150] on button "Create Purchase" at bounding box center [1383, 155] width 106 height 25
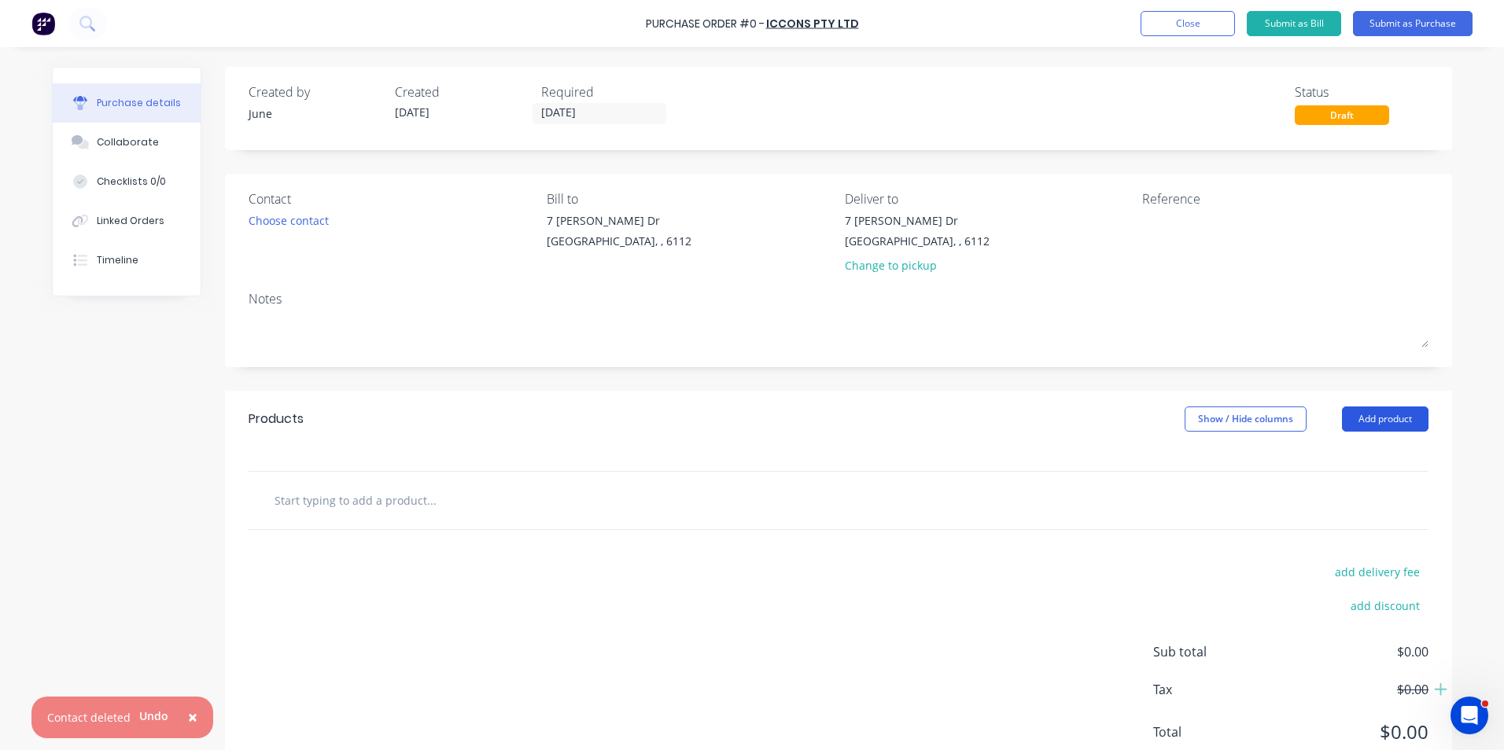
click at [1380, 422] on button "Add product" at bounding box center [1385, 419] width 87 height 25
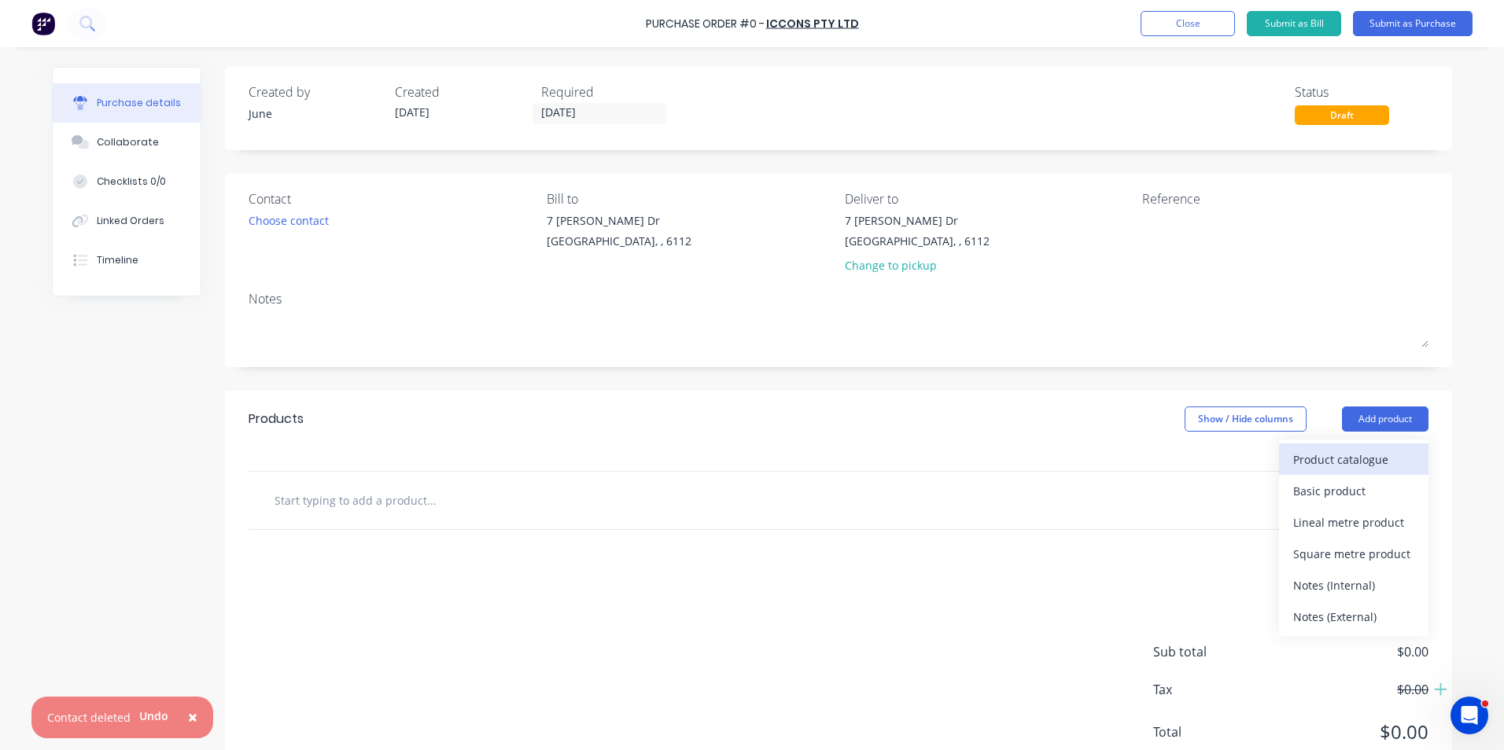
click at [1349, 464] on div "Product catalogue" at bounding box center [1353, 459] width 121 height 23
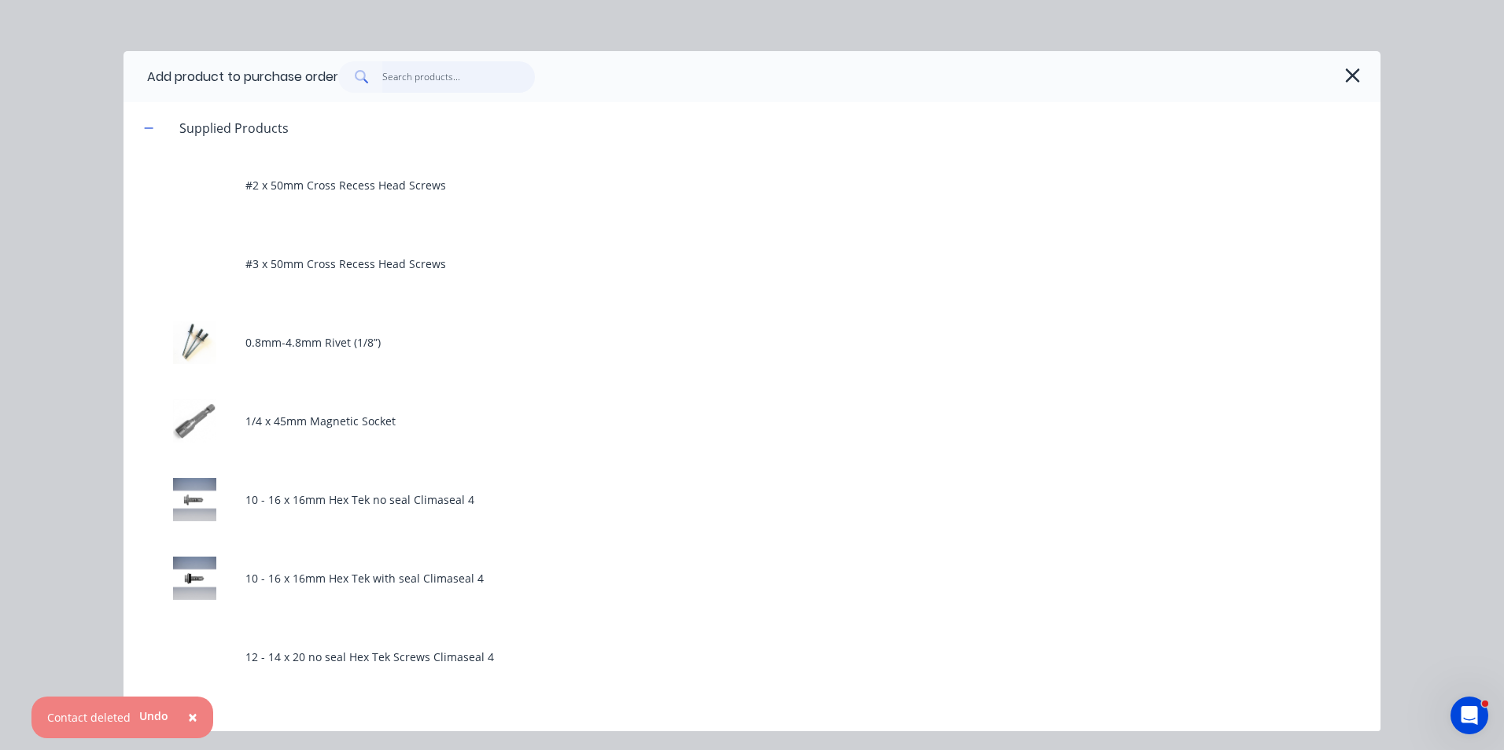
click at [490, 82] on input "text" at bounding box center [458, 76] width 153 height 31
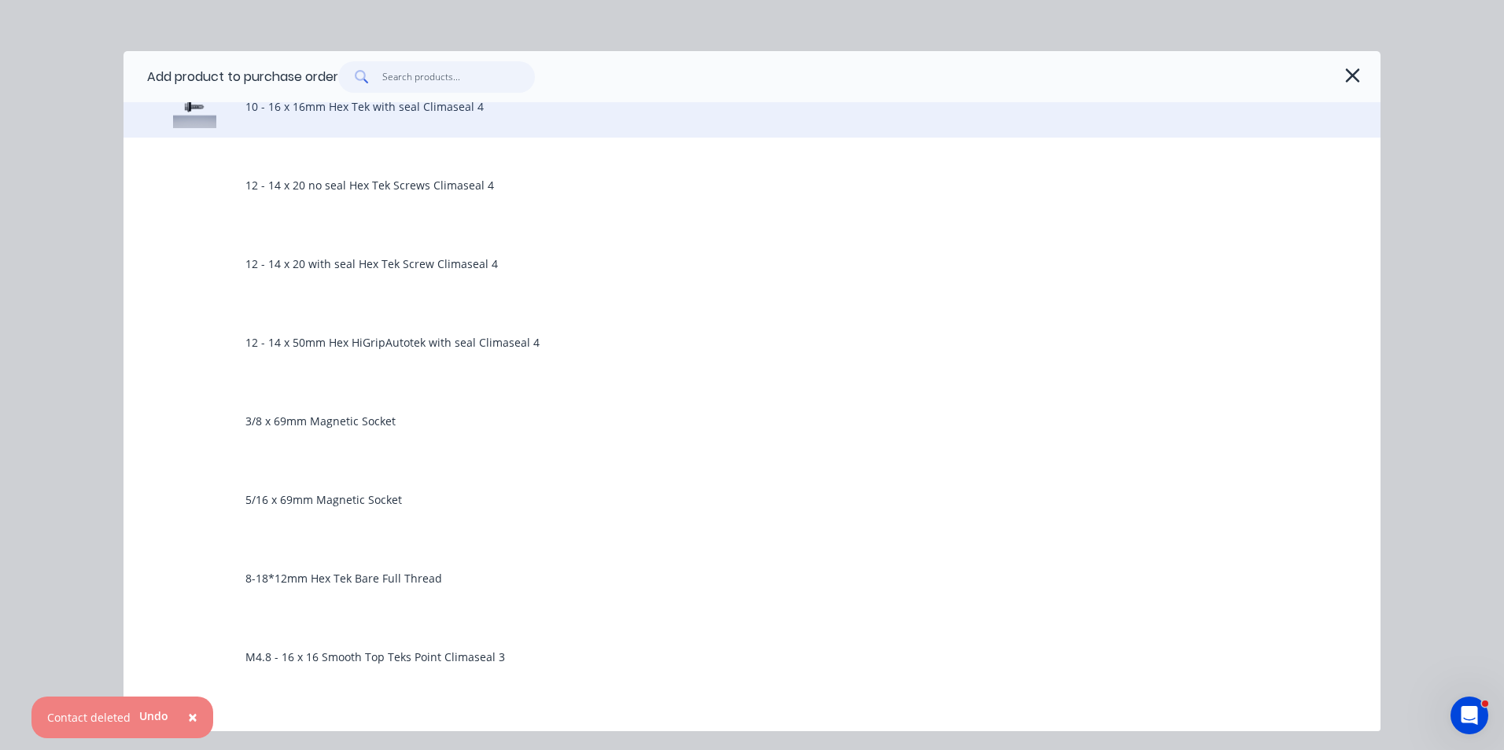
scroll to position [787, 0]
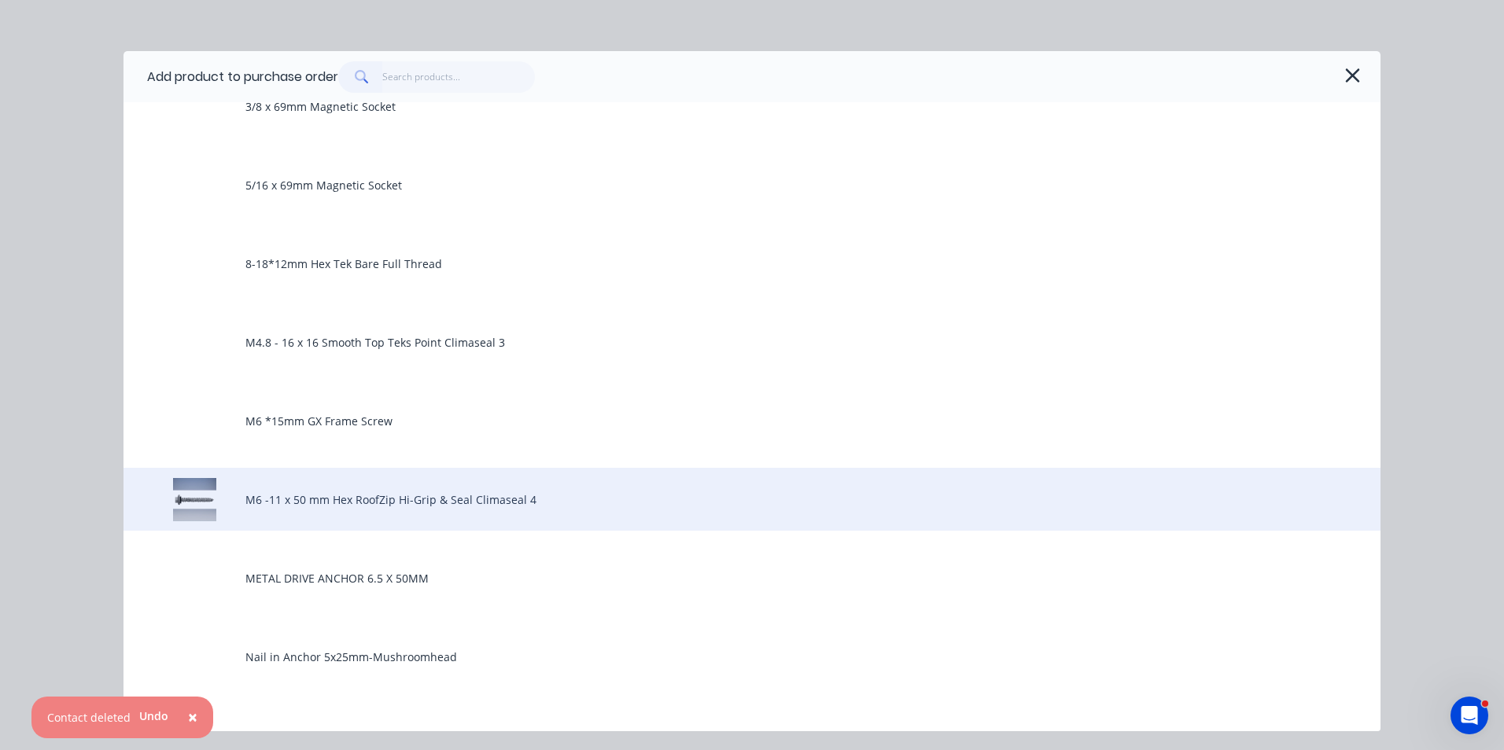
click at [378, 510] on div "M6 -11 x 50 mm Hex RoofZip Hi-Grip & Seal Climaseal 4" at bounding box center [751, 499] width 1257 height 63
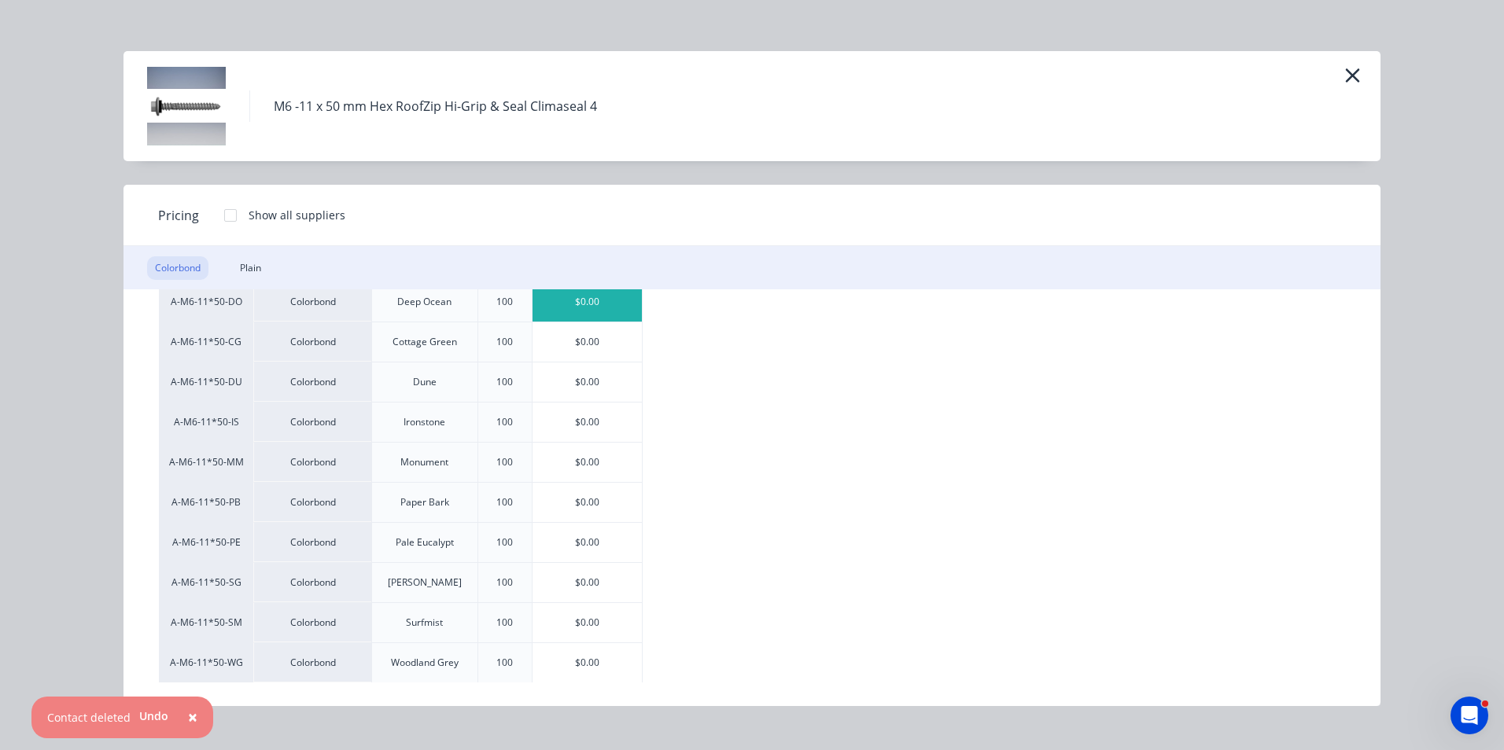
scroll to position [157, 0]
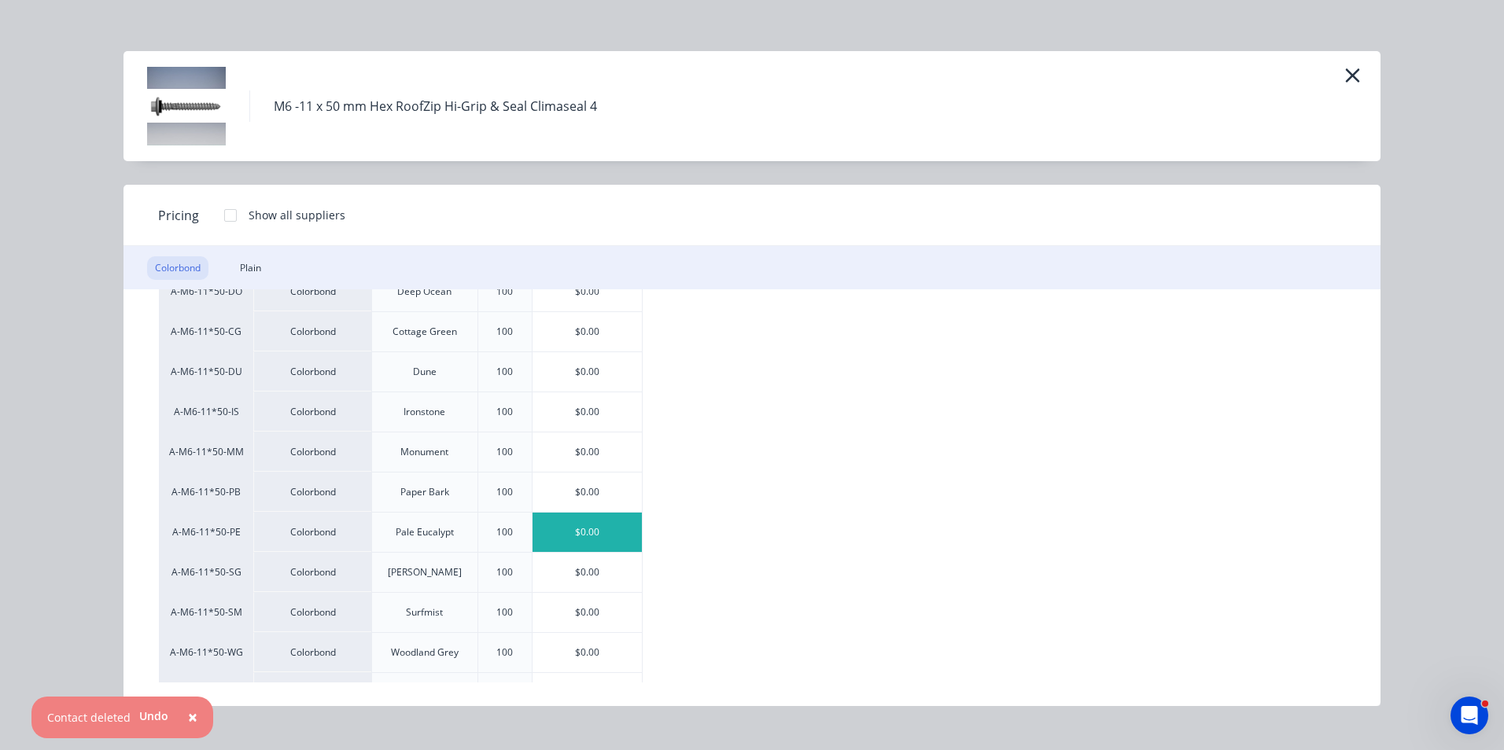
click at [560, 536] on div "$0.00" at bounding box center [587, 532] width 109 height 39
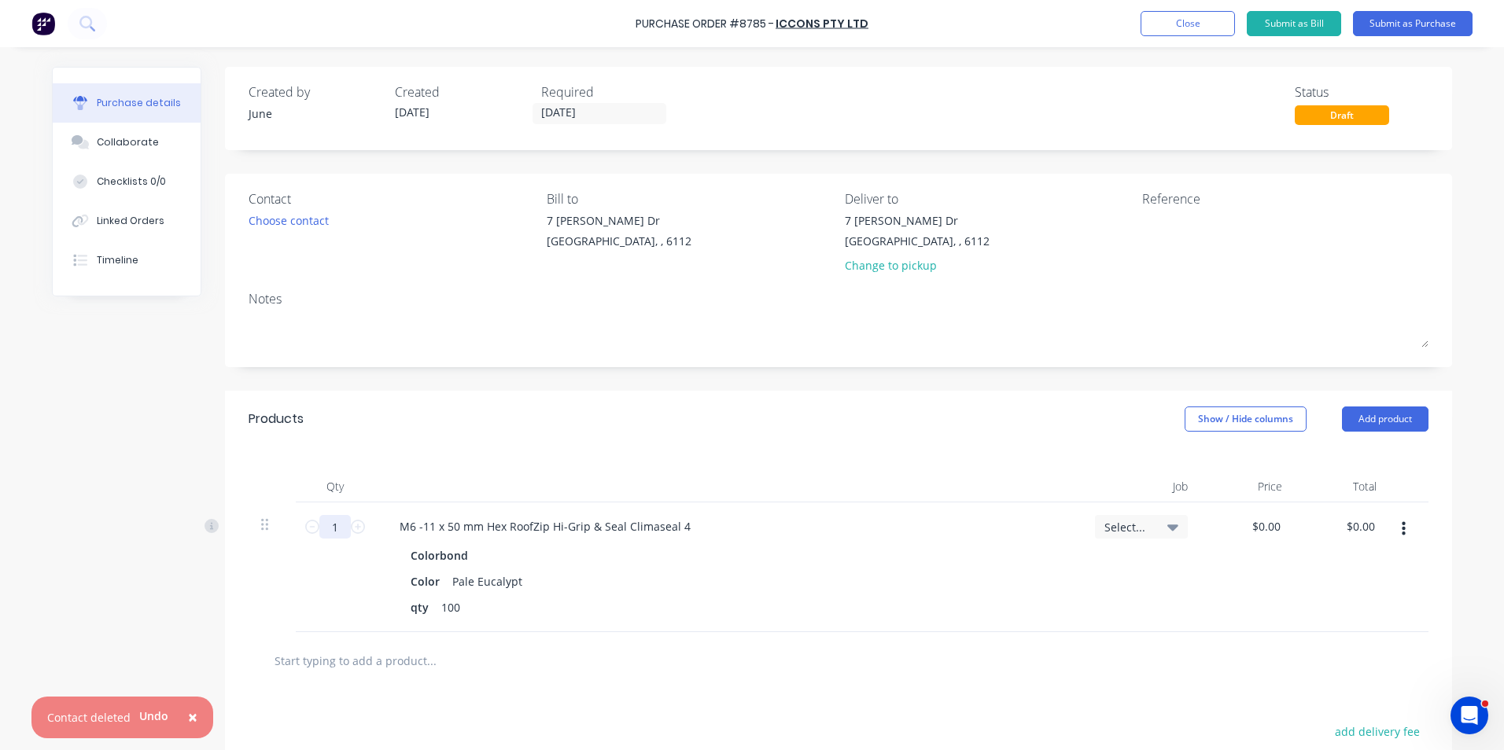
click at [330, 525] on input "1" at bounding box center [334, 527] width 31 height 24
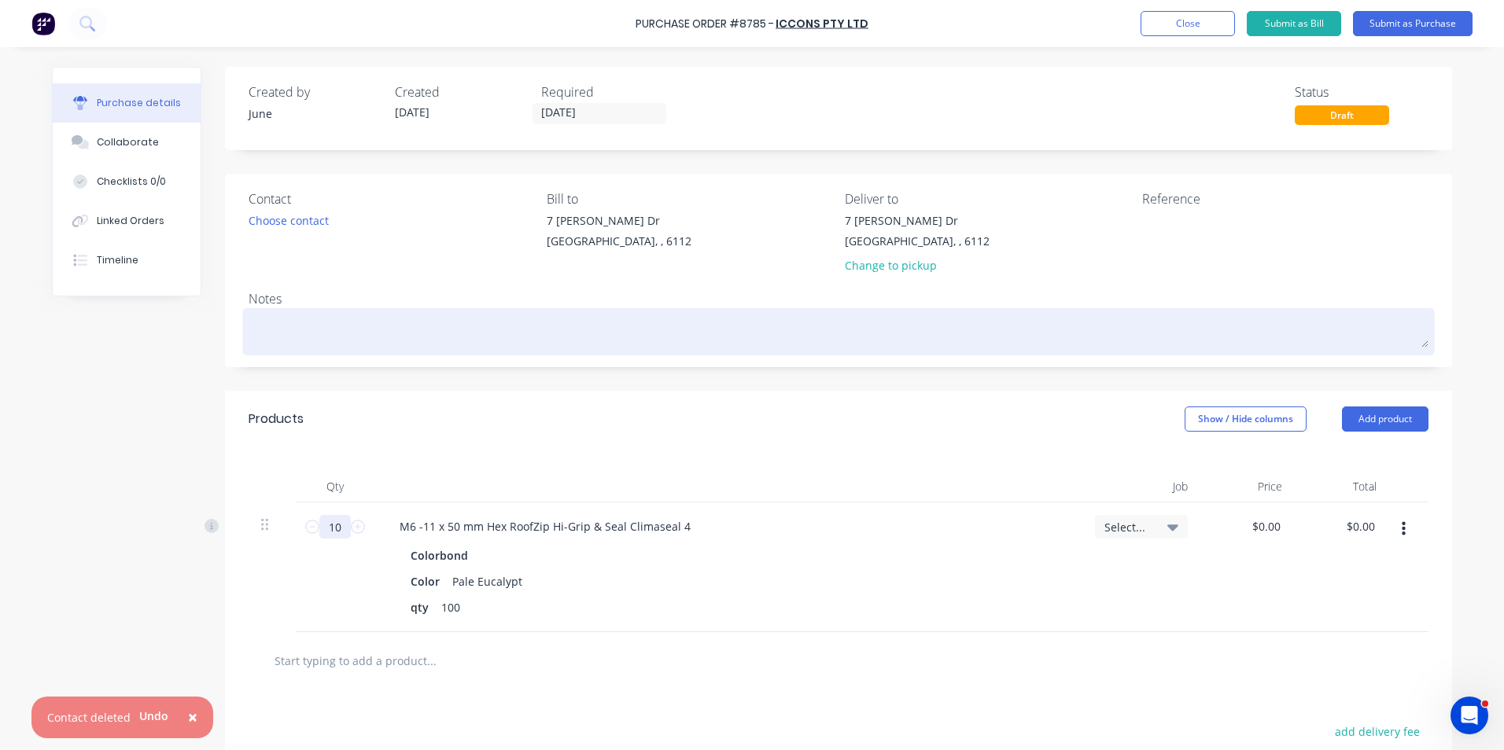
type input "10"
click at [707, 340] on textarea at bounding box center [839, 329] width 1180 height 35
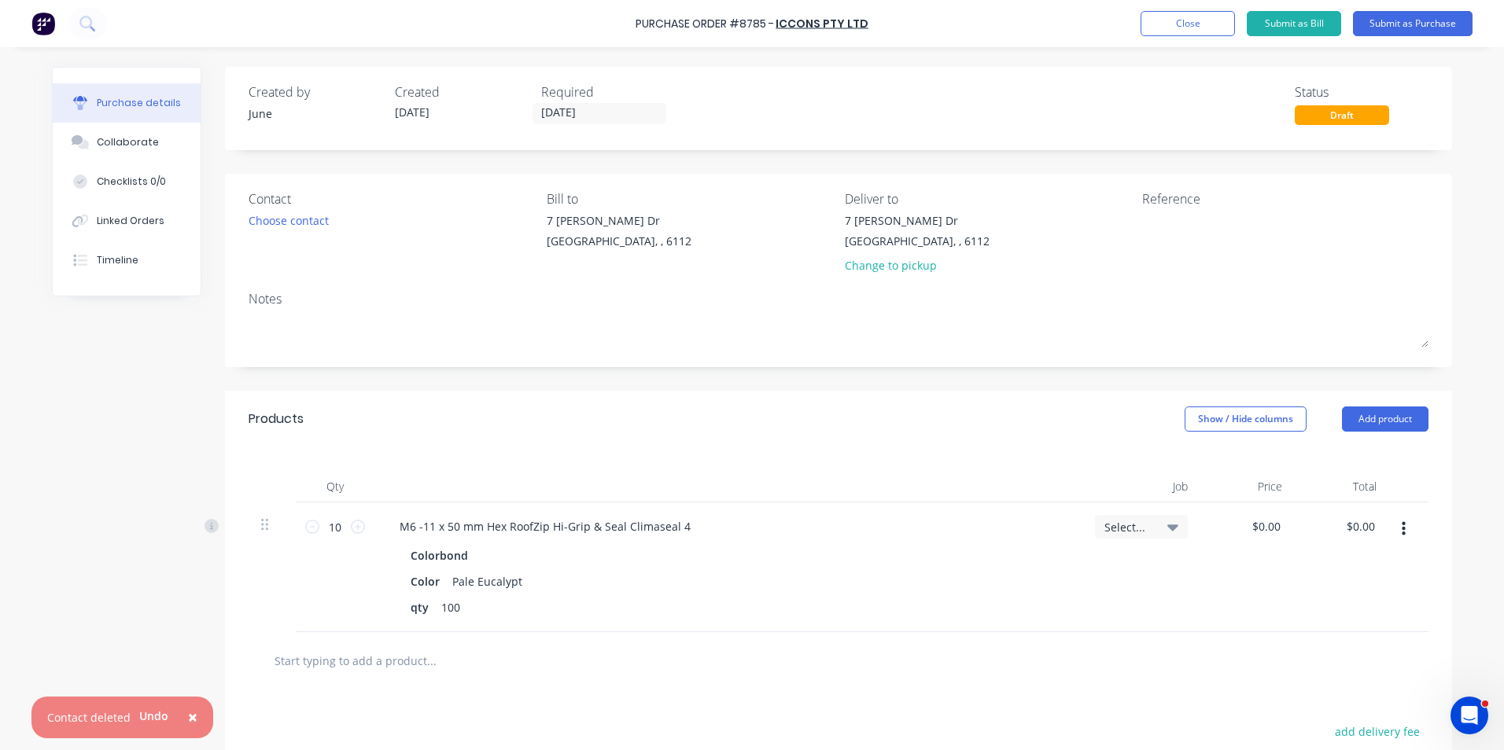
click at [861, 488] on div at bounding box center [728, 486] width 708 height 31
click at [1393, 526] on button "button" at bounding box center [1403, 529] width 37 height 28
click at [1380, 599] on button "Duplicate" at bounding box center [1355, 602] width 134 height 31
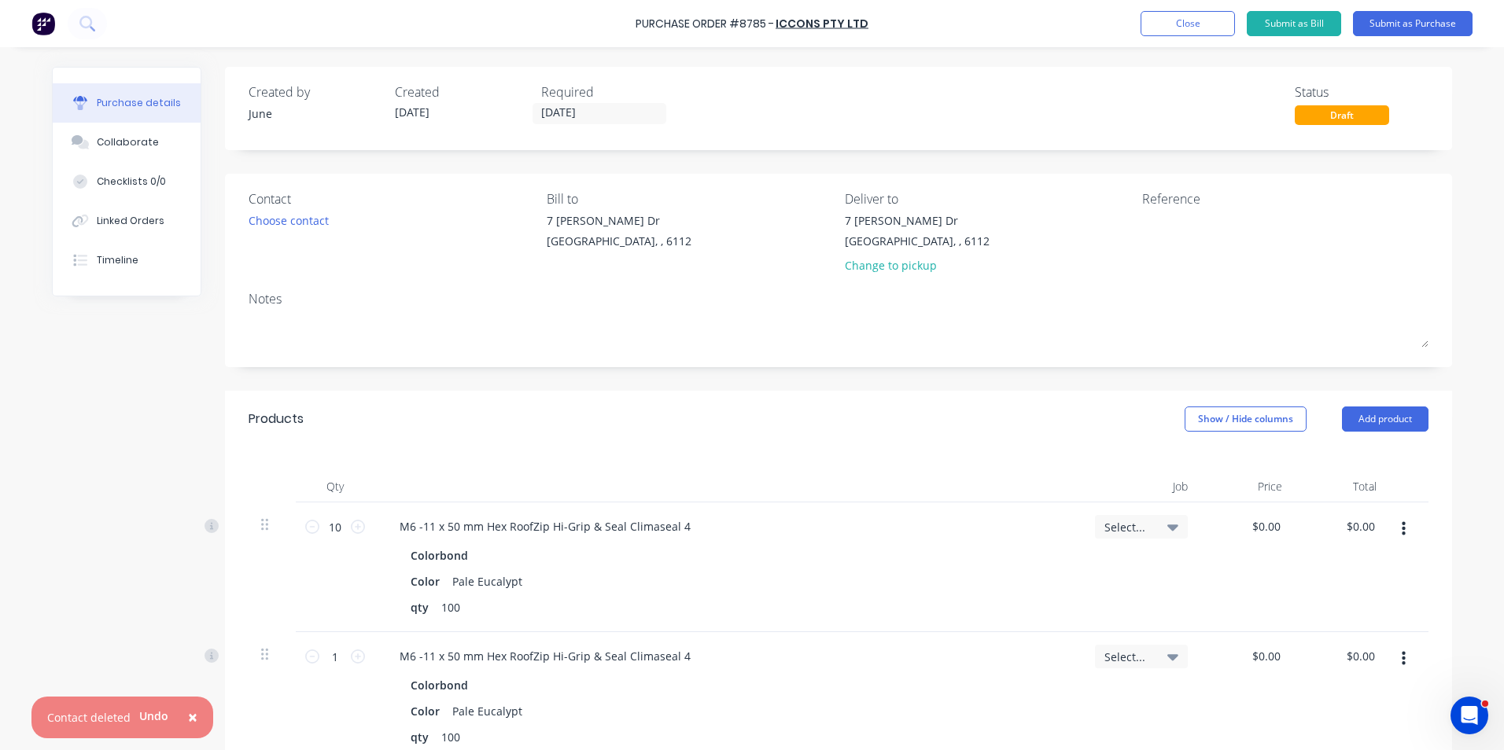
drag, startPoint x: 1397, startPoint y: 659, endPoint x: 1388, endPoint y: 678, distance: 20.8
click at [1402, 660] on icon "button" at bounding box center [1404, 659] width 4 height 14
click at [1362, 695] on button "Edit" at bounding box center [1355, 700] width 134 height 31
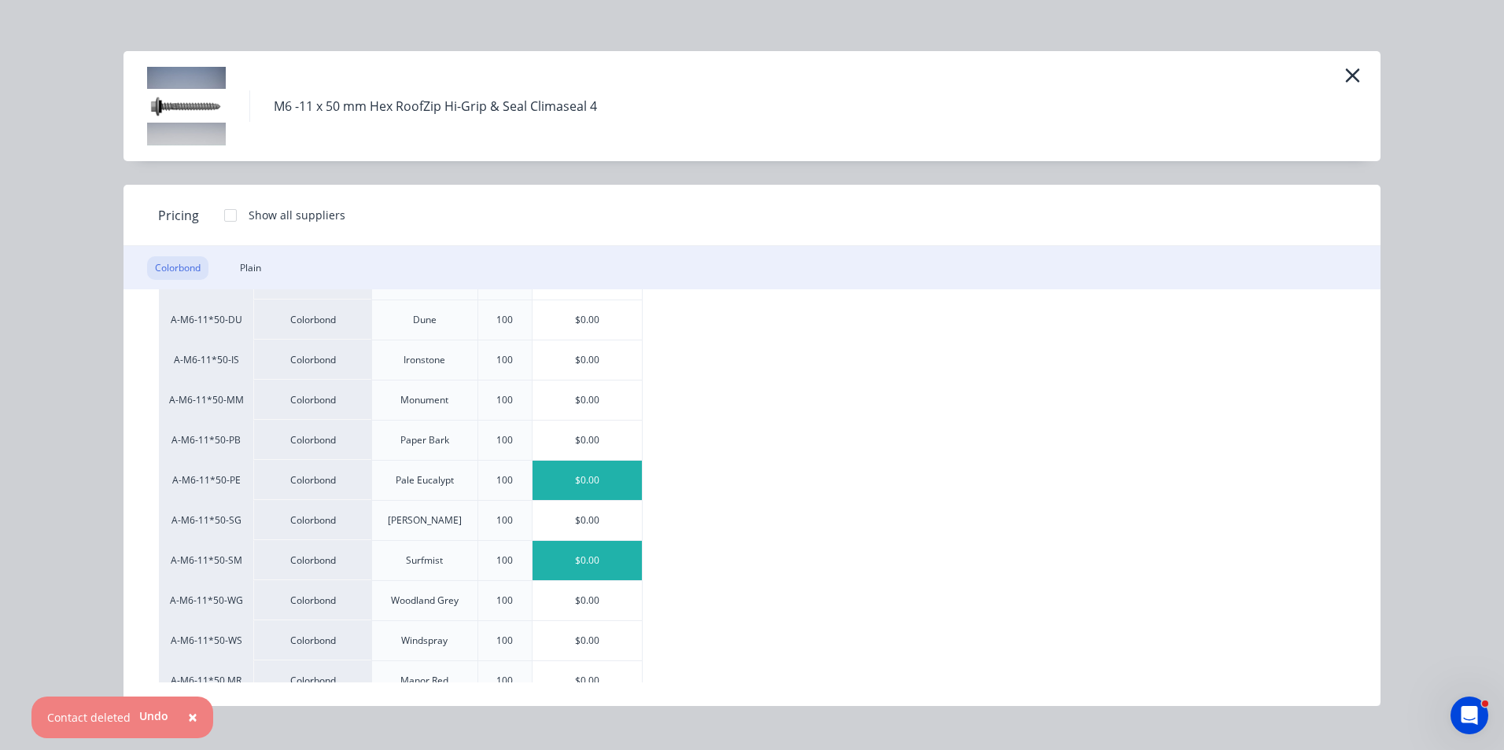
scroll to position [236, 0]
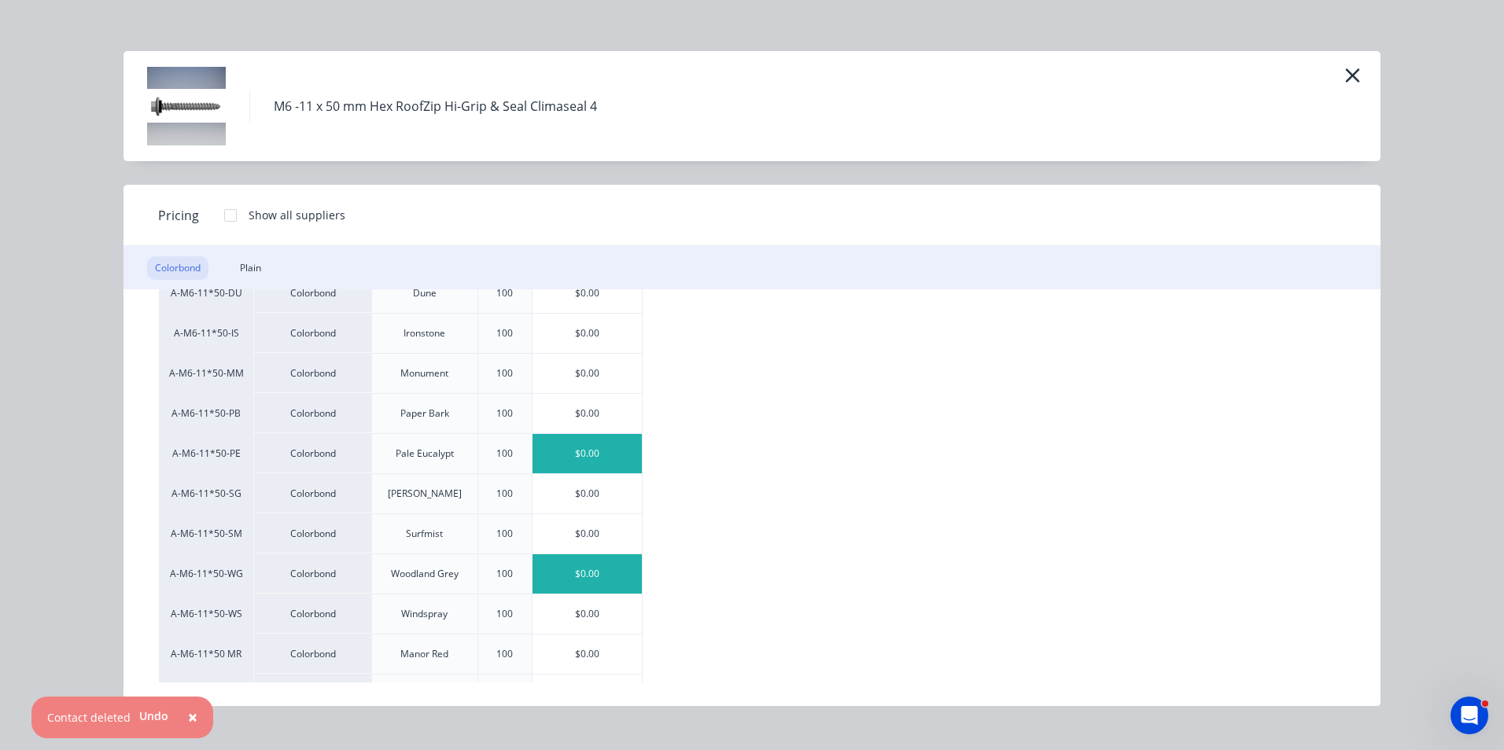
click at [579, 583] on div "$0.00" at bounding box center [587, 574] width 109 height 39
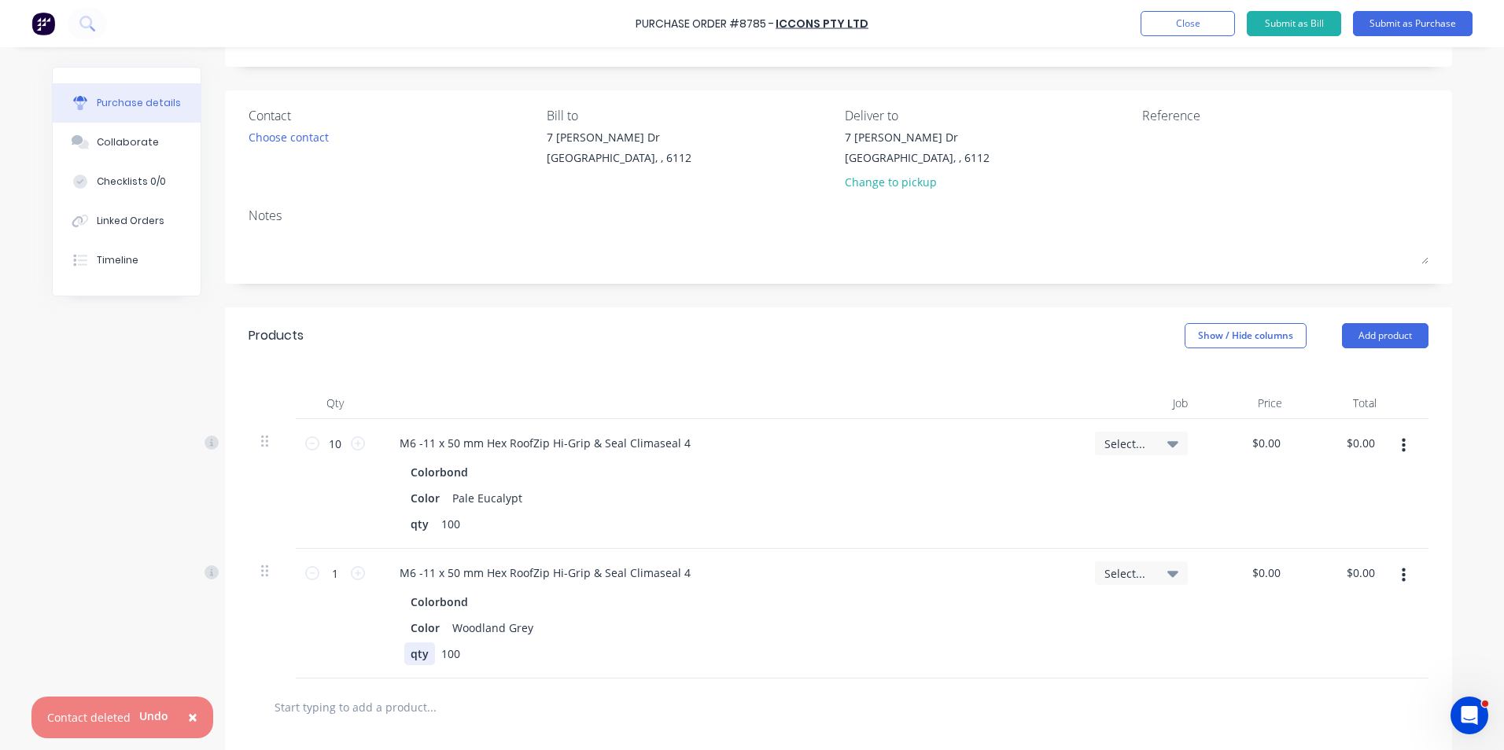
scroll to position [157, 0]
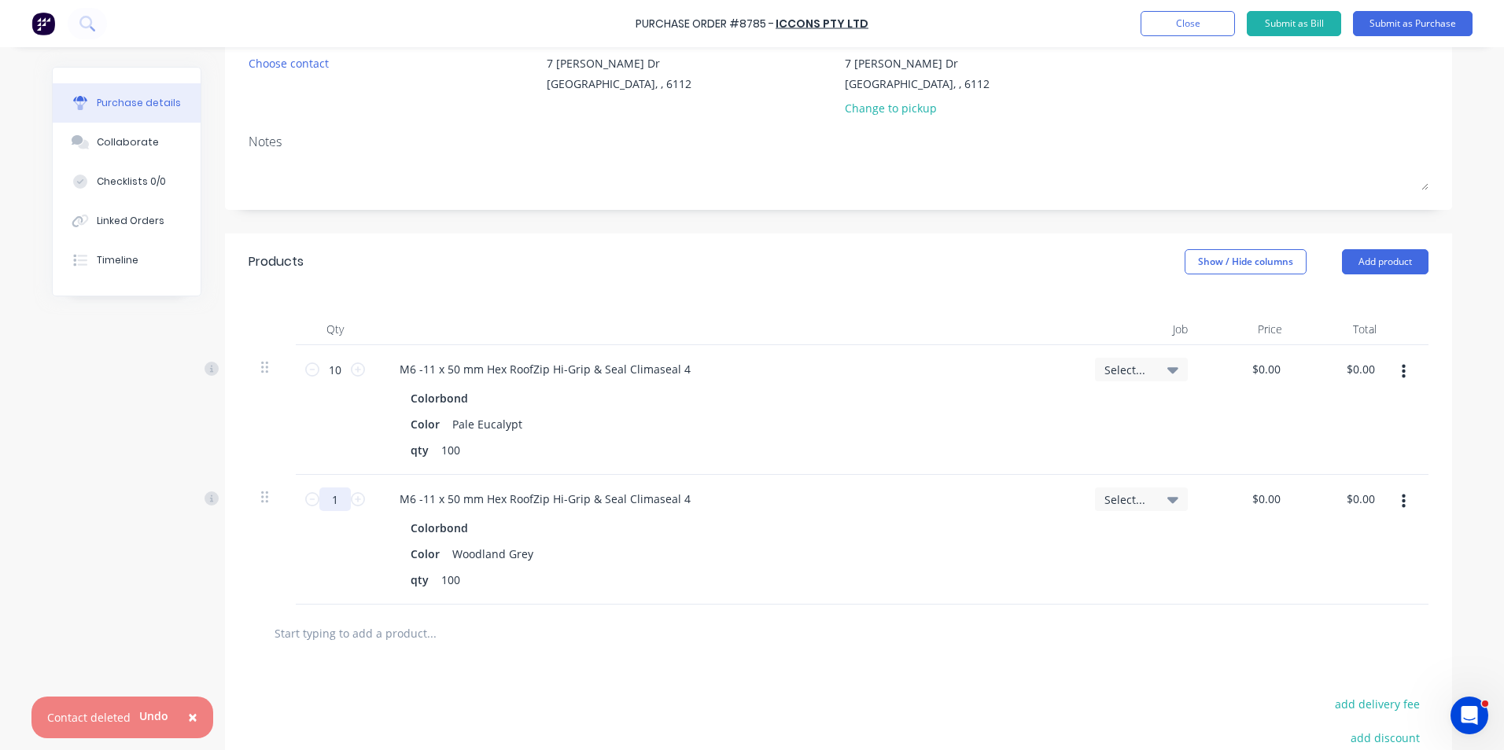
click at [338, 498] on input "1" at bounding box center [334, 500] width 31 height 24
type input "30"
click at [768, 640] on div at bounding box center [838, 632] width 1155 height 31
drag, startPoint x: 1398, startPoint y: 496, endPoint x: 1398, endPoint y: 511, distance: 14.9
click at [1402, 498] on icon "button" at bounding box center [1404, 502] width 4 height 14
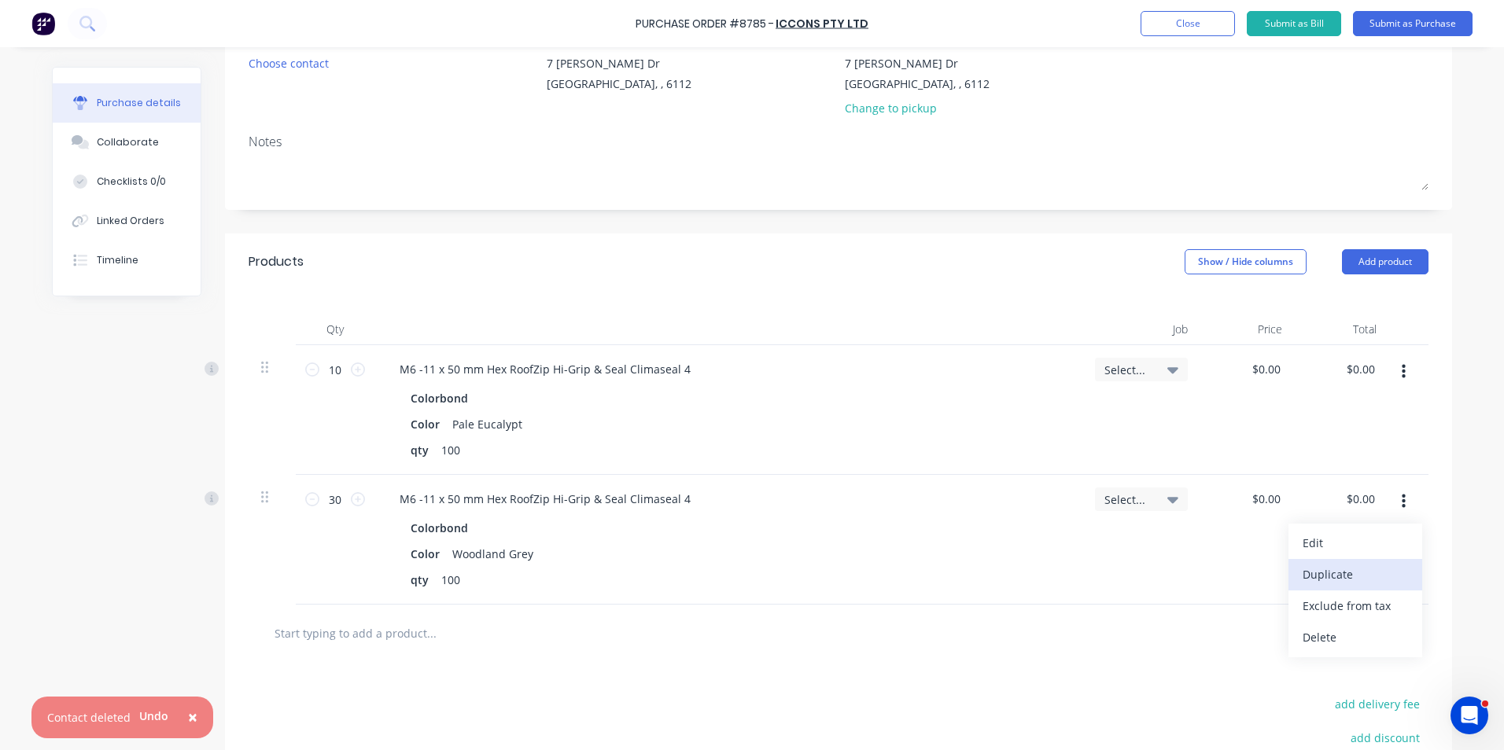
click at [1389, 560] on button "Duplicate" at bounding box center [1355, 574] width 134 height 31
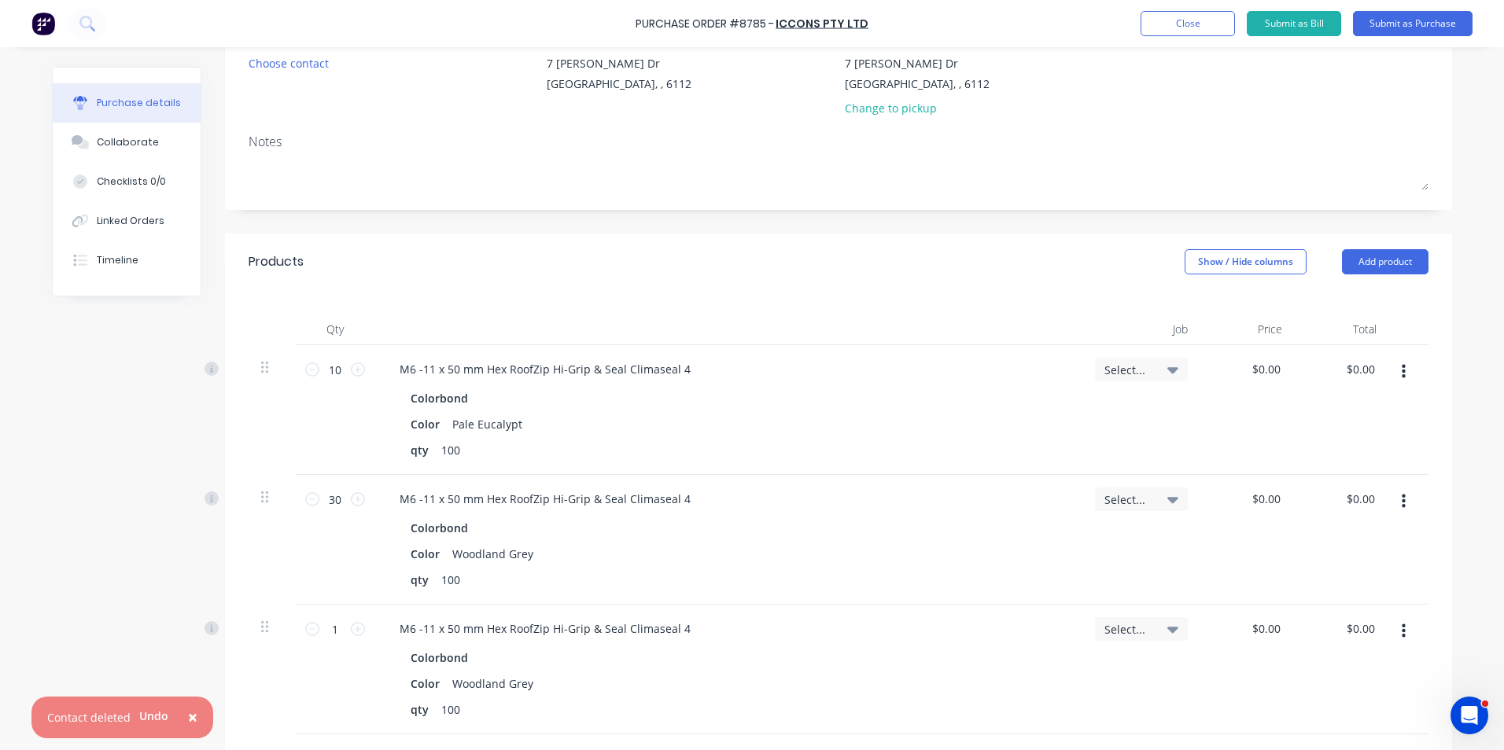
drag, startPoint x: 1395, startPoint y: 632, endPoint x: 1391, endPoint y: 650, distance: 18.7
click at [1402, 634] on icon "button" at bounding box center [1404, 631] width 4 height 17
click at [1379, 671] on button "Edit" at bounding box center [1355, 673] width 134 height 31
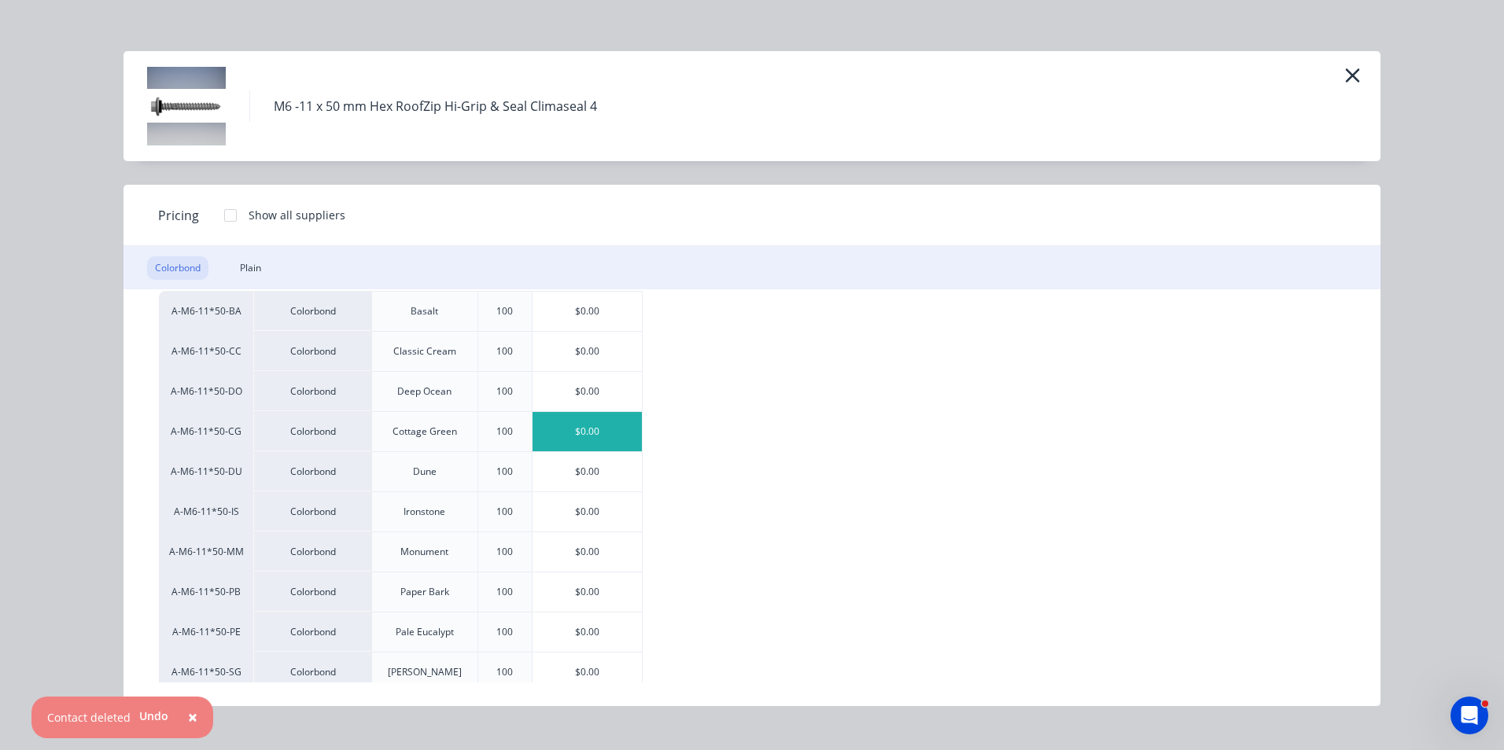
scroll to position [0, 0]
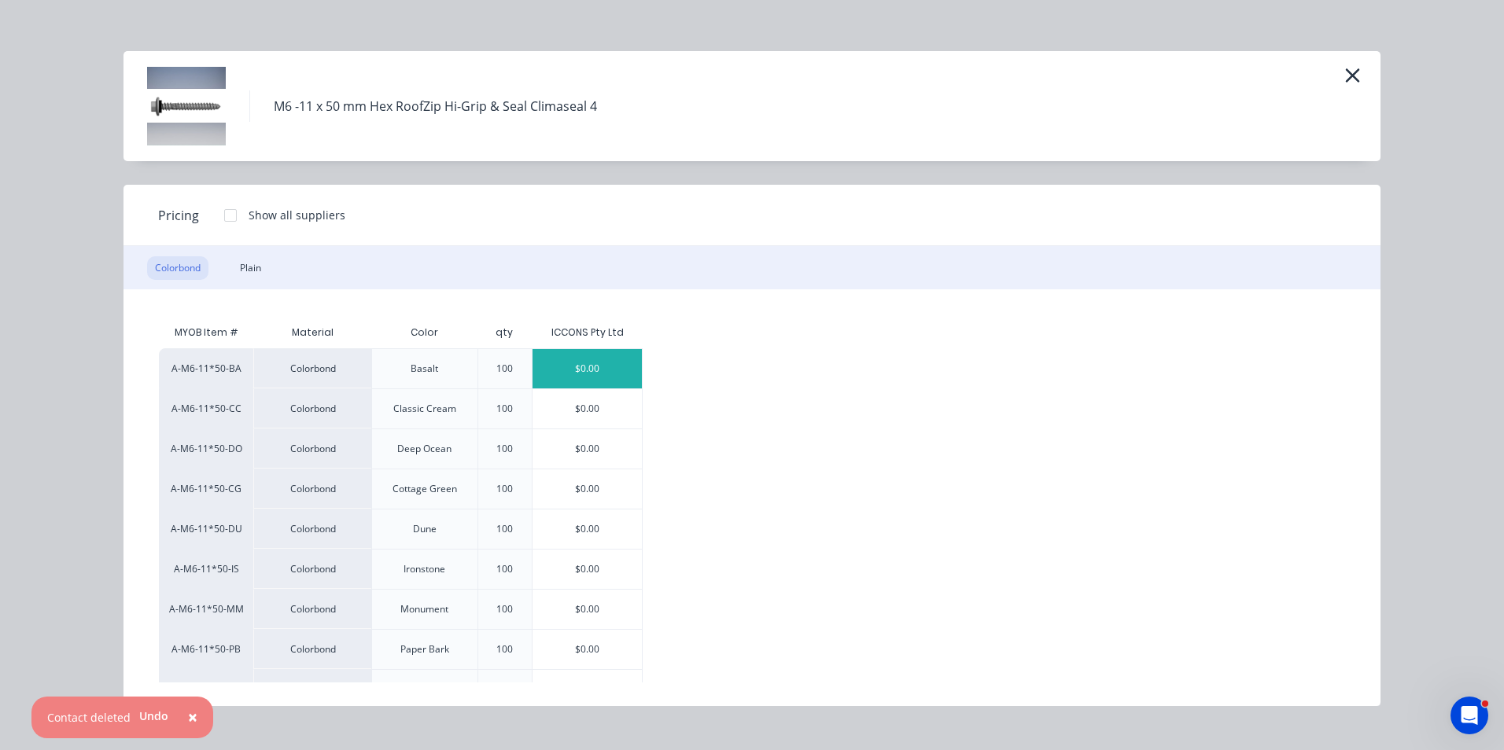
click at [603, 351] on div "$0.00" at bounding box center [587, 368] width 109 height 39
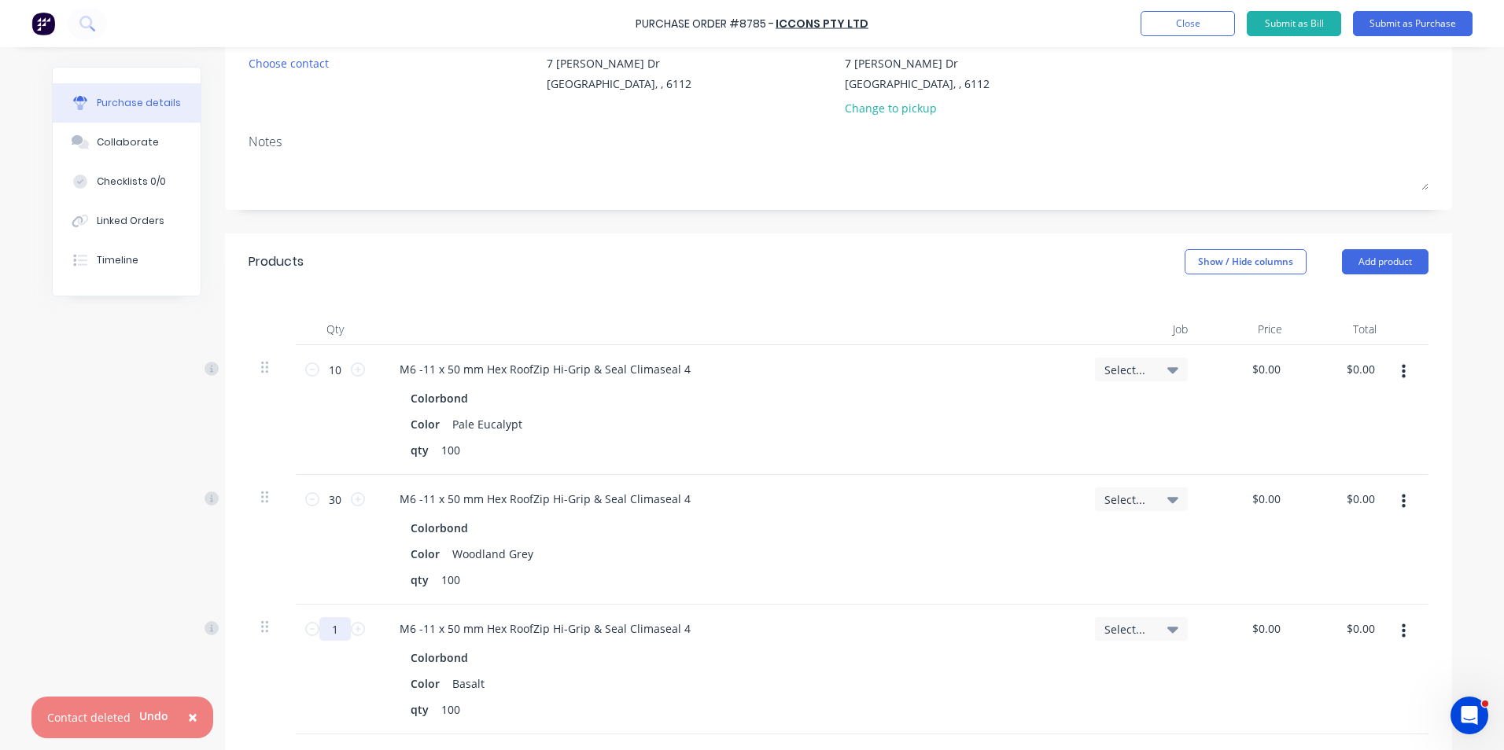
click at [343, 633] on input "1" at bounding box center [334, 629] width 31 height 24
type input "0"
type input "30"
click at [928, 637] on div "M6 -11 x 50 mm Hex RoofZip Hi-Grip & Seal Climaseal 4" at bounding box center [728, 628] width 683 height 23
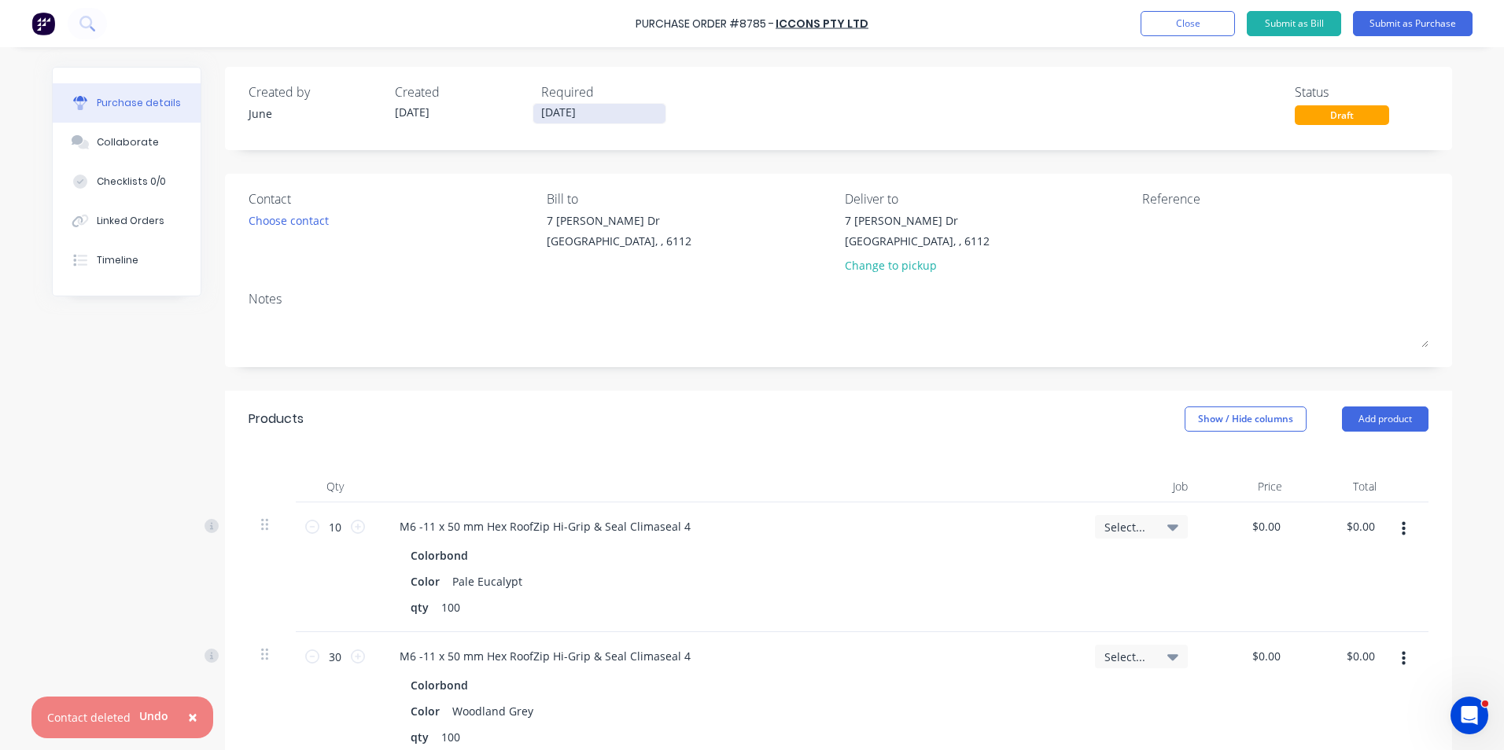
click at [616, 120] on input "[DATE]" at bounding box center [599, 114] width 132 height 20
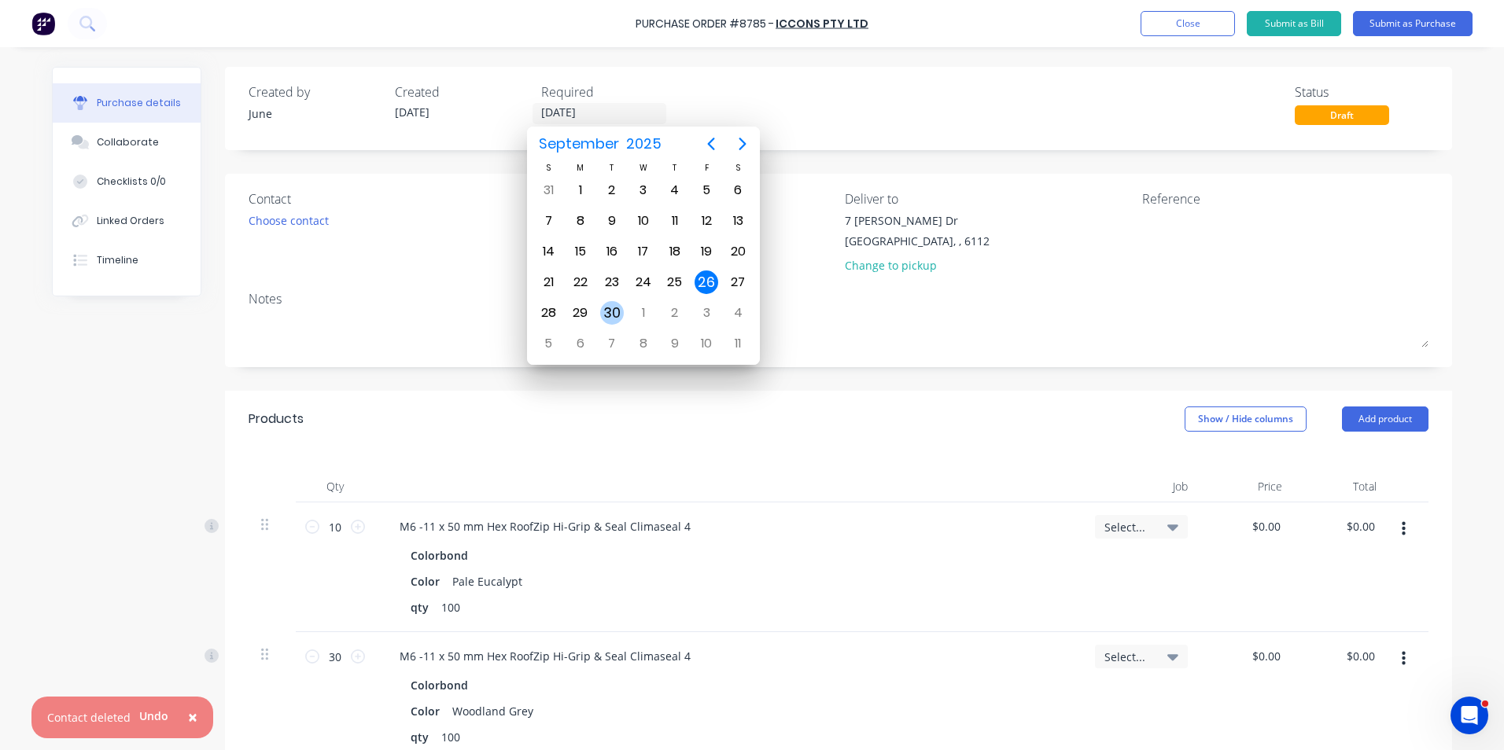
click at [622, 308] on div "30" at bounding box center [612, 313] width 24 height 24
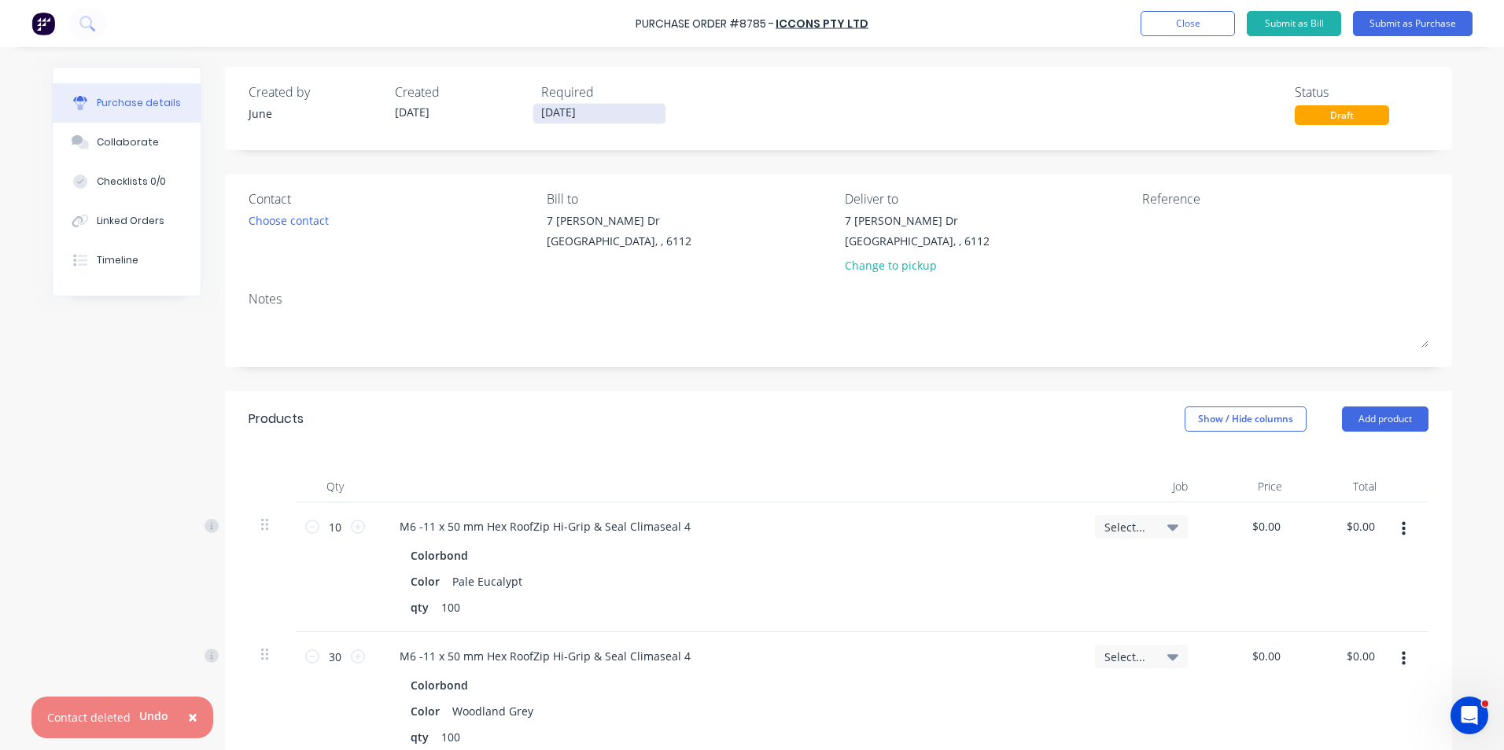
click at [588, 103] on label "30/09/25" at bounding box center [600, 113] width 134 height 21
click at [588, 104] on input "30/09/25" at bounding box center [599, 114] width 132 height 20
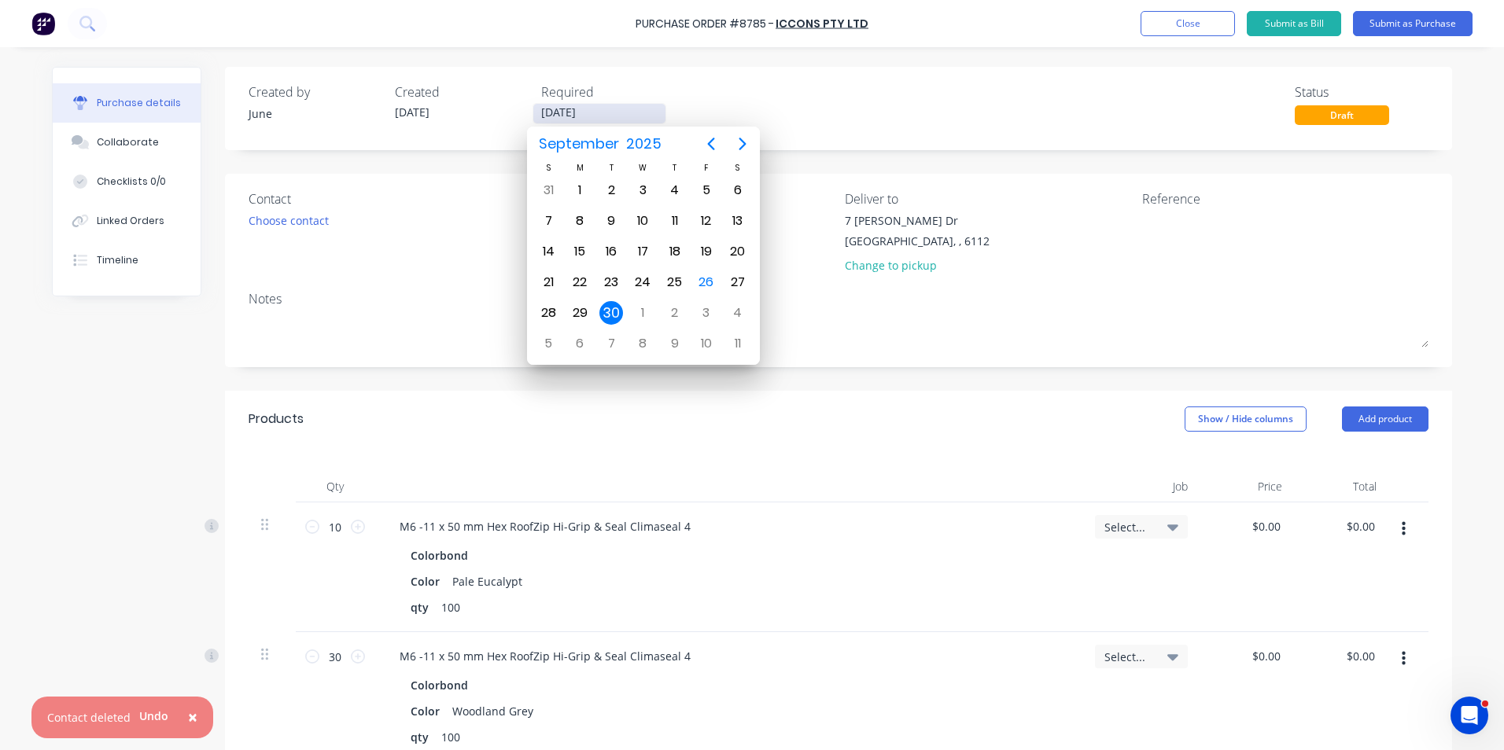
click at [589, 110] on input "30/09/25" at bounding box center [599, 114] width 132 height 20
click at [646, 313] on div "1" at bounding box center [644, 313] width 24 height 24
type input "[DATE]"
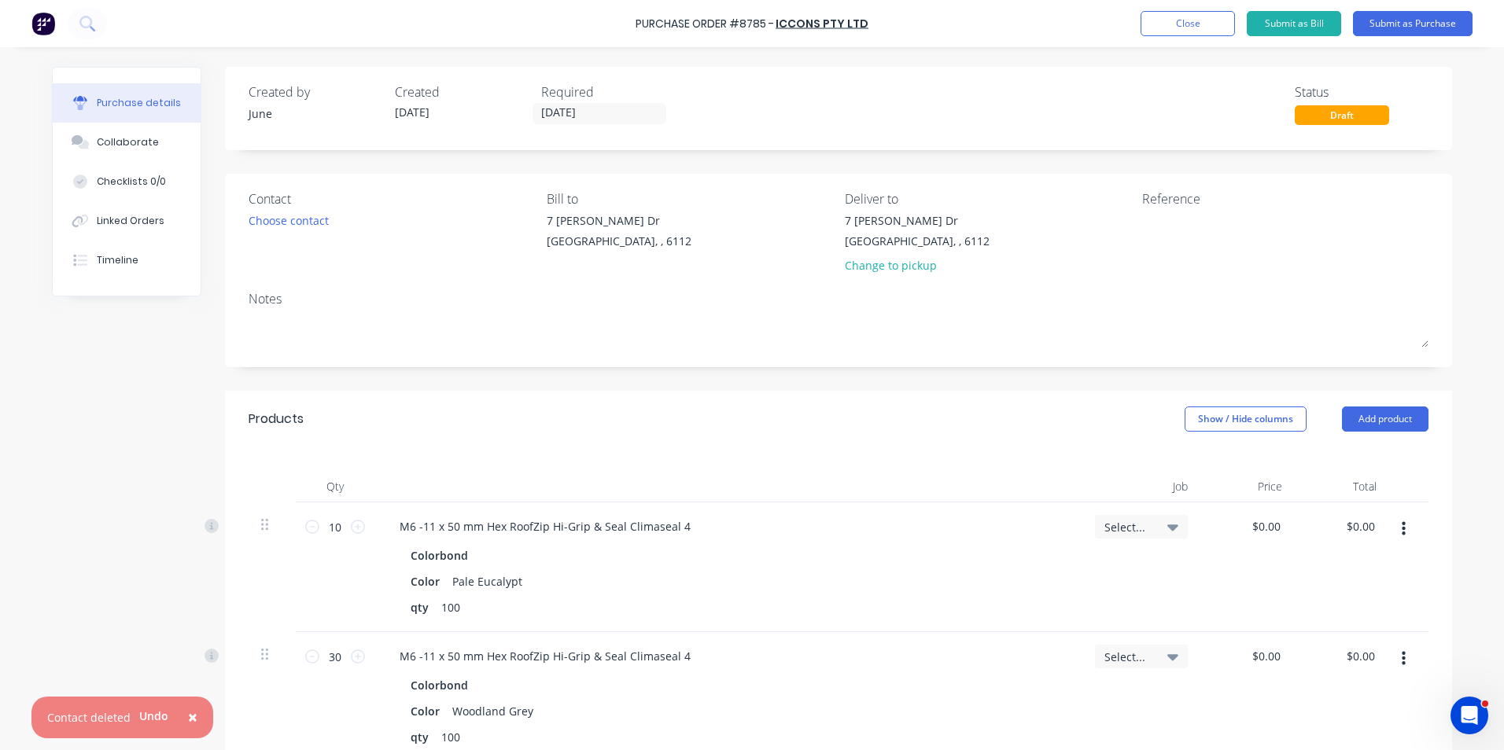
click at [884, 61] on div "Purchase details Collaborate Checklists 0/0 Linked Orders Timeline Created by J…" at bounding box center [752, 352] width 1432 height 672
click at [1373, 13] on button "Submit as Purchase" at bounding box center [1413, 23] width 120 height 25
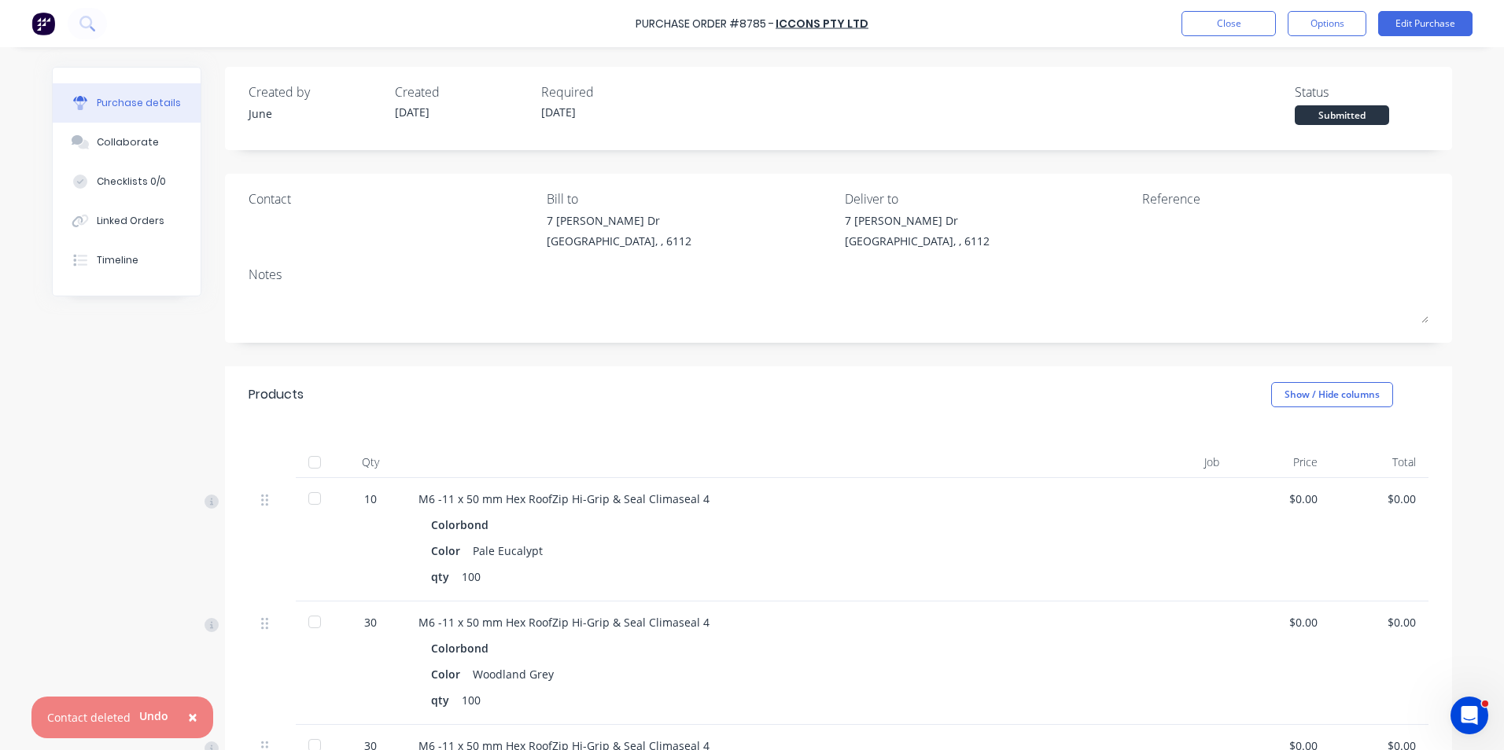
click at [1331, 7] on div "Purchase Order #8785 - ICCONS Pty Ltd Close Options Edit Purchase" at bounding box center [752, 23] width 1504 height 47
click at [1322, 38] on div "Purchase Order #8785 - ICCONS Pty Ltd Close Options Edit Purchase" at bounding box center [752, 23] width 1504 height 47
click at [1322, 32] on button "Options" at bounding box center [1327, 23] width 79 height 25
click at [1292, 89] on div "Convert to Bill" at bounding box center [1291, 95] width 121 height 23
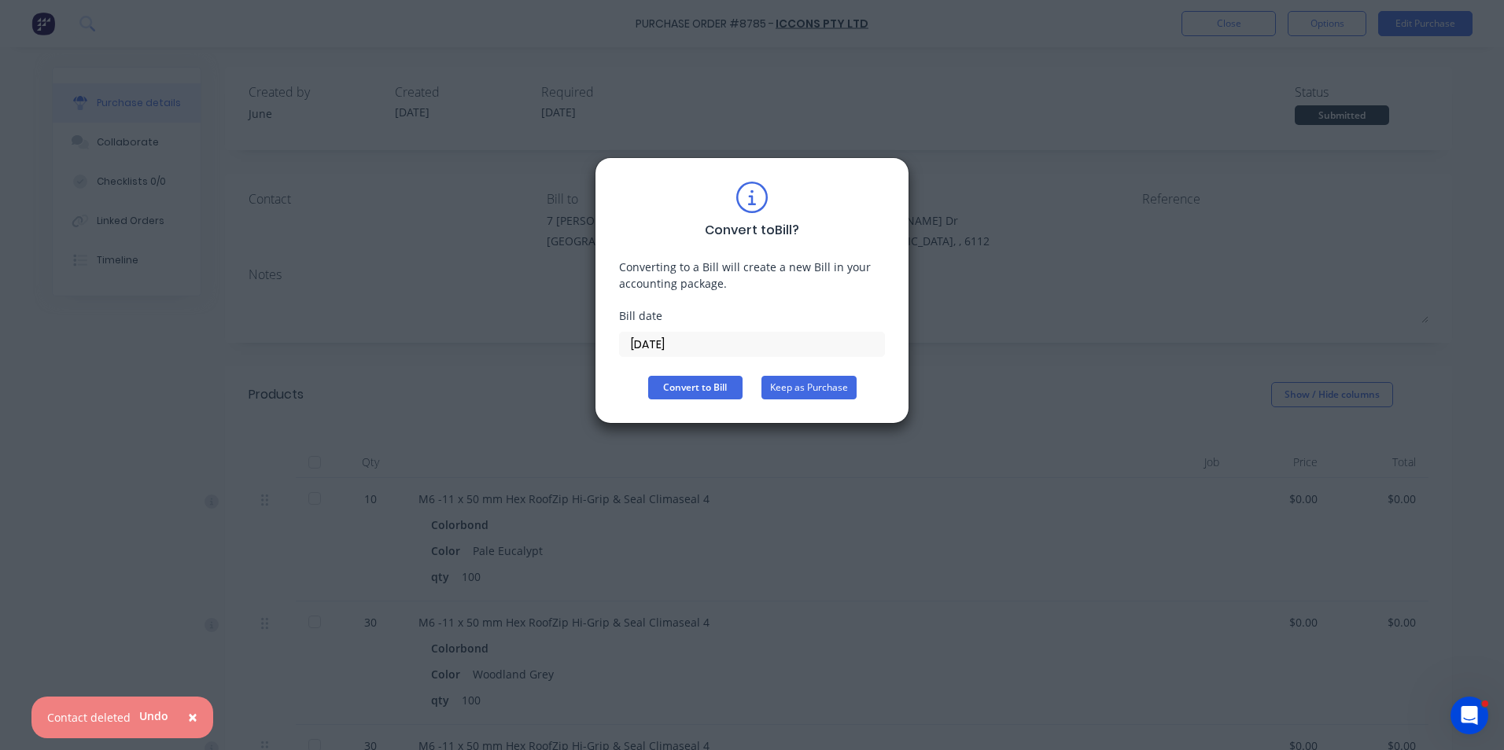
drag, startPoint x: 803, startPoint y: 380, endPoint x: 1380, endPoint y: 53, distance: 663.6
click at [805, 380] on button "Keep as Purchase" at bounding box center [808, 388] width 95 height 24
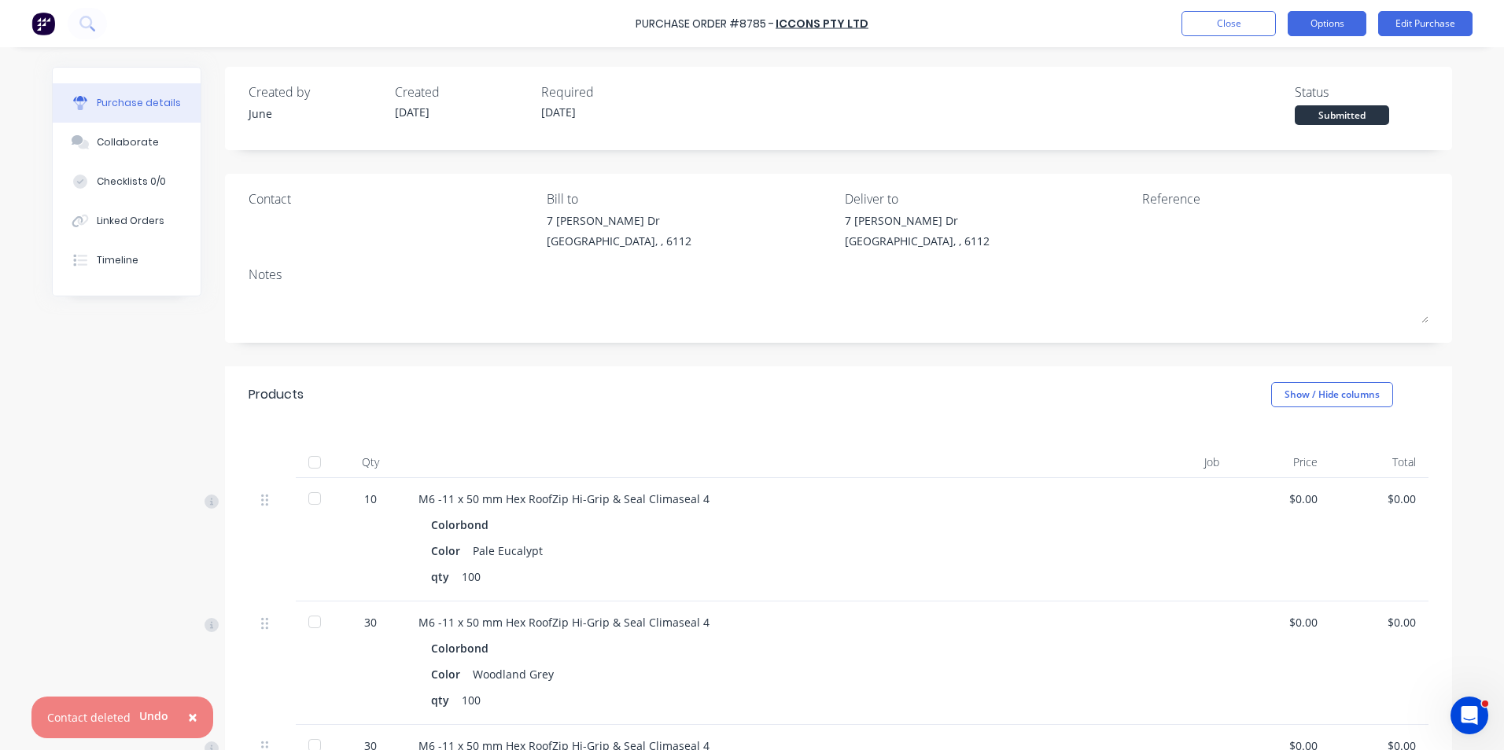
click at [1323, 26] on button "Options" at bounding box center [1327, 23] width 79 height 25
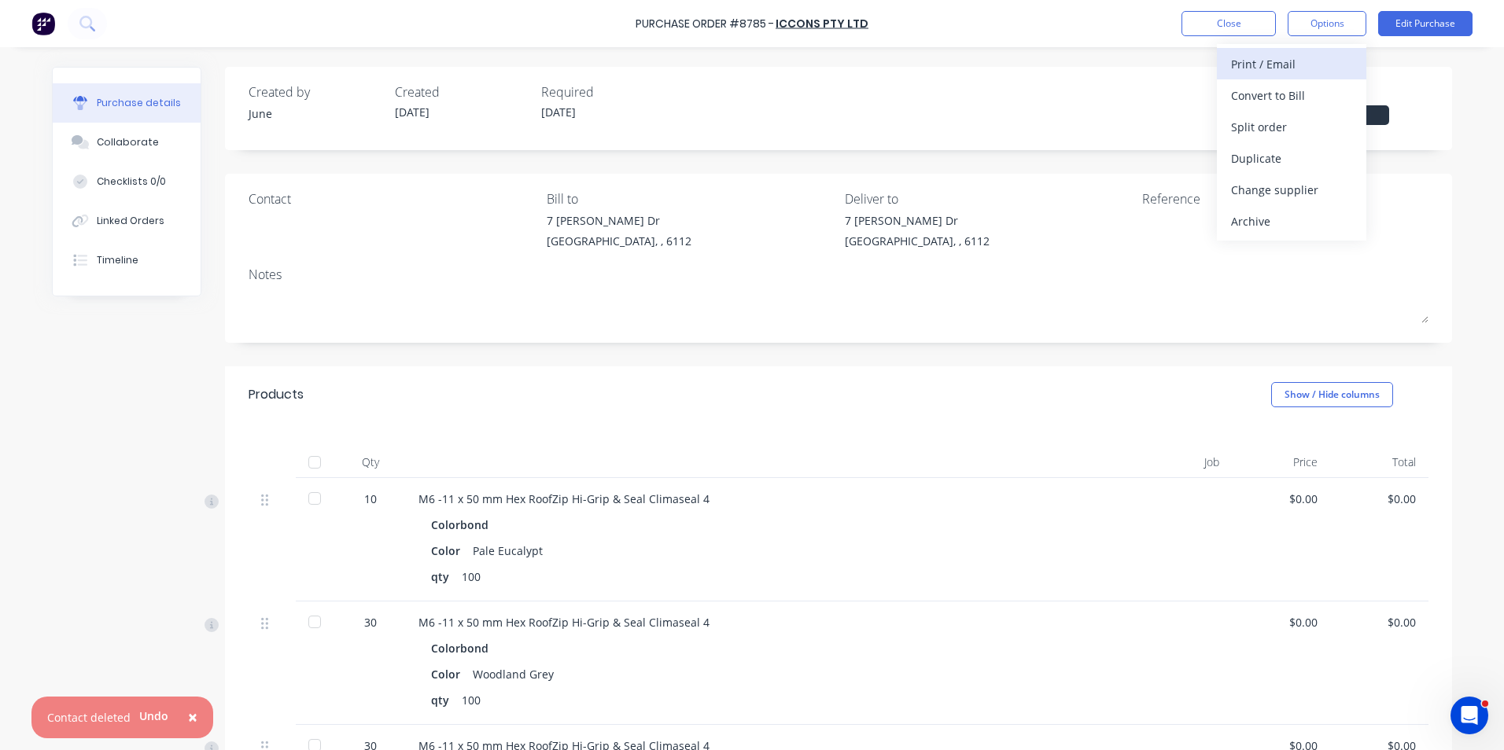
click at [1304, 68] on div "Print / Email" at bounding box center [1291, 64] width 121 height 23
click at [1267, 116] on div "Without pricing" at bounding box center [1291, 127] width 121 height 23
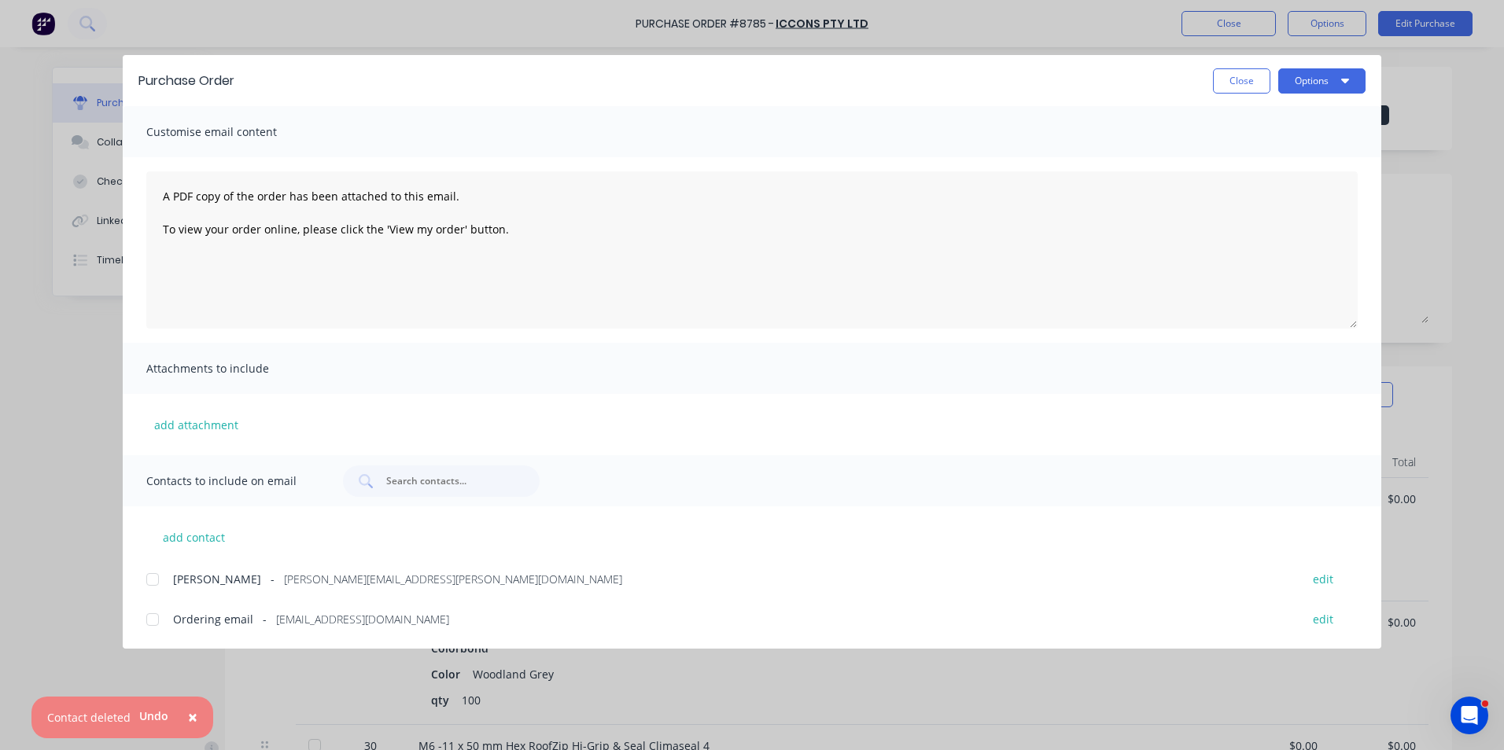
click at [153, 614] on div at bounding box center [152, 619] width 31 height 31
click at [1287, 87] on button "Options" at bounding box center [1321, 80] width 87 height 25
click at [1271, 188] on div "Email" at bounding box center [1290, 183] width 121 height 23
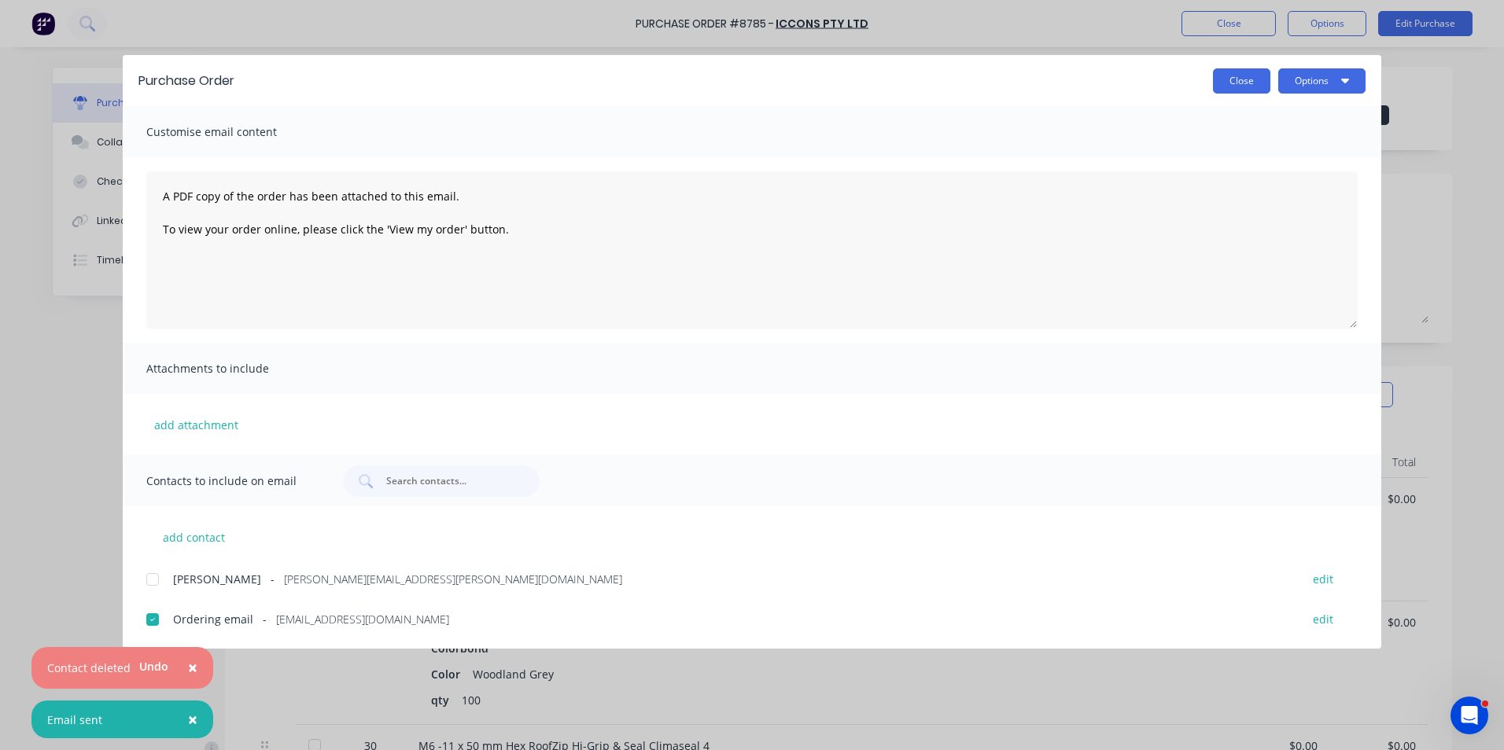
click at [1243, 82] on button "Close" at bounding box center [1241, 80] width 57 height 25
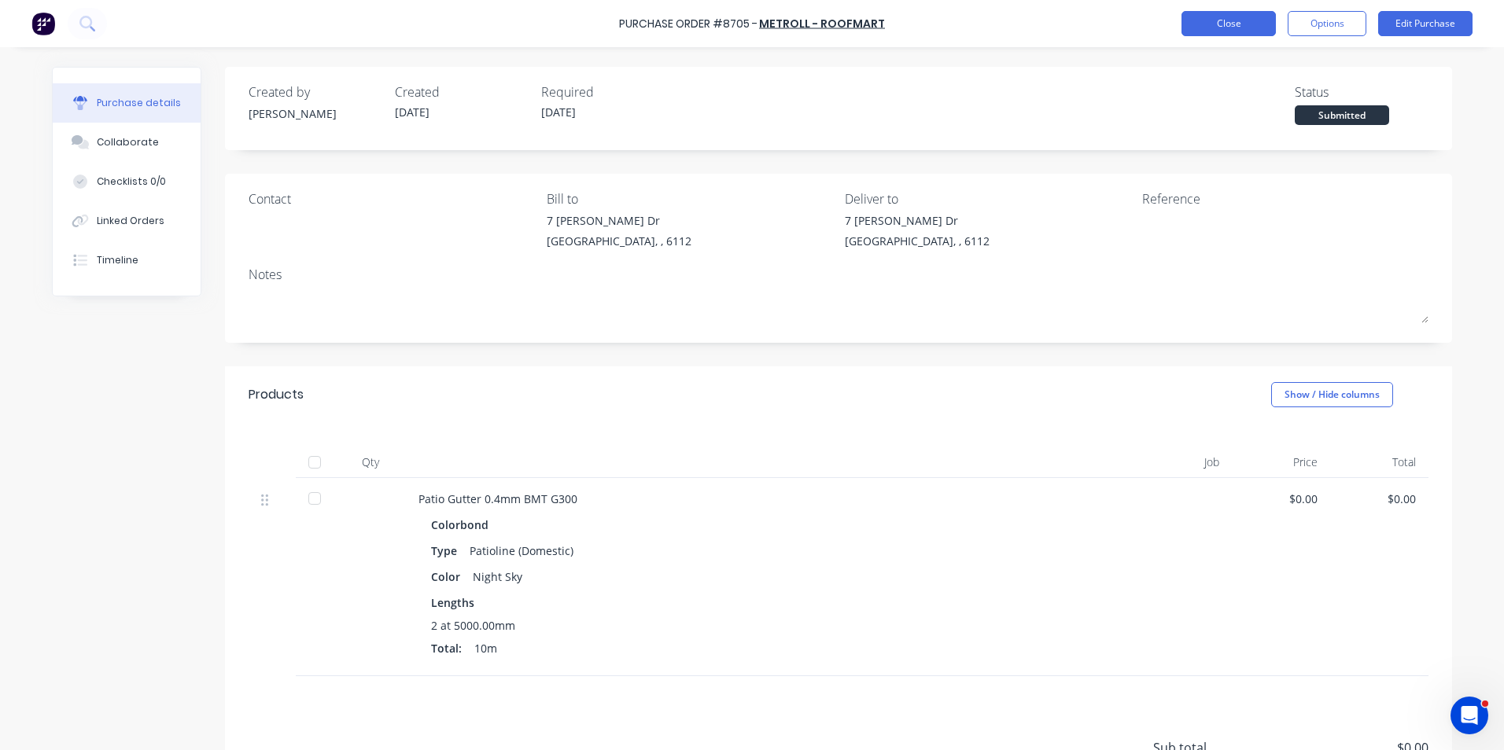
click at [1217, 31] on button "Close" at bounding box center [1228, 23] width 94 height 25
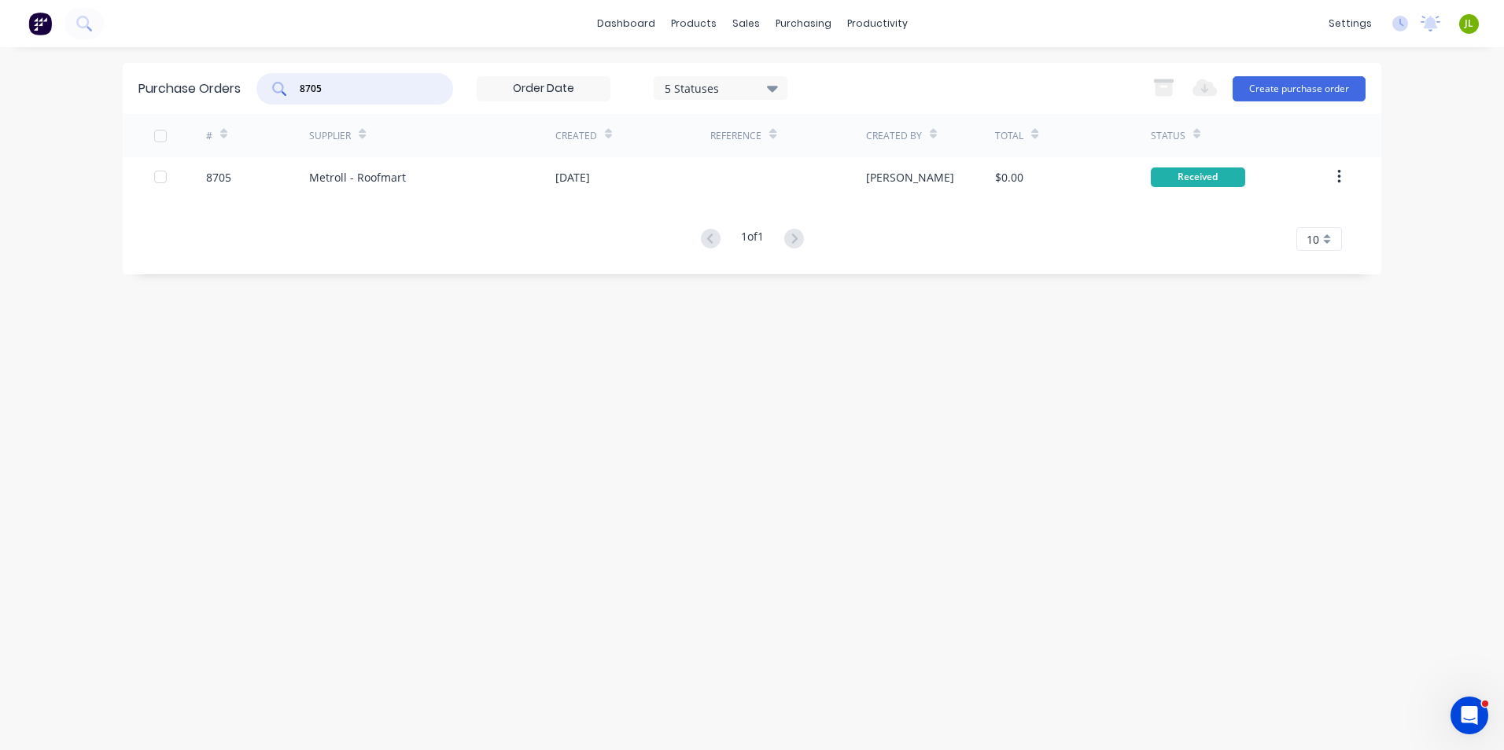
drag, startPoint x: 407, startPoint y: 87, endPoint x: 287, endPoint y: 87, distance: 120.3
click at [287, 87] on div "8705" at bounding box center [354, 88] width 197 height 31
type input "8730"
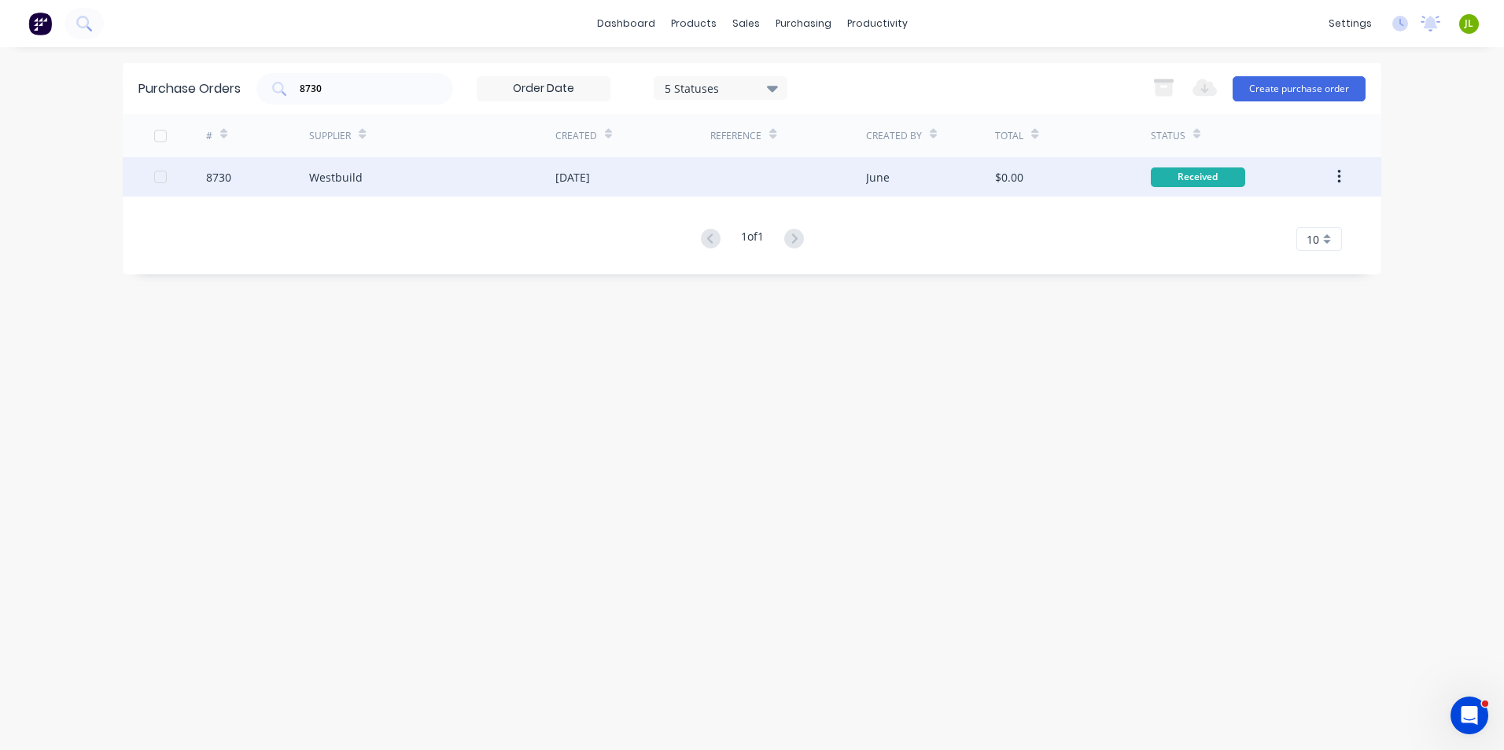
click at [407, 186] on div "Westbuild" at bounding box center [432, 176] width 246 height 39
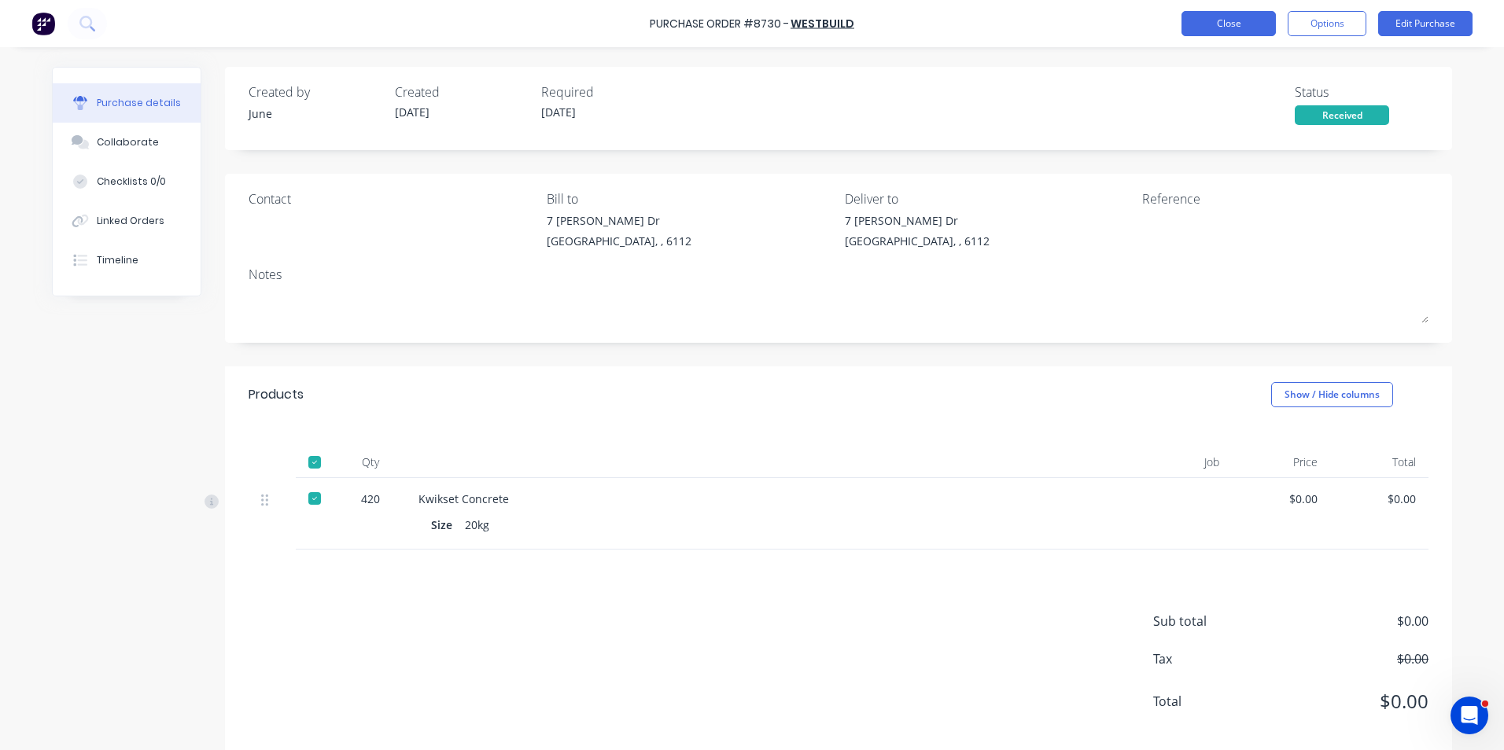
click at [1244, 25] on button "Close" at bounding box center [1228, 23] width 94 height 25
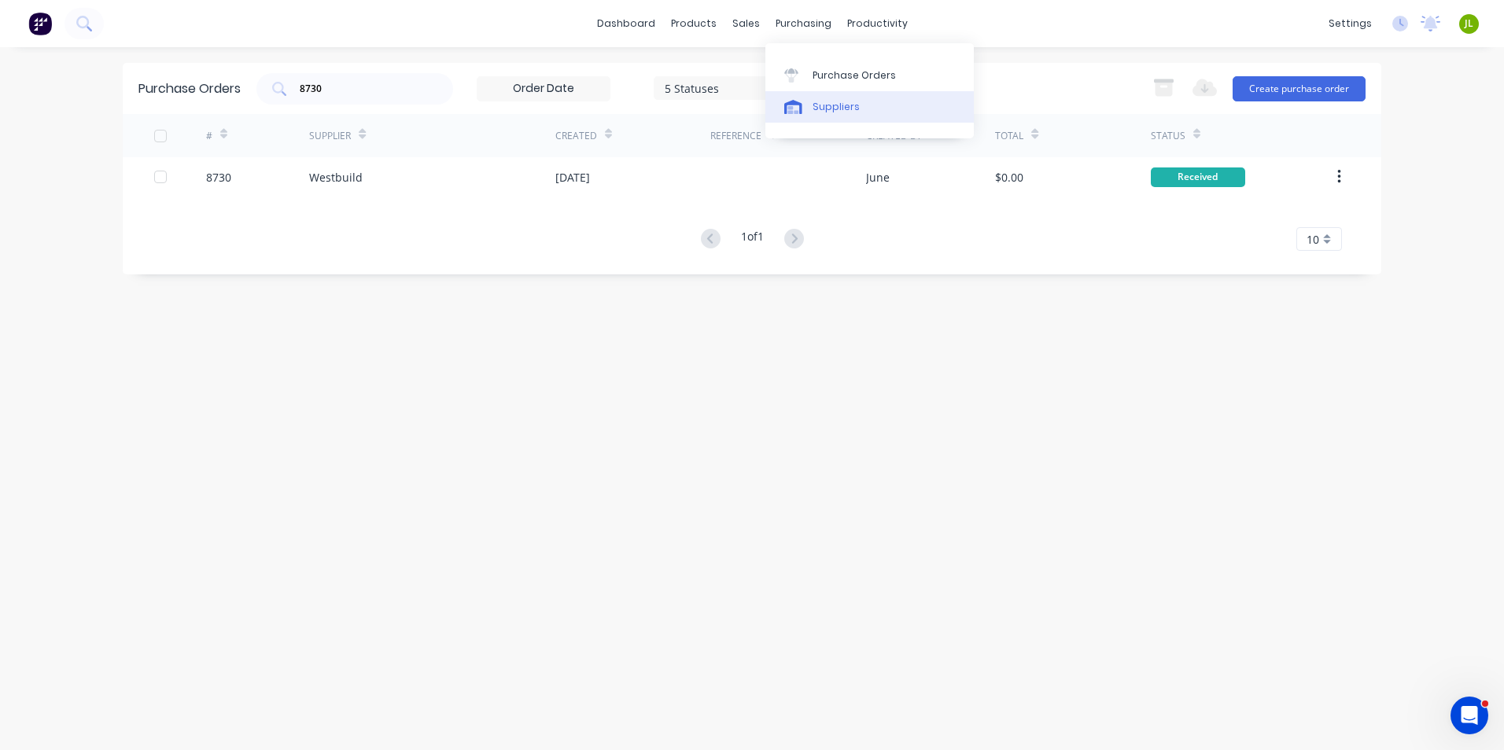
click at [809, 110] on link "Suppliers" at bounding box center [869, 106] width 208 height 31
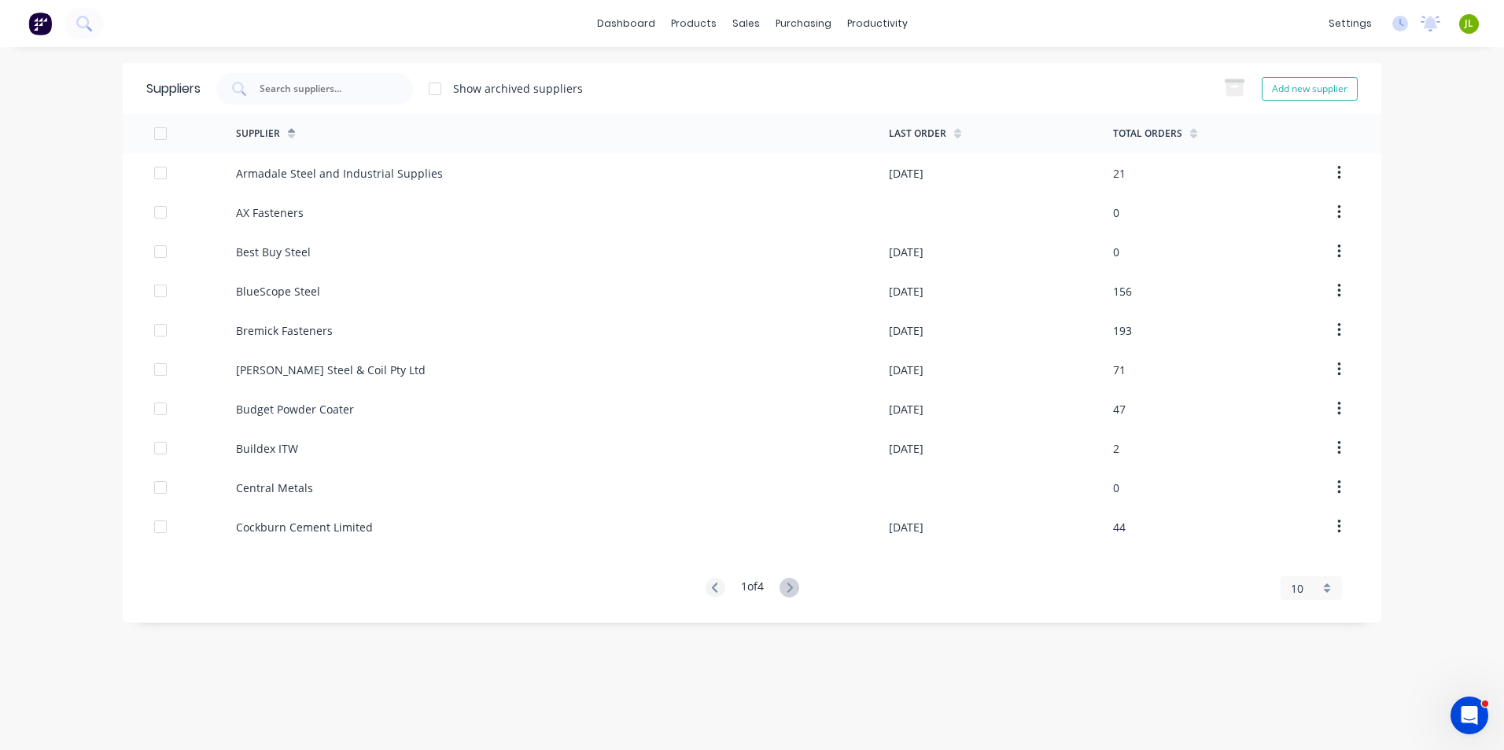
click at [364, 71] on div "Suppliers Show archived suppliers Add new supplier" at bounding box center [752, 88] width 1259 height 51
click at [360, 88] on input "text" at bounding box center [323, 89] width 131 height 16
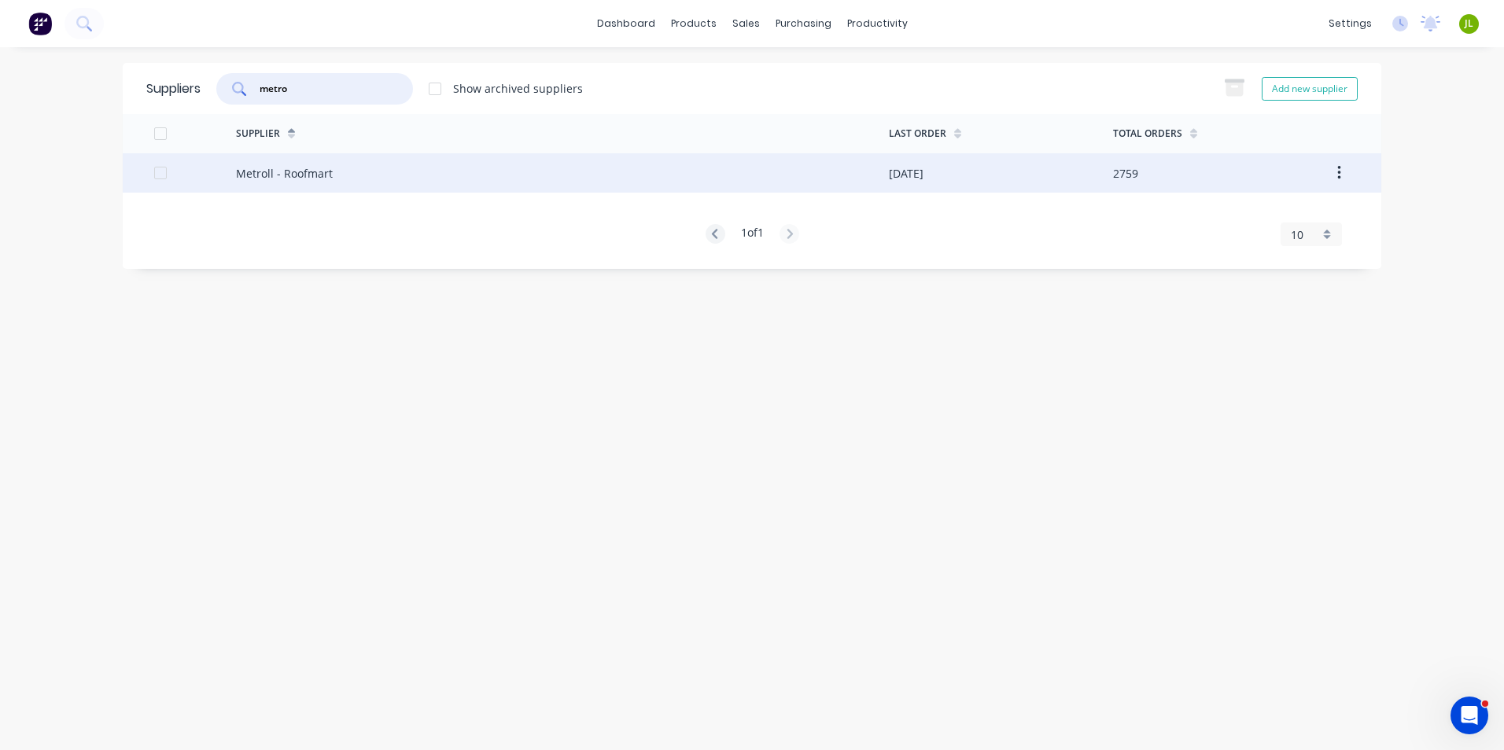
type input "metro"
click at [363, 184] on div "Metroll - Roofmart" at bounding box center [562, 172] width 653 height 39
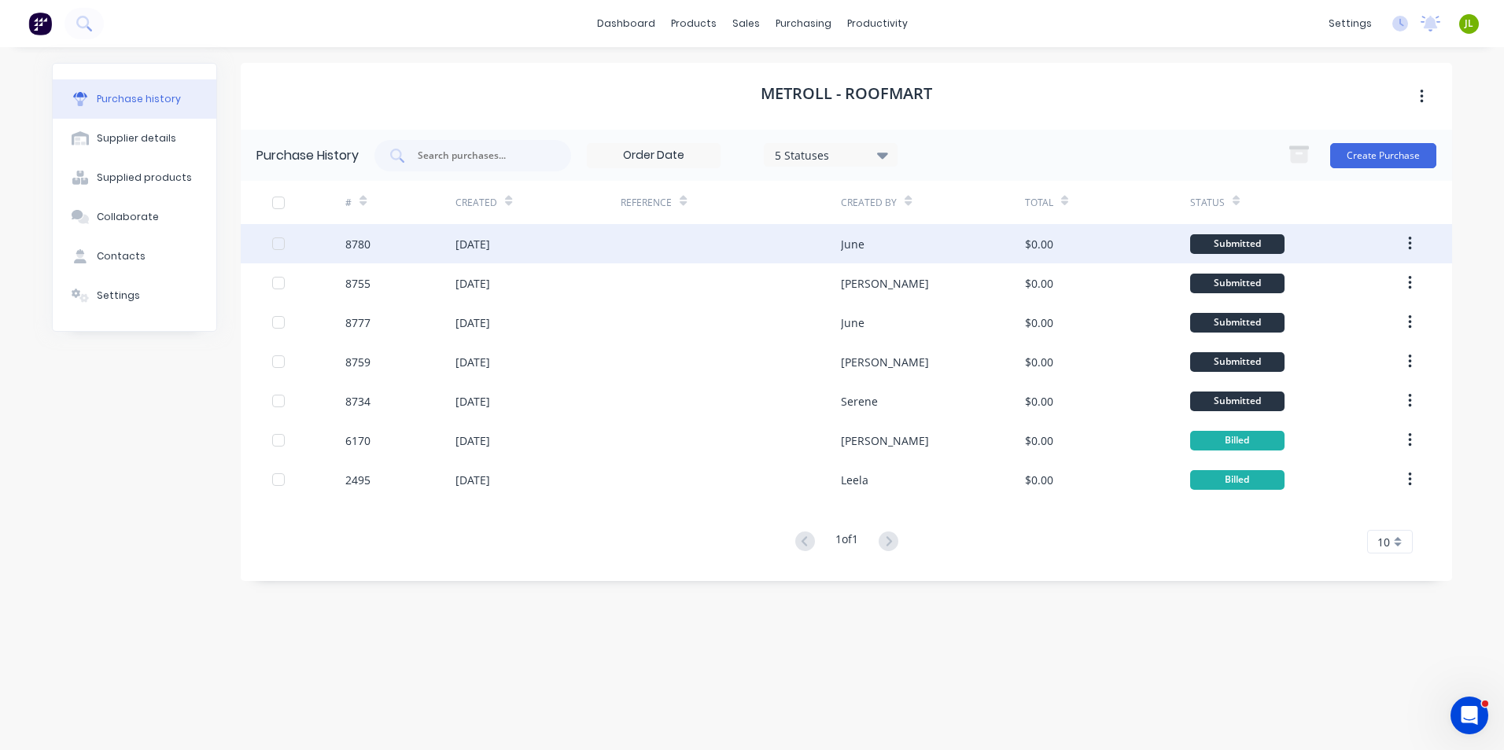
click at [592, 248] on div "[DATE]" at bounding box center [537, 243] width 165 height 39
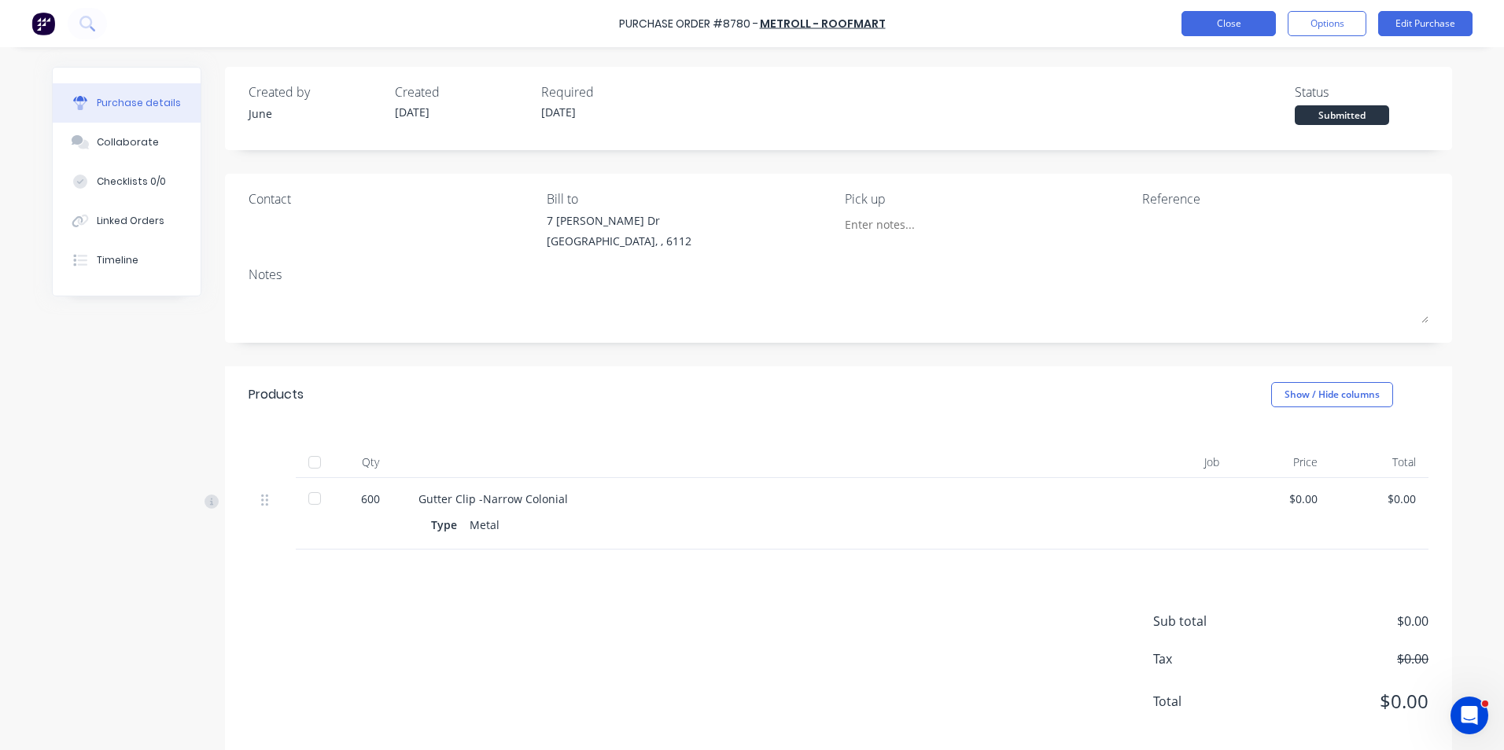
click at [1217, 22] on button "Close" at bounding box center [1228, 23] width 94 height 25
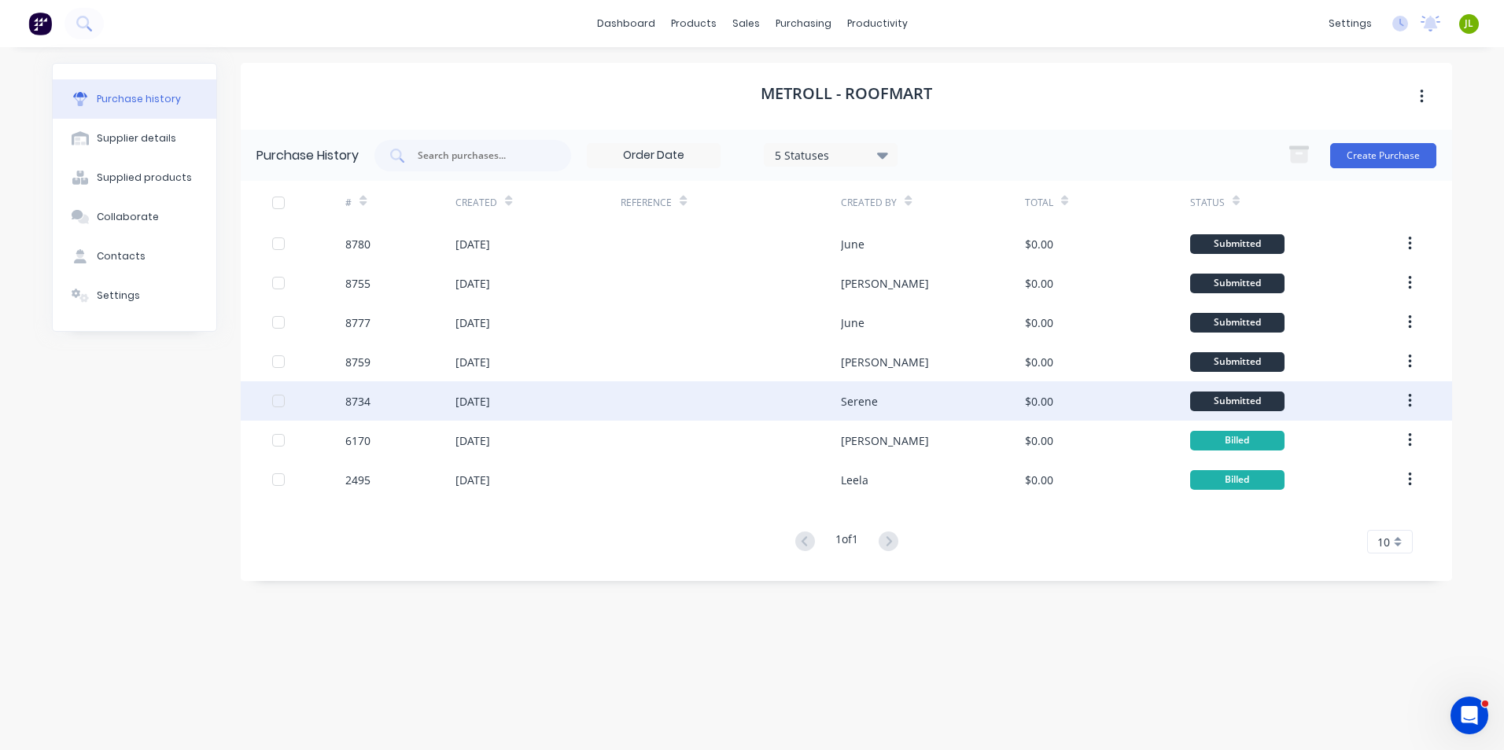
click at [577, 403] on div "[DATE]" at bounding box center [537, 400] width 165 height 39
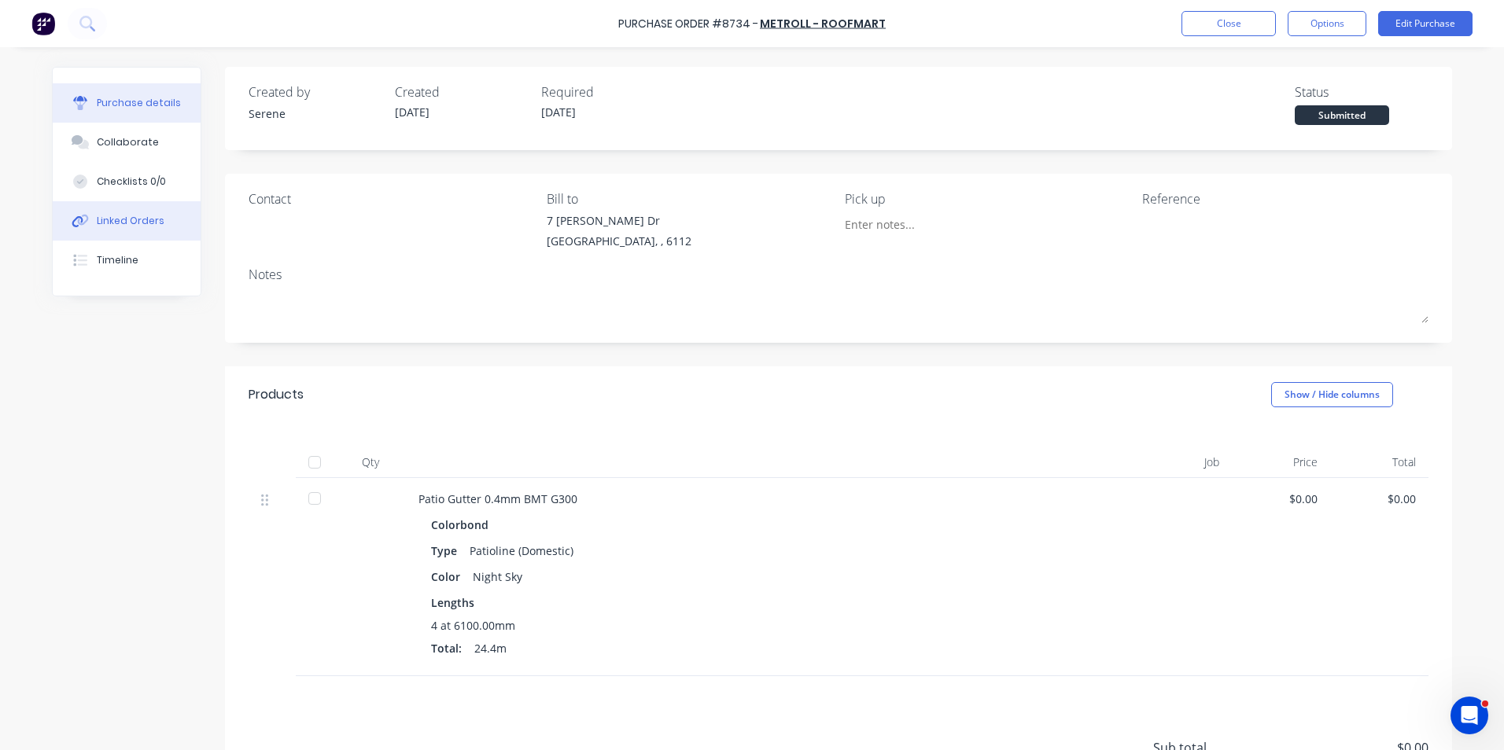
click at [151, 227] on div "Linked Orders" at bounding box center [131, 221] width 68 height 14
